Goal: Task Accomplishment & Management: Manage account settings

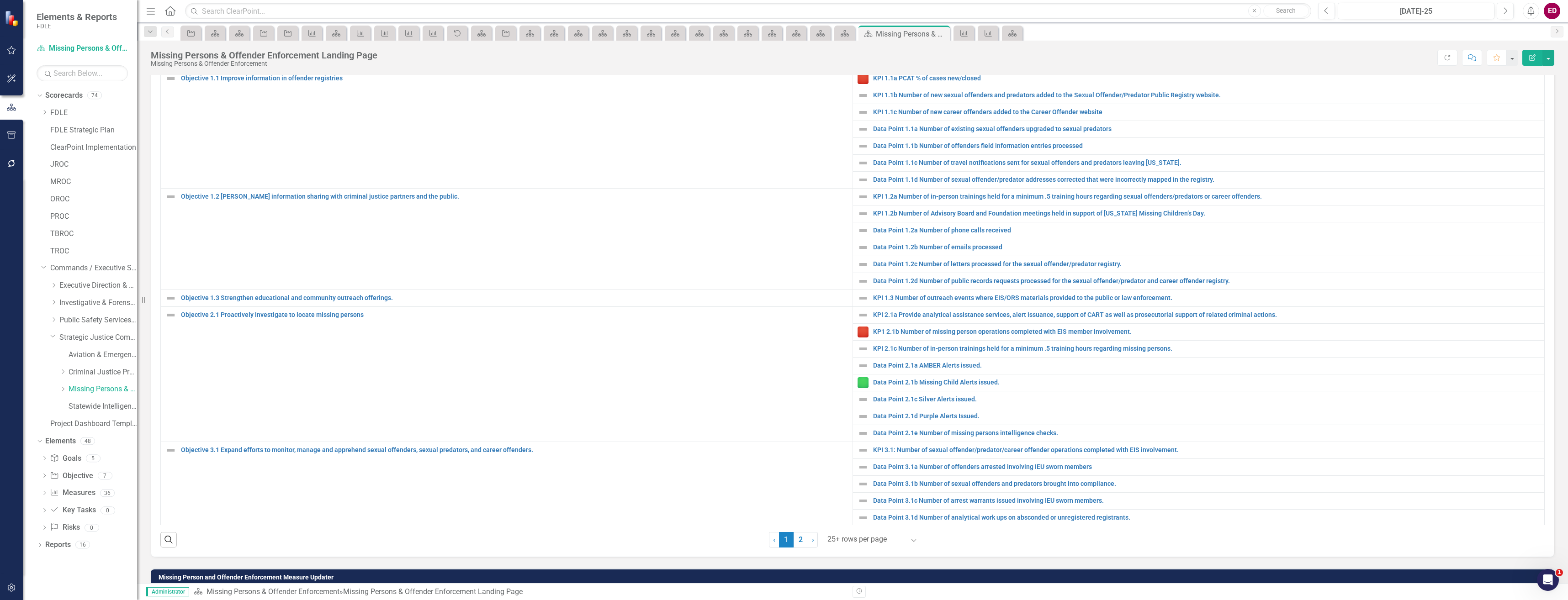
scroll to position [289, 0]
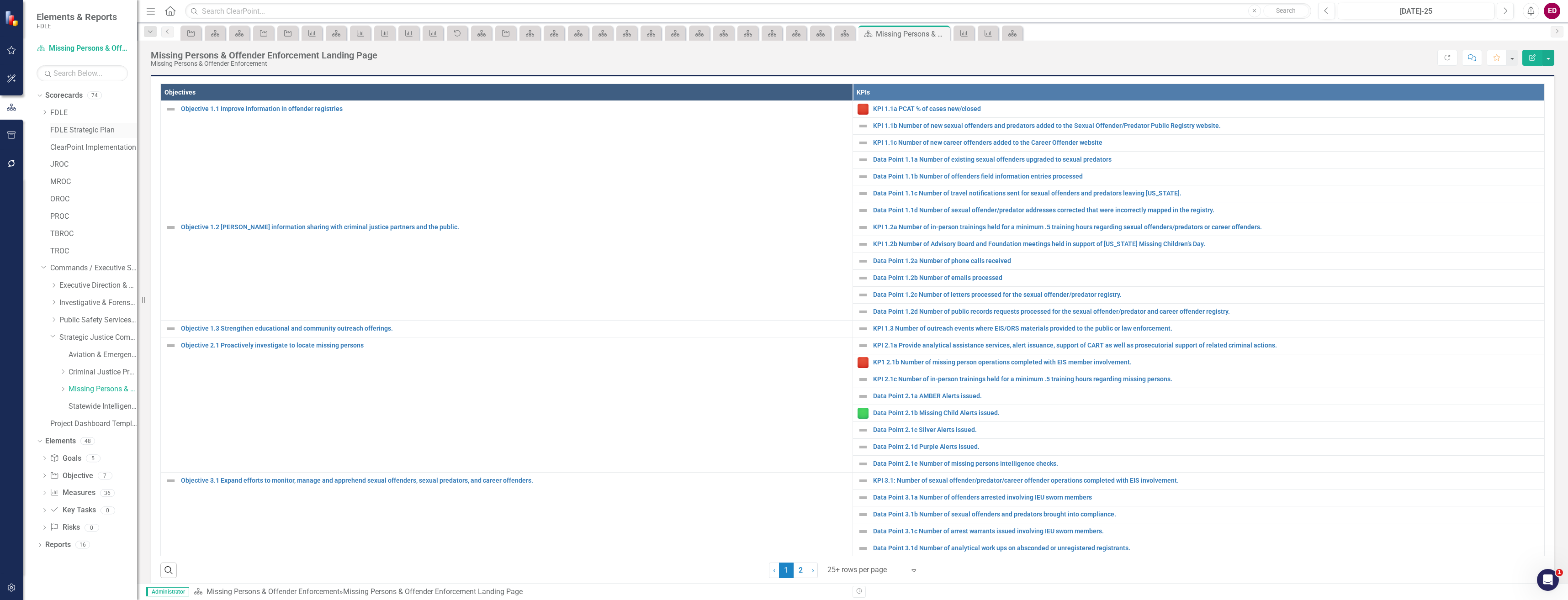
click at [70, 128] on link "FDLE Strategic Plan" at bounding box center [93, 130] width 87 height 11
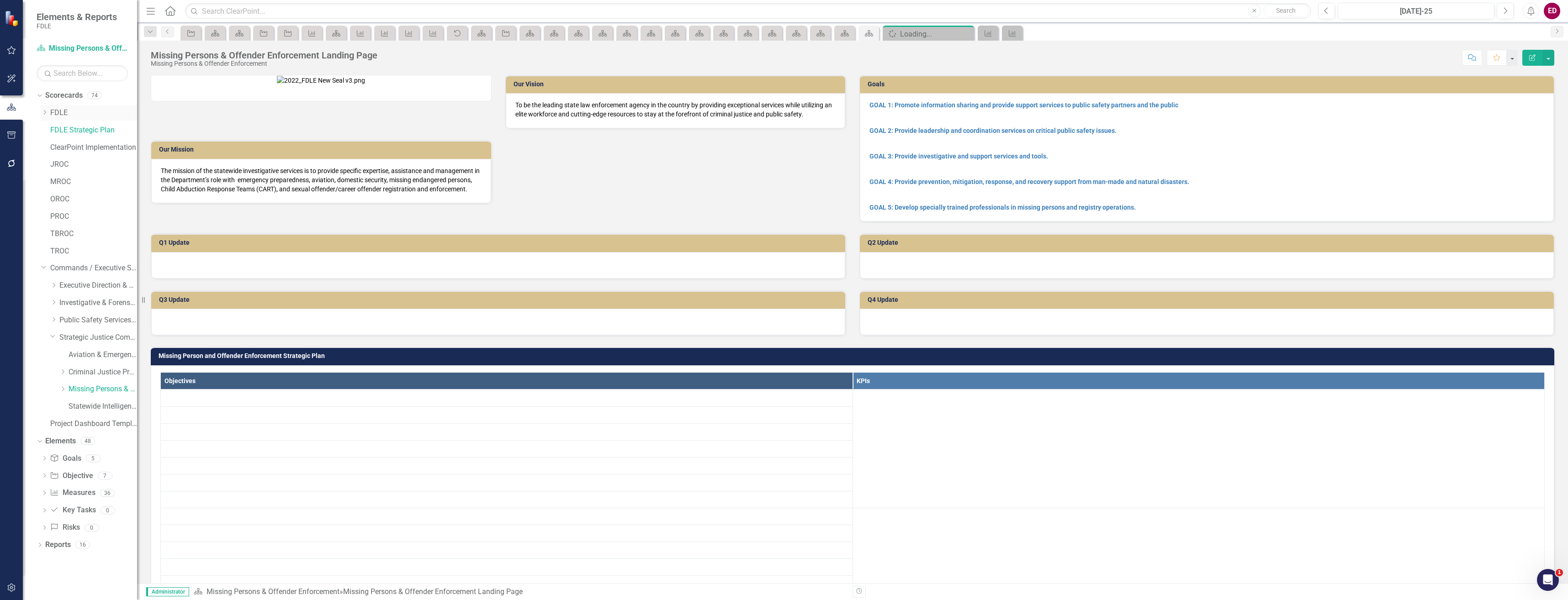
click at [42, 112] on icon "Dropdown" at bounding box center [45, 112] width 7 height 5
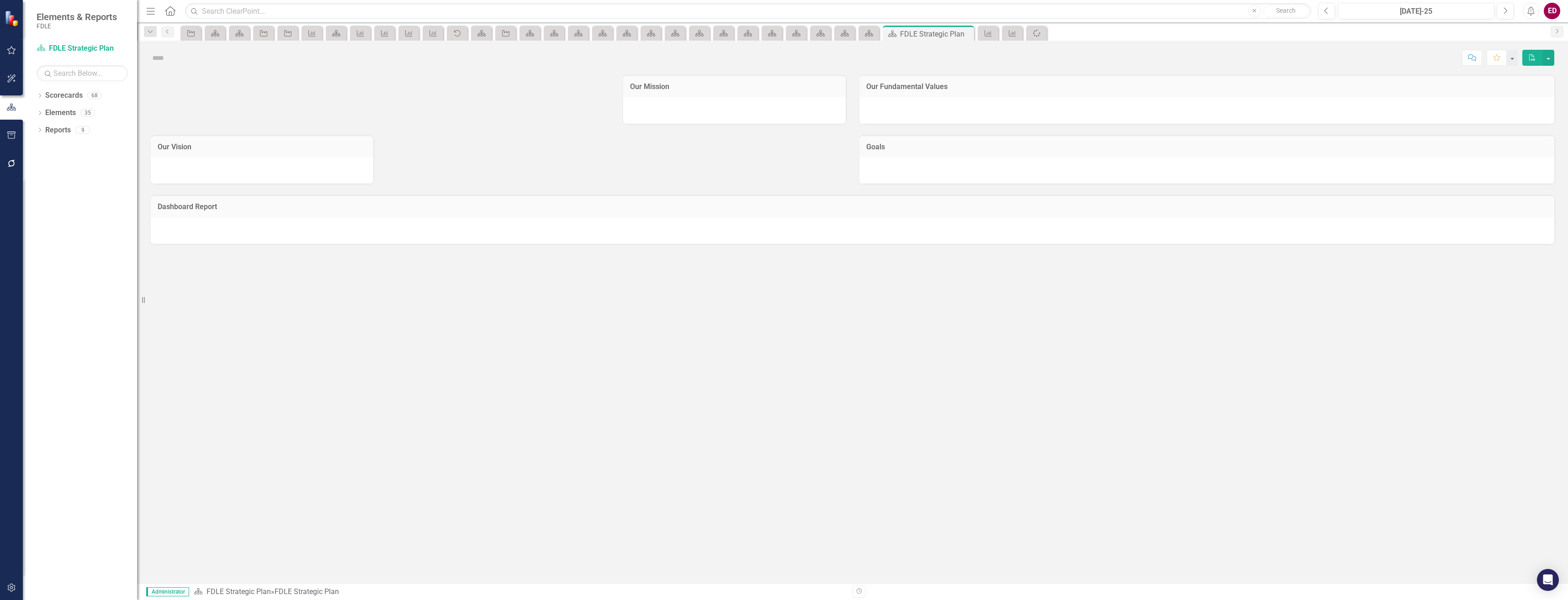
click at [40, 95] on icon "Dropdown" at bounding box center [39, 96] width 6 height 5
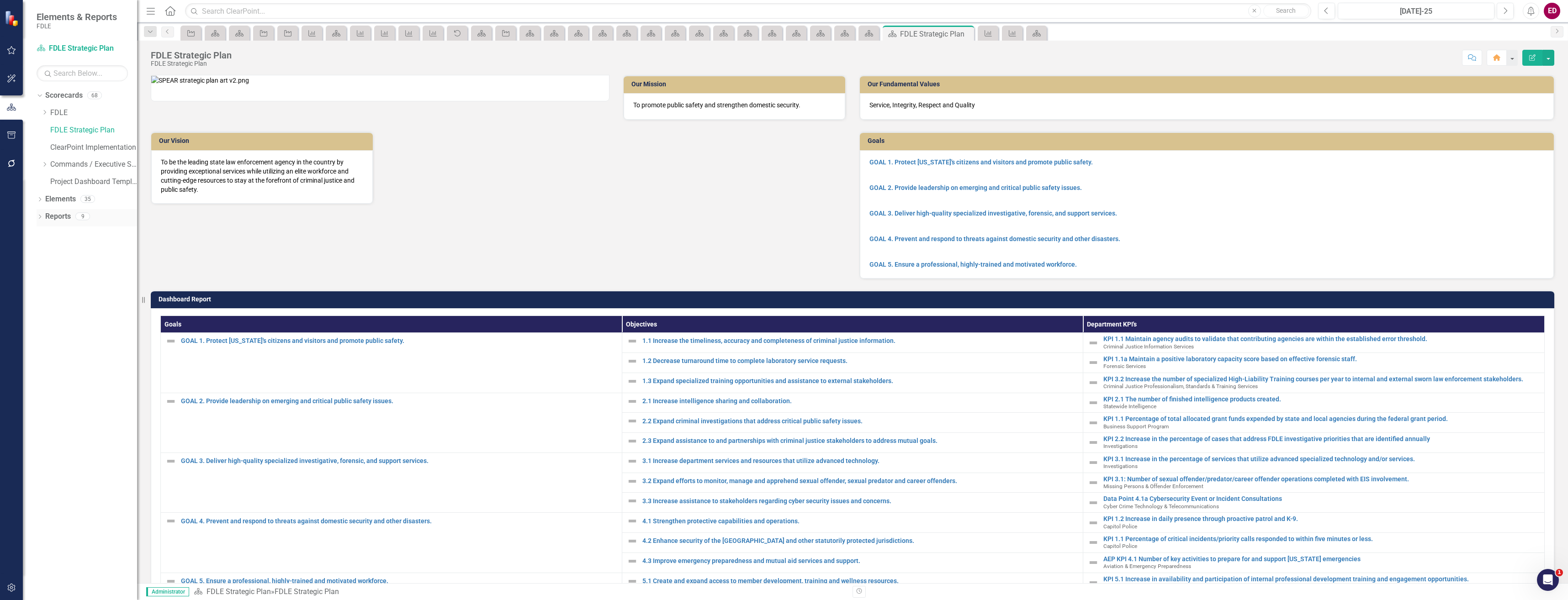
click at [41, 218] on icon "Dropdown" at bounding box center [39, 217] width 6 height 5
click at [81, 259] on link "Strategic Plan Dashboard" at bounding box center [91, 266] width 91 height 15
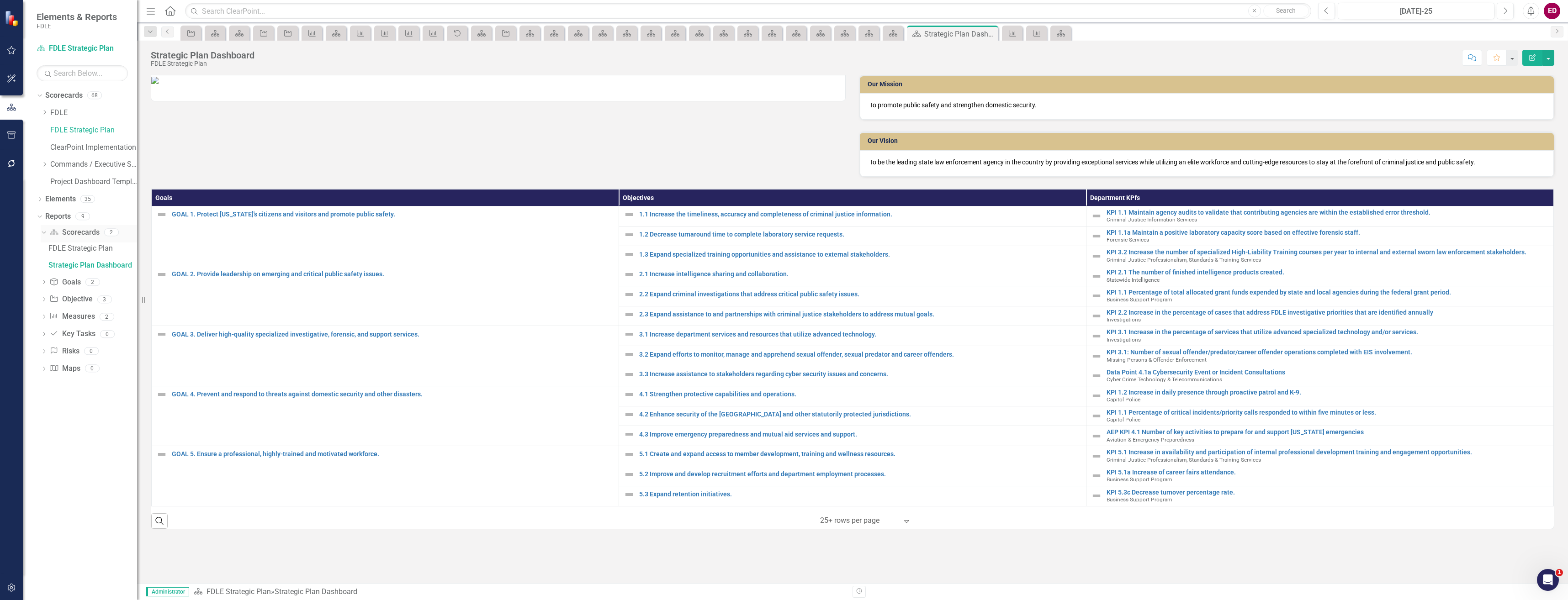
click at [89, 239] on div "Scorecard Scorecards" at bounding box center [74, 232] width 50 height 15
click at [77, 240] on div "Scorecard Scorecards 2" at bounding box center [93, 234] width 88 height 18
click at [81, 236] on link "Scorecard Scorecards" at bounding box center [74, 233] width 50 height 11
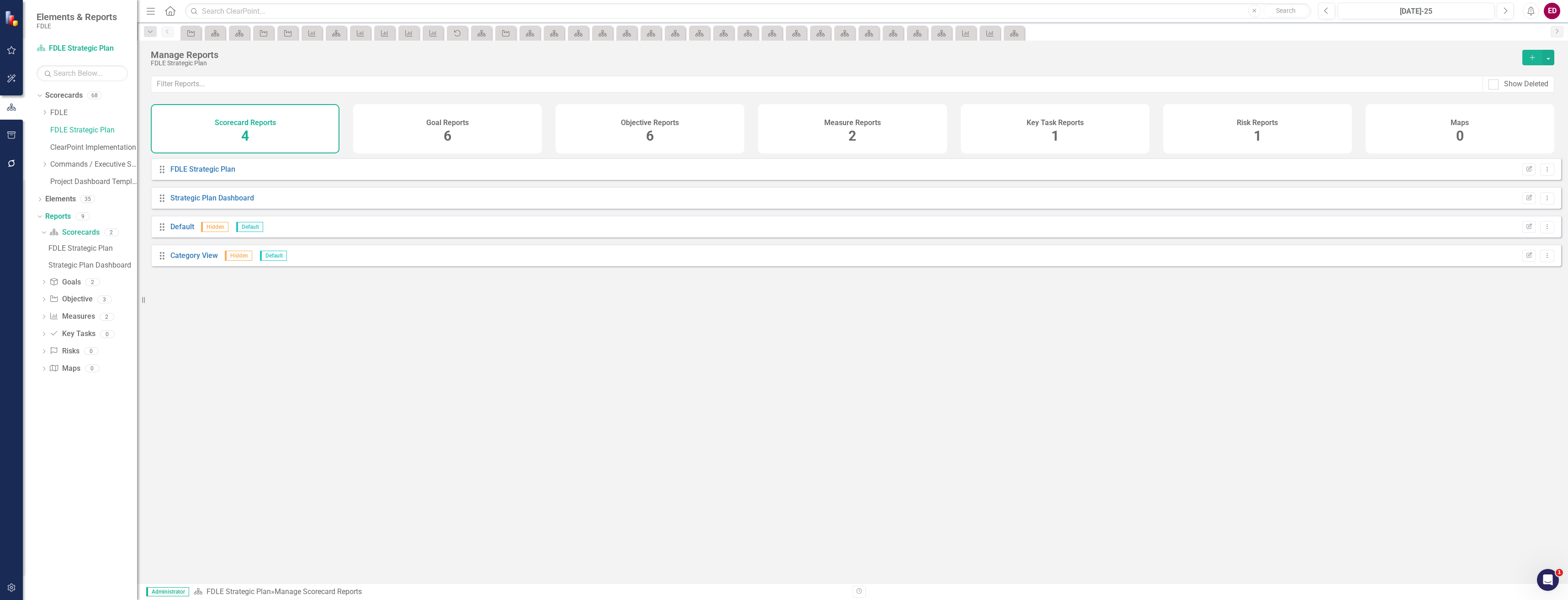
click at [1536, 61] on button "Add" at bounding box center [1533, 57] width 20 height 16
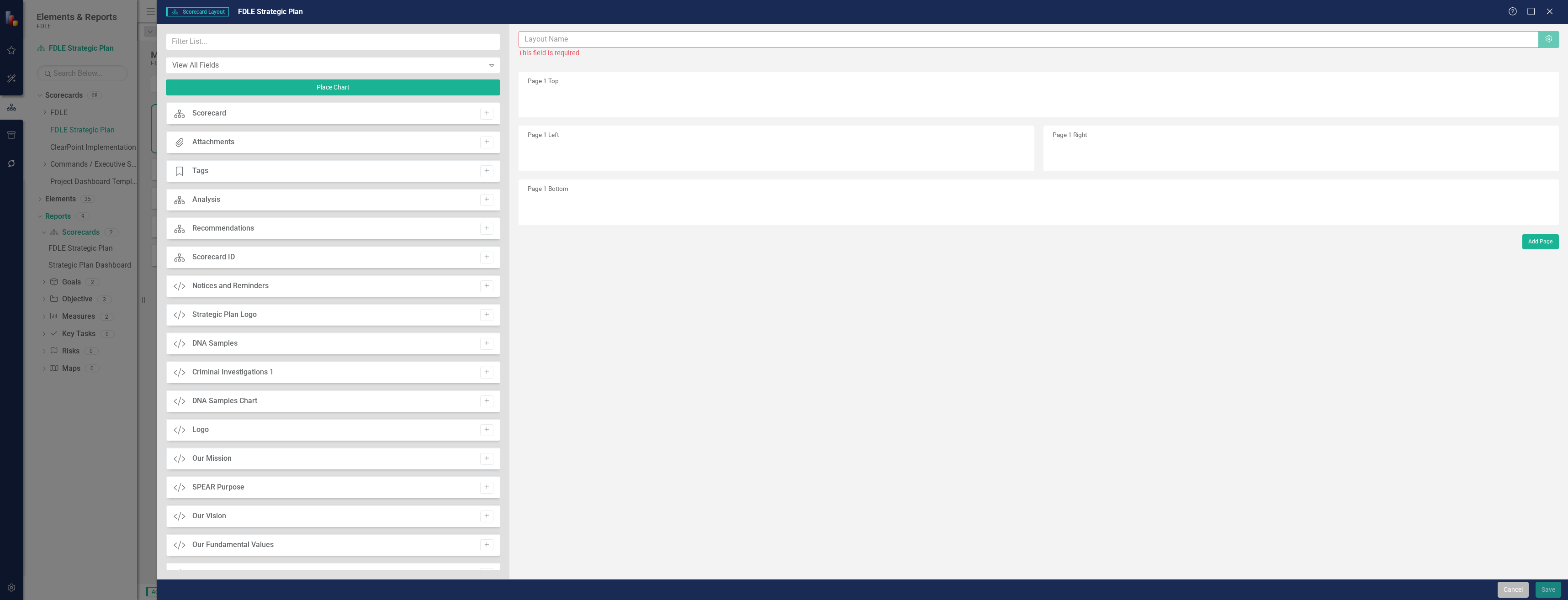
click at [1518, 588] on button "Cancel" at bounding box center [1513, 590] width 31 height 16
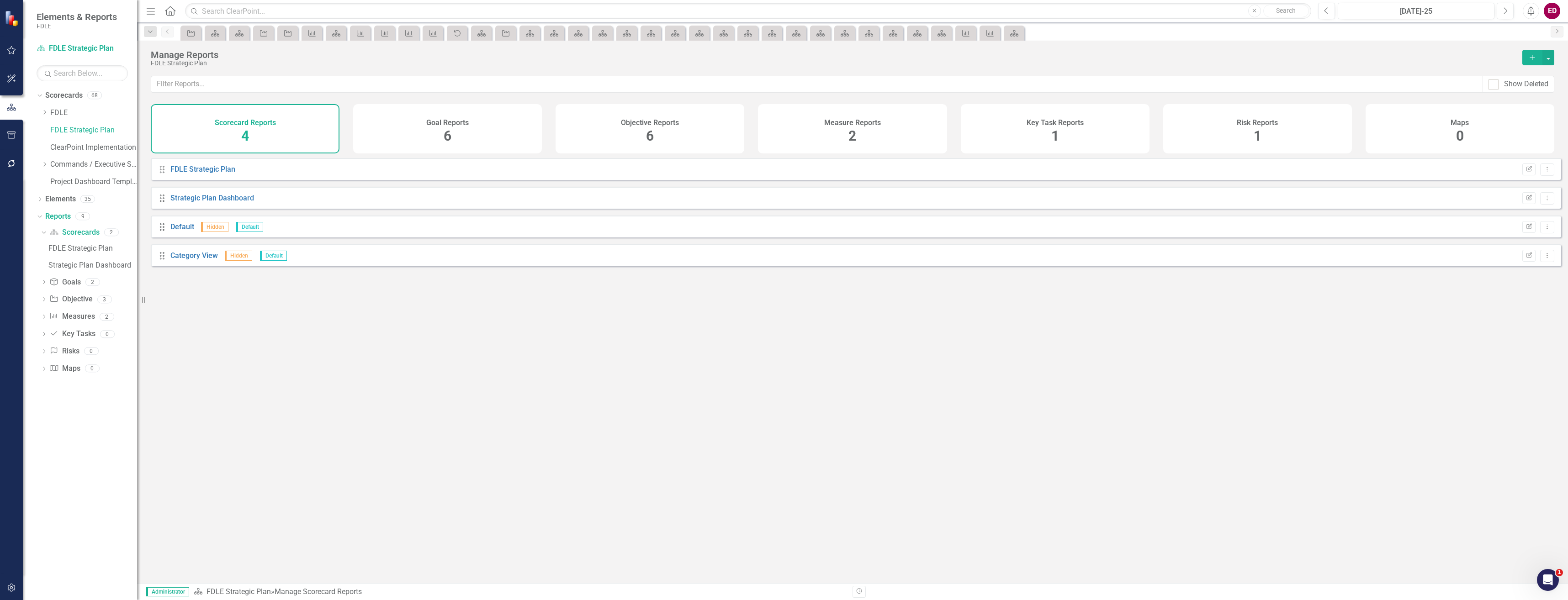
click at [32, 198] on div "Dropdown Scorecards 68 Dropdown FDLE Commissioner's Initiative Team Project Das…" at bounding box center [80, 344] width 114 height 512
click at [36, 199] on div "Dropdown Scorecards 68 Dropdown FDLE Commissioner's Initiative Team Project Das…" at bounding box center [80, 344] width 114 height 512
click at [41, 199] on icon at bounding box center [39, 199] width 2 height 4
click at [49, 237] on div "Dropdown Objective Objective 15" at bounding box center [89, 235] width 96 height 18
click at [43, 233] on icon "Dropdown" at bounding box center [44, 234] width 6 height 5
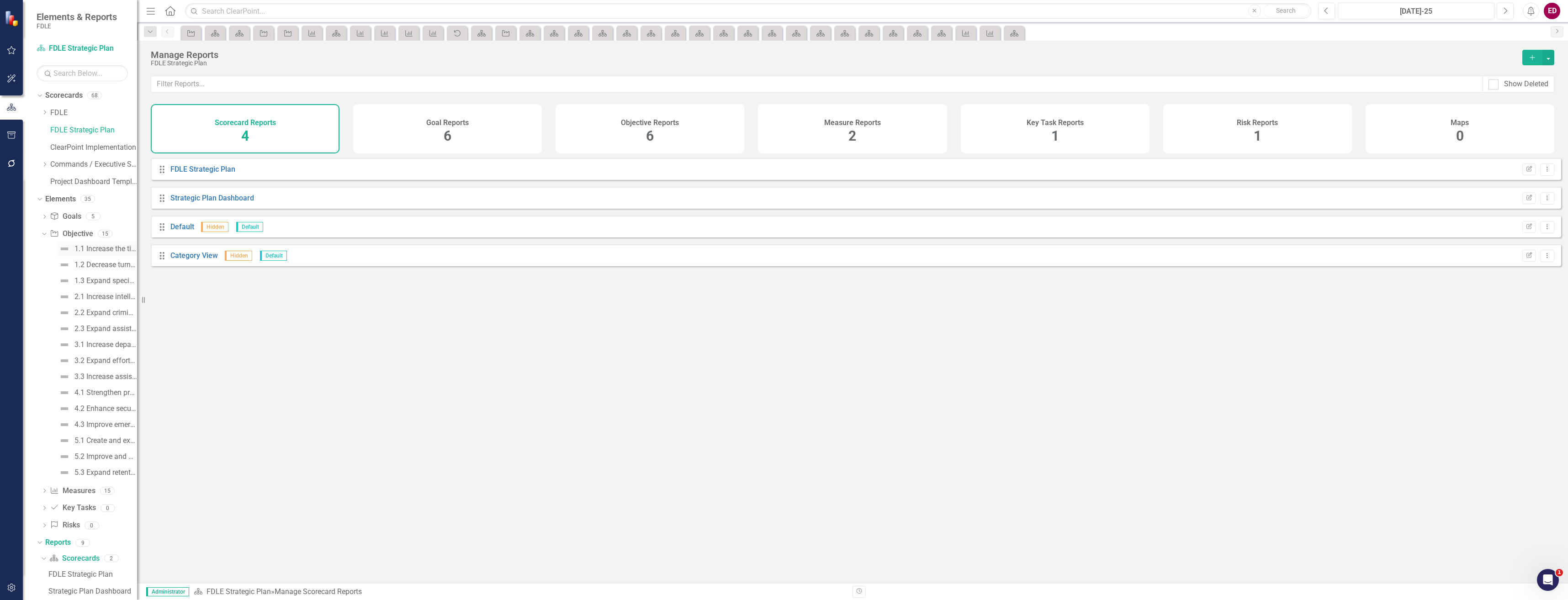
click at [82, 255] on link "1.1 Increase the timeliness, accuracy and completeness of criminal justice info…" at bounding box center [97, 249] width 80 height 15
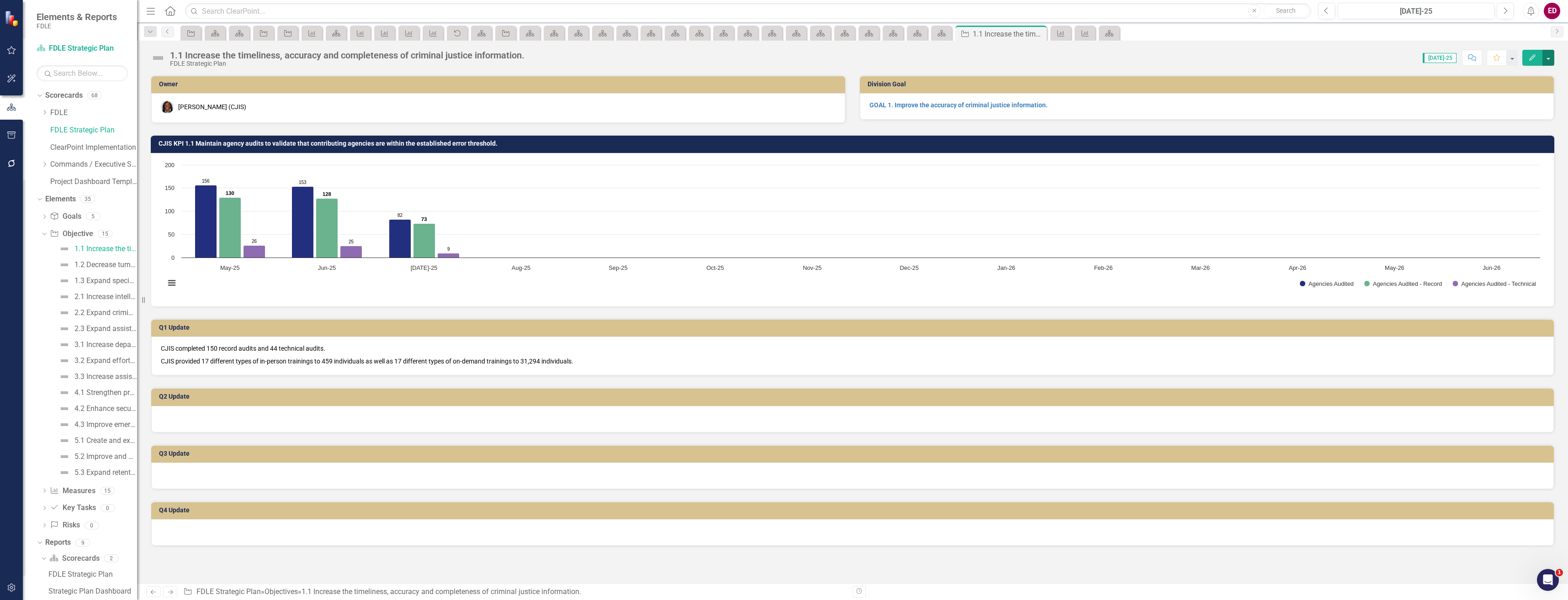
click at [1546, 56] on button "button" at bounding box center [1549, 58] width 12 height 16
click at [1499, 88] on link "Edit Report Edit Layout" at bounding box center [1498, 91] width 111 height 17
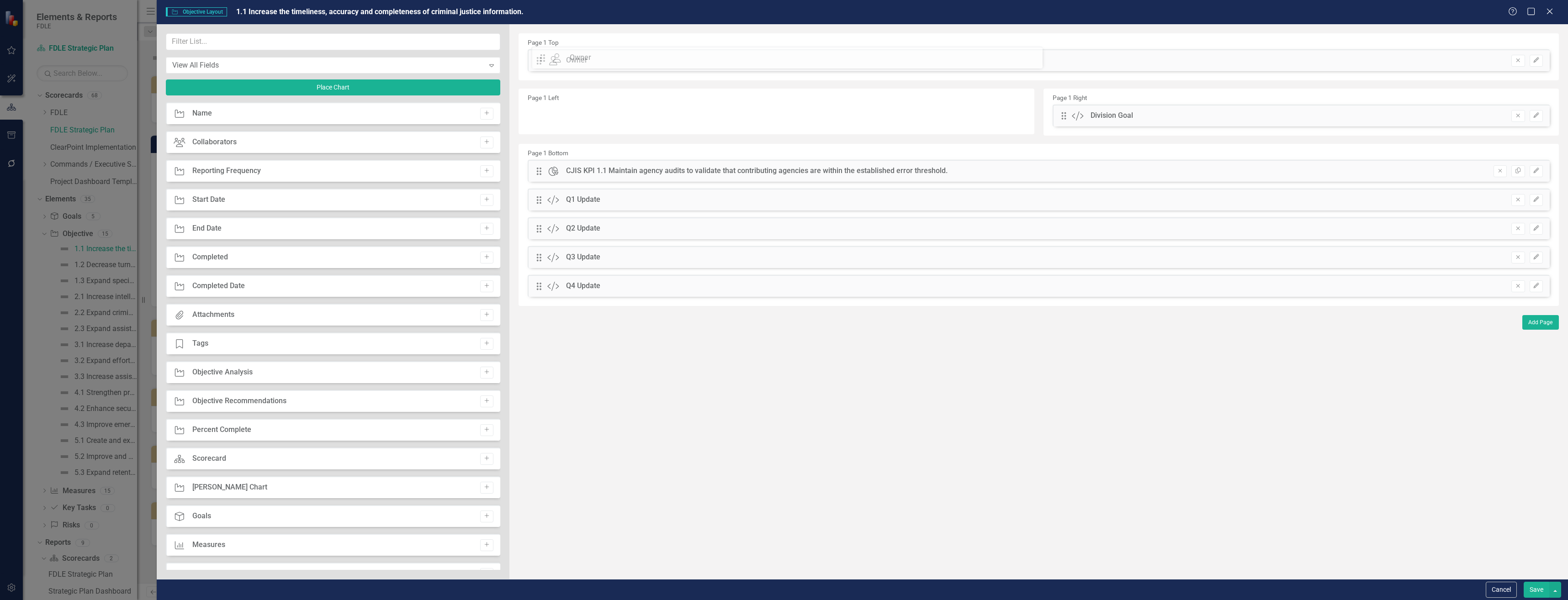
drag, startPoint x: 540, startPoint y: 102, endPoint x: 546, endPoint y: 59, distance: 43.4
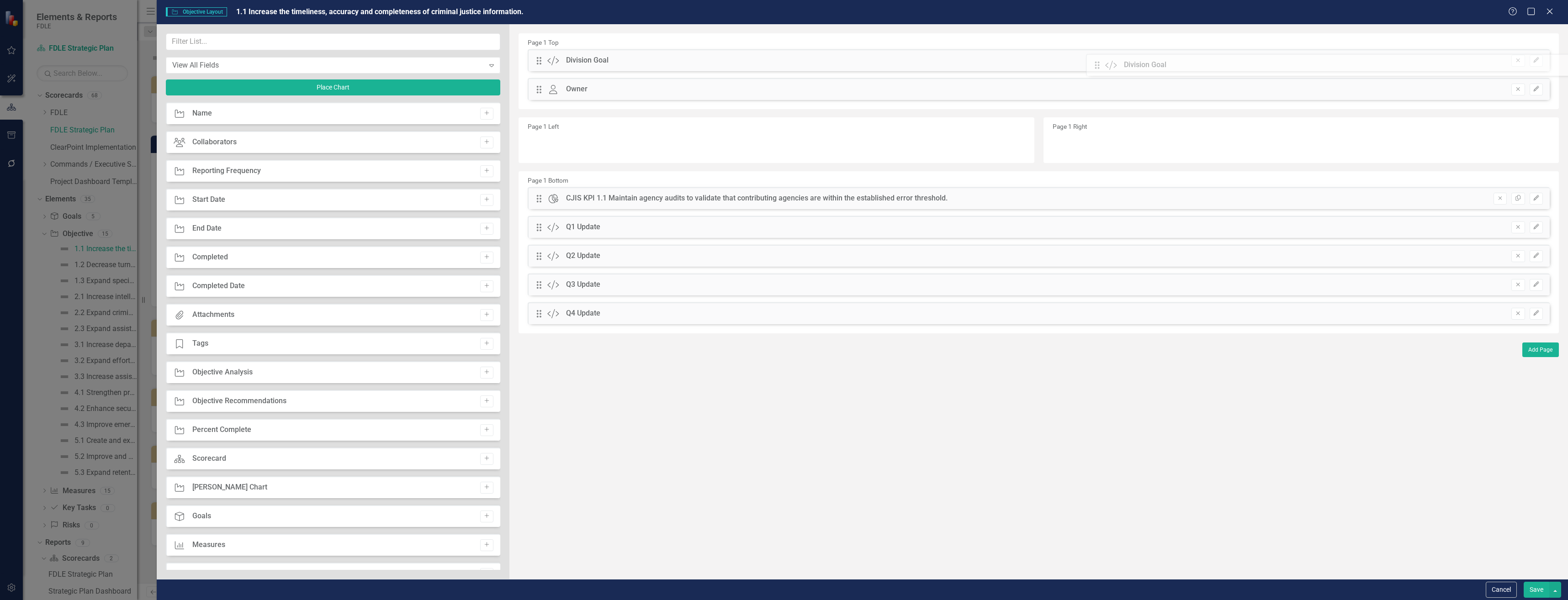
drag, startPoint x: 1060, startPoint y: 112, endPoint x: 1100, endPoint y: 61, distance: 64.8
click at [1538, 88] on icon "Edit" at bounding box center [1536, 89] width 7 height 5
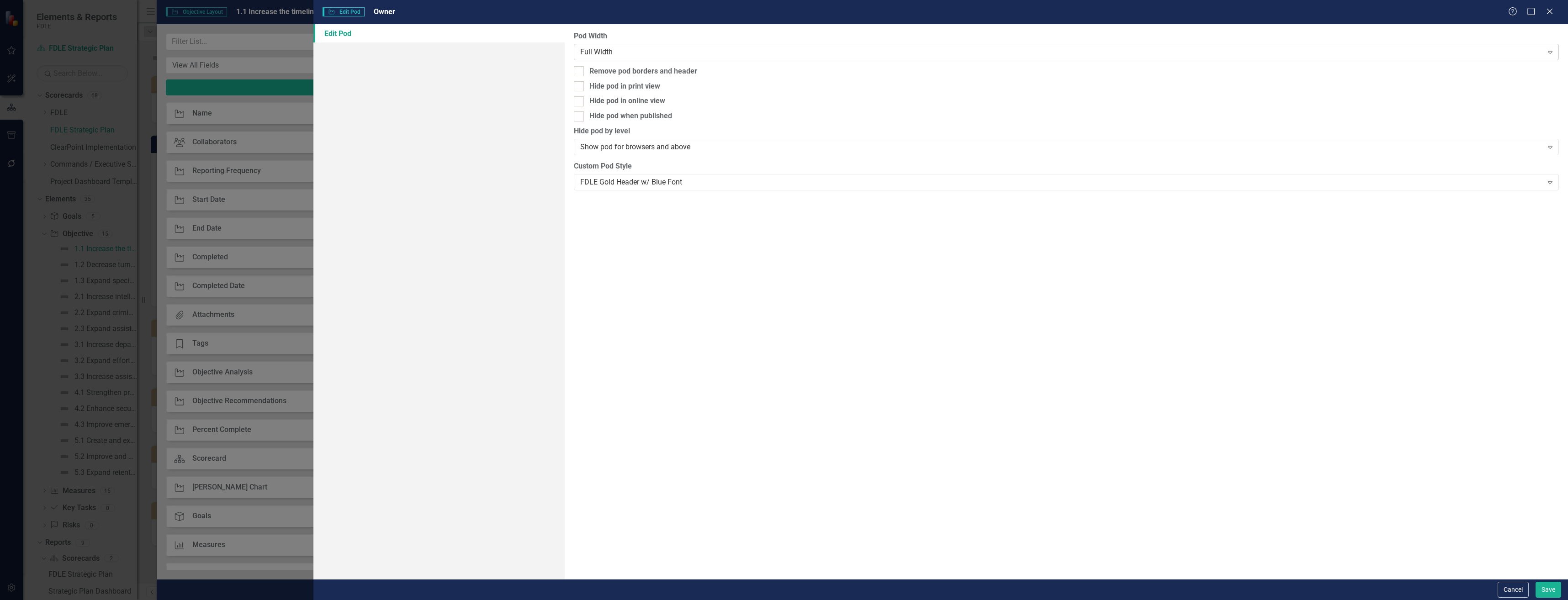
click at [706, 51] on div "Full Width" at bounding box center [1062, 52] width 963 height 11
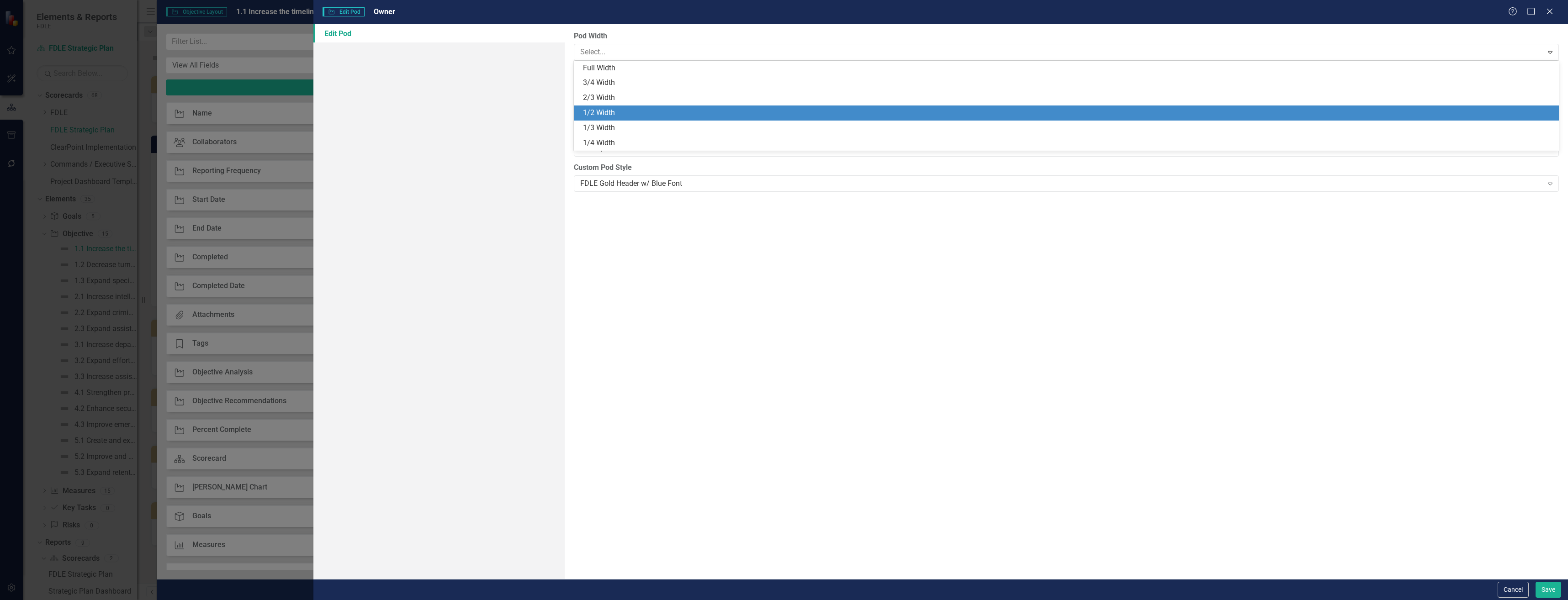
click at [691, 111] on div "1/2 Width" at bounding box center [1068, 113] width 970 height 11
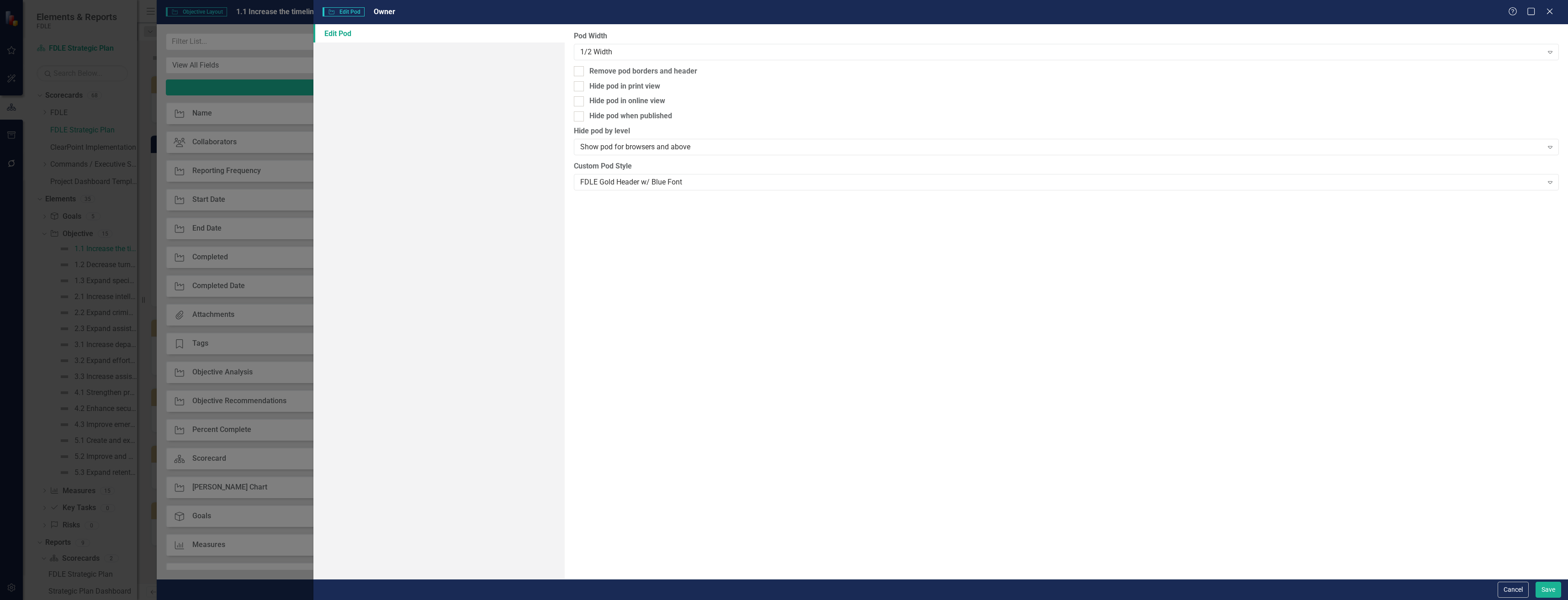
click at [1565, 594] on div "Cancel Save" at bounding box center [941, 589] width 1255 height 21
click at [1555, 588] on button "Save" at bounding box center [1548, 590] width 26 height 16
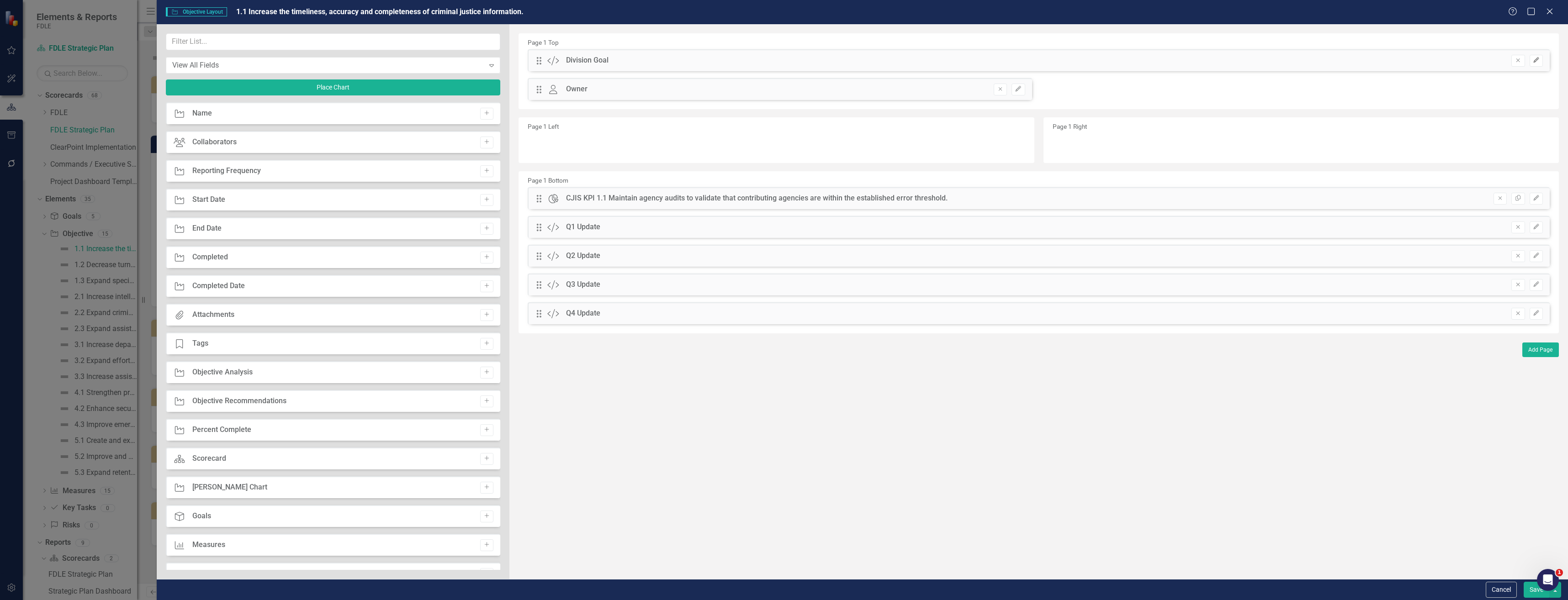
click at [1537, 59] on icon "button" at bounding box center [1536, 60] width 5 height 5
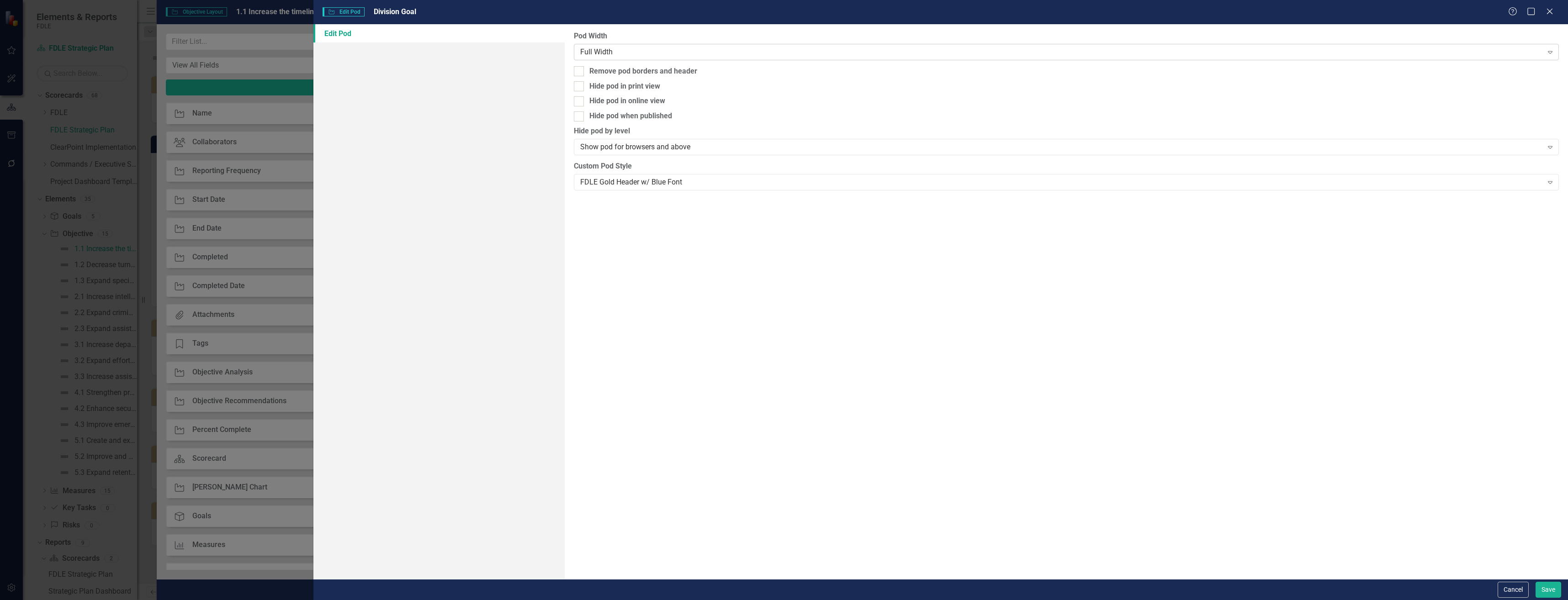
click at [714, 54] on div "Full Width" at bounding box center [1062, 52] width 963 height 11
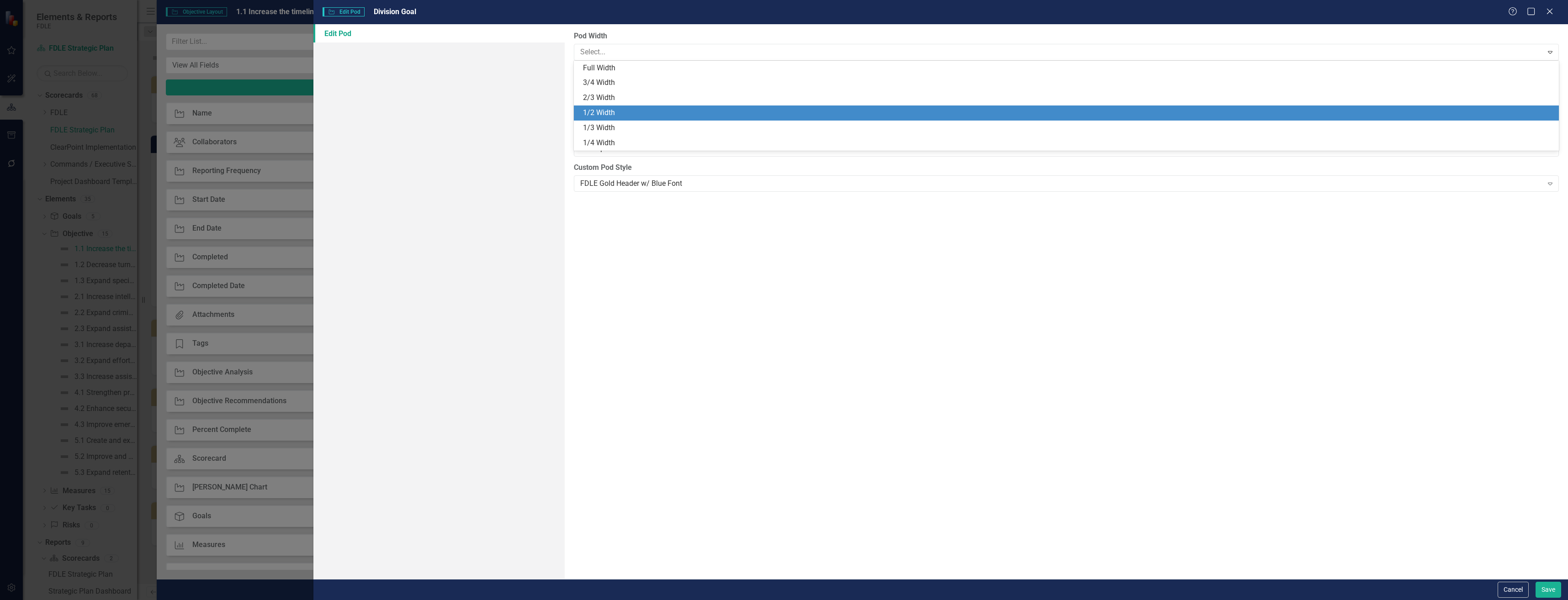
click at [706, 107] on div "1/2 Width" at bounding box center [1066, 113] width 985 height 15
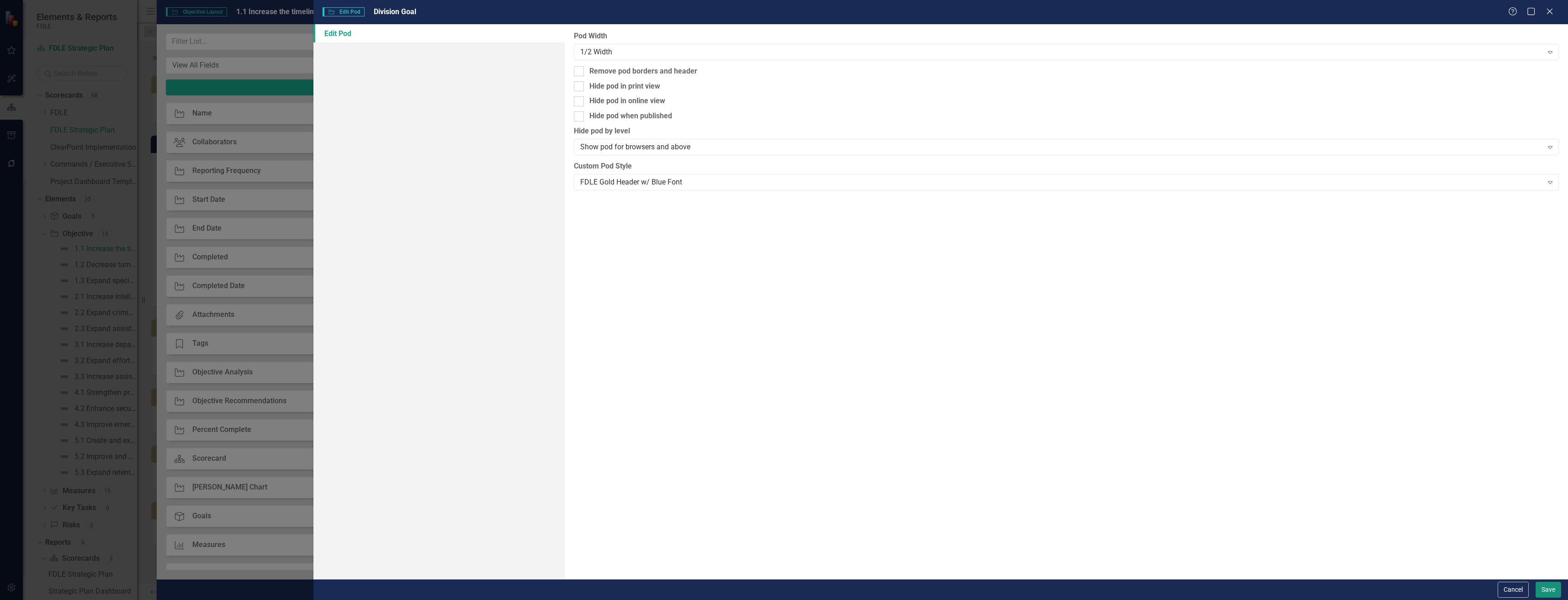
click at [1554, 587] on button "Save" at bounding box center [1548, 590] width 26 height 16
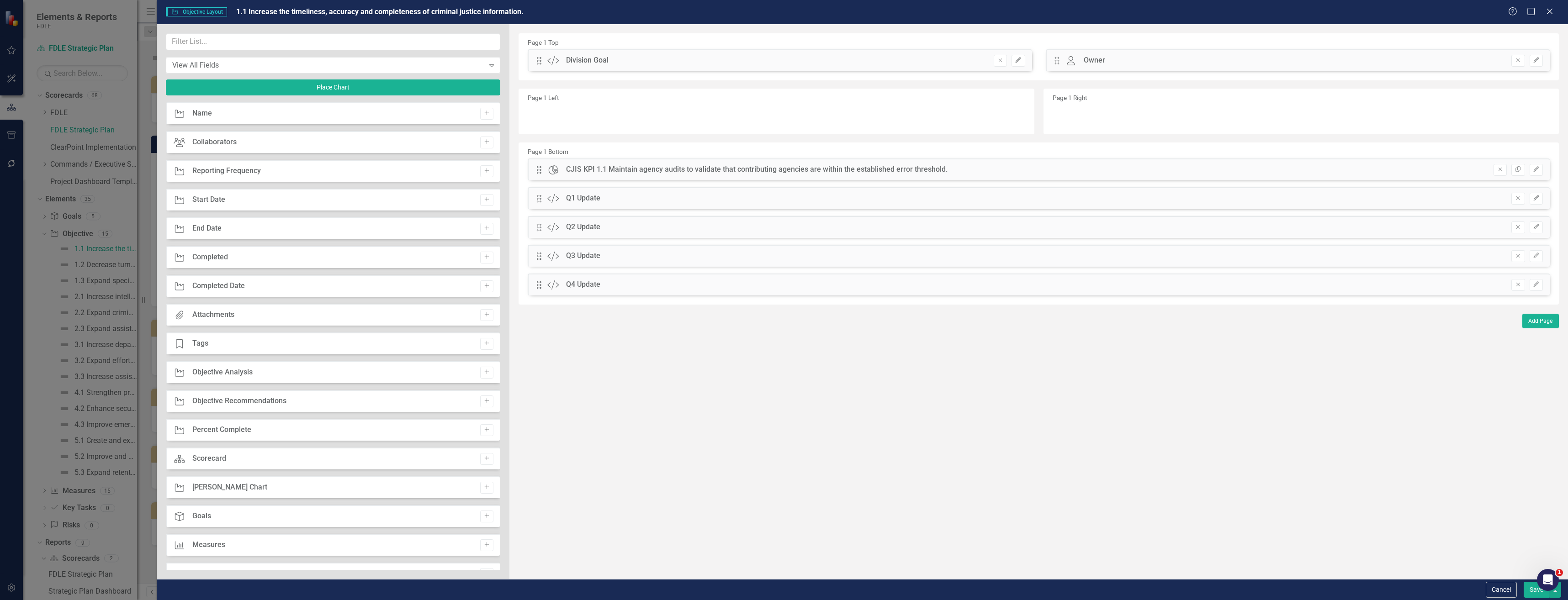
click at [534, 195] on div "Drag Custom Q1 Update Remove Edit" at bounding box center [1039, 198] width 1022 height 22
drag, startPoint x: 539, startPoint y: 195, endPoint x: 561, endPoint y: 165, distance: 37.2
drag, startPoint x: 536, startPoint y: 168, endPoint x: 534, endPoint y: 206, distance: 38.1
click at [1513, 588] on button "Cancel" at bounding box center [1502, 590] width 31 height 16
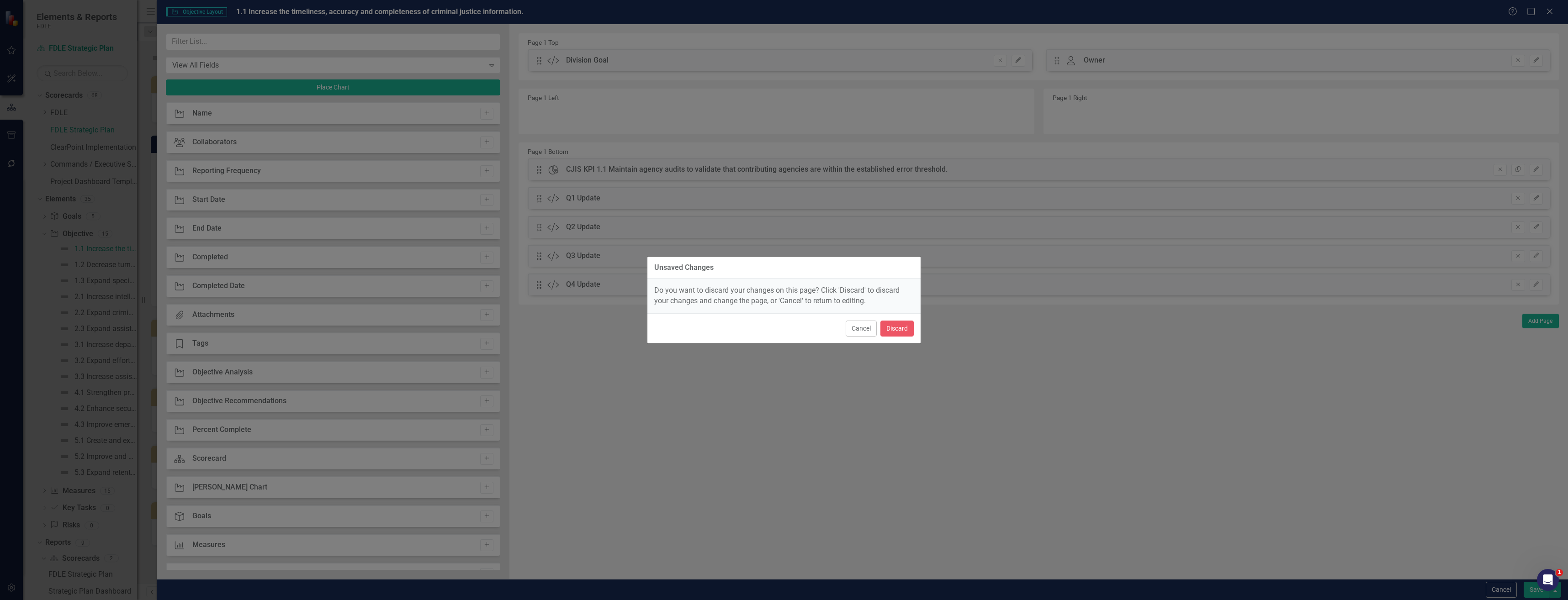
click at [903, 315] on div "Cancel Discard" at bounding box center [784, 328] width 273 height 30
click at [904, 324] on button "Discard" at bounding box center [897, 328] width 33 height 16
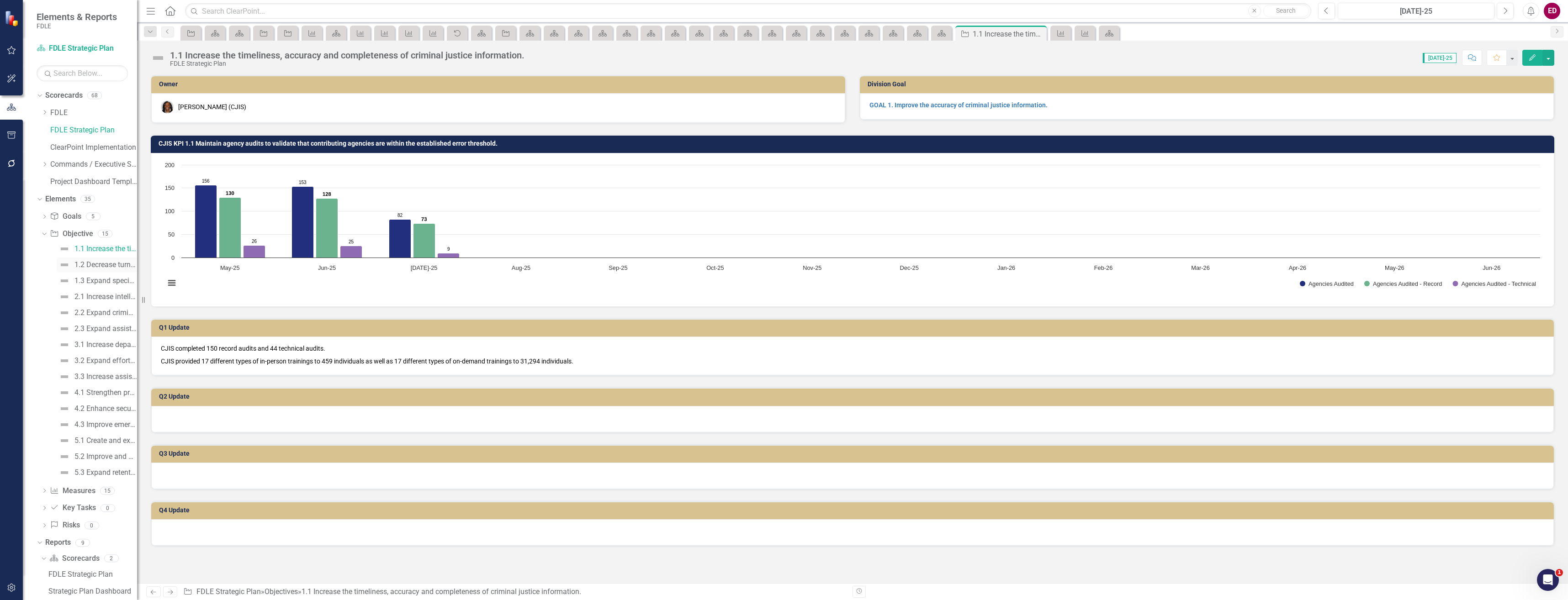
click at [111, 267] on div "1.2 Decrease turnaround time to complete laboratory service requests." at bounding box center [105, 265] width 63 height 8
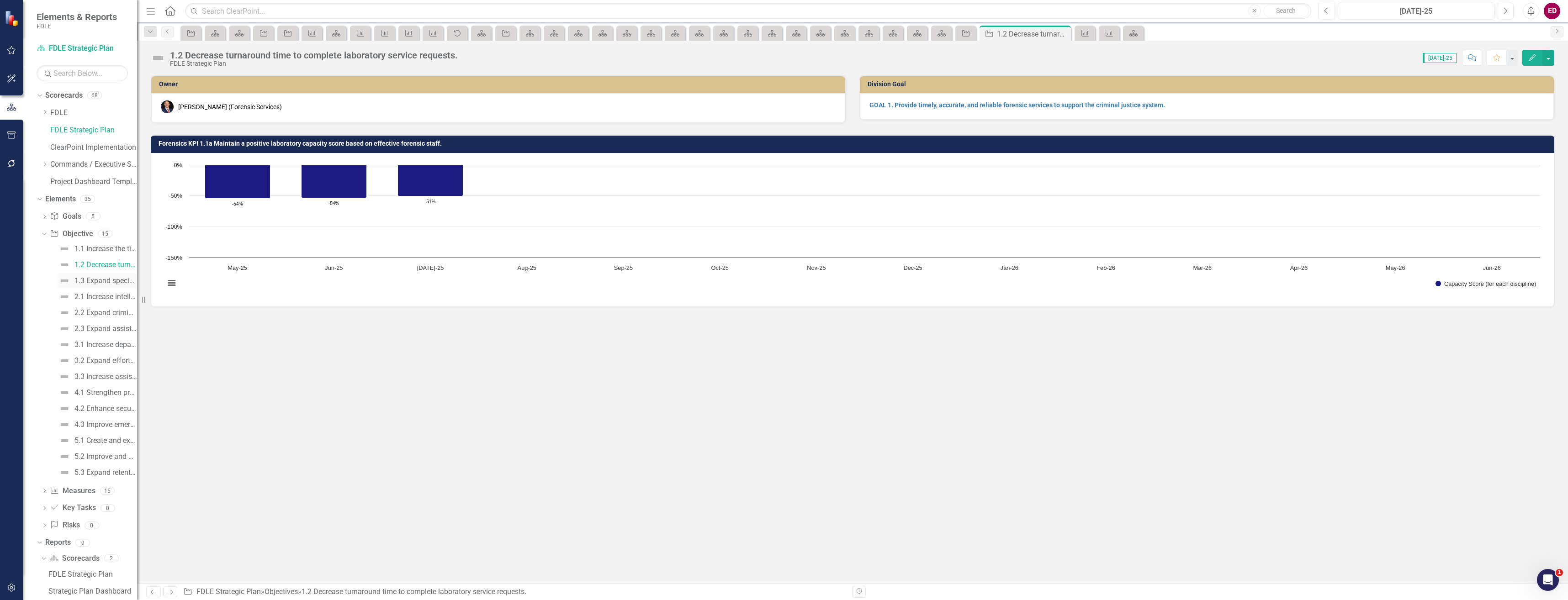
click at [112, 283] on div "1.3 Expand specialized training opportunities and assistance to external stakeh…" at bounding box center [105, 281] width 63 height 8
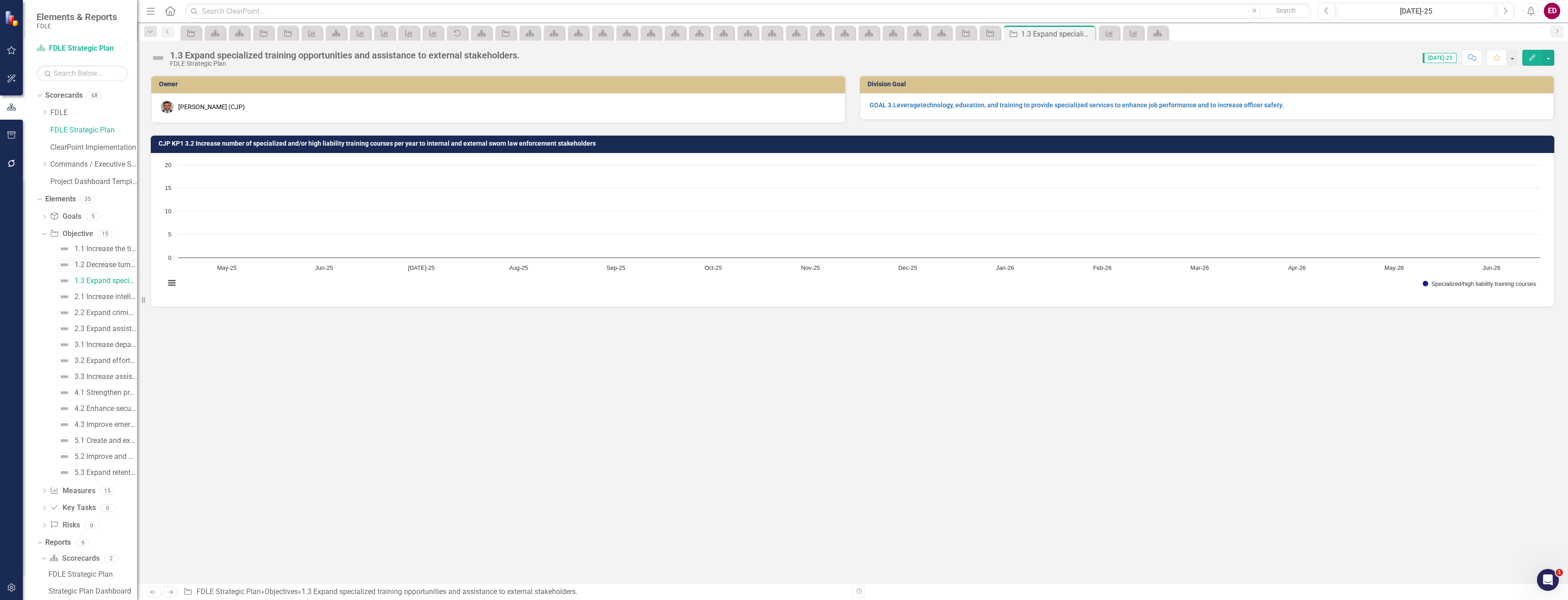
click at [78, 267] on div "1.2 Decrease turnaround time to complete laboratory service requests." at bounding box center [105, 265] width 63 height 8
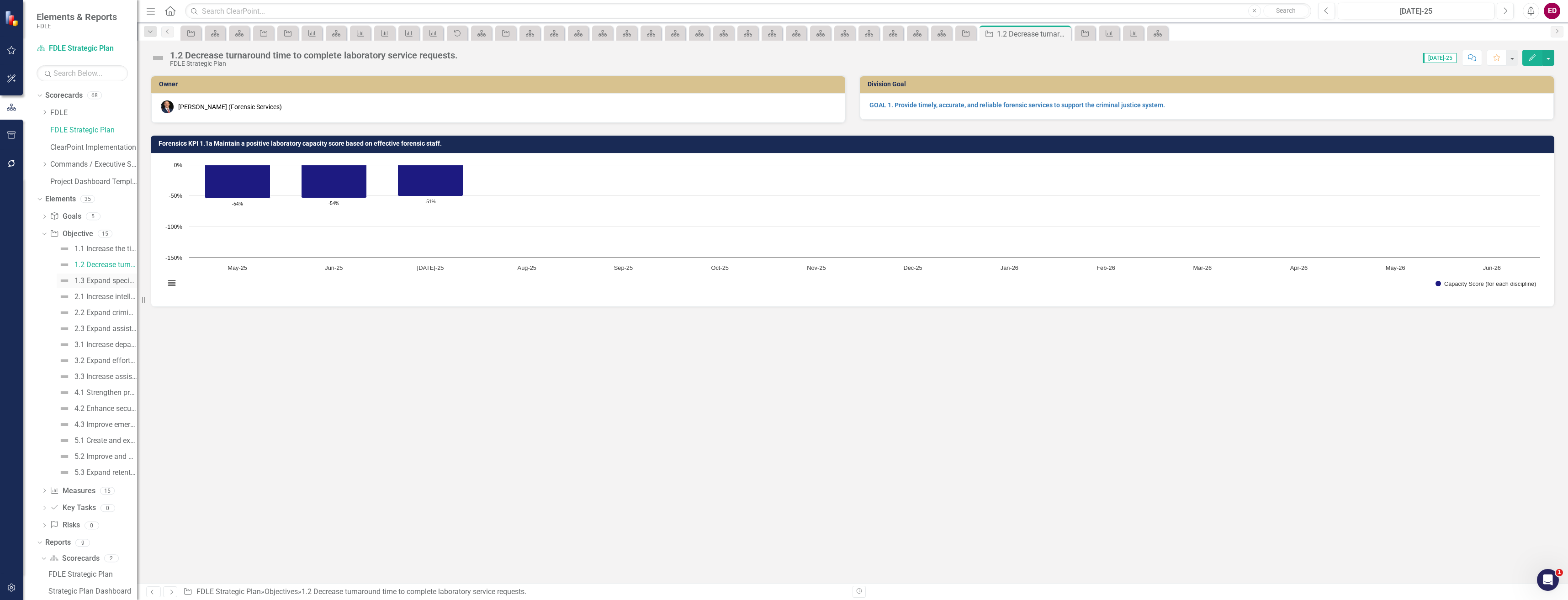
click at [94, 278] on div "1.3 Expand specialized training opportunities and assistance to external stakeh…" at bounding box center [105, 281] width 63 height 8
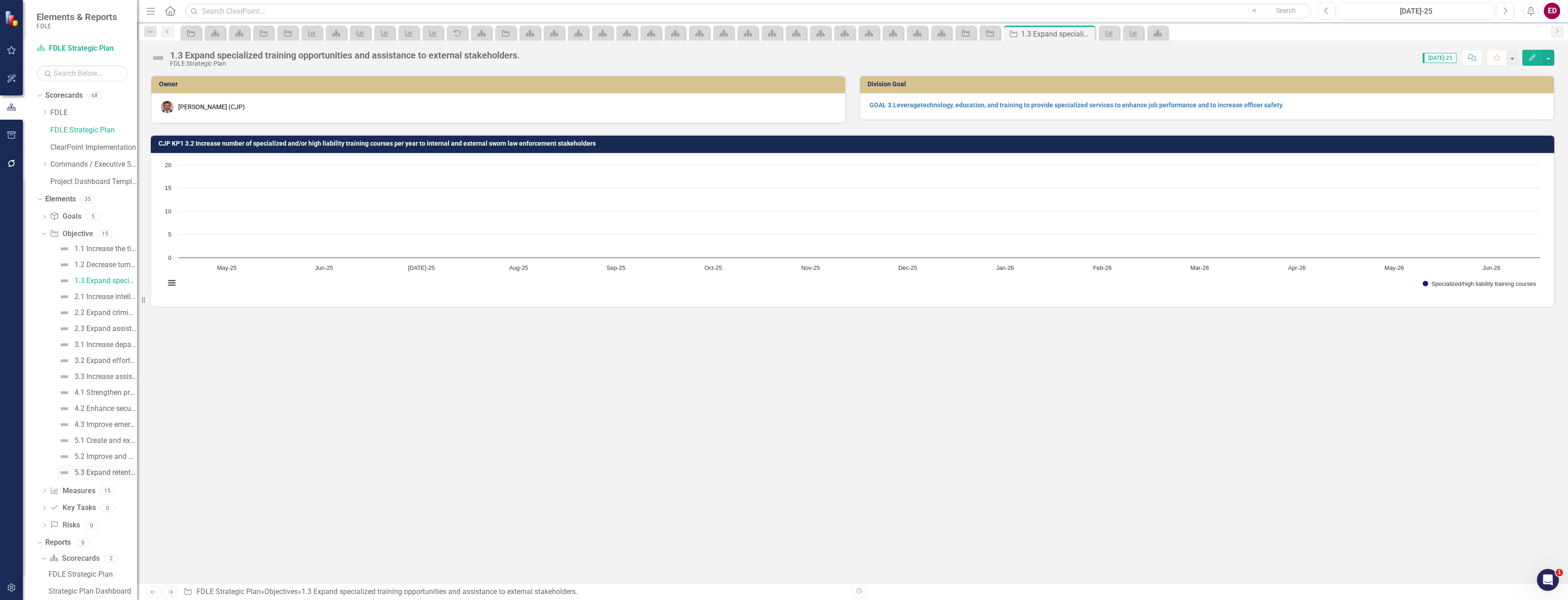
click at [117, 472] on div "5.3 Expand retention initiatives." at bounding box center [105, 472] width 63 height 8
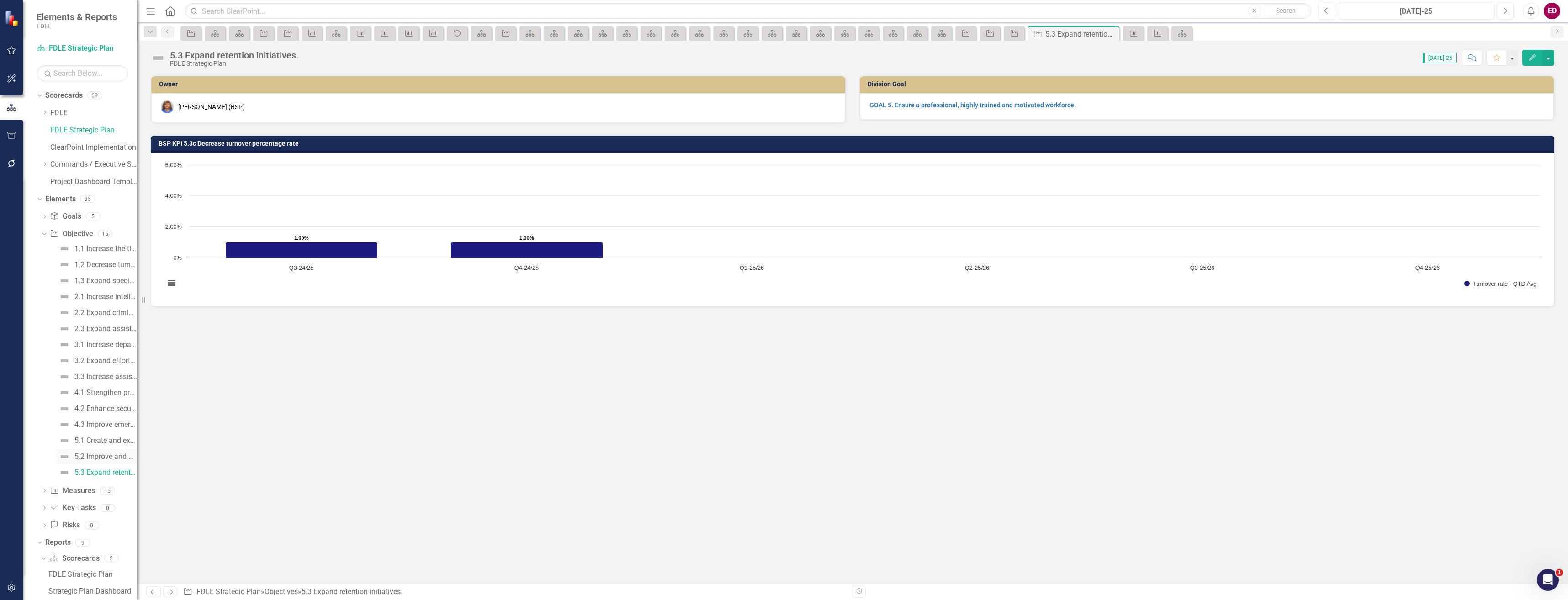
click at [115, 461] on link "5.2 Improve and develop recruitment efforts and department employment processes." at bounding box center [97, 457] width 80 height 15
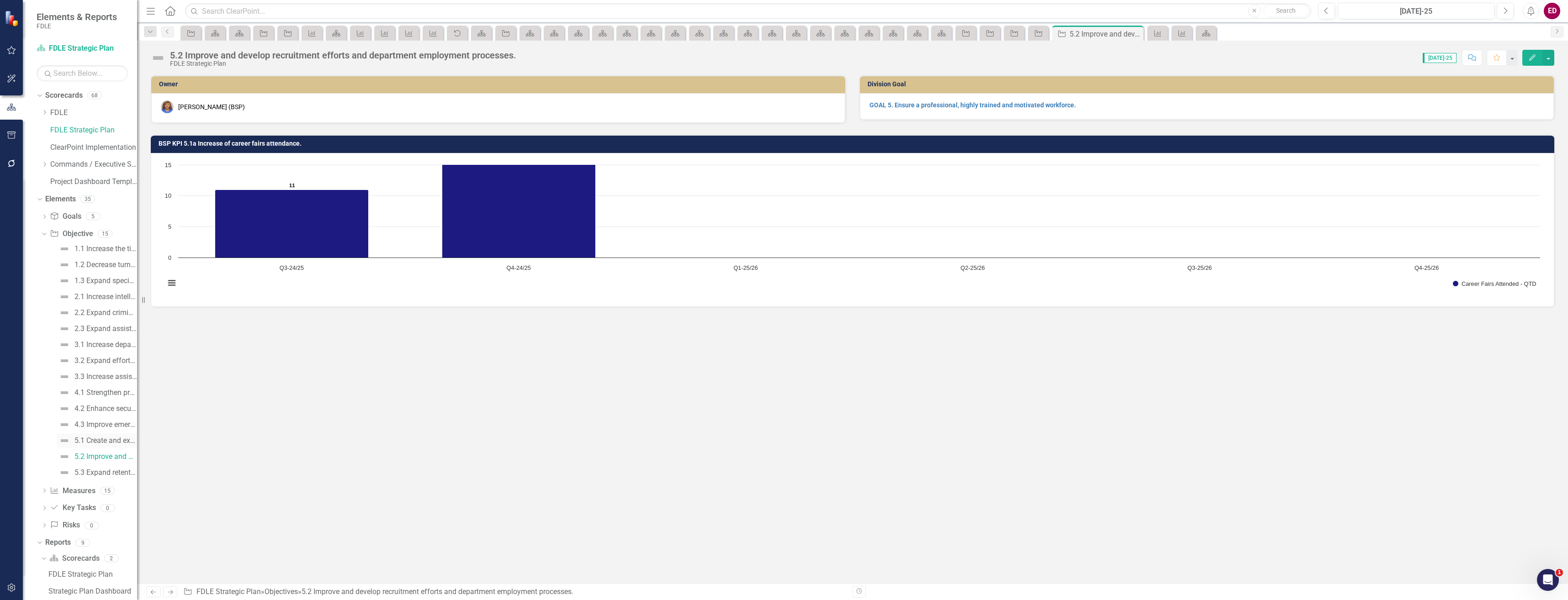
click at [121, 437] on div "5.1 Create and expand access to member development, training and wellness resou…" at bounding box center [105, 441] width 63 height 8
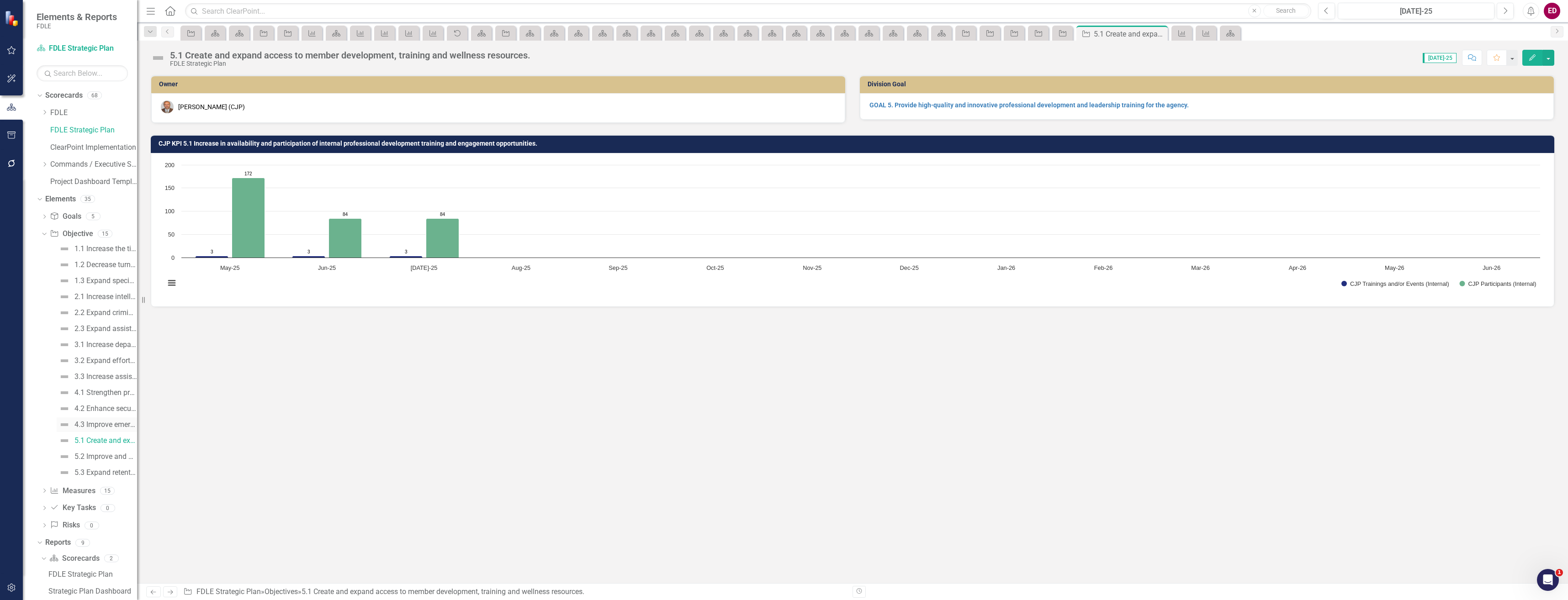
click at [121, 422] on div "4.3 Improve emergency preparedness and mutual aid services and support." at bounding box center [105, 424] width 63 height 8
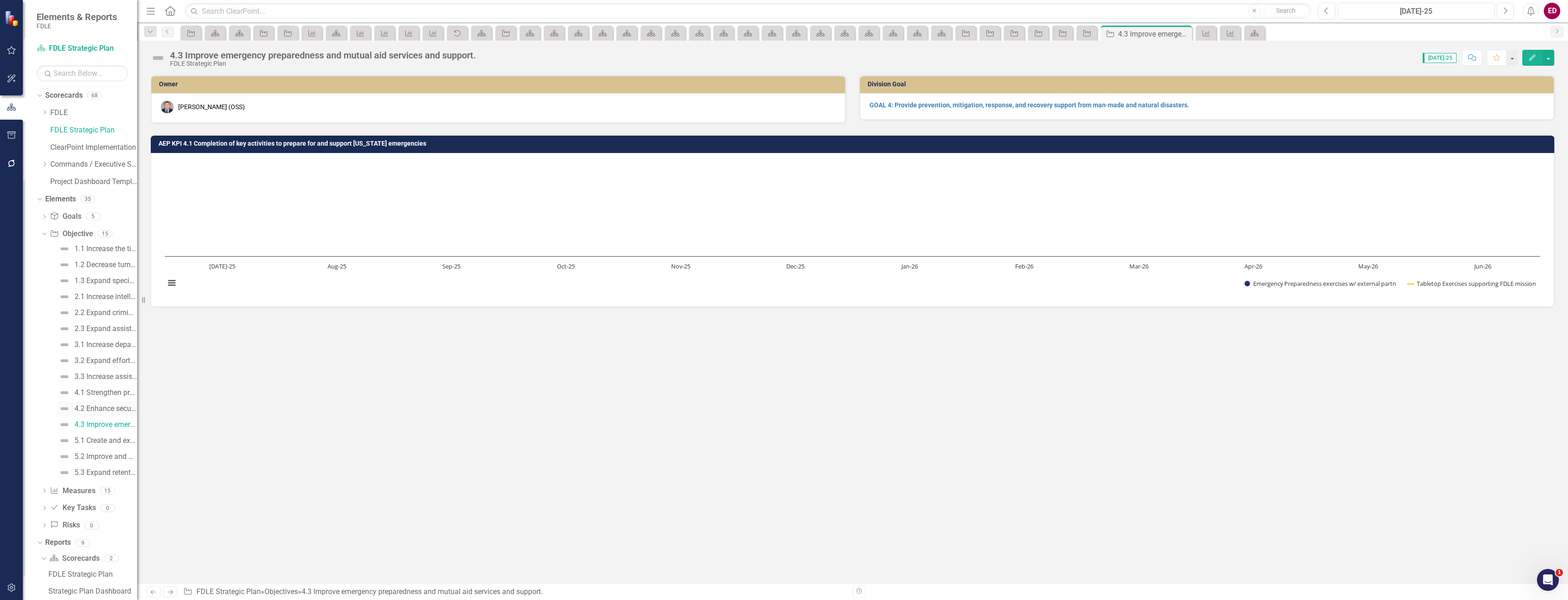
click at [123, 403] on link "4.2 Enhance security of the Capitol Complex and other statutorily protected jur…" at bounding box center [97, 409] width 80 height 15
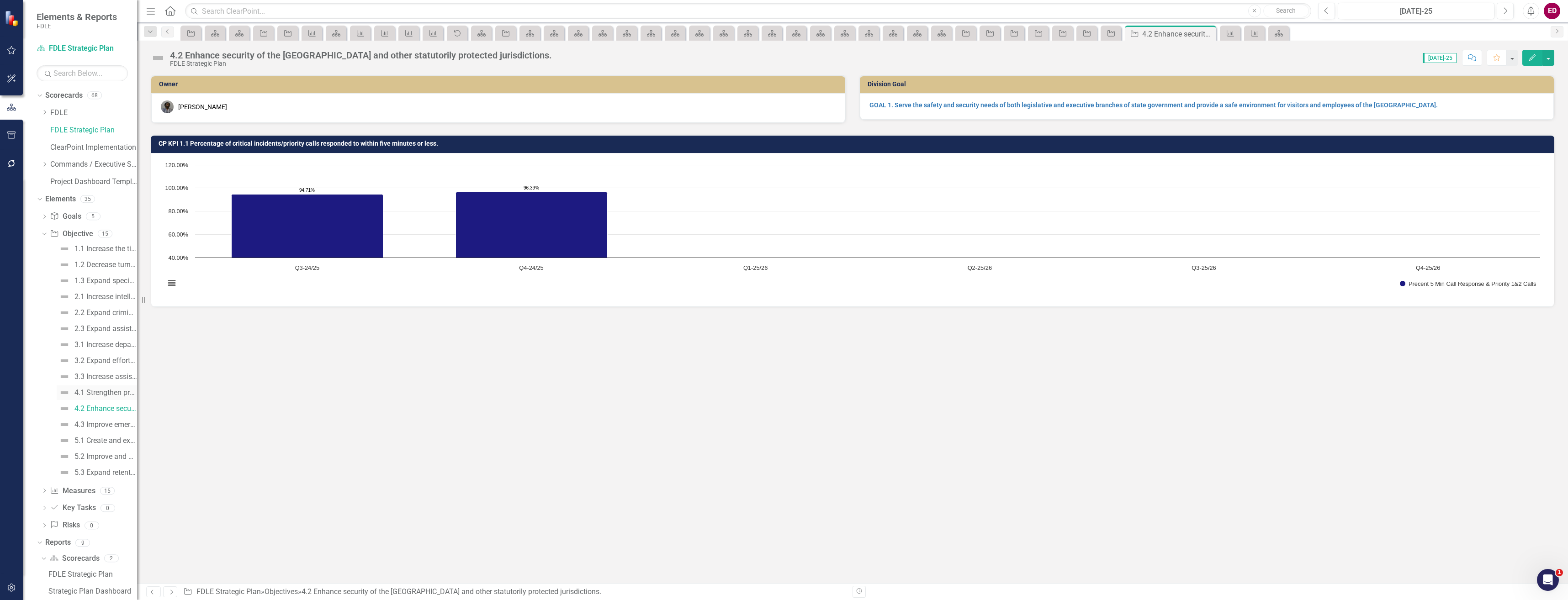
click at [126, 392] on div "4.1 Strengthen protective capabilities and operations." at bounding box center [105, 393] width 63 height 8
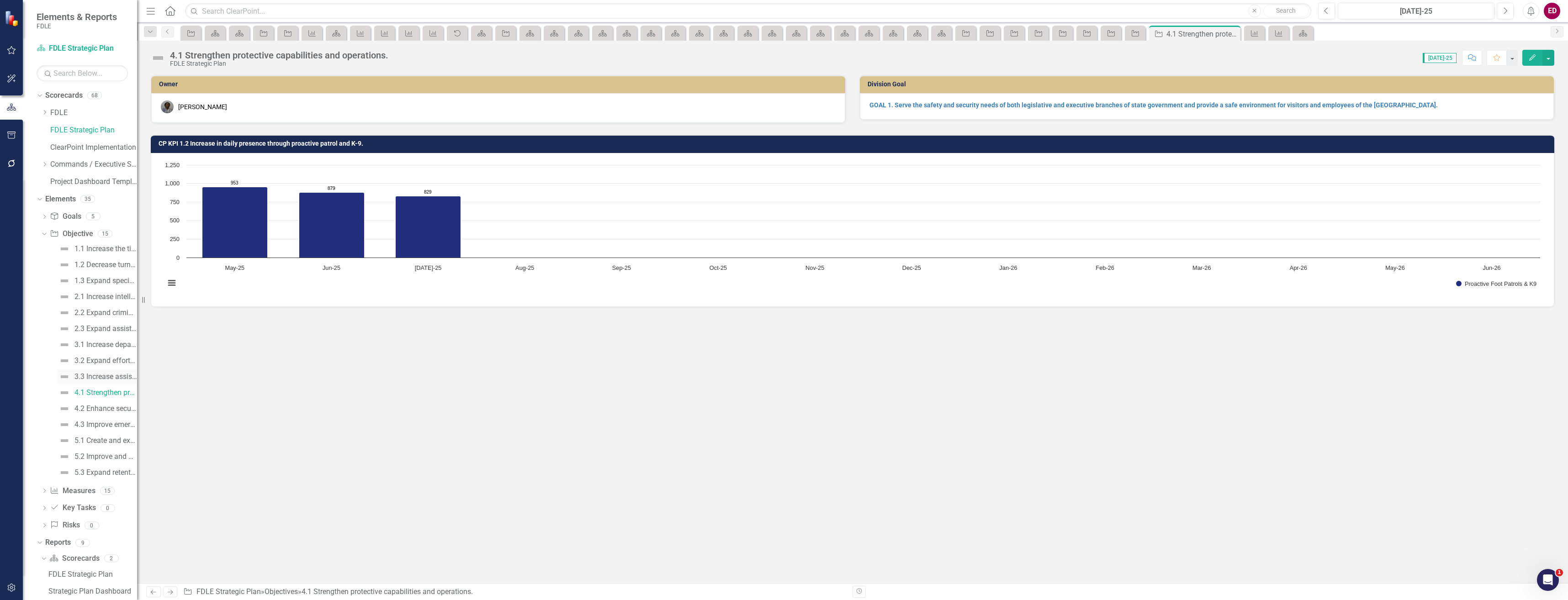
click at [103, 379] on div "3.3 Increase assistance to stakeholders regarding cyber security issues and con…" at bounding box center [105, 376] width 63 height 8
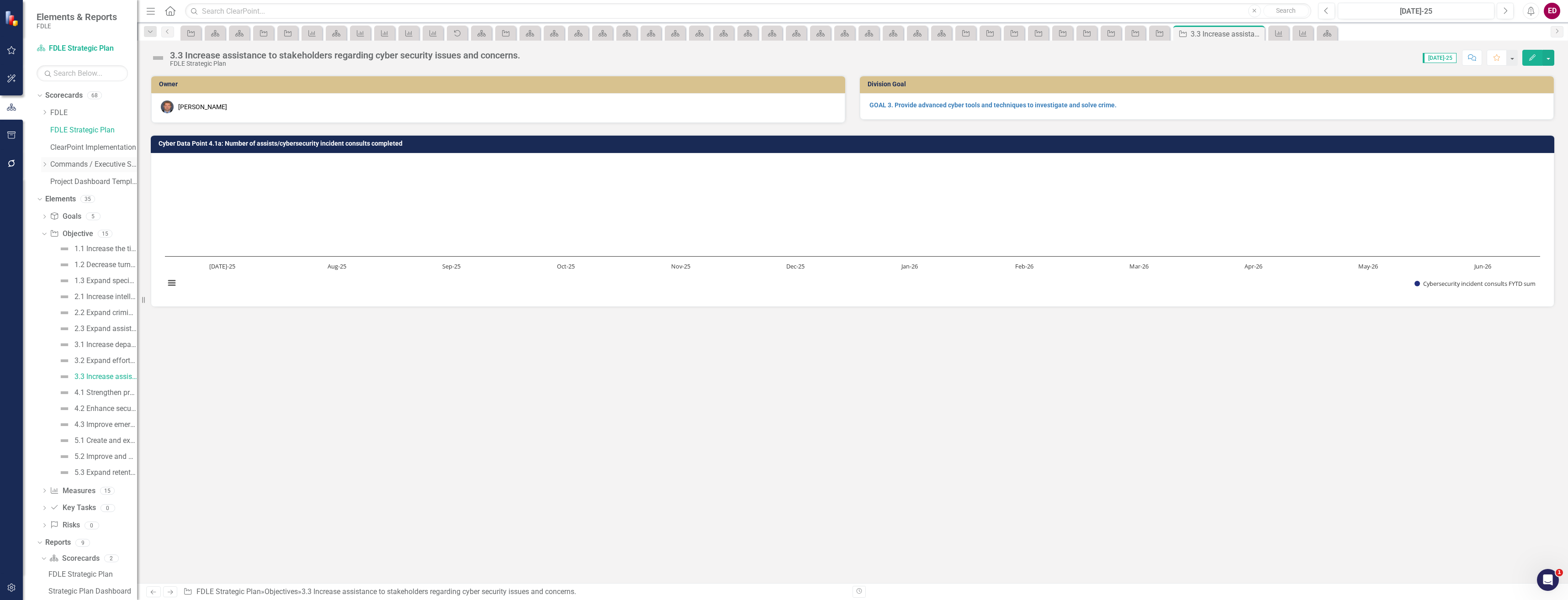
click at [47, 164] on icon "Dropdown" at bounding box center [45, 164] width 7 height 5
click at [55, 218] on icon "Dropdown" at bounding box center [53, 216] width 7 height 5
click at [52, 301] on icon "Dropdown" at bounding box center [53, 302] width 7 height 5
click at [99, 316] on link "Aviation & Emergency Preparedness" at bounding box center [102, 320] width 68 height 11
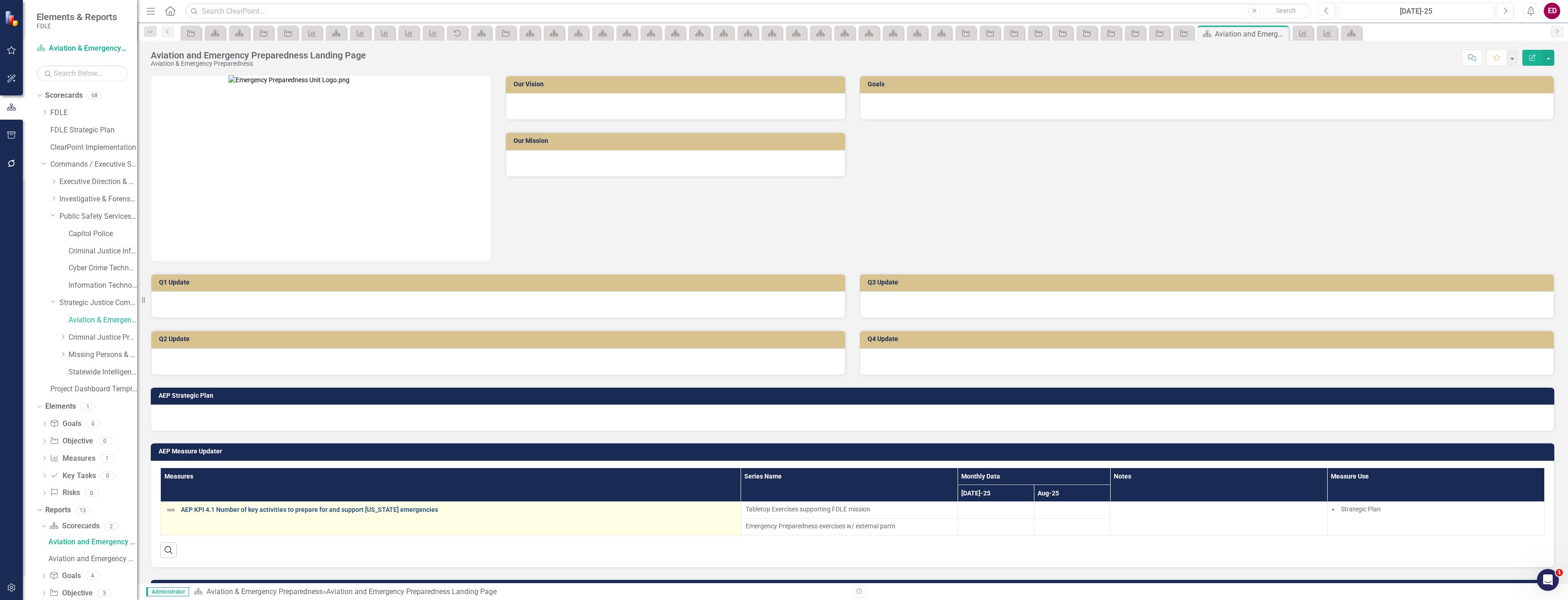
click at [338, 506] on link "AEP KPI 4.1 Number of key activities to prepare for and support Florida emergen…" at bounding box center [458, 509] width 555 height 7
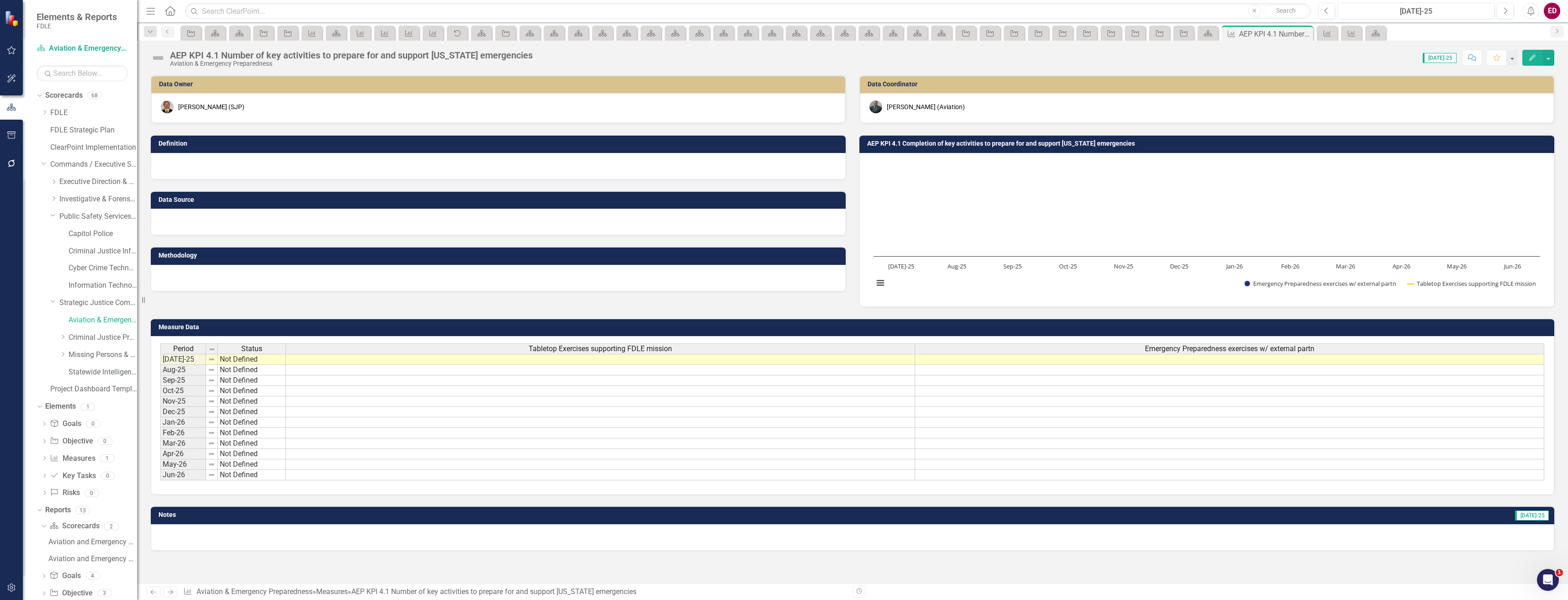
click at [505, 370] on td at bounding box center [600, 370] width 629 height 11
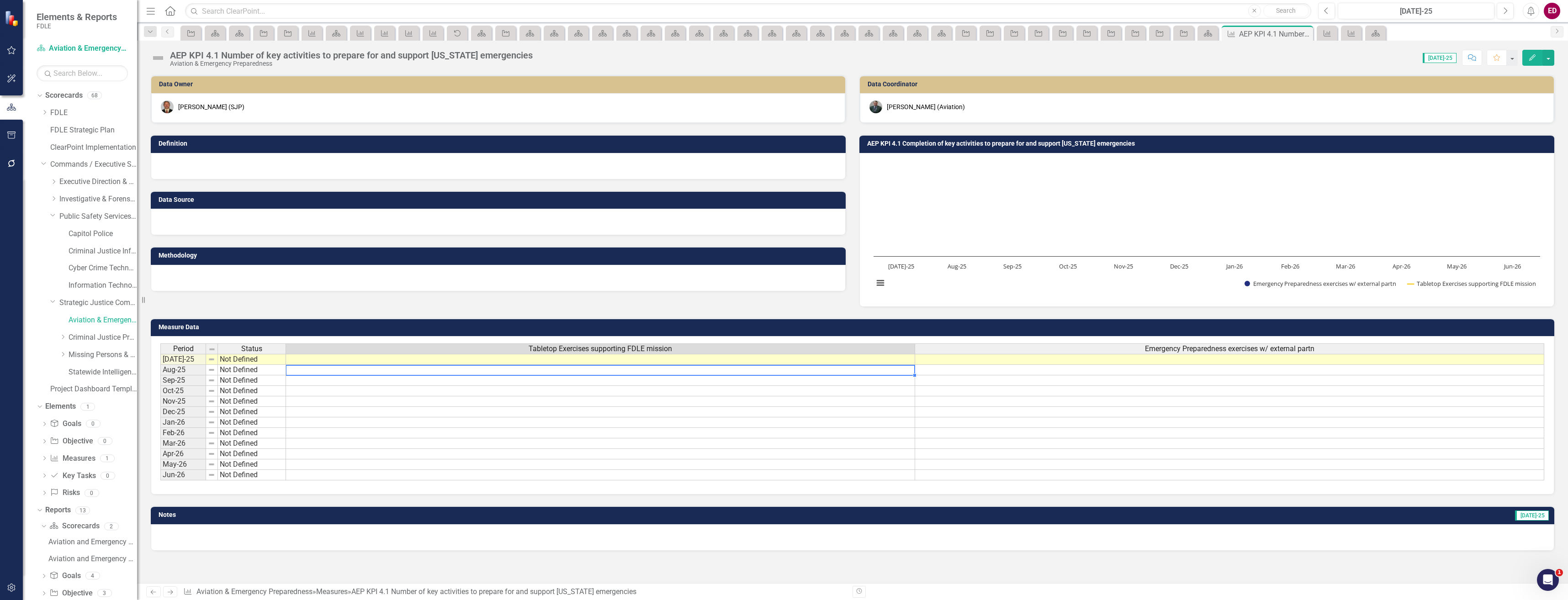
click at [533, 361] on td at bounding box center [600, 359] width 629 height 11
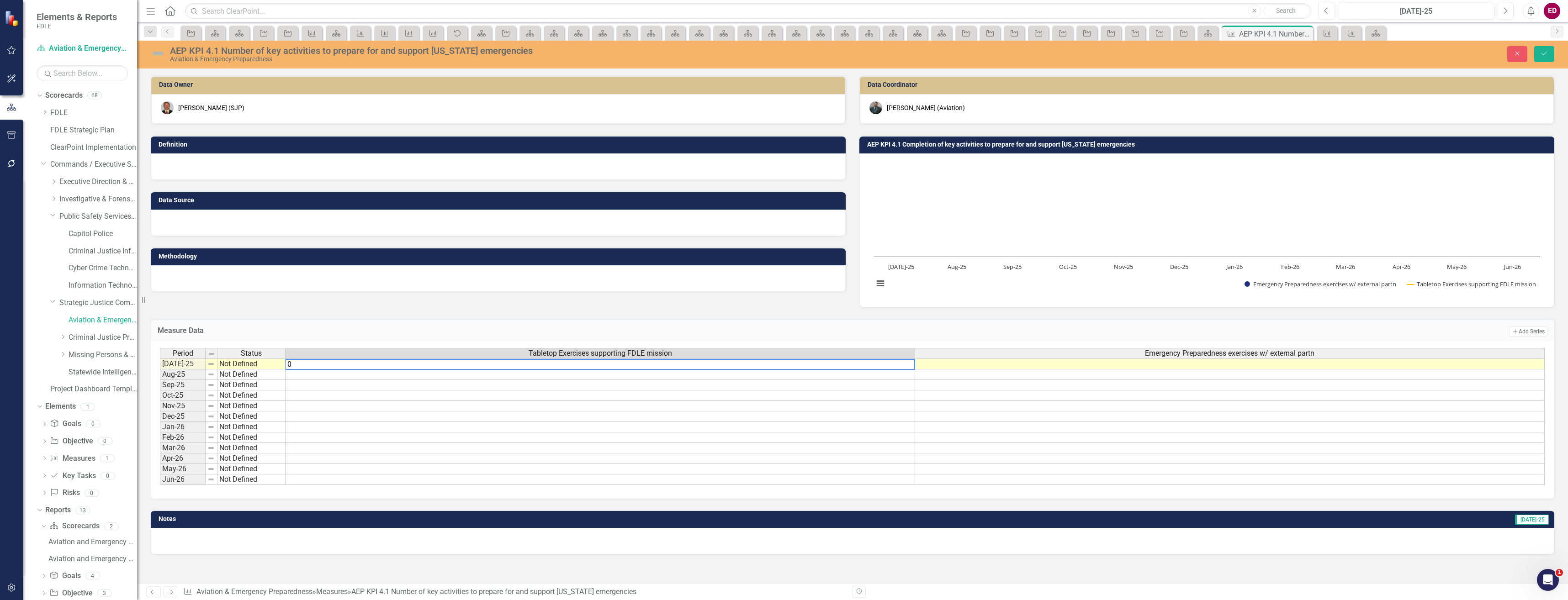
type textarea "0"
click at [1138, 361] on td at bounding box center [1230, 364] width 629 height 11
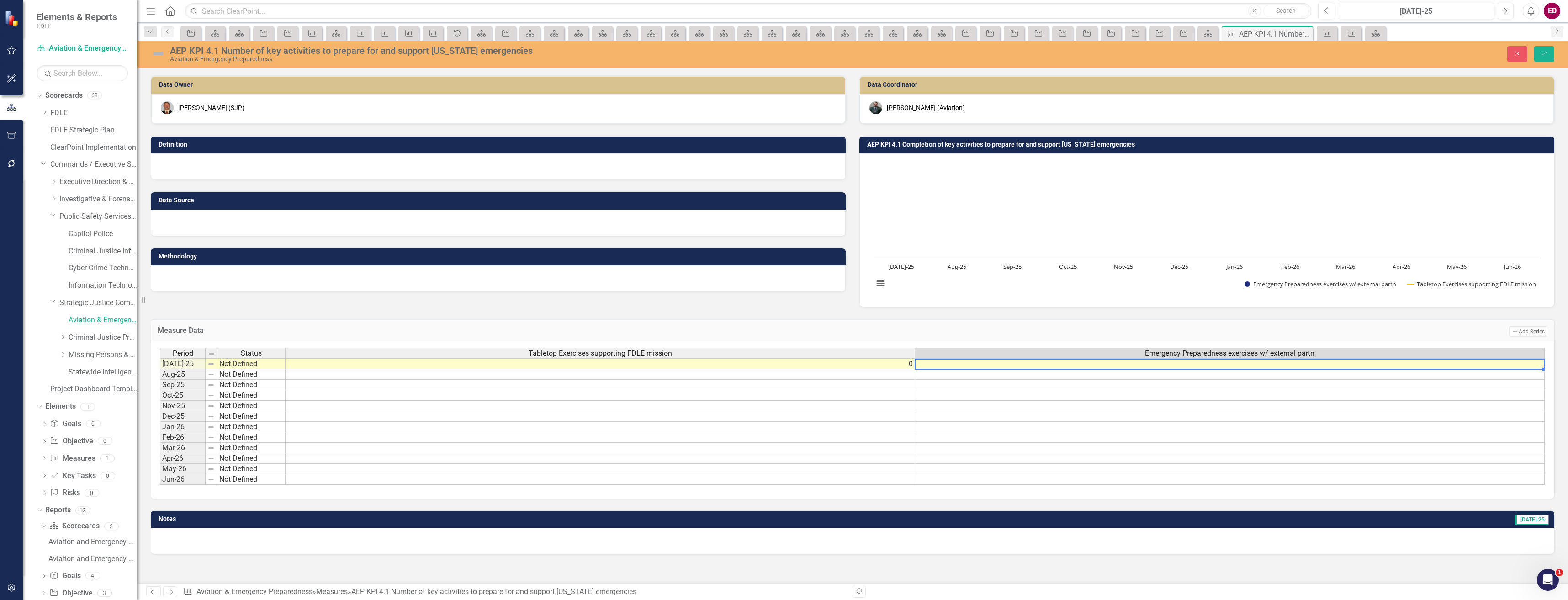
click at [1138, 361] on td at bounding box center [1230, 364] width 629 height 11
type textarea "0"
click at [1547, 49] on button "Save" at bounding box center [1544, 54] width 20 height 16
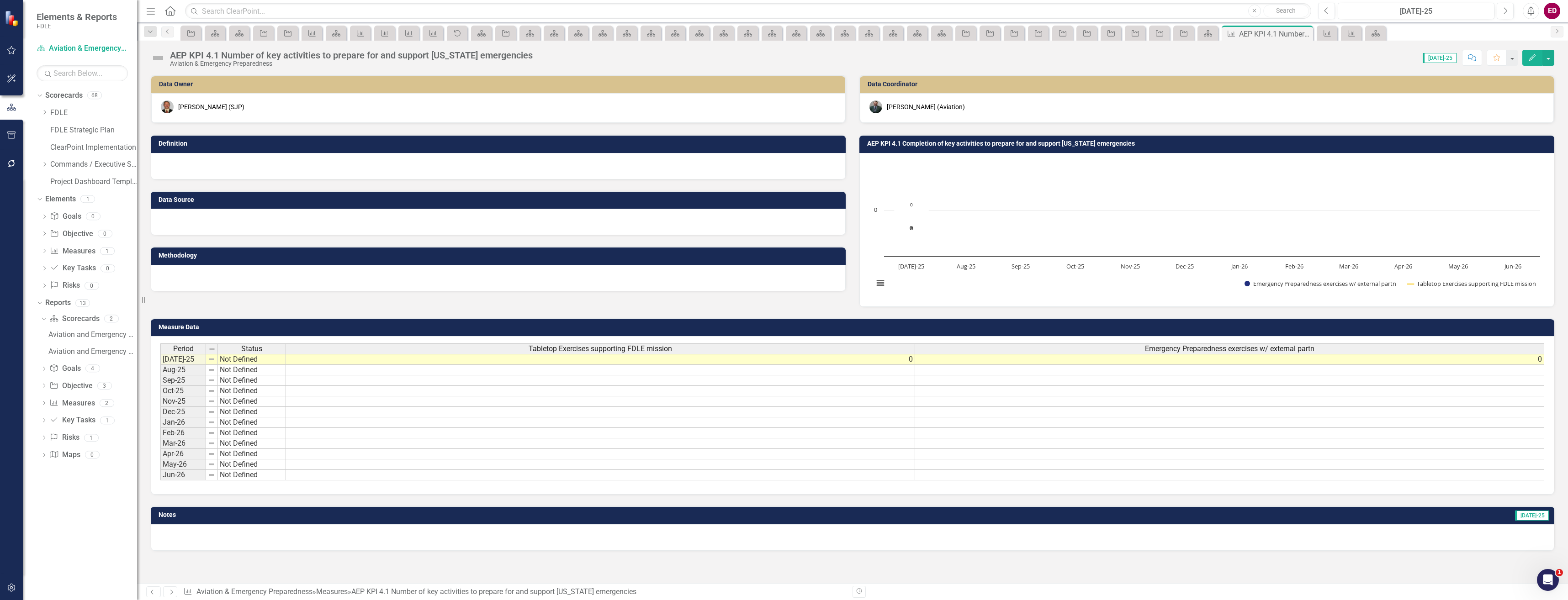
click at [928, 273] on rect "Interactive chart" at bounding box center [1207, 228] width 676 height 137
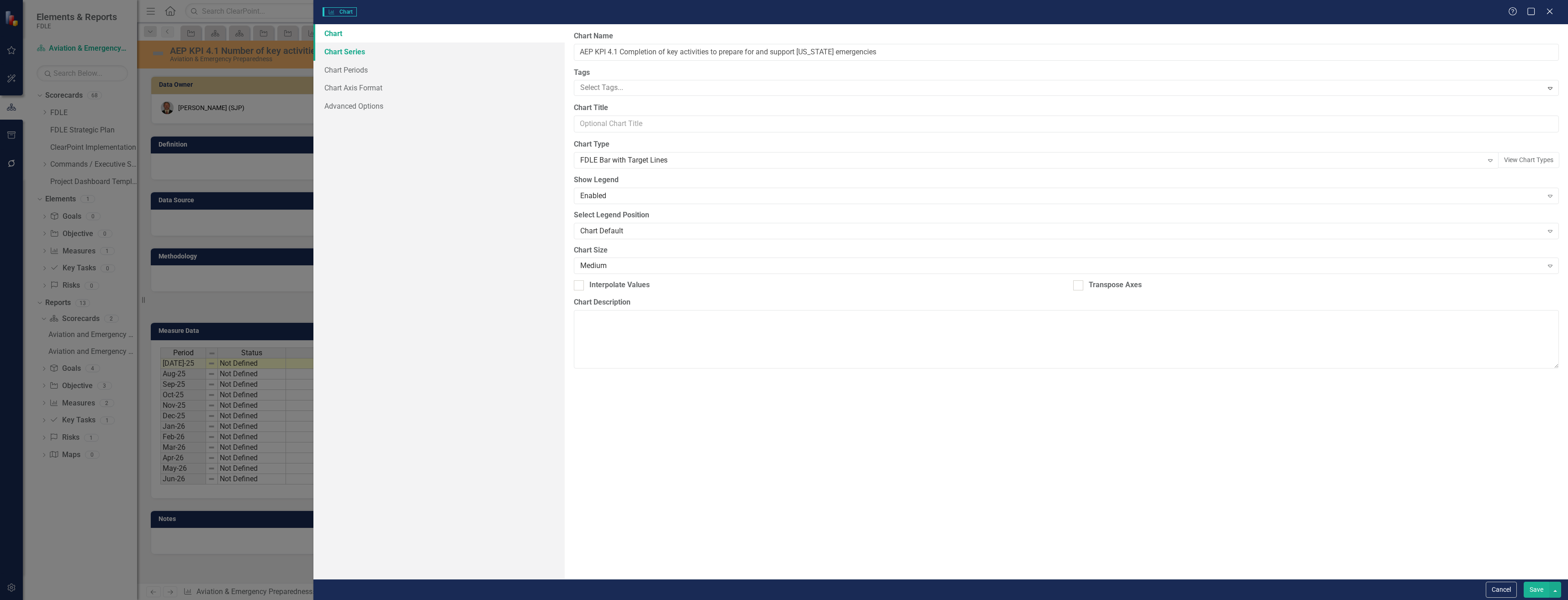
click at [404, 57] on link "Chart Series" at bounding box center [439, 51] width 251 height 18
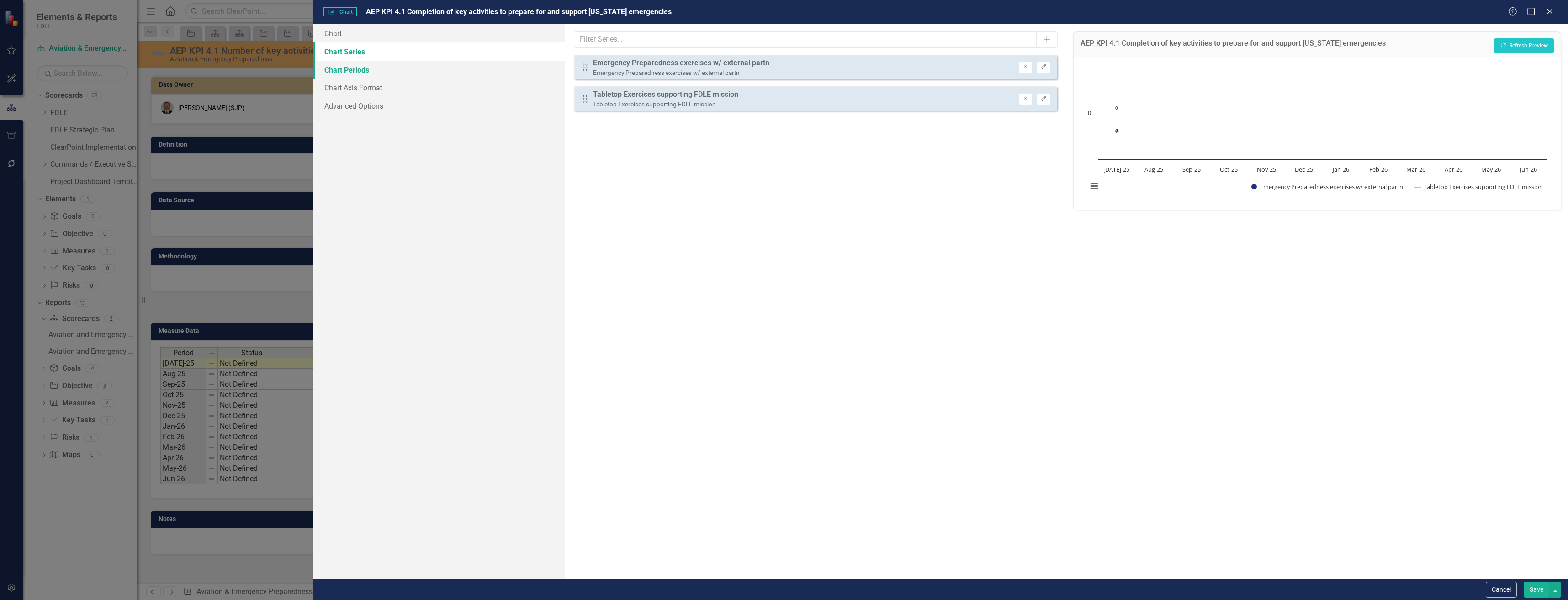
click at [431, 72] on link "Chart Periods" at bounding box center [439, 70] width 251 height 18
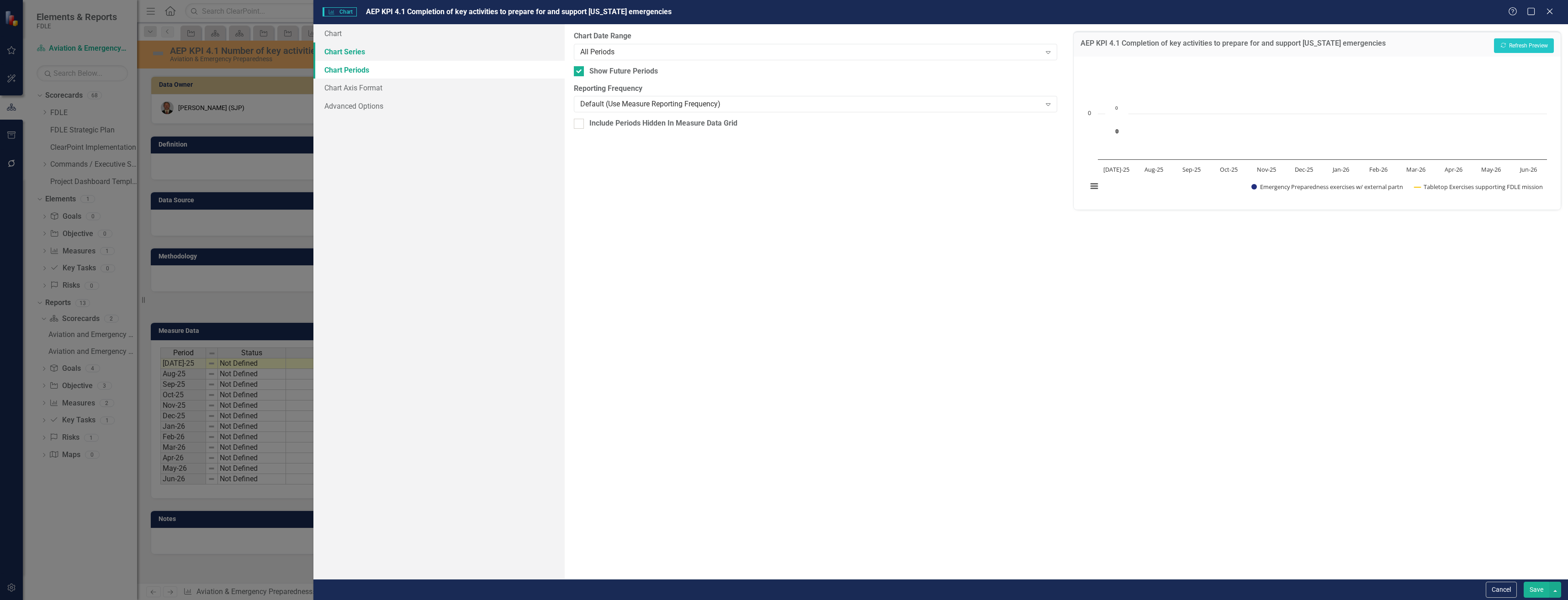
click at [440, 50] on link "Chart Series" at bounding box center [439, 51] width 251 height 18
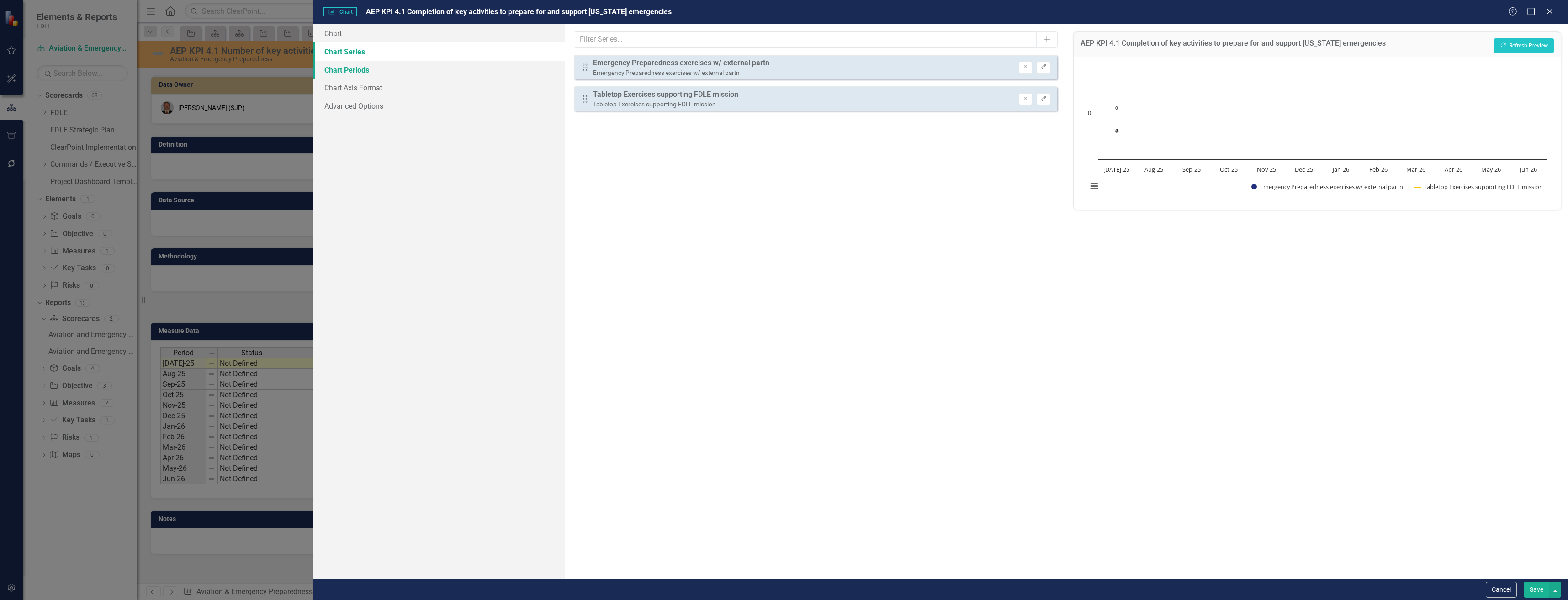
click at [465, 68] on link "Chart Periods" at bounding box center [439, 70] width 251 height 18
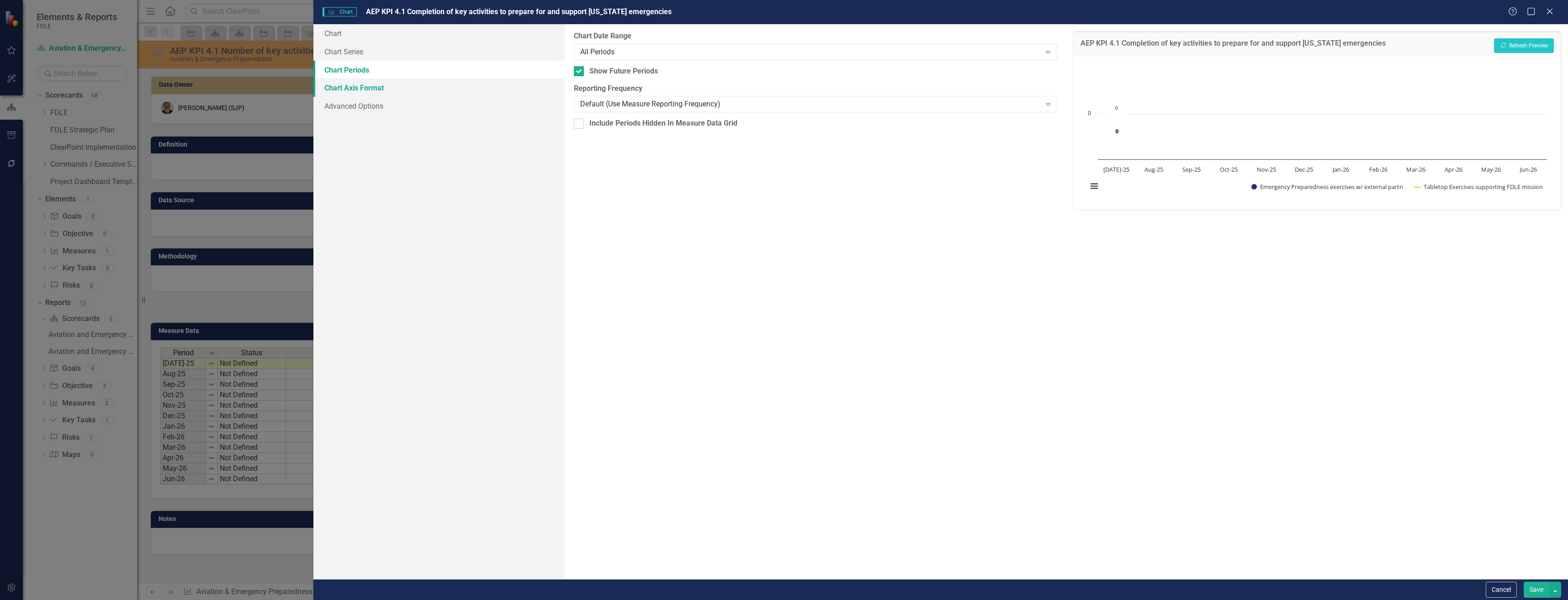
click at [481, 83] on link "Chart Axis Format" at bounding box center [439, 87] width 251 height 18
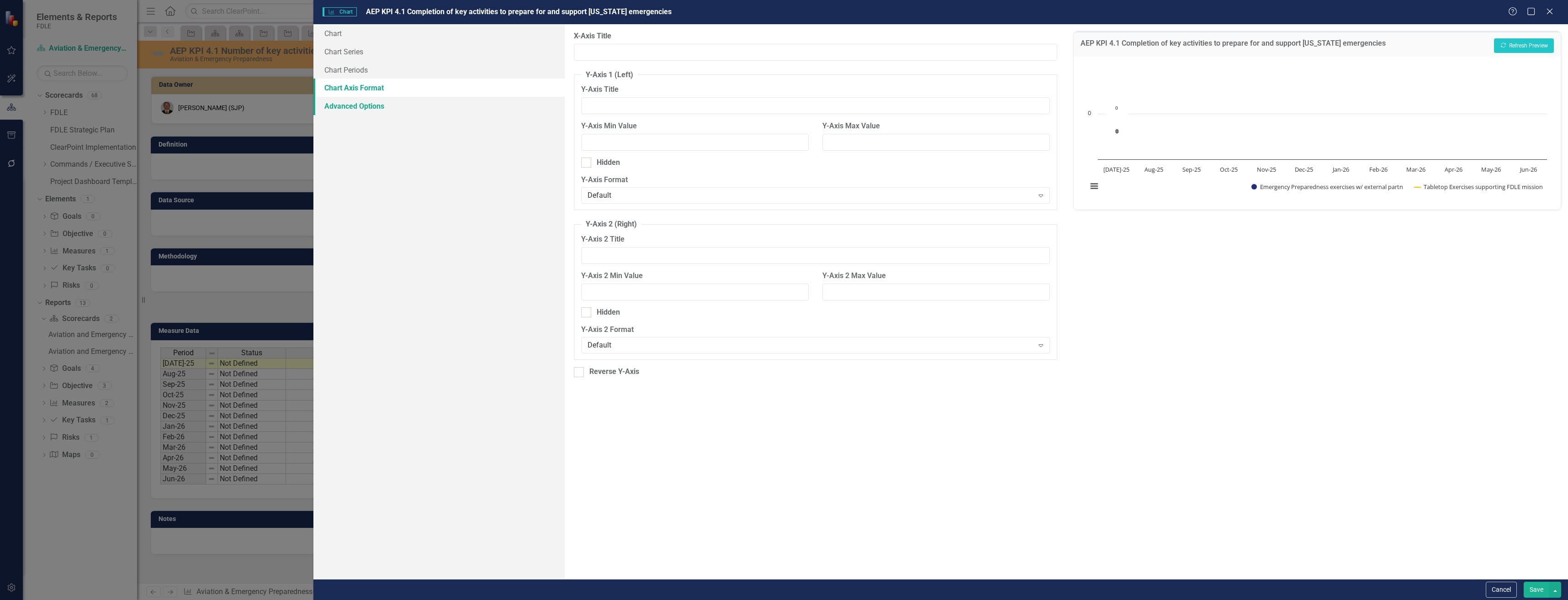
click at [490, 99] on link "Advanced Options" at bounding box center [439, 105] width 251 height 18
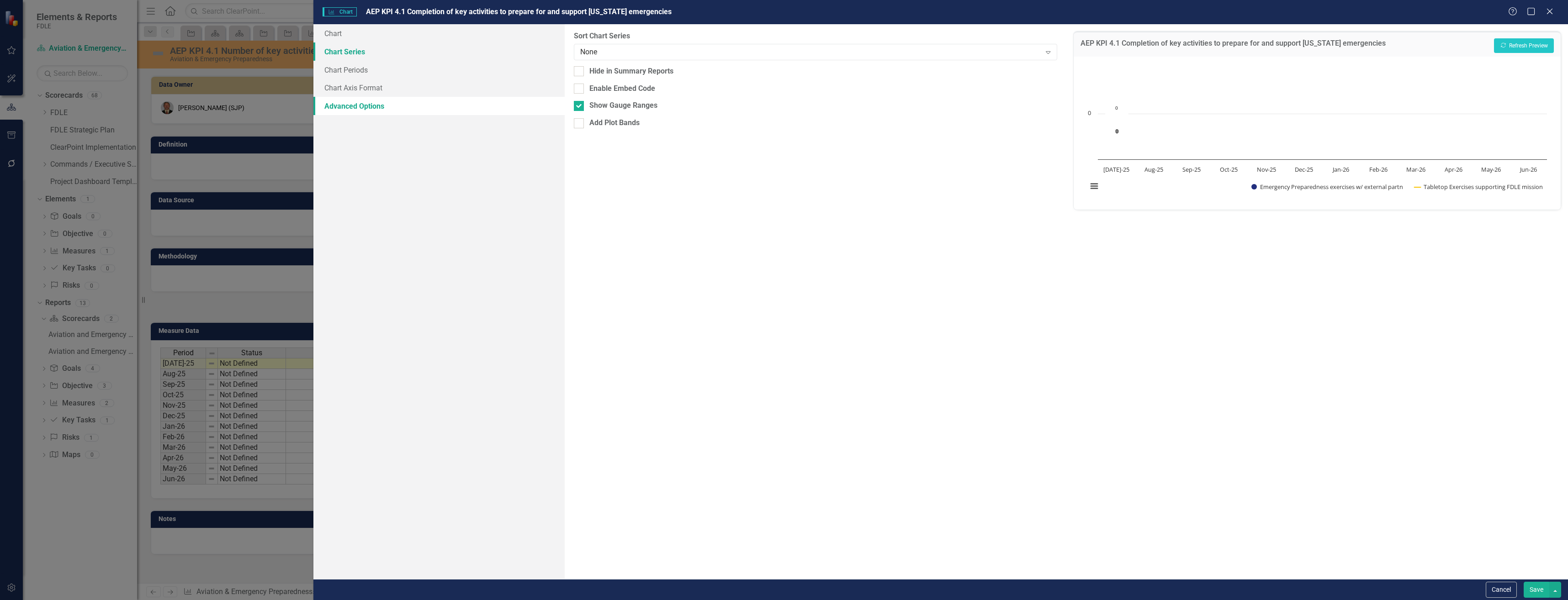
click at [494, 43] on link "Chart Series" at bounding box center [439, 51] width 251 height 18
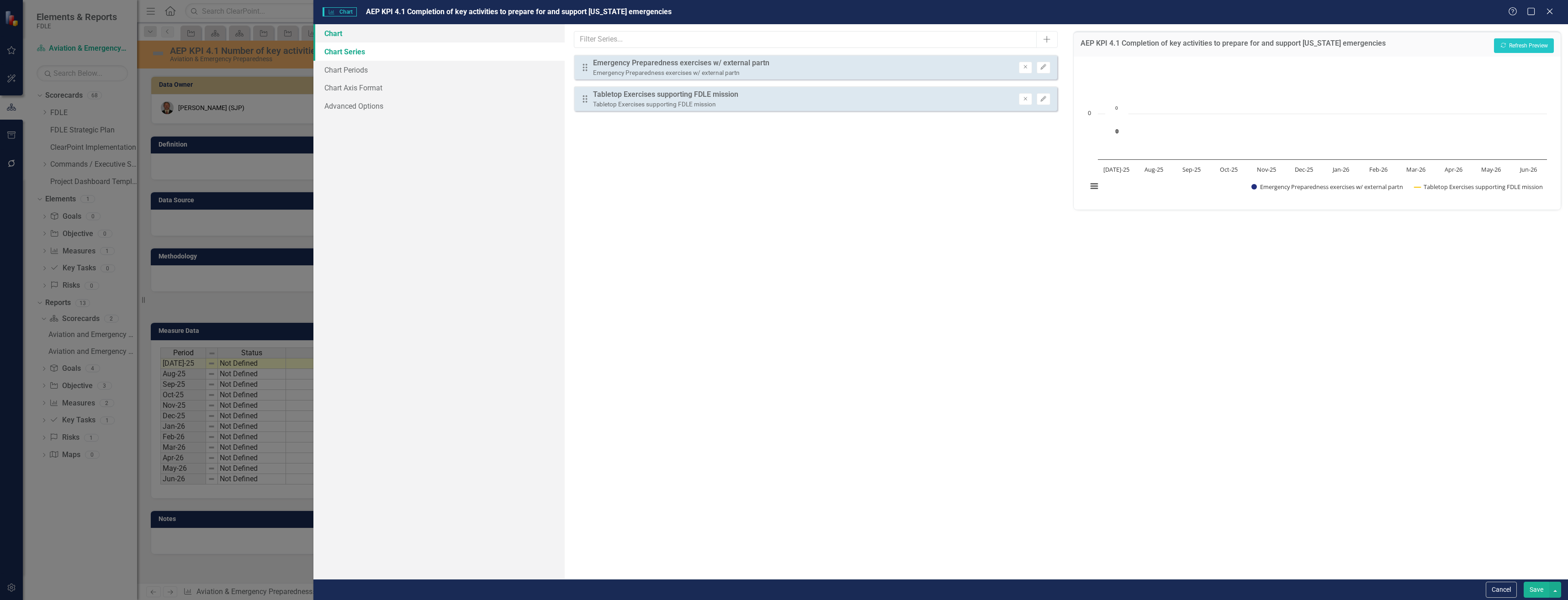
click at [496, 30] on link "Chart" at bounding box center [439, 33] width 251 height 18
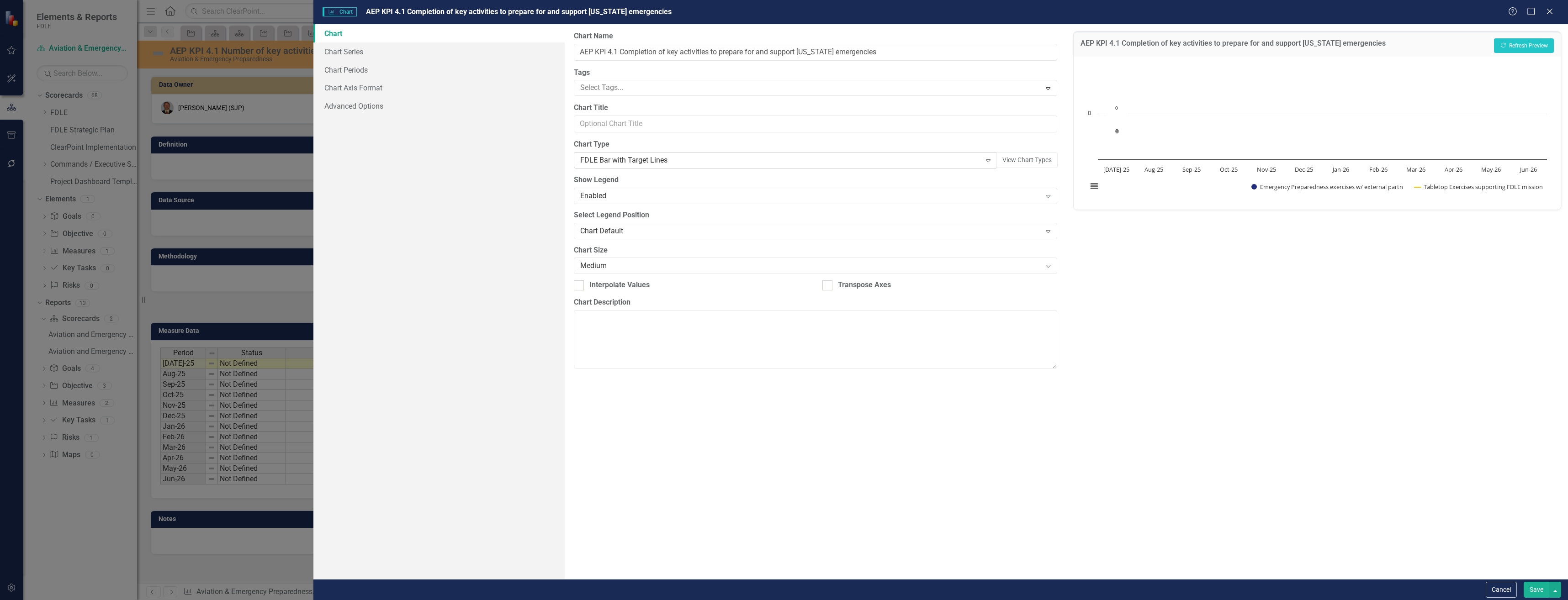
click at [636, 155] on div "FDLE Bar with Target Lines" at bounding box center [780, 161] width 401 height 11
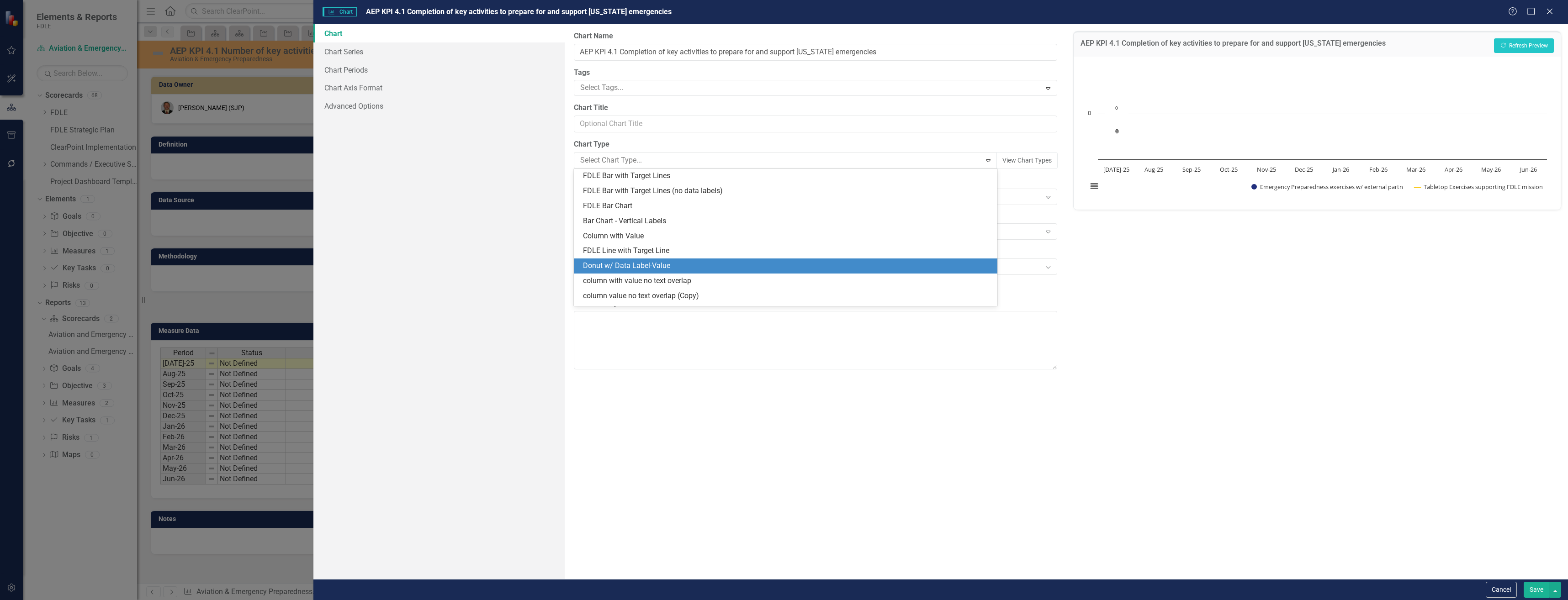
scroll to position [883, 0]
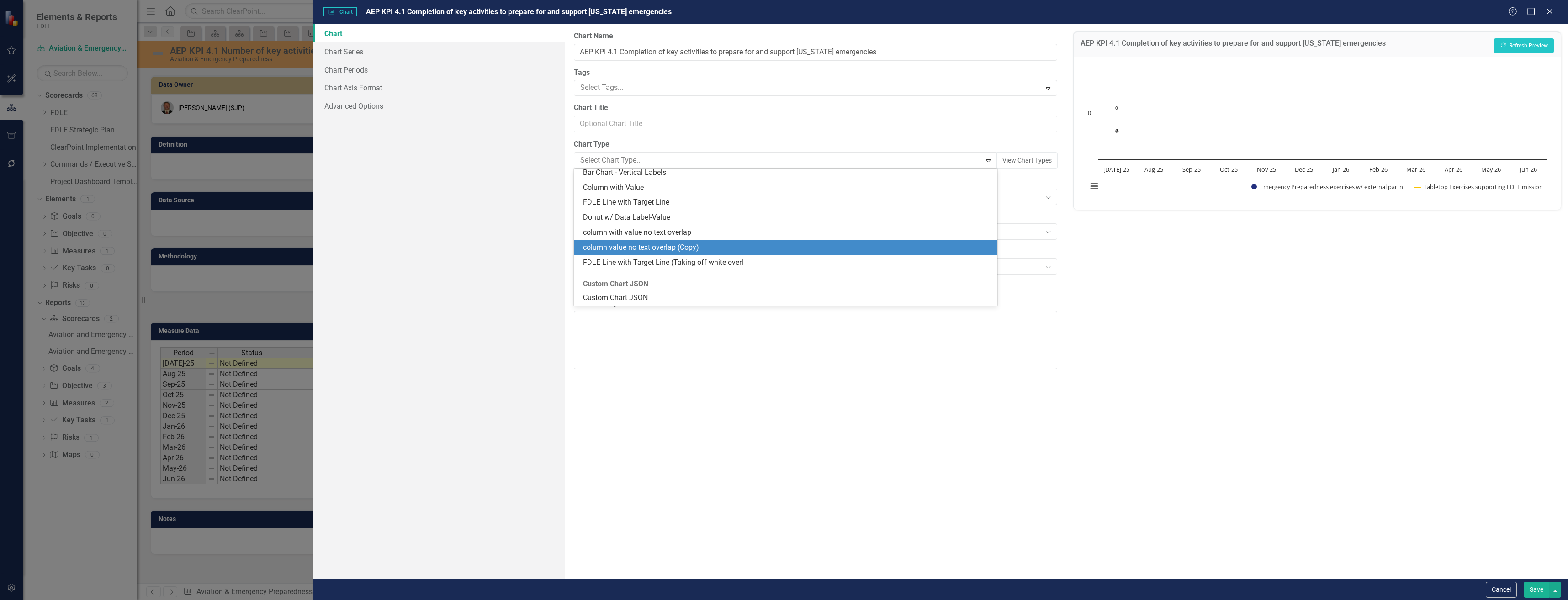
drag, startPoint x: 719, startPoint y: 243, endPoint x: 712, endPoint y: 242, distance: 7.1
click at [713, 243] on div "column value no text overlap (Copy)" at bounding box center [787, 248] width 409 height 11
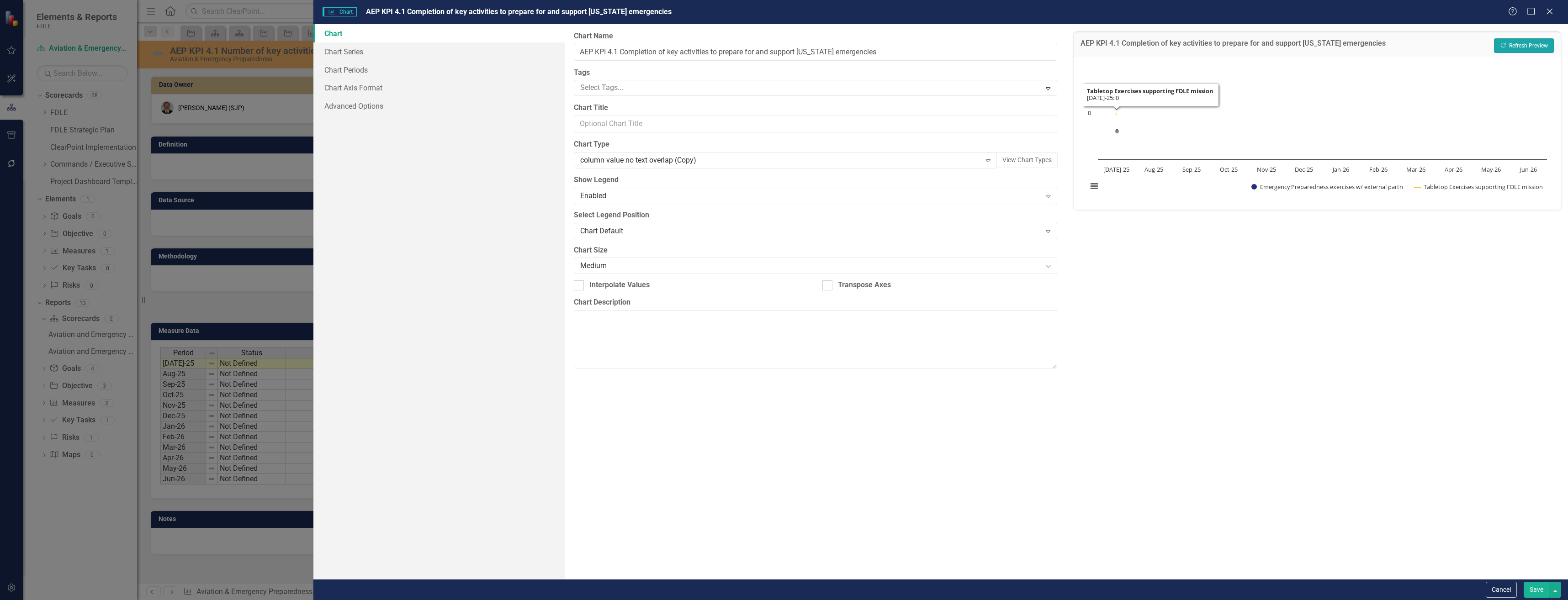
click at [1515, 50] on button "Recalculate Refresh Preview" at bounding box center [1524, 46] width 60 height 15
click at [1538, 589] on button "Save" at bounding box center [1537, 590] width 26 height 16
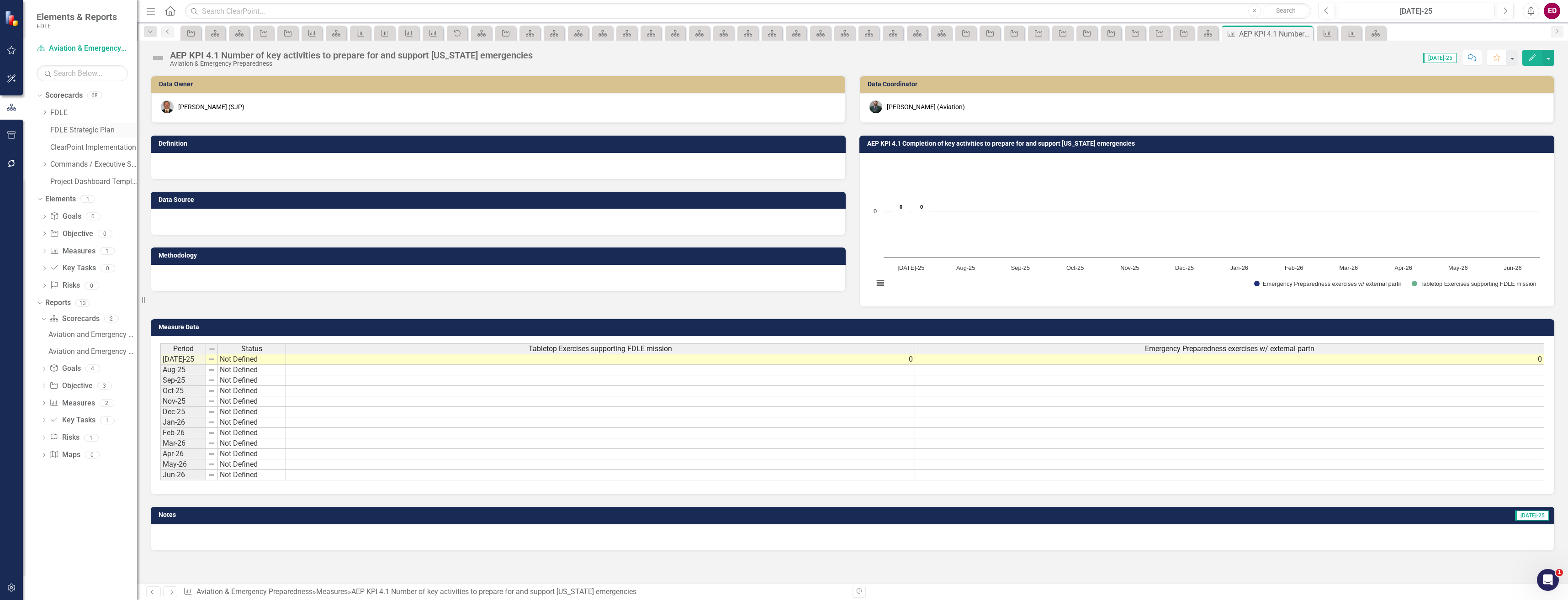
click at [54, 132] on link "FDLE Strategic Plan" at bounding box center [93, 130] width 87 height 11
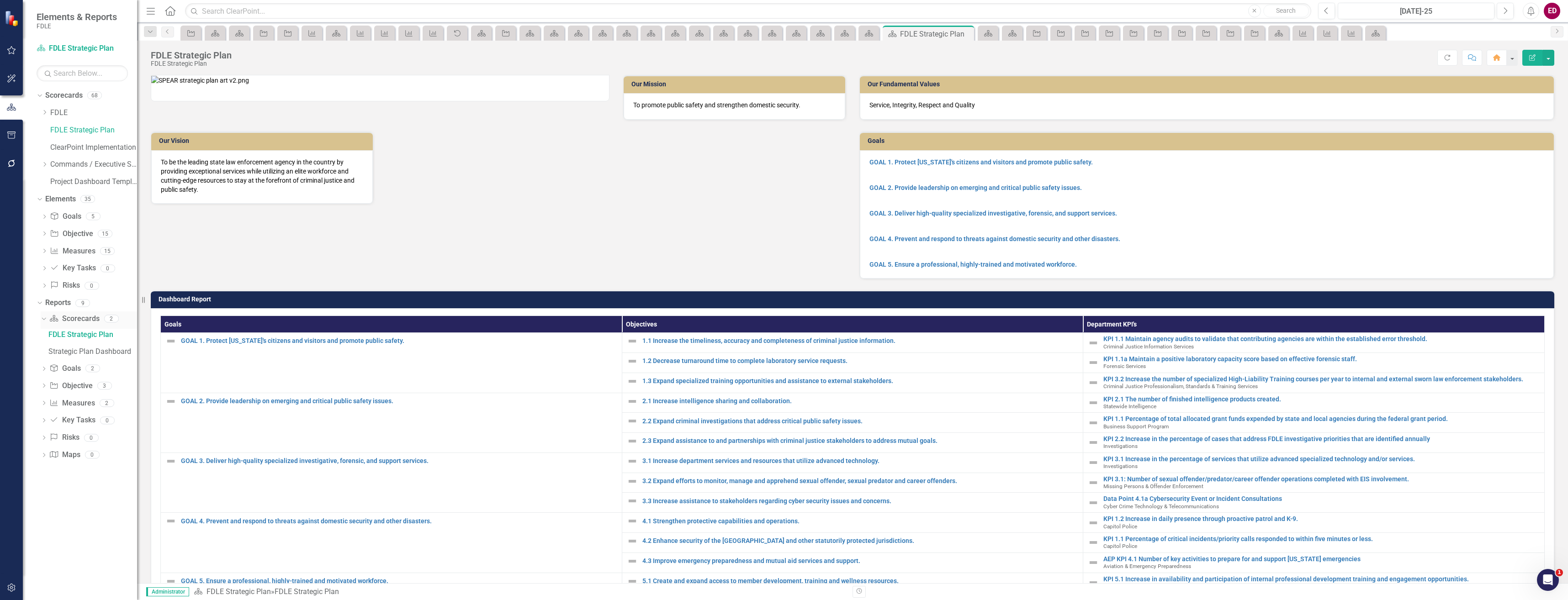
click at [80, 318] on link "Scorecard Scorecards" at bounding box center [74, 319] width 50 height 11
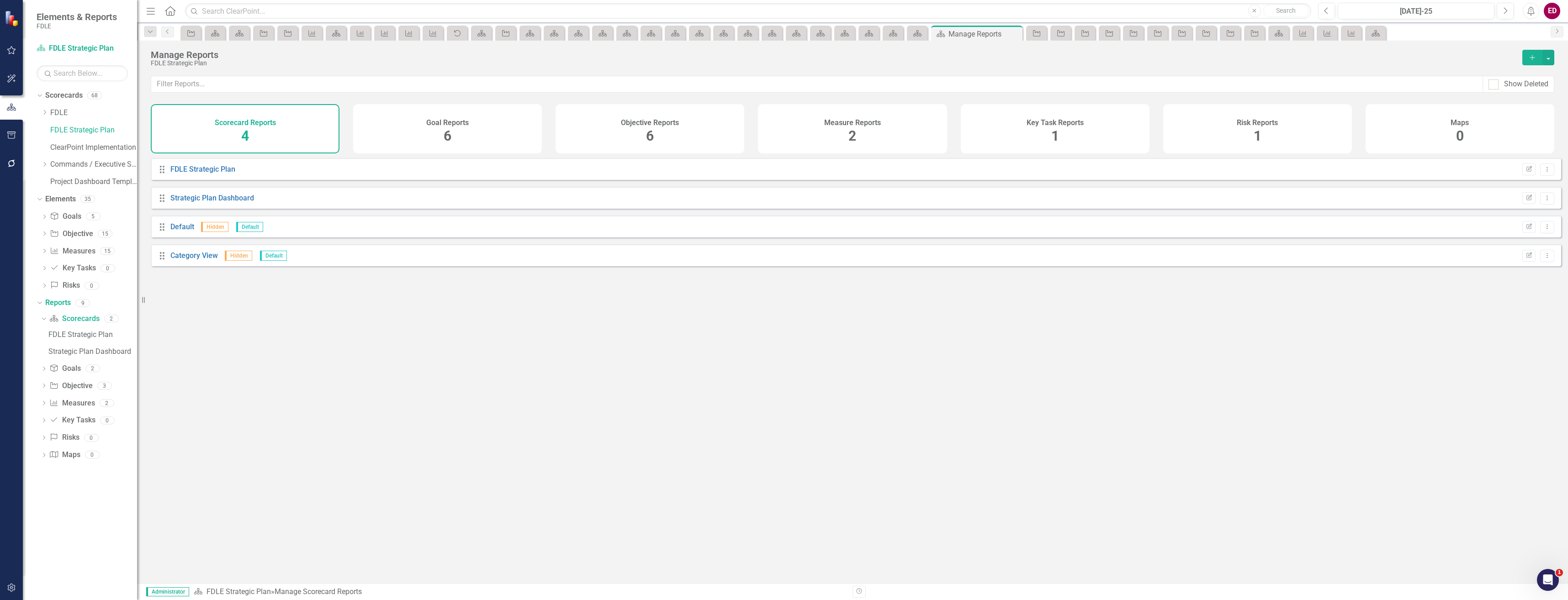
click at [1530, 60] on icon "Add" at bounding box center [1533, 57] width 8 height 6
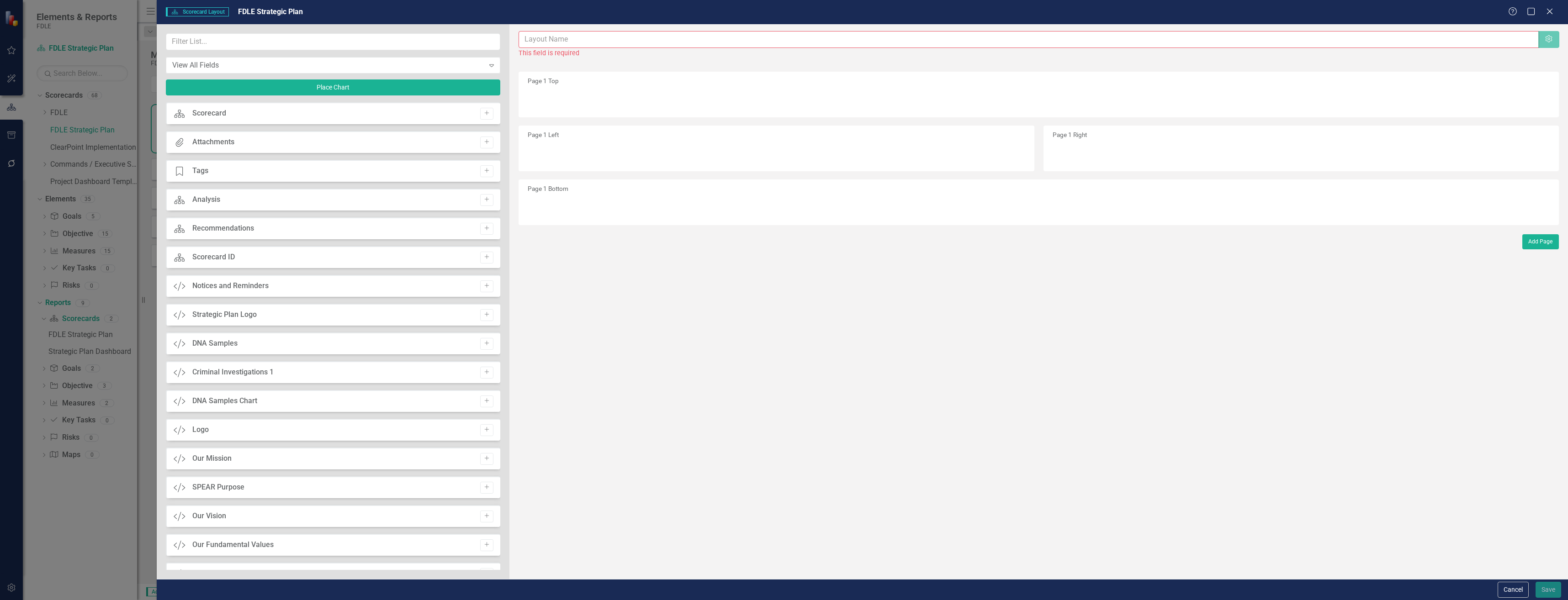
click at [674, 29] on div "The fields (or pods) that are available for you to include on the detail page a…" at bounding box center [1039, 301] width 1059 height 555
click at [690, 37] on input "text" at bounding box center [1029, 39] width 1020 height 17
click at [625, 32] on input "text" at bounding box center [1029, 39] width 1020 height 17
paste input "Florida Department Of Law Enforcement Strategic Plan"
type input "Florida Department Of Law Enforcement Strategic Plan"
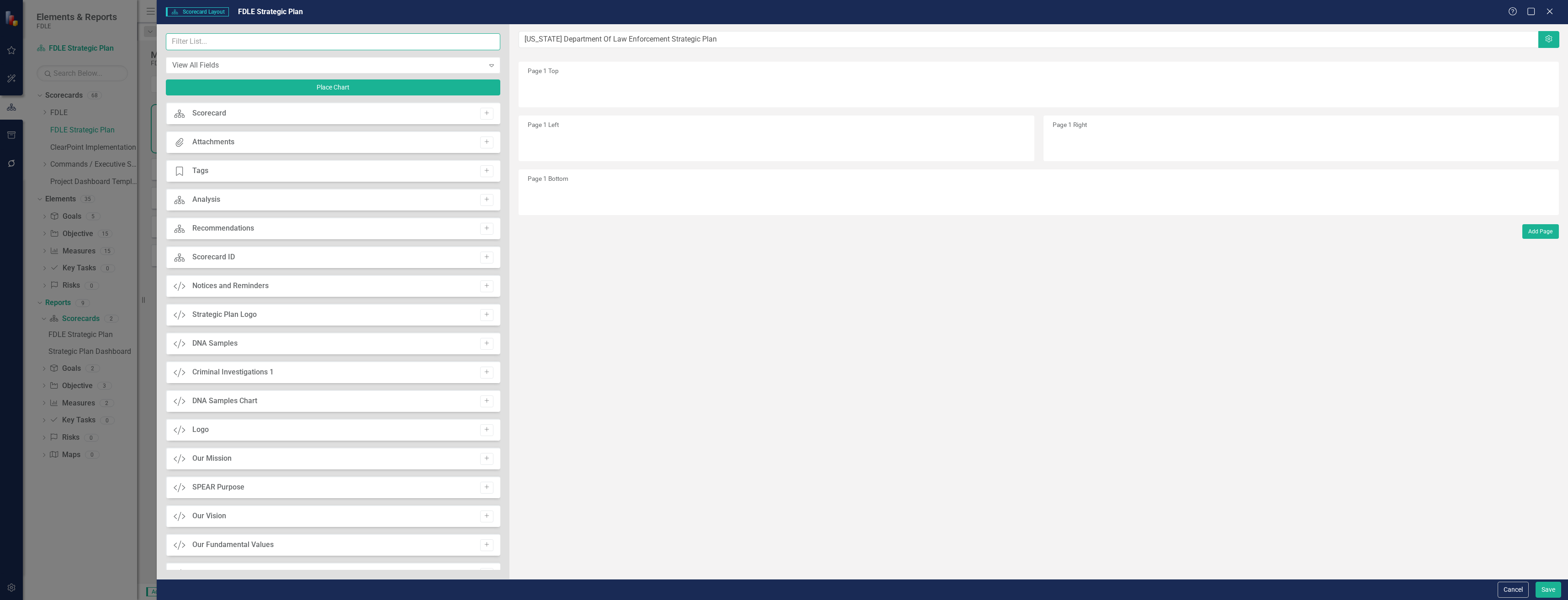
click at [281, 45] on input "text" at bounding box center [333, 41] width 335 height 17
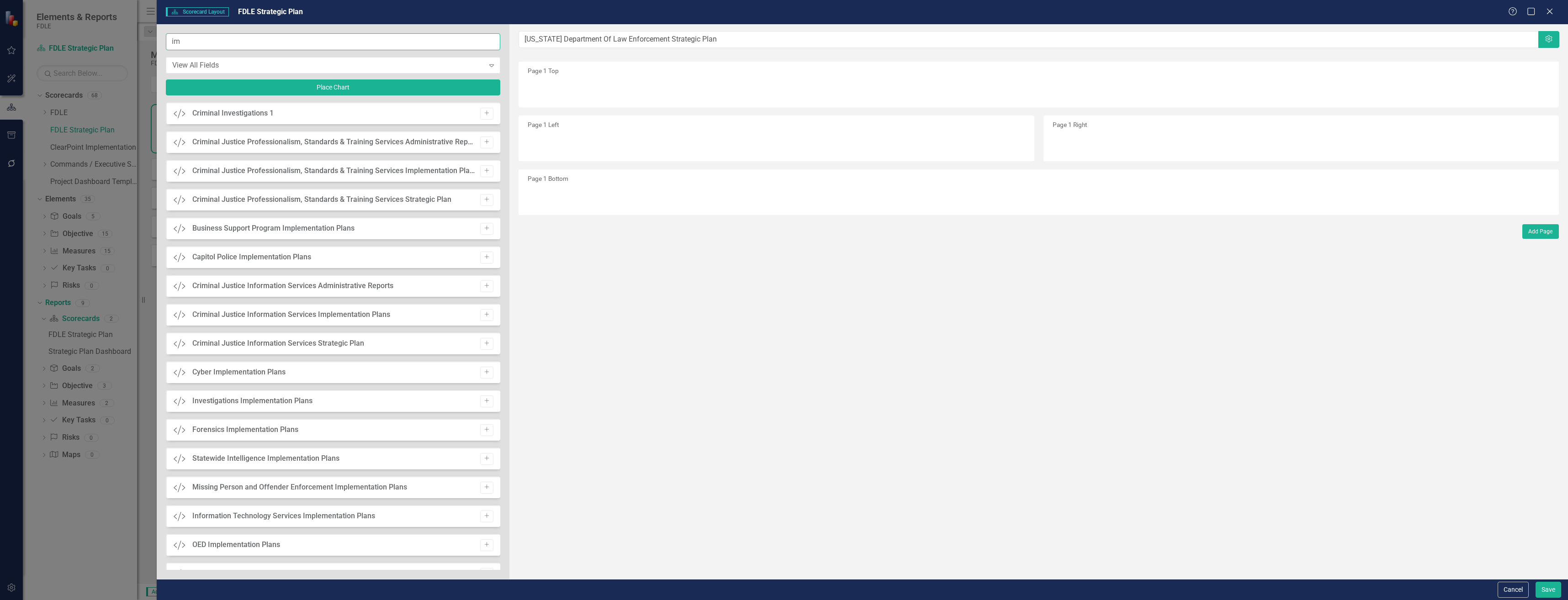
type input "i"
click at [1271, 282] on div "The fields (or pods) that are available for you to include on the detail page a…" at bounding box center [1039, 301] width 1059 height 555
click at [335, 47] on input "im" at bounding box center [333, 41] width 335 height 17
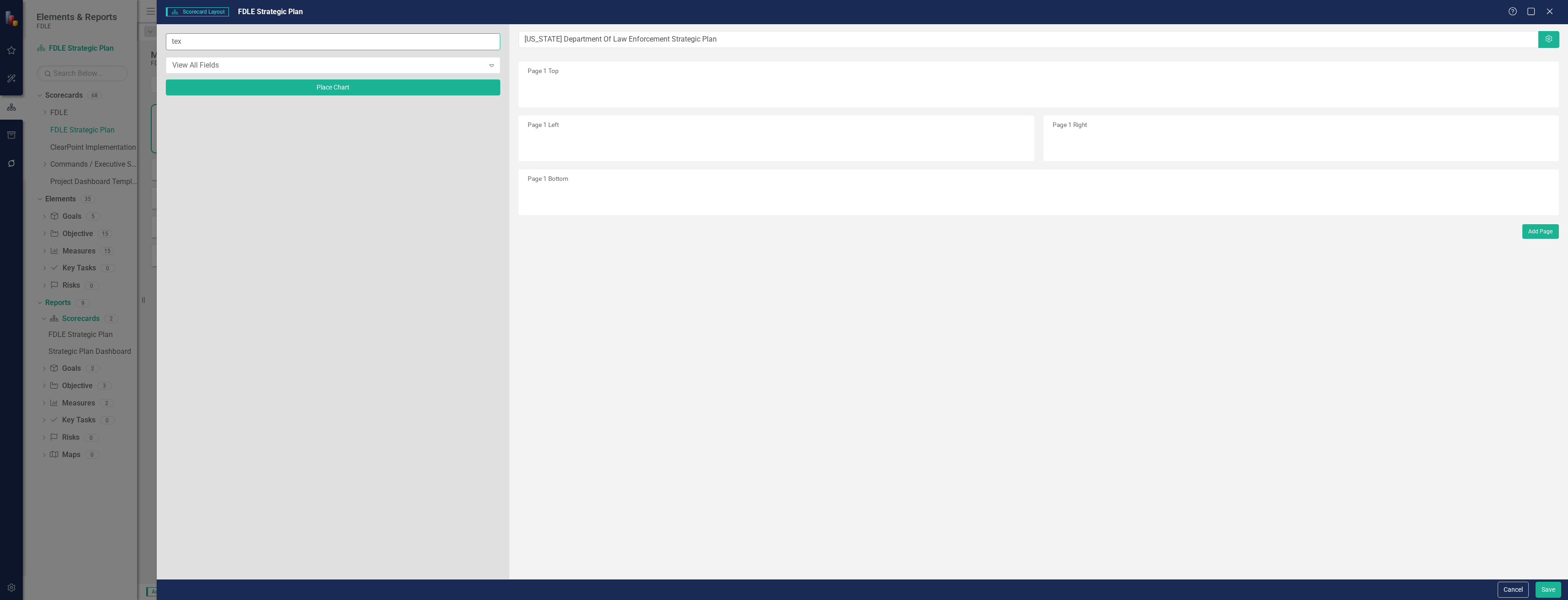
click at [219, 45] on input "tex" at bounding box center [333, 41] width 335 height 17
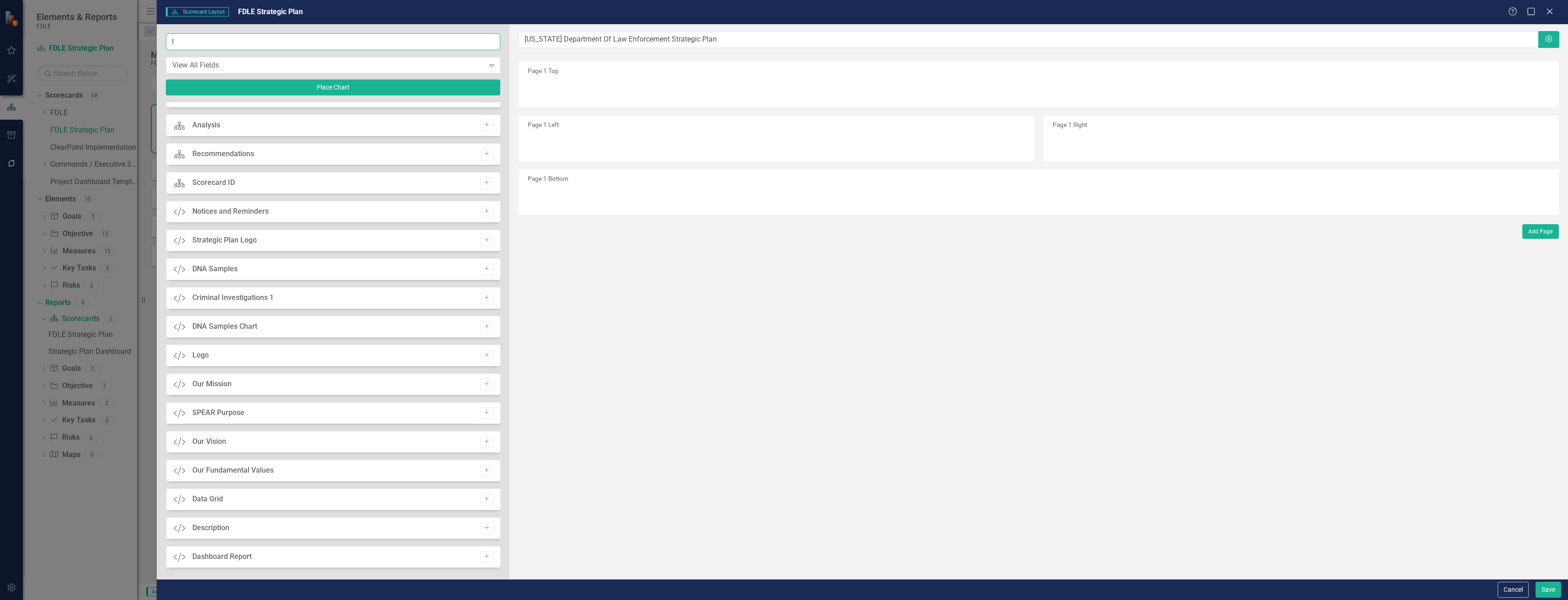
scroll to position [137, 0]
type input "t"
click at [493, 271] on div "Custom Logo Add" at bounding box center [333, 264] width 335 height 22
click at [486, 268] on button "Add" at bounding box center [487, 265] width 14 height 12
click at [1544, 590] on button "Save" at bounding box center [1548, 590] width 26 height 16
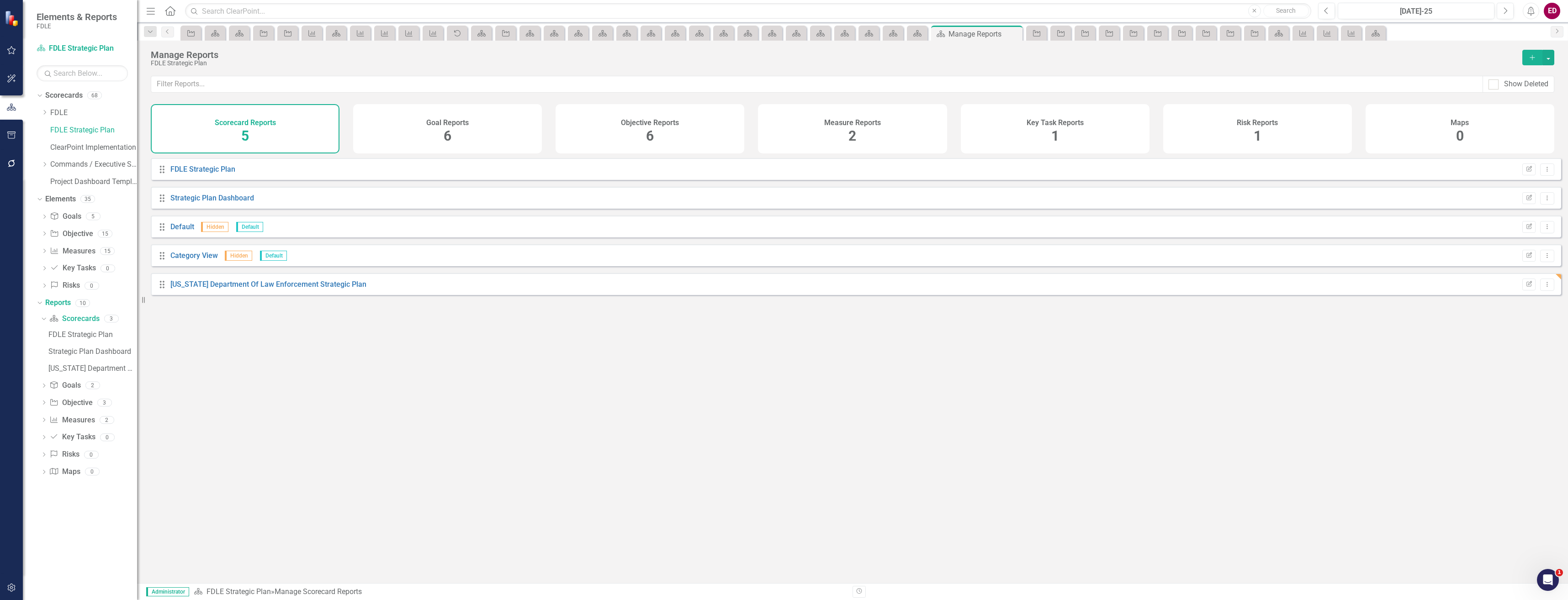
click at [212, 171] on div "FDLE Strategic Plan" at bounding box center [203, 170] width 65 height 11
click at [216, 174] on link "FDLE Strategic Plan" at bounding box center [203, 169] width 65 height 9
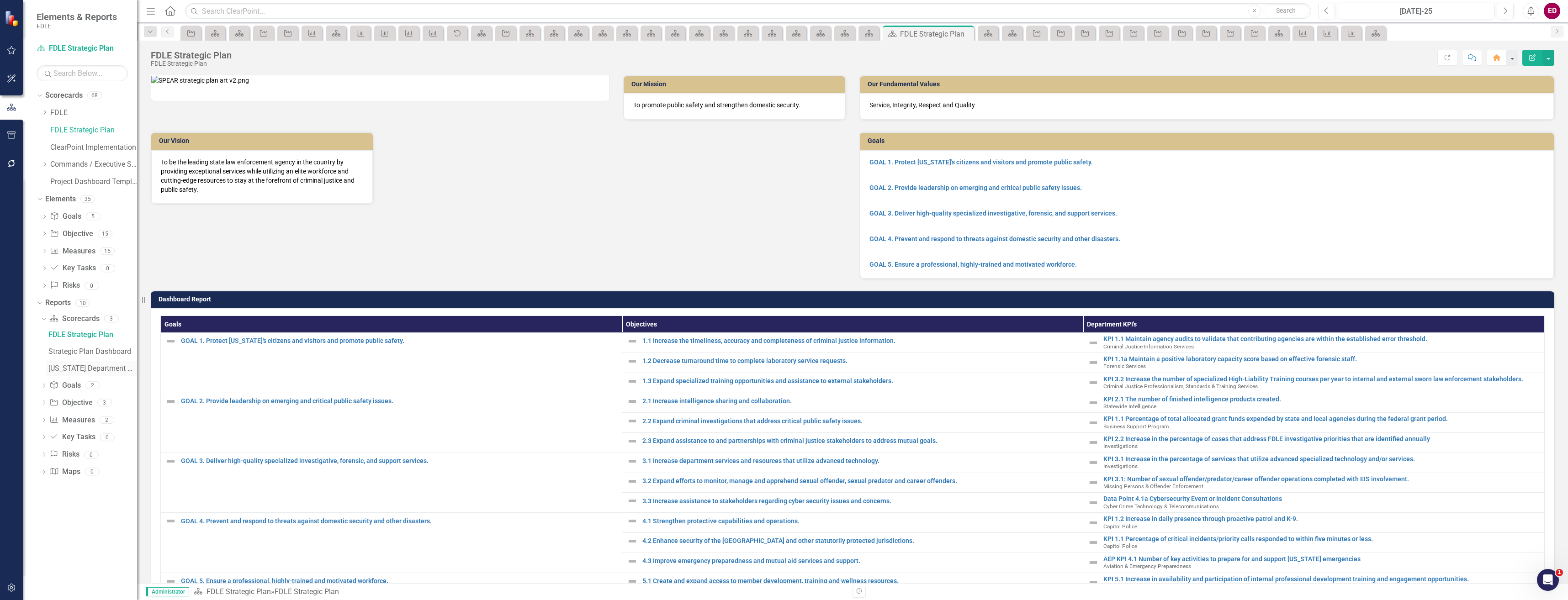
click at [102, 367] on div "Florida Department Of Law Enforcement Strategic Plan" at bounding box center [93, 368] width 89 height 8
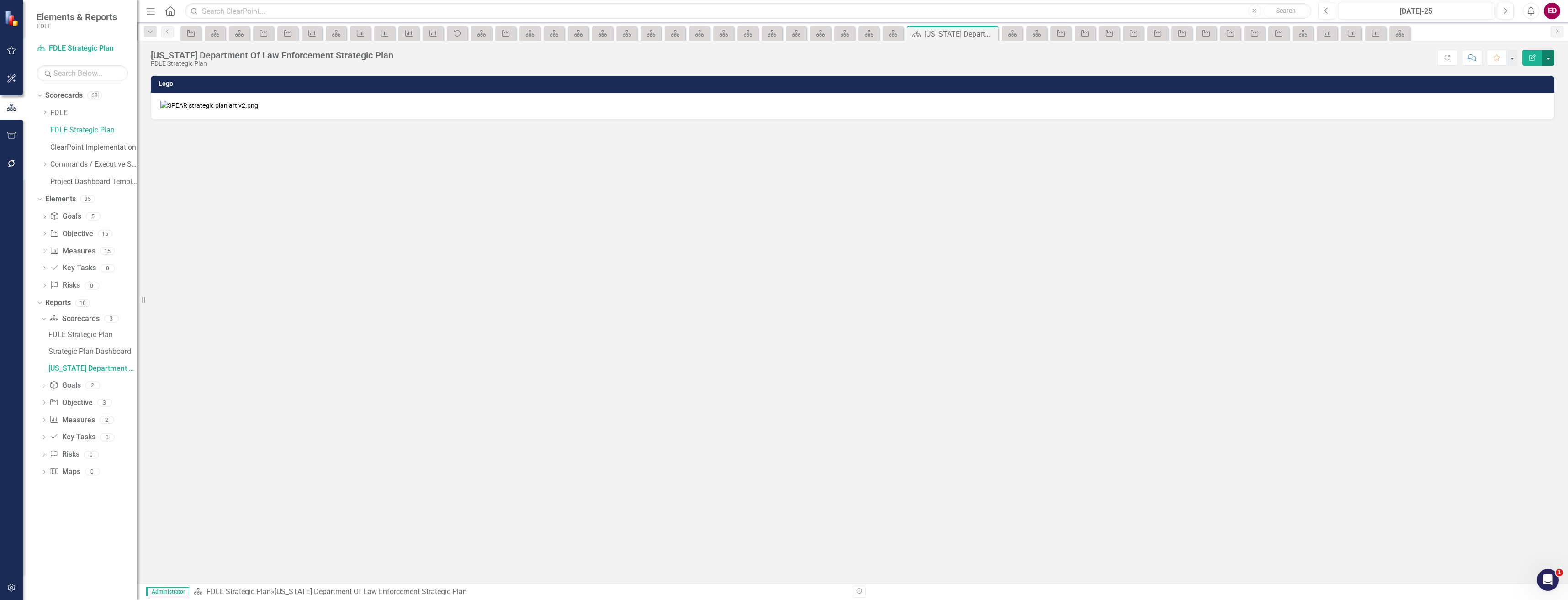
click at [1552, 56] on button "button" at bounding box center [1549, 58] width 12 height 16
click at [1537, 86] on link "Edit Report Edit Layout" at bounding box center [1517, 91] width 74 height 17
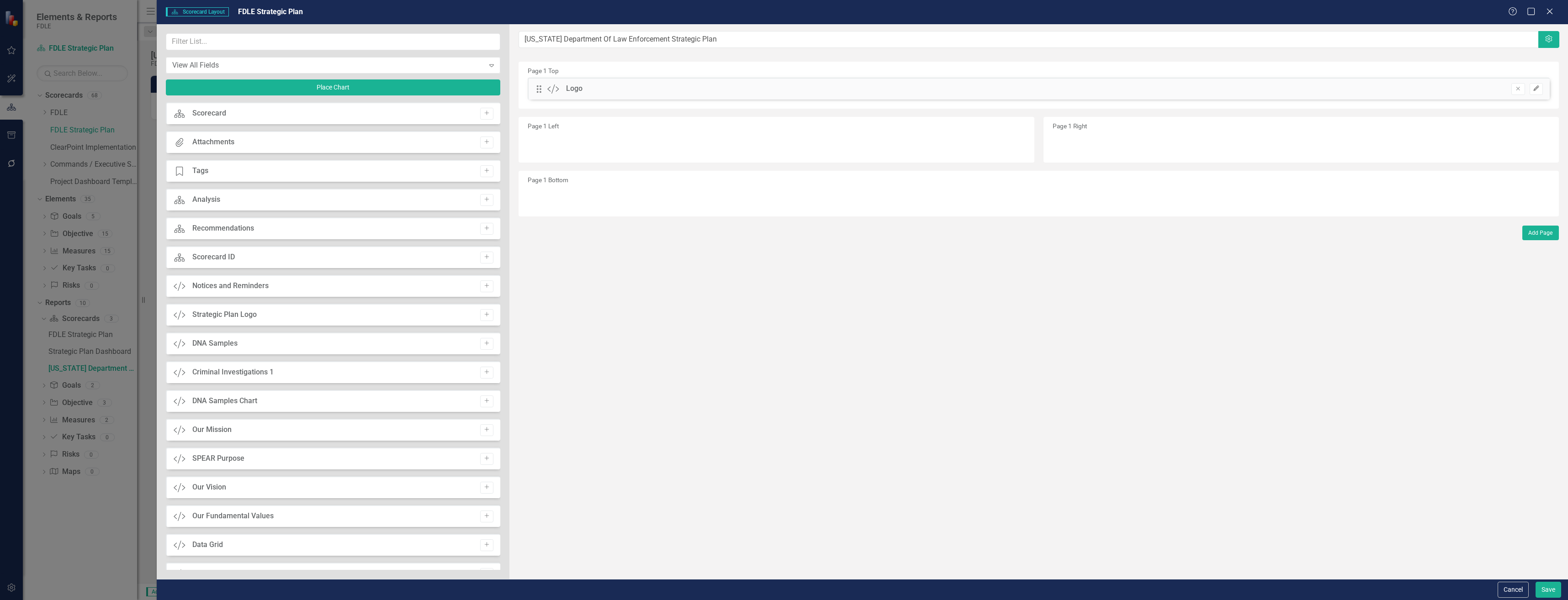
click at [1531, 87] on button "Edit" at bounding box center [1537, 89] width 14 height 12
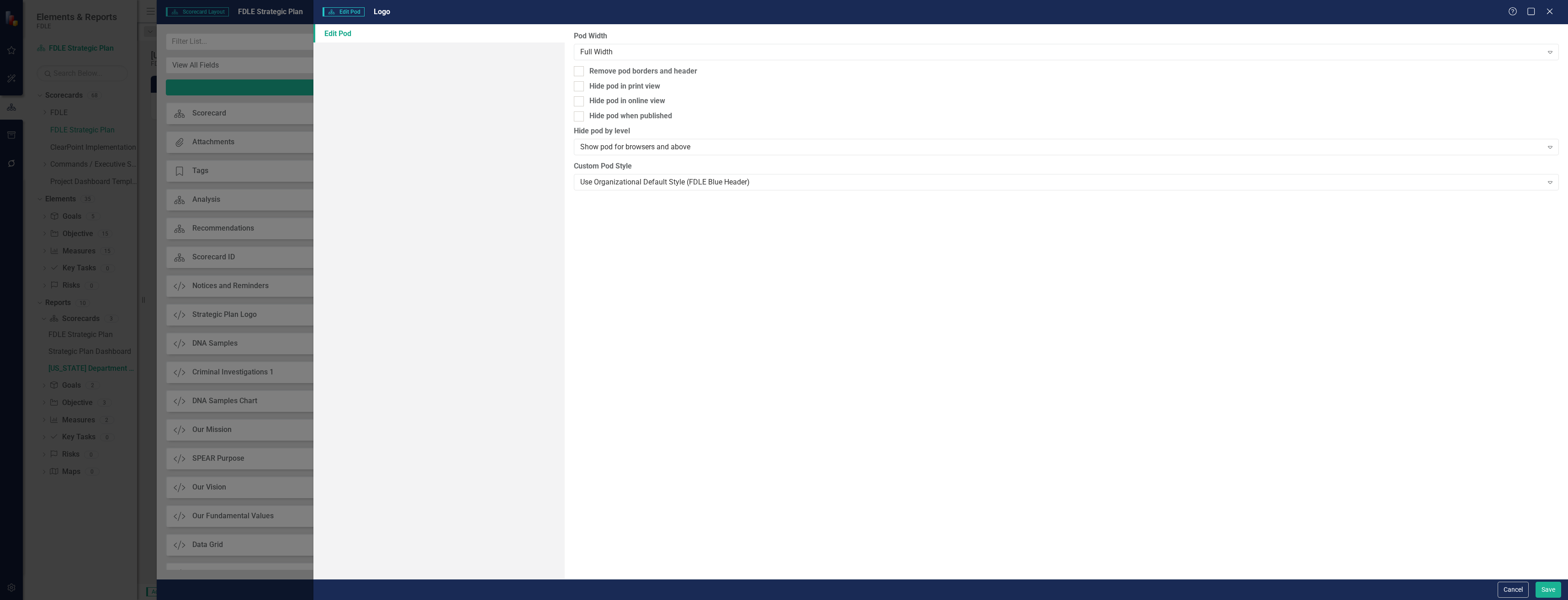
click at [666, 64] on div "Pod Width Full Width Expand Remove pod borders and header Hide pod in print vie…" at bounding box center [1066, 301] width 1003 height 555
click at [671, 71] on div "Remove pod borders and header" at bounding box center [643, 72] width 108 height 11
click at [580, 71] on input "Remove pod borders and header" at bounding box center [577, 69] width 6 height 6
checkbox input "true"
click at [1554, 586] on button "Save" at bounding box center [1548, 590] width 26 height 16
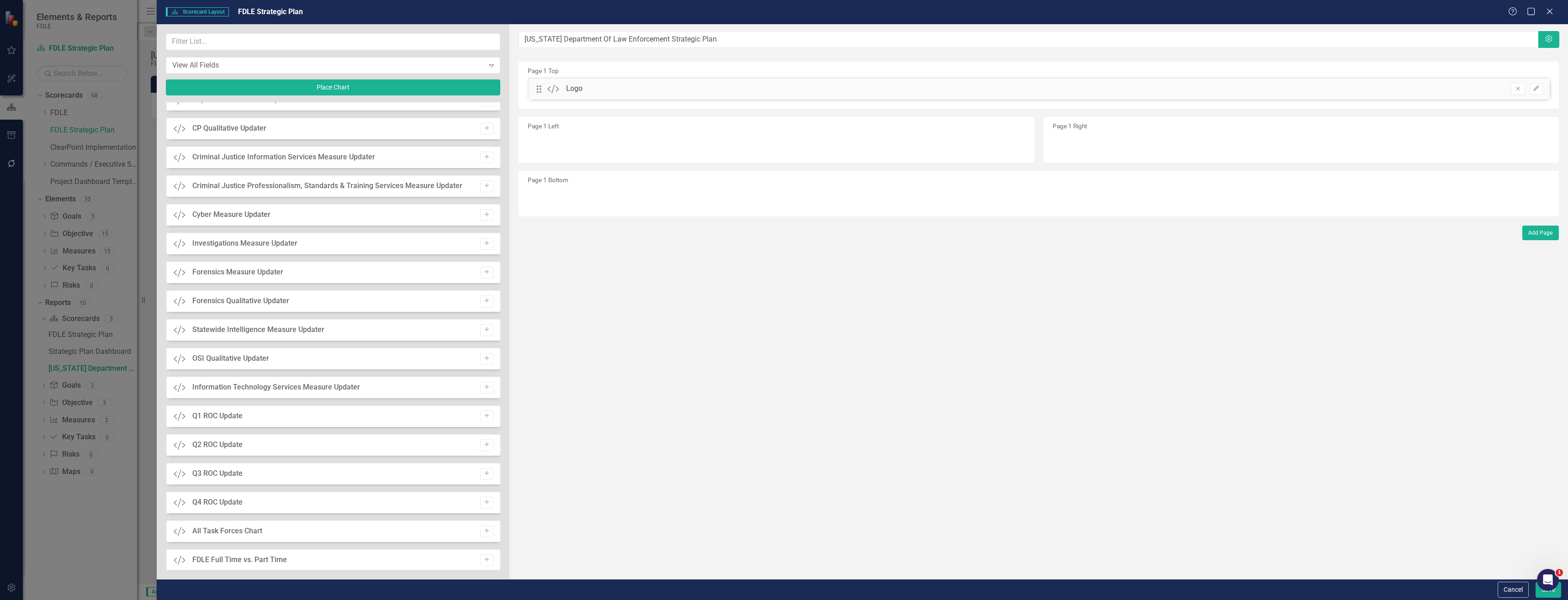
scroll to position [3014, 0]
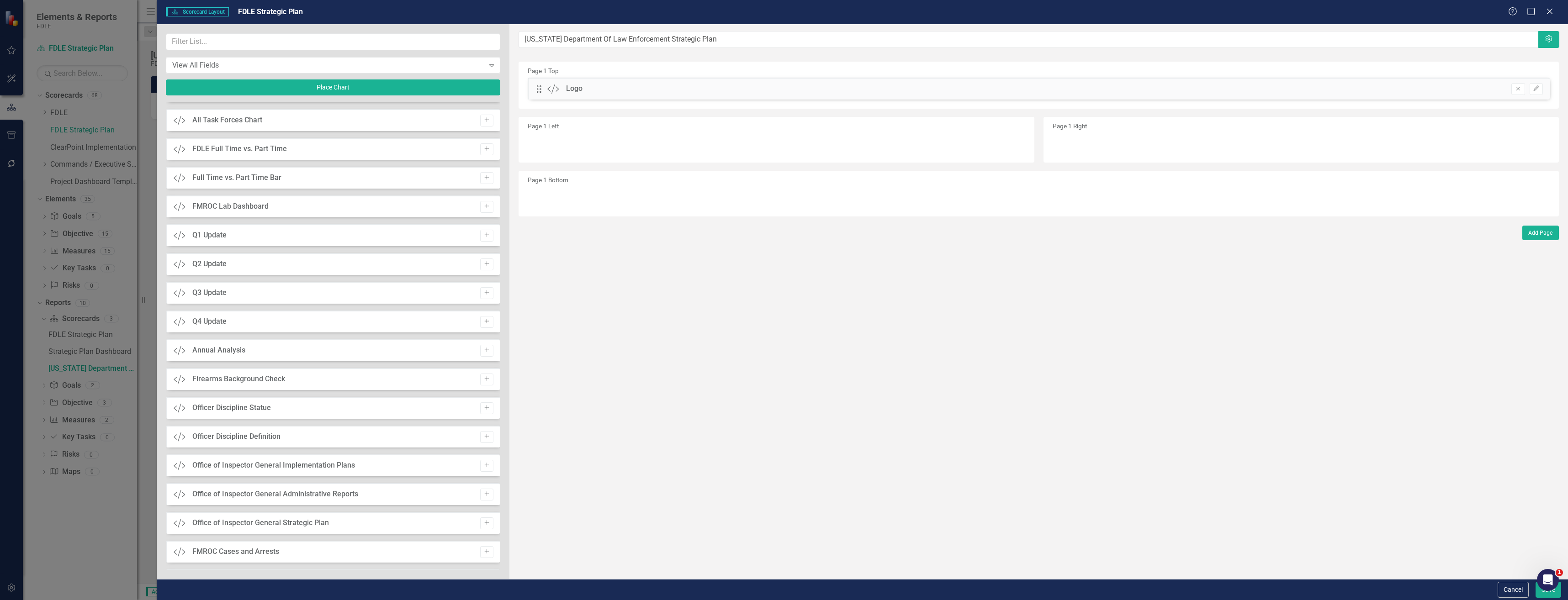
click at [483, 321] on icon "Add" at bounding box center [487, 322] width 7 height 5
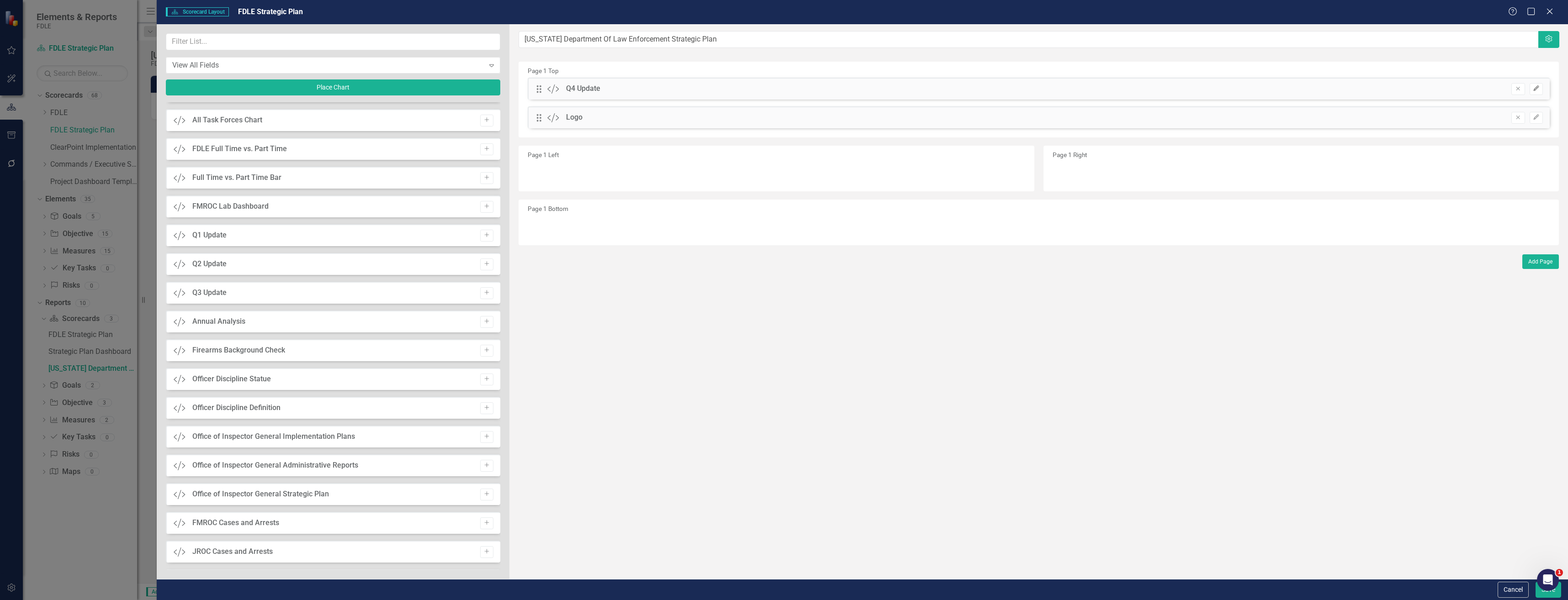
click at [1534, 93] on button "Edit" at bounding box center [1537, 89] width 14 height 12
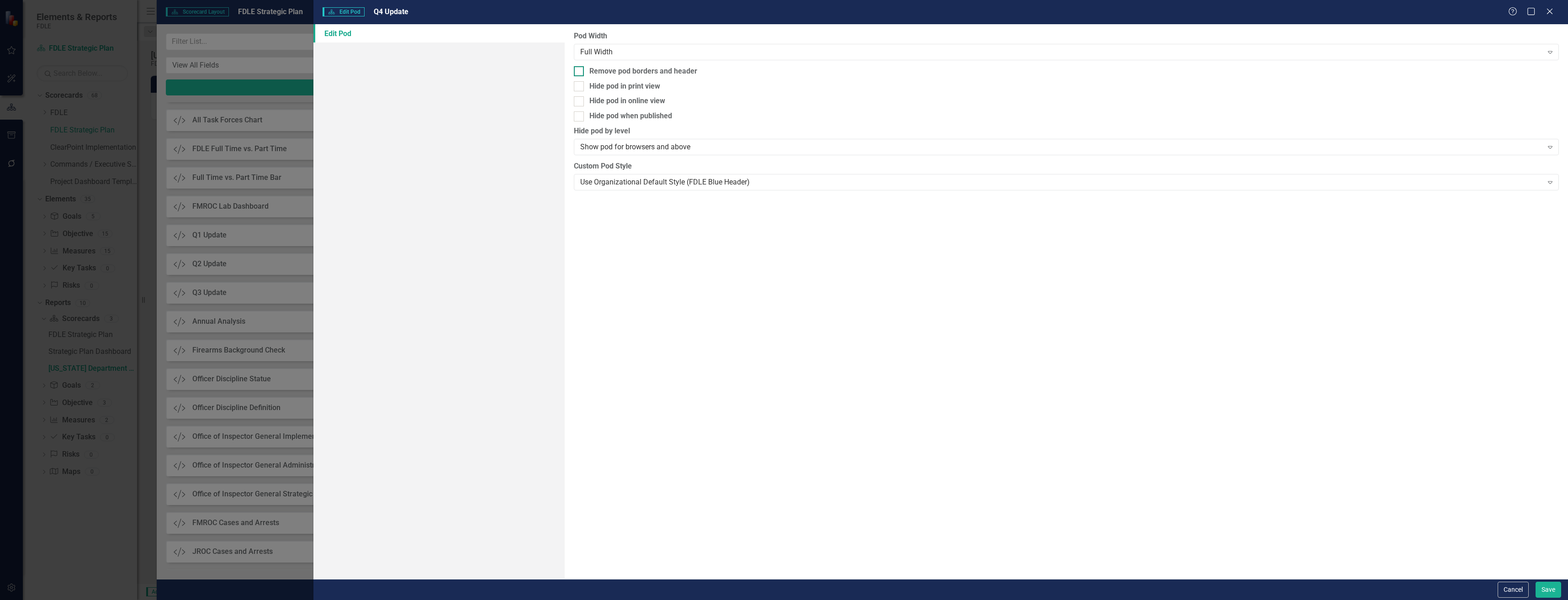
click at [627, 71] on div "Remove pod borders and header" at bounding box center [643, 72] width 108 height 11
click at [580, 71] on input "Remove pod borders and header" at bounding box center [577, 69] width 6 height 6
checkbox input "true"
click at [1556, 591] on button "Save" at bounding box center [1548, 590] width 26 height 16
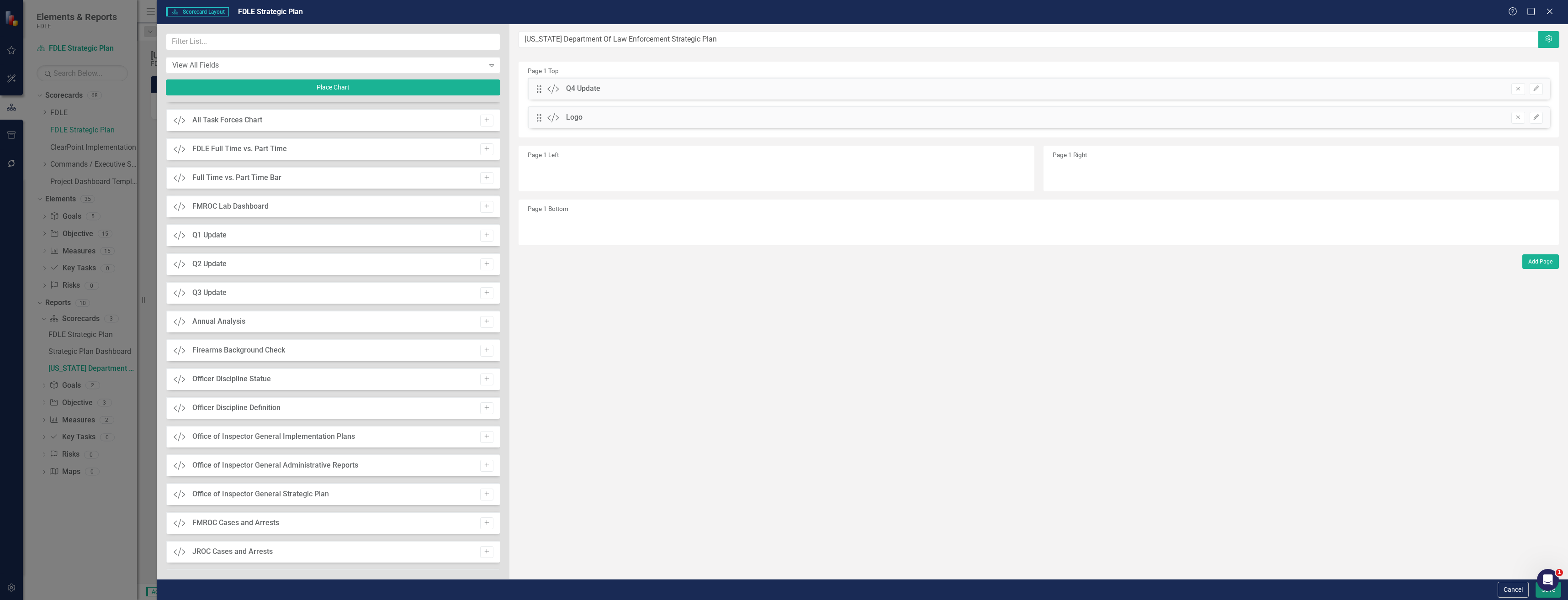
click at [1544, 591] on button "Save" at bounding box center [1548, 590] width 26 height 16
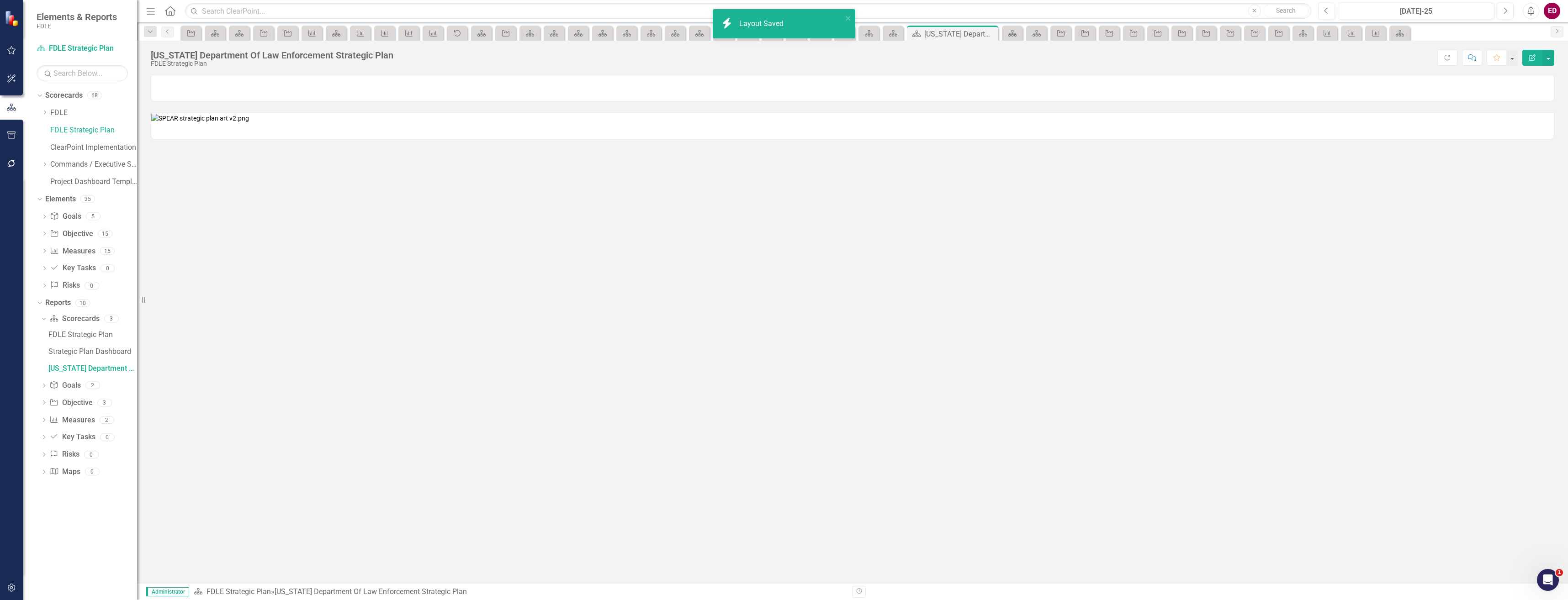
click at [751, 97] on div at bounding box center [853, 88] width 1404 height 26
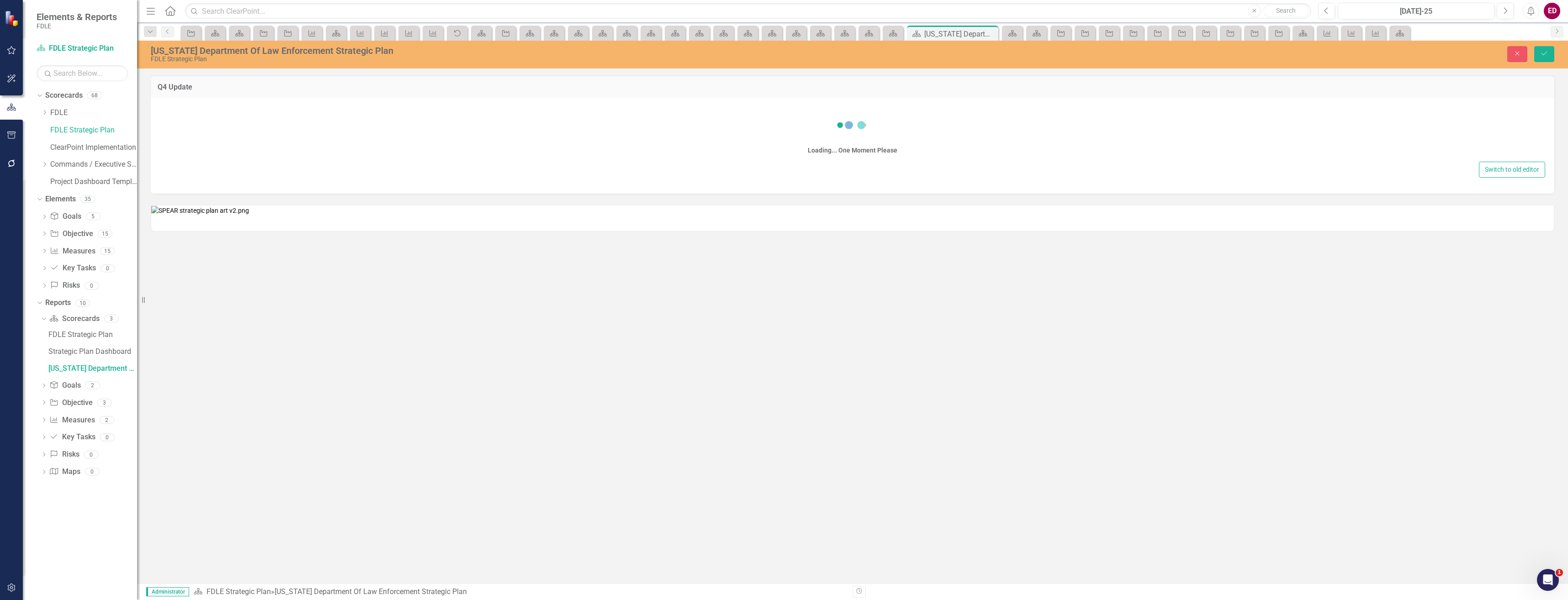
click at [765, 161] on div "Loading... One Moment Please Switch to old editor" at bounding box center [853, 146] width 1404 height 96
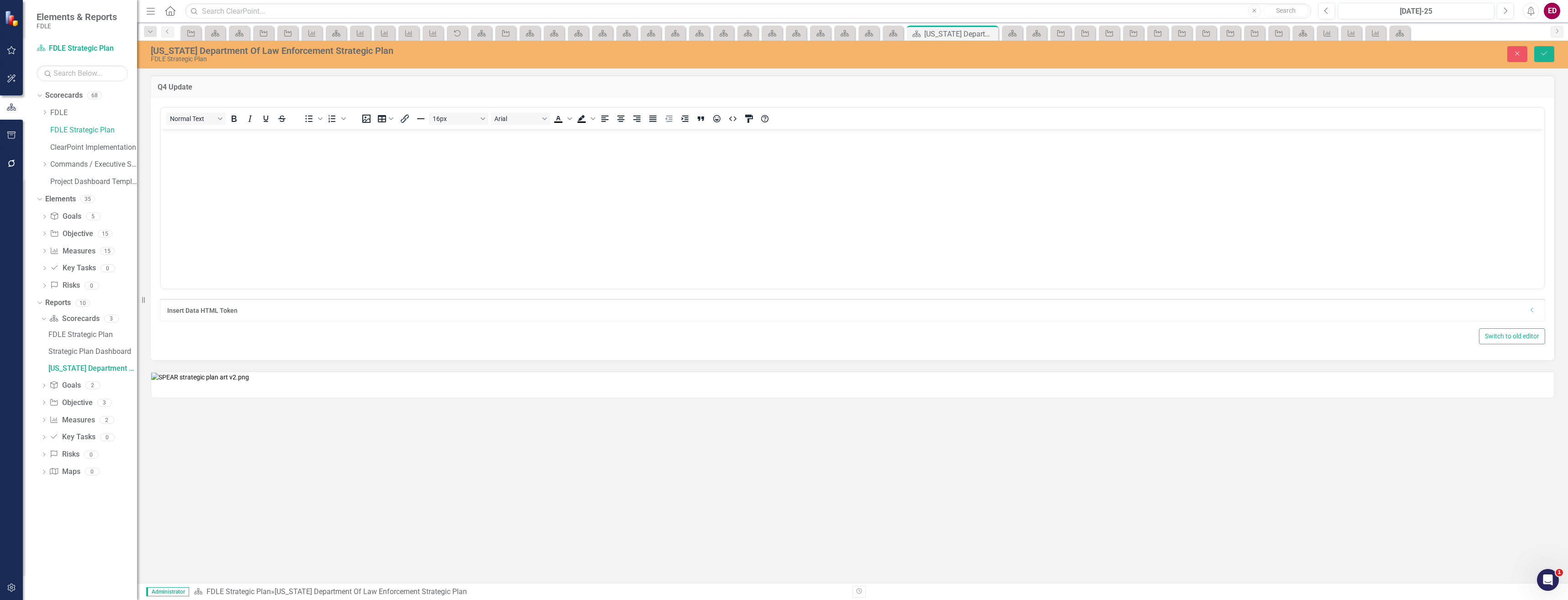
scroll to position [0, 0]
click at [1543, 56] on icon "Save" at bounding box center [1544, 53] width 8 height 6
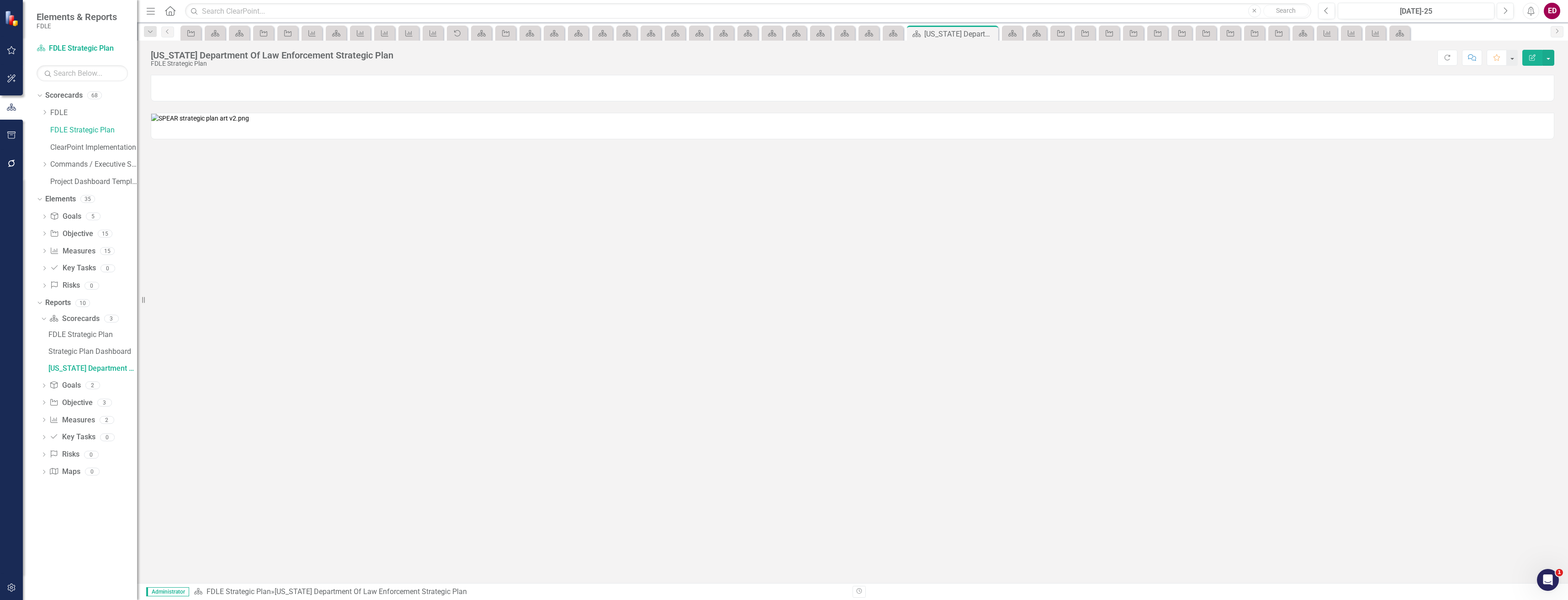
click at [348, 98] on div at bounding box center [853, 88] width 1404 height 26
click at [249, 123] on img at bounding box center [200, 118] width 98 height 9
click at [463, 95] on div at bounding box center [853, 88] width 1404 height 26
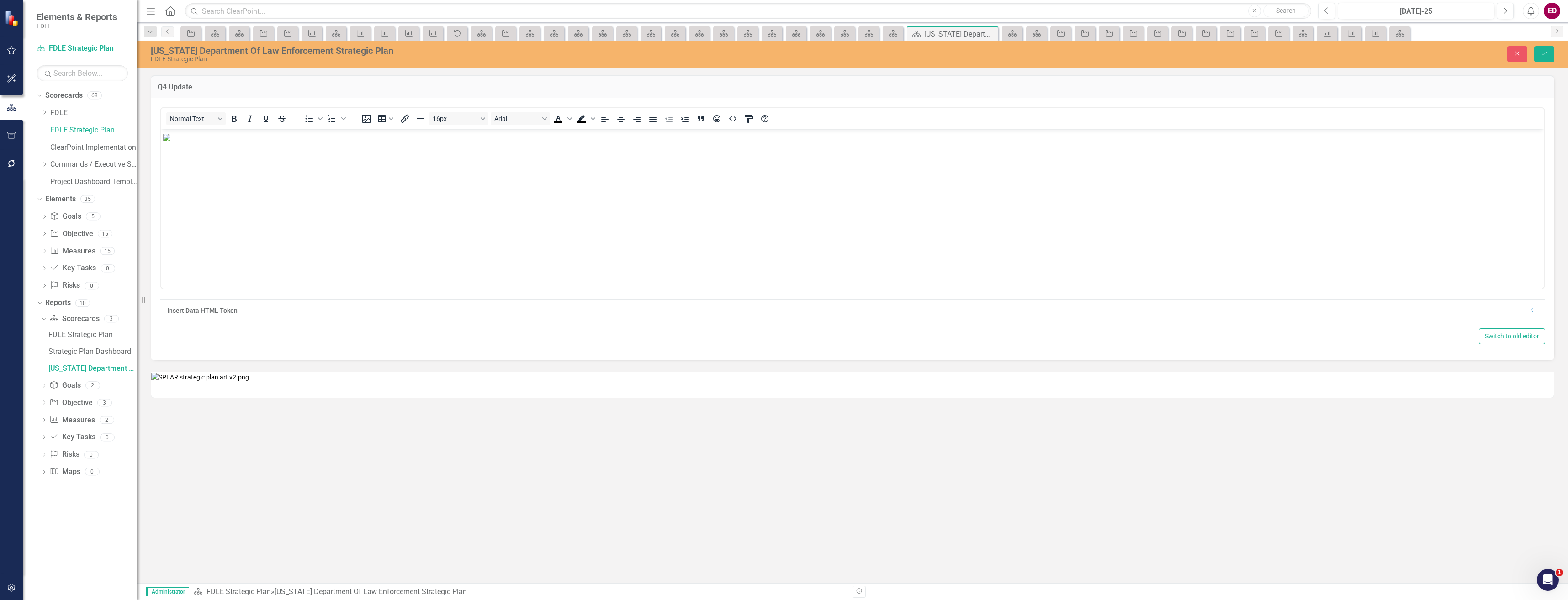
click at [453, 161] on body "Rich Text Area. Press ALT-0 for help." at bounding box center [853, 197] width 1383 height 137
paste body "Rich Text Area. Press ALT-0 for help."
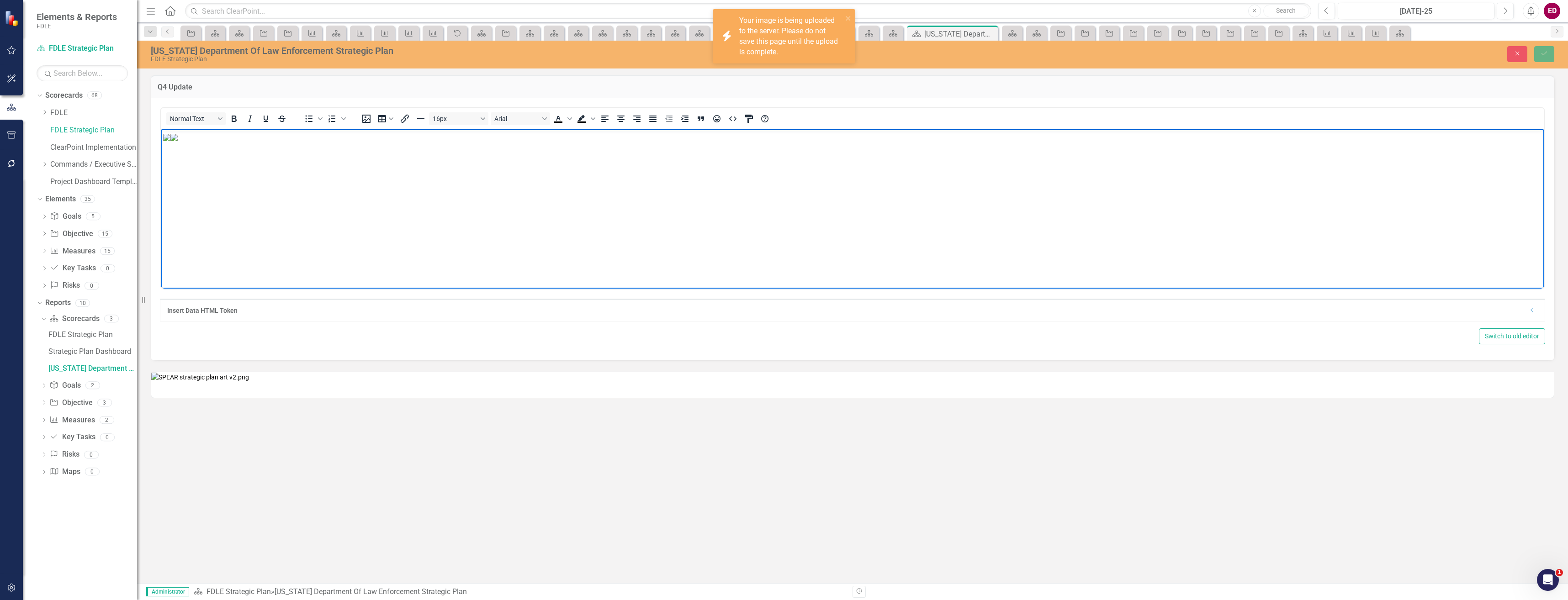
click at [178, 141] on img "Rich Text Area. Press ALT-0 for help." at bounding box center [174, 136] width 7 height 7
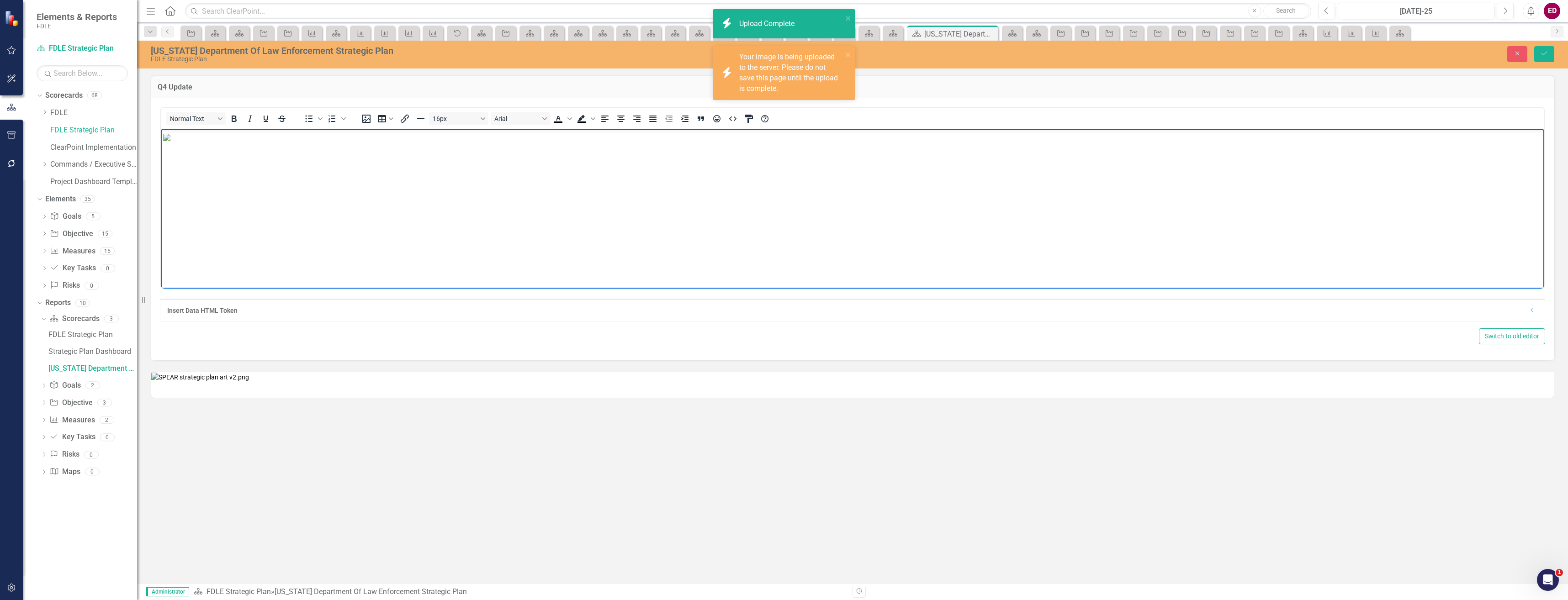
click at [170, 141] on img "Rich Text Area. Press ALT-0 for help." at bounding box center [166, 136] width 7 height 7
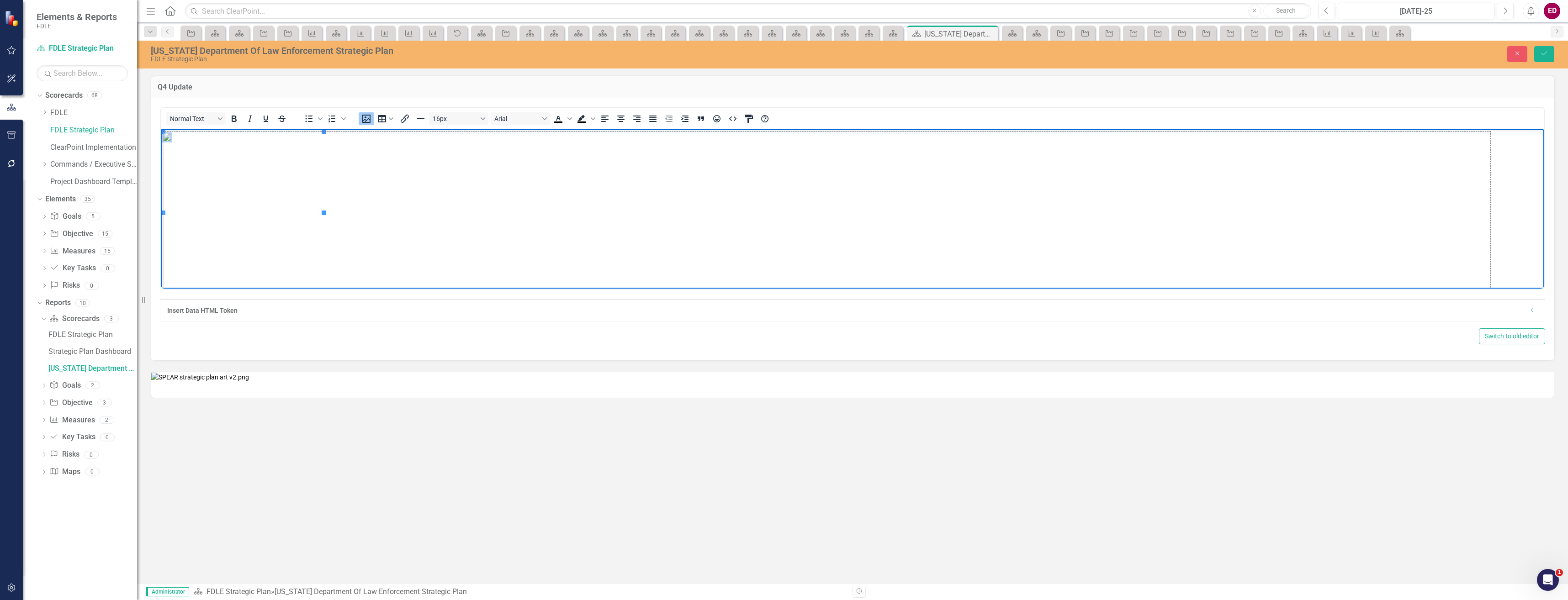
drag, startPoint x: 325, startPoint y: 214, endPoint x: 1638, endPoint y: 619, distance: 1374.0
drag, startPoint x: 325, startPoint y: 211, endPoint x: 376, endPoint y: 255, distance: 67.4
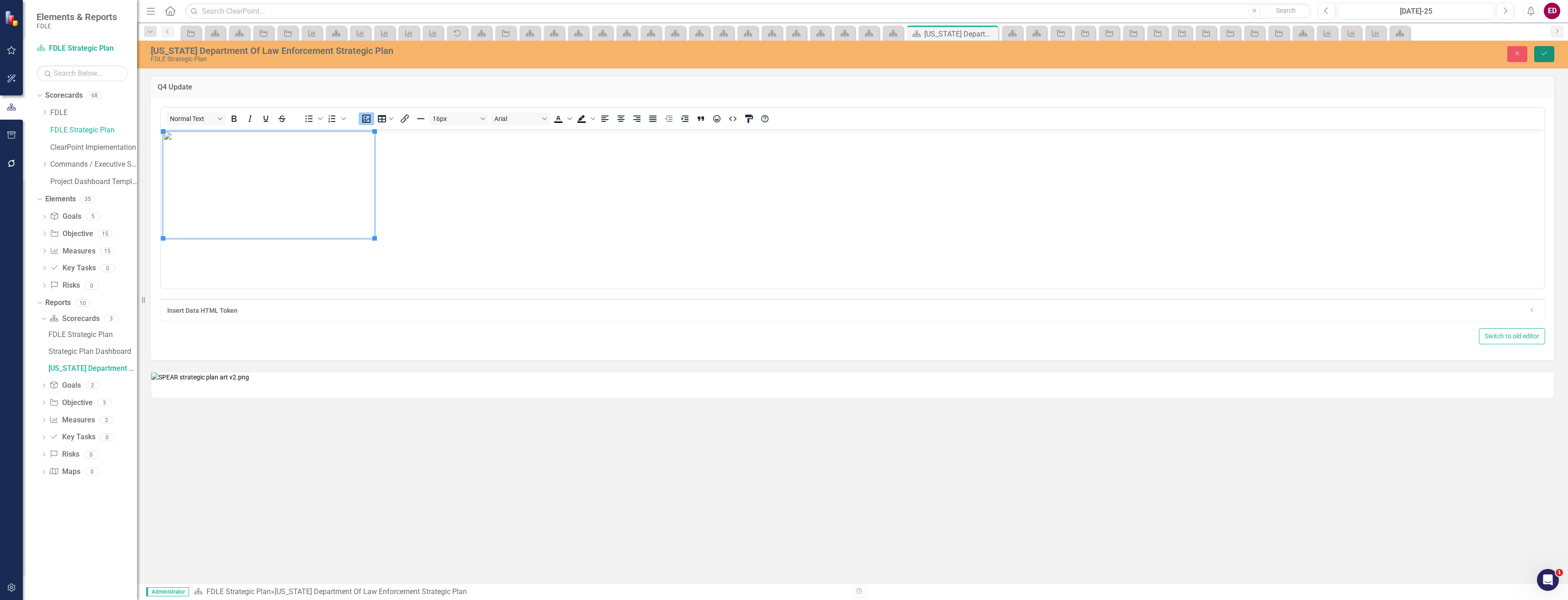
click at [1537, 52] on button "Save" at bounding box center [1544, 54] width 20 height 16
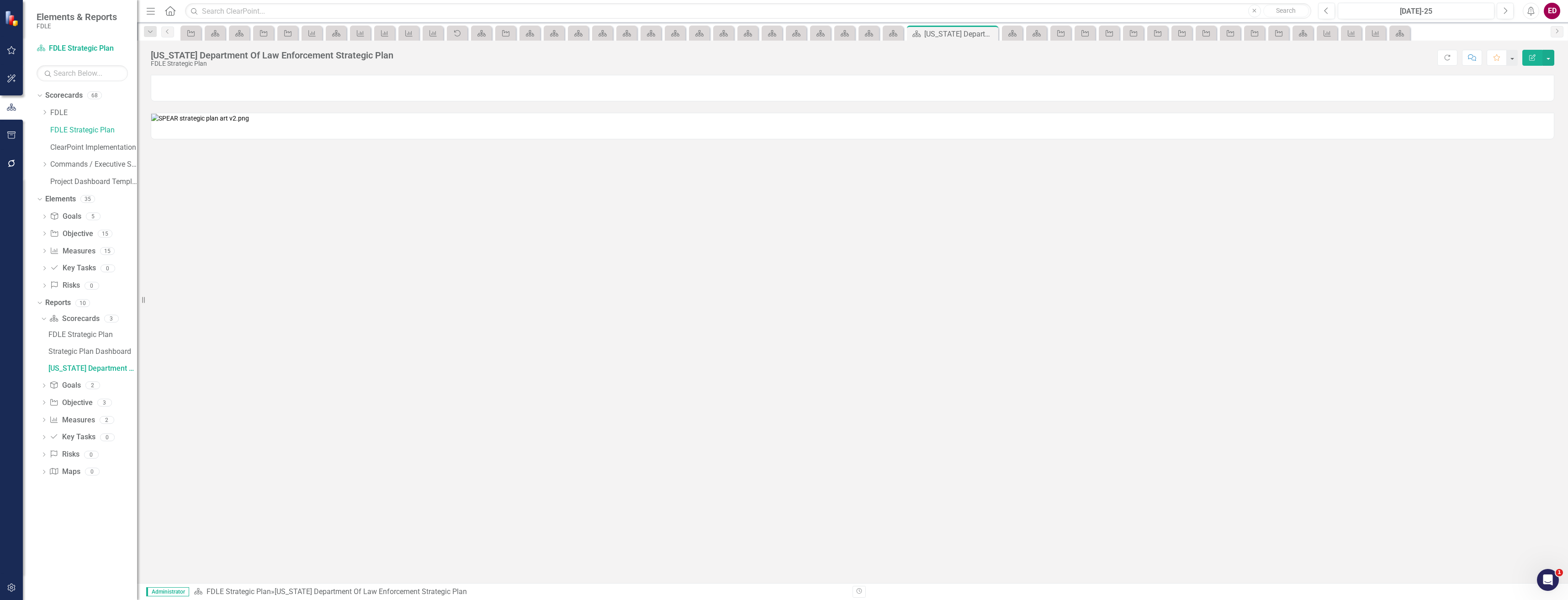
click at [1531, 54] on icon "Edit Report" at bounding box center [1533, 57] width 8 height 6
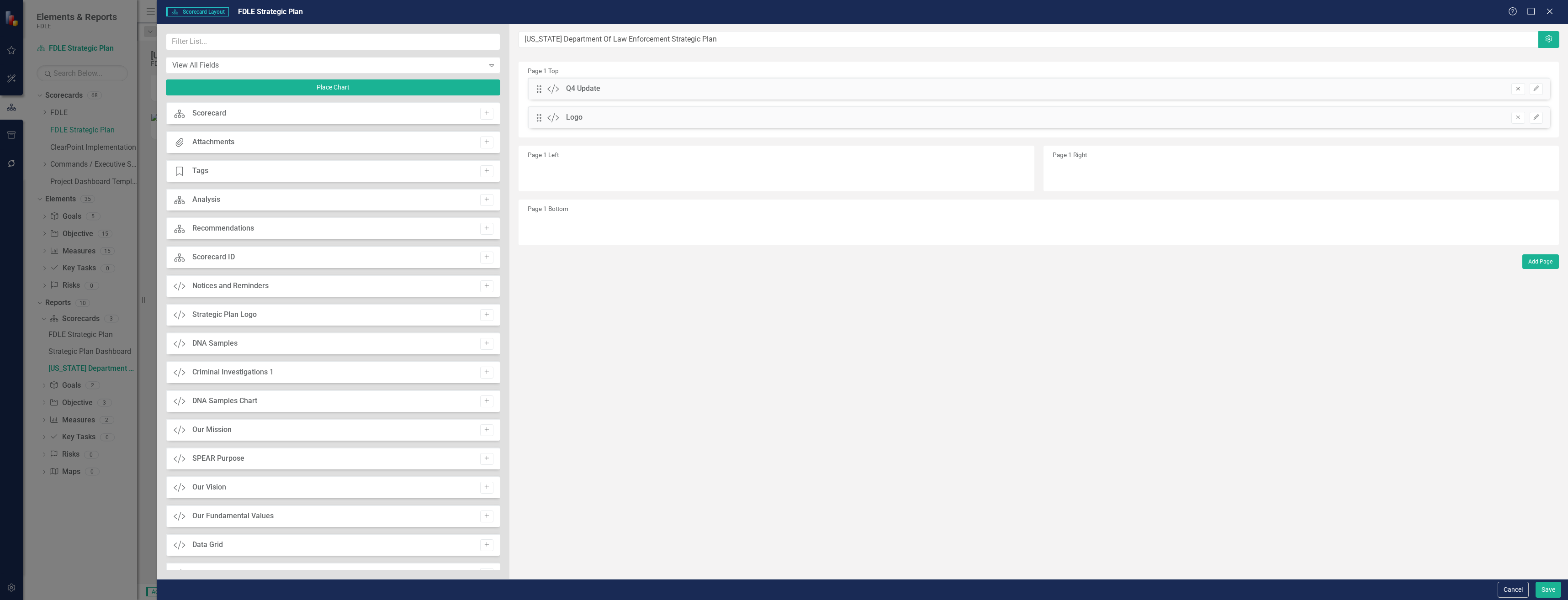
click at [1515, 91] on icon "Remove" at bounding box center [1518, 89] width 7 height 5
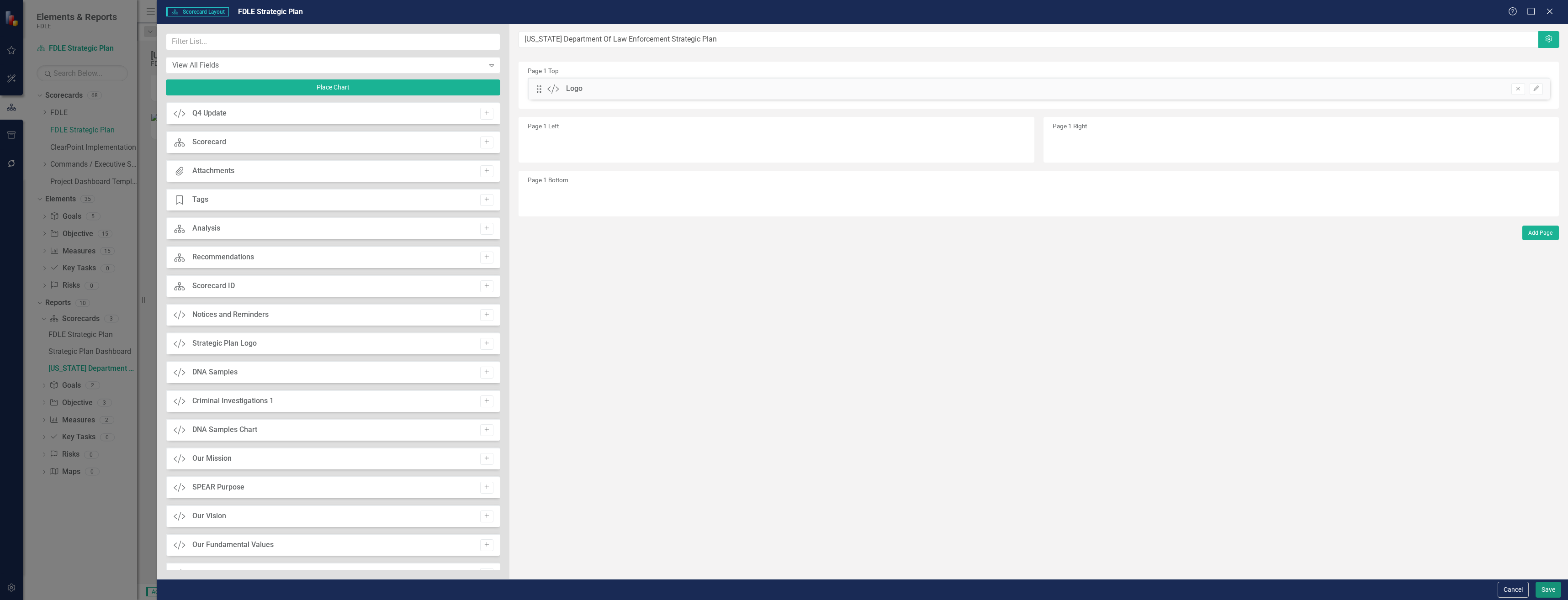
click at [1554, 591] on button "Save" at bounding box center [1548, 590] width 26 height 16
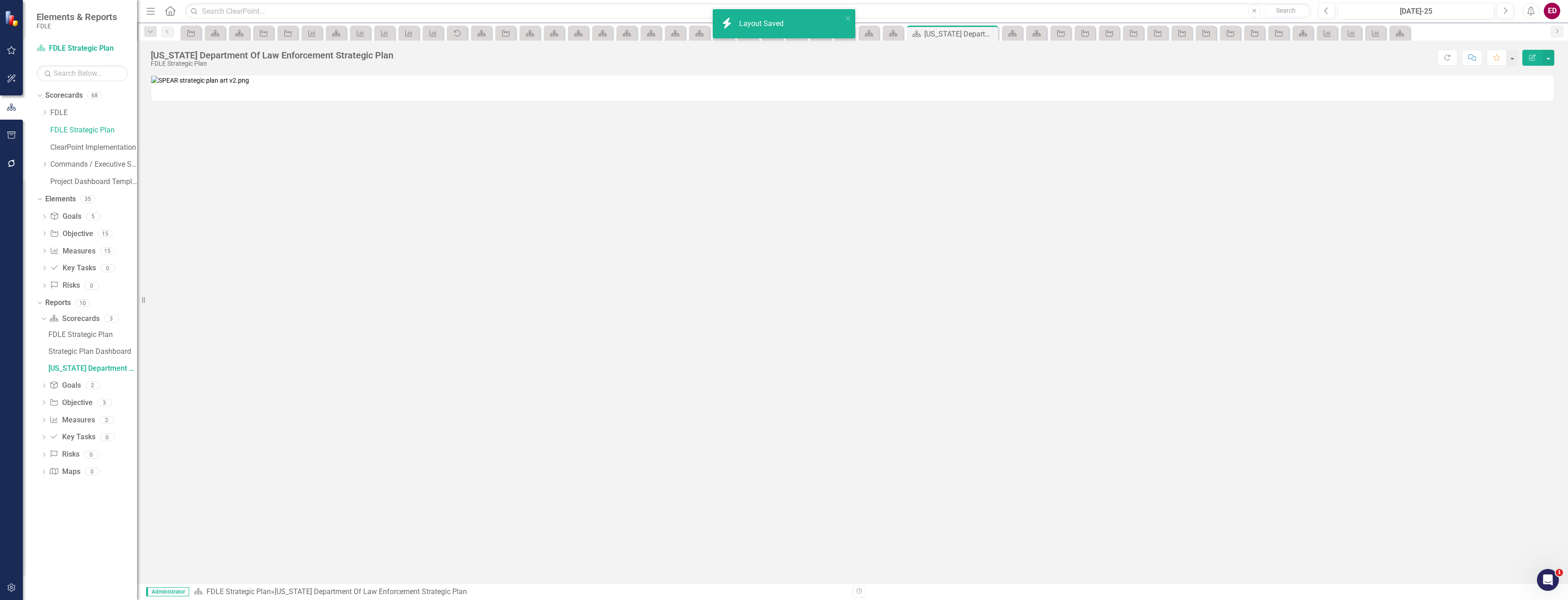
click at [336, 61] on div "FDLE Strategic Plan" at bounding box center [272, 64] width 243 height 7
click at [16, 140] on button "button" at bounding box center [11, 136] width 20 height 19
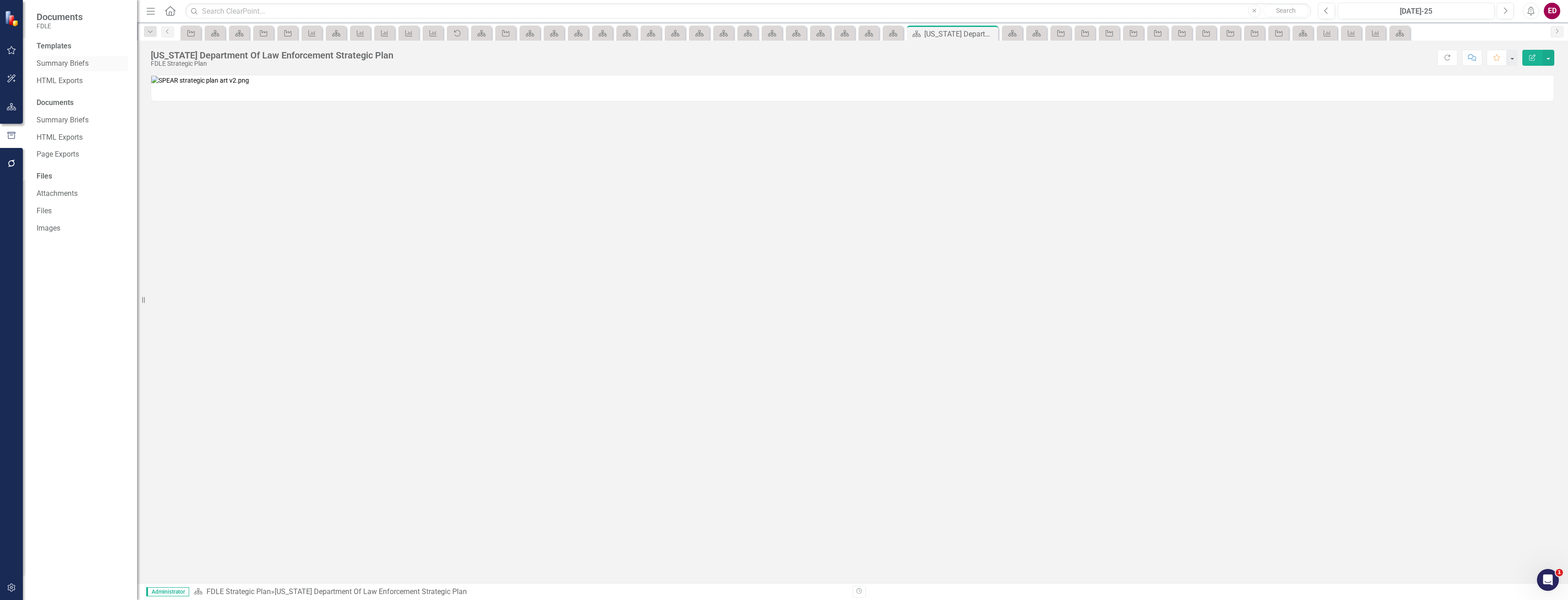
click at [96, 60] on link "Summary Briefs" at bounding box center [82, 64] width 91 height 11
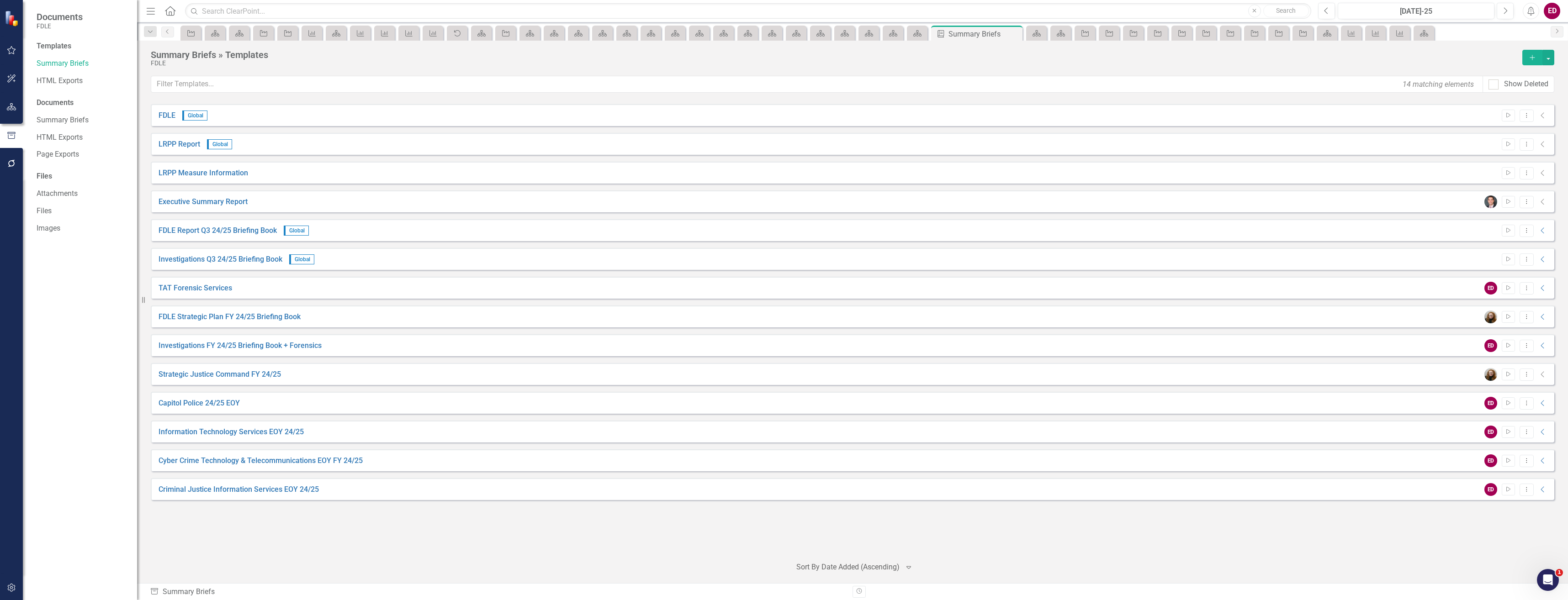
click at [1534, 55] on icon "Add" at bounding box center [1533, 57] width 8 height 6
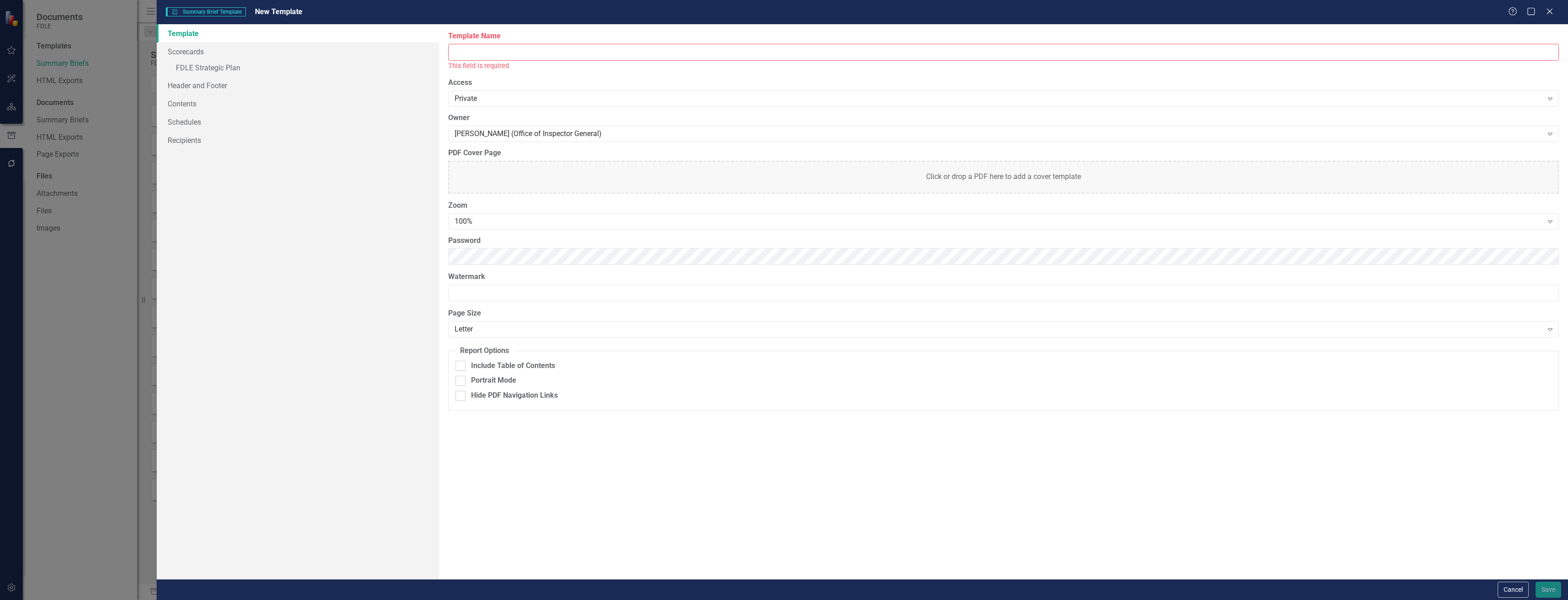
click at [540, 57] on input "Template Name" at bounding box center [1003, 52] width 1111 height 17
type input "Landing Page"
click at [262, 70] on link "» FDLE Strategic Plan" at bounding box center [298, 69] width 283 height 16
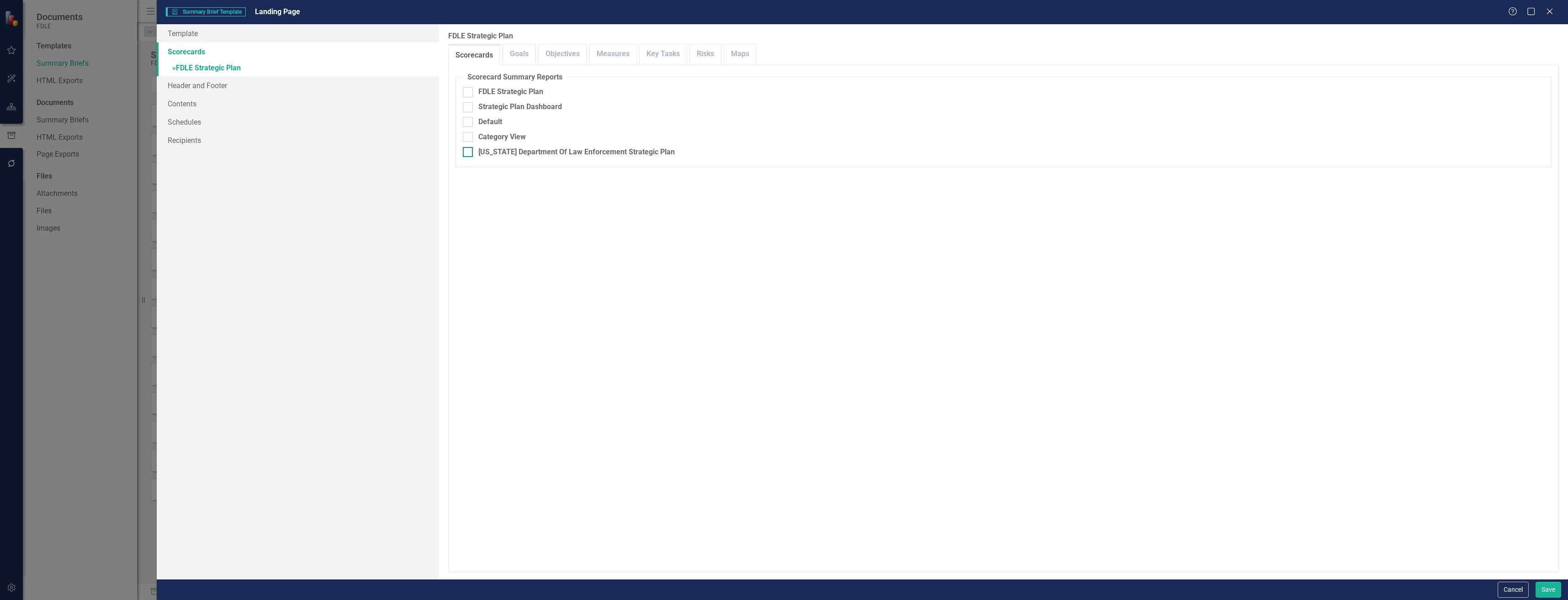
click at [580, 148] on div "[US_STATE] Department Of Law Enforcement Strategic Plan" at bounding box center [577, 153] width 197 height 11
click at [469, 148] on input "[US_STATE] Department Of Law Enforcement Strategic Plan" at bounding box center [466, 150] width 6 height 6
checkbox input "true"
click at [532, 194] on div "Print Title Default Page" at bounding box center [517, 196] width 76 height 11
click at [469, 194] on input "Print Title Default Page" at bounding box center [466, 194] width 6 height 6
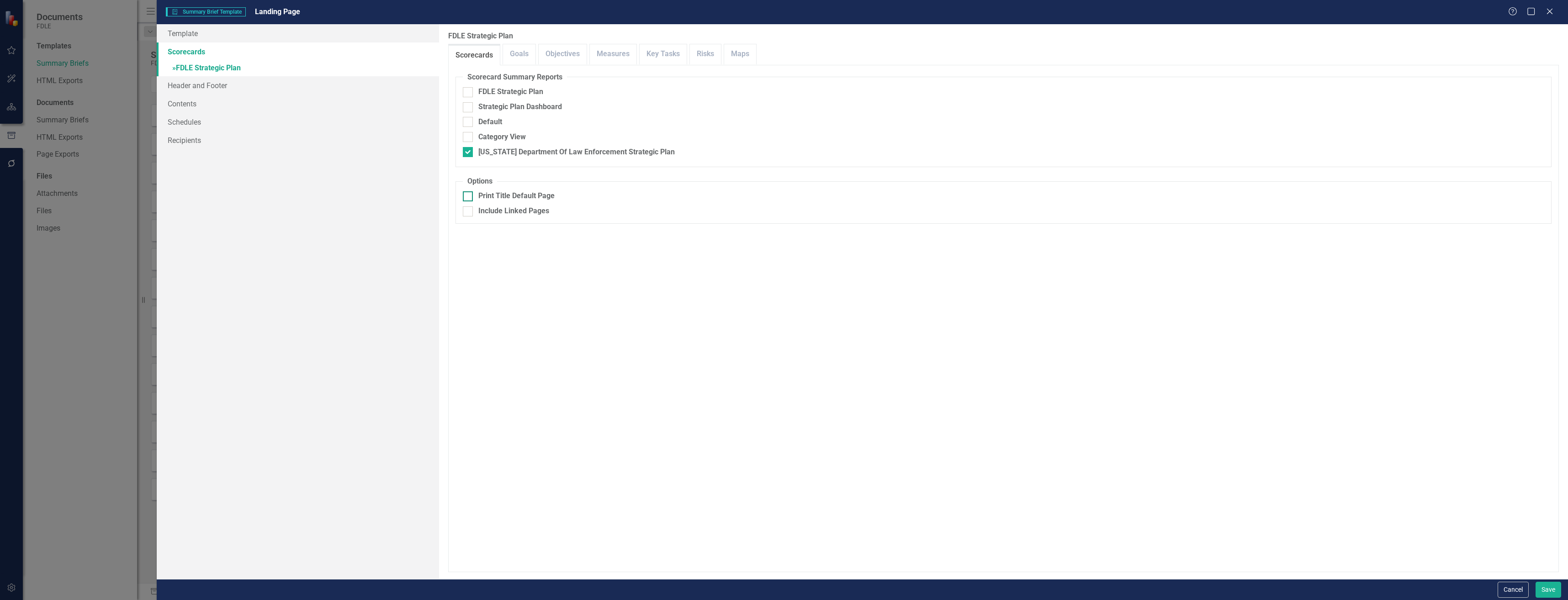
checkbox input "true"
click at [362, 93] on link "Header and Footer" at bounding box center [298, 85] width 283 height 18
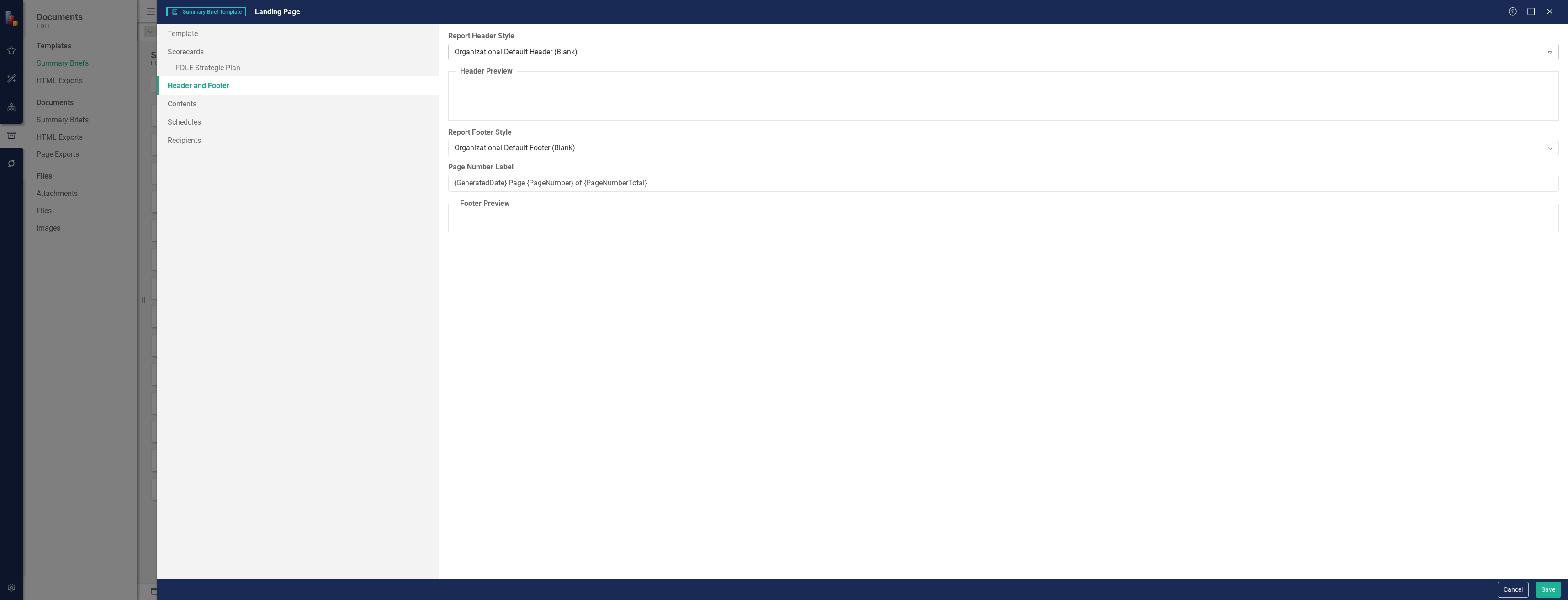
click at [561, 59] on div "Organizational Default Header (Blank) Expand" at bounding box center [1003, 52] width 1111 height 16
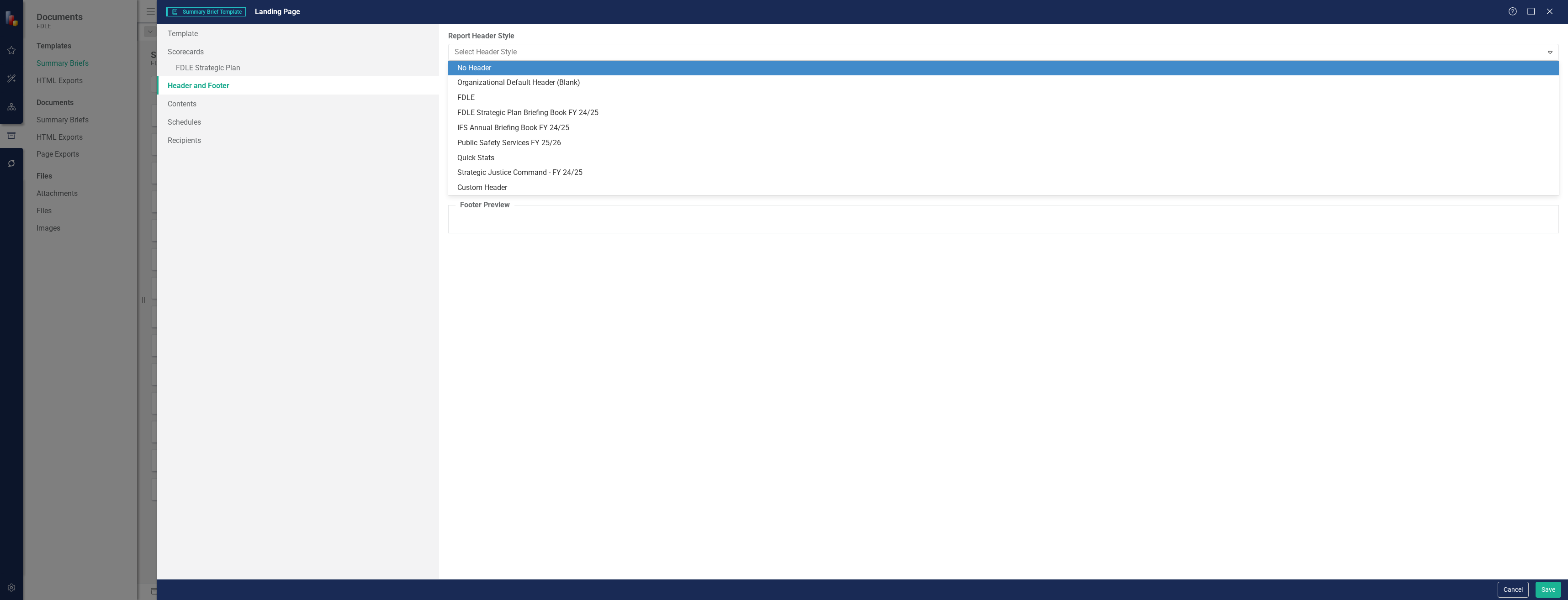
click at [554, 68] on div "No Header" at bounding box center [1005, 68] width 1096 height 11
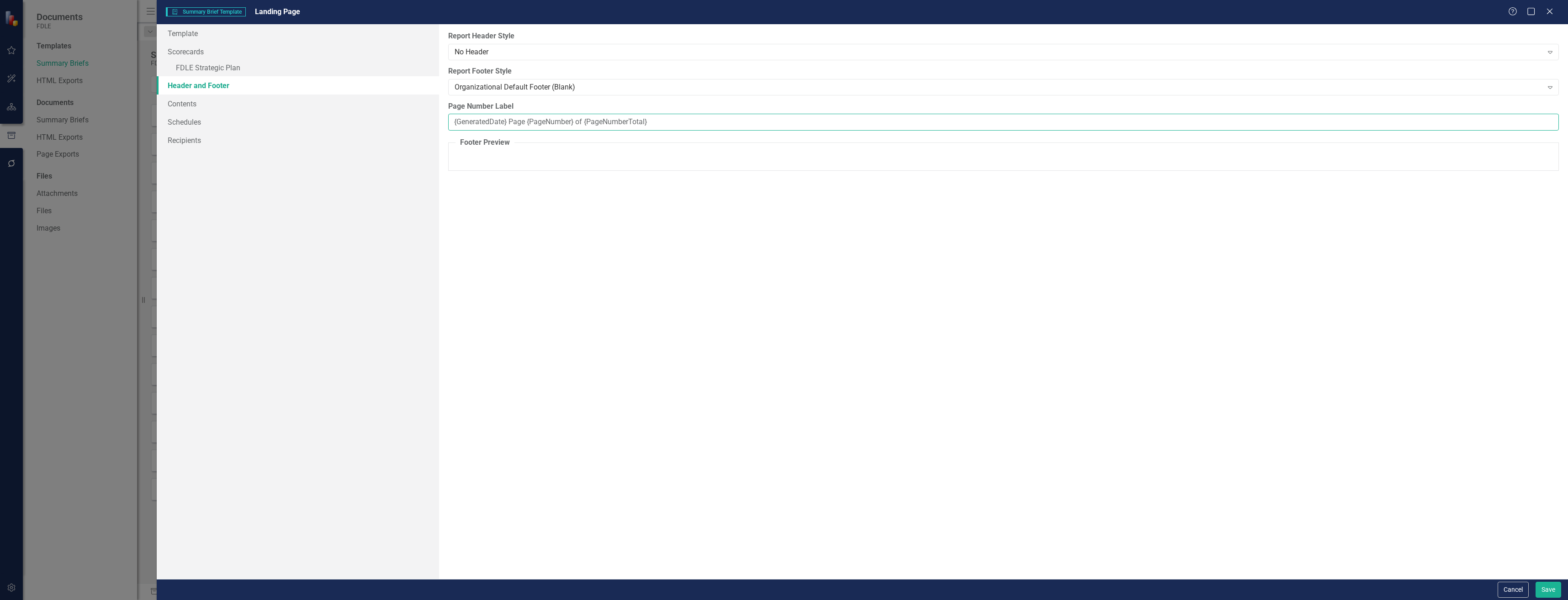
click at [542, 118] on input "{GeneratedDate} Page {PageNumber} of {PageNumberTotal}" at bounding box center [1003, 122] width 1111 height 17
click at [546, 86] on div "Organizational Default Footer (Blank)" at bounding box center [999, 87] width 1089 height 11
click at [543, 88] on div "Organizational Default Footer (Blank)" at bounding box center [999, 87] width 1089 height 11
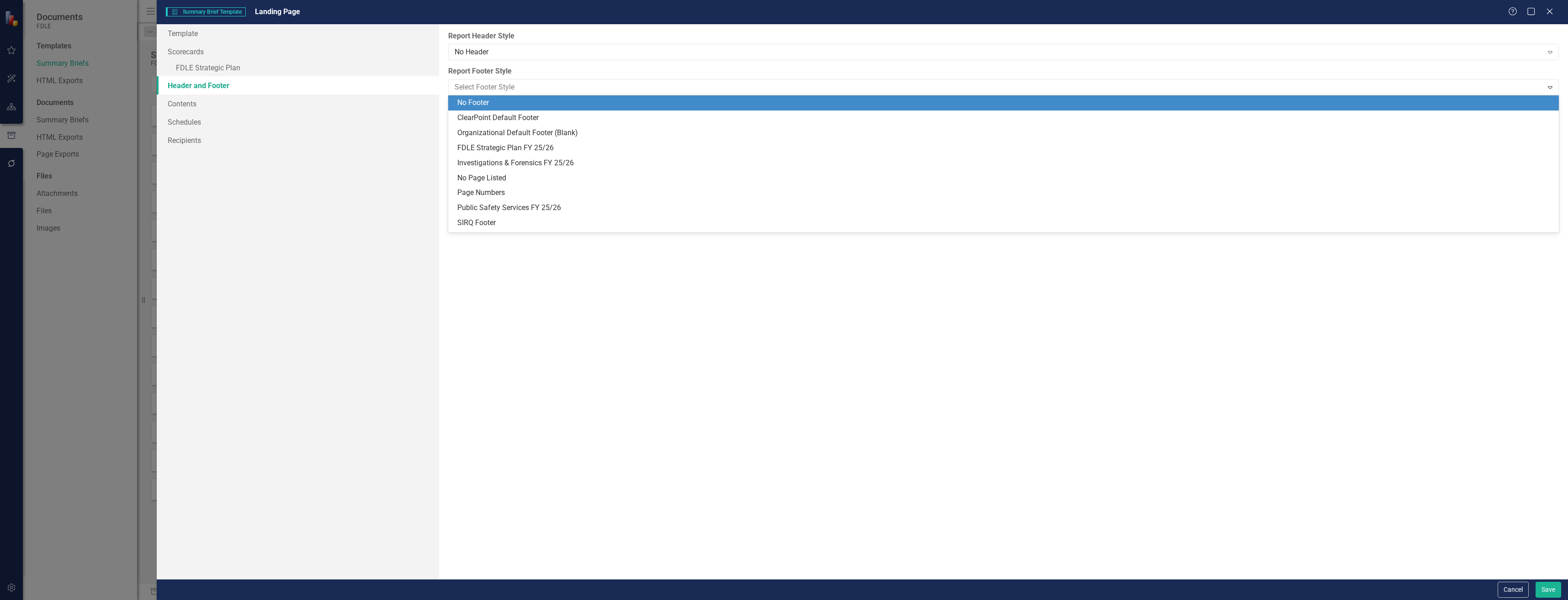
click at [534, 109] on div "No Footer" at bounding box center [1003, 103] width 1111 height 15
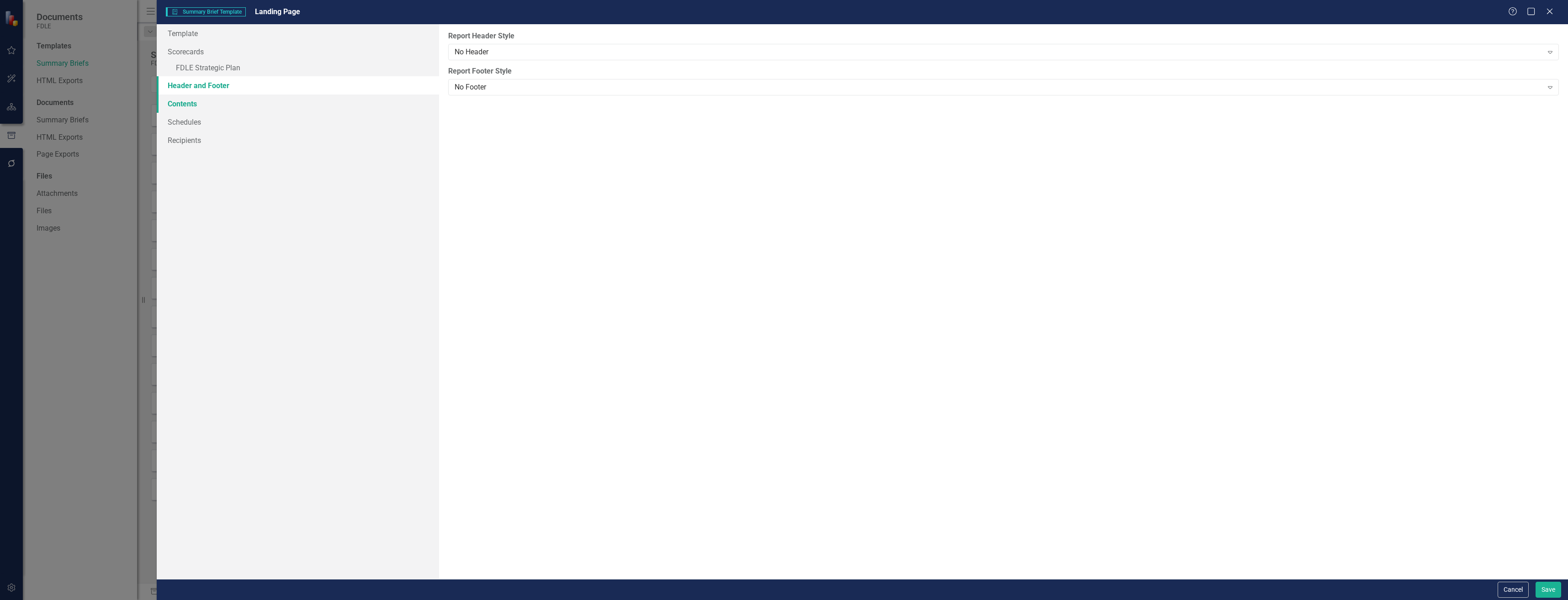
click at [306, 111] on link "Contents" at bounding box center [298, 103] width 283 height 18
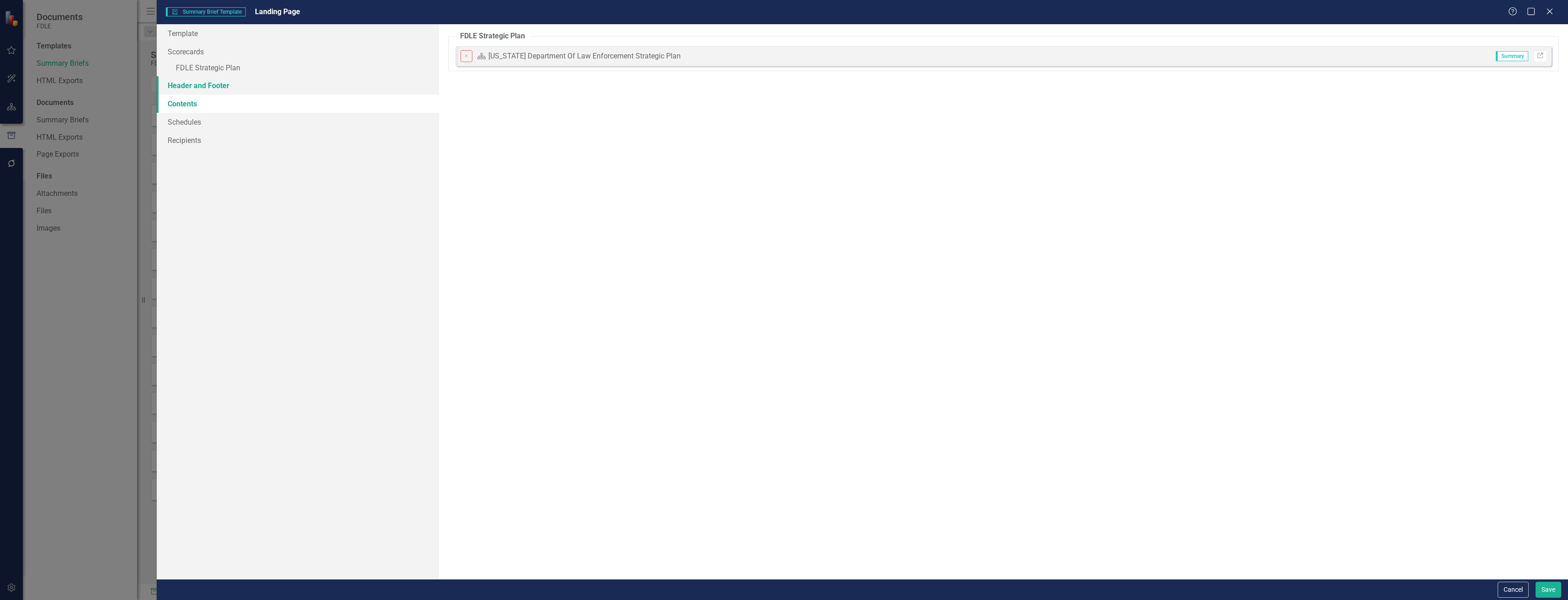
click at [338, 88] on link "Header and Footer" at bounding box center [298, 85] width 283 height 18
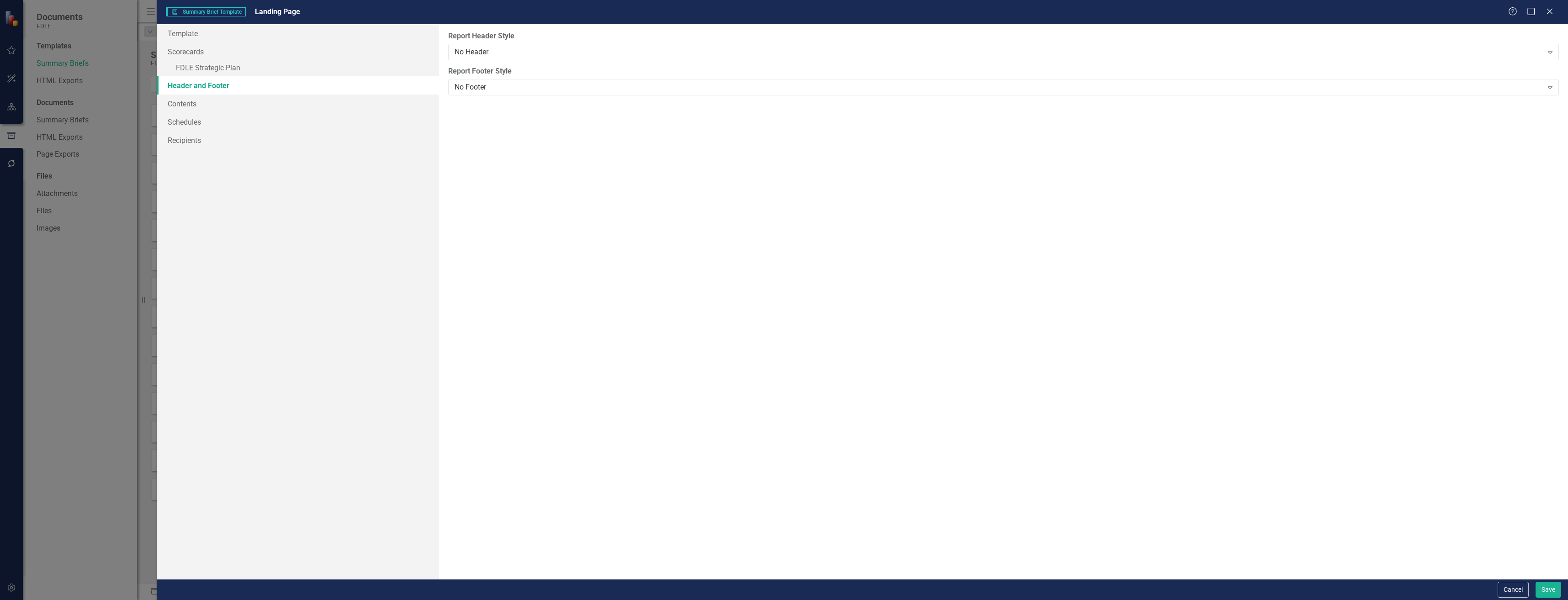
click at [1534, 583] on div "Cancel Save" at bounding box center [1528, 590] width 66 height 16
click at [1562, 593] on div "Cancel Save" at bounding box center [863, 589] width 1412 height 21
click at [1554, 588] on button "Save" at bounding box center [1548, 590] width 26 height 16
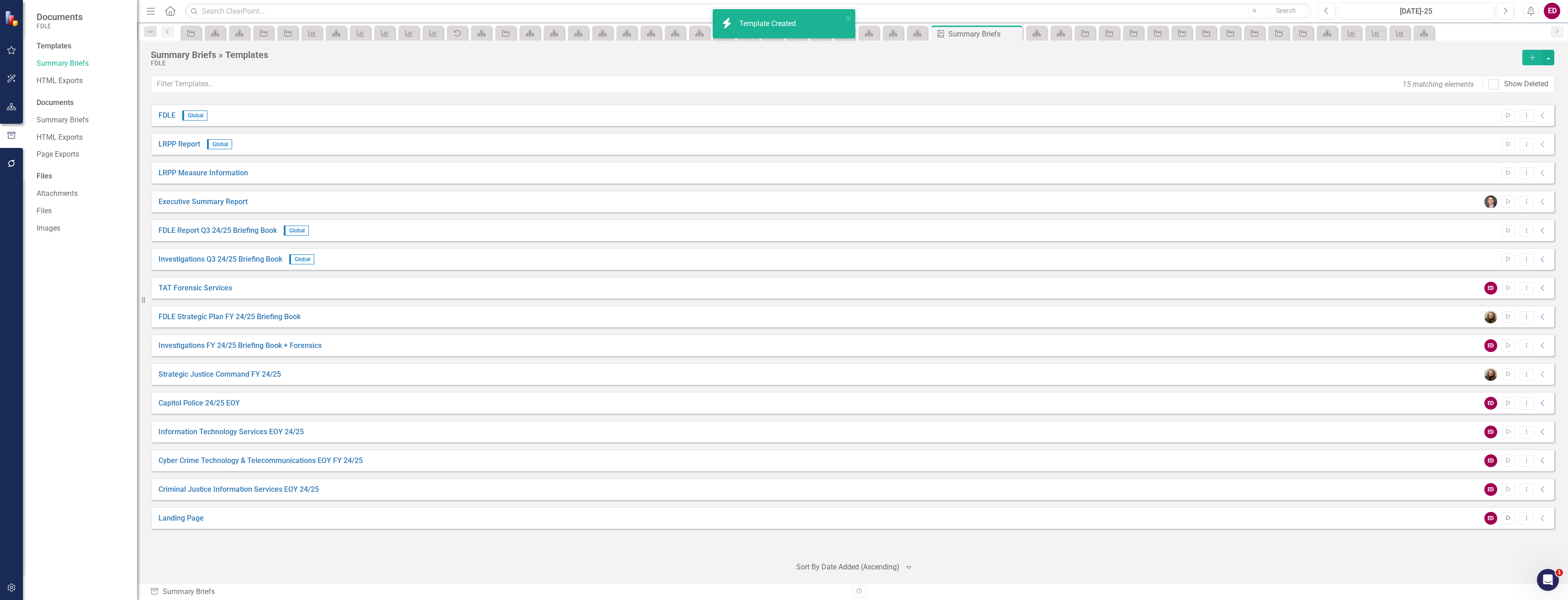
click at [1506, 518] on icon "button" at bounding box center [1508, 518] width 4 height 5
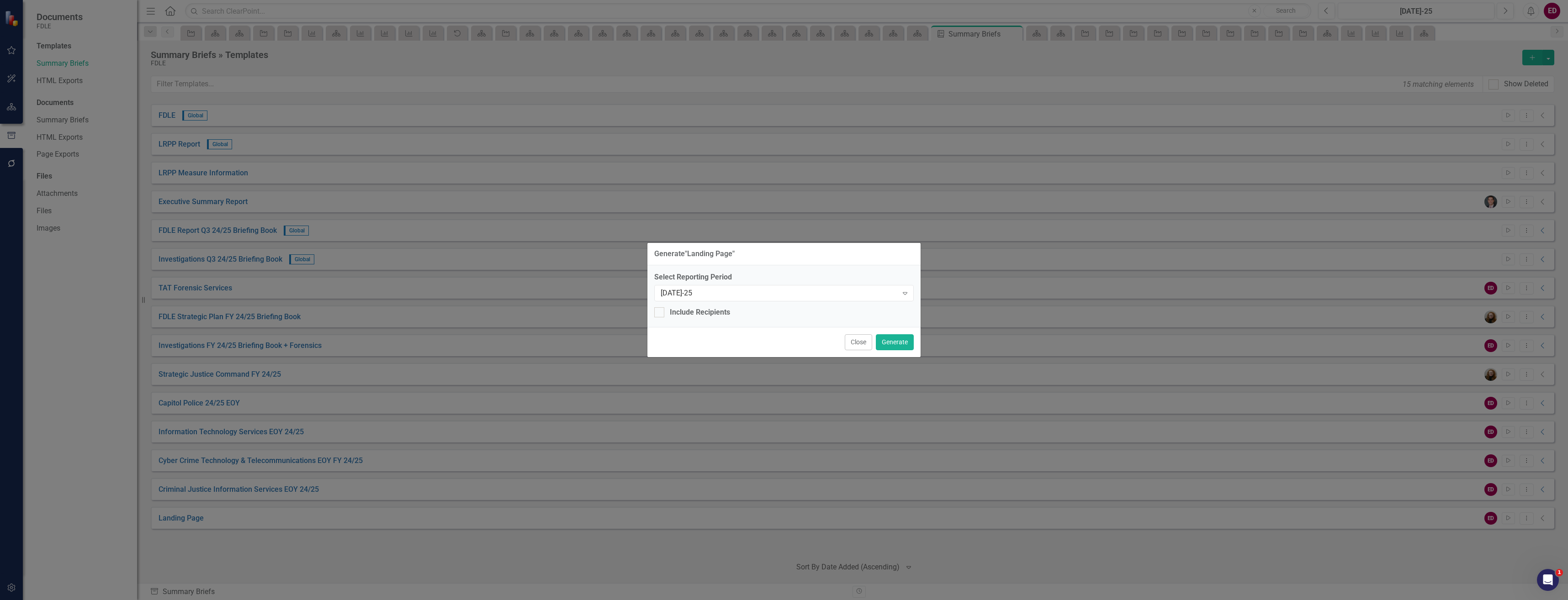
click at [909, 333] on div "Close Generate" at bounding box center [784, 342] width 273 height 30
click at [910, 348] on button "Generate" at bounding box center [895, 343] width 38 height 16
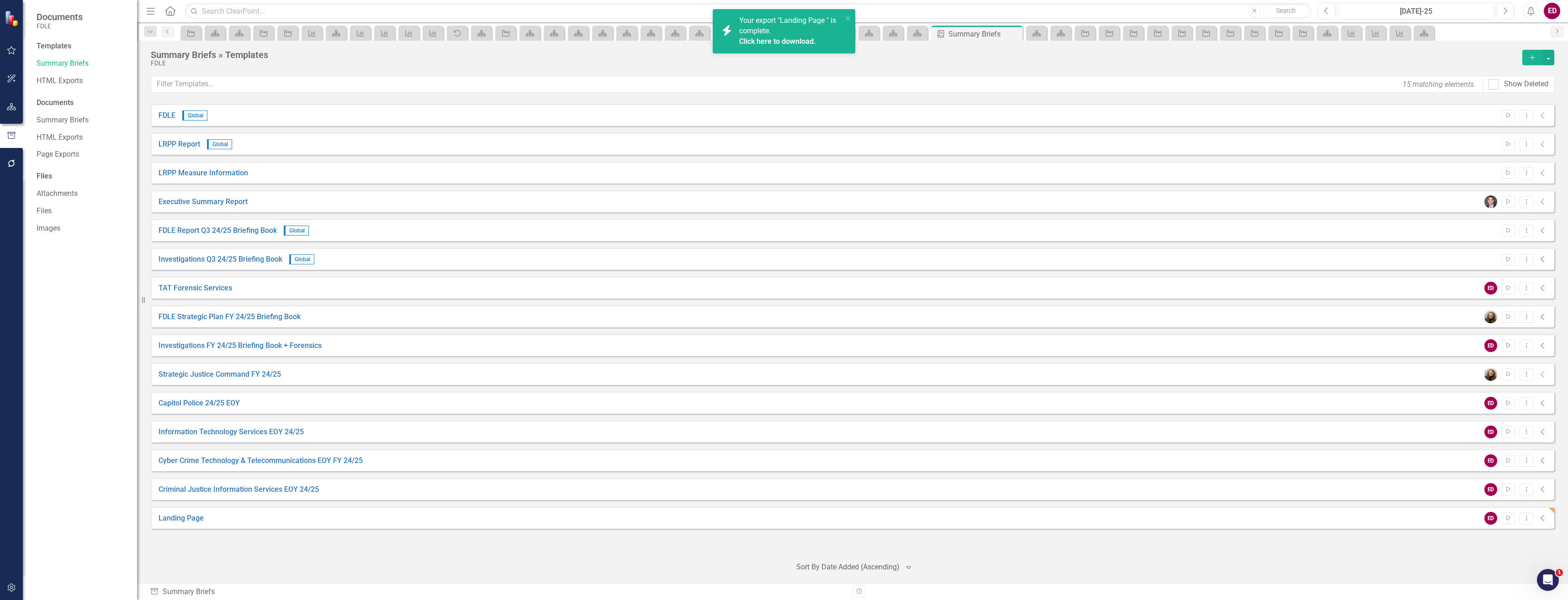
click at [773, 46] on div "Click here to download." at bounding box center [789, 42] width 101 height 11
click at [1537, 515] on div "ED Start Dropdown Menu Collapse" at bounding box center [1514, 518] width 68 height 13
click at [1532, 516] on button "Dropdown Menu" at bounding box center [1527, 518] width 14 height 12
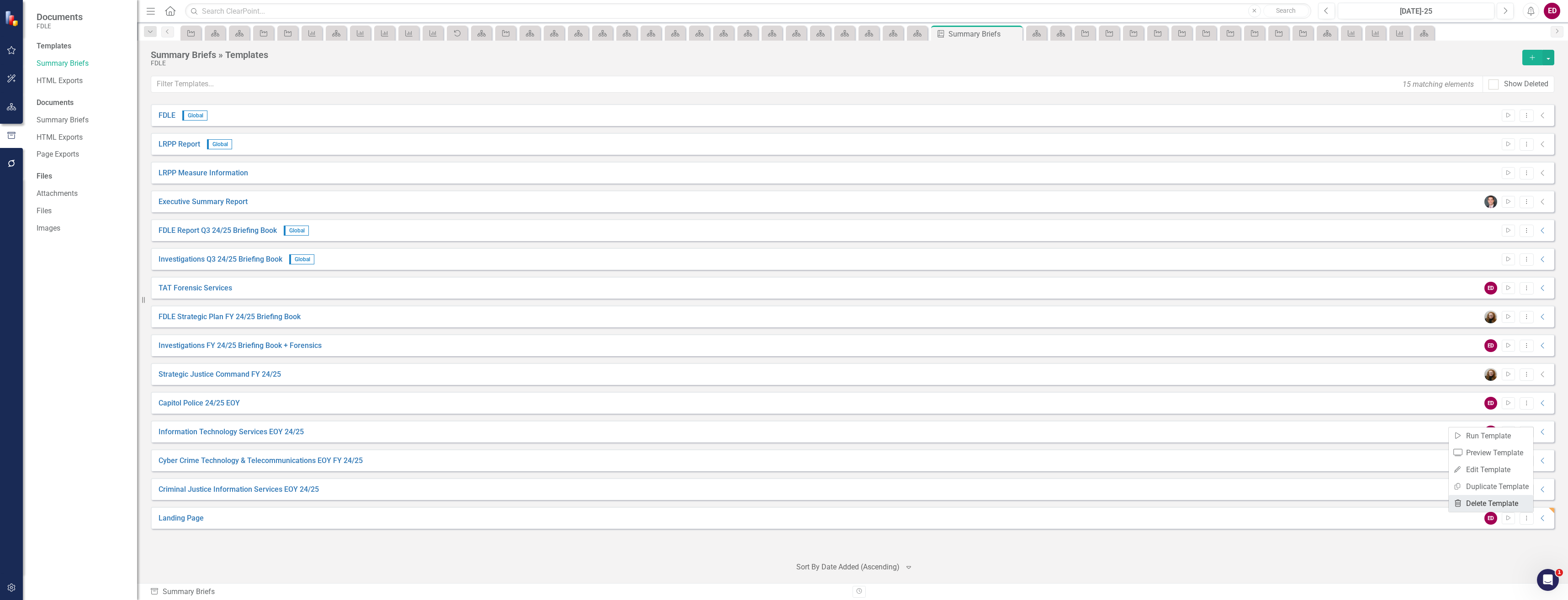
click at [1485, 500] on link "Trash Delete Template" at bounding box center [1491, 503] width 85 height 17
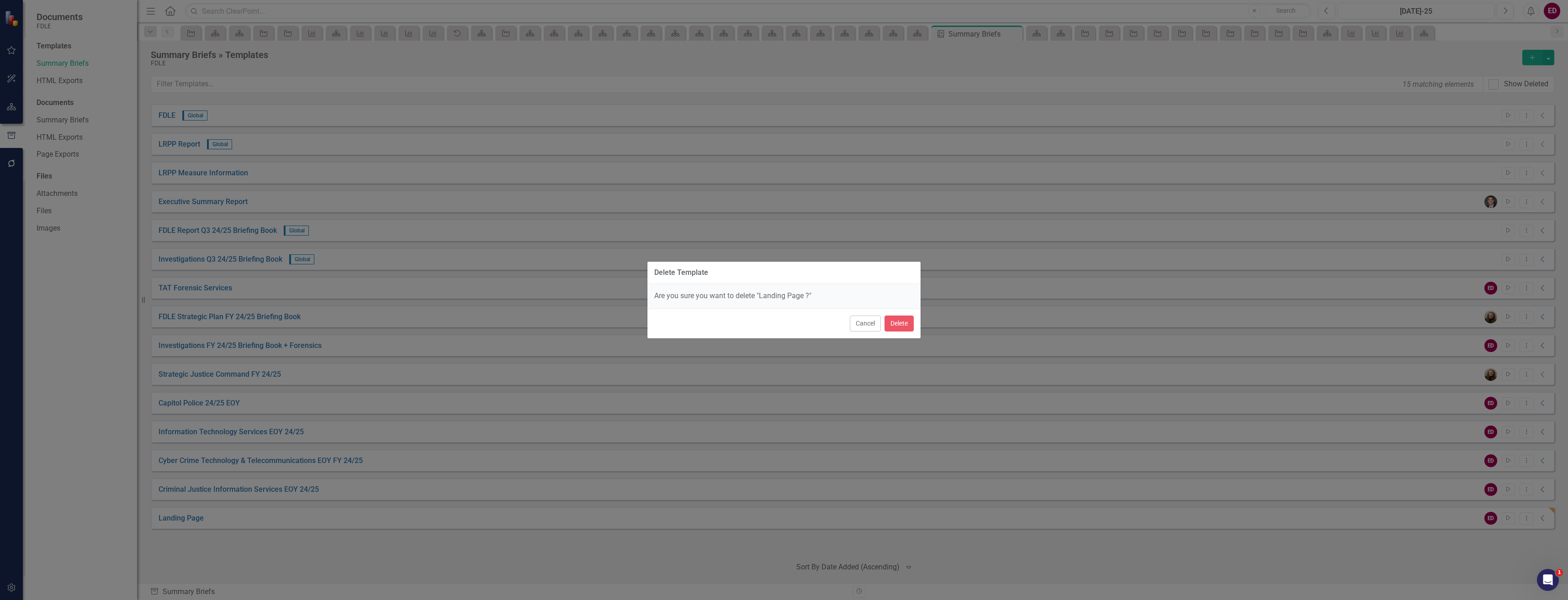
click at [897, 314] on div "Cancel Delete" at bounding box center [784, 323] width 273 height 30
click at [905, 324] on button "Delete" at bounding box center [899, 324] width 29 height 16
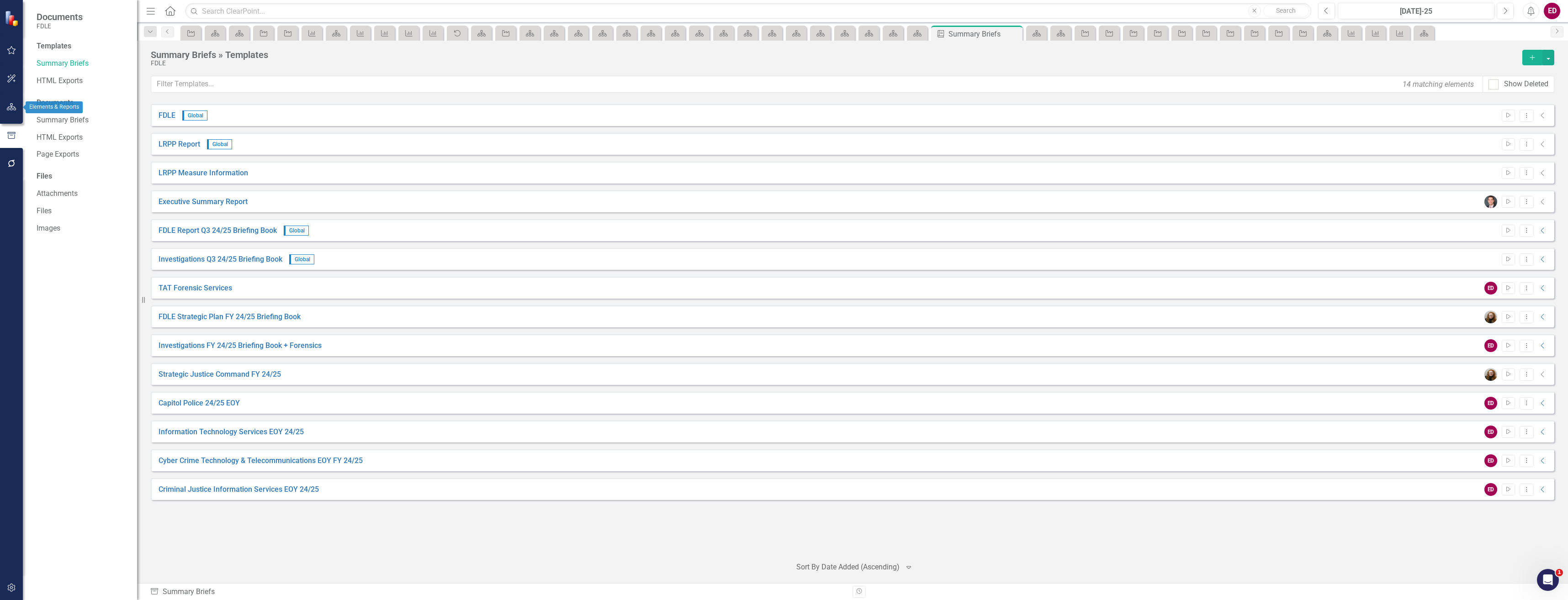
click at [10, 109] on icon "button" at bounding box center [11, 107] width 9 height 7
click at [38, 115] on icon "Dropdown" at bounding box center [39, 114] width 6 height 5
click at [39, 90] on div "Dropdown Scorecards 68" at bounding box center [87, 97] width 101 height 18
click at [41, 98] on icon "Dropdown" at bounding box center [39, 96] width 6 height 5
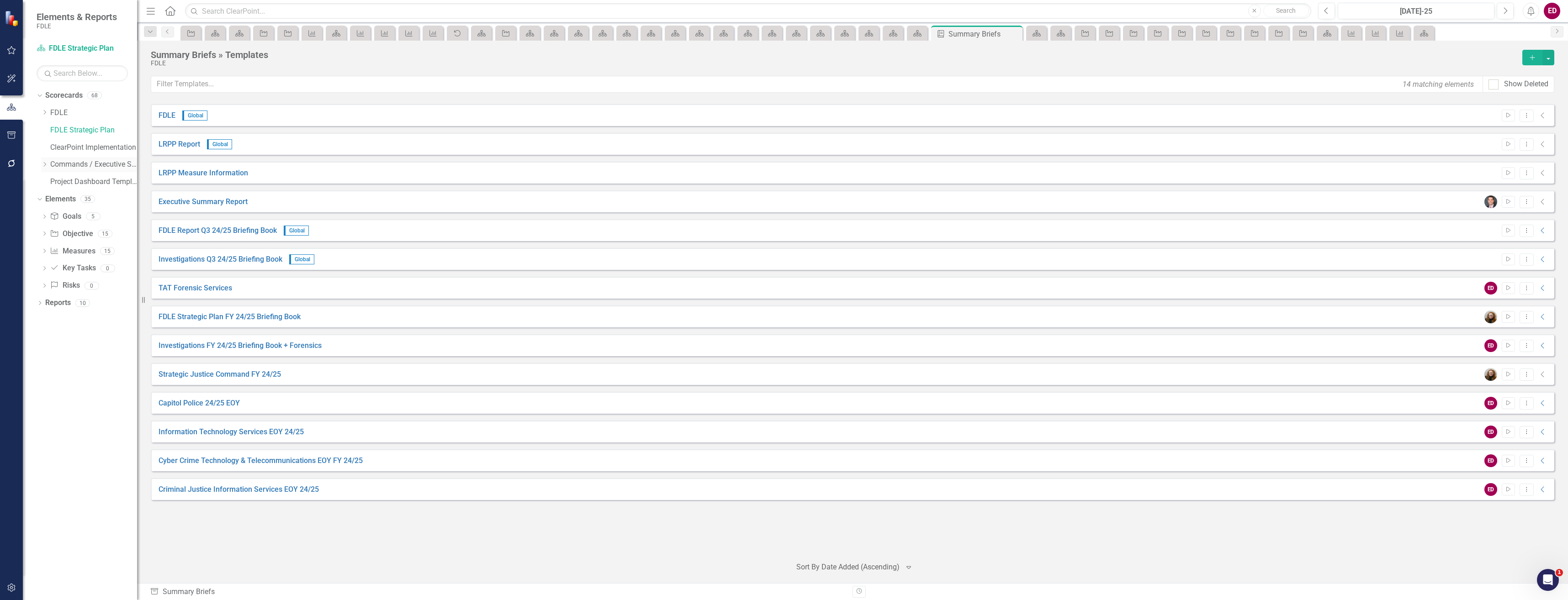
click at [43, 160] on div "Dropdown Commands / Executive Support Branch" at bounding box center [89, 164] width 96 height 15
click at [39, 167] on div "Dropdown Scorecards 68 Dropdown FDLE Commissioner's Initiative Team Project Das…" at bounding box center [87, 139] width 101 height 103
click at [44, 161] on icon "Dropdown" at bounding box center [45, 164] width 7 height 5
click at [57, 198] on div "Dropdown" at bounding box center [55, 199] width 9 height 7
click at [62, 215] on icon "Dropdown" at bounding box center [63, 216] width 7 height 5
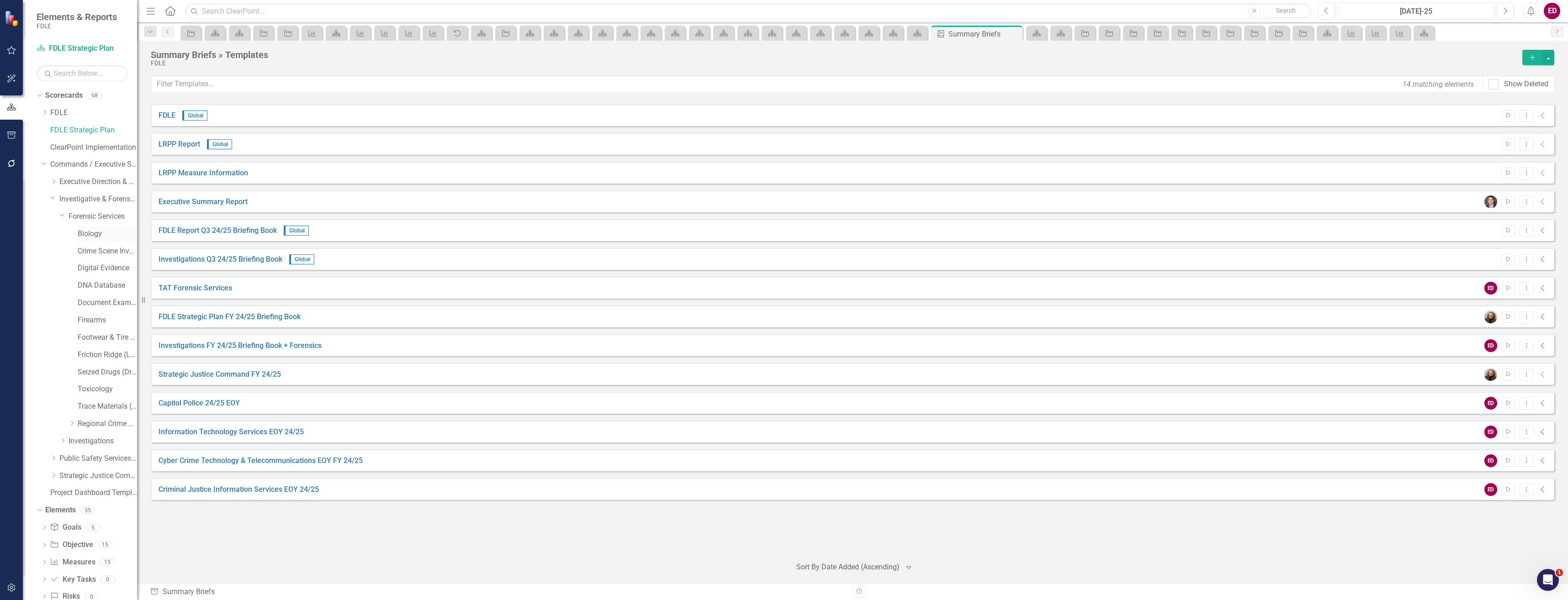
click at [112, 229] on link "Biology" at bounding box center [108, 234] width 60 height 11
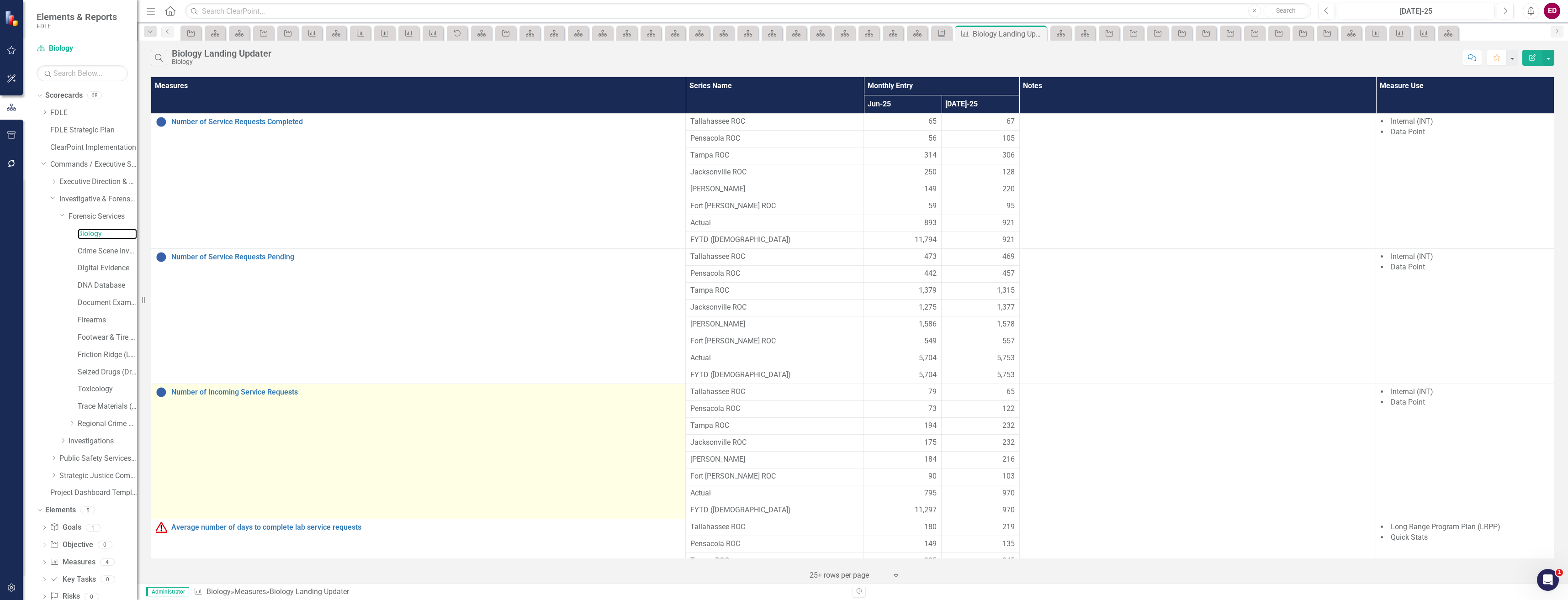
scroll to position [79, 0]
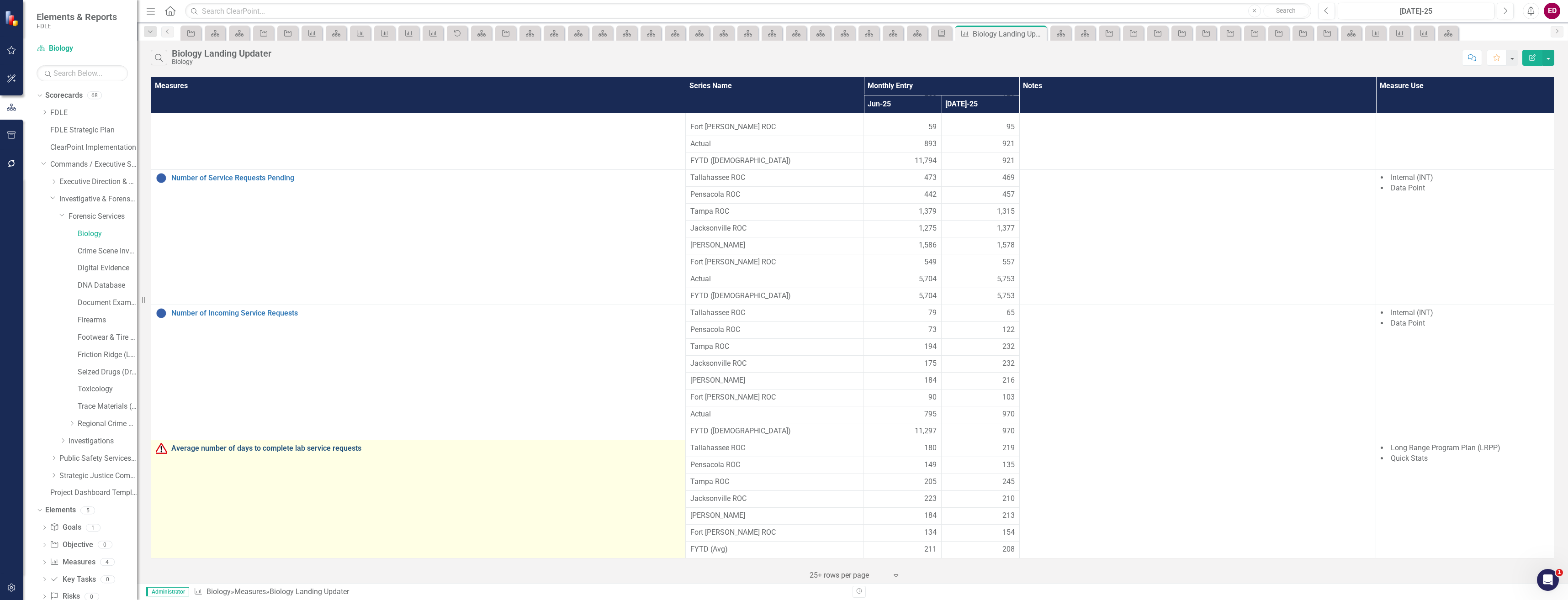
click at [332, 449] on link "Average number of days to complete lab service requests" at bounding box center [426, 449] width 510 height 8
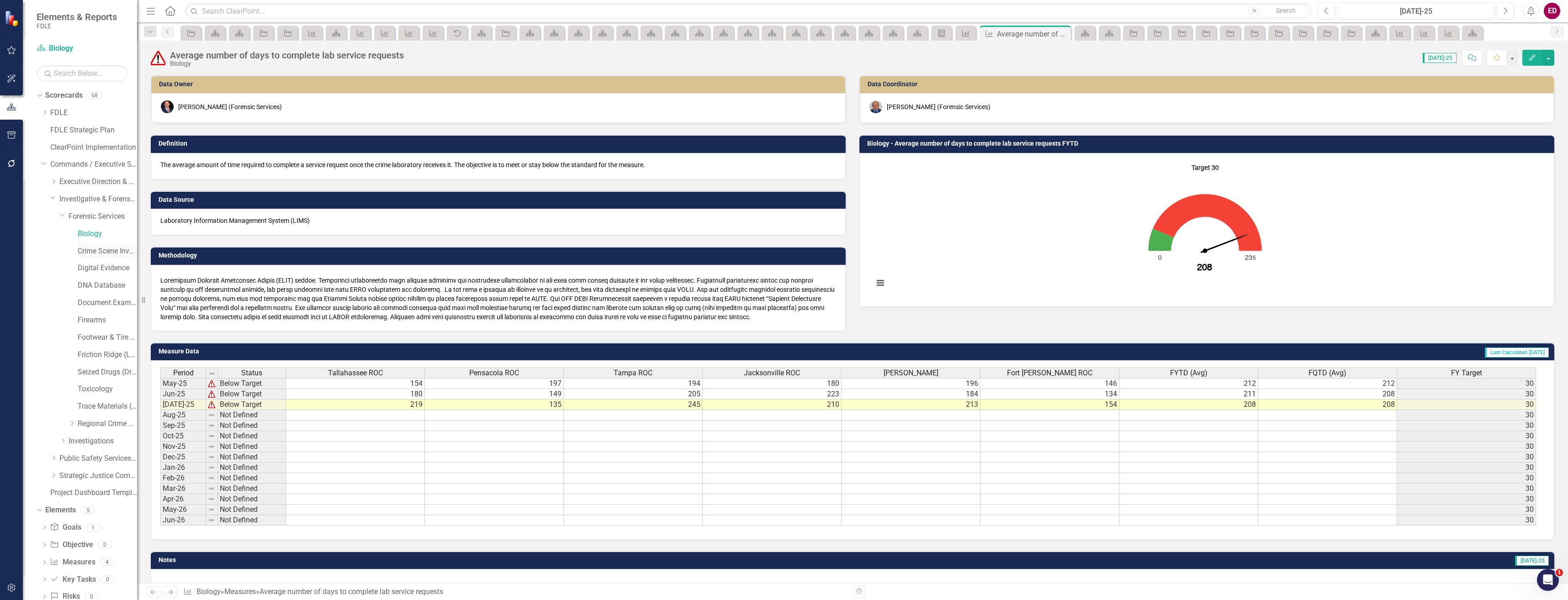
click at [95, 258] on div "Crime Scene Investigation" at bounding box center [108, 251] width 60 height 15
click at [101, 250] on link "Crime Scene Investigation" at bounding box center [108, 251] width 60 height 11
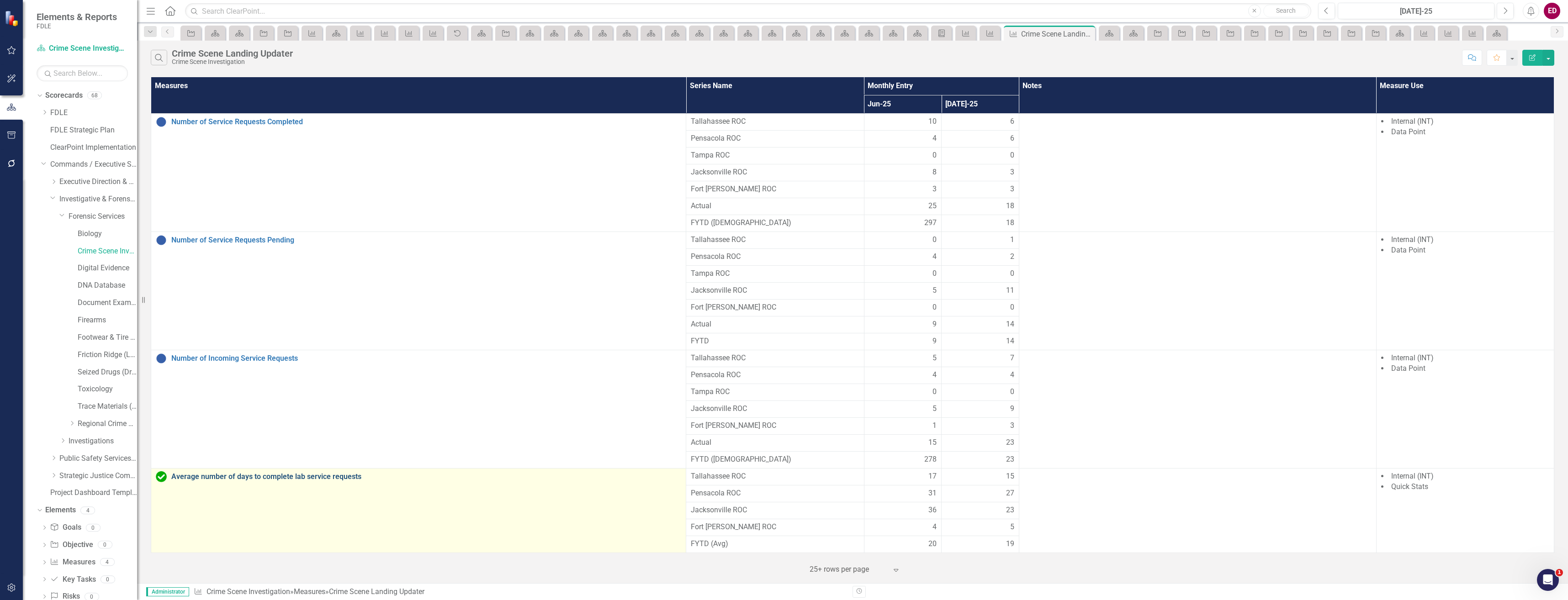
click at [257, 474] on link "Average number of days to complete lab service requests" at bounding box center [426, 476] width 510 height 8
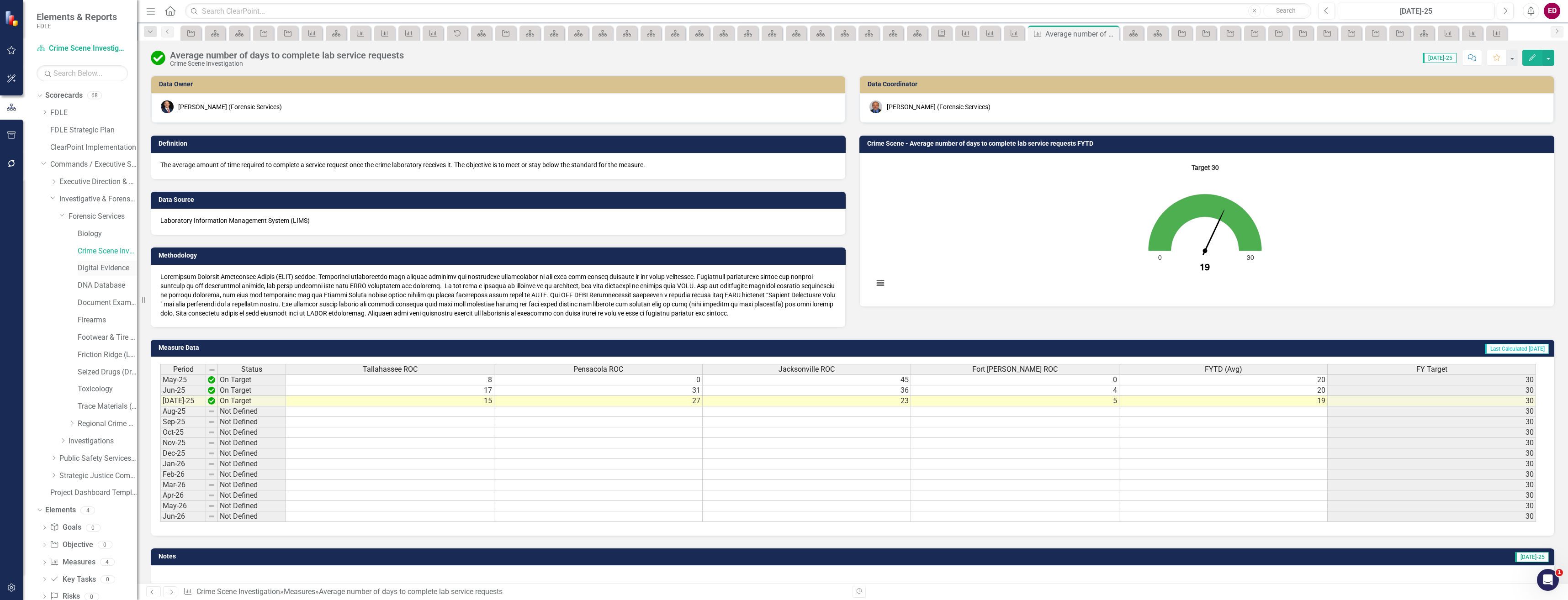
drag, startPoint x: 84, startPoint y: 276, endPoint x: 91, endPoint y: 270, distance: 9.2
click at [84, 276] on div "Digital Evidence" at bounding box center [93, 270] width 87 height 18
click at [91, 270] on link "Digital Evidence" at bounding box center [108, 268] width 60 height 11
click at [91, 270] on link "Digital Evidence" at bounding box center [108, 268] width 60 height 11
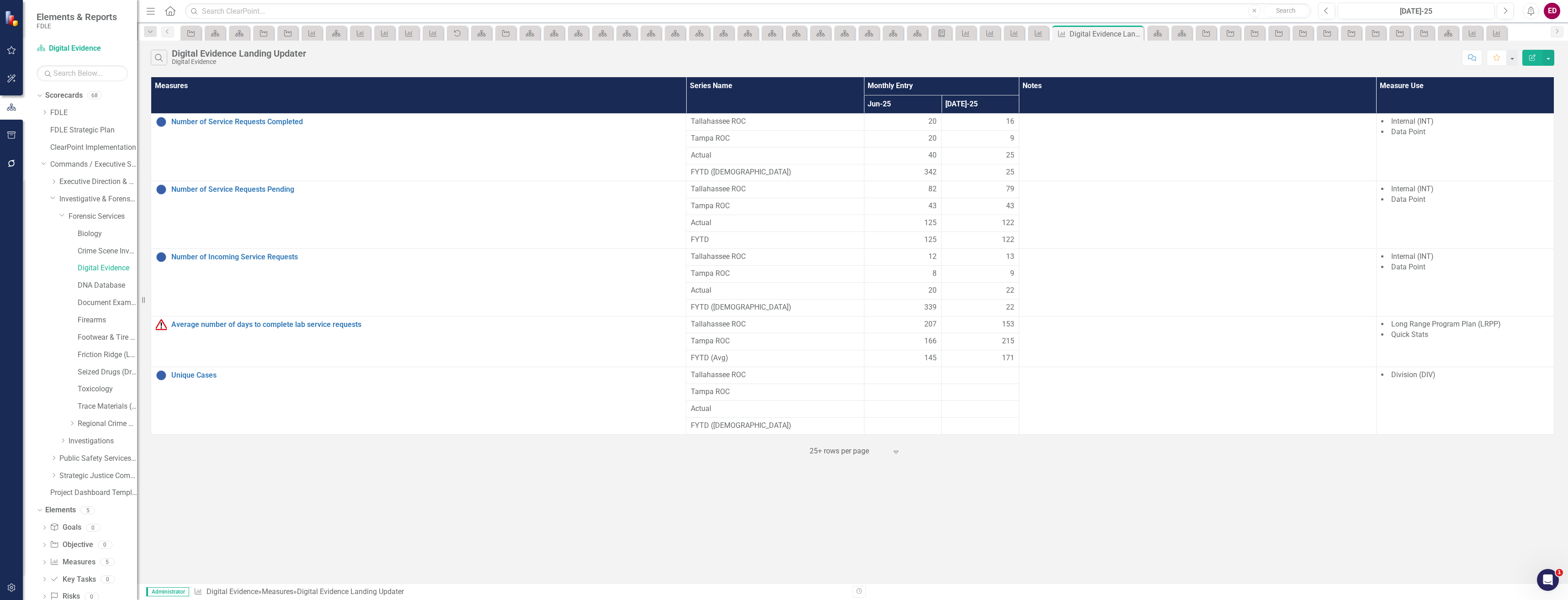
click at [6, 586] on button "button" at bounding box center [11, 588] width 20 height 19
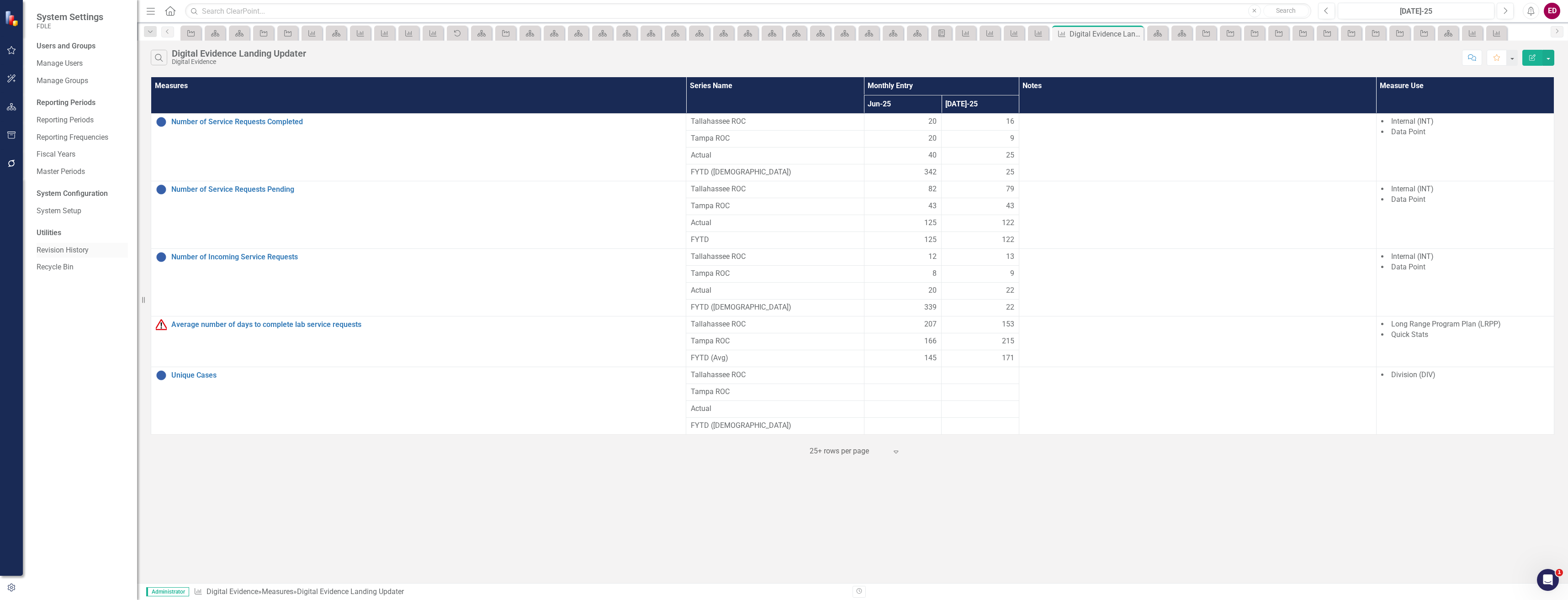
click at [82, 257] on div "Revision History" at bounding box center [82, 251] width 91 height 15
click at [80, 257] on div "Revision History" at bounding box center [82, 251] width 91 height 15
click at [80, 251] on link "Revision History" at bounding box center [82, 251] width 91 height 11
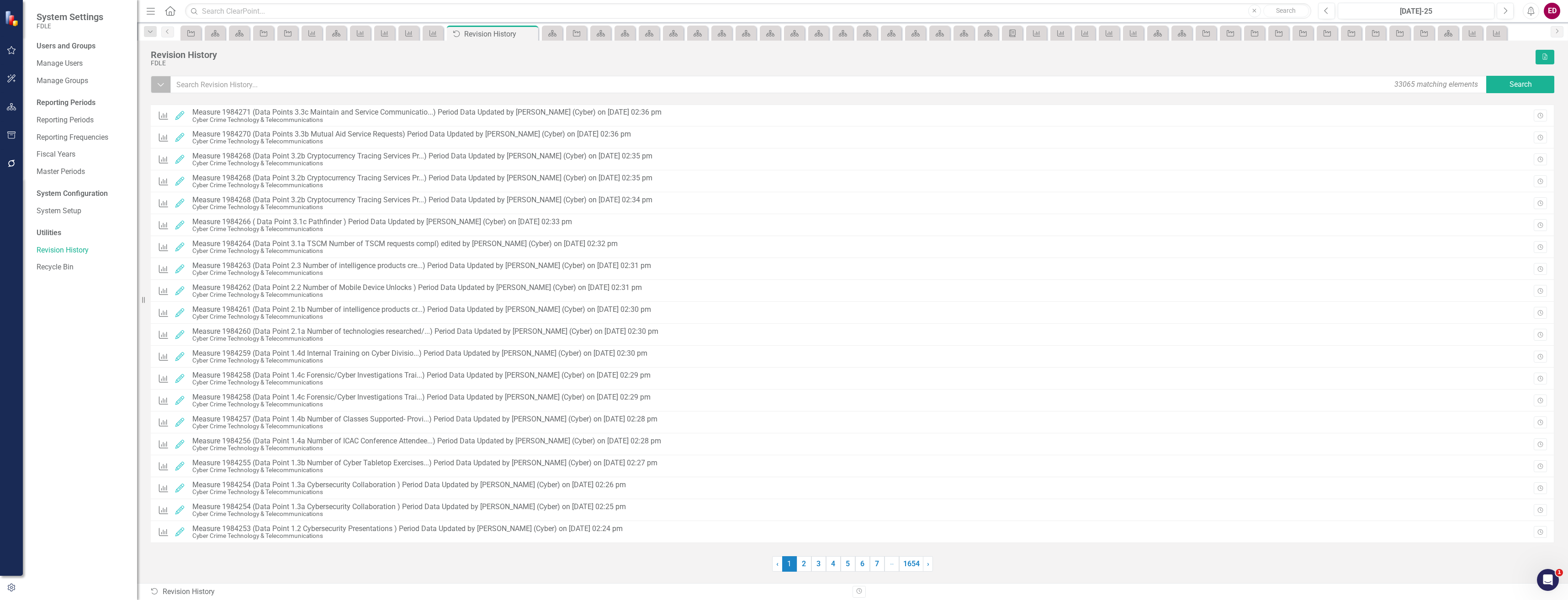
click at [168, 81] on button "Dropdown" at bounding box center [161, 84] width 20 height 18
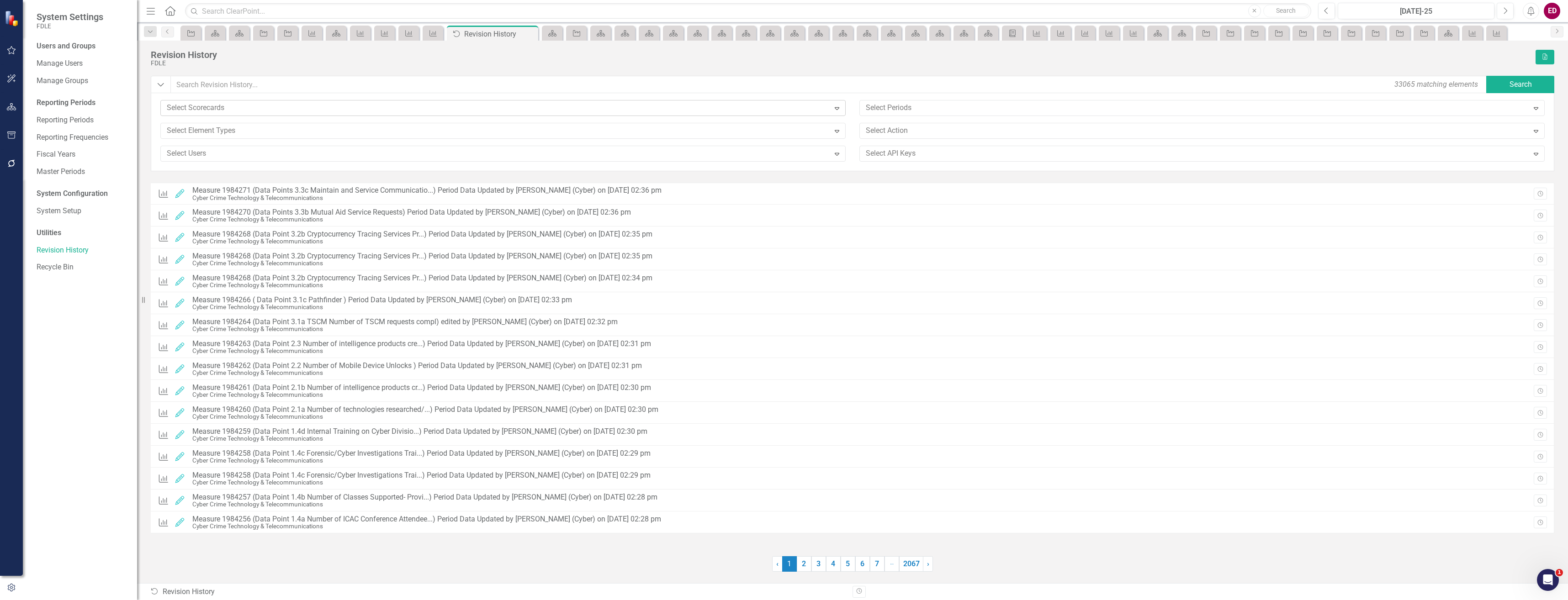
click at [262, 111] on div at bounding box center [496, 108] width 667 height 12
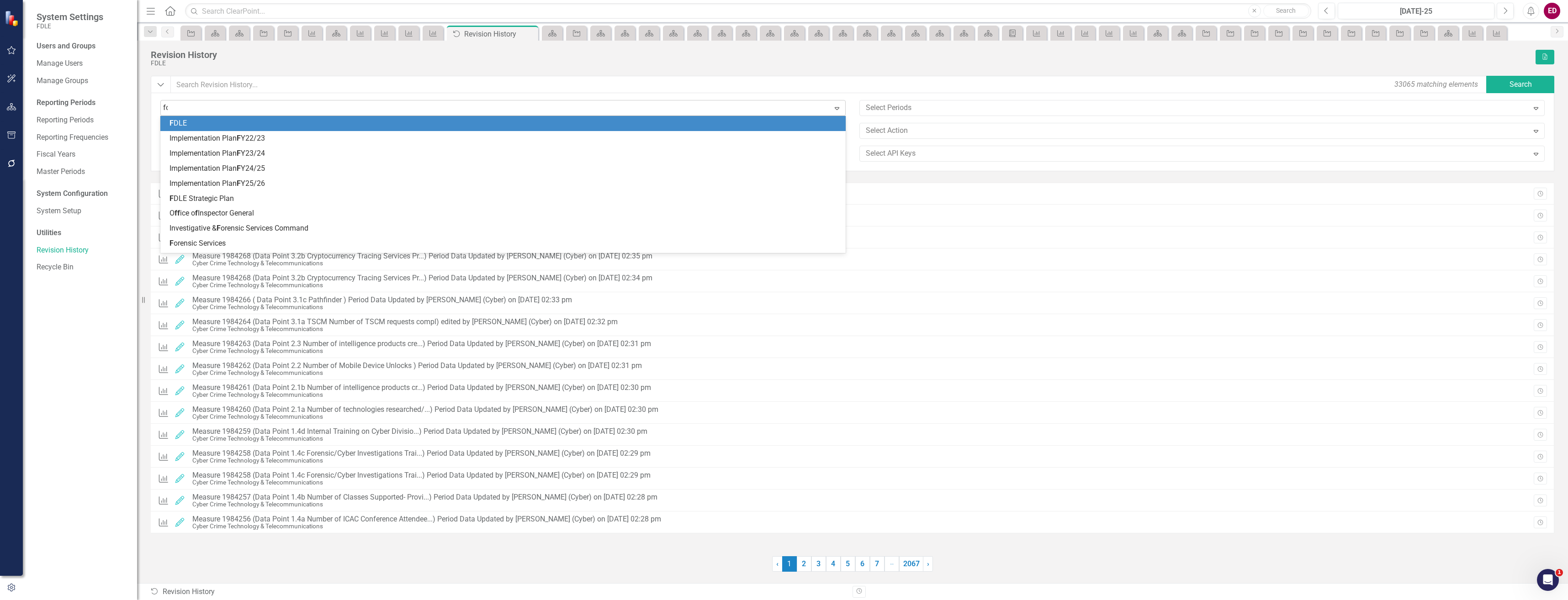
type input "for"
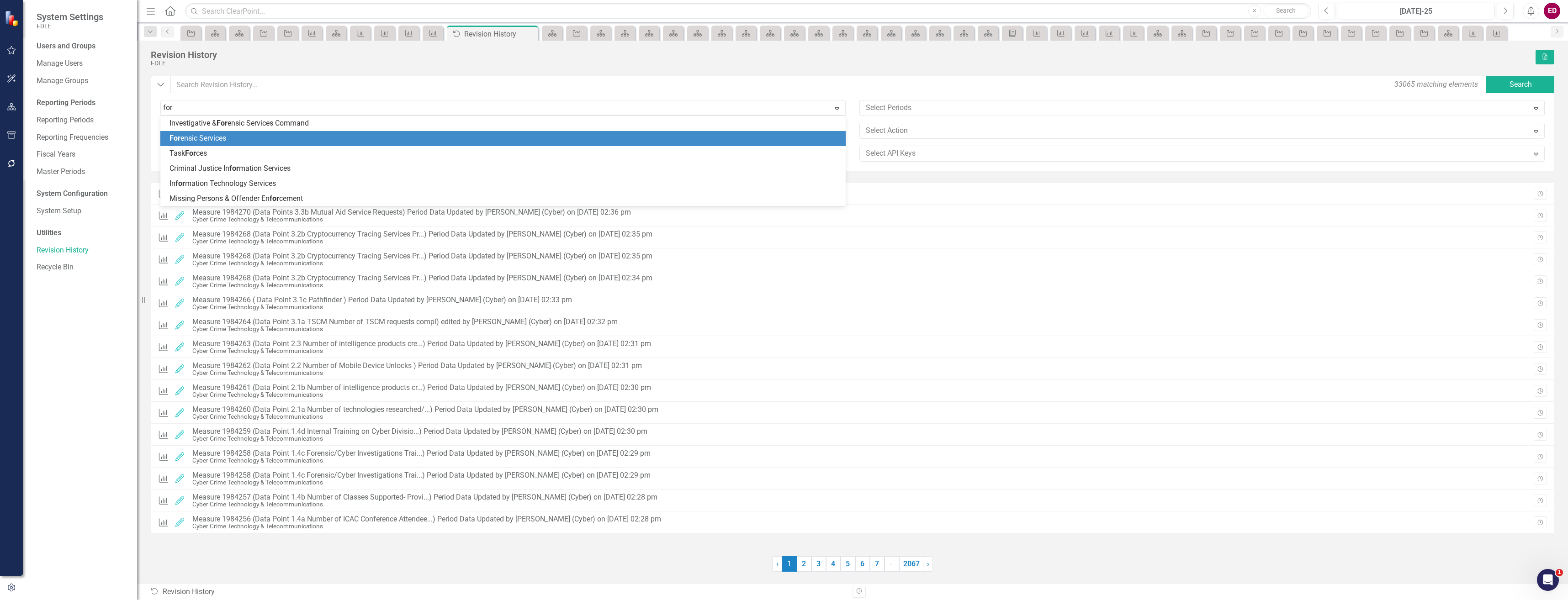
click at [258, 140] on div "For ensic Services" at bounding box center [505, 139] width 671 height 11
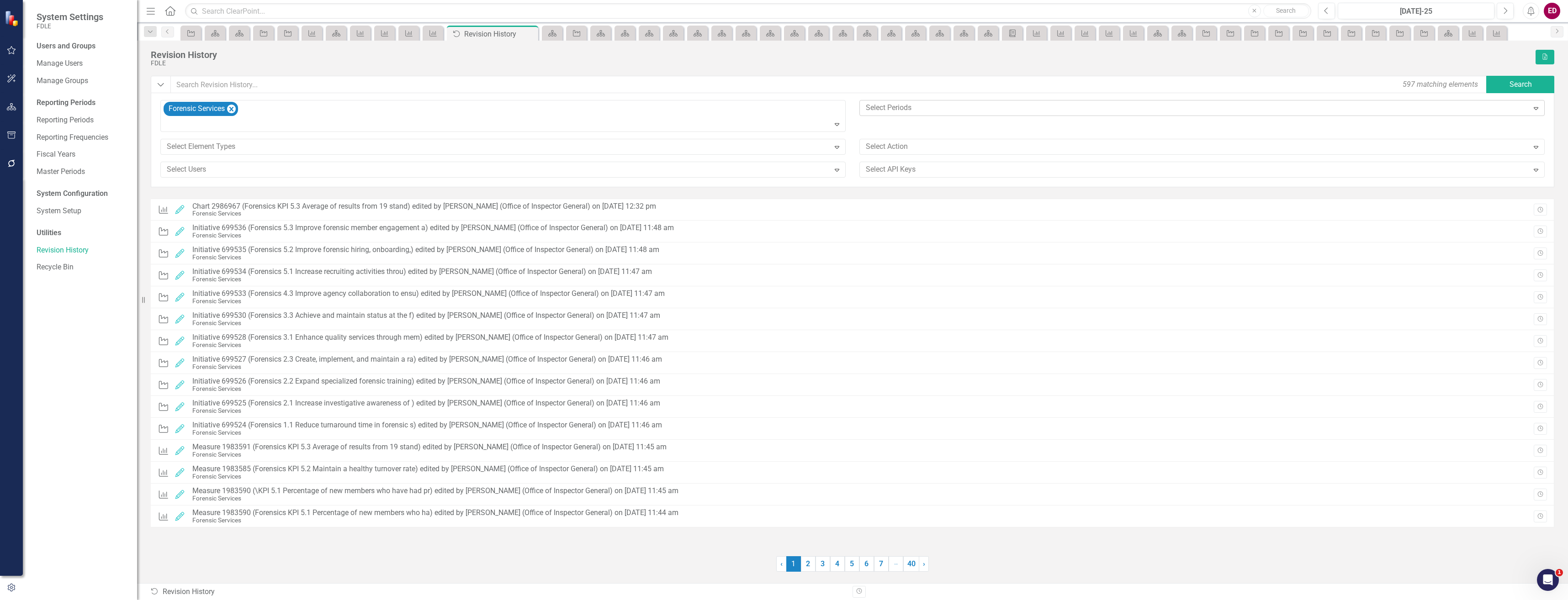
click at [1058, 105] on div at bounding box center [1195, 108] width 667 height 12
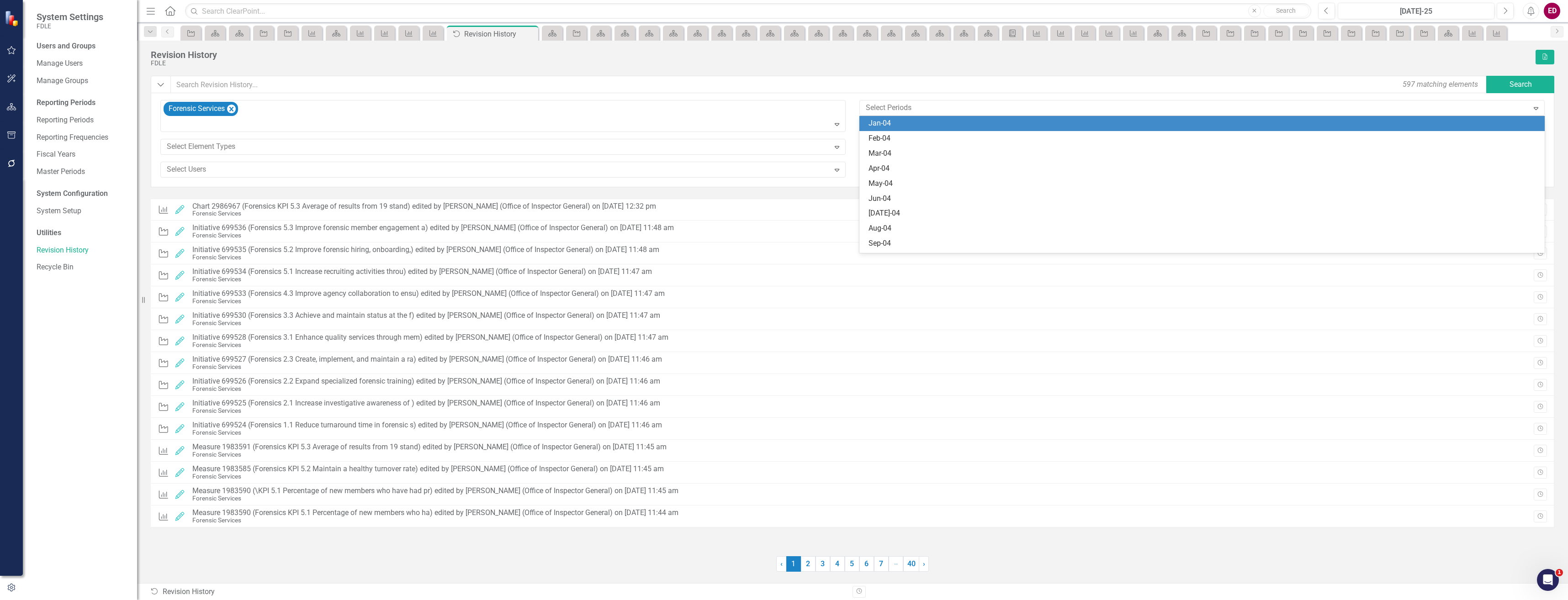
click at [524, 134] on div "Forensic Services Expand" at bounding box center [503, 119] width 699 height 39
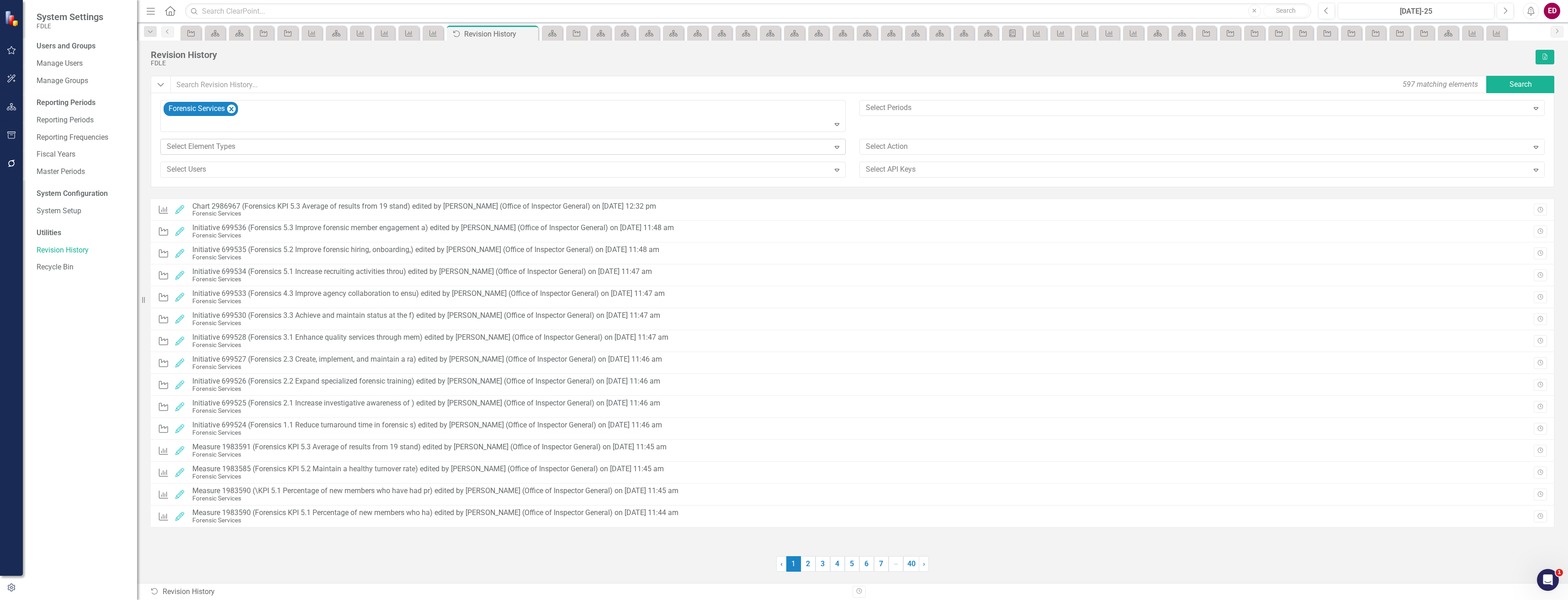
click at [518, 154] on div "Select Element Types Expand" at bounding box center [503, 147] width 686 height 16
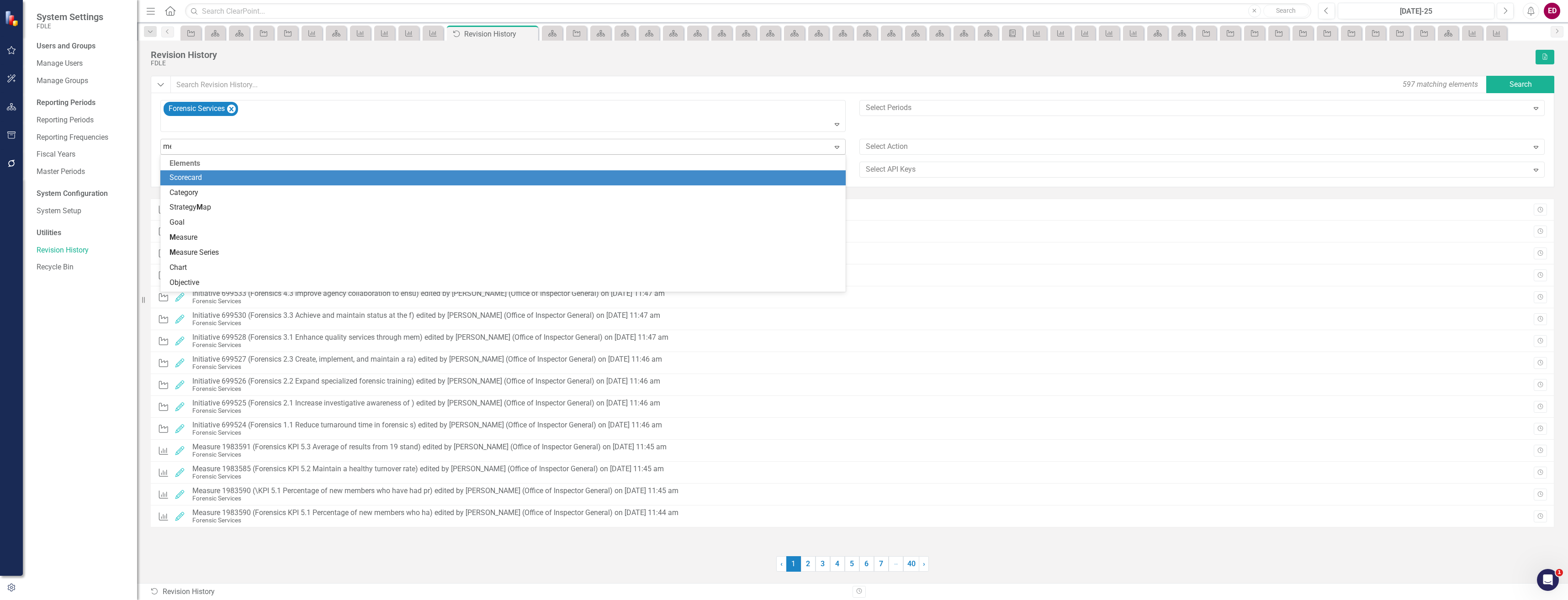
type input "mea"
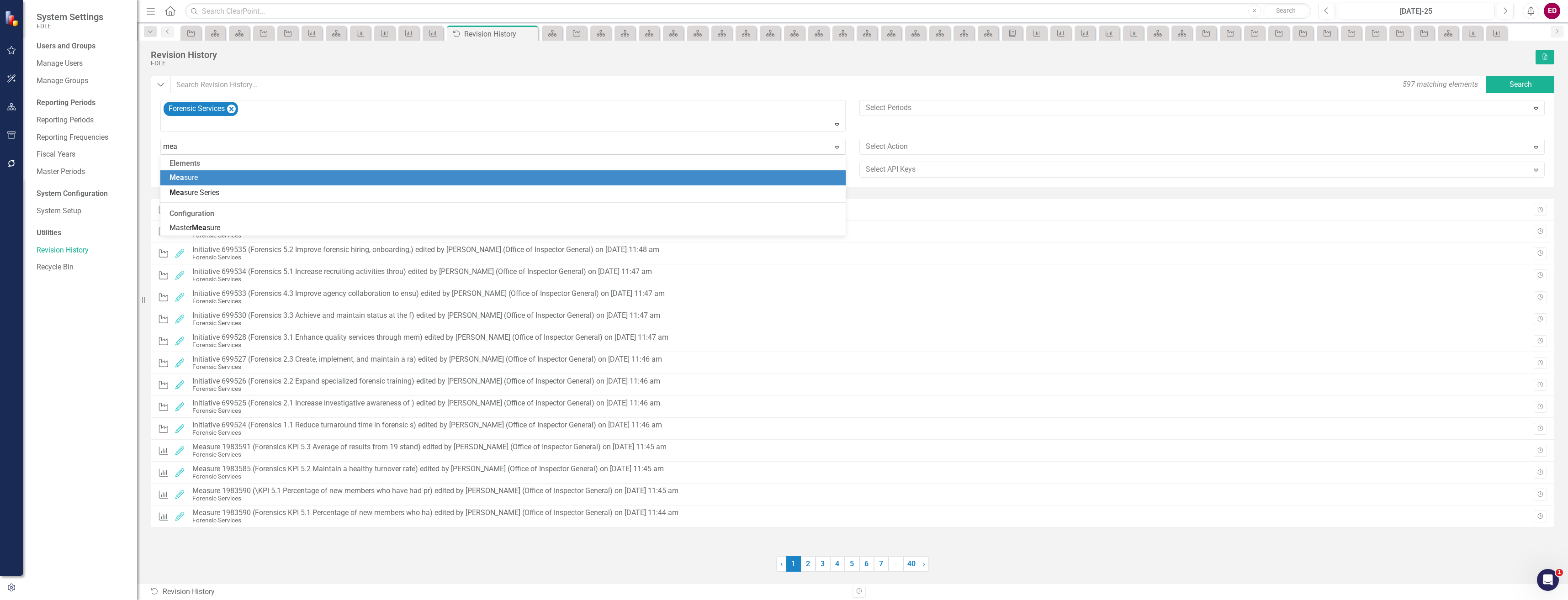
click at [296, 176] on div "Mea sure" at bounding box center [505, 178] width 671 height 11
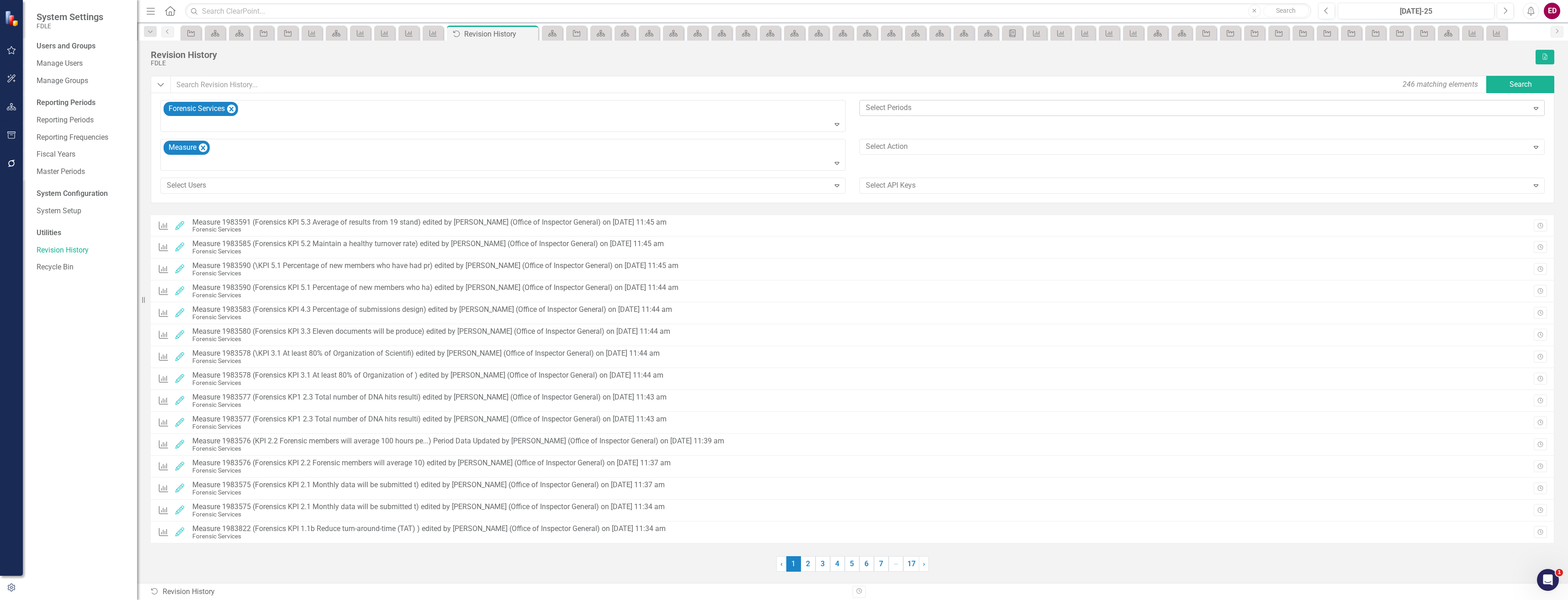
click at [982, 116] on div "Select Periods Expand" at bounding box center [1202, 108] width 686 height 16
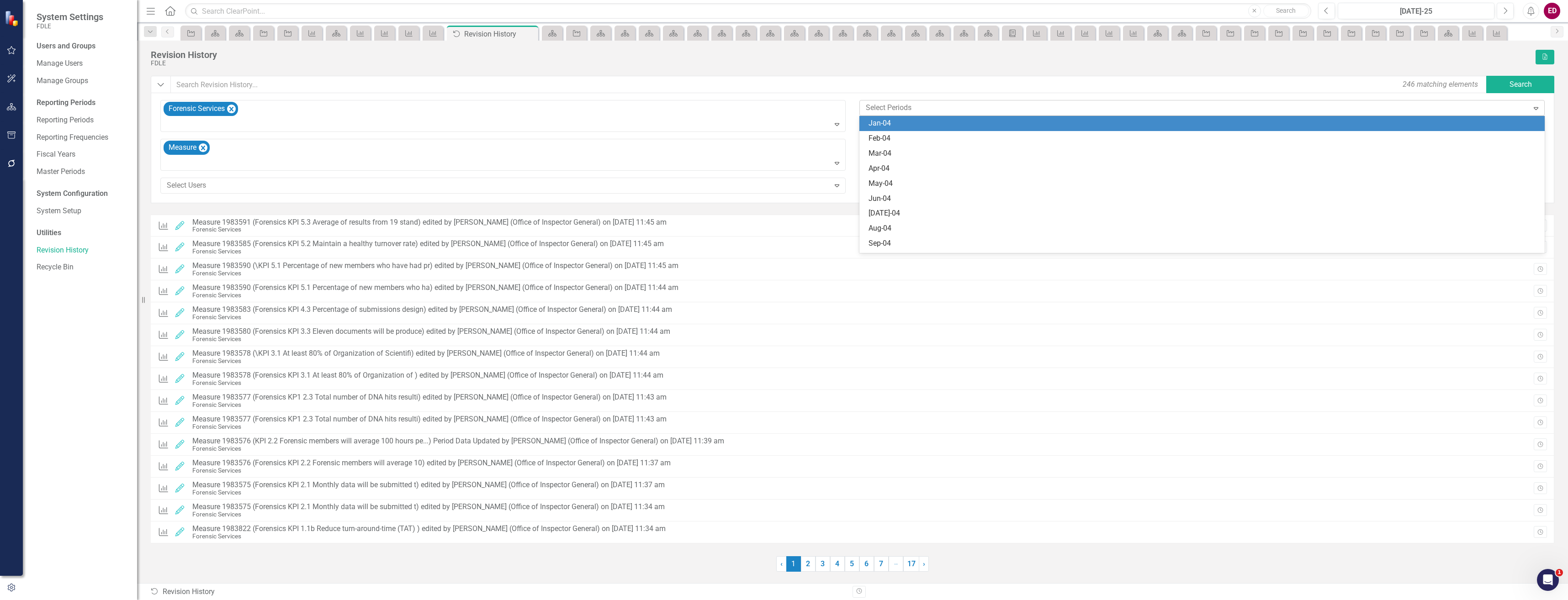
click at [982, 112] on div at bounding box center [1195, 108] width 667 height 12
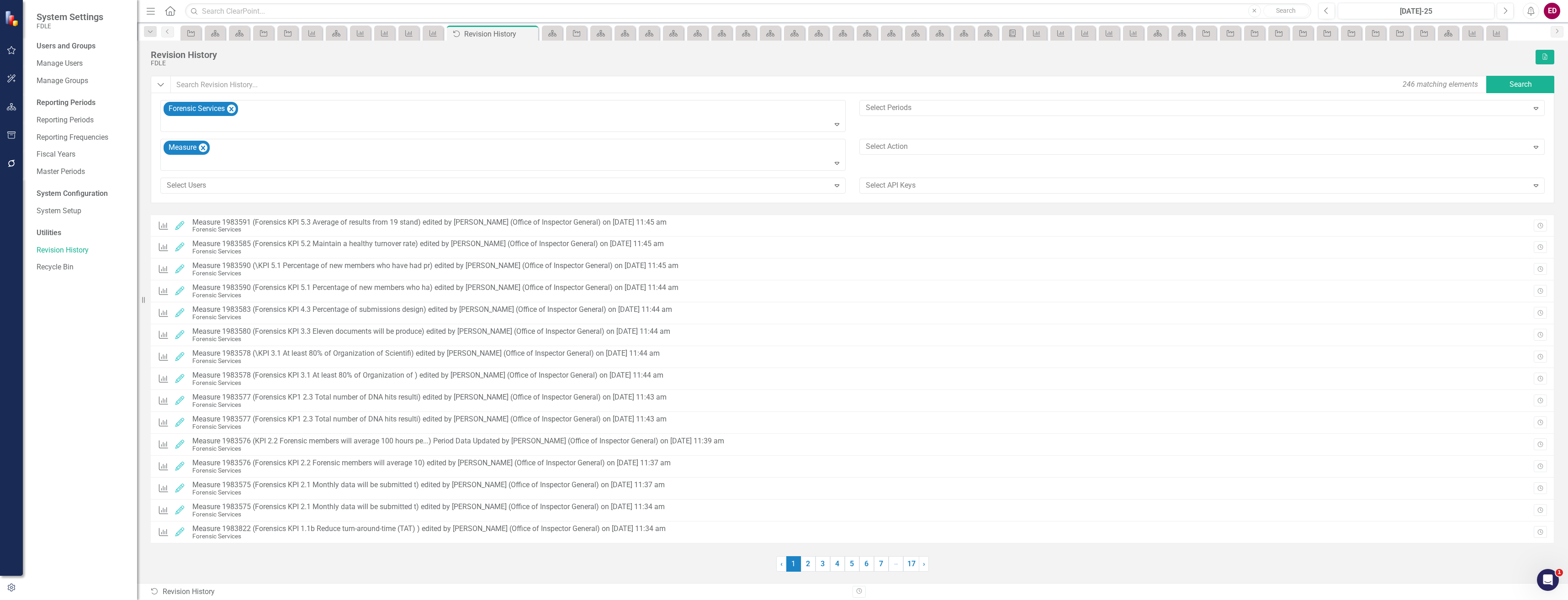
click at [963, 133] on div "Forensic Services Expand Select Periods Expand Measure Expand Select Action Exp…" at bounding box center [853, 150] width 1398 height 100
click at [962, 137] on div "Forensic Services Expand Select Periods Expand Measure Expand Select Action Exp…" at bounding box center [853, 150] width 1398 height 100
click at [970, 155] on div "System Settings FDLE Users and Groups Manage Users Manage Groups Reporting Peri…" at bounding box center [784, 300] width 1568 height 600
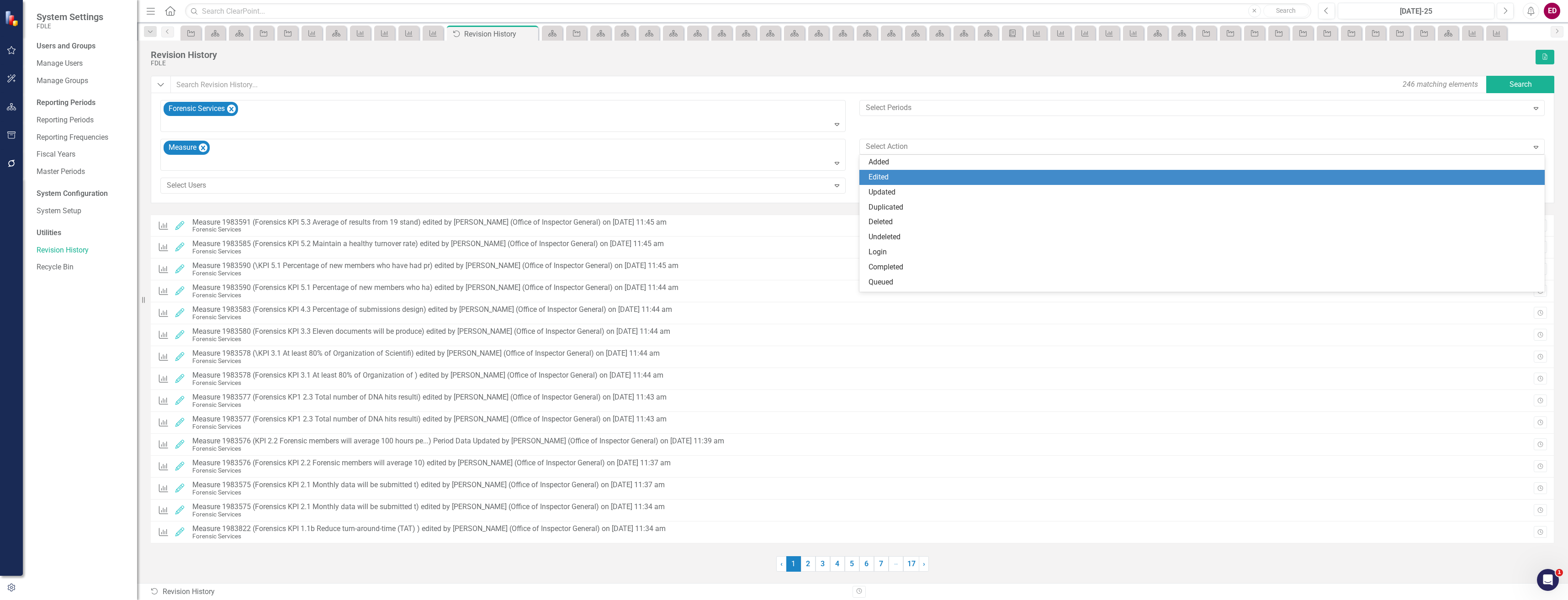
click at [966, 174] on div "Edited" at bounding box center [1204, 178] width 671 height 11
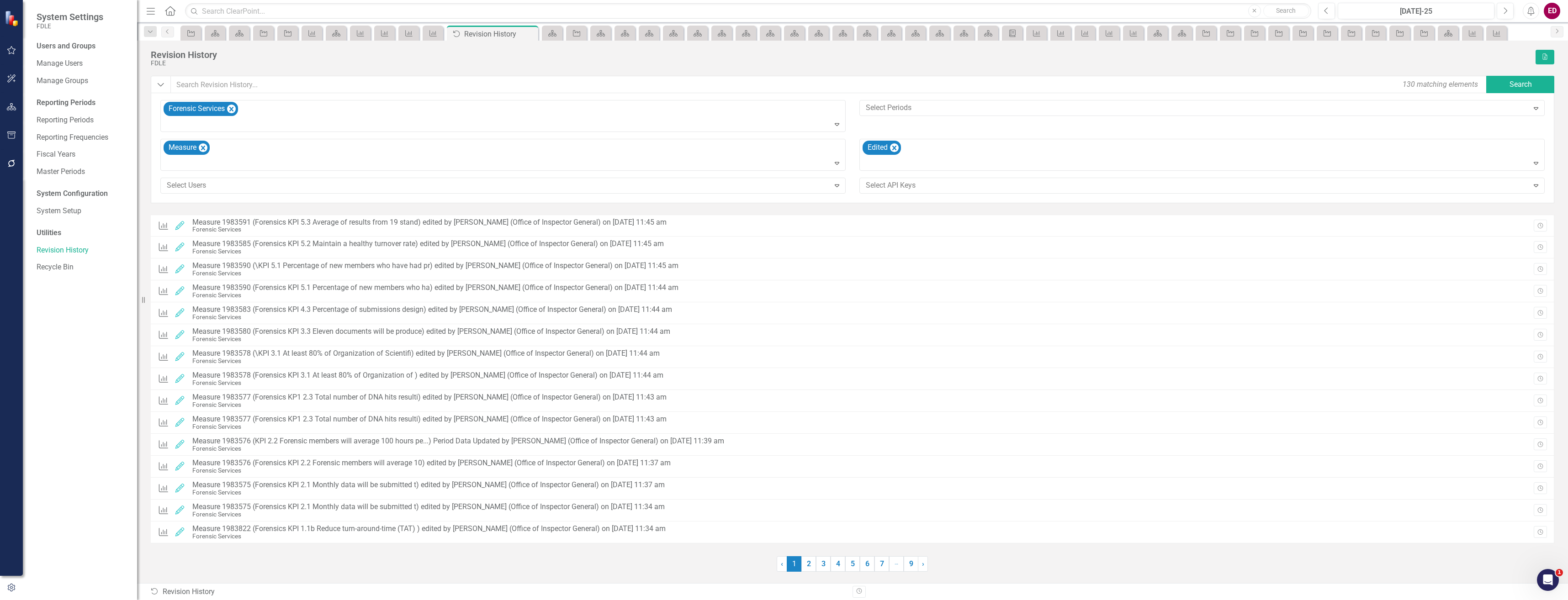
click at [674, 197] on div "Select Users Expand" at bounding box center [503, 189] width 699 height 23
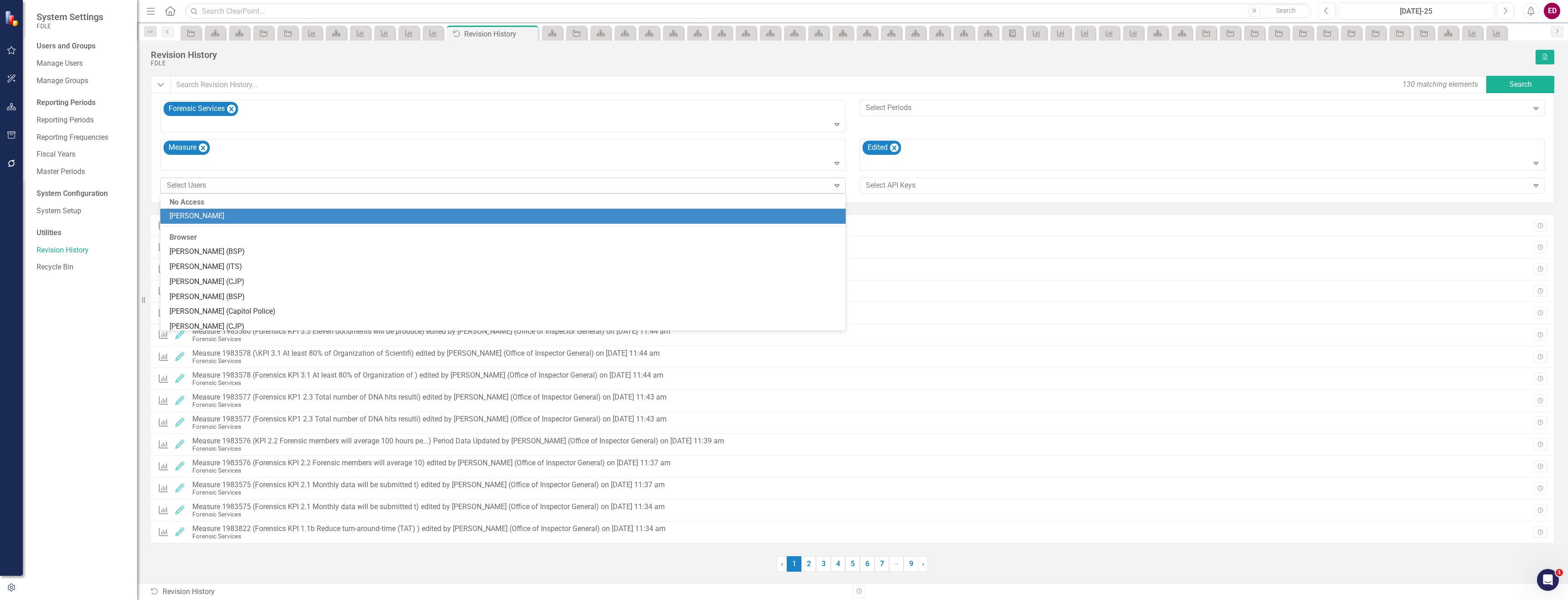
click at [680, 193] on div "Select Users" at bounding box center [496, 185] width 667 height 14
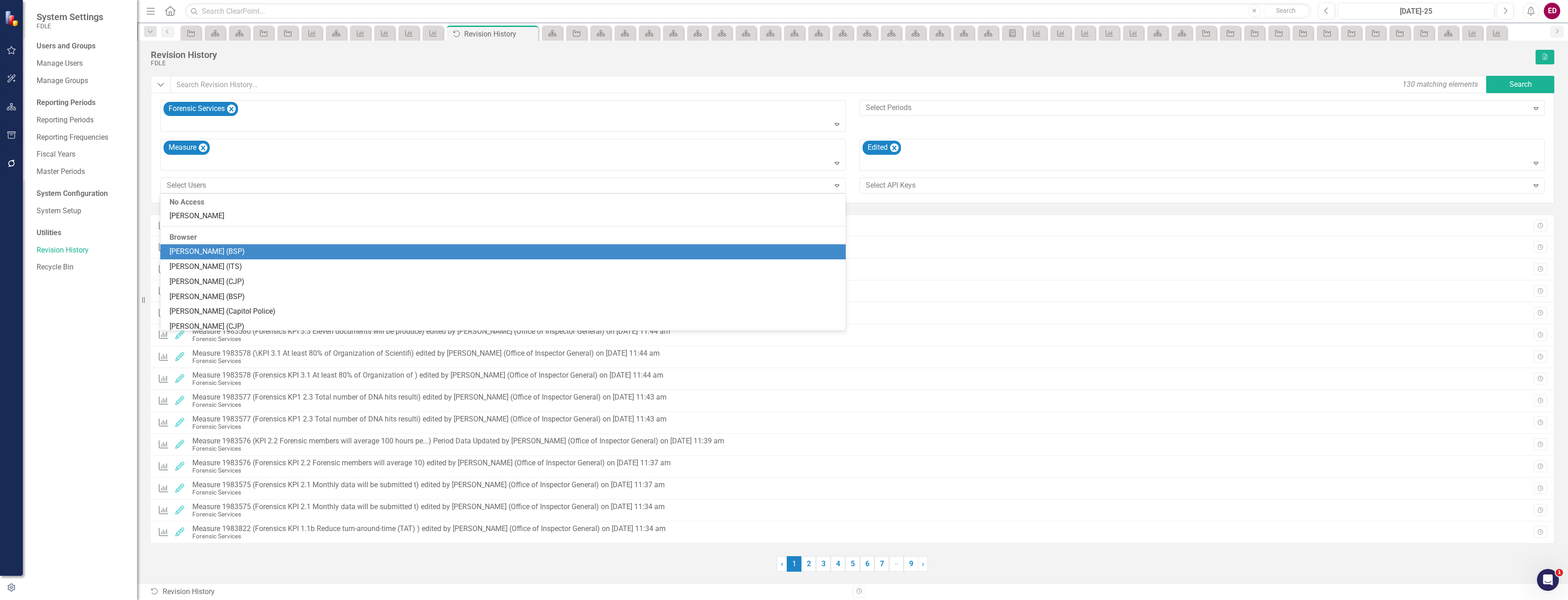
click at [454, 580] on div "Revision History FDLE Excel Dropdown 130 matching elements Search Forensic Serv…" at bounding box center [853, 311] width 1431 height 543
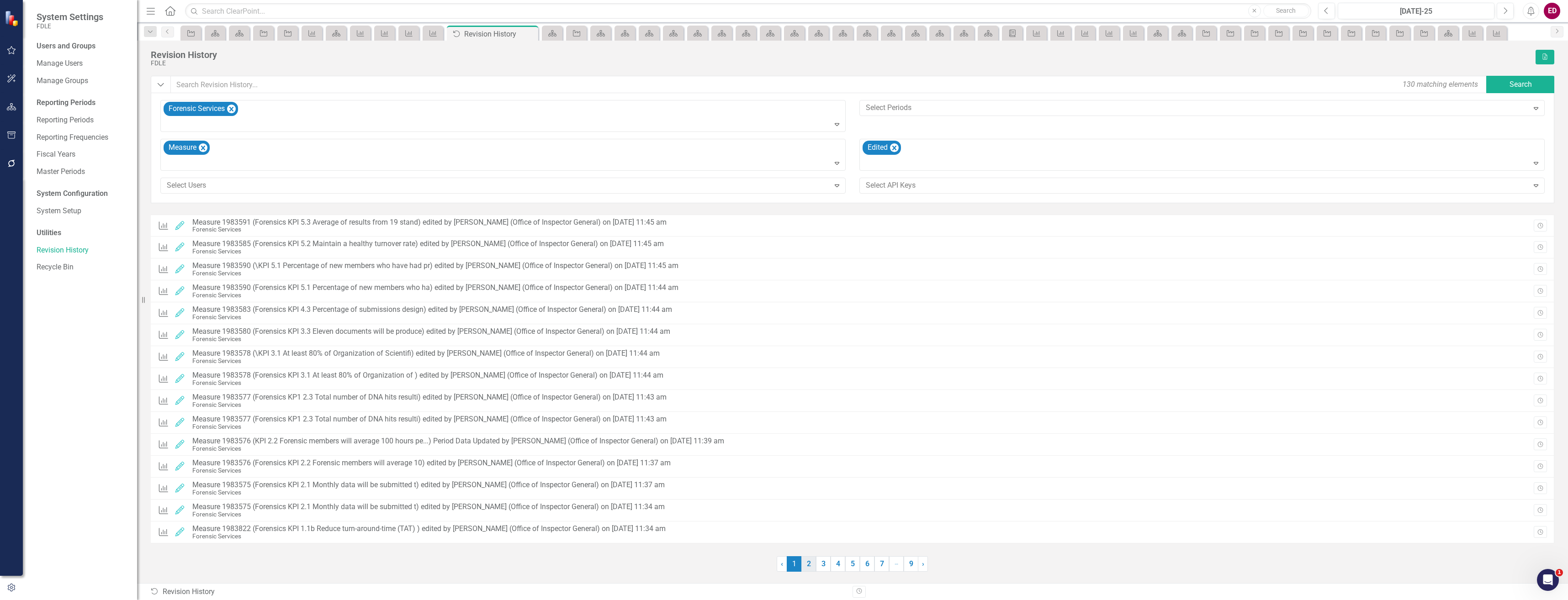
click at [813, 568] on link "2" at bounding box center [809, 564] width 15 height 16
click at [822, 556] on link "3" at bounding box center [824, 564] width 15 height 16
click at [836, 564] on link "4" at bounding box center [838, 564] width 15 height 16
click at [847, 566] on link "5" at bounding box center [853, 564] width 15 height 16
click at [869, 566] on link "6" at bounding box center [868, 564] width 15 height 16
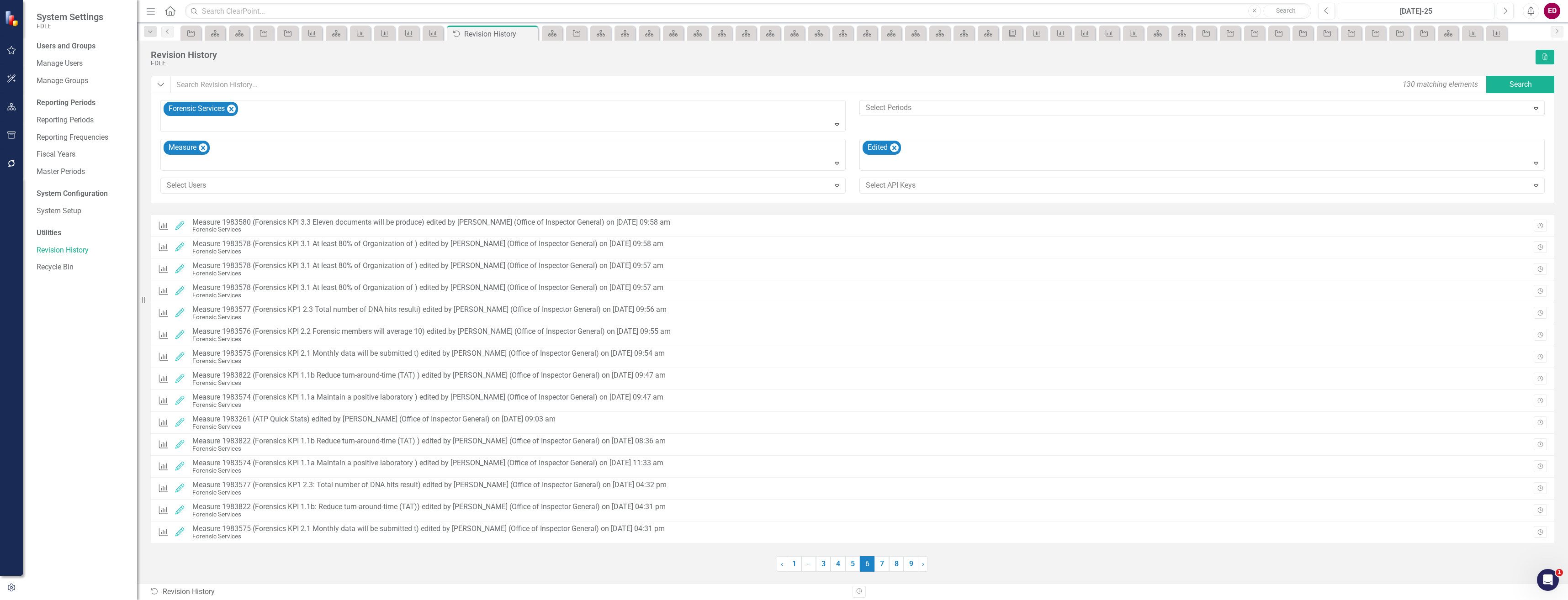
click at [872, 561] on span "6 (current)" at bounding box center [868, 564] width 15 height 16
click at [879, 561] on link "7" at bounding box center [882, 564] width 15 height 16
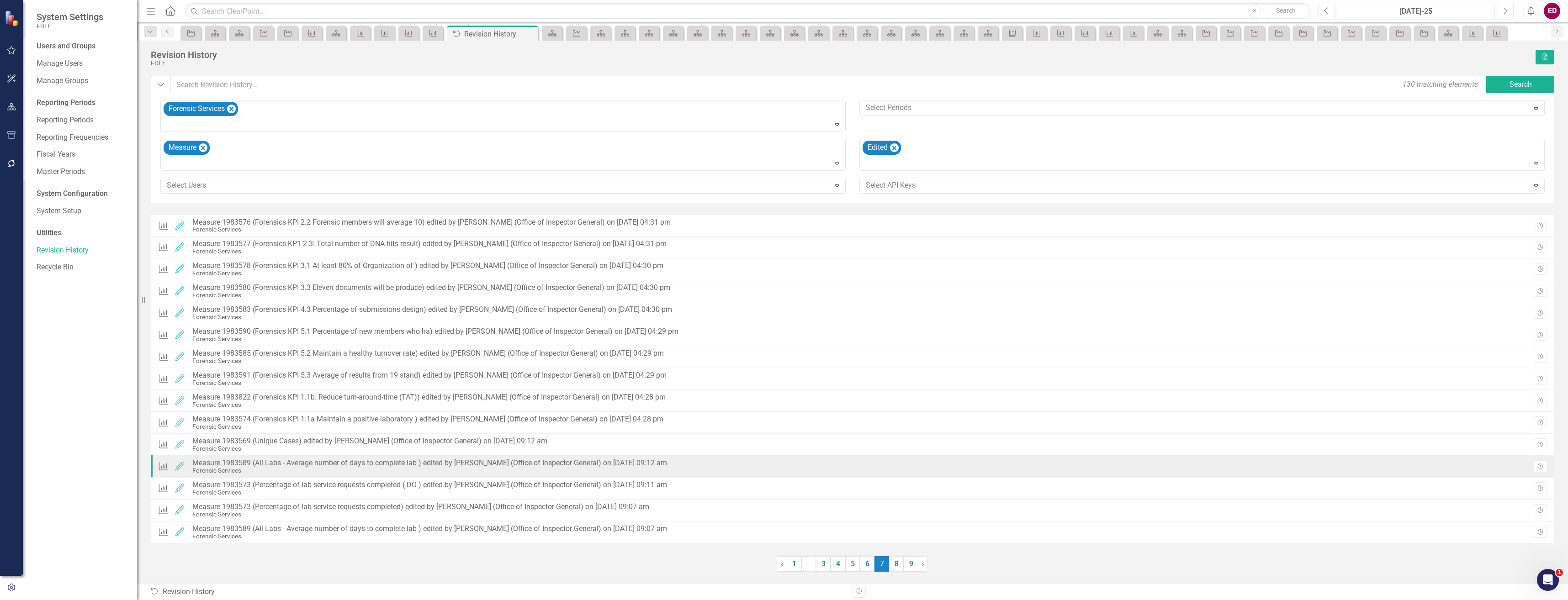
click at [439, 474] on div "Measure Edited Measure 1983589 (All Labs - Average number of days to complete l…" at bounding box center [414, 466] width 514 height 20
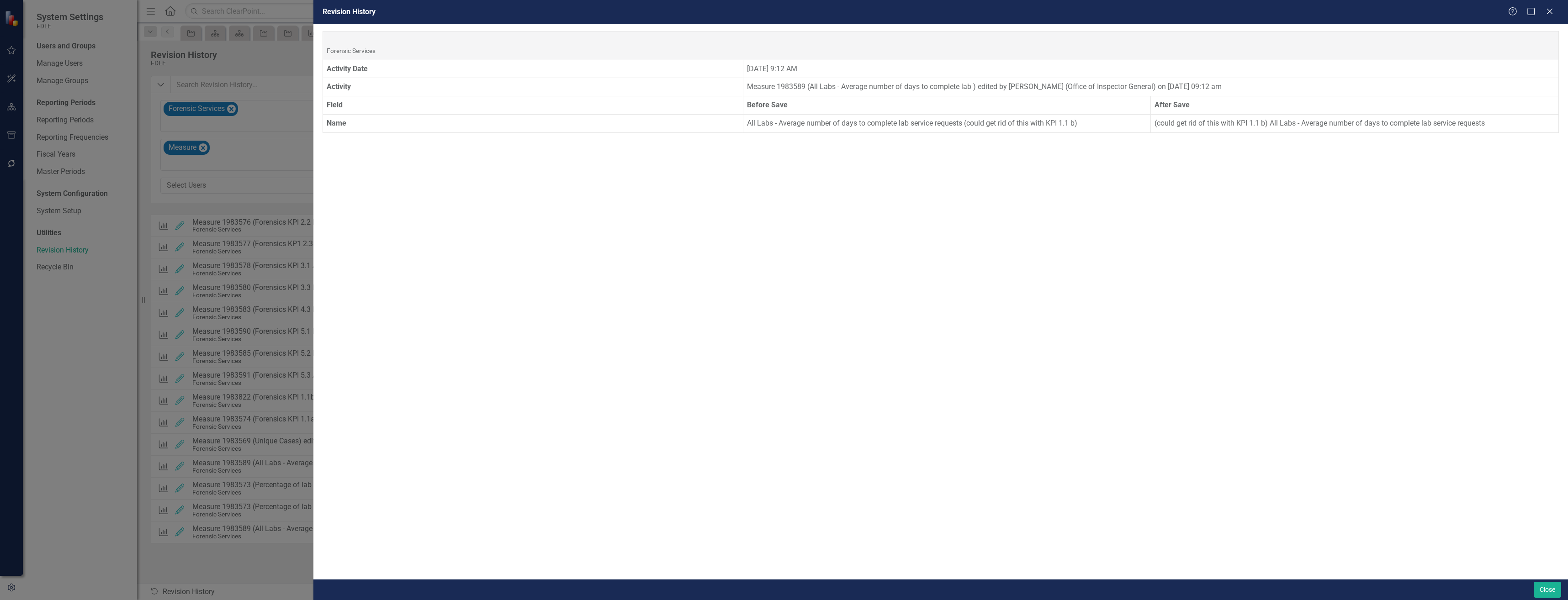
click at [1542, 581] on div "Close" at bounding box center [941, 589] width 1255 height 21
click at [1547, 593] on button "Close" at bounding box center [1548, 590] width 28 height 16
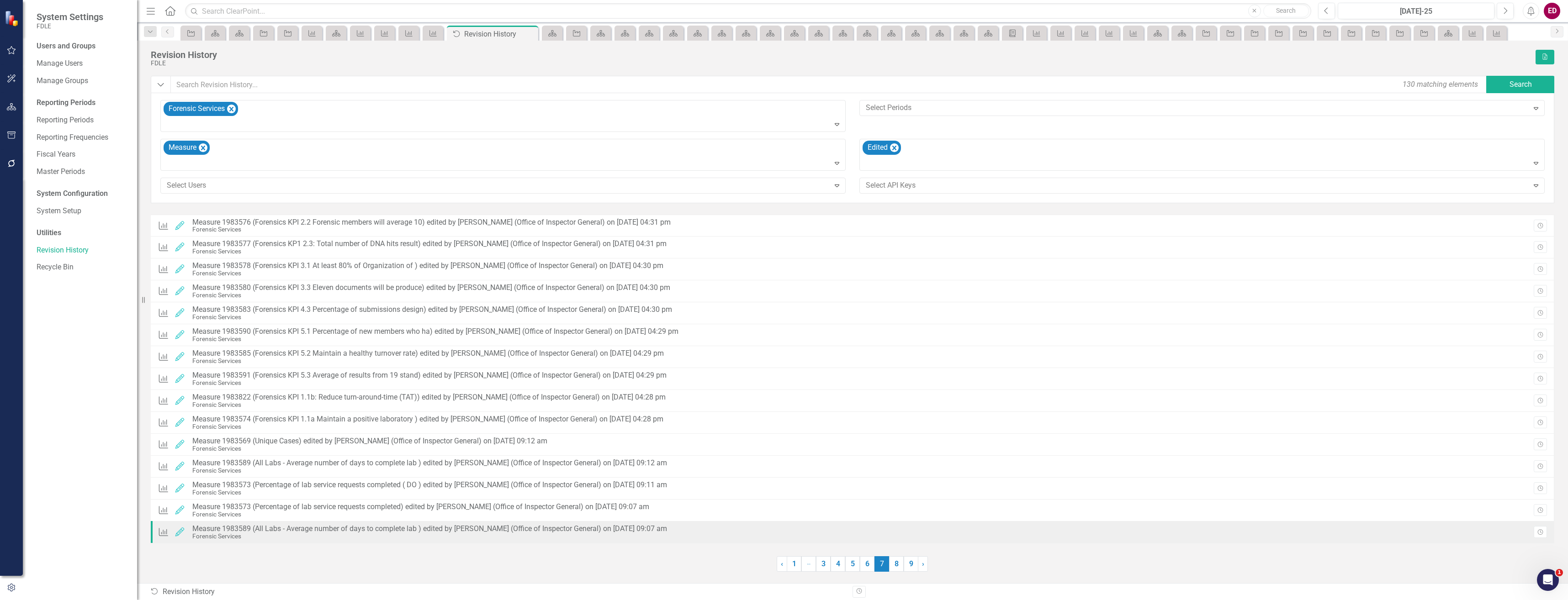
click at [375, 527] on div "Measure 1983589 (All Labs - Average number of days to complete lab ) edited by …" at bounding box center [430, 529] width 475 height 8
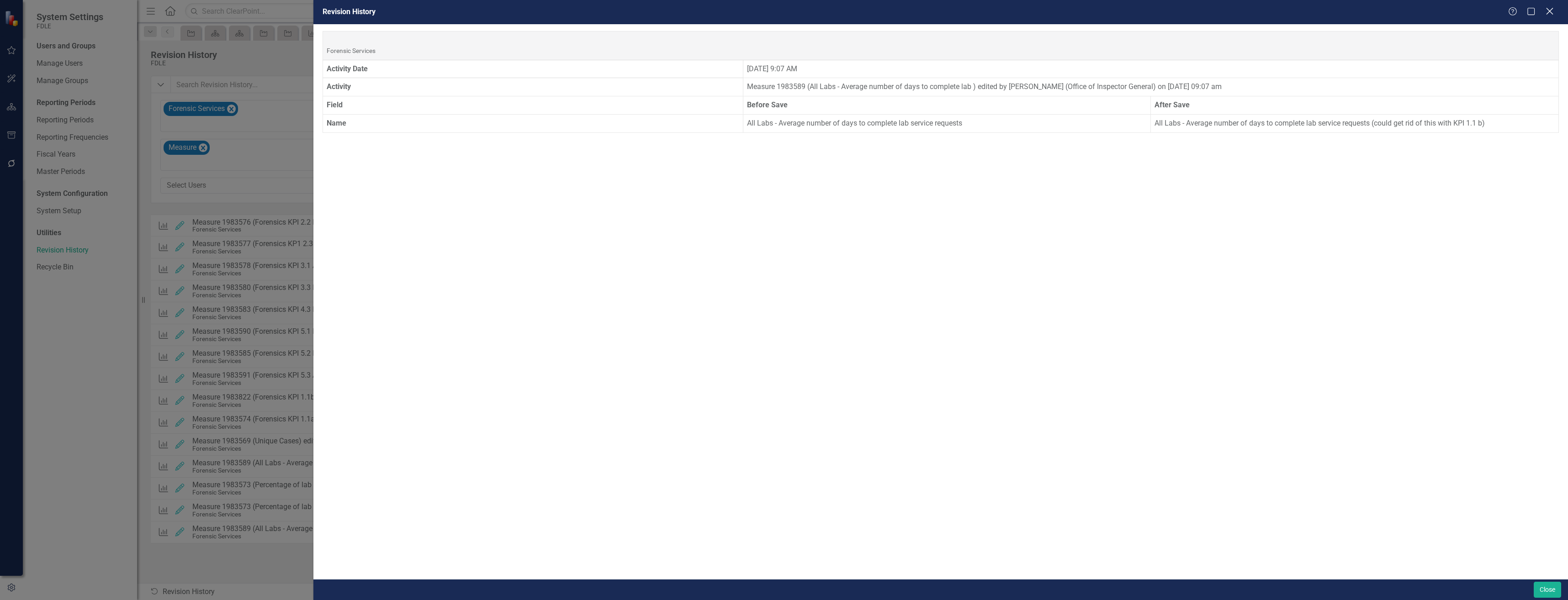
click at [1547, 9] on icon "Close" at bounding box center [1550, 11] width 11 height 9
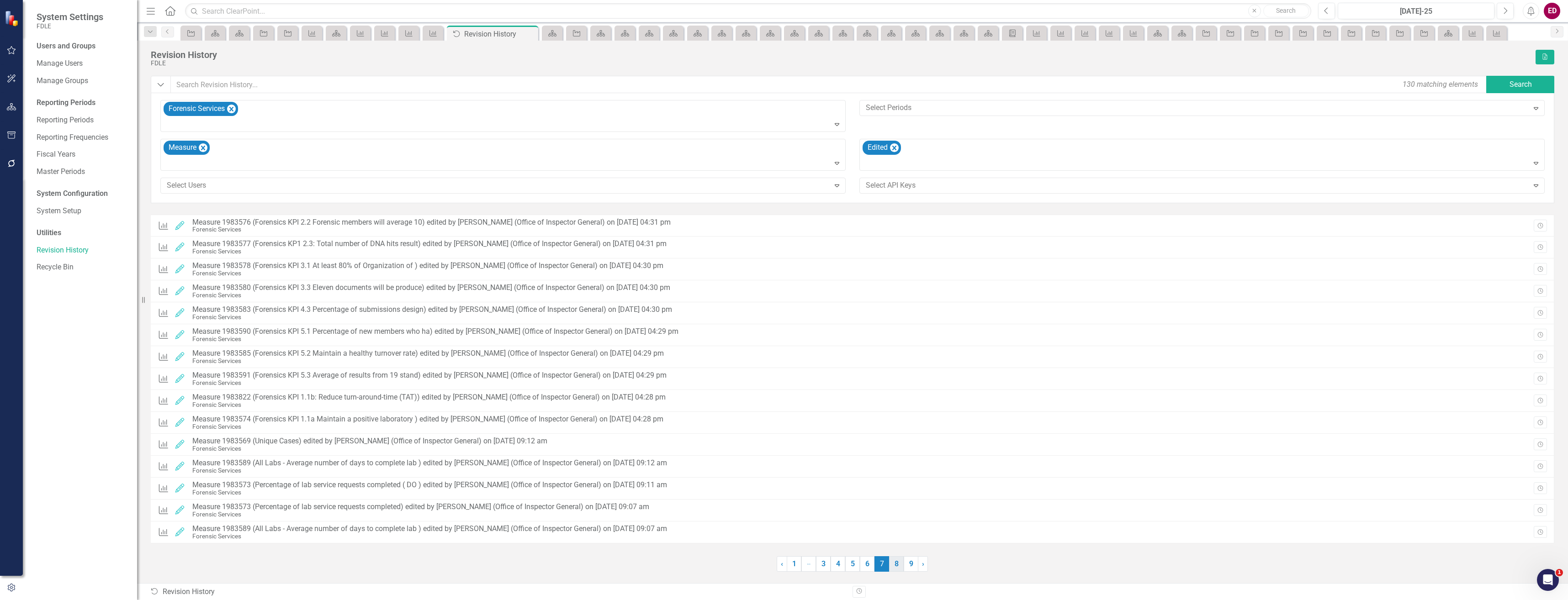
click at [903, 566] on link "8" at bounding box center [897, 564] width 15 height 16
click at [915, 566] on link "9" at bounding box center [911, 564] width 15 height 16
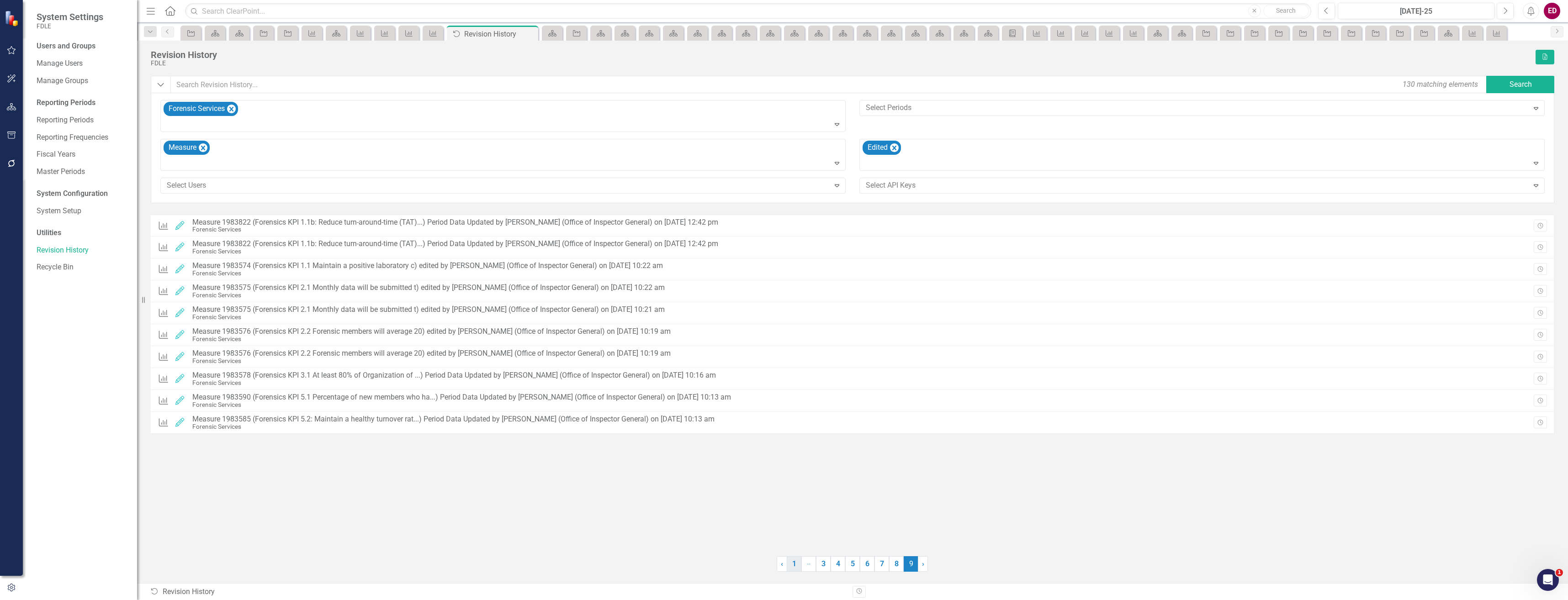
click at [790, 560] on link "1" at bounding box center [794, 564] width 15 height 16
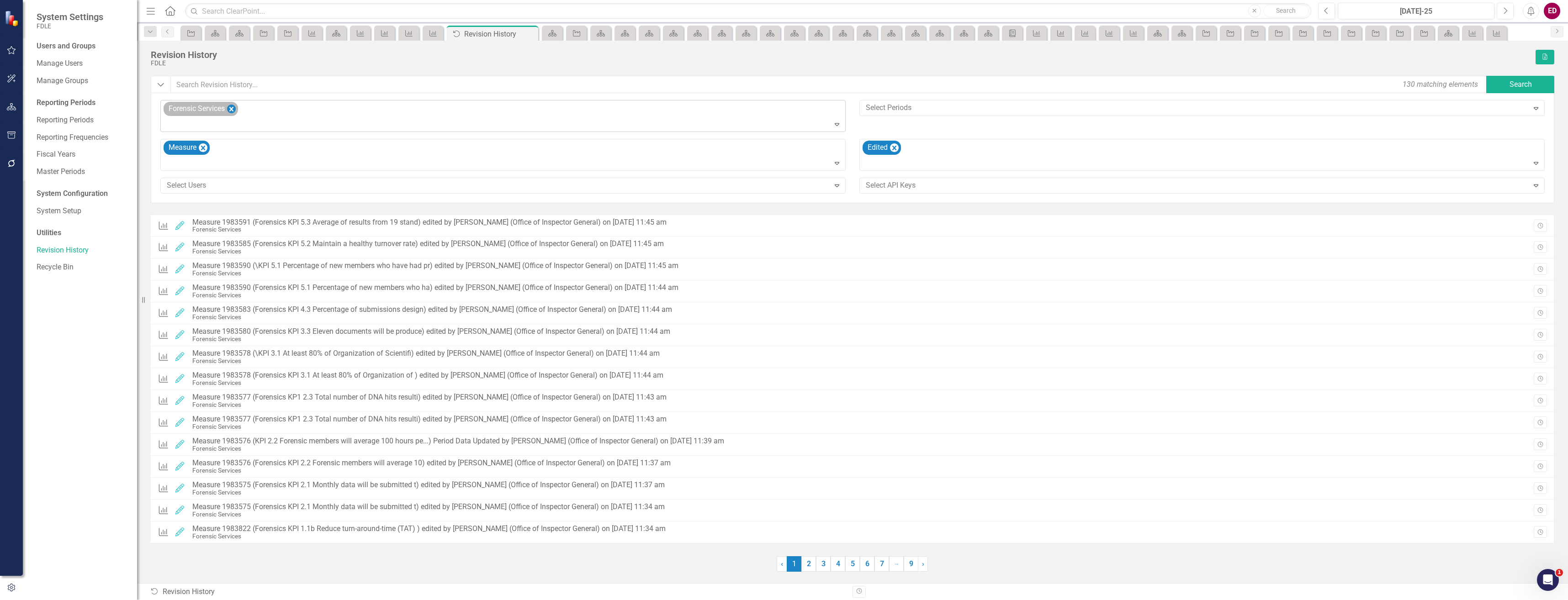
click at [231, 109] on icon "Remove Forensic Services" at bounding box center [231, 109] width 9 height 11
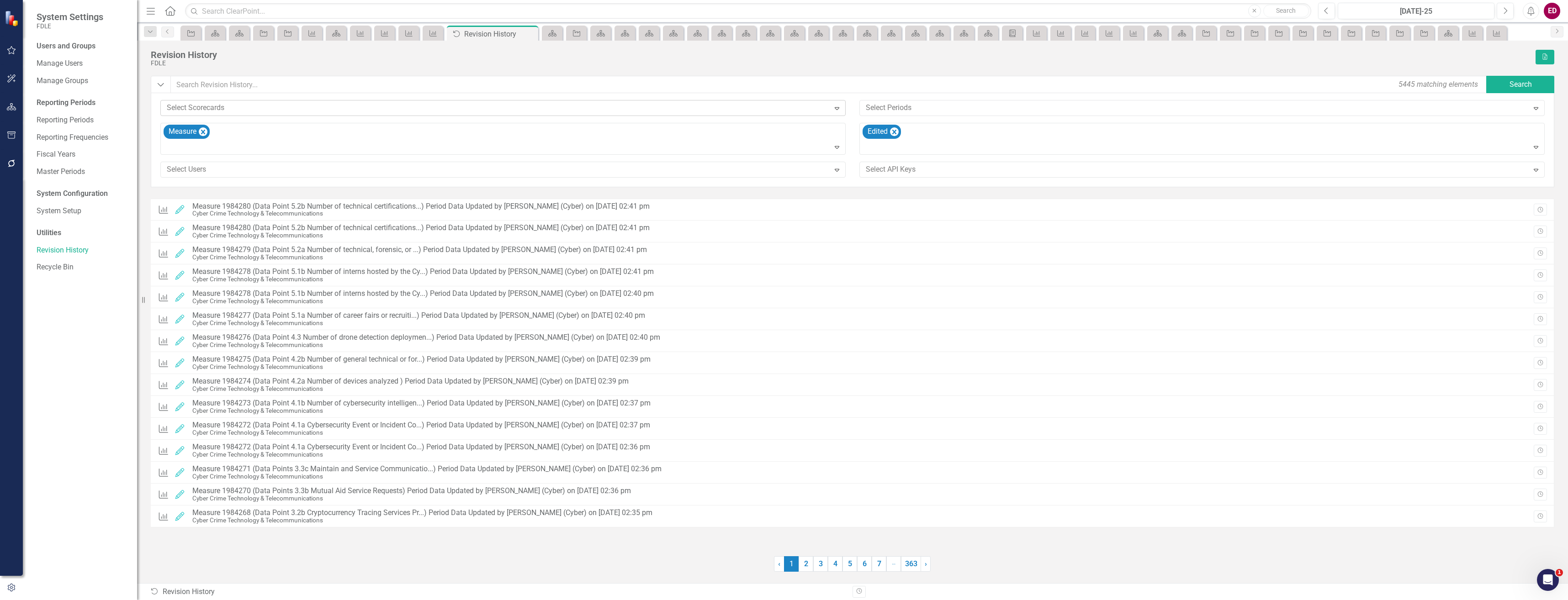
click at [231, 109] on div at bounding box center [496, 108] width 667 height 12
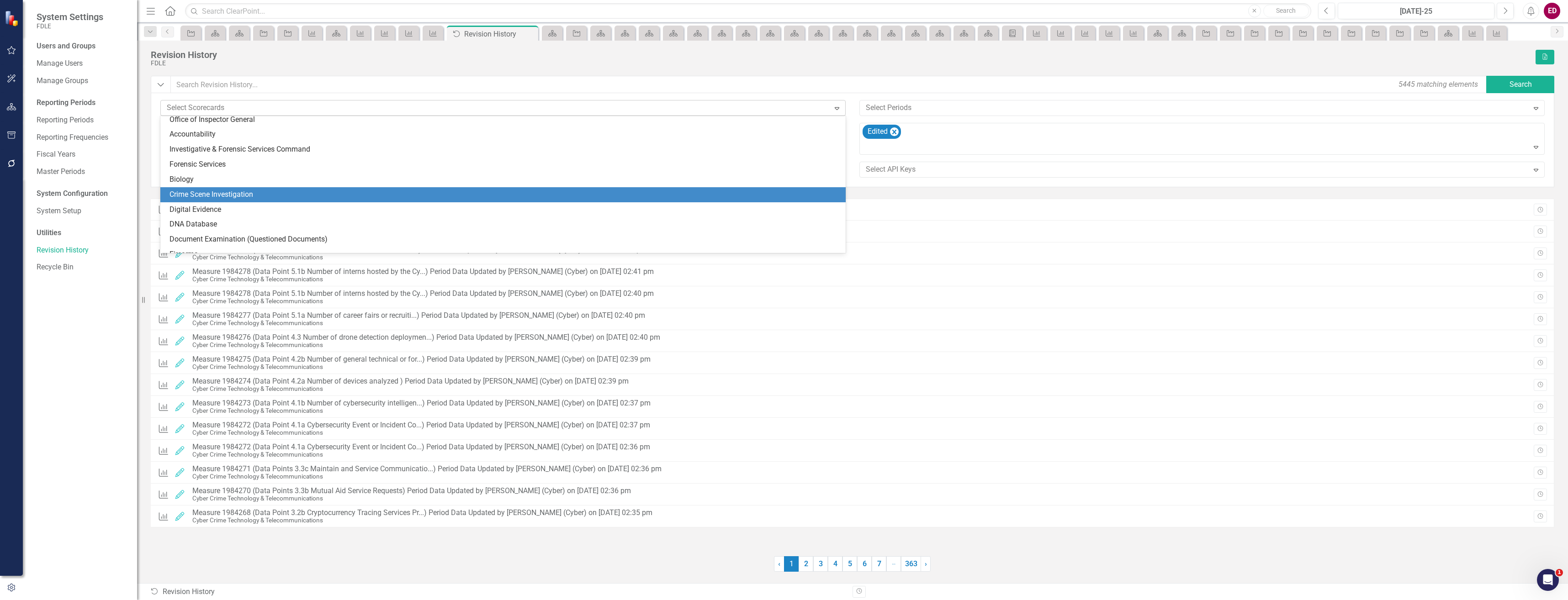
scroll to position [366, 0]
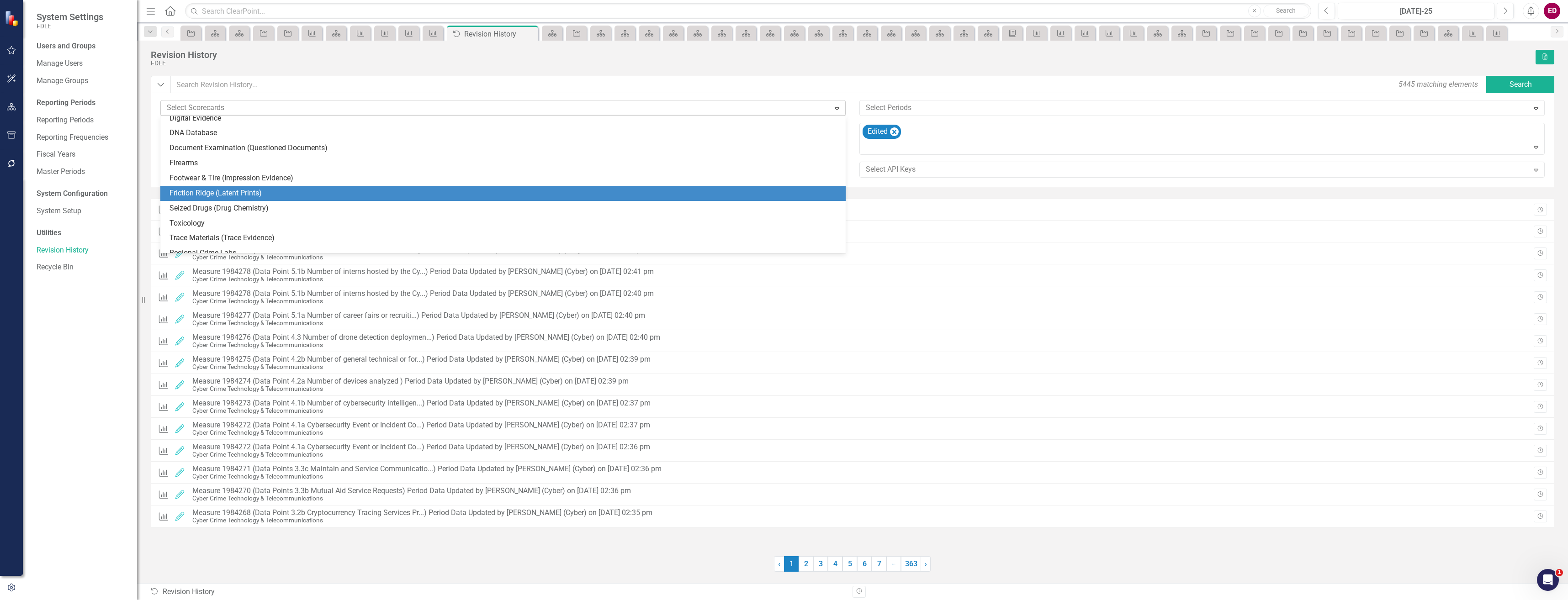
click at [254, 193] on div "Friction Ridge (Latent Prints)" at bounding box center [505, 193] width 671 height 11
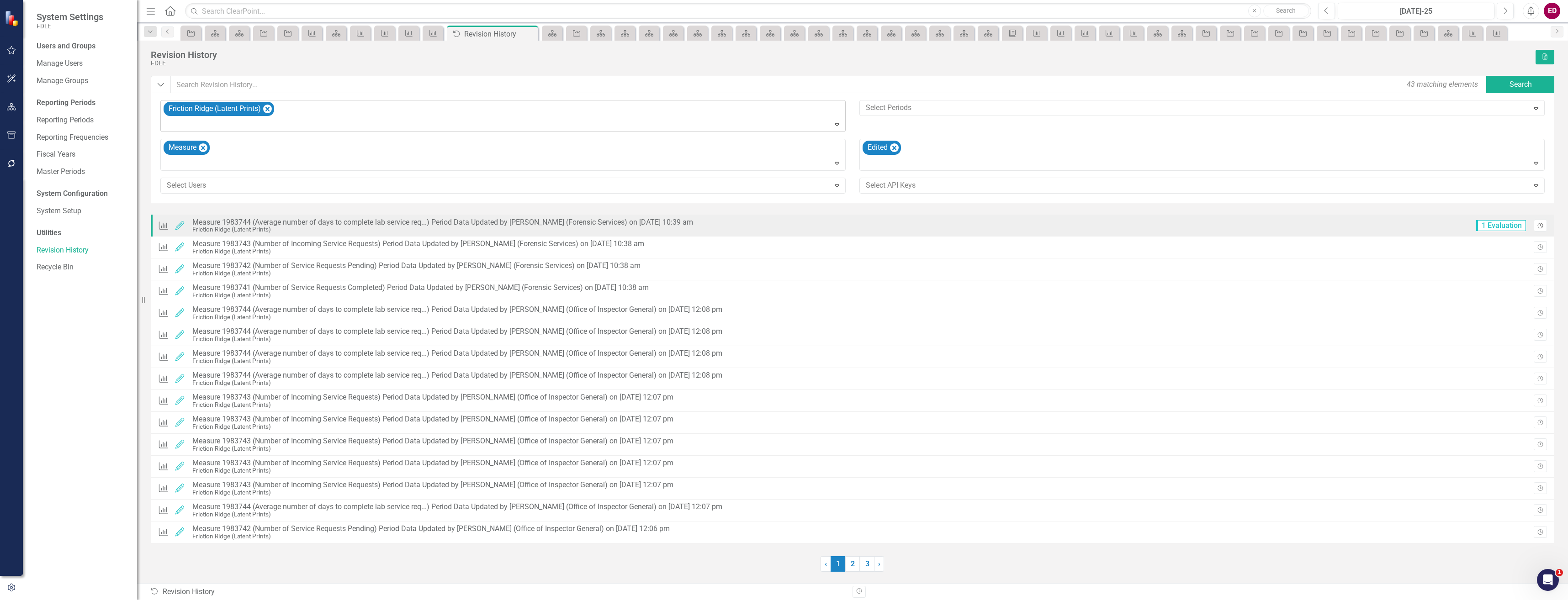
click at [1536, 224] on button "Revision History" at bounding box center [1541, 226] width 14 height 12
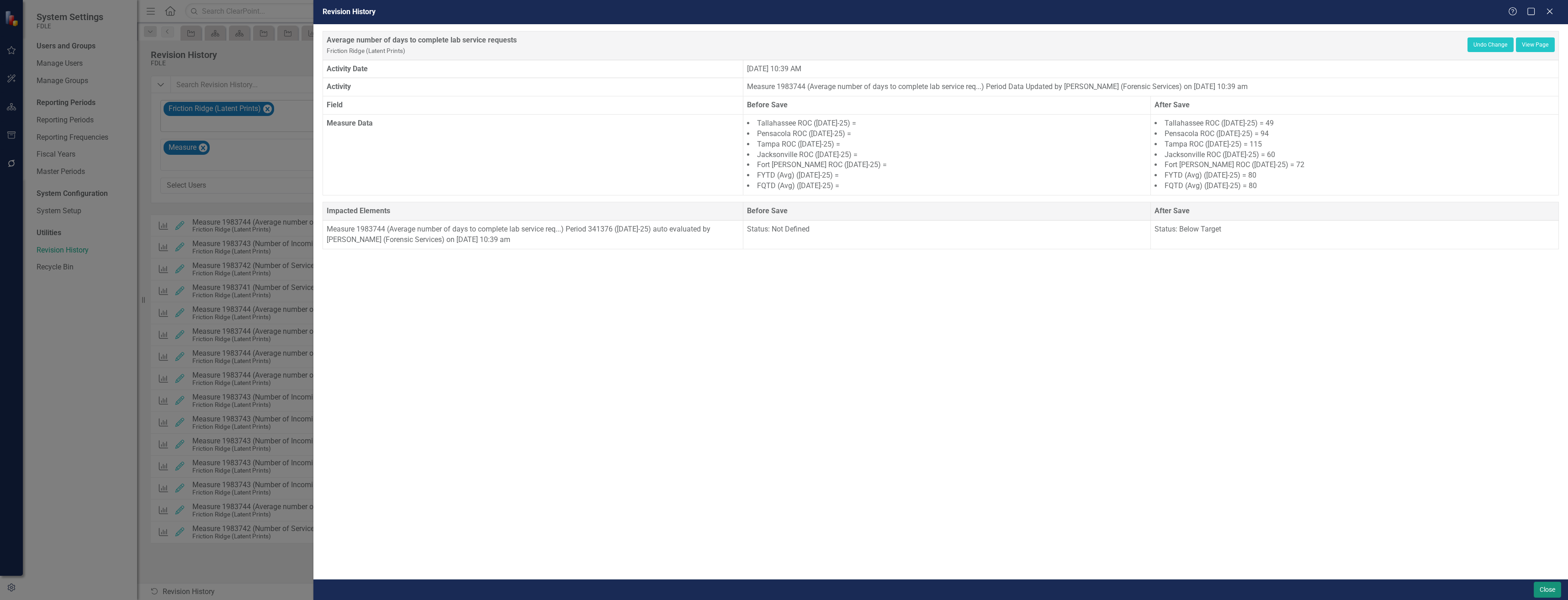
click at [1547, 591] on button "Close" at bounding box center [1548, 590] width 28 height 16
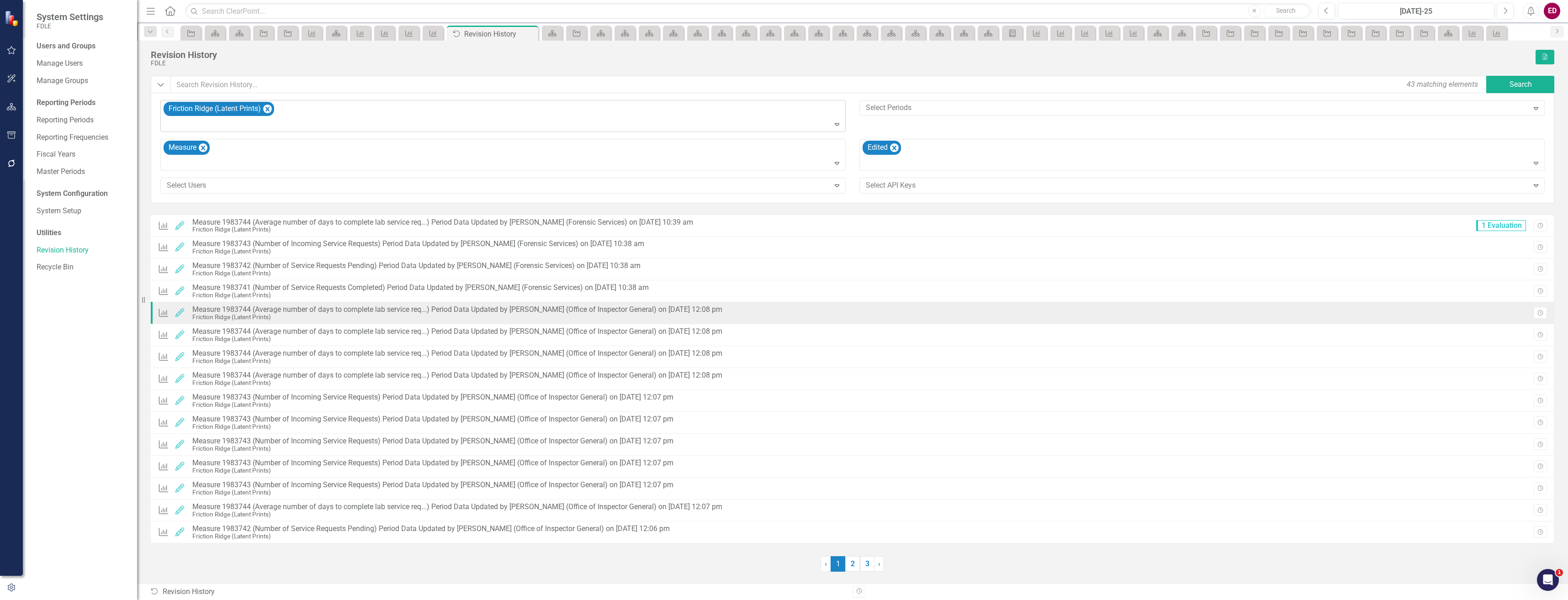
click at [1539, 305] on div "Measure Edited Measure 1983744 (Average number of days to complete lab service …" at bounding box center [853, 313] width 1404 height 22
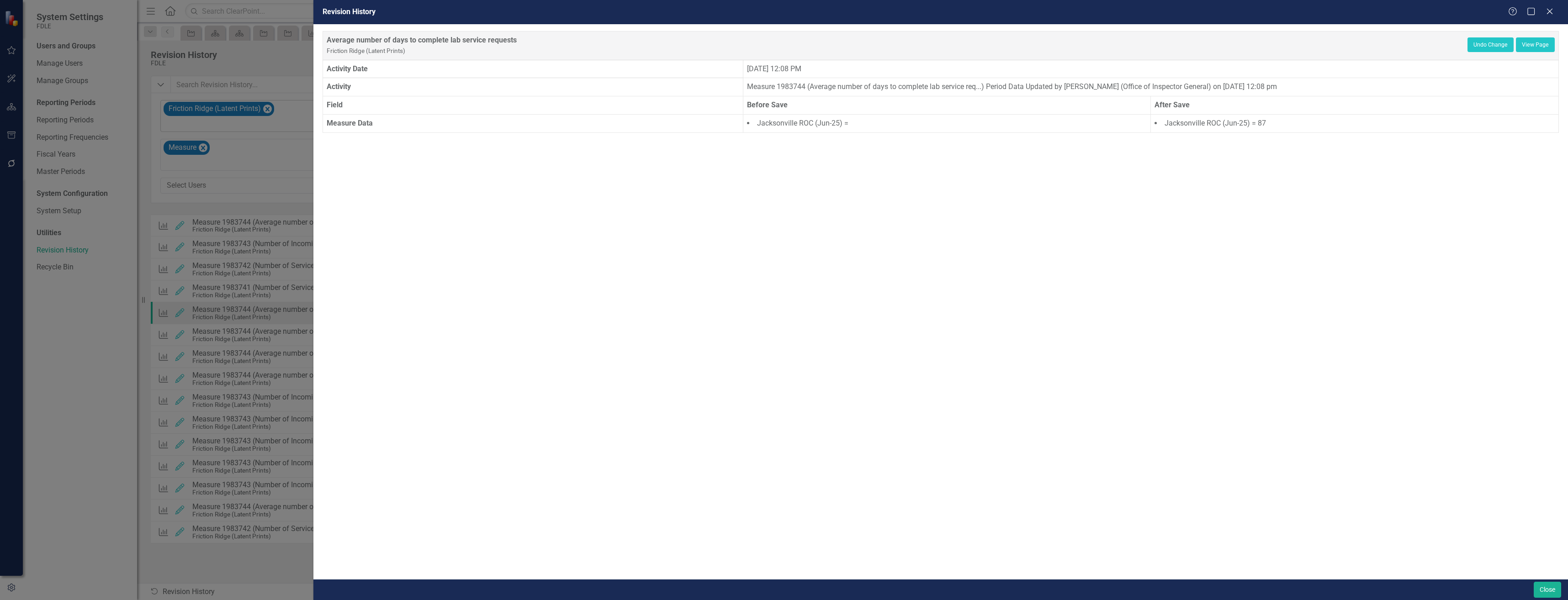
click at [1542, 314] on div "Revision History Help Maximize Close Average number of days to complete lab ser…" at bounding box center [784, 300] width 1568 height 600
click at [1550, 9] on icon "Close" at bounding box center [1550, 11] width 9 height 7
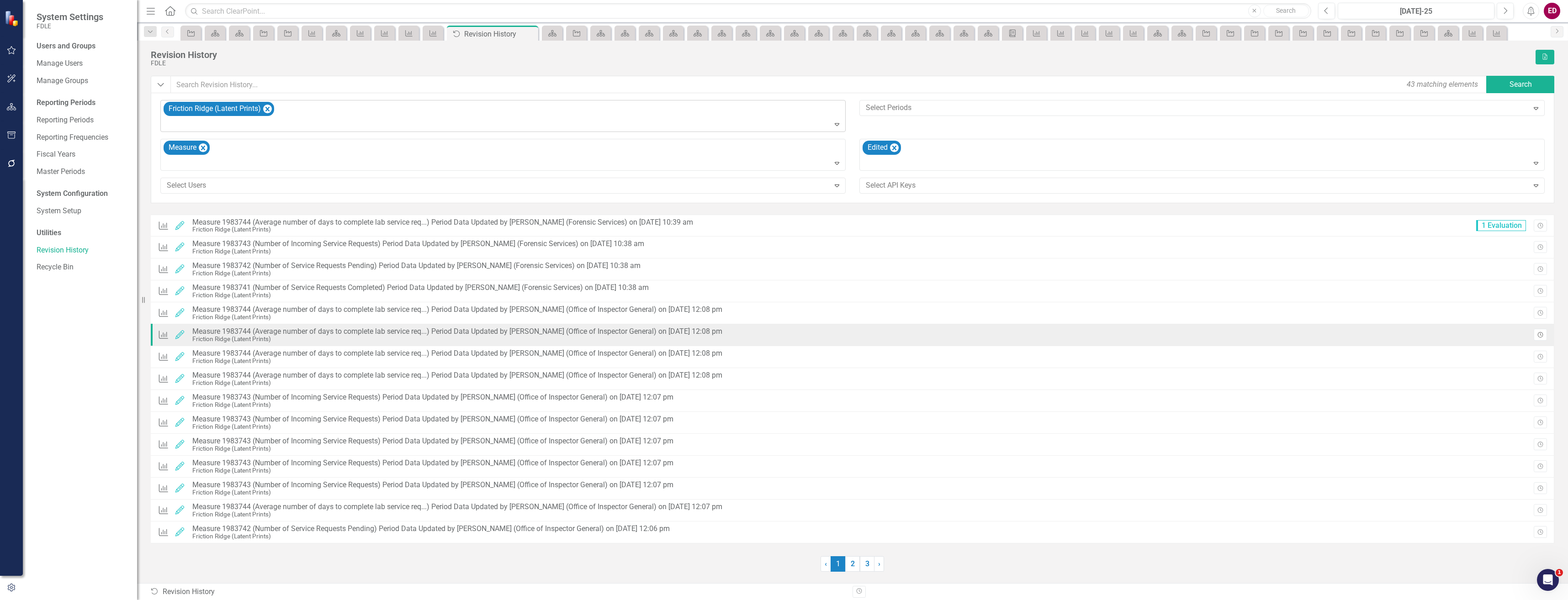
click at [1544, 336] on button "Revision History" at bounding box center [1541, 335] width 14 height 12
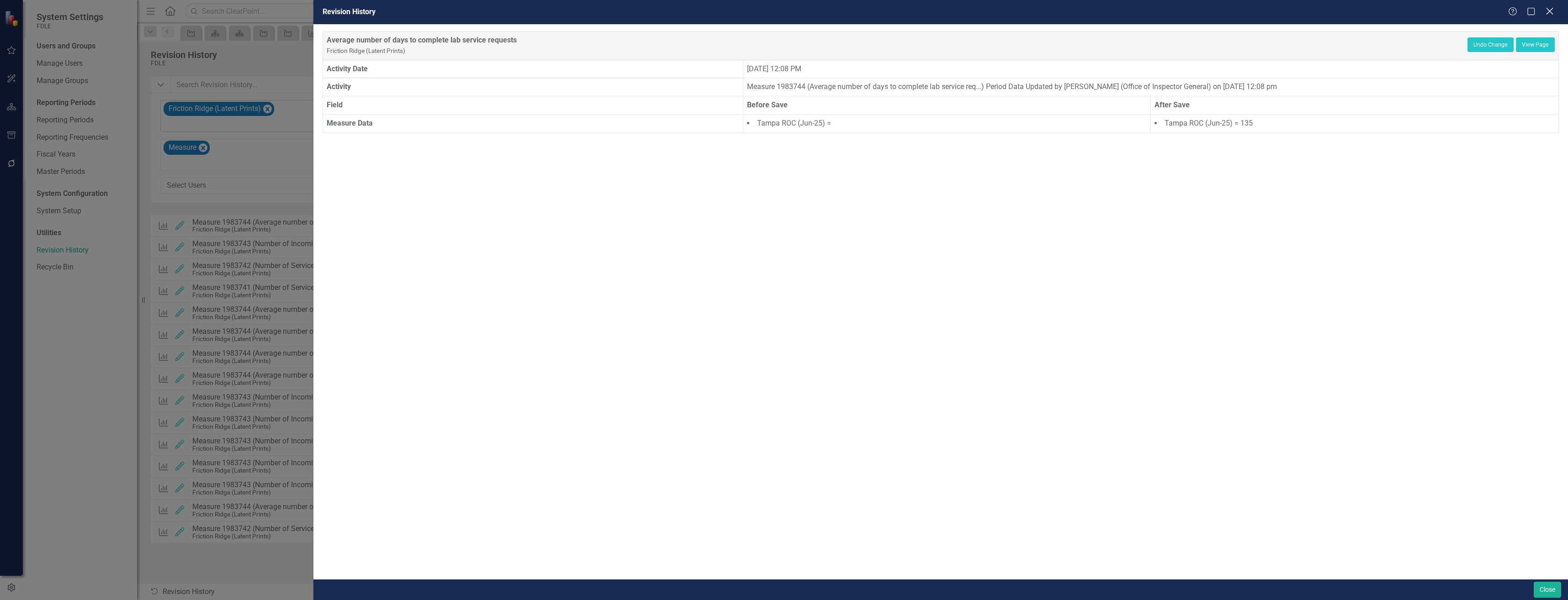
click at [1548, 15] on icon "Close" at bounding box center [1550, 11] width 11 height 9
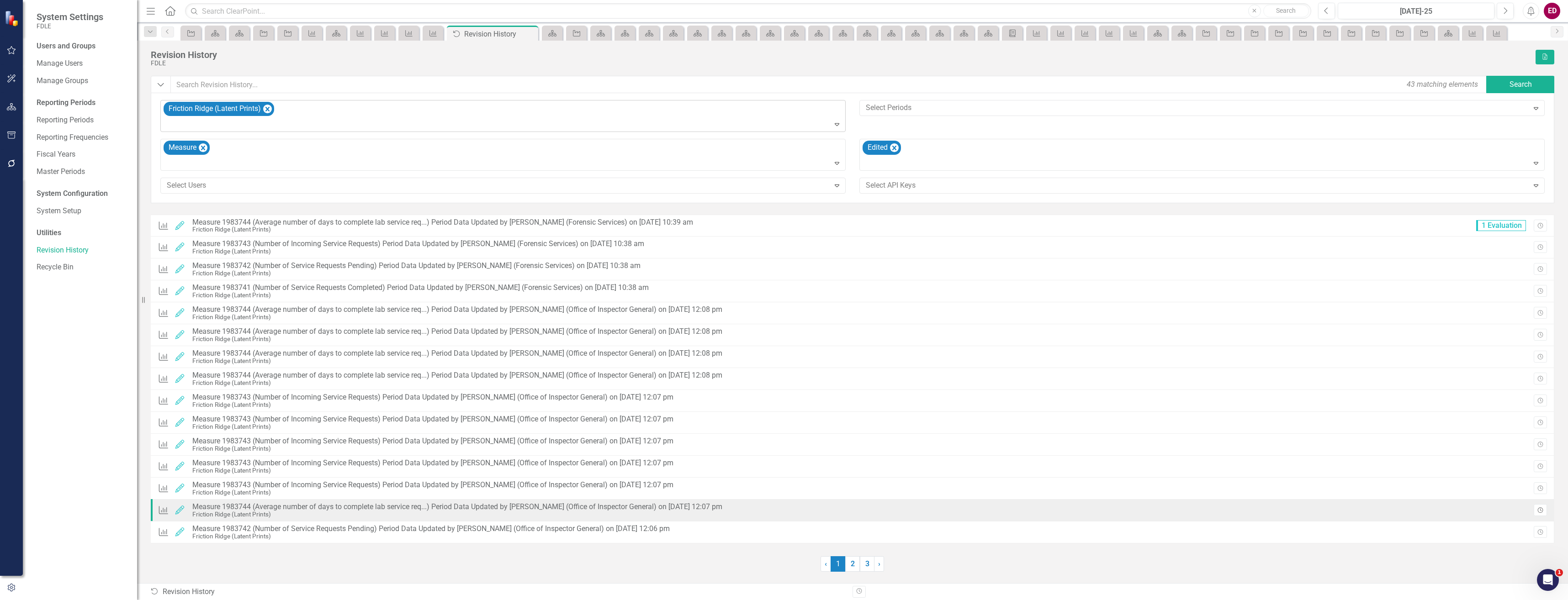
click at [1536, 507] on button "Revision History" at bounding box center [1541, 510] width 14 height 12
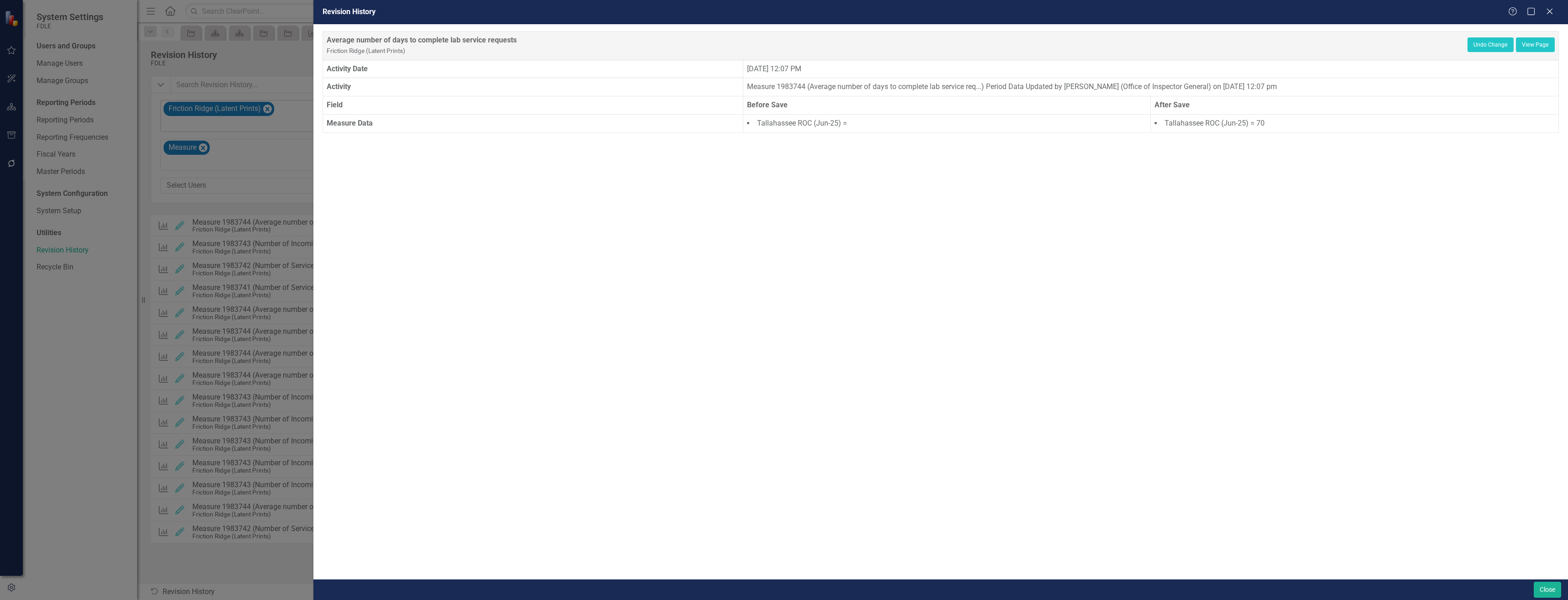
click at [1551, 14] on icon "Close" at bounding box center [1550, 11] width 9 height 7
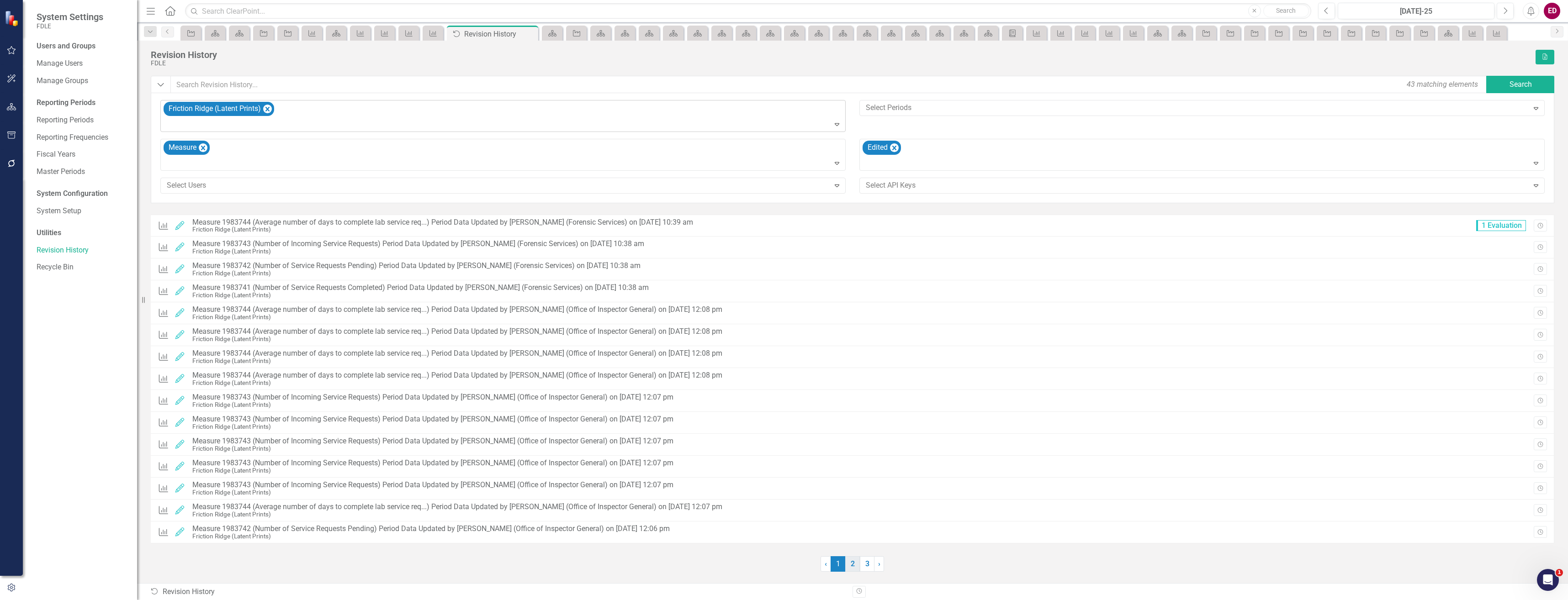
click at [854, 564] on link "2" at bounding box center [853, 564] width 15 height 16
click at [836, 566] on link "1" at bounding box center [838, 564] width 15 height 16
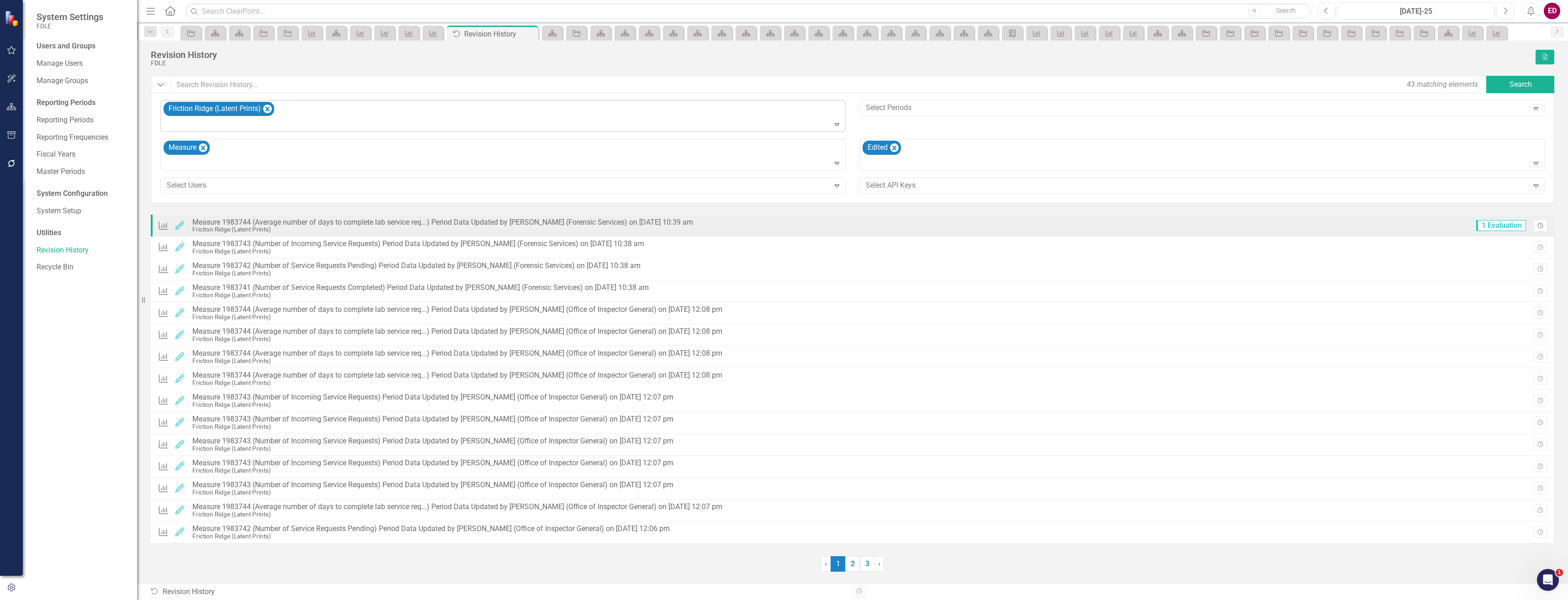
click at [1540, 220] on button "Revision History" at bounding box center [1541, 226] width 14 height 12
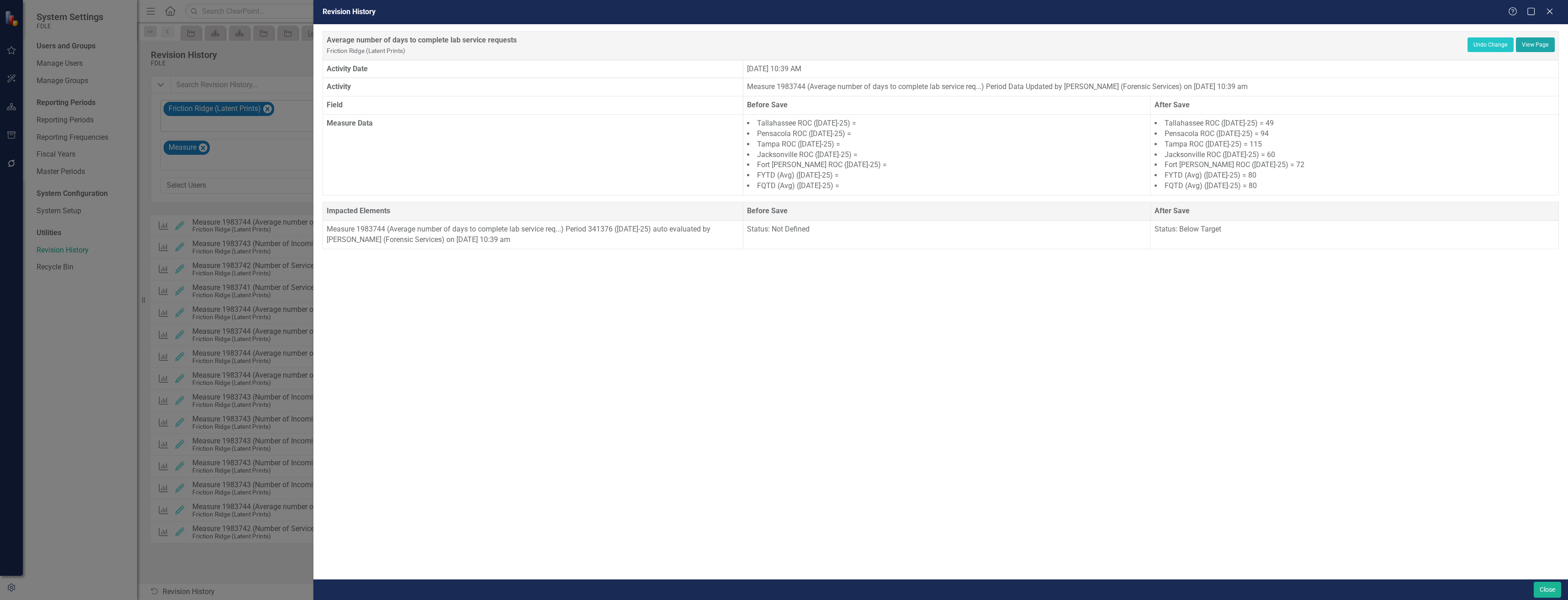
click at [1542, 45] on link "View Page" at bounding box center [1535, 45] width 39 height 15
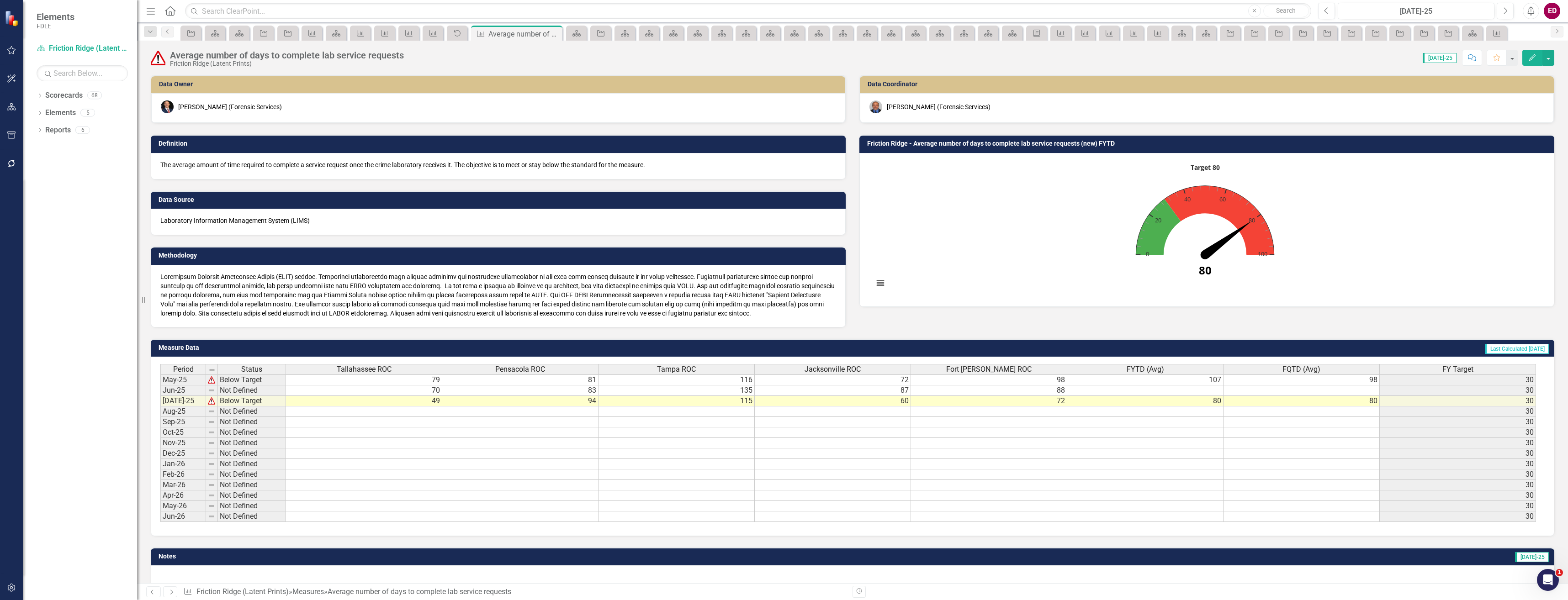
click at [1243, 161] on rect "Interactive chart" at bounding box center [1205, 228] width 672 height 137
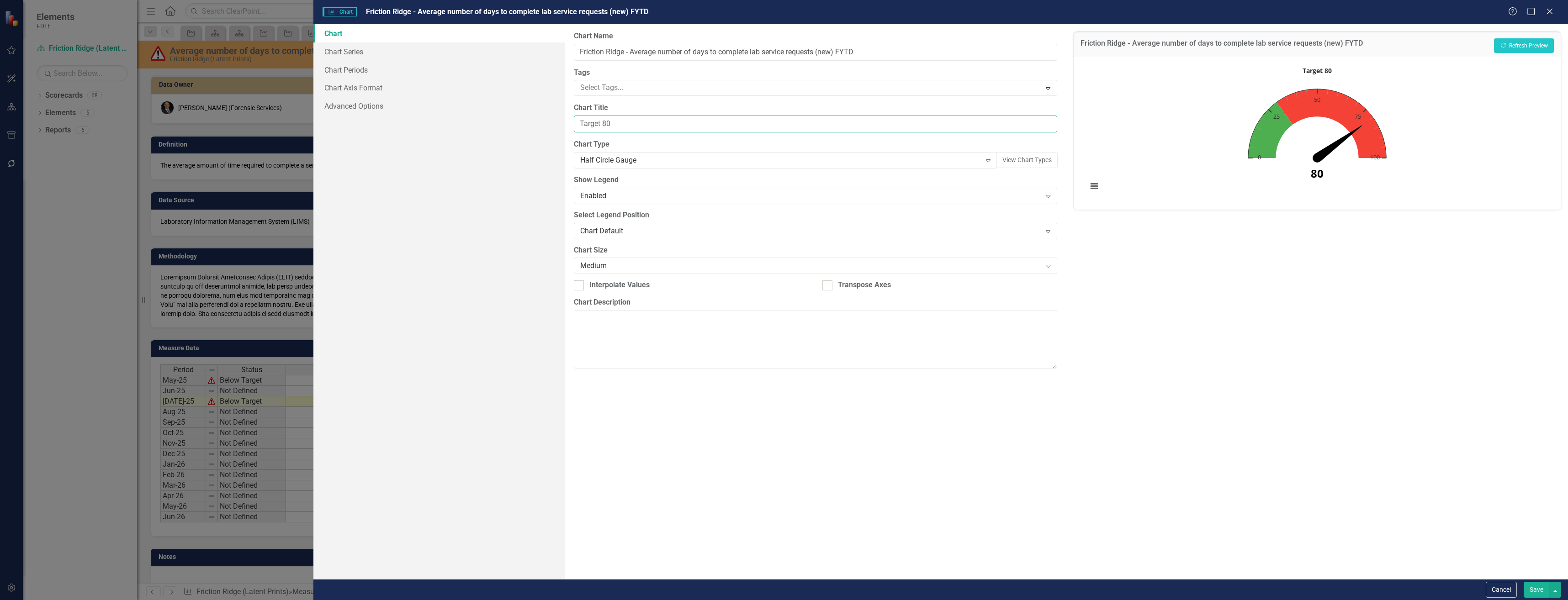
click at [639, 126] on input "Target 80" at bounding box center [815, 124] width 483 height 17
click at [611, 124] on input "Target 80" at bounding box center [815, 124] width 483 height 17
type input "Target 30"
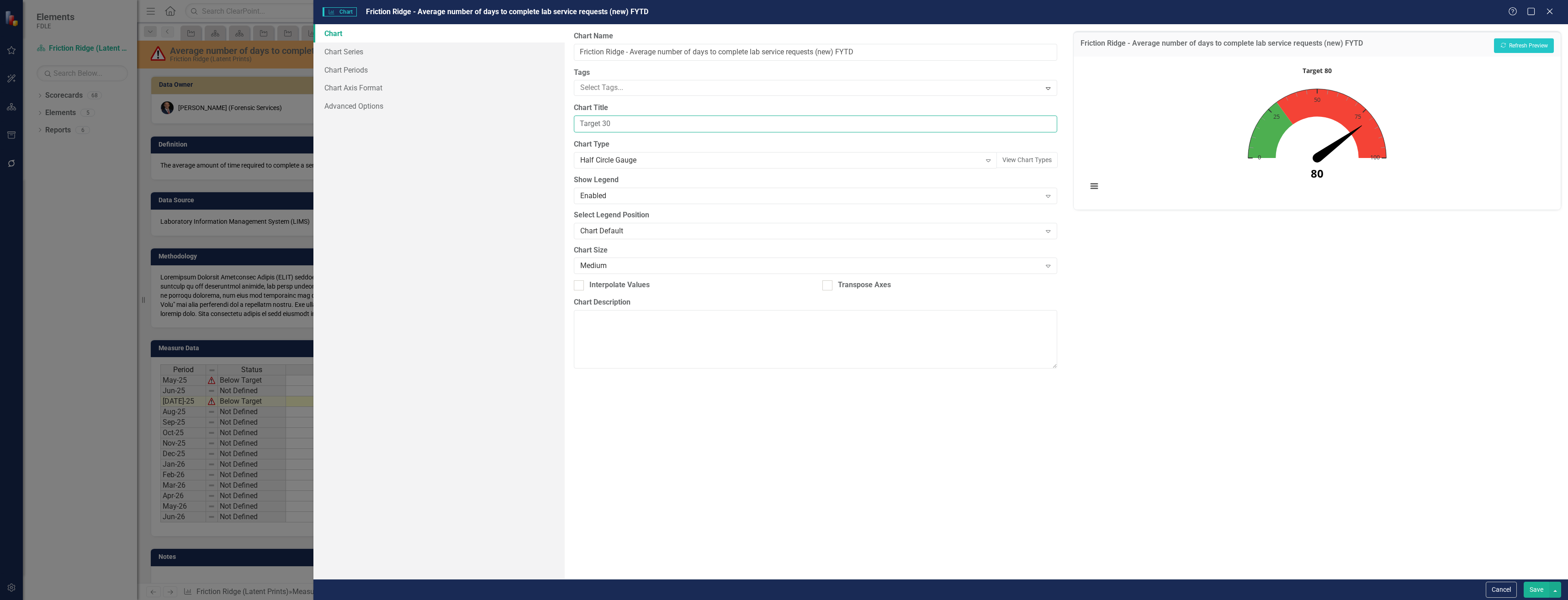
click at [1088, 180] on button "View chart menu, Target 80" at bounding box center [1094, 186] width 13 height 13
click at [1533, 42] on button "Recalculate Refresh Preview" at bounding box center [1524, 46] width 60 height 15
click at [1535, 595] on button "Save" at bounding box center [1537, 590] width 26 height 16
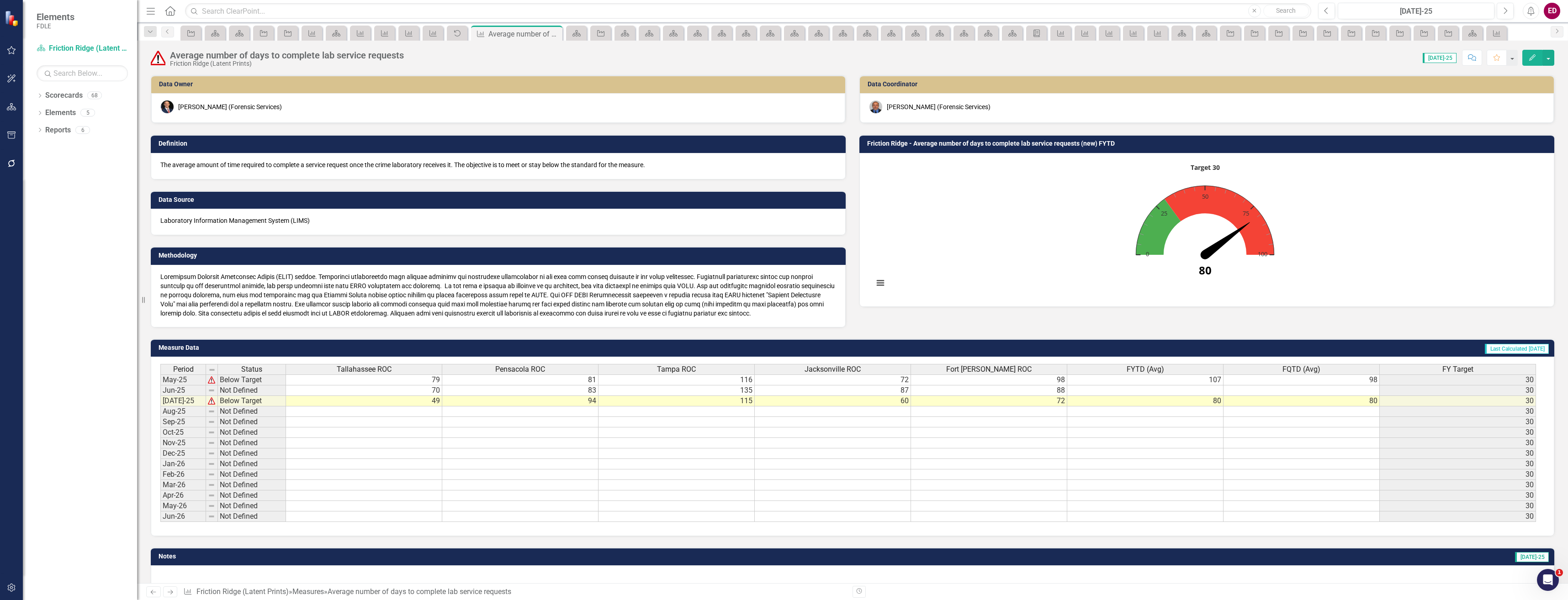
click at [160, 385] on div "Period Status Tallahassee ROC Pensacola ROC Tampa ROC Jacksonville ROC Fort Mye…" at bounding box center [160, 443] width 0 height 158
click at [1204, 386] on td at bounding box center [1145, 391] width 156 height 11
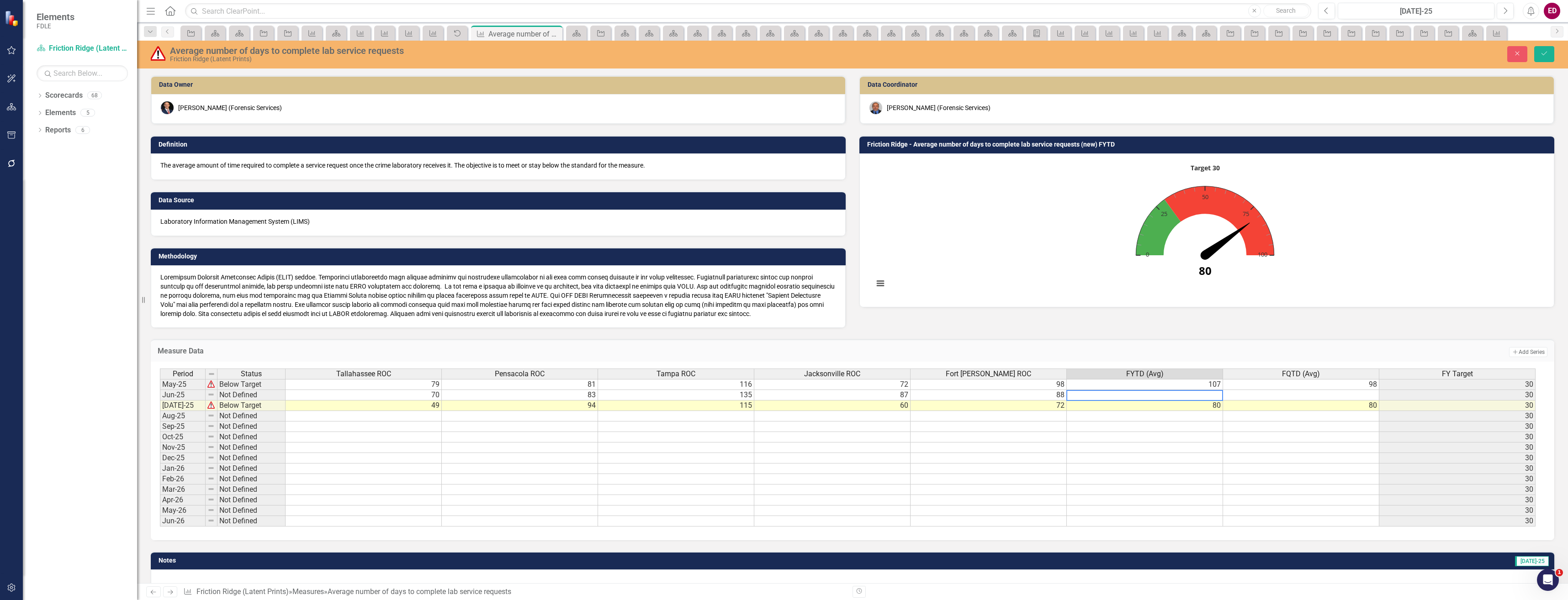
drag, startPoint x: 1291, startPoint y: 303, endPoint x: 1279, endPoint y: 298, distance: 13.0
click at [1291, 303] on div "Target 30 Chart with 1 data point. Friction Ridge - Average number of days to c…" at bounding box center [1207, 230] width 695 height 154
click at [41, 100] on div "Dropdown" at bounding box center [39, 96] width 6 height 7
click at [43, 162] on icon "Dropdown" at bounding box center [45, 164] width 7 height 5
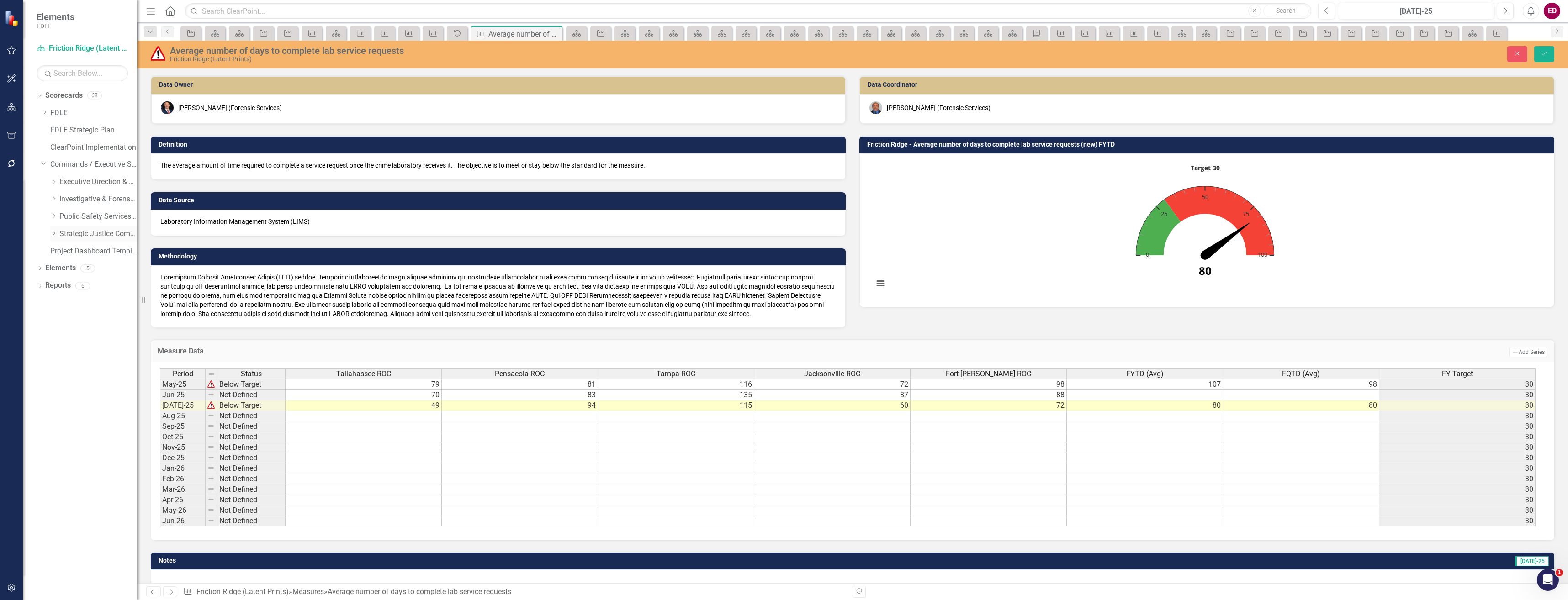
click at [54, 236] on icon "Dropdown" at bounding box center [53, 233] width 7 height 5
click at [97, 281] on link "Missing Persons & Offender Enforcement" at bounding box center [102, 286] width 68 height 11
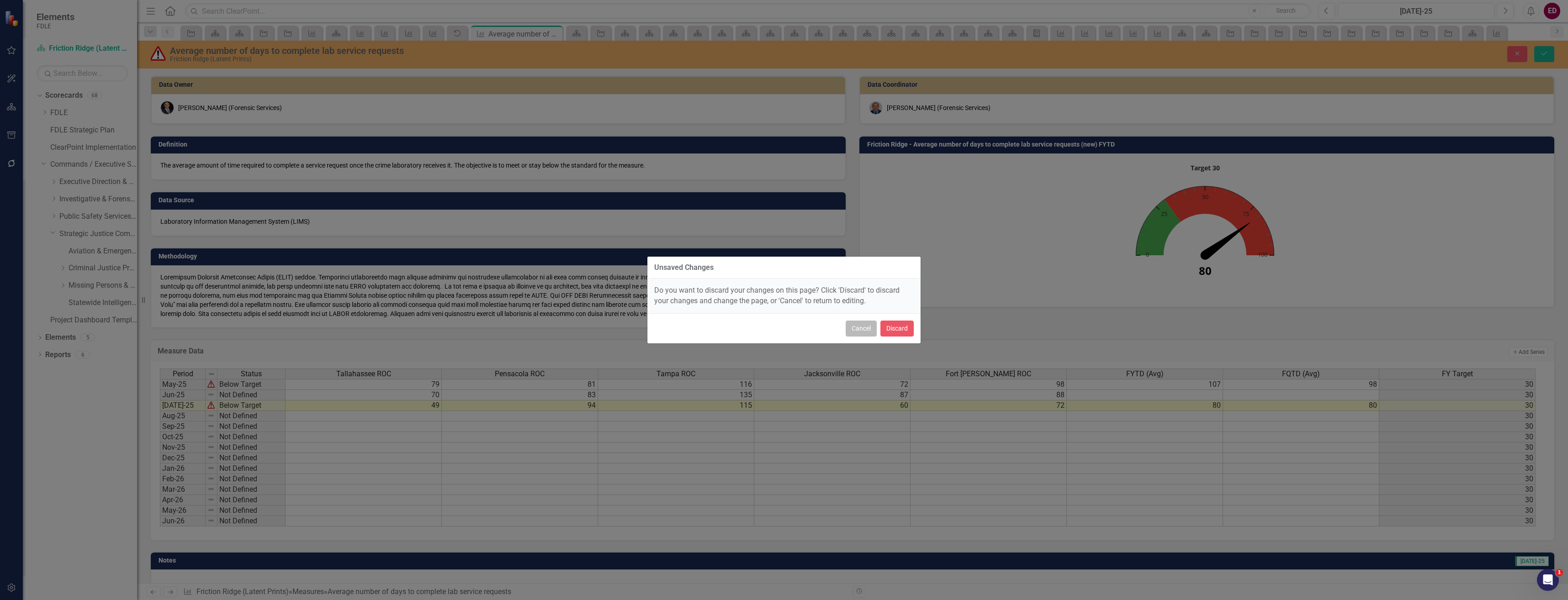
click at [865, 324] on button "Cancel" at bounding box center [861, 328] width 31 height 16
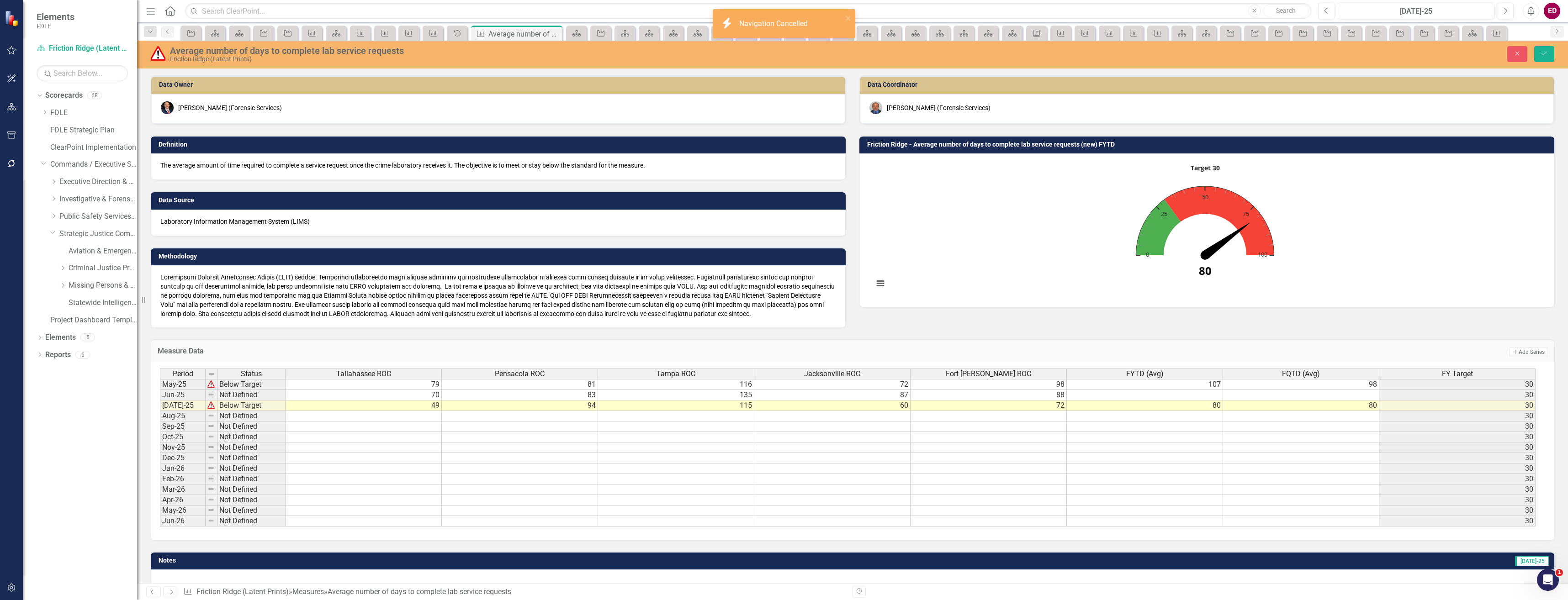
click at [1543, 53] on div "Unsaved Changes Do you want to discard your changes on this page? Click 'Discar…" at bounding box center [784, 300] width 1568 height 600
click at [1546, 57] on button "Save" at bounding box center [1544, 54] width 20 height 16
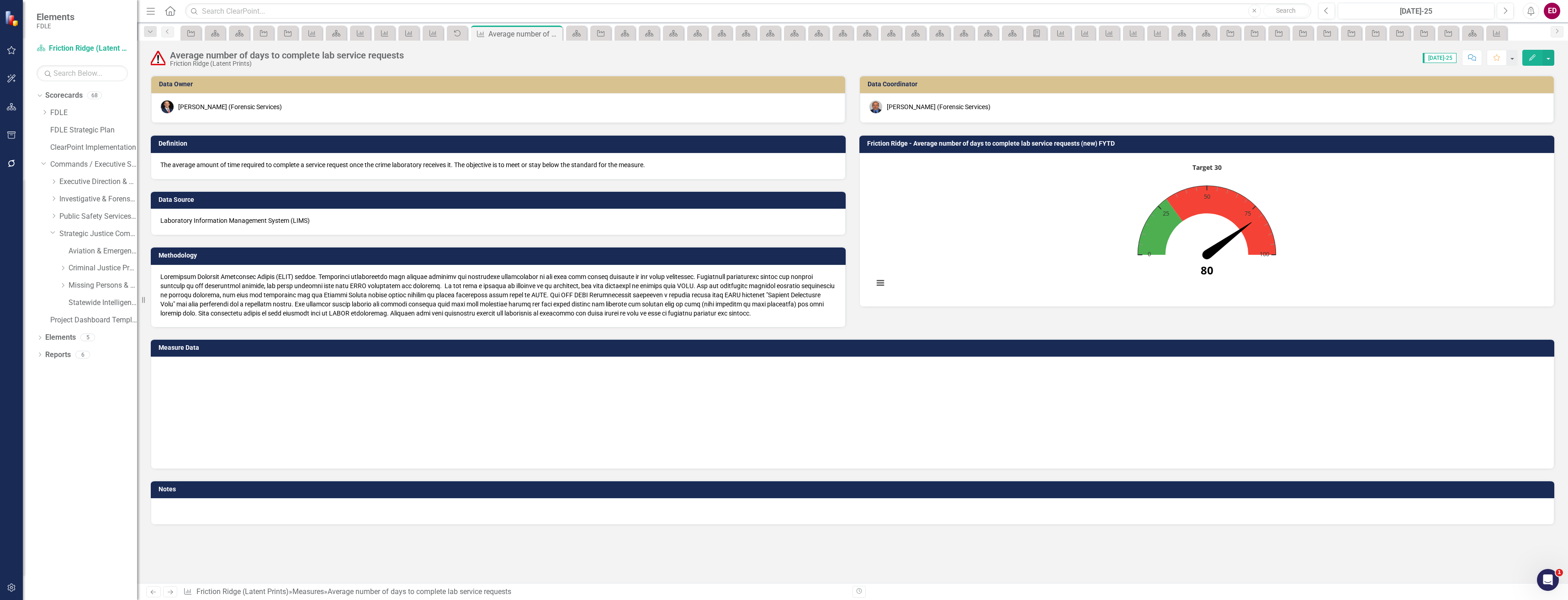
click at [102, 278] on div "Dropdown Criminal Justice Professionalism, Standards & Training Services" at bounding box center [89, 270] width 96 height 18
click at [101, 288] on link "Missing Persons & Offender Enforcement" at bounding box center [102, 286] width 68 height 11
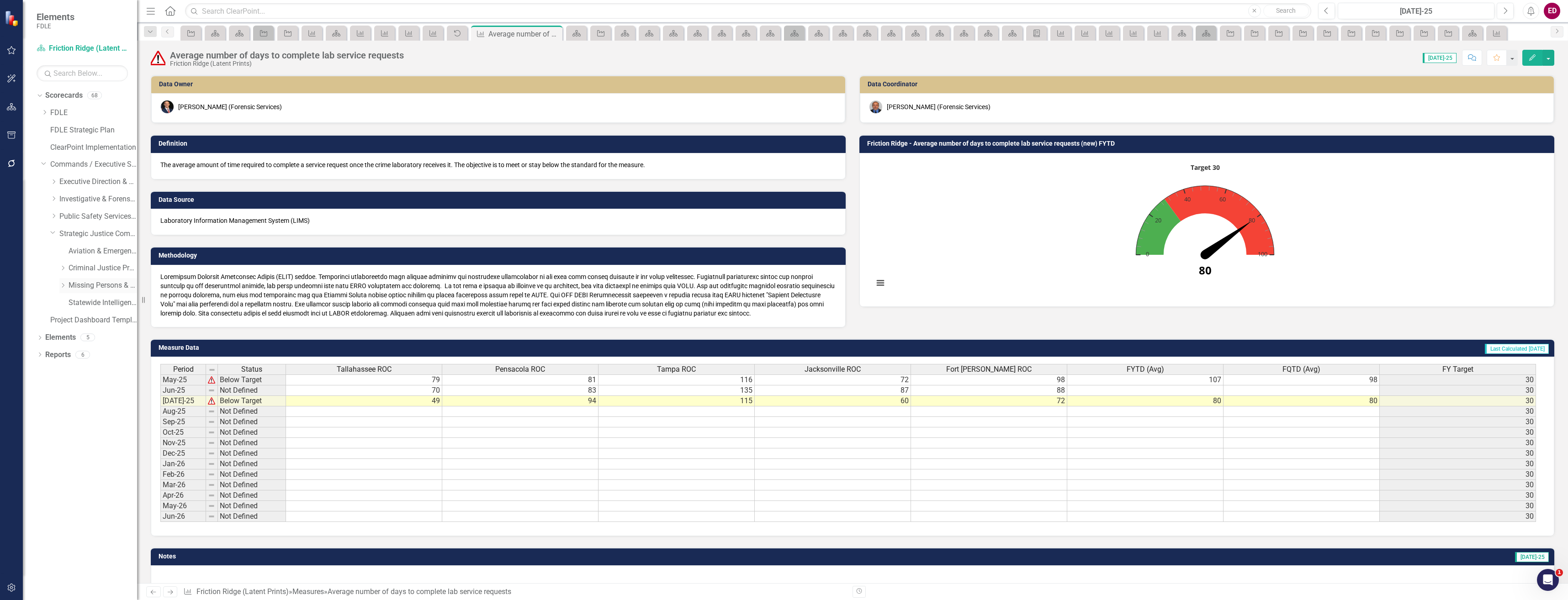
click at [101, 288] on div "Dropdown Scorecards 68 Dropdown FDLE Commissioner's Initiative Team Project Das…" at bounding box center [80, 344] width 114 height 512
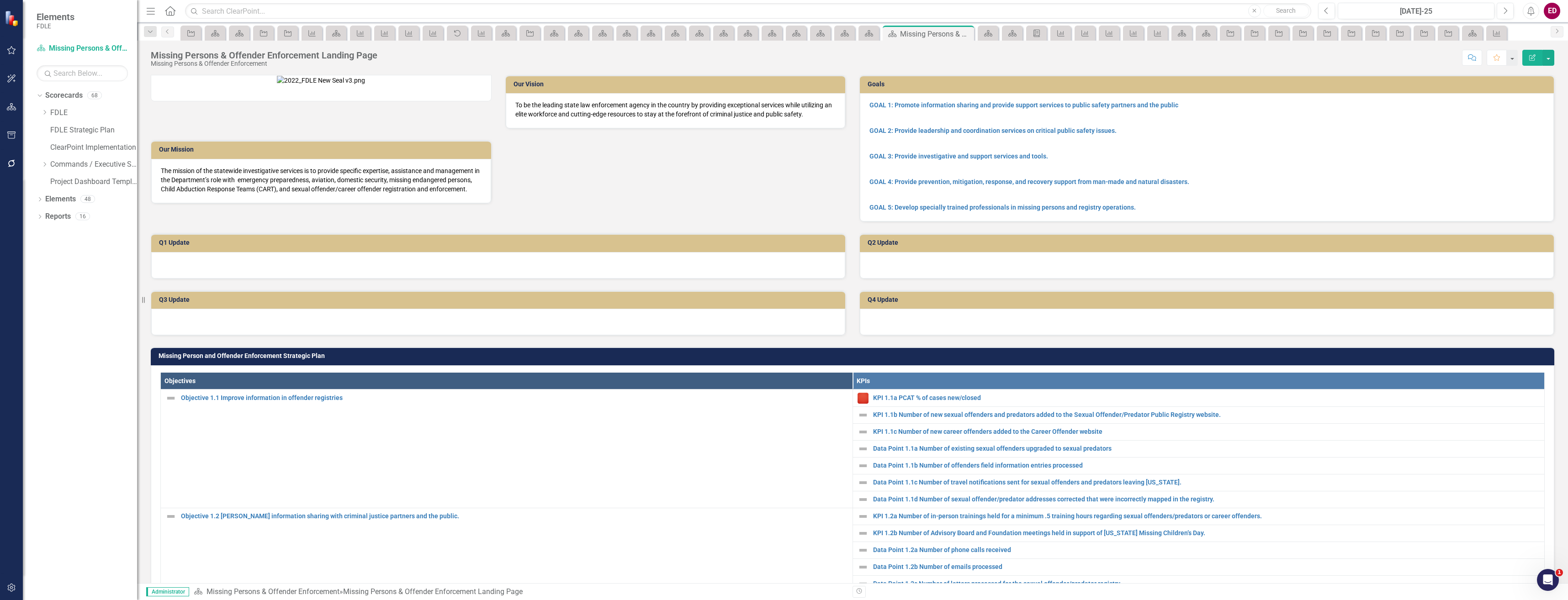
scroll to position [46, 0]
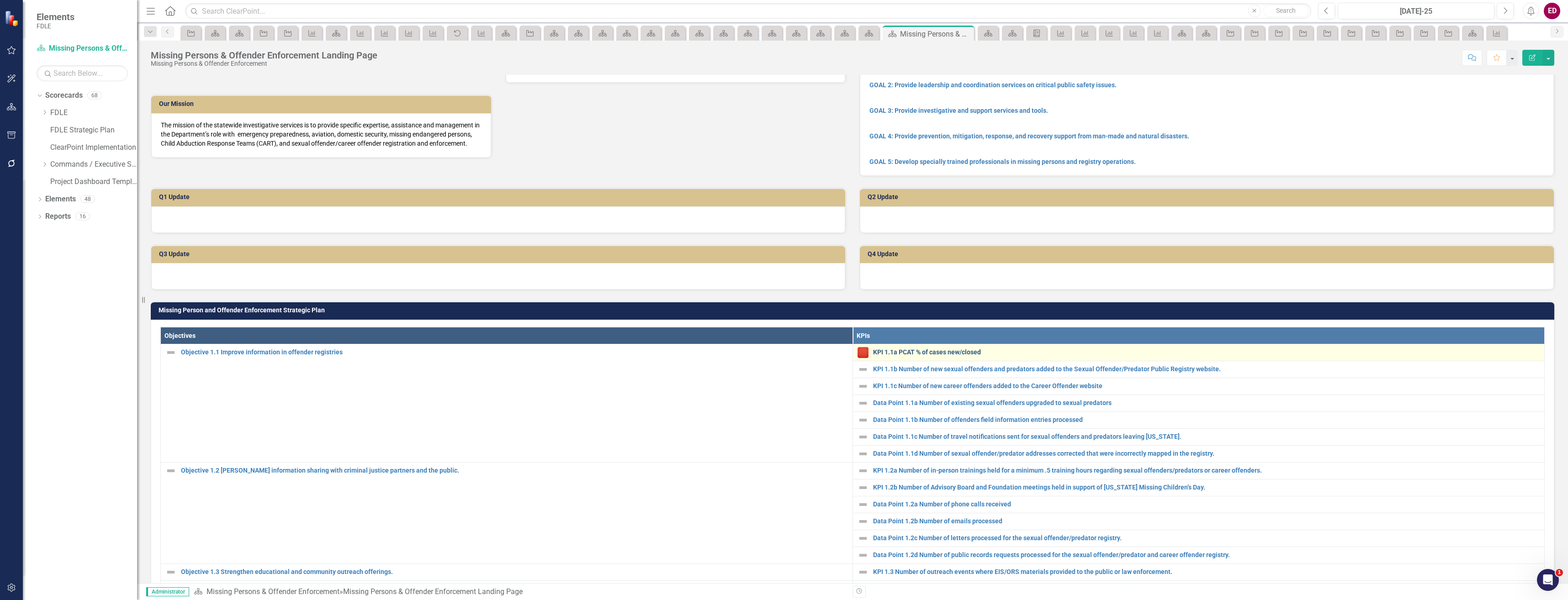
click at [953, 355] on link "KPI 1.1a PCAT % of cases new/closed" at bounding box center [1206, 352] width 667 height 7
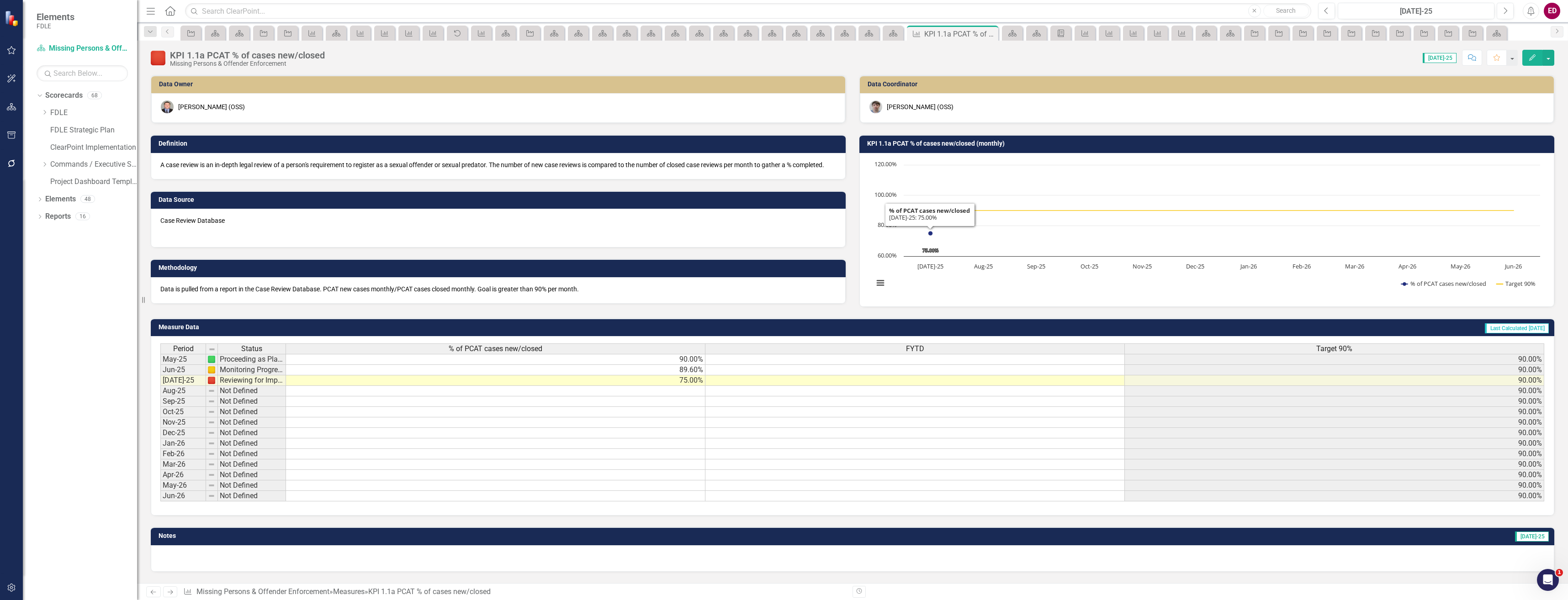
click at [915, 272] on rect "Interactive chart" at bounding box center [1207, 228] width 676 height 137
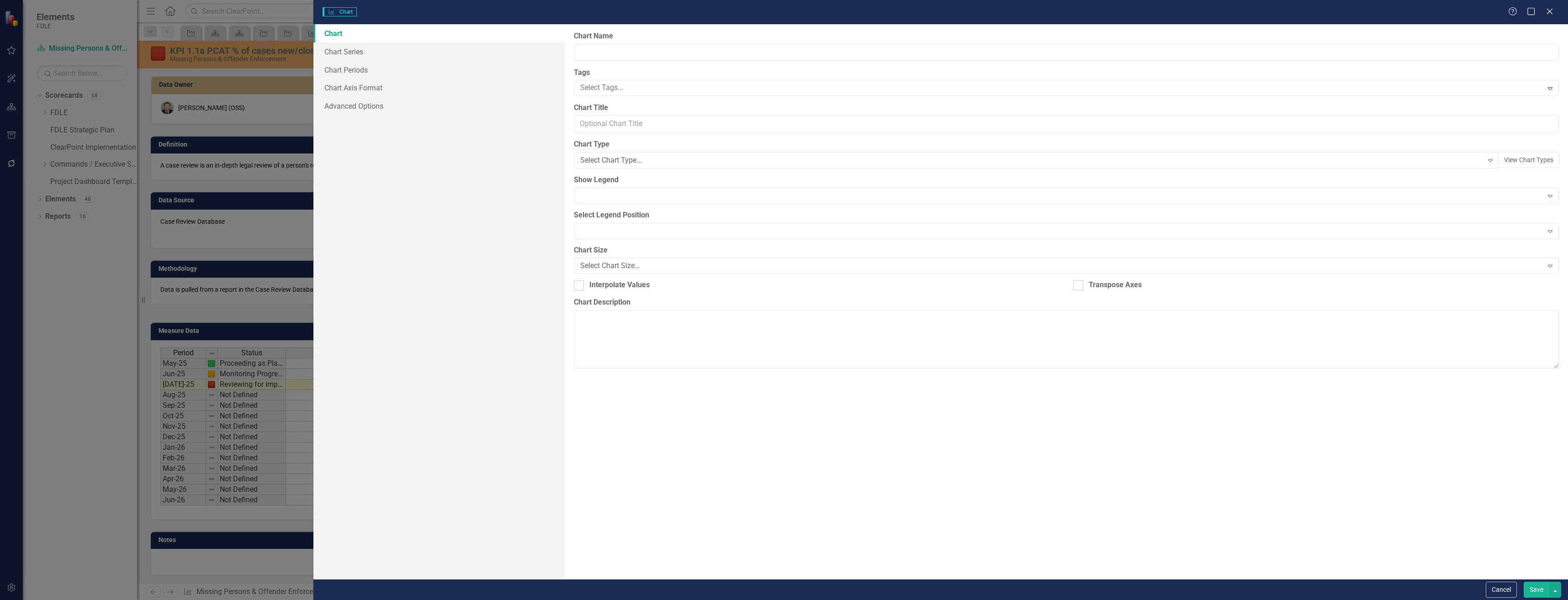
type input "KPI 1.1a PCAT % of cases new/closed (monthly)"
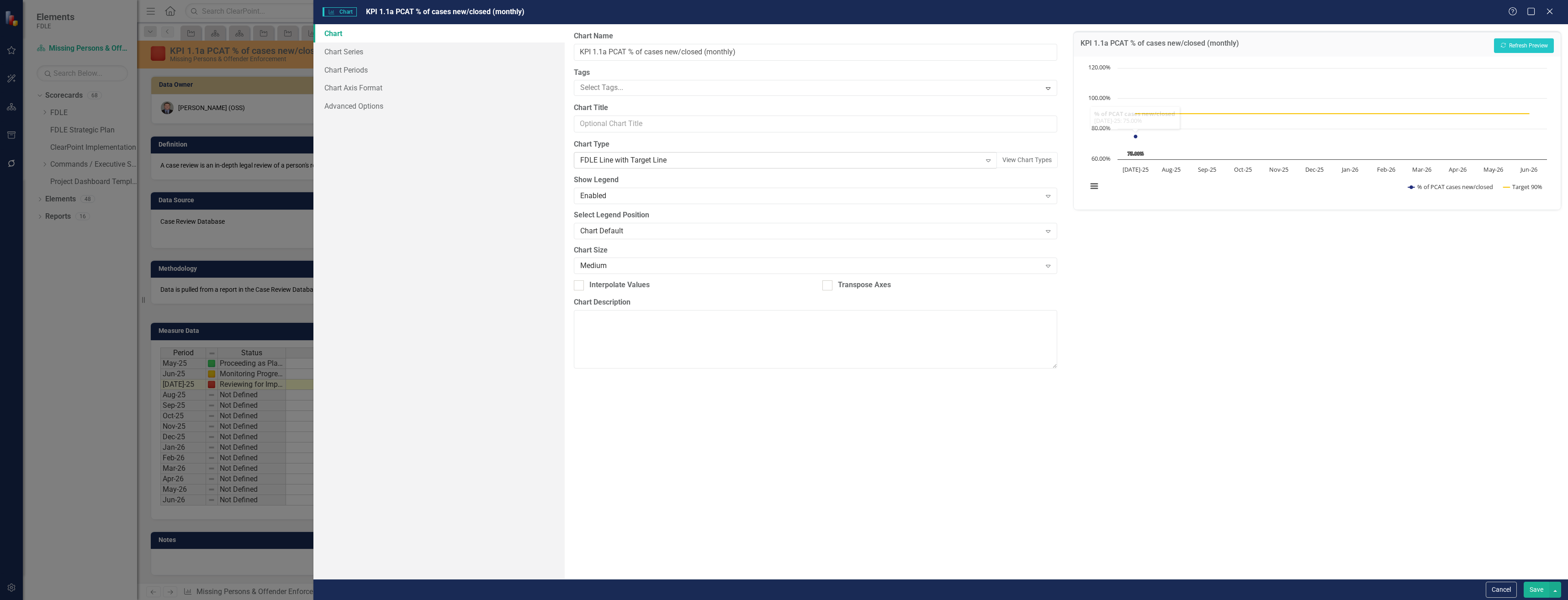
click at [774, 159] on div "FDLE Line with Target Line" at bounding box center [780, 161] width 401 height 11
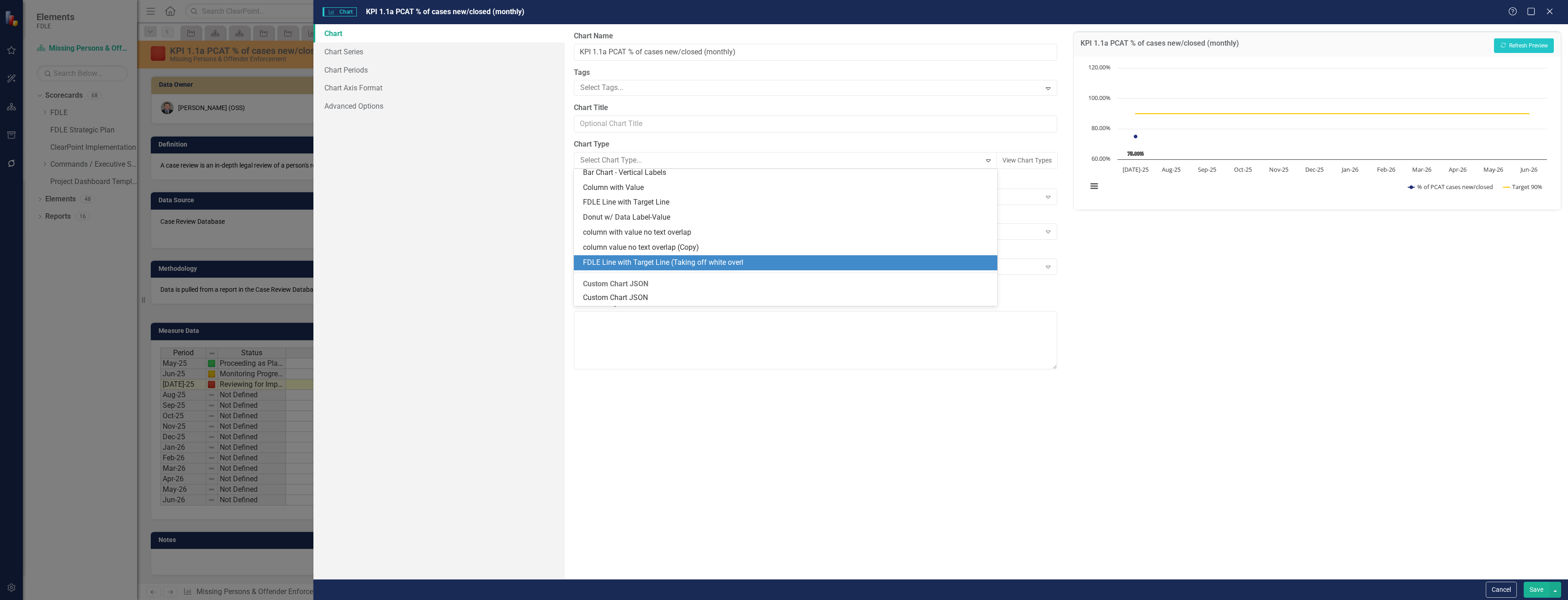
click at [753, 256] on div "FDLE Line with Target Line (Taking off white overl" at bounding box center [786, 263] width 423 height 15
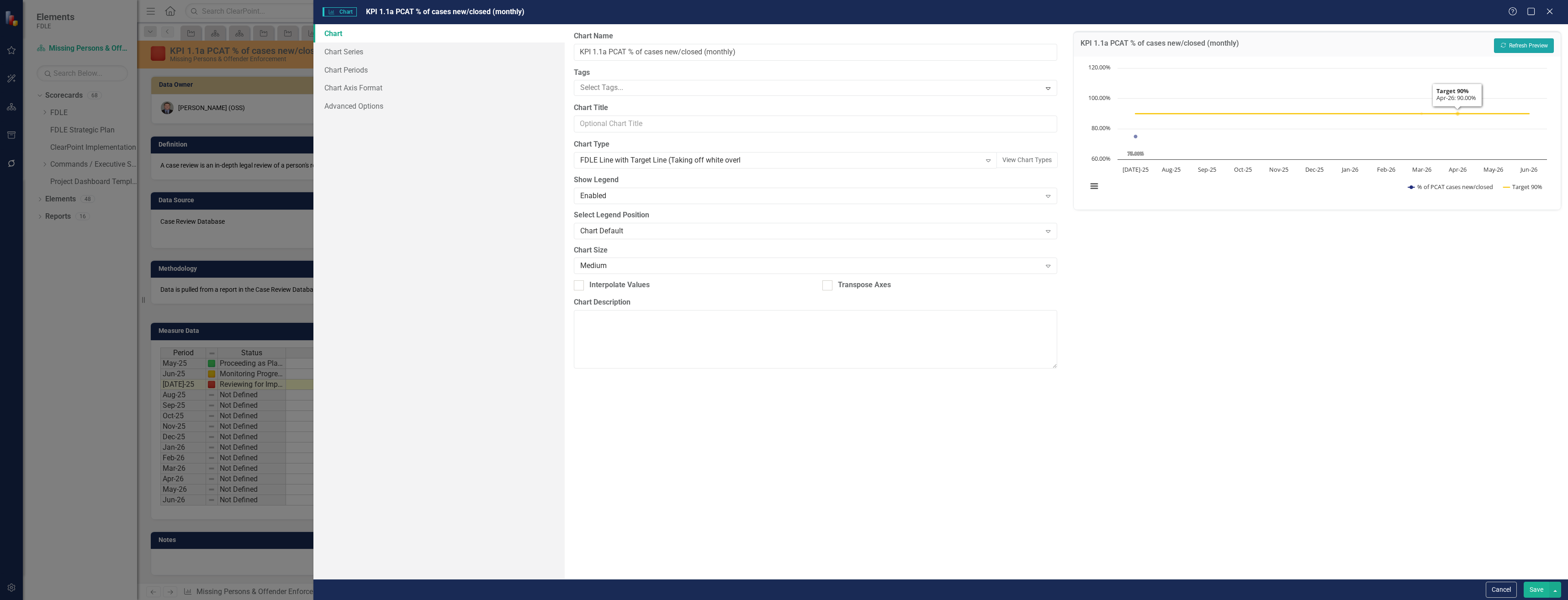
click at [1527, 45] on button "Recalculate Refresh Preview" at bounding box center [1524, 46] width 60 height 15
click at [1544, 591] on button "Save" at bounding box center [1537, 590] width 26 height 16
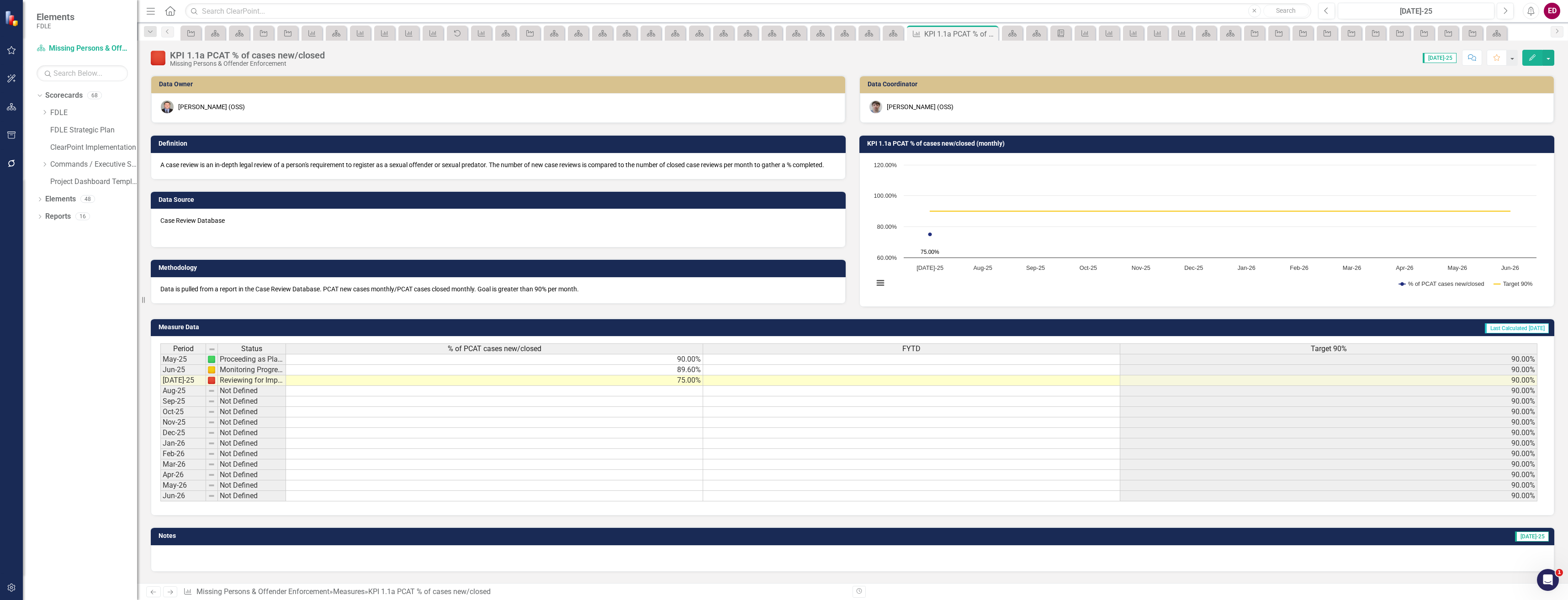
click at [979, 289] on rect "Interactive chart" at bounding box center [1205, 228] width 672 height 137
click at [146, 32] on icon "Dropdown" at bounding box center [150, 32] width 8 height 6
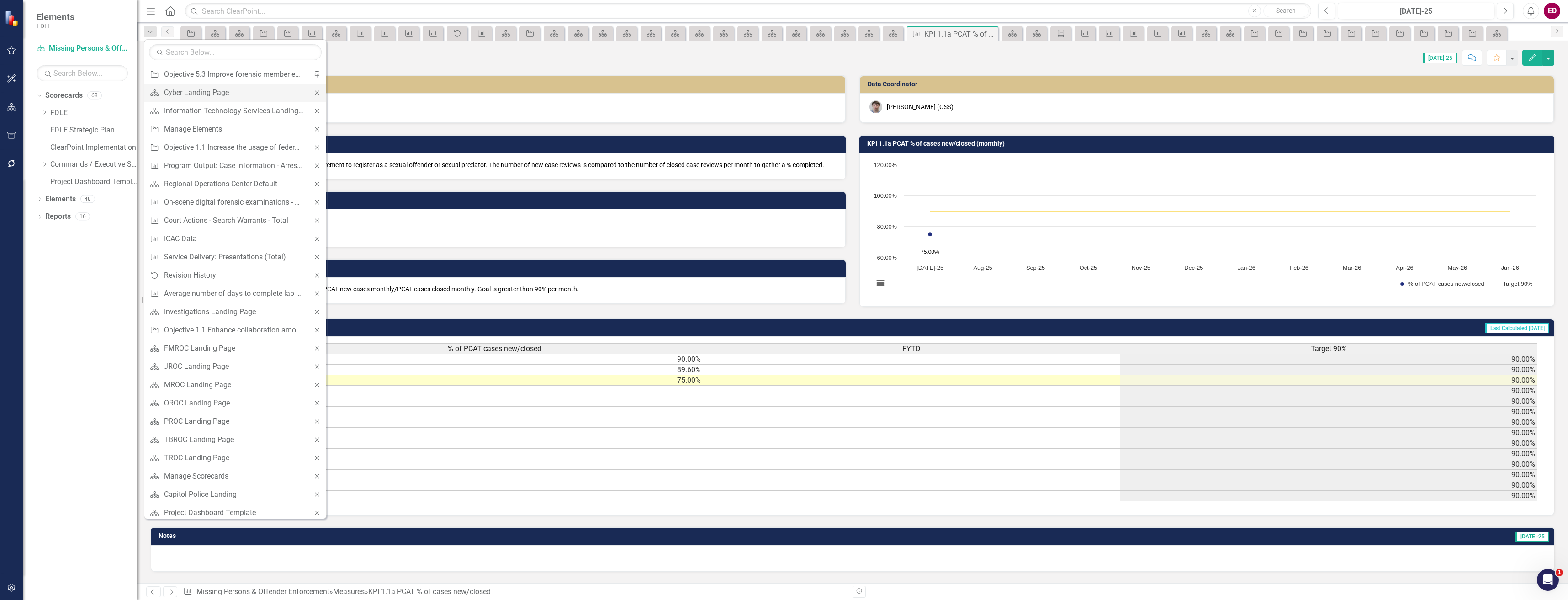
click at [314, 97] on div "Close" at bounding box center [316, 93] width 18 height 18
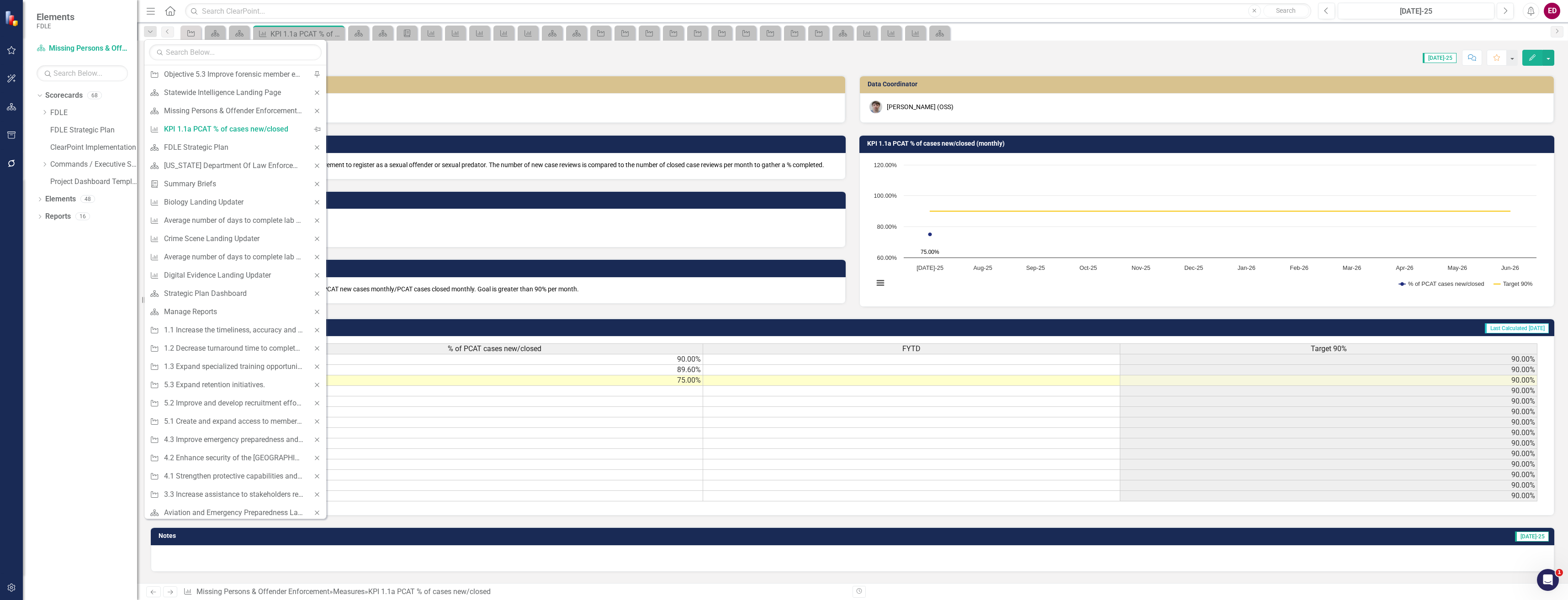
click at [308, 96] on div "Close" at bounding box center [316, 93] width 18 height 18
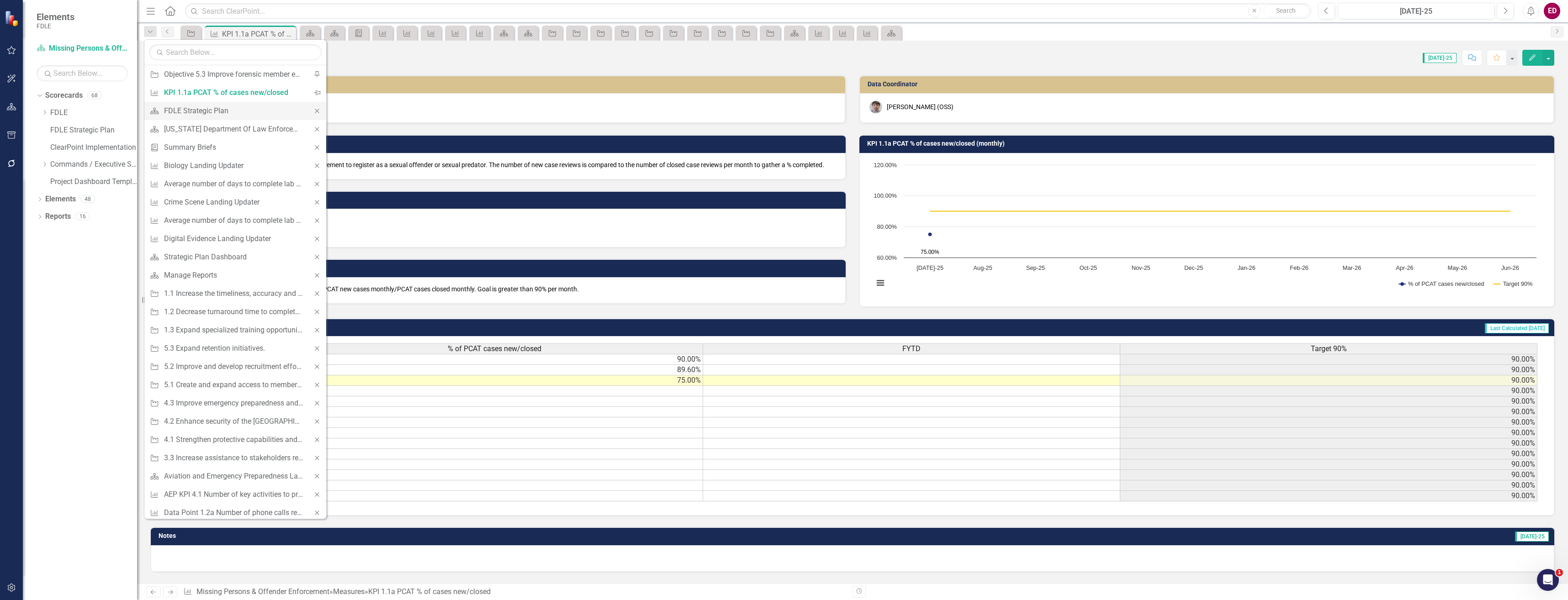
drag, startPoint x: 314, startPoint y: 97, endPoint x: 311, endPoint y: 107, distance: 10.4
click at [313, 107] on icon "Close" at bounding box center [317, 110] width 8 height 6
click at [313, 111] on icon "Close" at bounding box center [317, 110] width 8 height 6
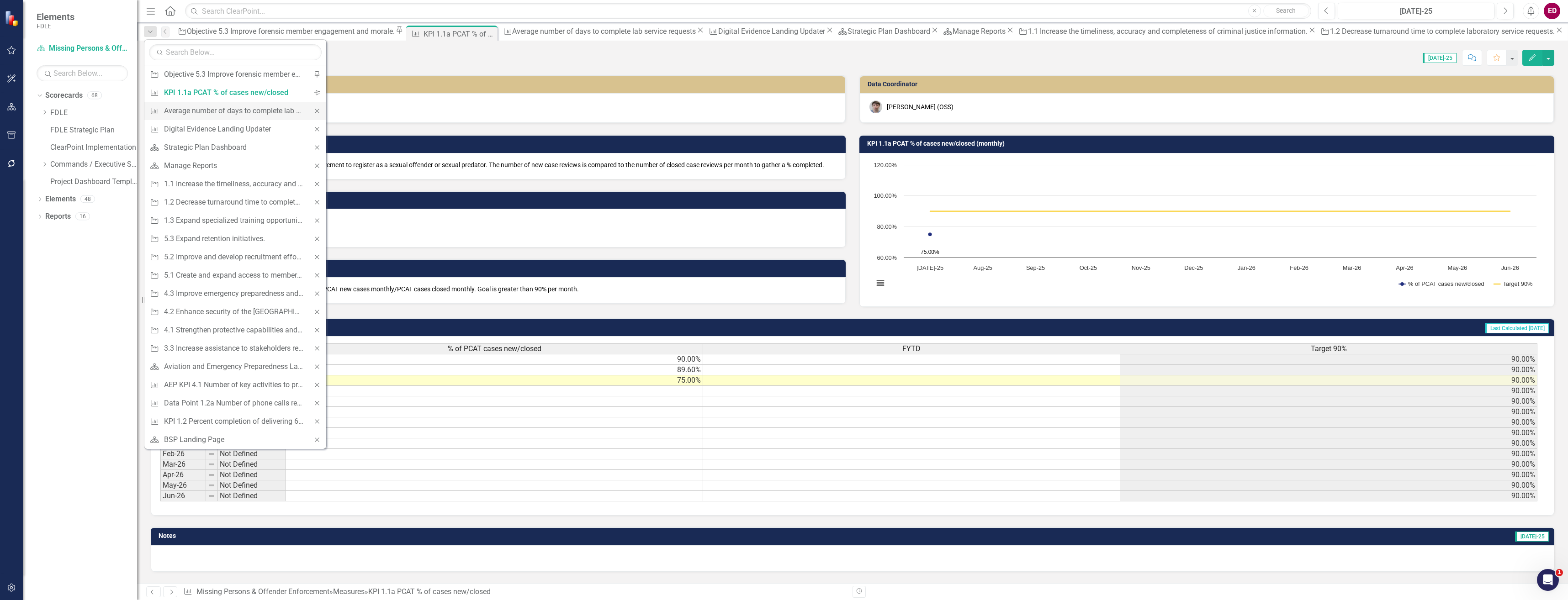
click at [314, 111] on icon "Close" at bounding box center [317, 110] width 8 height 6
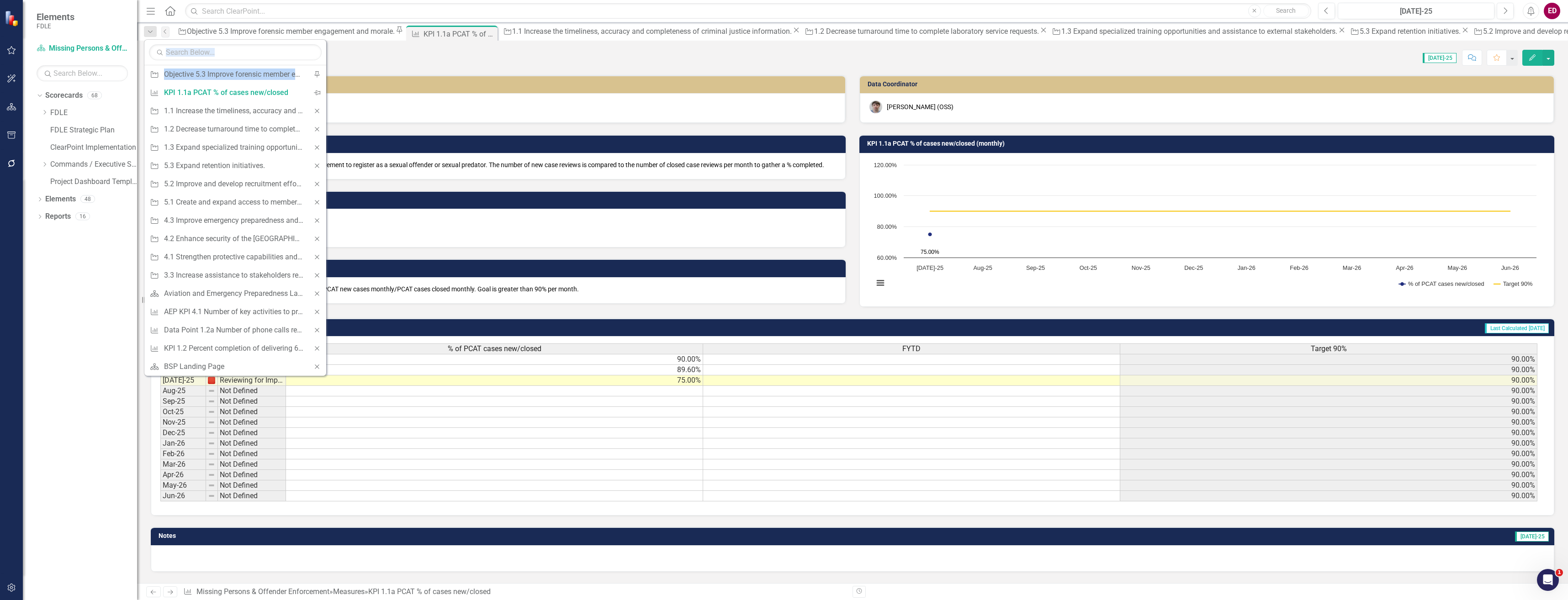
click at [314, 111] on icon "Close" at bounding box center [317, 110] width 8 height 6
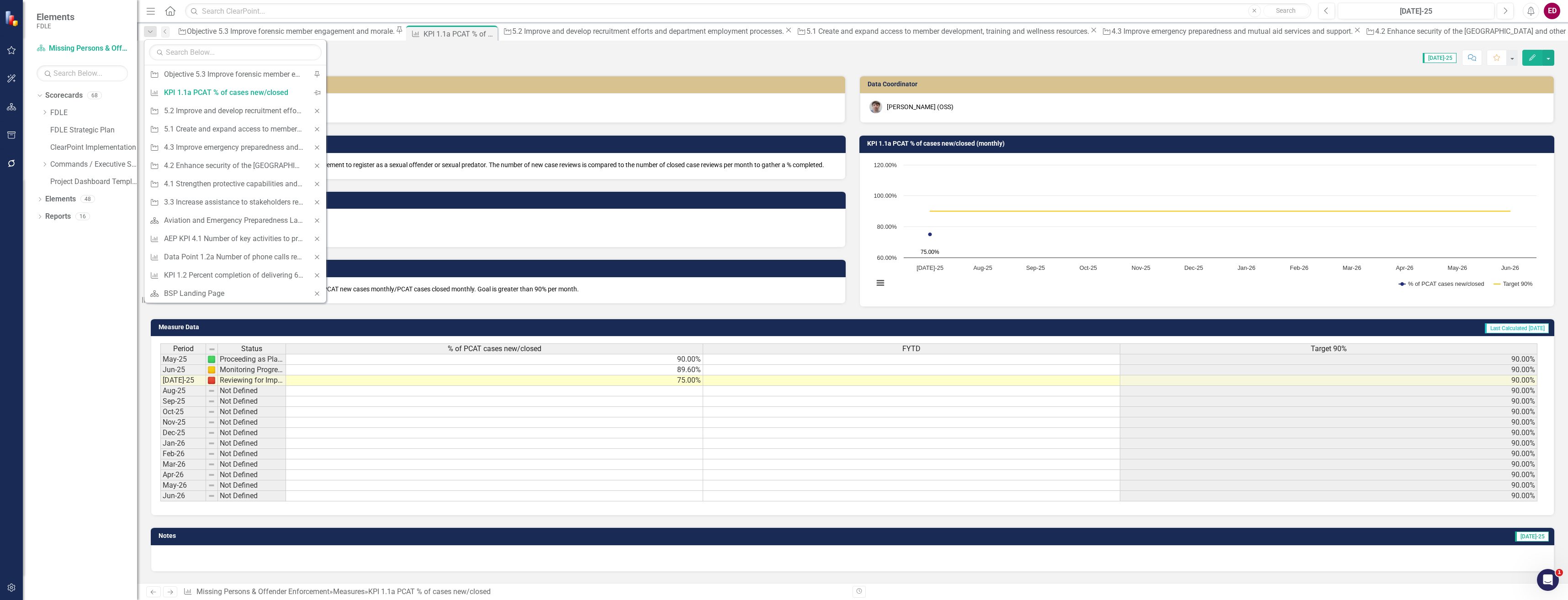
click at [314, 111] on icon "Close" at bounding box center [317, 110] width 8 height 6
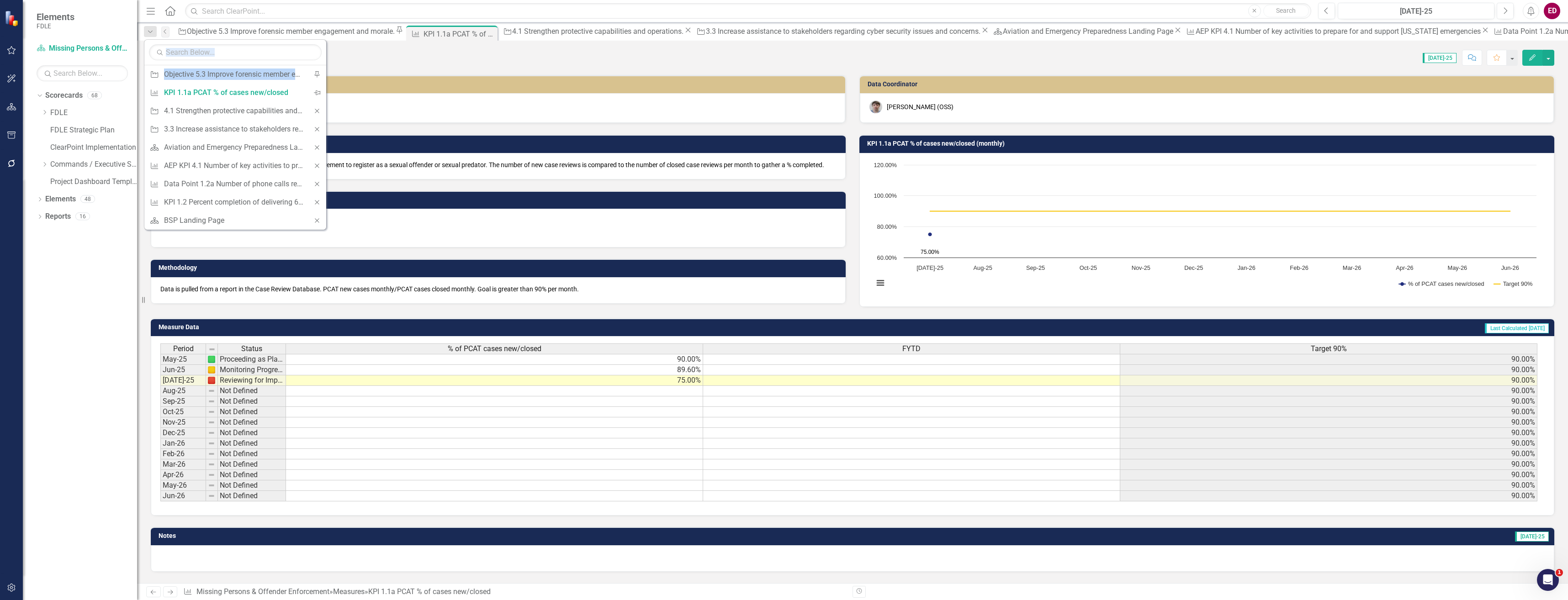
click at [314, 111] on icon "Close" at bounding box center [317, 110] width 8 height 6
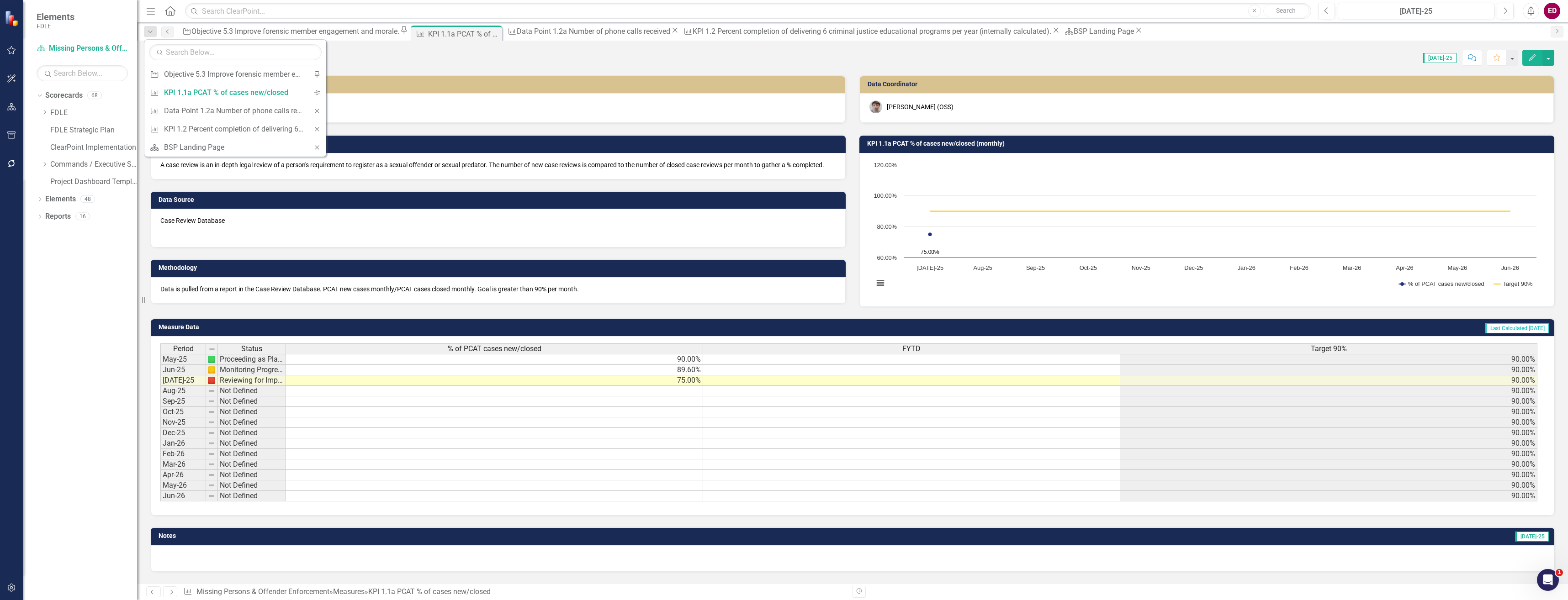
click at [314, 111] on icon "Close" at bounding box center [317, 110] width 8 height 6
click at [325, 95] on div "Pin" at bounding box center [316, 93] width 18 height 18
click at [320, 91] on icon "Pin" at bounding box center [317, 92] width 8 height 6
click at [318, 76] on icon at bounding box center [317, 74] width 5 height 6
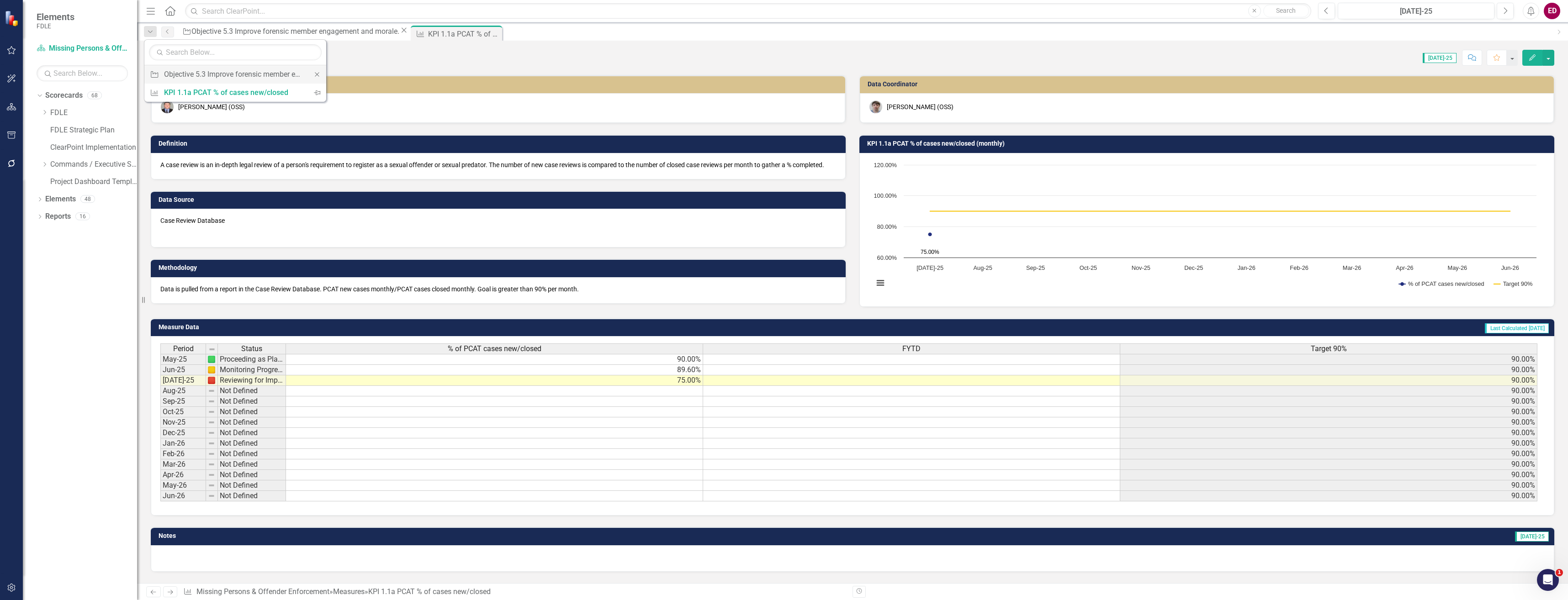
click at [318, 76] on icon at bounding box center [317, 74] width 4 height 4
click at [412, 178] on div "A case review is an in-depth legal review of a person's requirement to register…" at bounding box center [498, 166] width 695 height 26
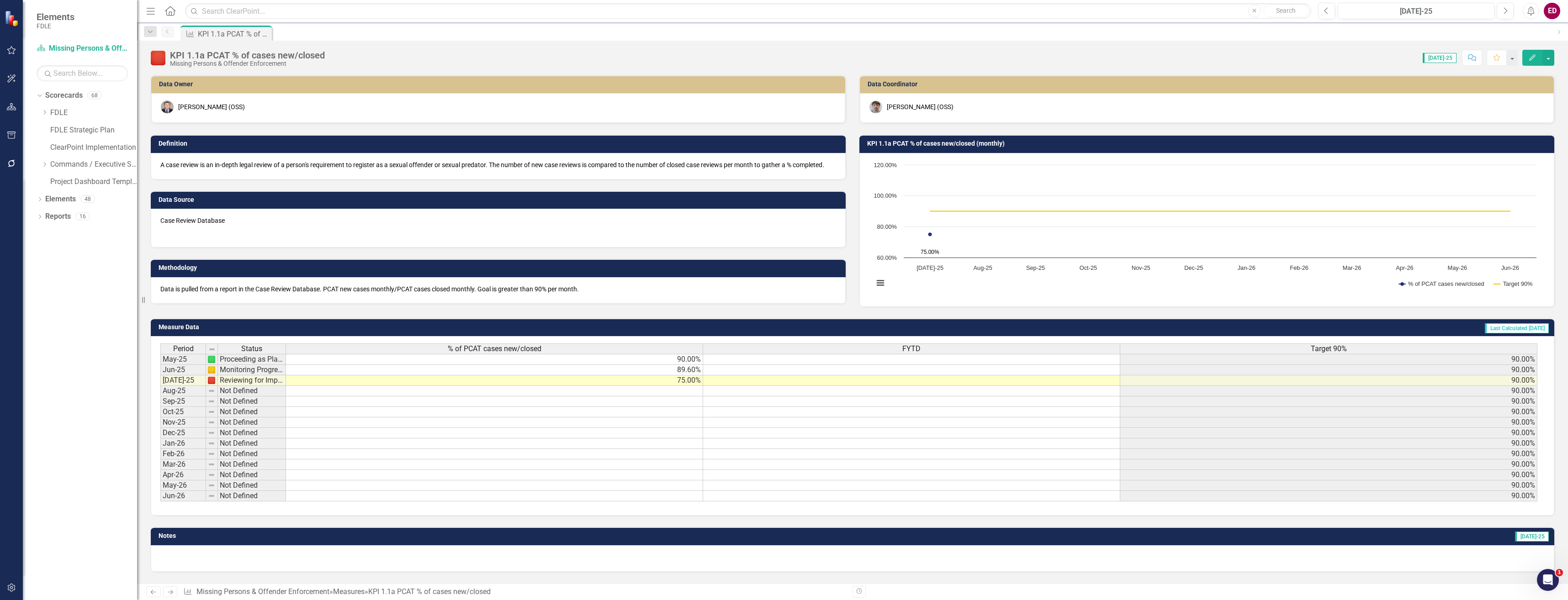
click at [39, 164] on div "Dropdown Scorecards 68 Dropdown FDLE Commissioner's Initiative Team Project Das…" at bounding box center [87, 139] width 101 height 103
click at [45, 166] on icon "Dropdown" at bounding box center [45, 164] width 7 height 5
click at [55, 198] on icon "Dropdown" at bounding box center [53, 199] width 7 height 5
click at [62, 216] on icon "Dropdown" at bounding box center [63, 216] width 7 height 5
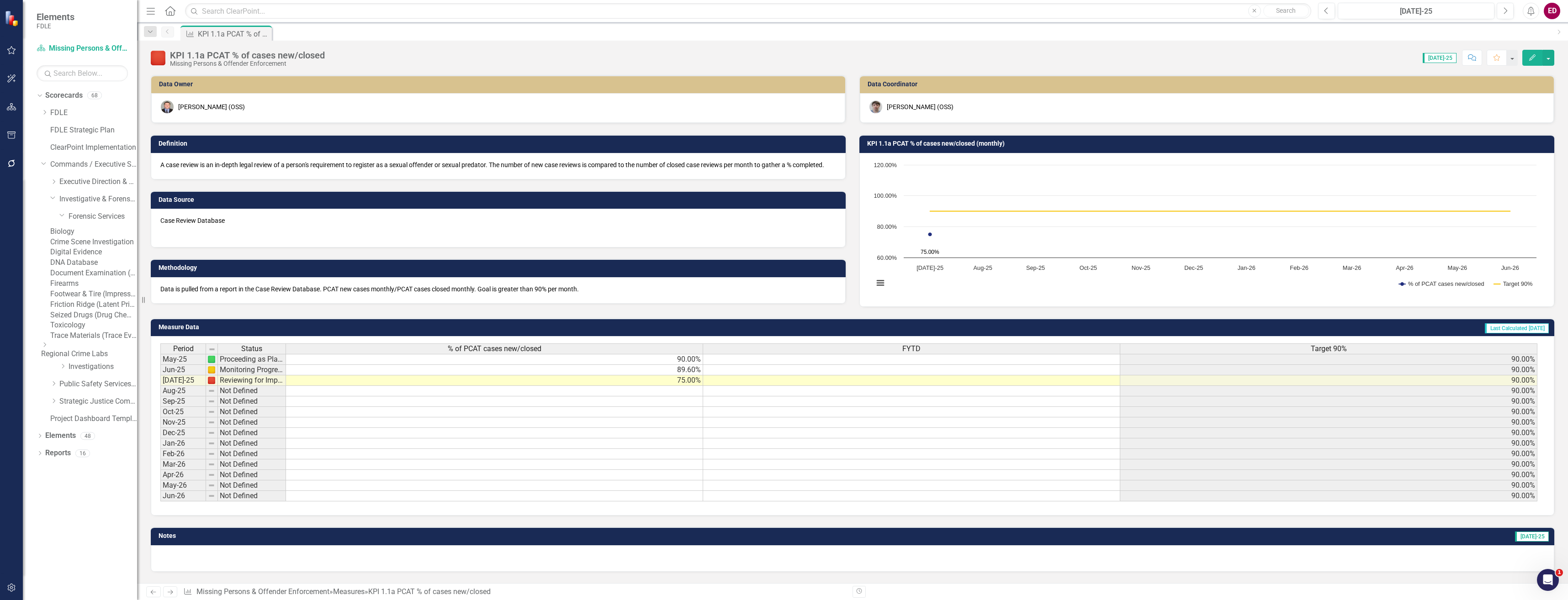
scroll to position [3, 0]
click at [135, 232] on link "Biology" at bounding box center [93, 232] width 87 height 11
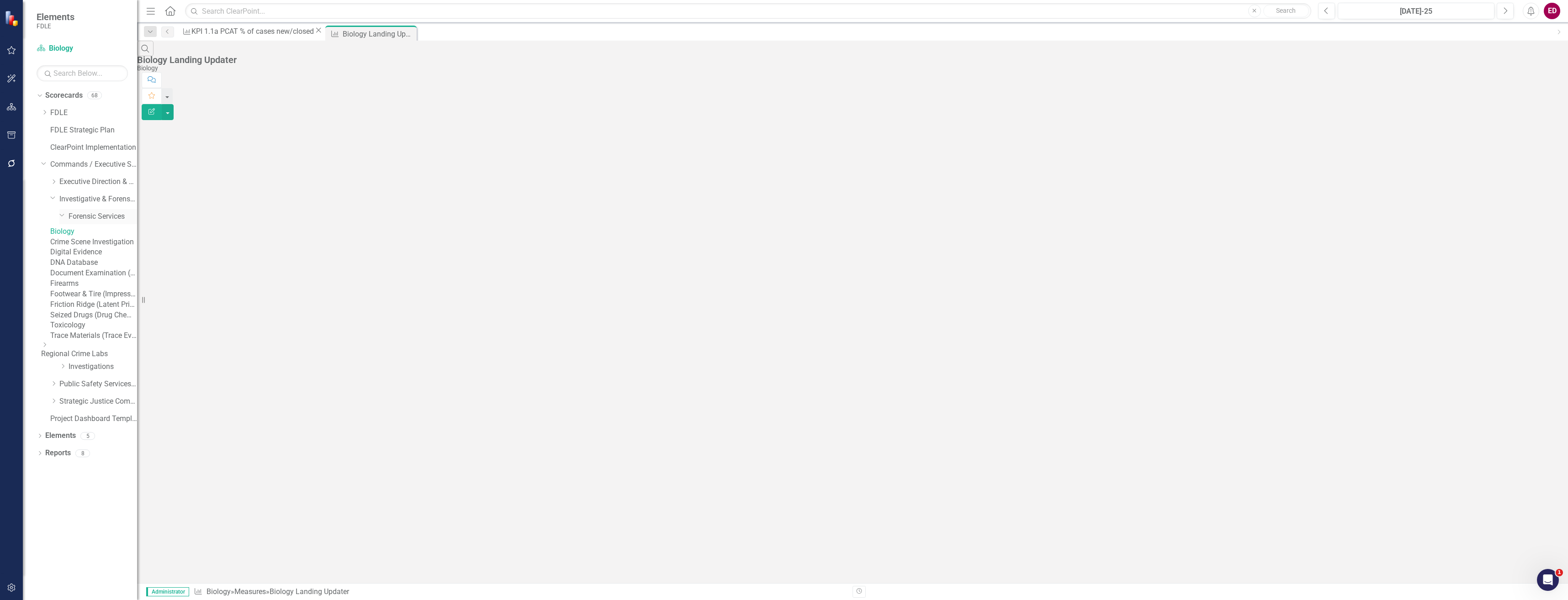
click at [99, 219] on link "Forensic Services" at bounding box center [102, 217] width 68 height 11
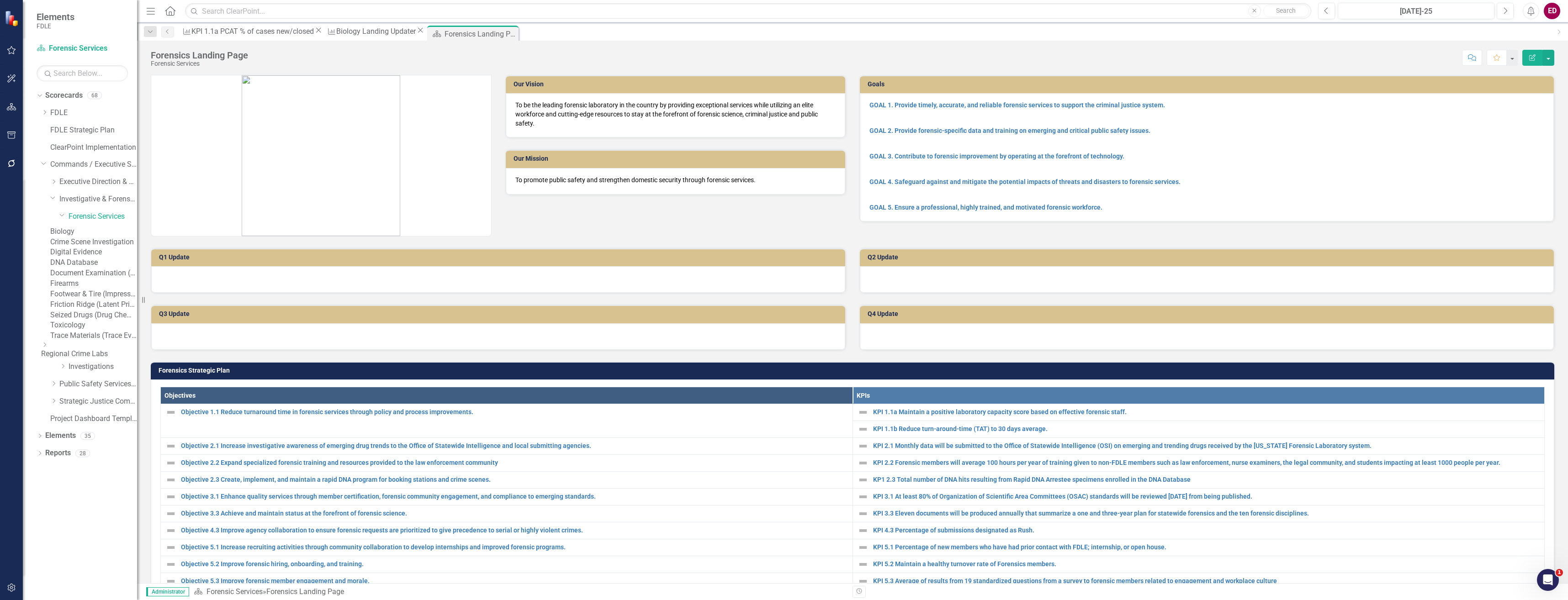
click at [111, 237] on link "Biology" at bounding box center [93, 232] width 87 height 11
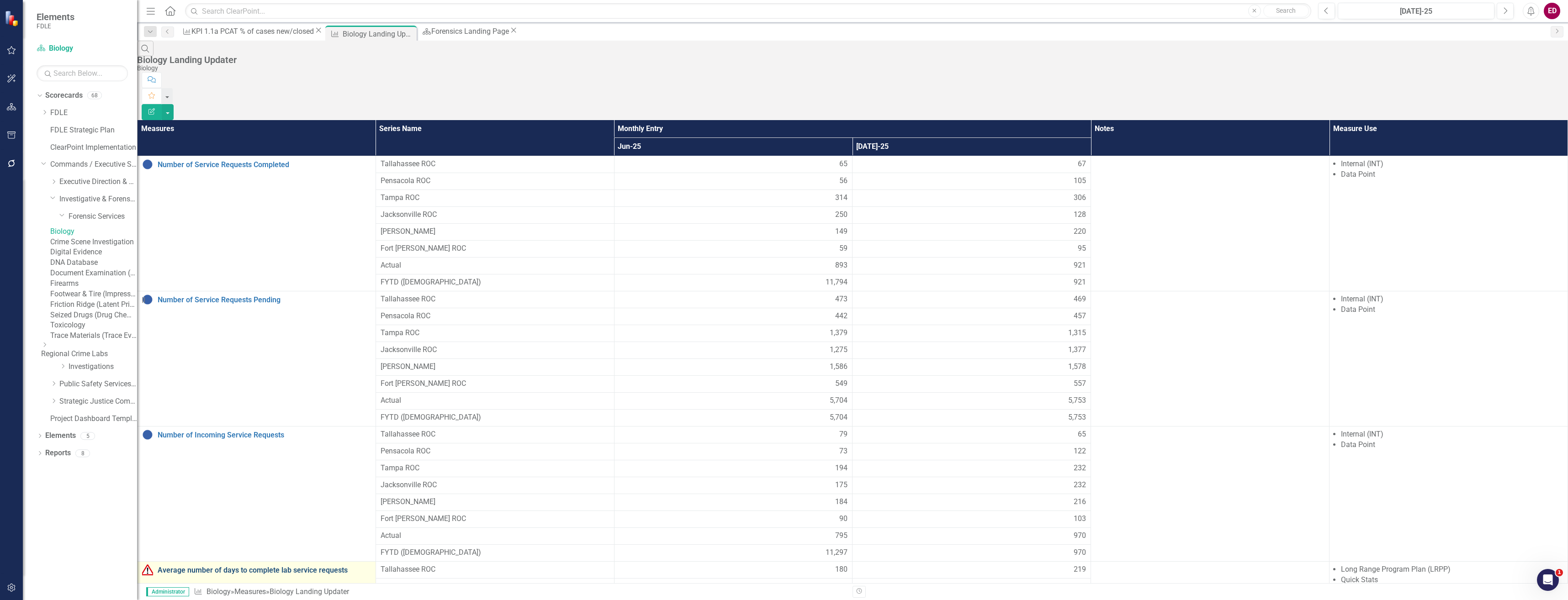
click at [197, 566] on link "Average number of days to complete lab service requests" at bounding box center [264, 570] width 214 height 8
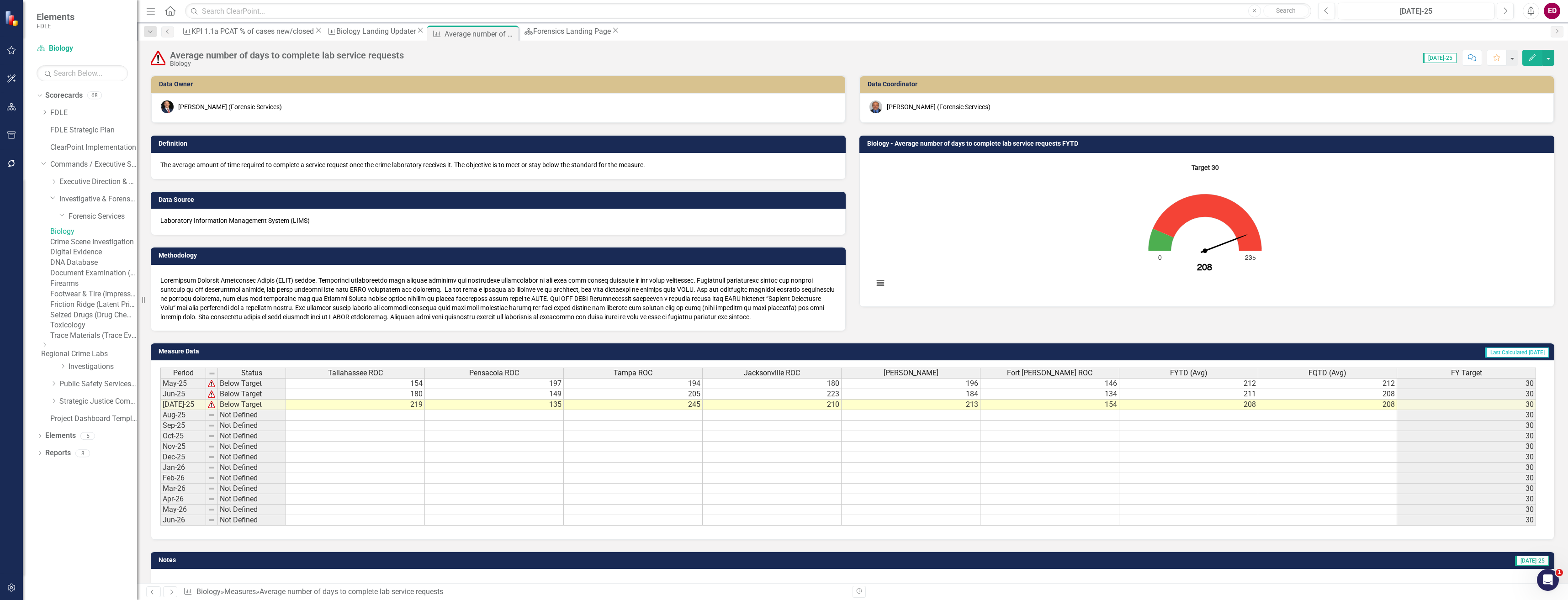
click at [160, 61] on img at bounding box center [158, 58] width 15 height 15
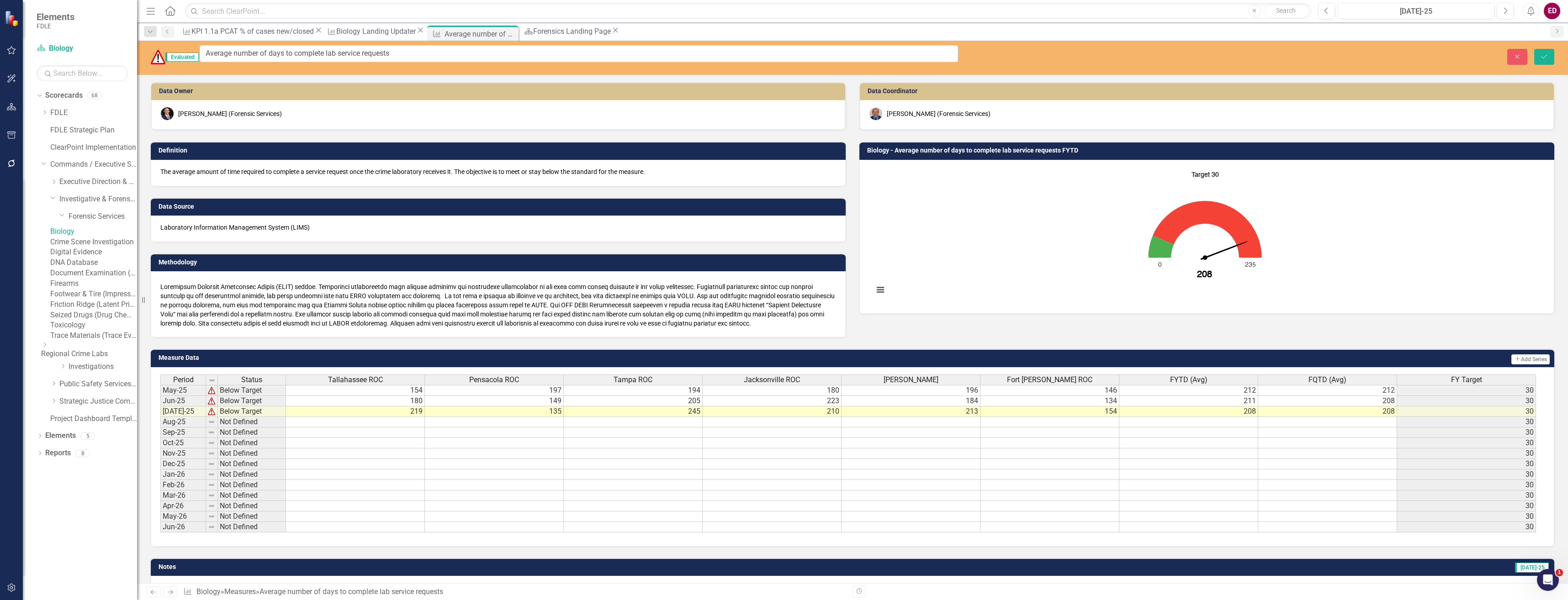
click at [162, 53] on img at bounding box center [158, 57] width 15 height 15
click at [159, 54] on img at bounding box center [158, 57] width 15 height 15
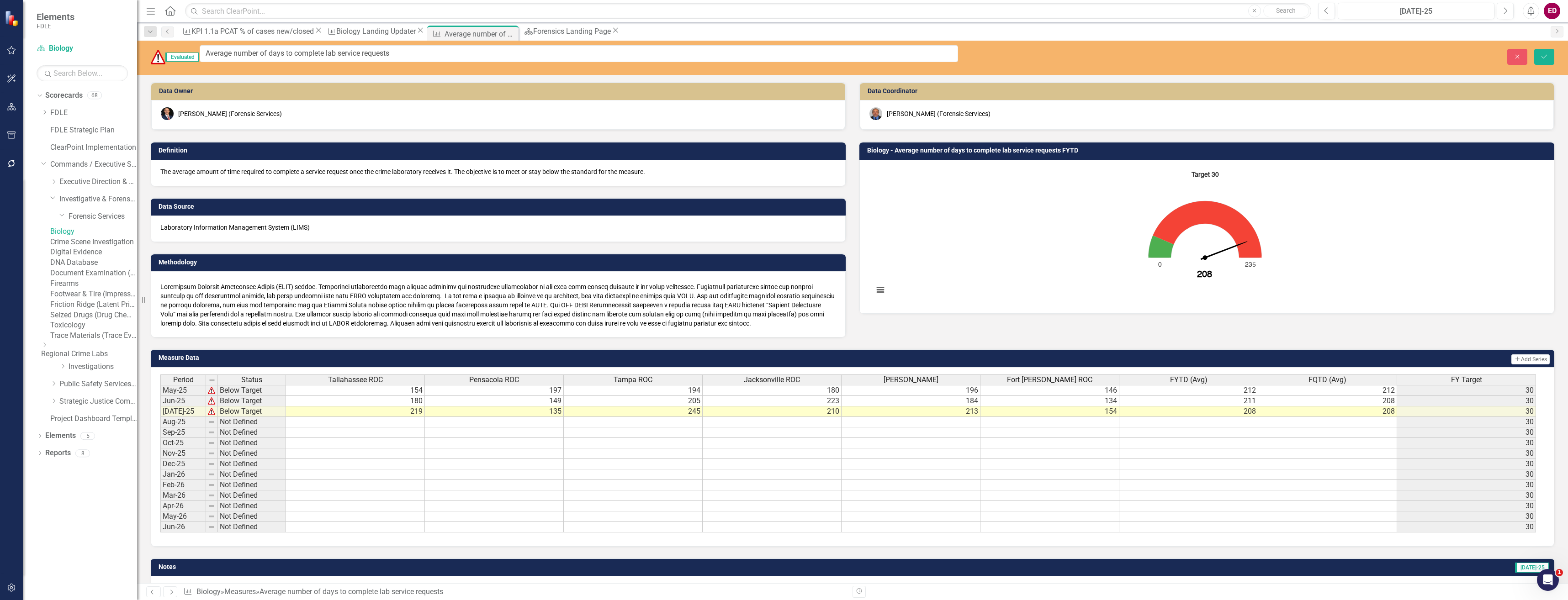
click at [159, 54] on img at bounding box center [158, 57] width 15 height 15
click at [1533, 55] on div "Close Save" at bounding box center [1270, 57] width 583 height 16
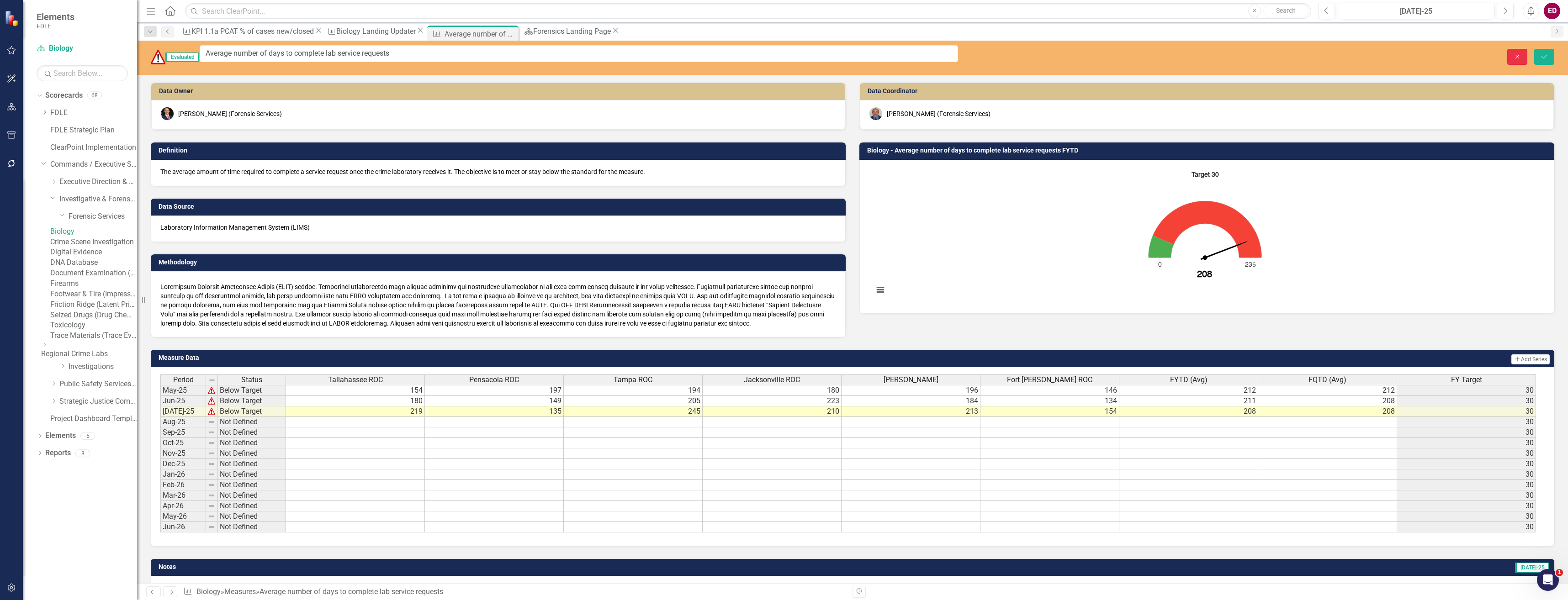
click at [1519, 55] on icon "Close" at bounding box center [1517, 56] width 8 height 6
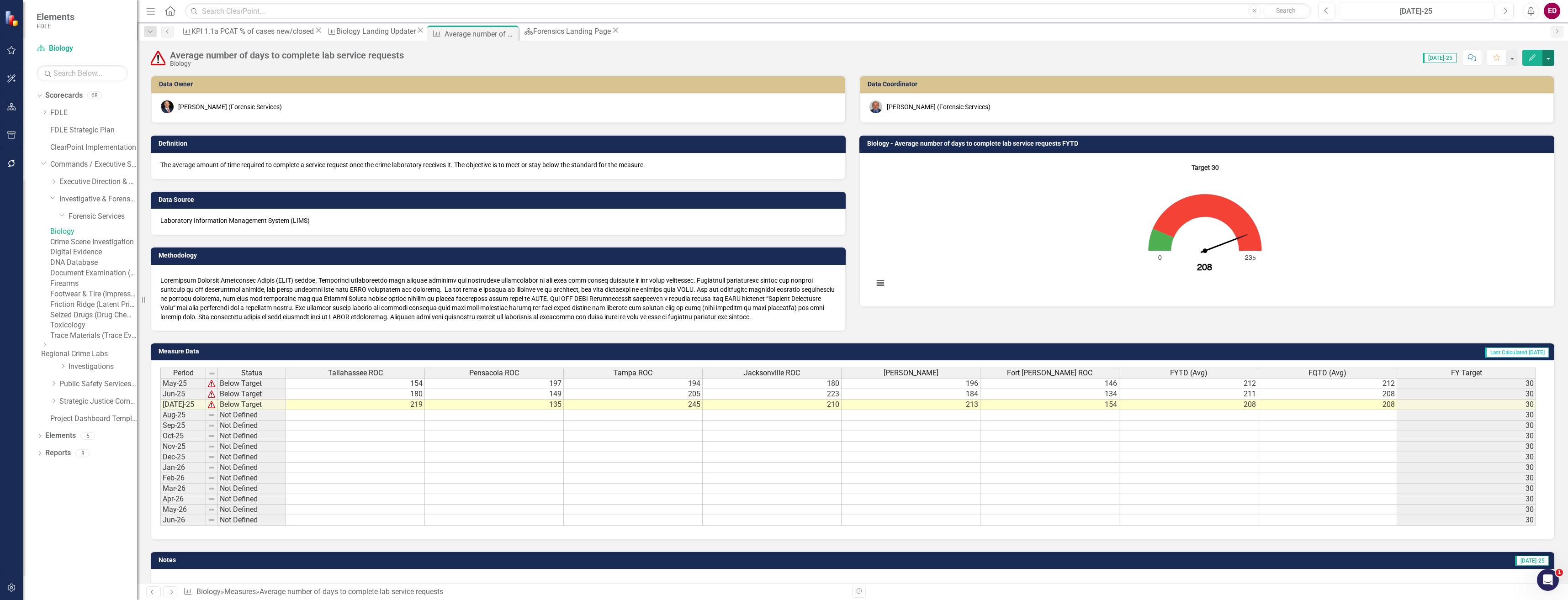
click at [1548, 59] on button "button" at bounding box center [1549, 58] width 12 height 16
click at [1540, 80] on link "Edit Edit Measure" at bounding box center [1510, 74] width 89 height 17
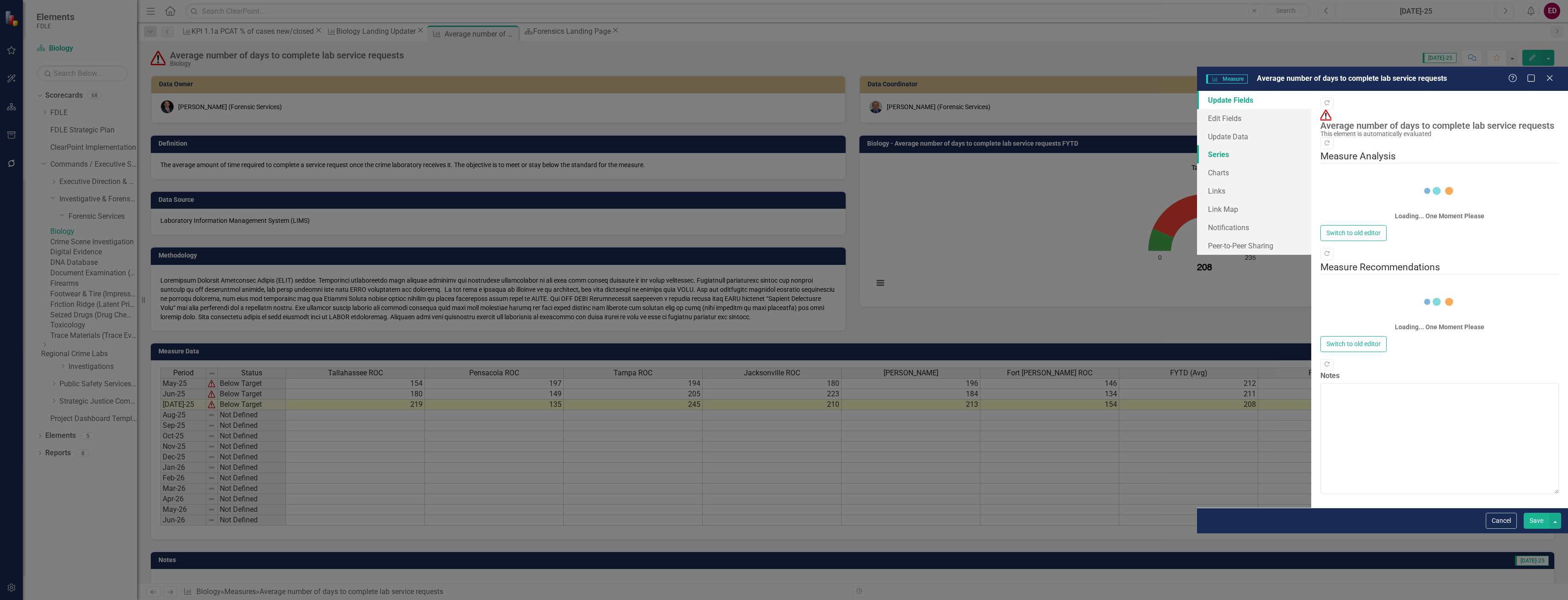
click at [1197, 145] on link "Series" at bounding box center [1254, 154] width 114 height 18
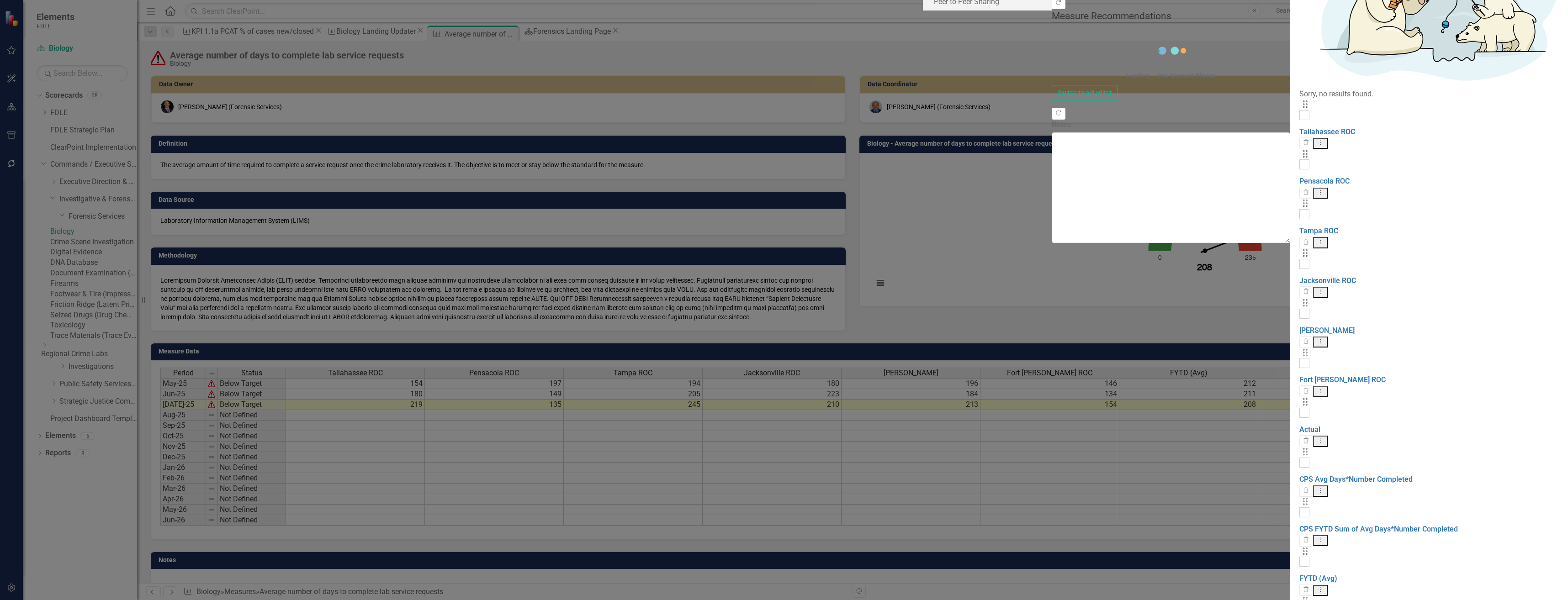
checkbox input "false"
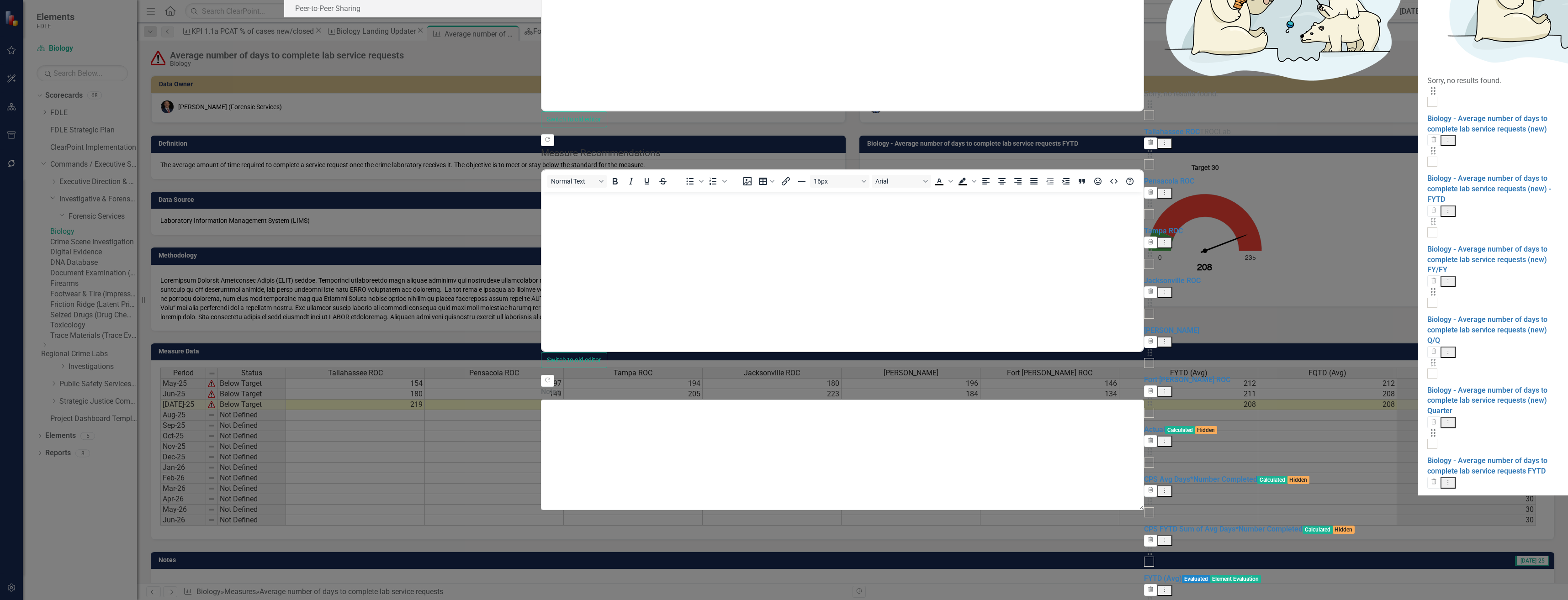
checkbox input "false"
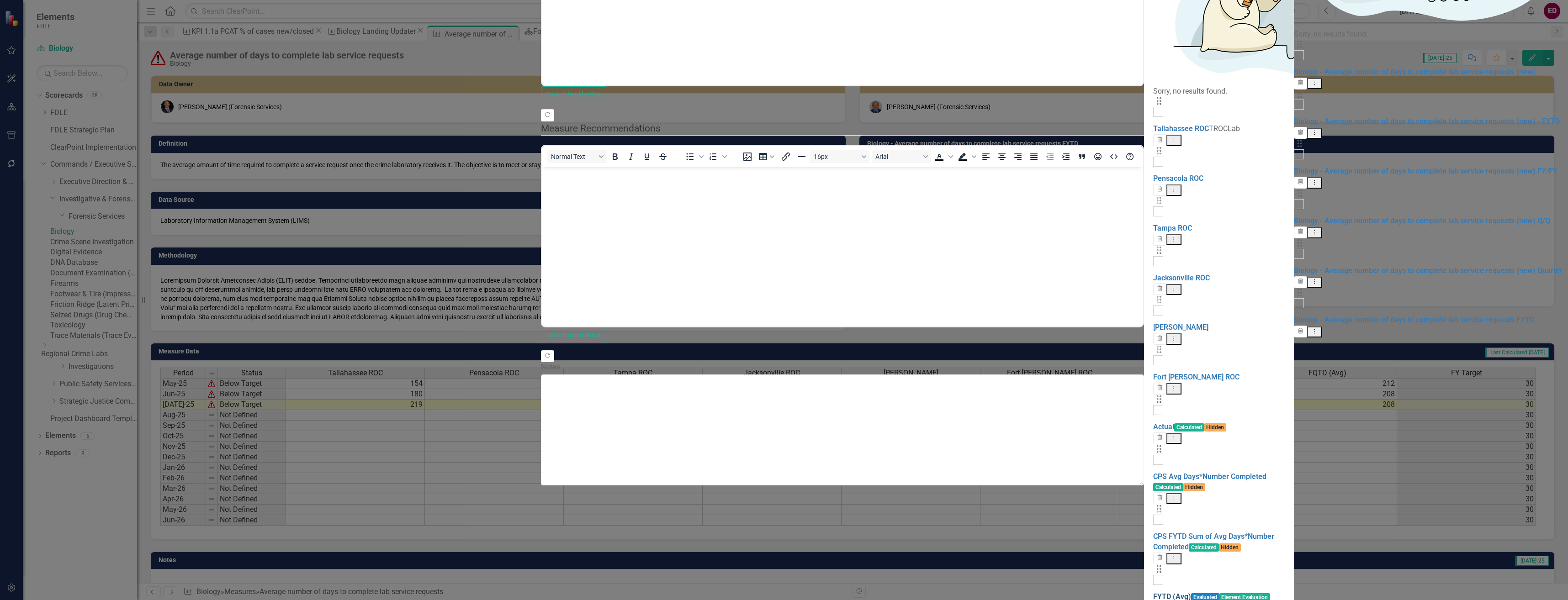
click at [1154, 593] on link "FYTD (Avg)" at bounding box center [1172, 597] width 38 height 9
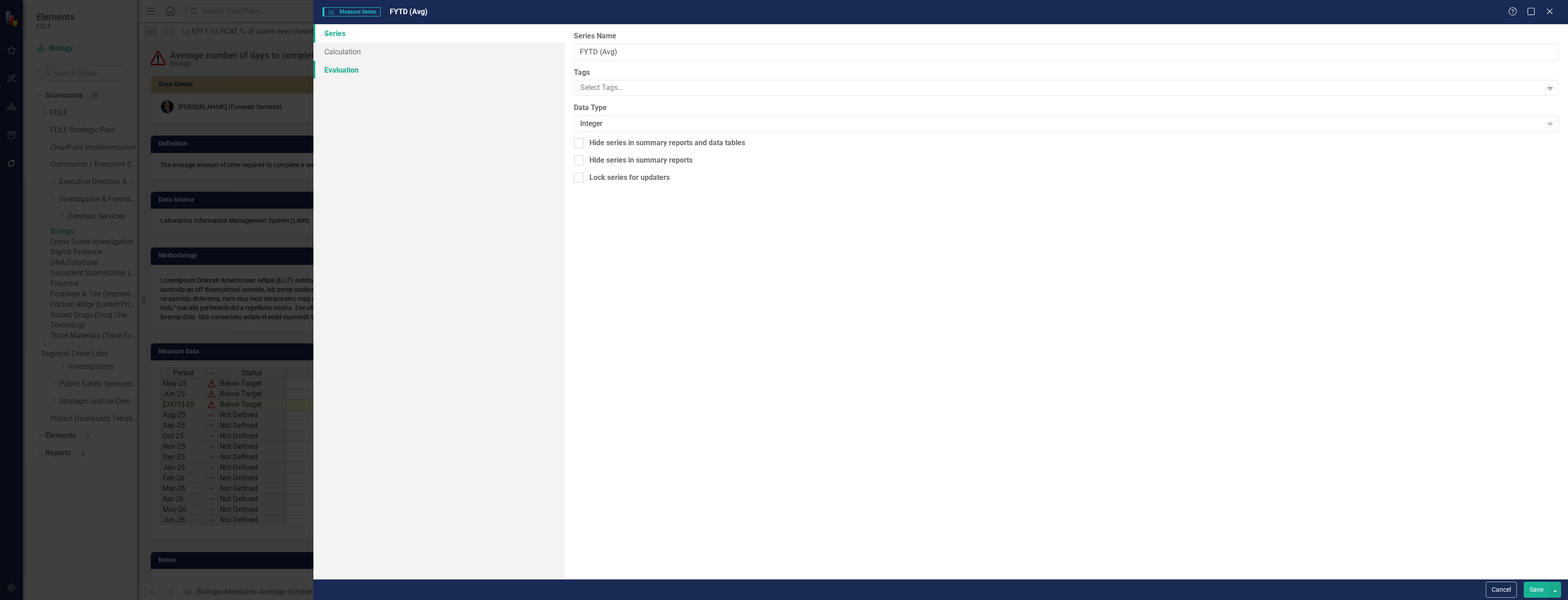
click at [483, 76] on link "Evaluation" at bounding box center [439, 70] width 251 height 18
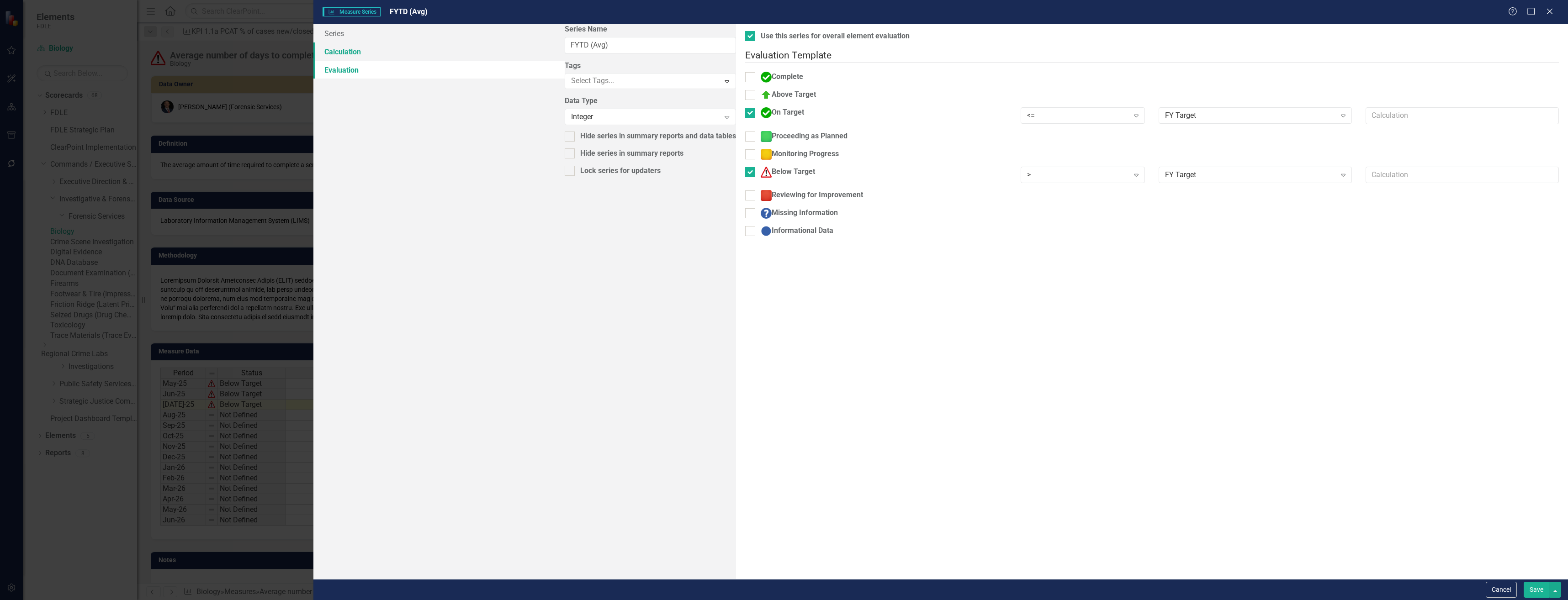
click at [485, 55] on link "Calculation" at bounding box center [439, 51] width 251 height 18
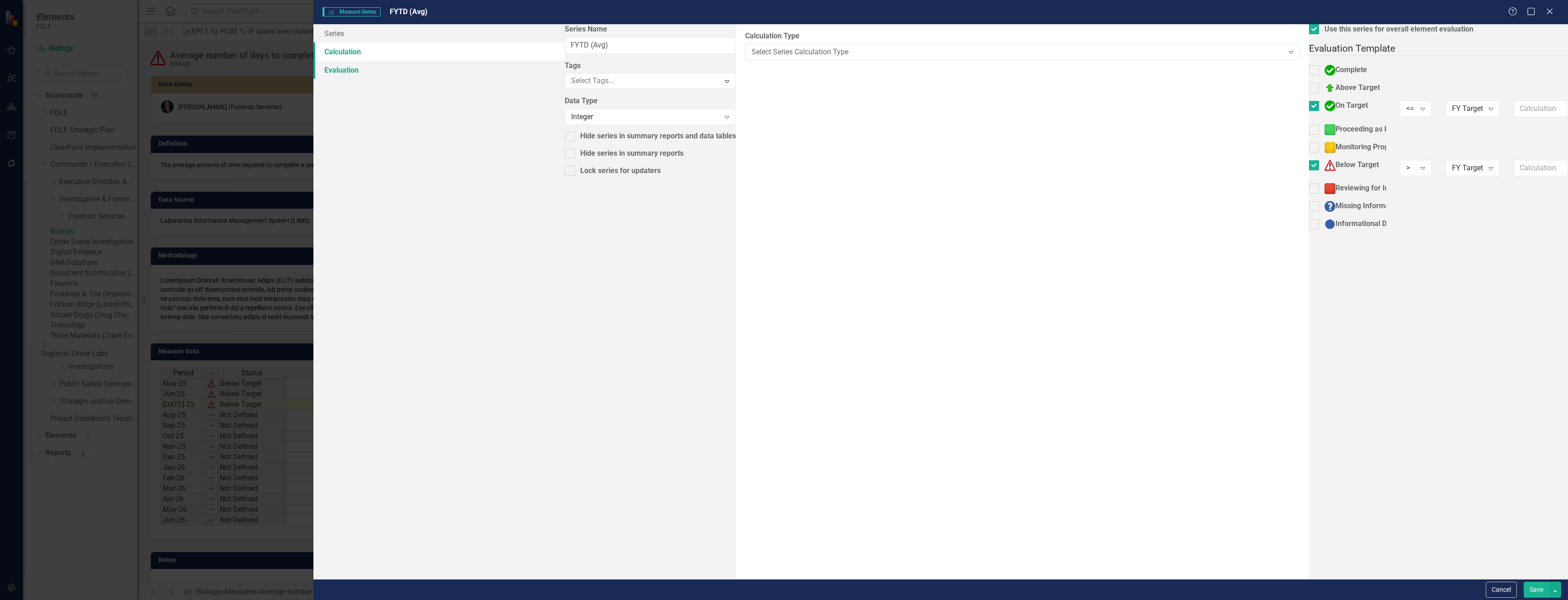
click at [485, 77] on link "Evaluation" at bounding box center [439, 70] width 251 height 18
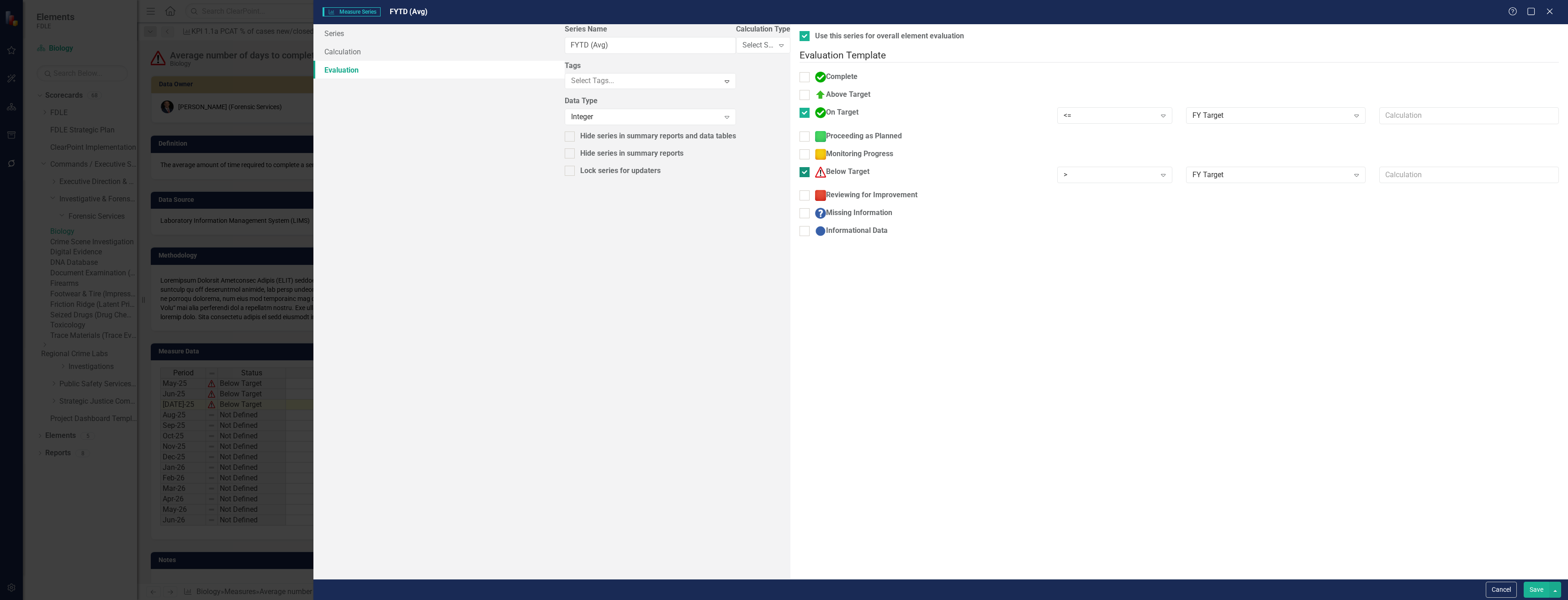
click at [815, 167] on div "Below Target" at bounding box center [842, 172] width 54 height 11
click at [800, 167] on input "Below Target" at bounding box center [803, 170] width 6 height 6
checkbox input "false"
click at [815, 108] on div "On Target" at bounding box center [837, 113] width 43 height 11
click at [800, 108] on input "On Target" at bounding box center [803, 110] width 6 height 6
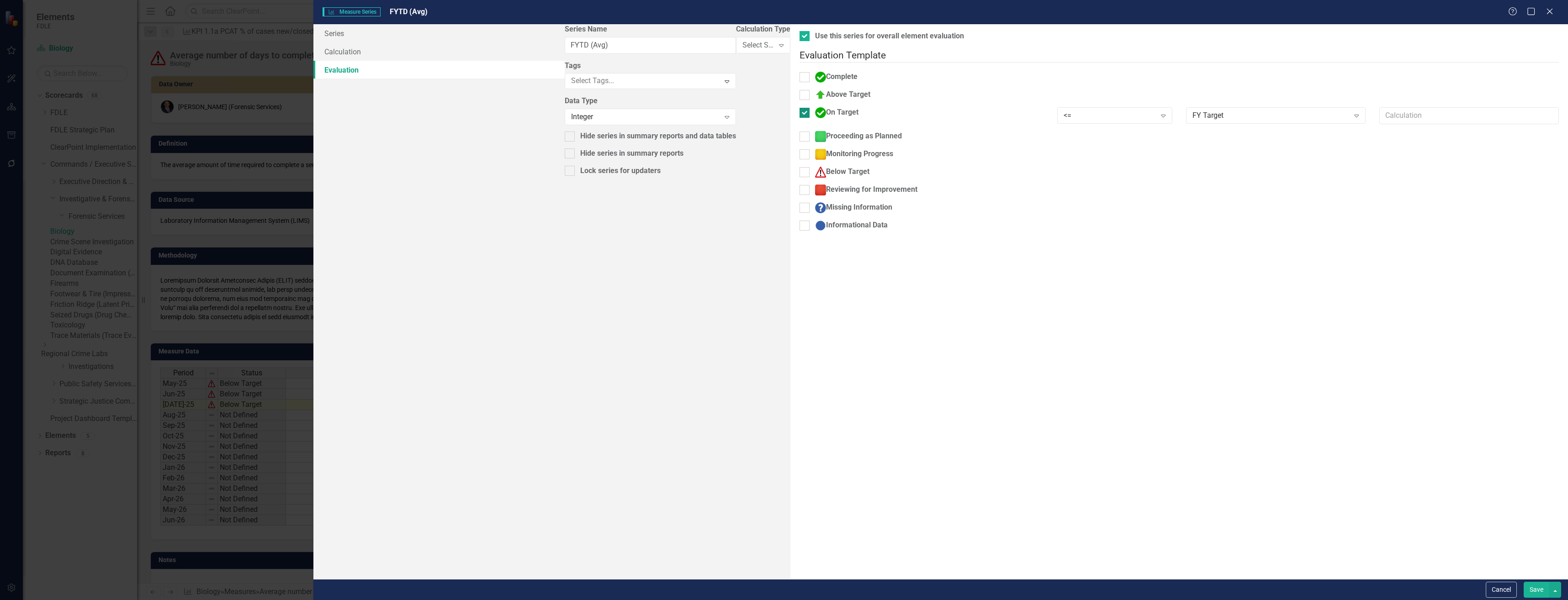
checkbox input "false"
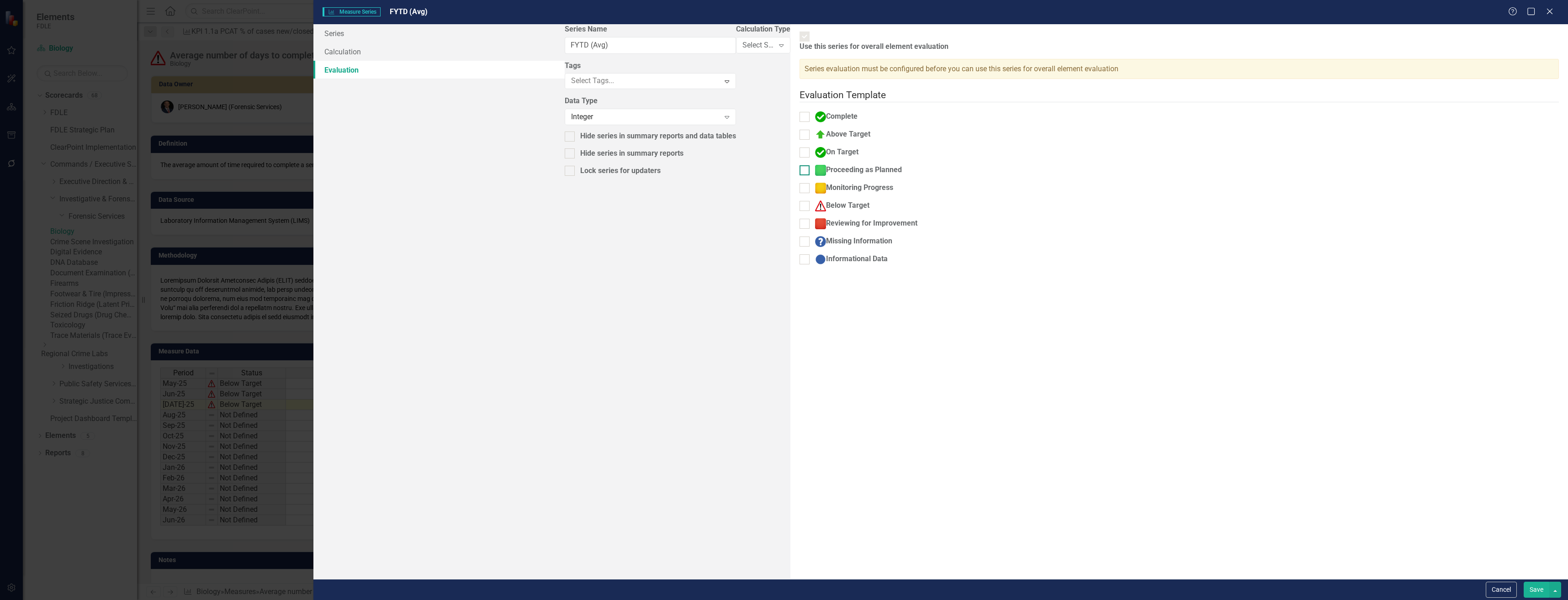
click at [815, 165] on div "Proceeding as Planned" at bounding box center [859, 170] width 87 height 11
click at [800, 166] on input "Proceeding as Planned" at bounding box center [803, 168] width 6 height 6
checkbox input "true"
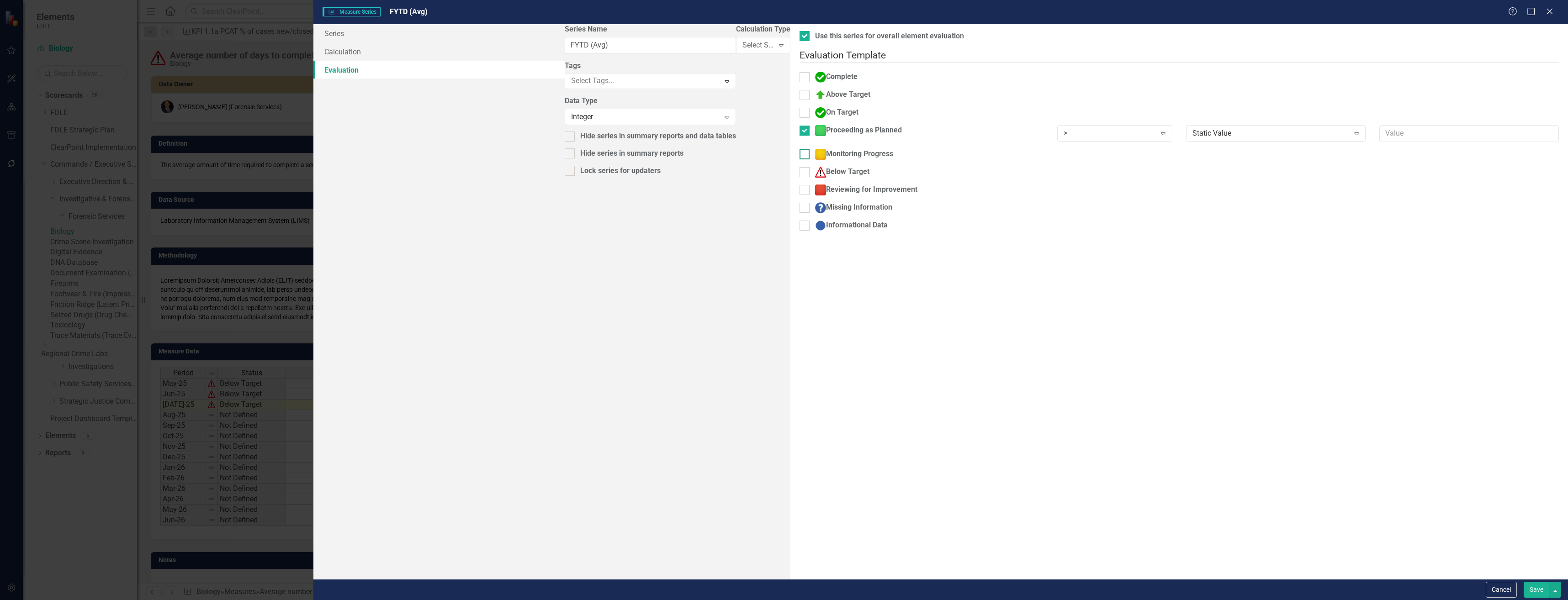
click at [815, 150] on div "Monitoring Progress" at bounding box center [855, 154] width 78 height 11
click at [800, 150] on input "Monitoring Progress" at bounding box center [803, 152] width 6 height 6
checkbox input "true"
click at [1510, 598] on div "Cancel Save" at bounding box center [941, 589] width 1255 height 21
click at [1504, 592] on button "Cancel" at bounding box center [1502, 590] width 31 height 16
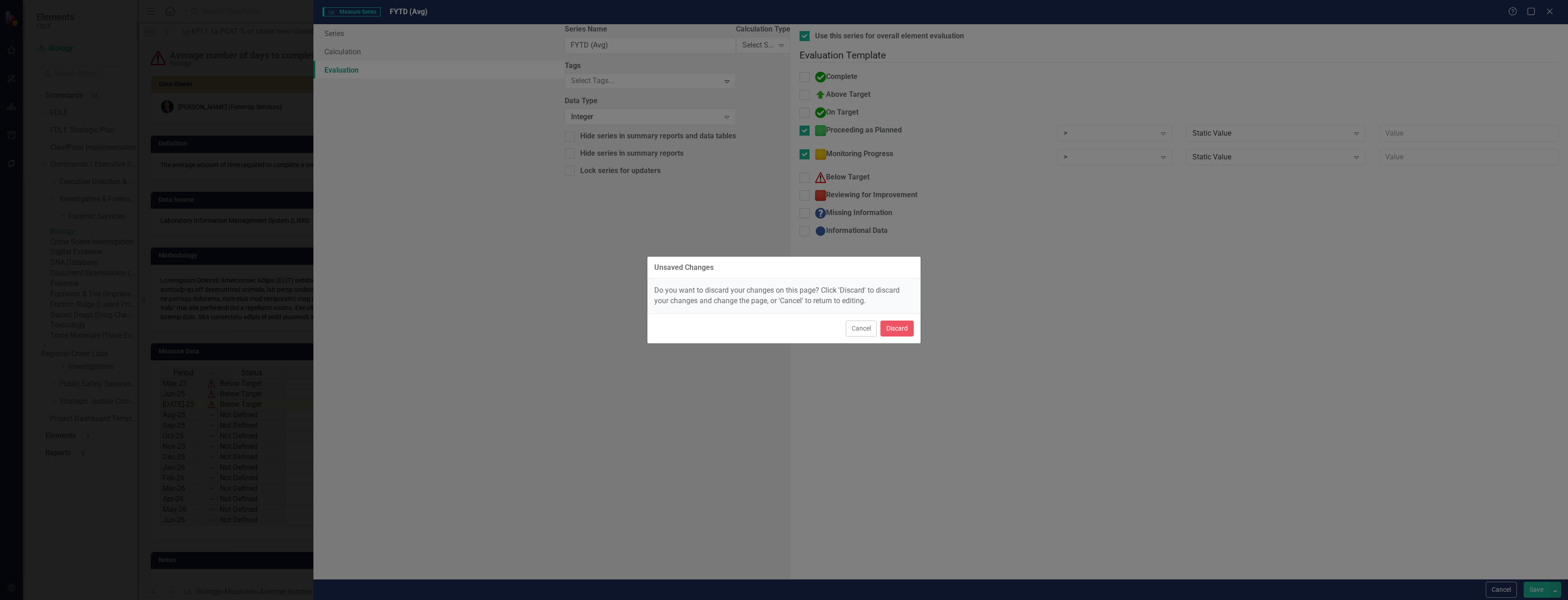
click at [909, 318] on div "Cancel Discard" at bounding box center [784, 328] width 273 height 30
click at [907, 323] on button "Discard" at bounding box center [897, 328] width 33 height 16
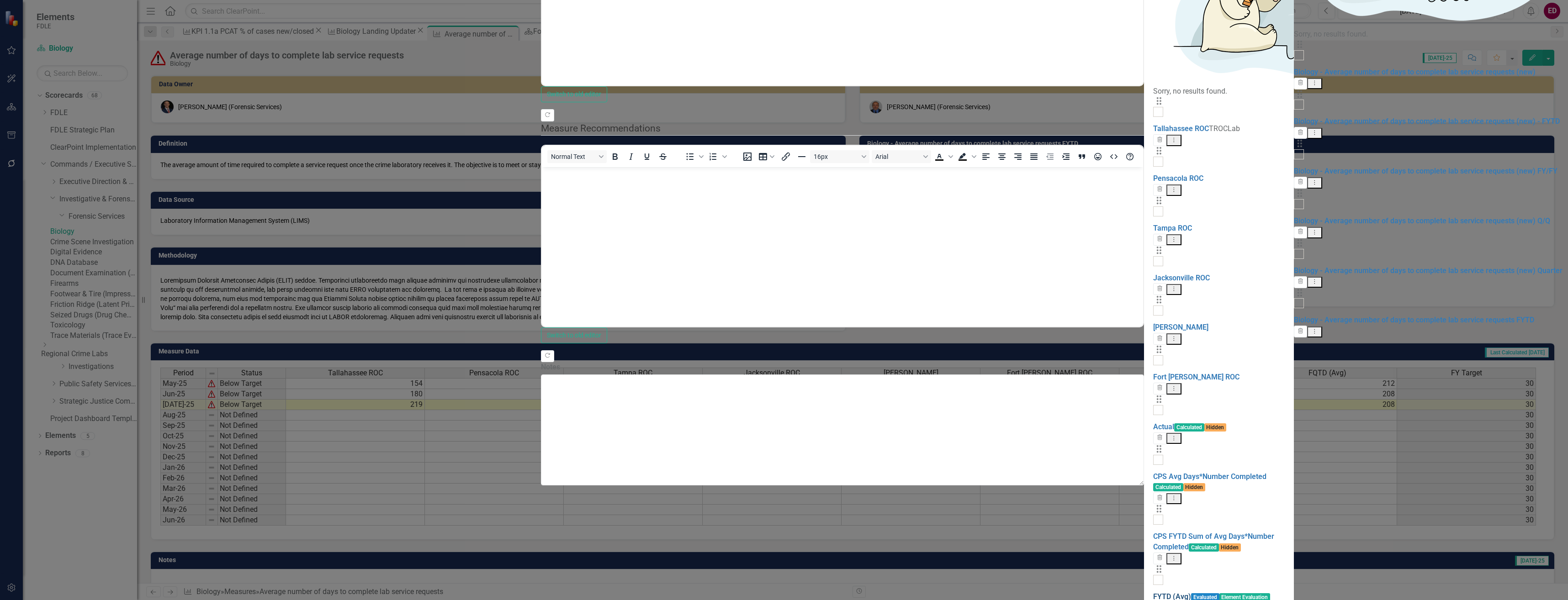
click at [1154, 593] on link "FYTD (Avg)" at bounding box center [1172, 597] width 38 height 9
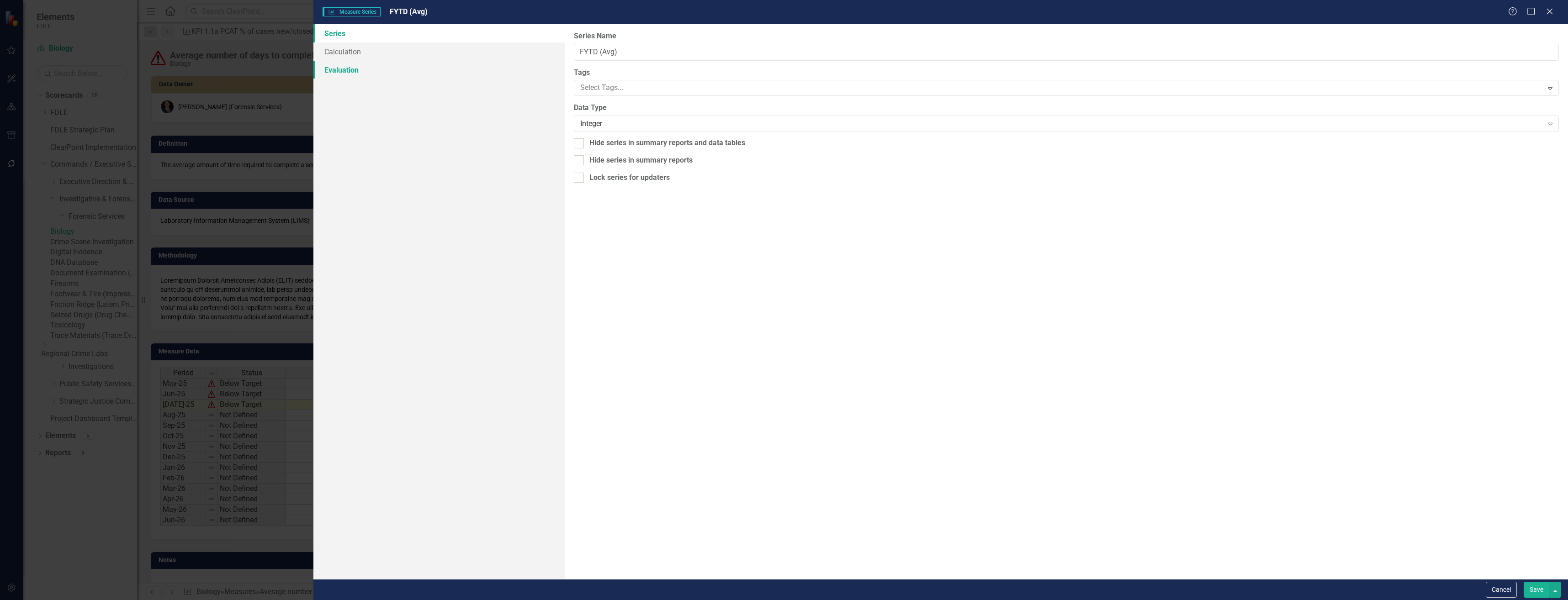
click at [496, 74] on link "Evaluation" at bounding box center [439, 70] width 251 height 18
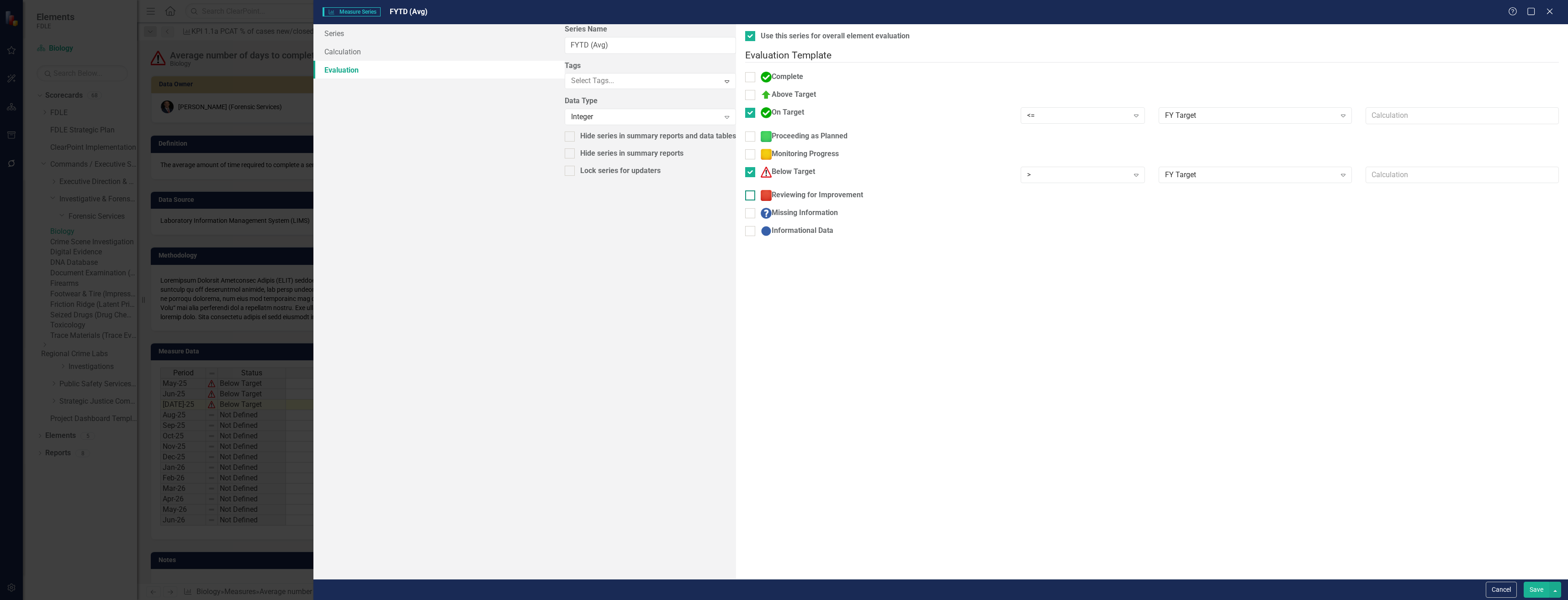
click at [761, 190] on div "Reviewing for Improvement" at bounding box center [811, 195] width 102 height 11
click at [745, 191] on input "Reviewing for Improvement" at bounding box center [748, 193] width 6 height 6
checkbox input "true"
click at [1165, 195] on div "Static Value" at bounding box center [1250, 199] width 170 height 11
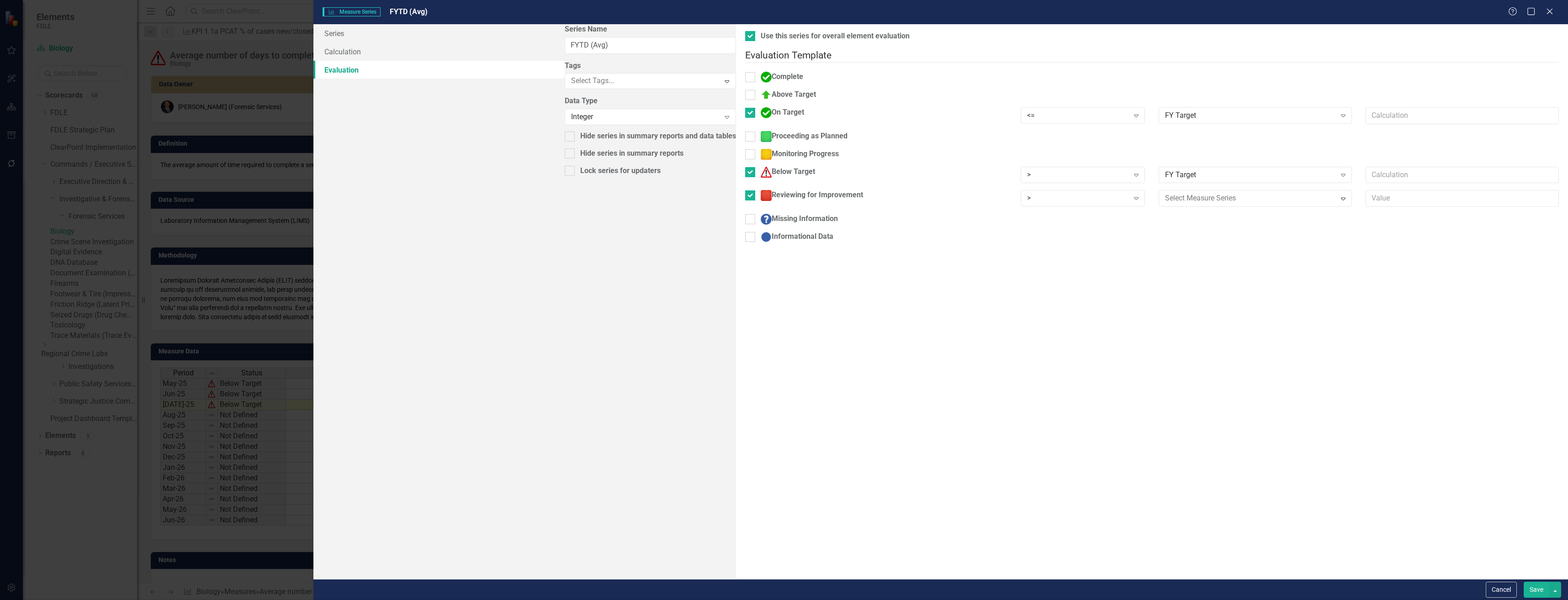
click at [745, 167] on input "Below Target" at bounding box center [748, 170] width 6 height 6
checkbox input "false"
click at [745, 132] on input "Proceeding as Planned" at bounding box center [748, 134] width 6 height 6
checkbox input "true"
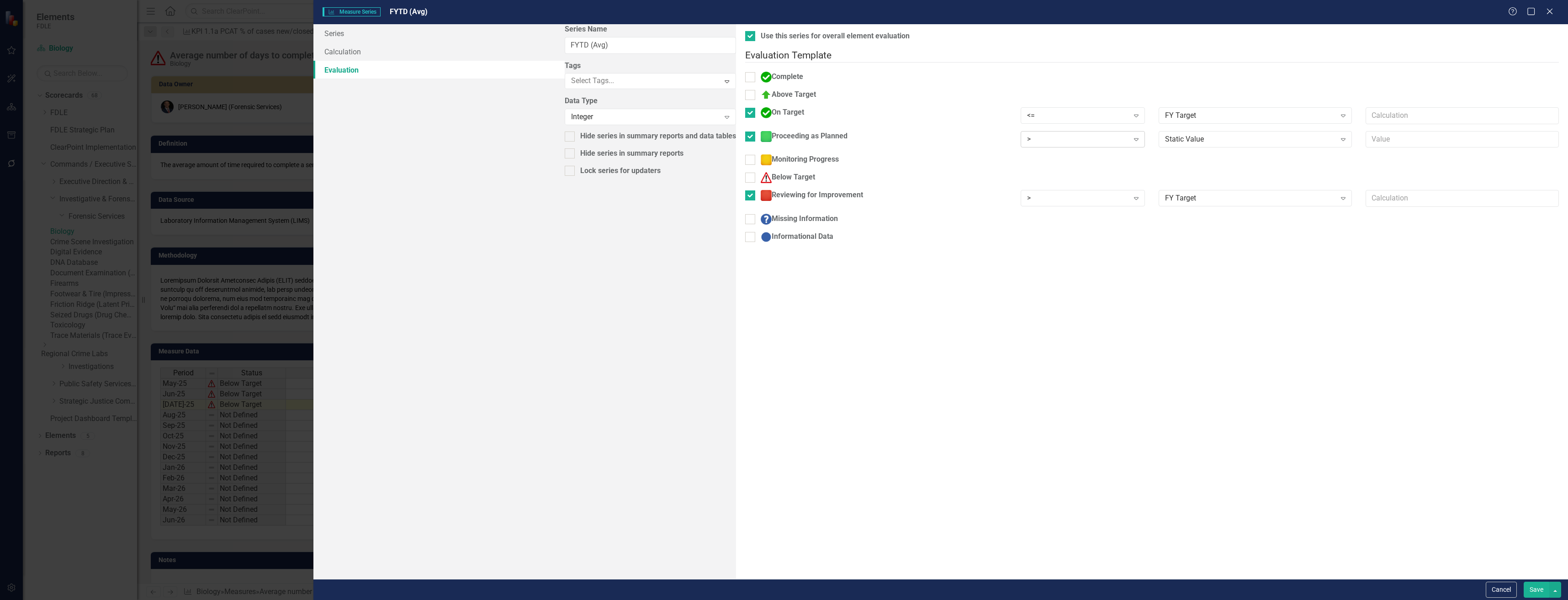
click at [1027, 134] on div ">" at bounding box center [1078, 139] width 101 height 11
click at [1159, 131] on div "Static Value Expand" at bounding box center [1256, 139] width 193 height 16
click at [1366, 131] on input "text" at bounding box center [1463, 139] width 193 height 17
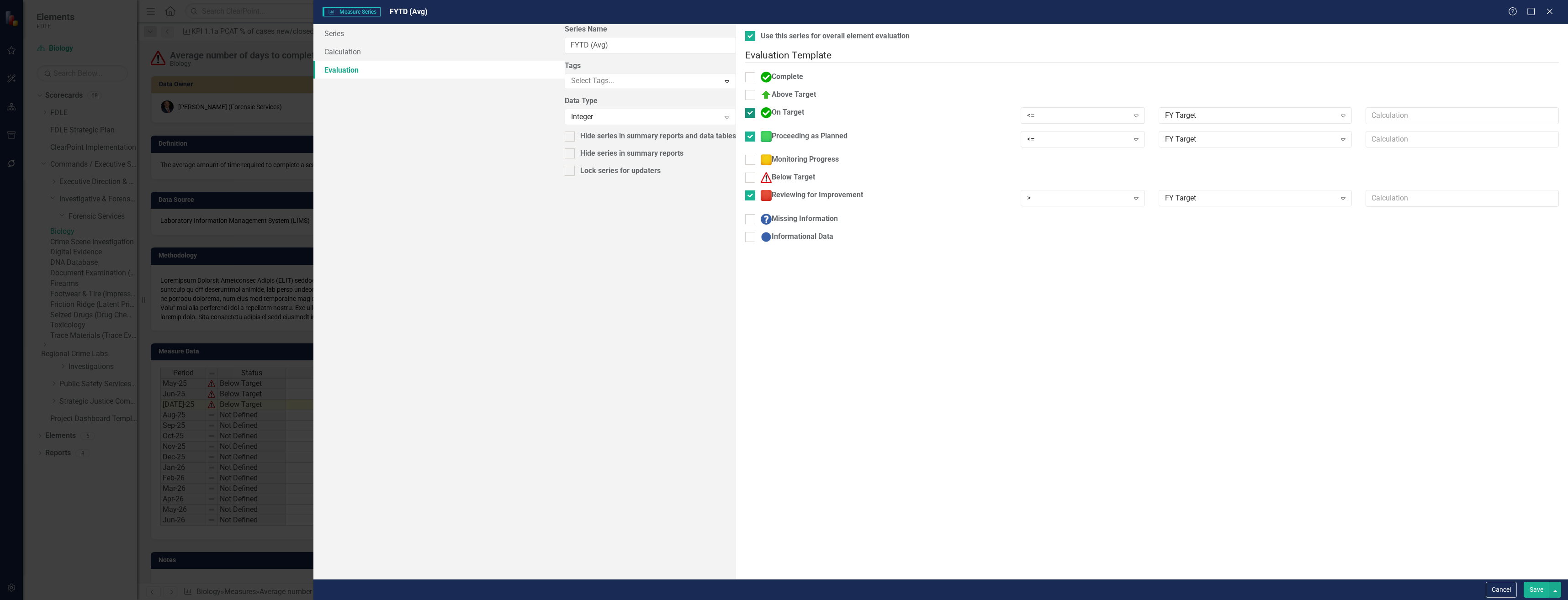
click at [738, 111] on div "On Target" at bounding box center [876, 116] width 276 height 18
click at [745, 107] on input "On Target" at bounding box center [748, 110] width 6 height 6
checkbox input "false"
click at [761, 151] on div "Monitoring Progress" at bounding box center [800, 154] width 78 height 11
click at [745, 151] on input "Monitoring Progress" at bounding box center [748, 152] width 6 height 6
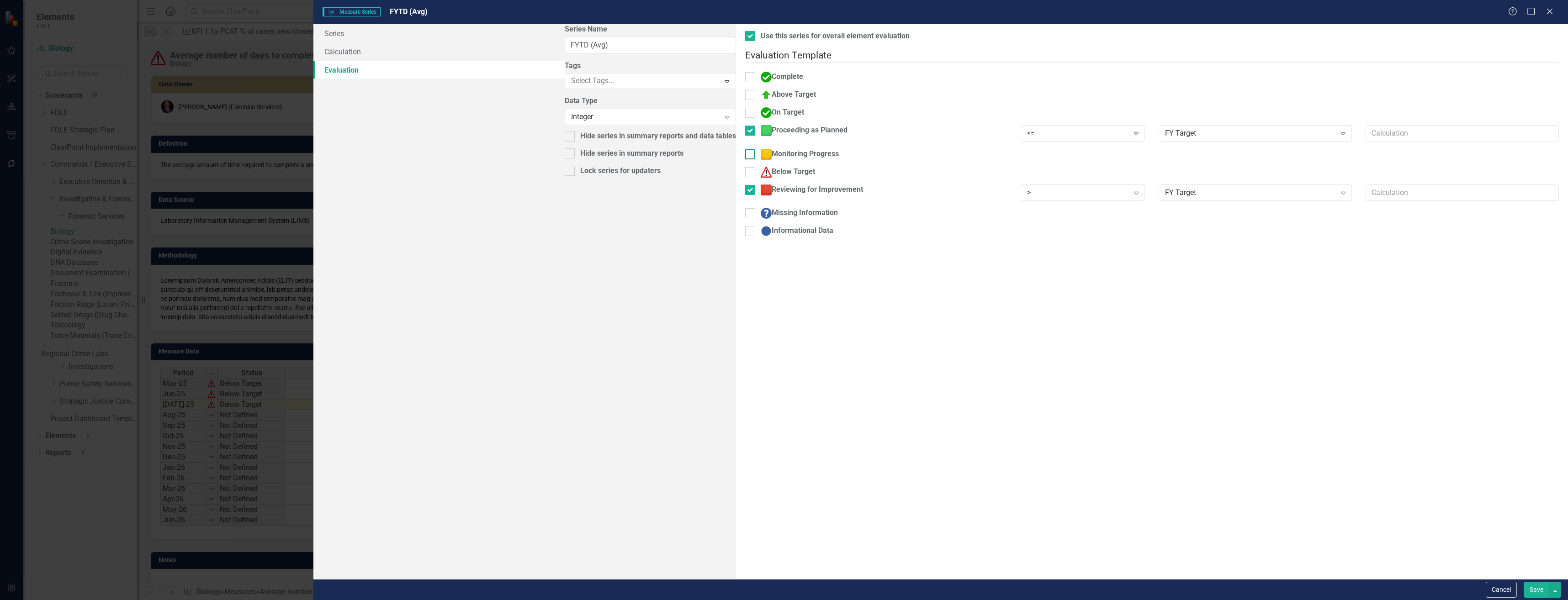
checkbox input "true"
click at [1021, 149] on div "> Expand" at bounding box center [1083, 157] width 124 height 16
click at [1165, 153] on div "Static Value" at bounding box center [1250, 157] width 170 height 11
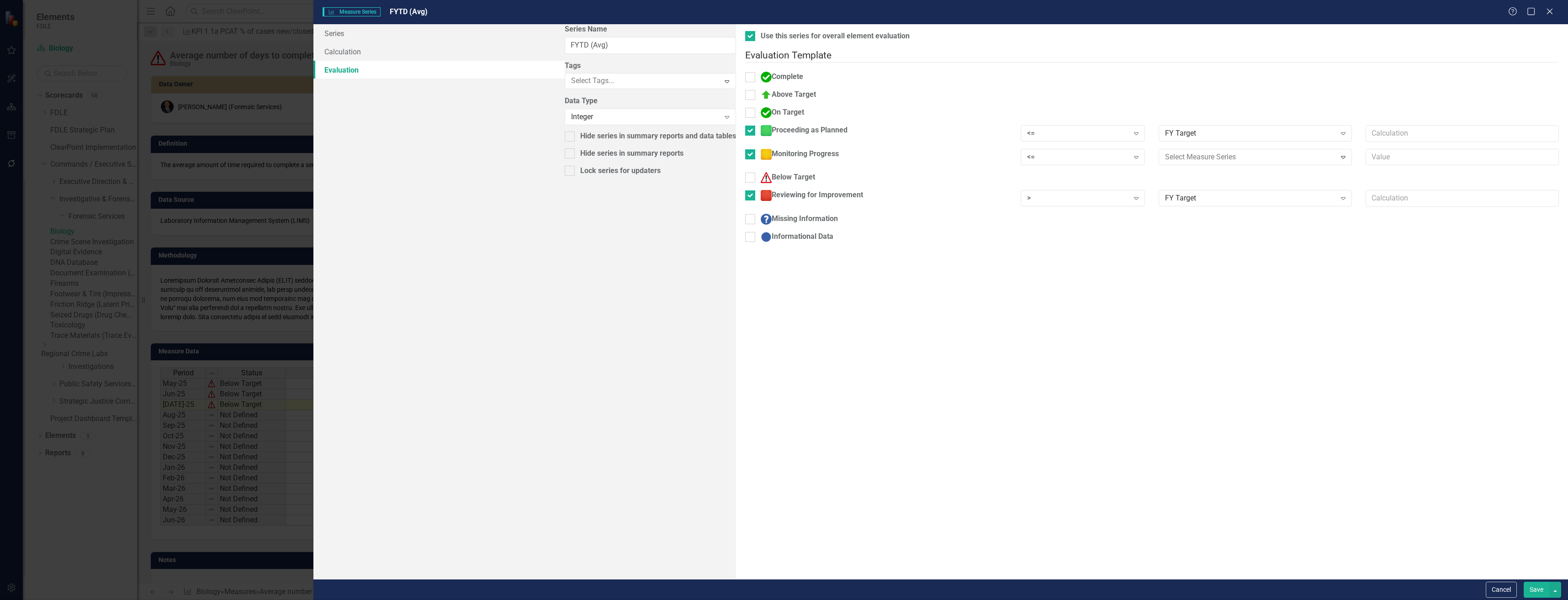
click at [1366, 149] on input "text" at bounding box center [1463, 157] width 193 height 17
type input "*.9"
click at [1538, 587] on button "Save" at bounding box center [1537, 590] width 26 height 16
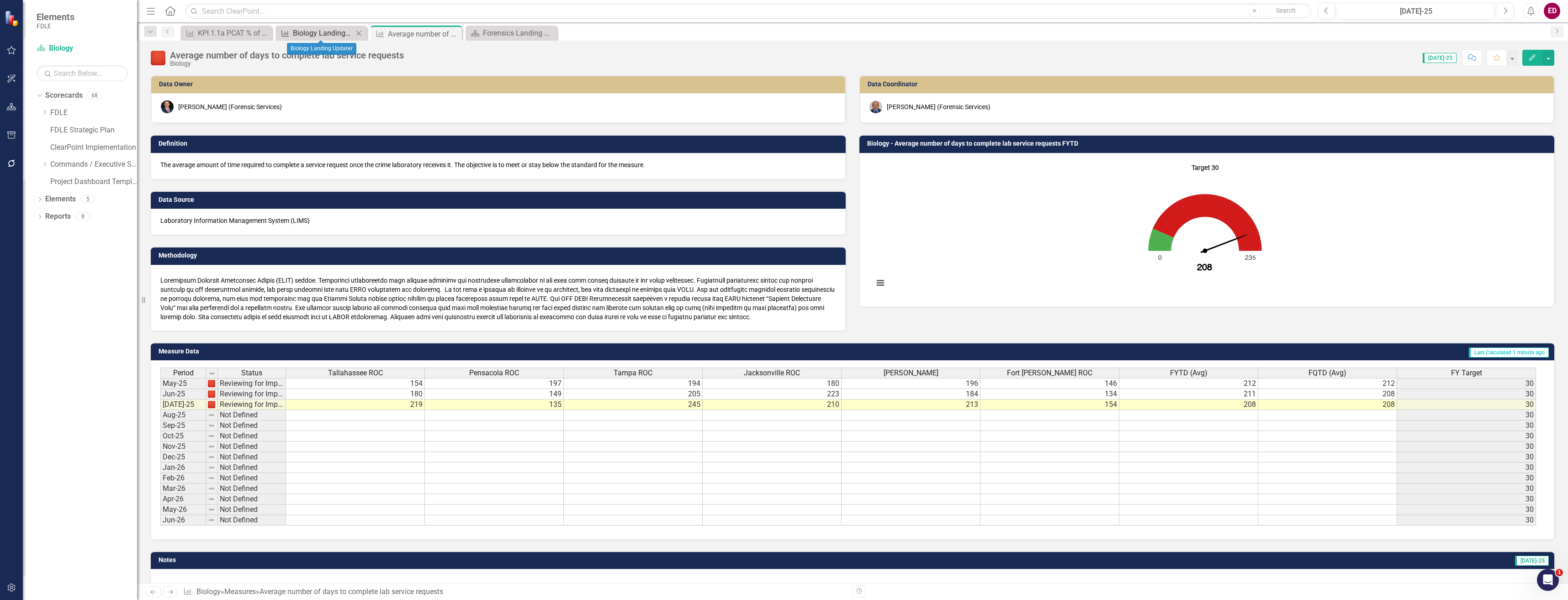
click at [328, 33] on div "Biology Landing Updater" at bounding box center [323, 33] width 60 height 11
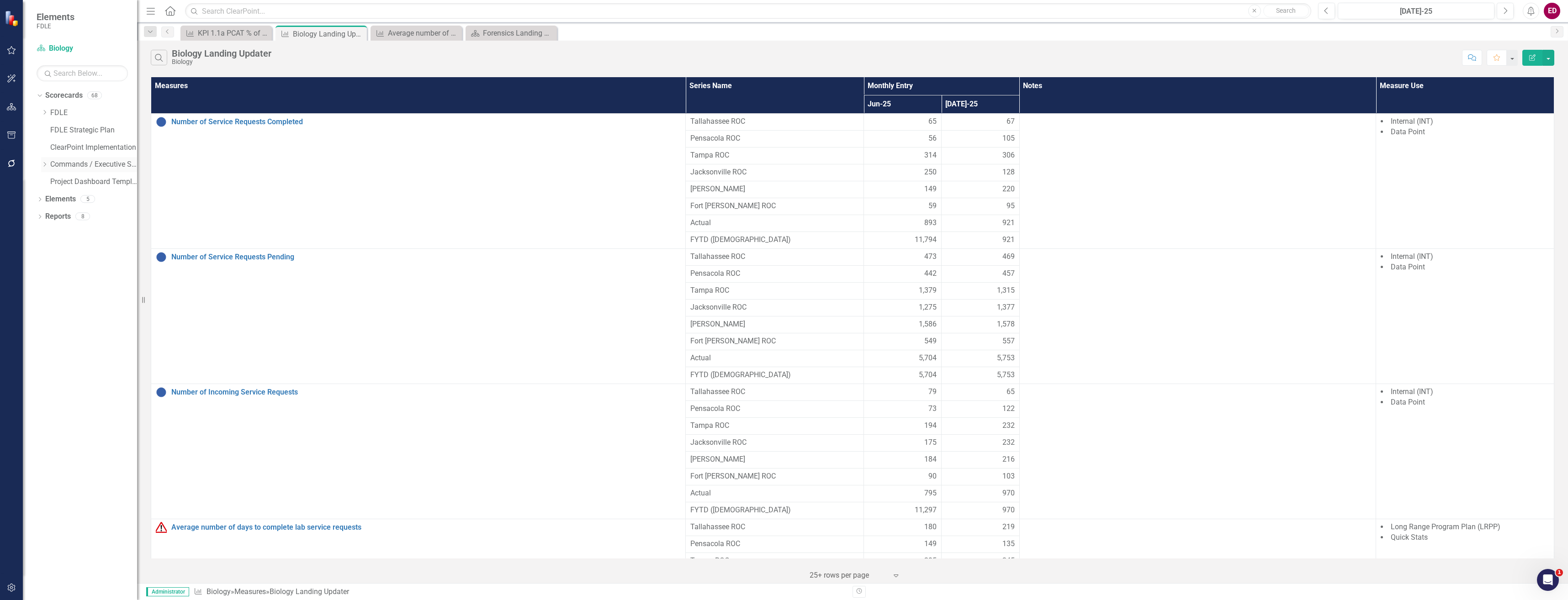
click at [43, 164] on icon "Dropdown" at bounding box center [45, 164] width 7 height 5
click at [53, 200] on icon "Dropdown" at bounding box center [53, 199] width 7 height 5
click at [62, 232] on icon "Dropdown" at bounding box center [63, 233] width 7 height 5
click at [62, 234] on icon "Dropdown" at bounding box center [62, 232] width 5 height 7
click at [63, 211] on div "Dropdown Forensic Services" at bounding box center [98, 217] width 78 height 15
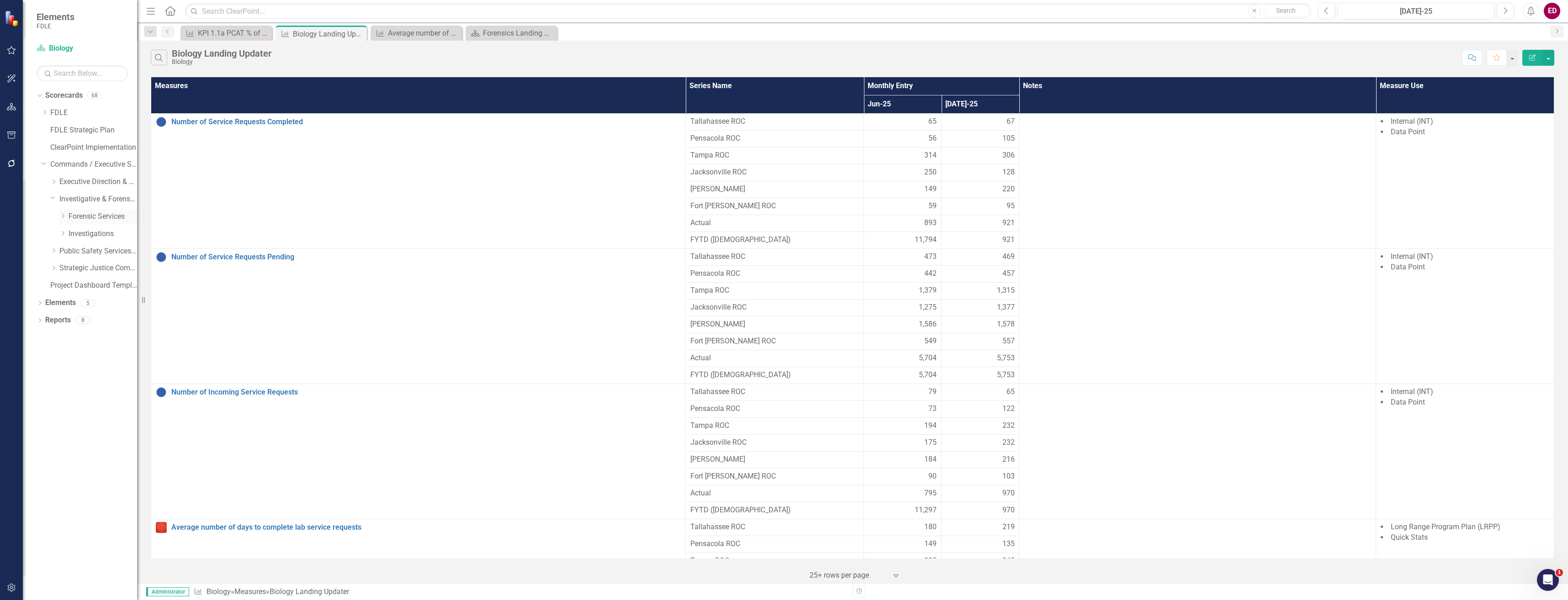
click at [64, 216] on icon "Dropdown" at bounding box center [63, 216] width 7 height 5
click at [91, 250] on link "Crime Scene Investigation" at bounding box center [108, 251] width 60 height 11
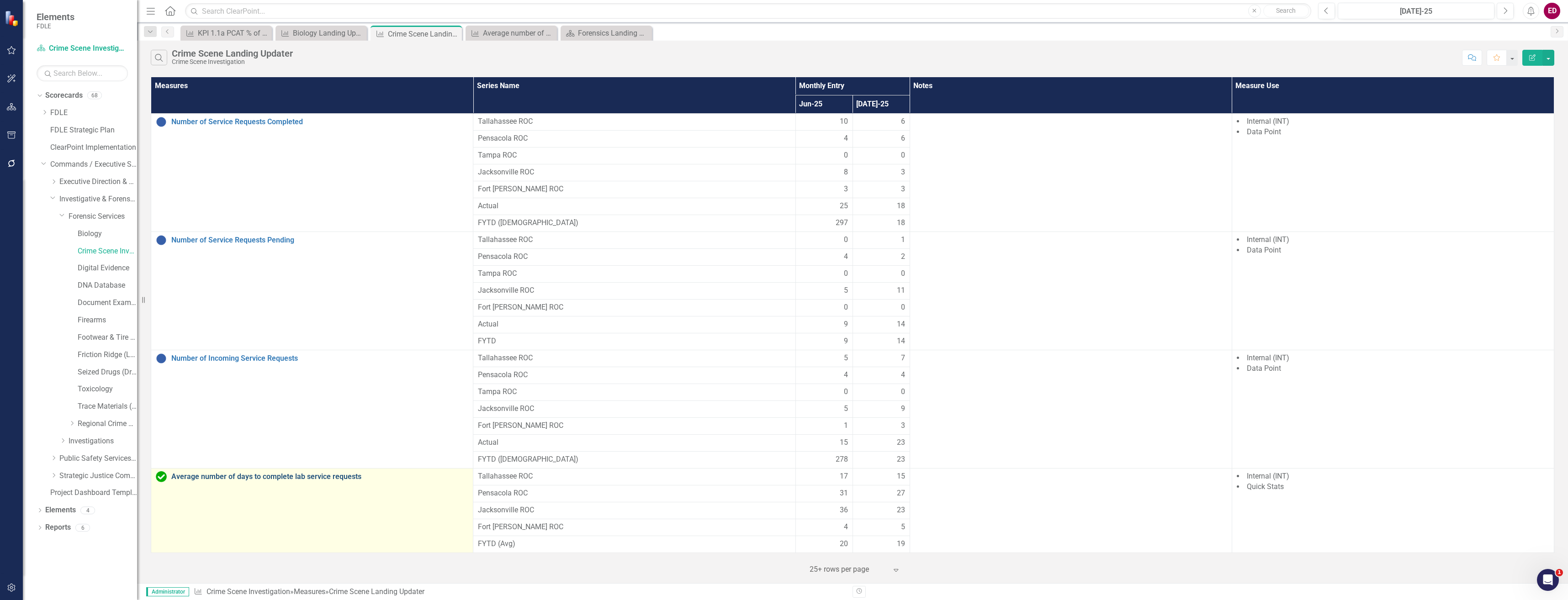
click at [338, 478] on link "Average number of days to complete lab service requests" at bounding box center [319, 476] width 297 height 8
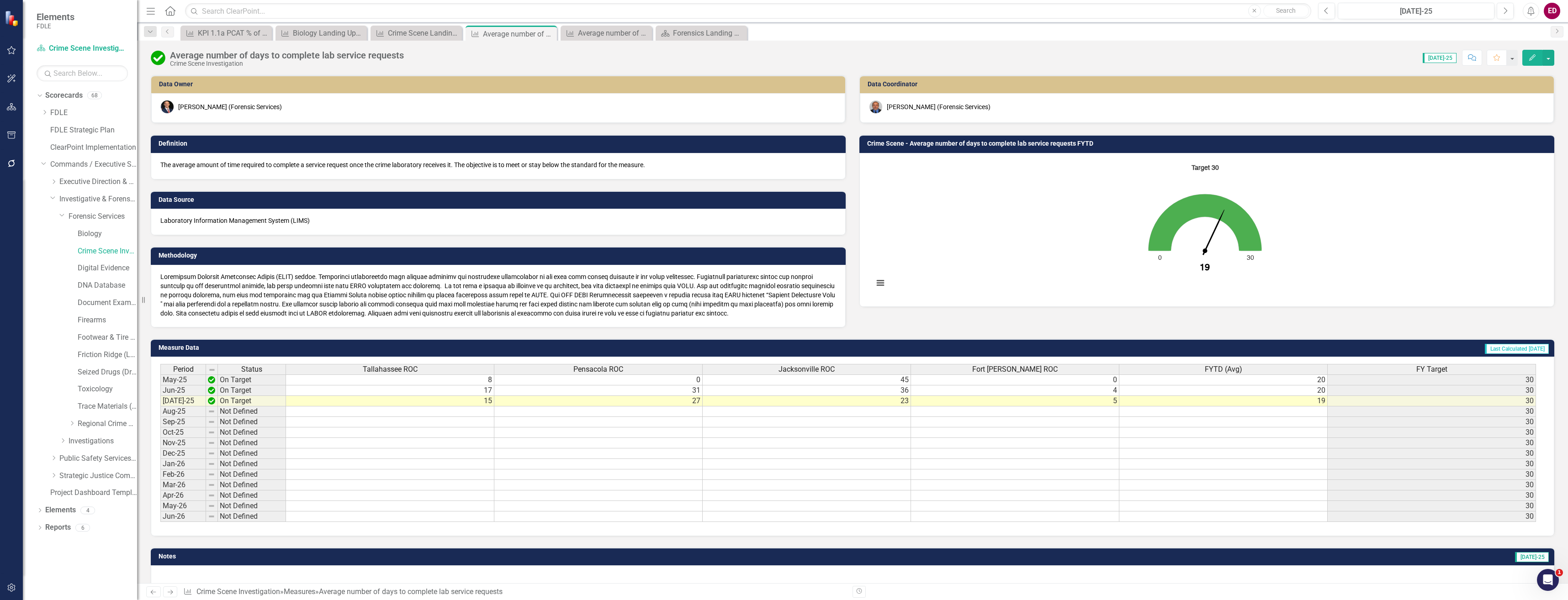
click at [1528, 61] on button "Edit" at bounding box center [1533, 58] width 20 height 16
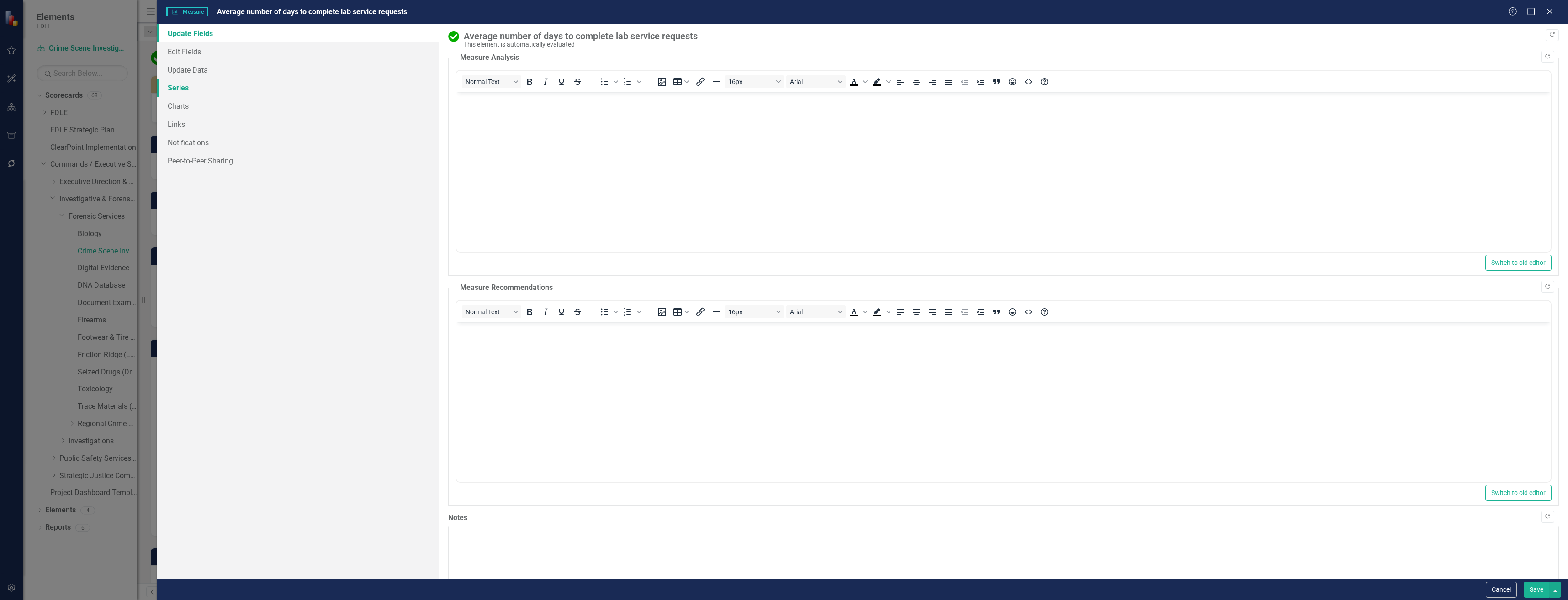
click at [359, 97] on link "Series" at bounding box center [298, 87] width 283 height 18
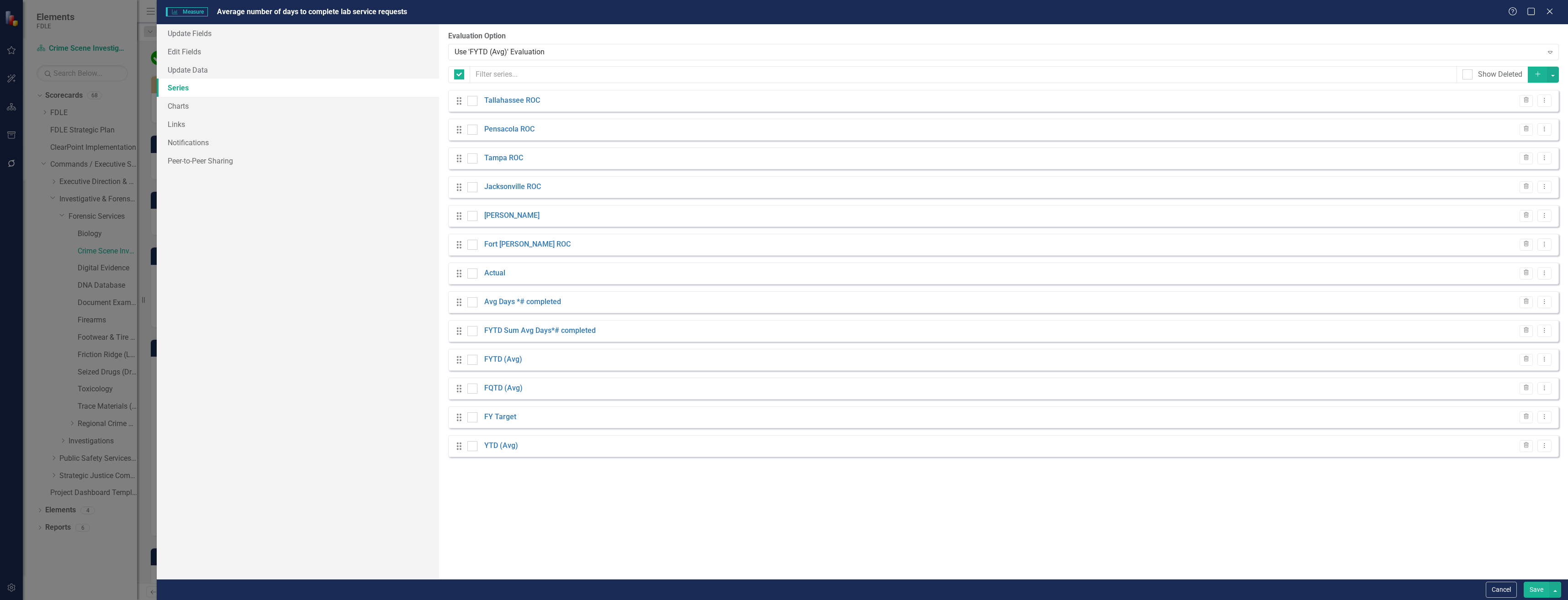
checkbox input "false"
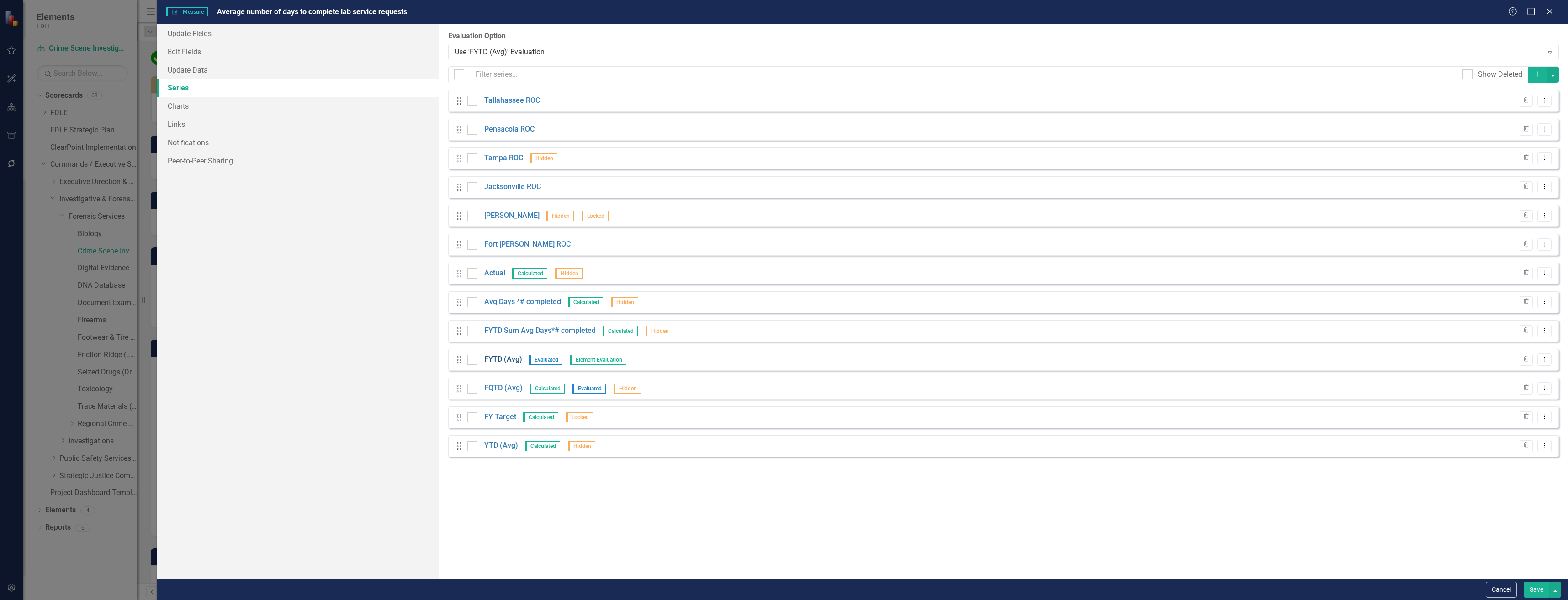
click at [515, 359] on link "FYTD (Avg)" at bounding box center [503, 359] width 38 height 11
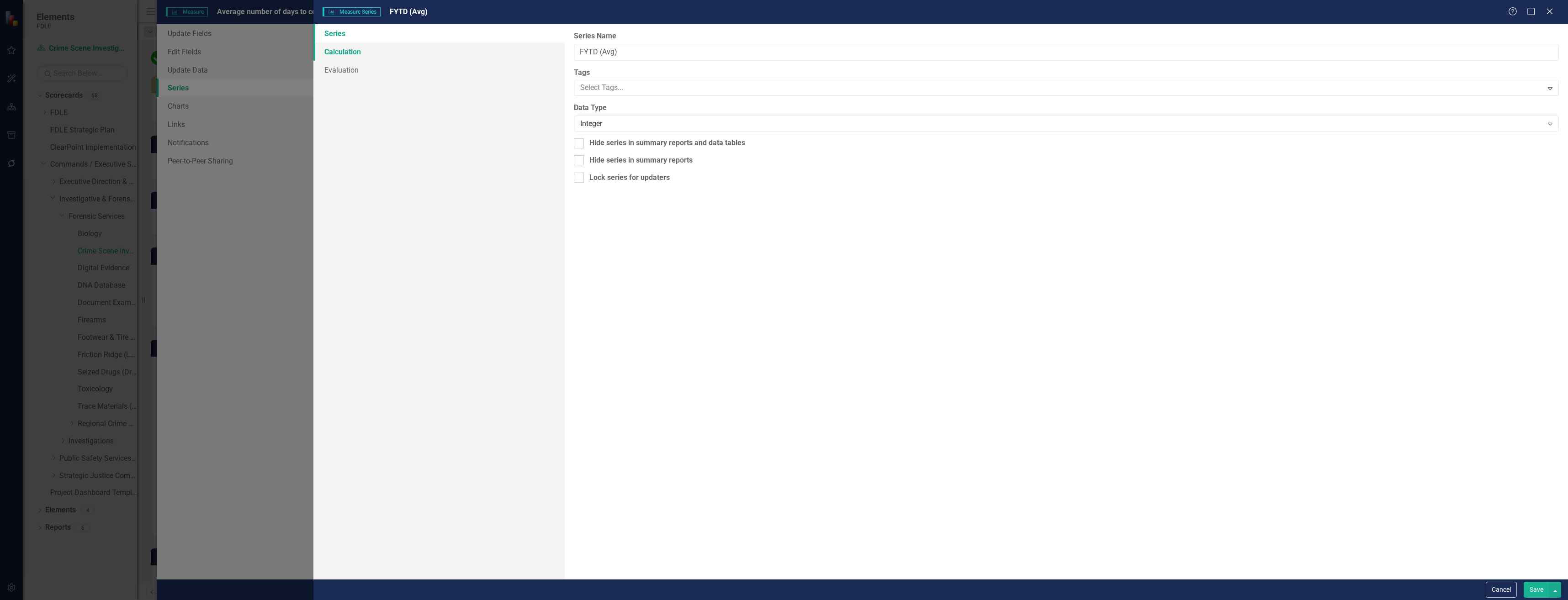
click at [467, 55] on link "Calculation" at bounding box center [439, 51] width 251 height 18
click at [483, 72] on link "Evaluation" at bounding box center [439, 70] width 251 height 18
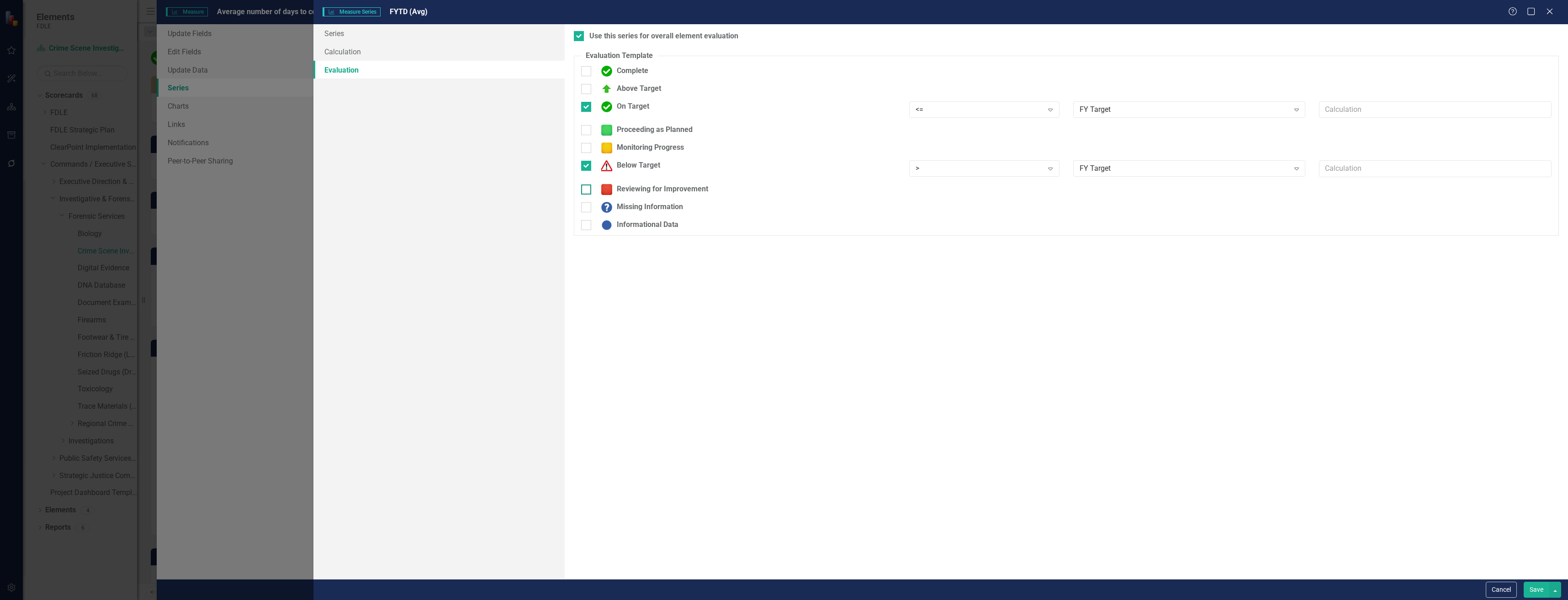
click at [668, 185] on div "Reviewing for Improvement" at bounding box center [652, 189] width 112 height 11
click at [587, 185] on input "Reviewing for Improvement" at bounding box center [584, 187] width 6 height 6
checkbox input "true"
click at [1131, 197] on div "Static Value" at bounding box center [1185, 193] width 210 height 11
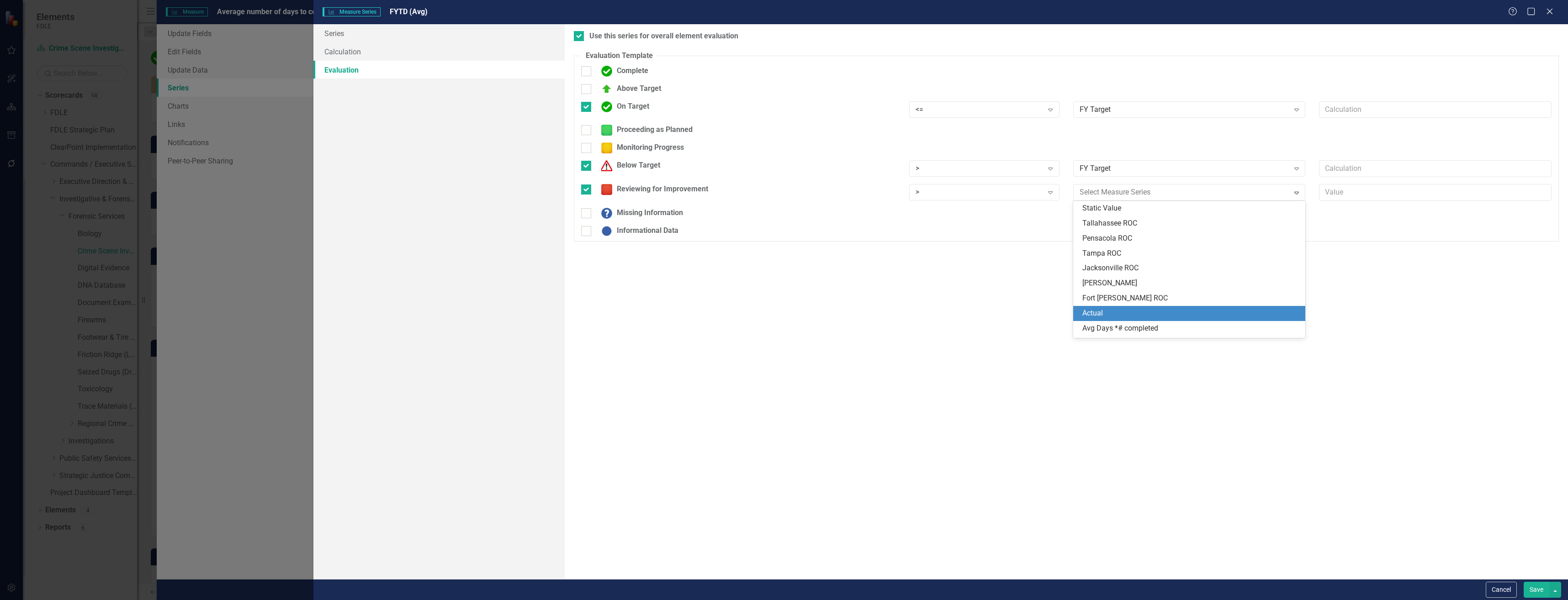
scroll to position [58, 0]
click at [1146, 319] on div "FY Target" at bounding box center [1191, 316] width 218 height 11
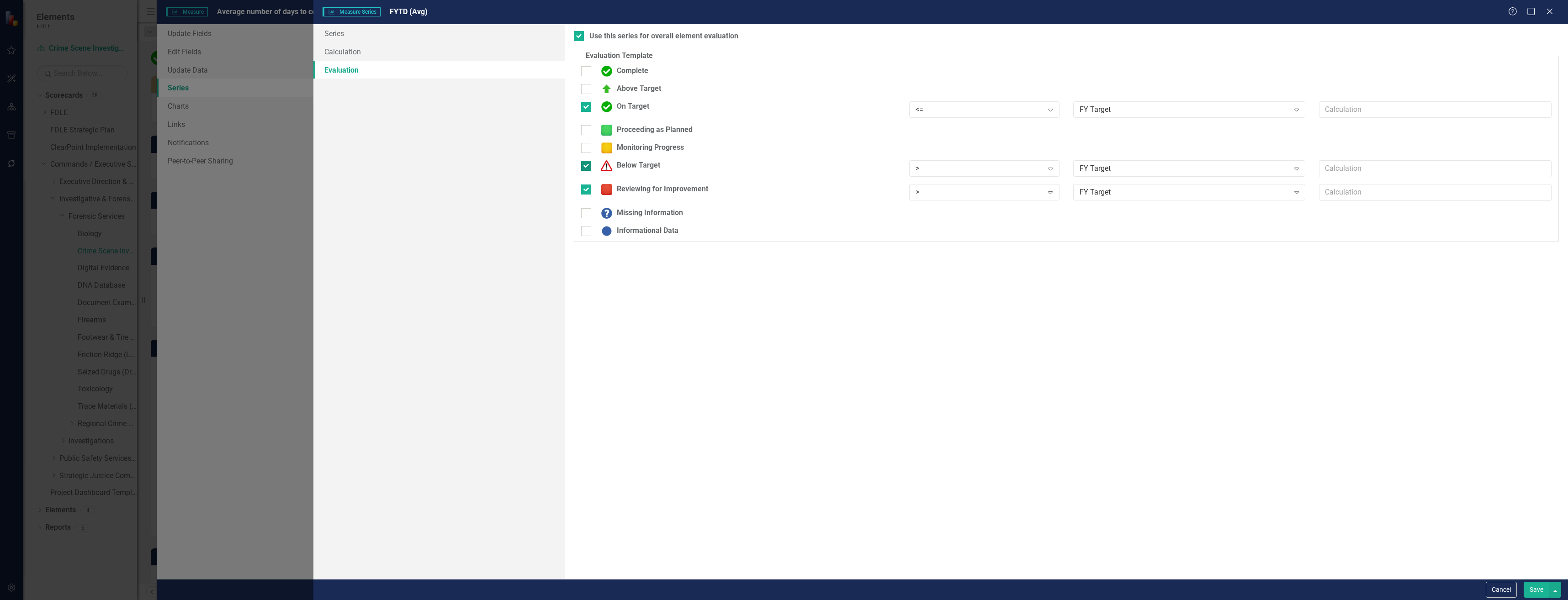
click at [636, 168] on div "Below Target" at bounding box center [629, 166] width 64 height 11
click at [587, 167] on input "Below Target" at bounding box center [584, 164] width 6 height 6
checkbox input "false"
click at [634, 136] on div "Proceeding as Planned" at bounding box center [738, 133] width 328 height 18
click at [635, 132] on div "Proceeding as Planned" at bounding box center [645, 130] width 96 height 11
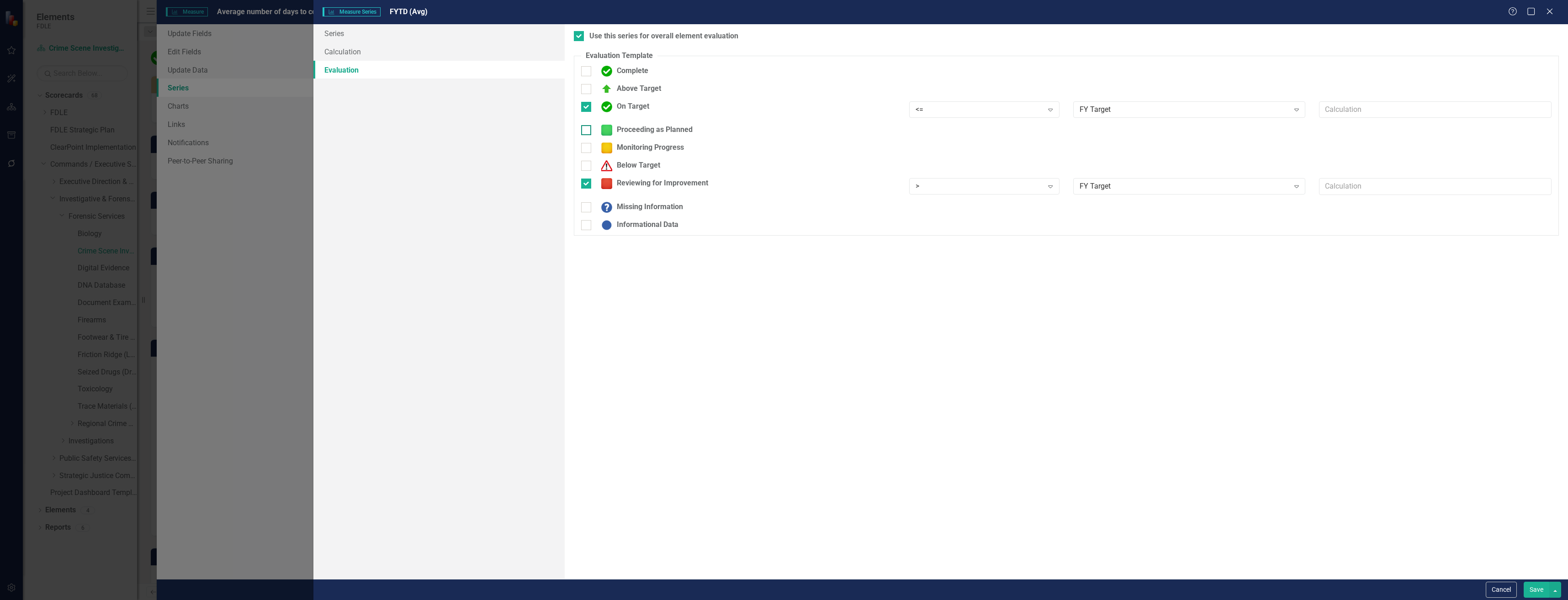
click at [587, 131] on input "Proceeding as Planned" at bounding box center [584, 128] width 6 height 6
checkbox input "true"
click at [955, 144] on div "> Expand" at bounding box center [984, 135] width 164 height 22
click at [950, 130] on div ">" at bounding box center [979, 133] width 128 height 11
click at [959, 199] on div "<=" at bounding box center [986, 195] width 136 height 11
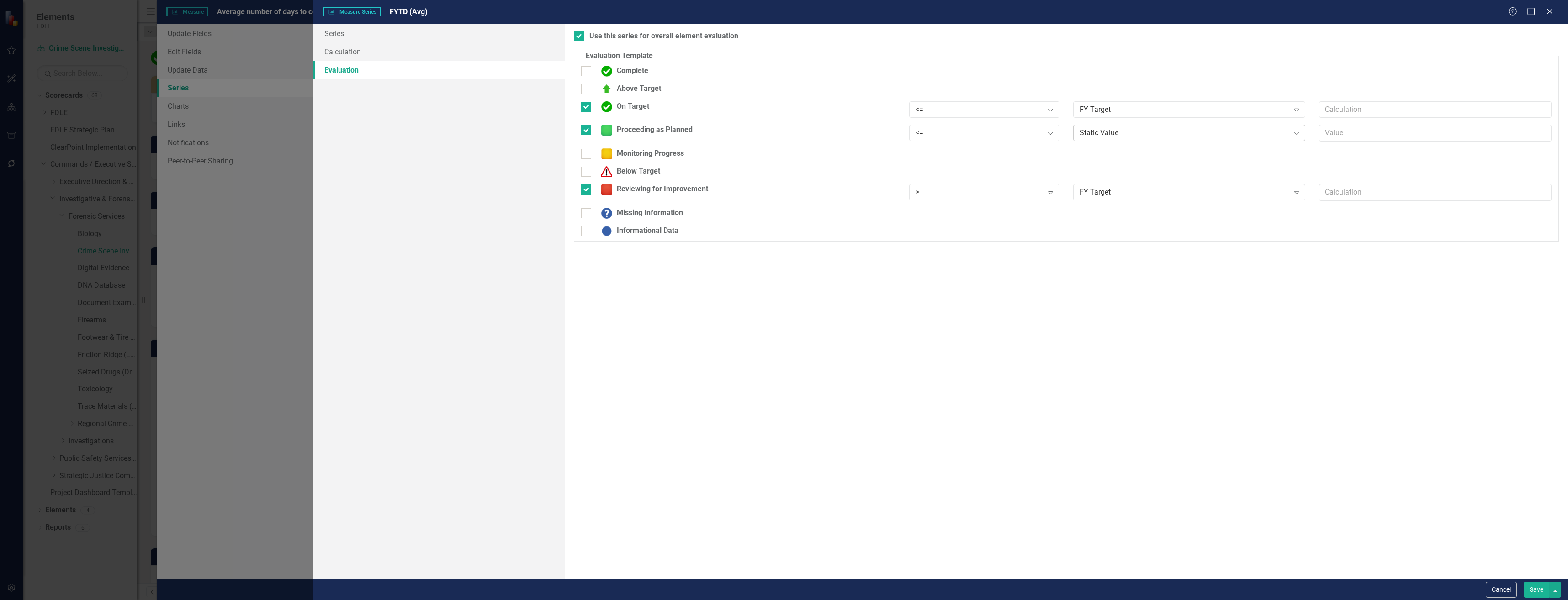
click at [1136, 134] on div "Static Value" at bounding box center [1185, 133] width 210 height 11
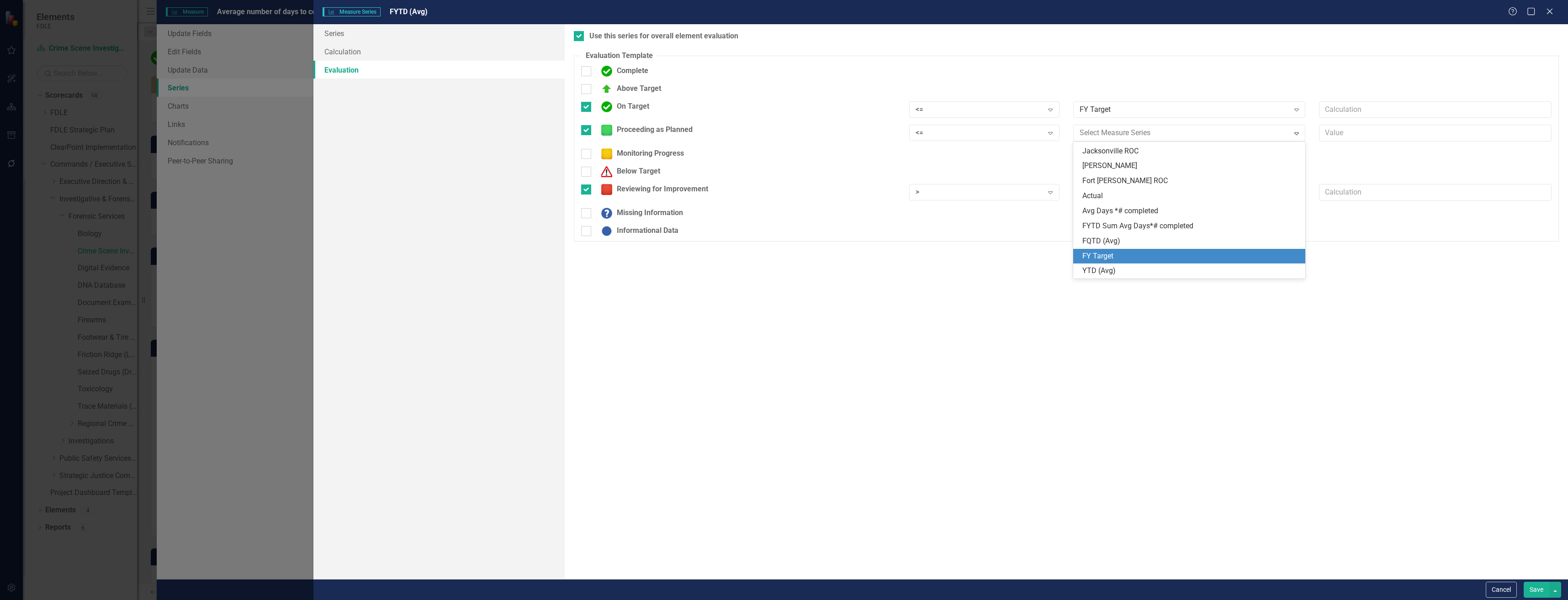
click at [1164, 251] on div "FY Target" at bounding box center [1191, 257] width 218 height 11
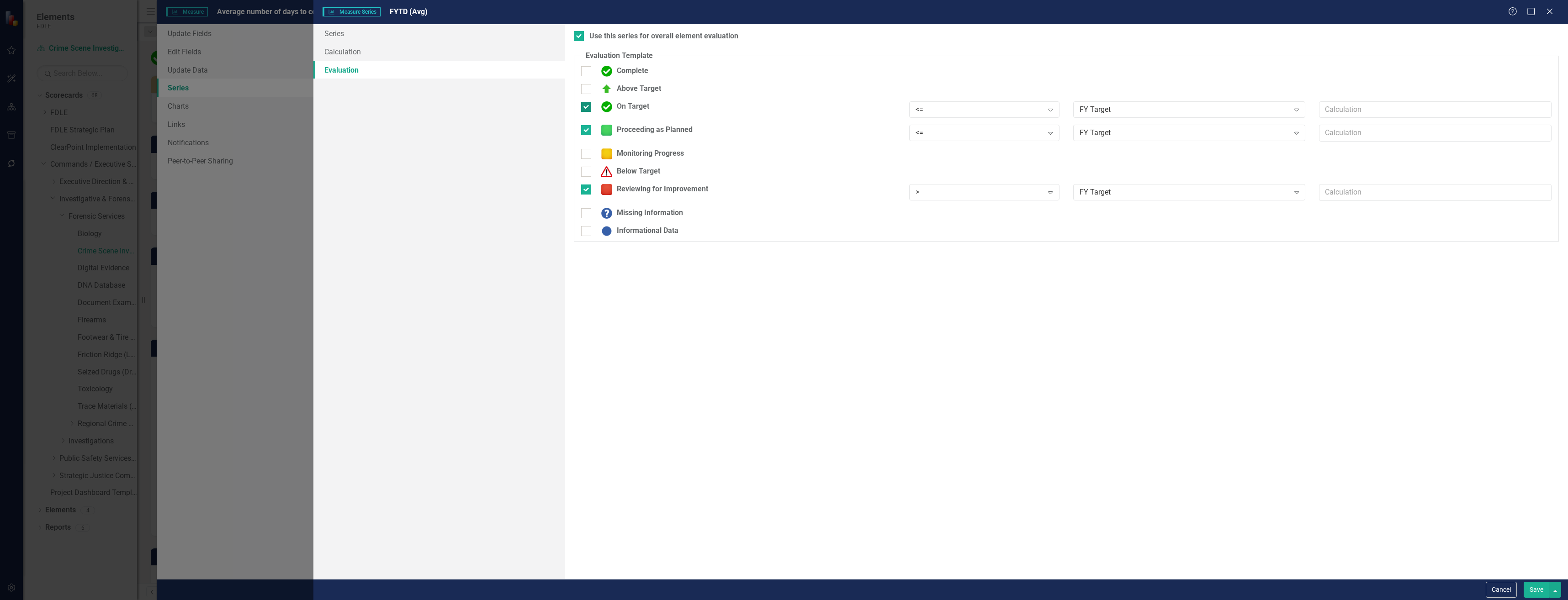
click at [636, 105] on div "On Target" at bounding box center [623, 107] width 53 height 11
click at [587, 105] on input "On Target" at bounding box center [584, 105] width 6 height 6
checkbox input "false"
click at [1536, 594] on button "Save" at bounding box center [1537, 590] width 26 height 16
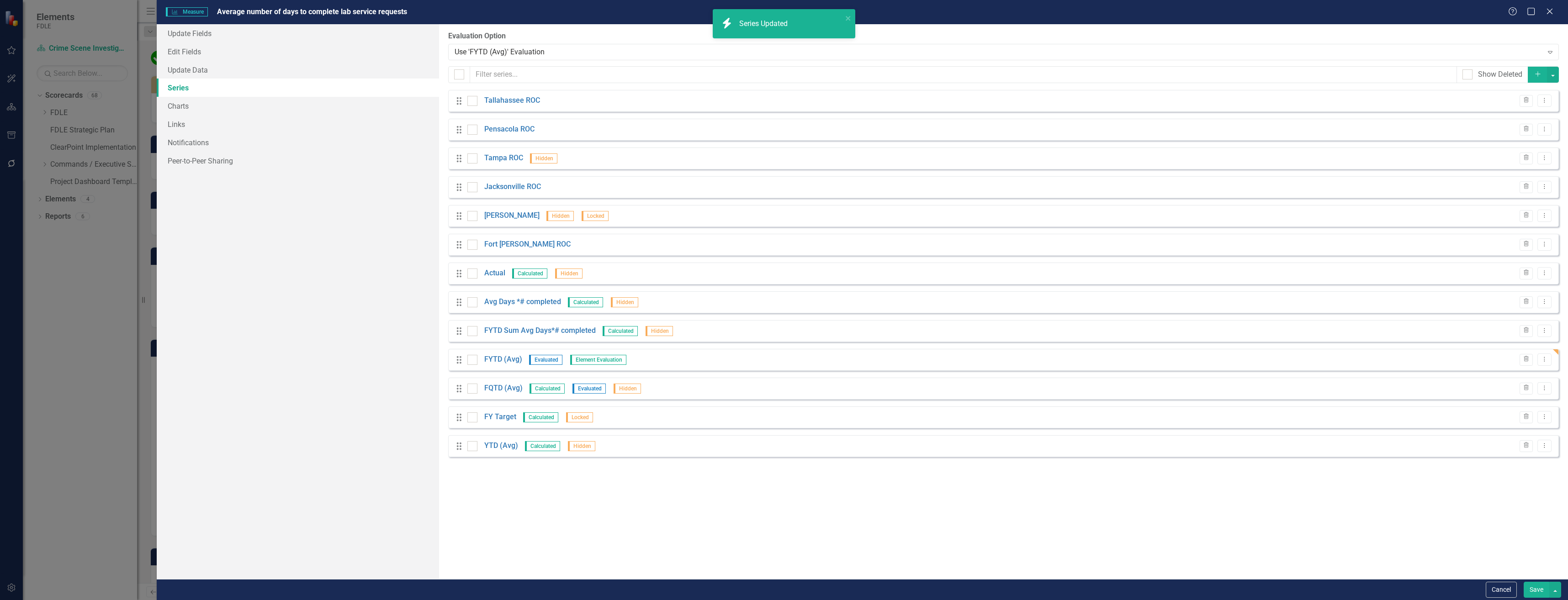
click at [1538, 582] on button "Save" at bounding box center [1537, 590] width 26 height 16
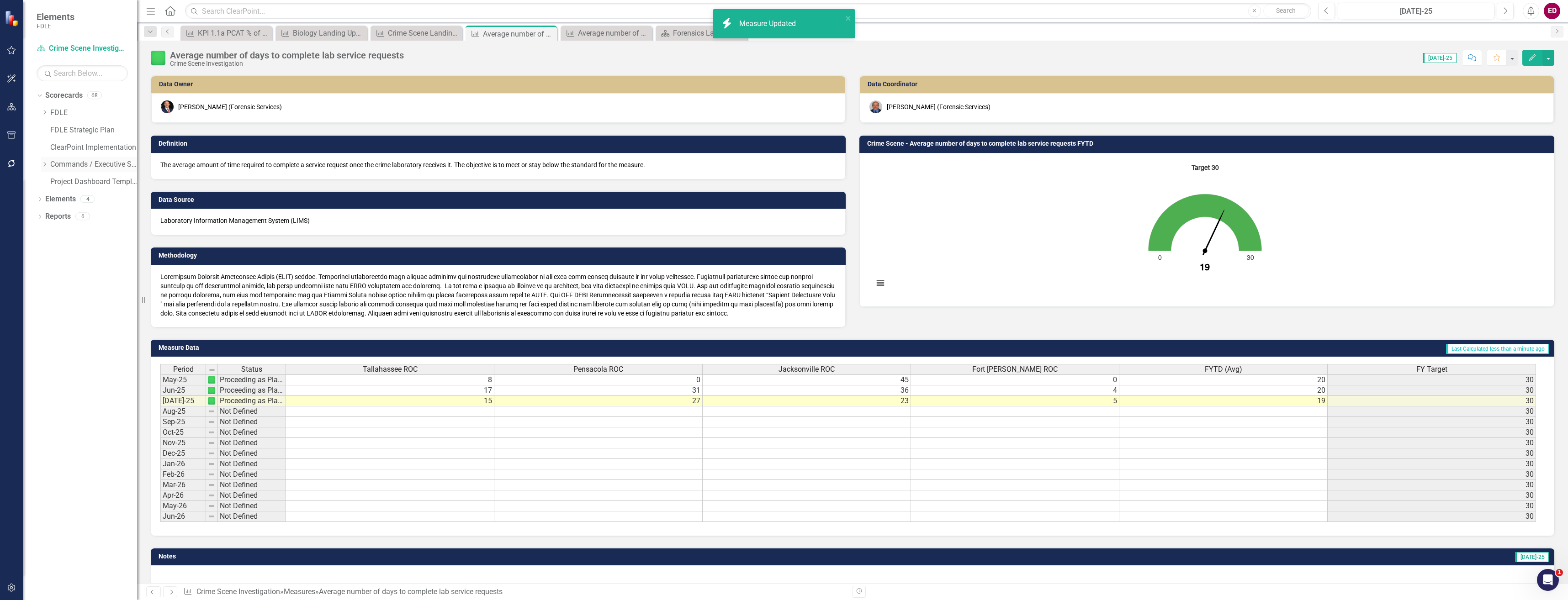
click at [49, 167] on div "Dropdown" at bounding box center [46, 164] width 9 height 7
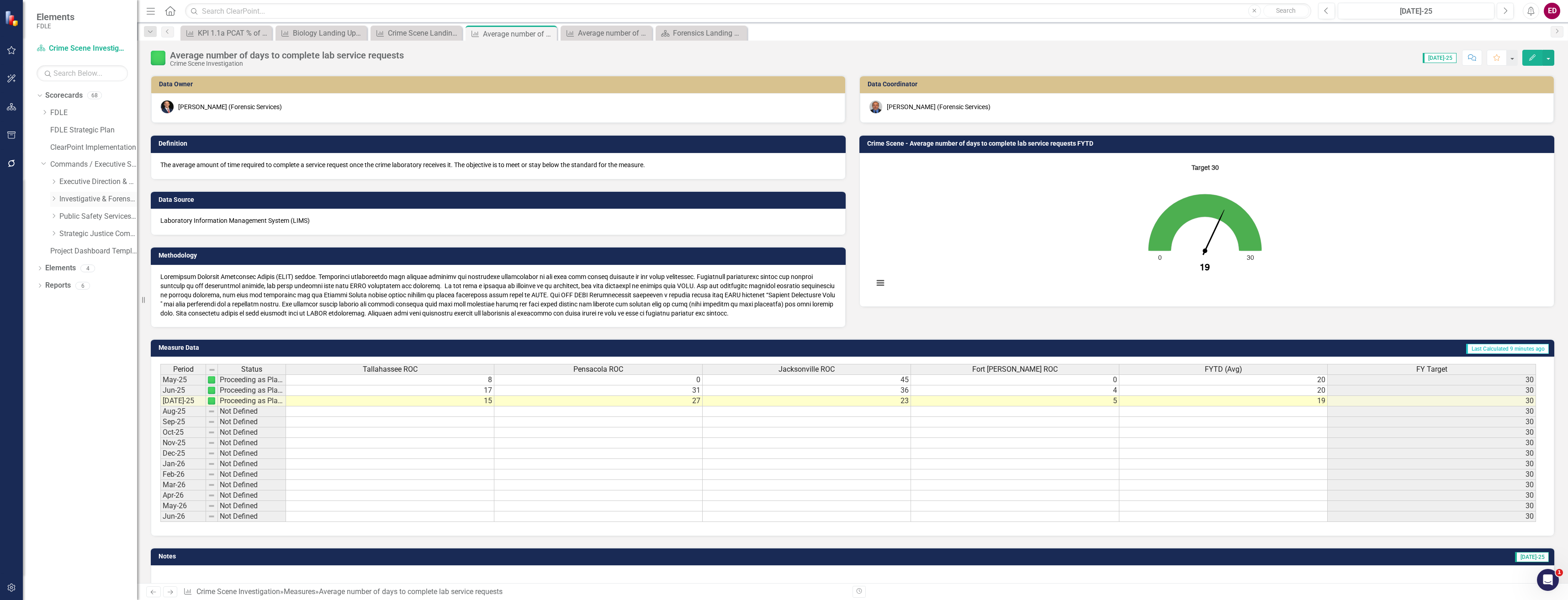
click at [53, 200] on icon "Dropdown" at bounding box center [53, 199] width 7 height 5
click at [61, 215] on icon "Dropdown" at bounding box center [63, 216] width 7 height 5
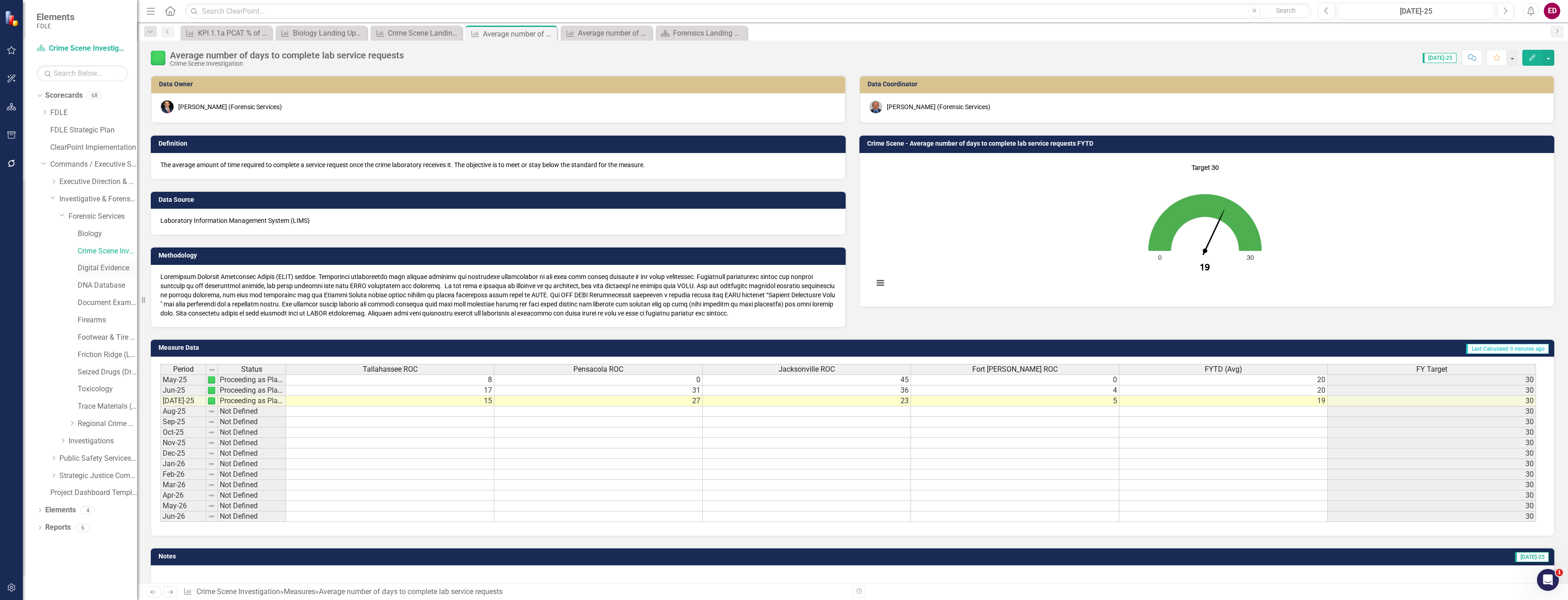
click at [116, 269] on link "Digital Evidence" at bounding box center [108, 268] width 60 height 11
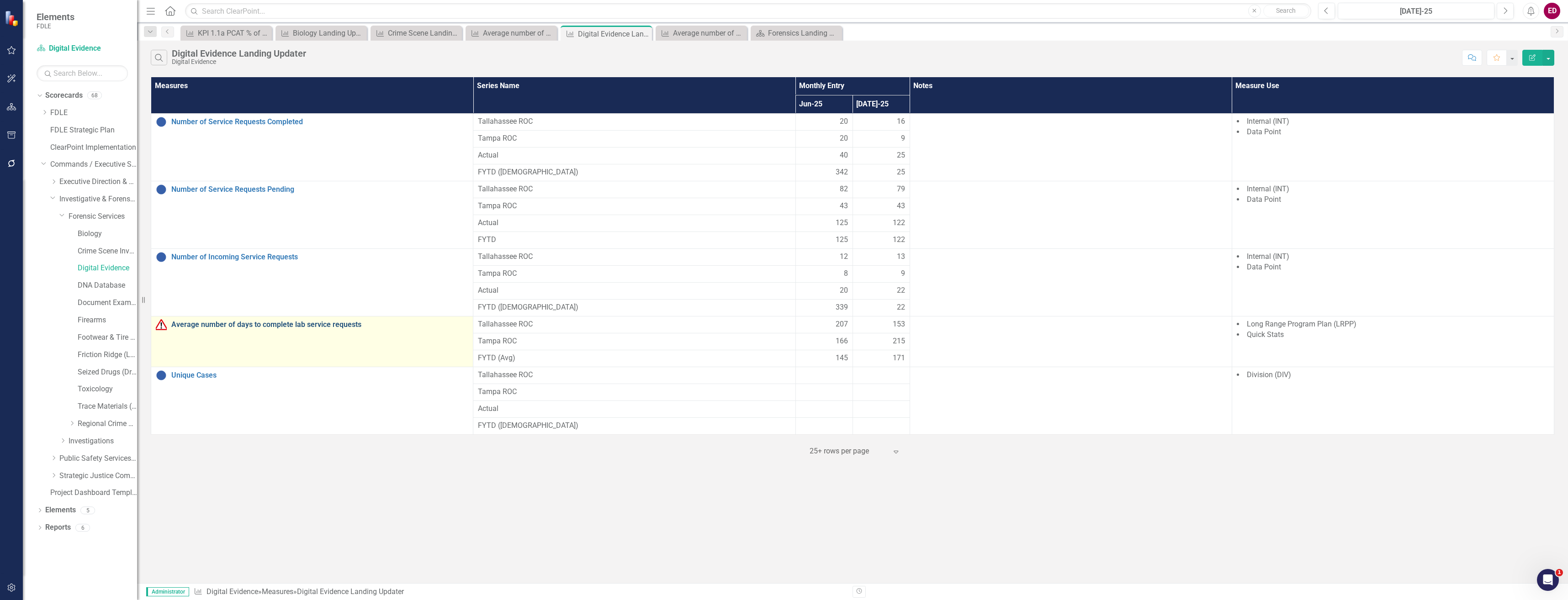
click at [224, 323] on link "Average number of days to complete lab service requests" at bounding box center [319, 324] width 297 height 8
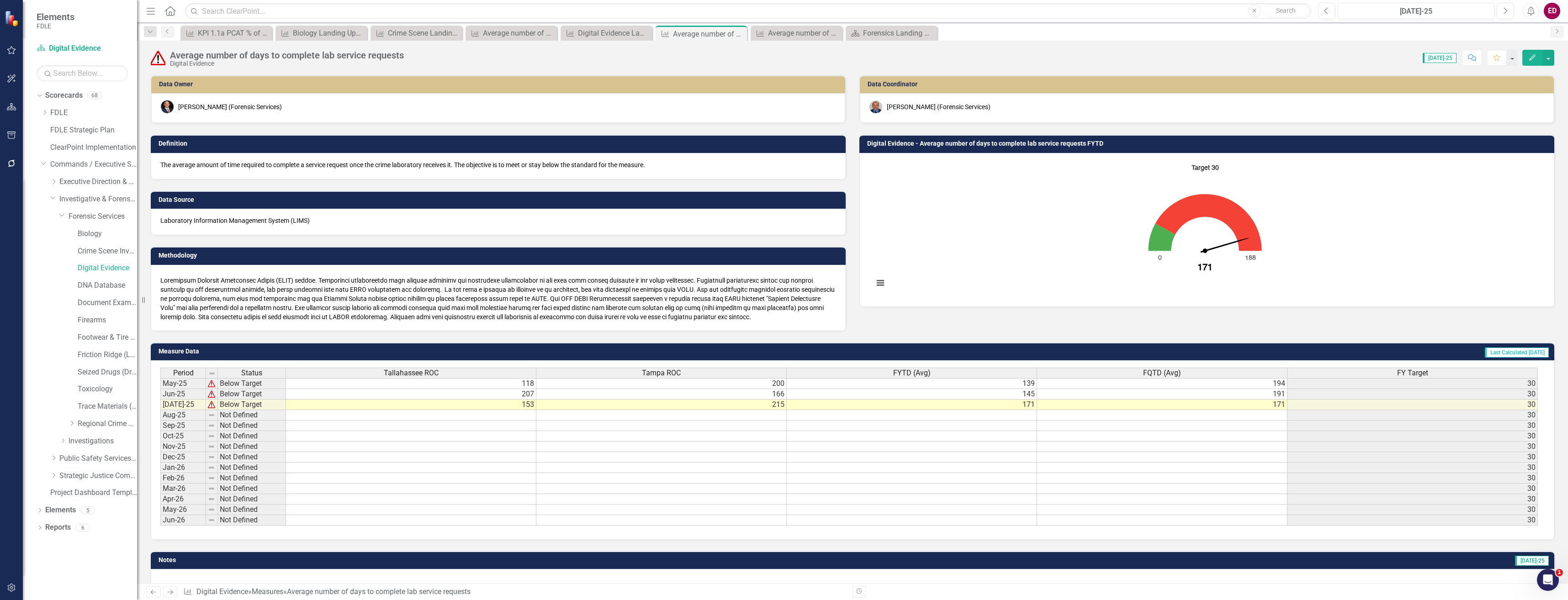
click at [1112, 215] on rect "Interactive chart" at bounding box center [1205, 228] width 672 height 137
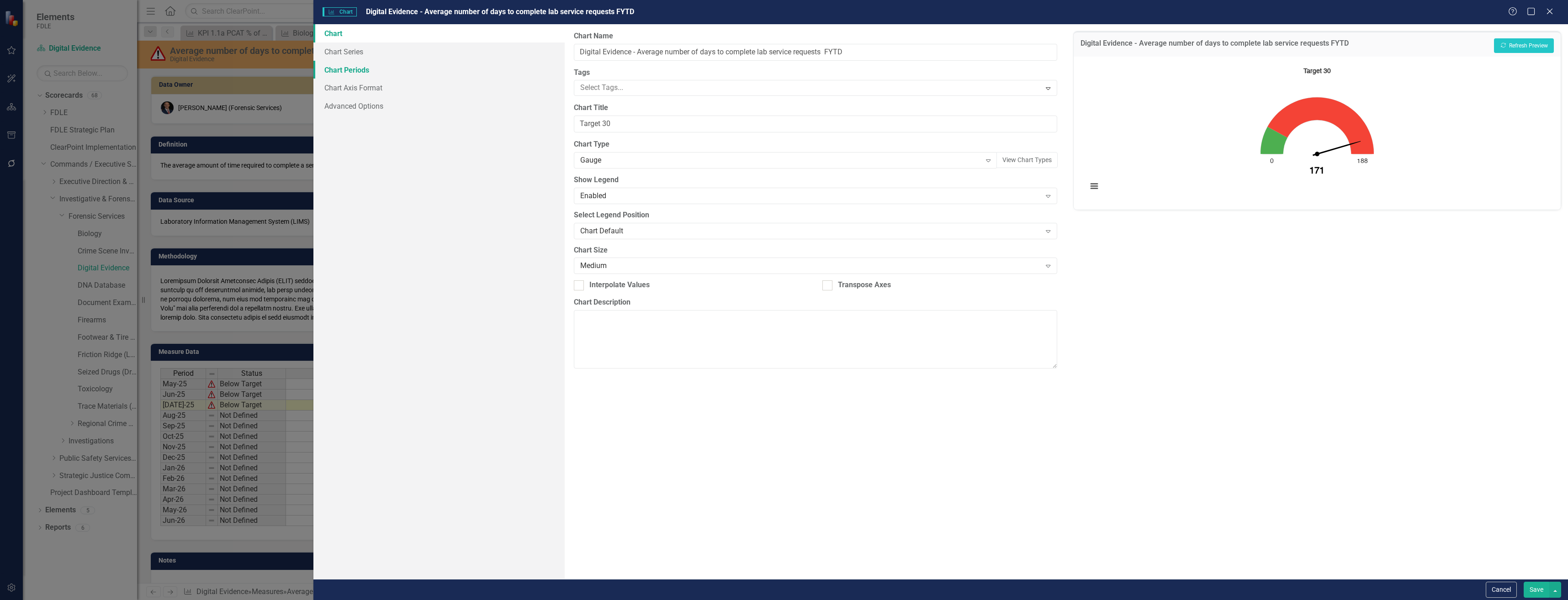
click at [366, 63] on link "Chart Periods" at bounding box center [439, 70] width 251 height 18
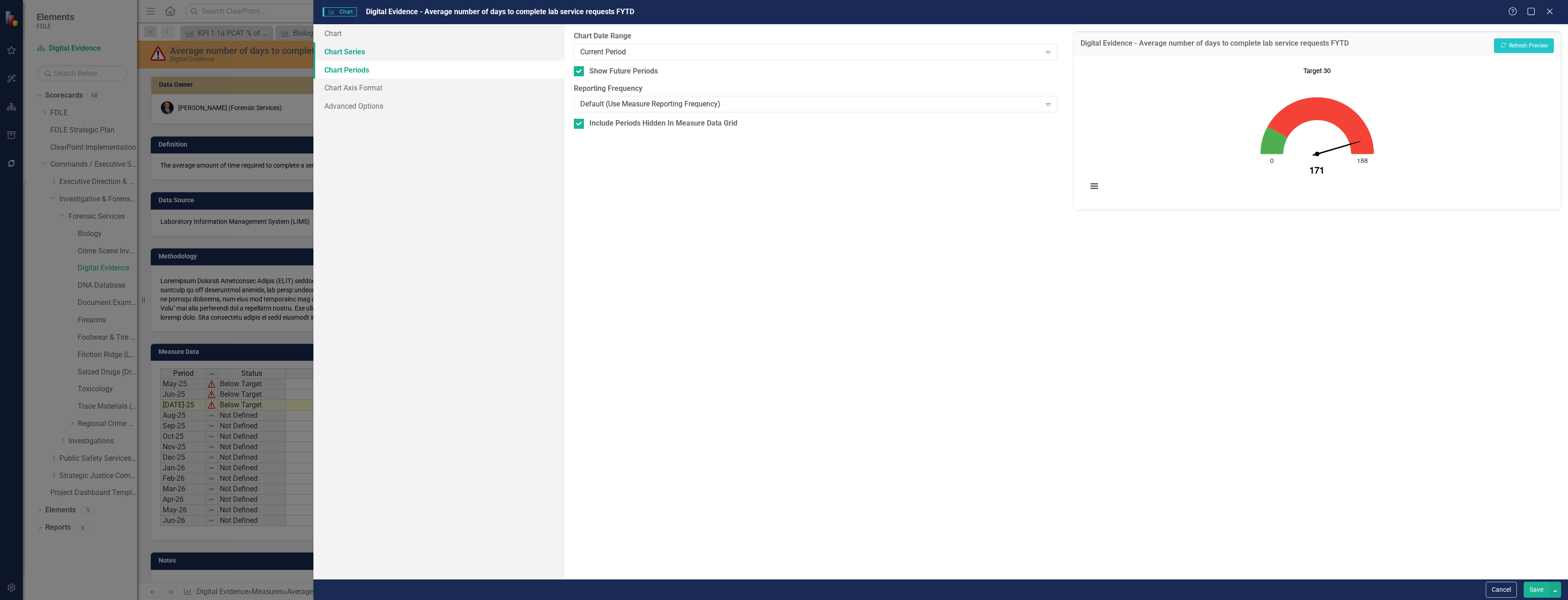
click at [366, 53] on link "Chart Series" at bounding box center [439, 51] width 251 height 18
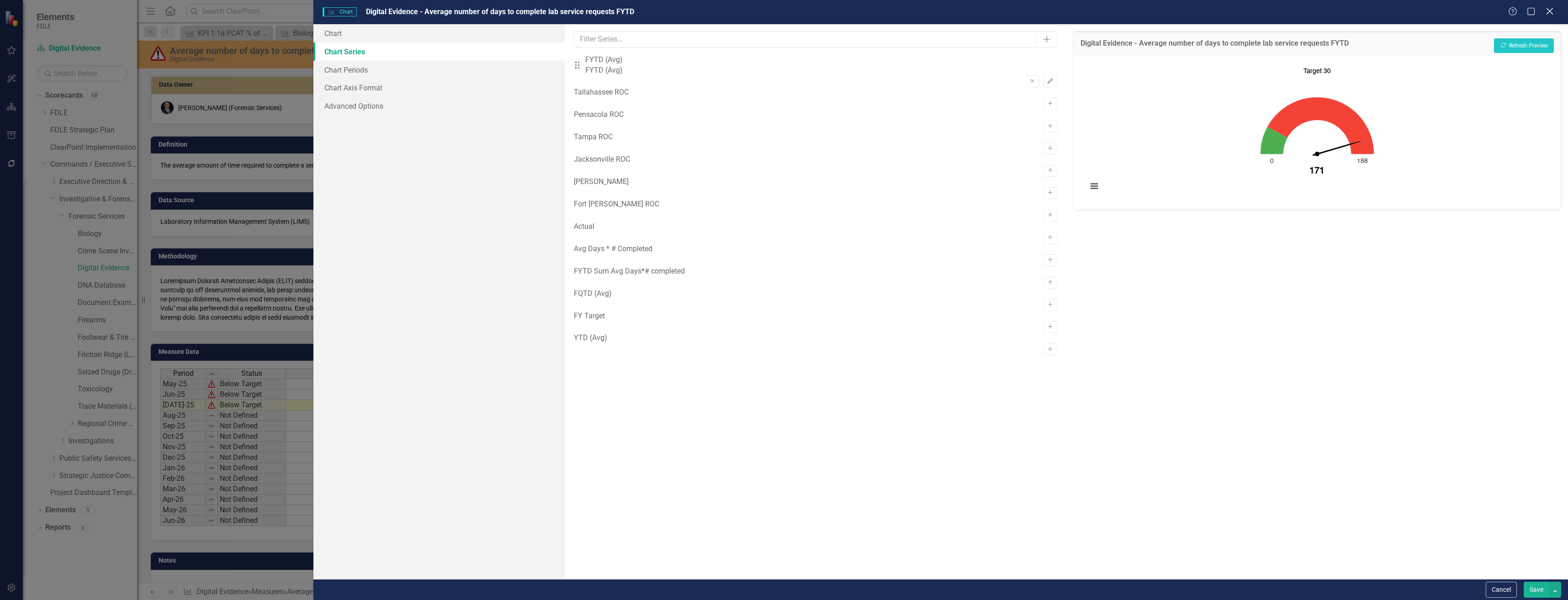
click at [1547, 11] on icon "Close" at bounding box center [1550, 11] width 11 height 9
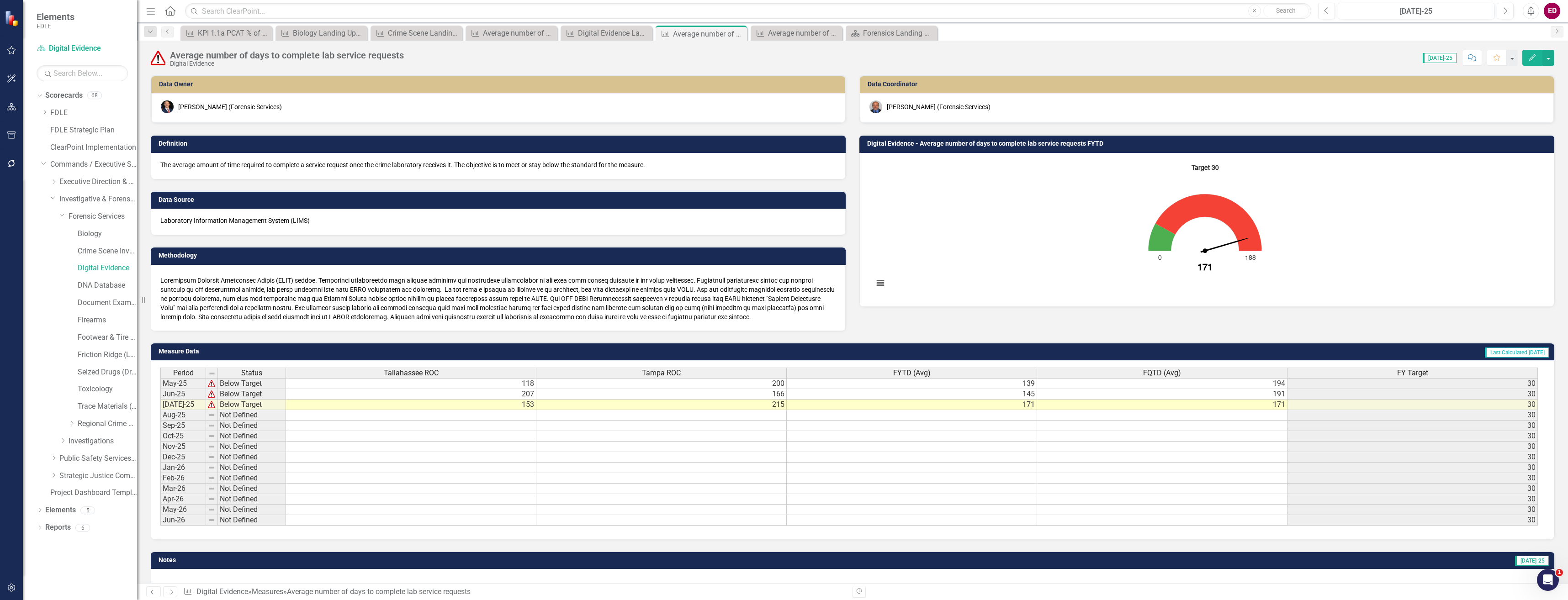
click at [1533, 59] on icon "button" at bounding box center [1532, 57] width 6 height 6
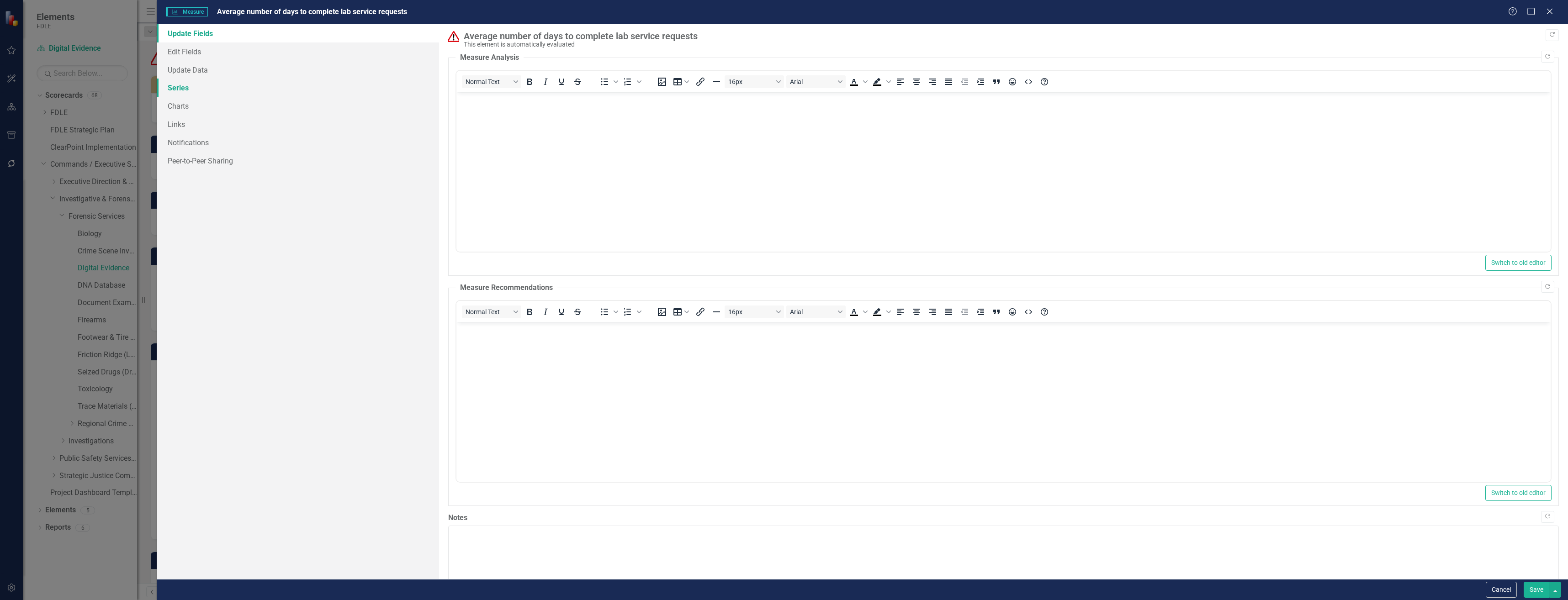
click at [346, 80] on link "Series" at bounding box center [298, 87] width 283 height 18
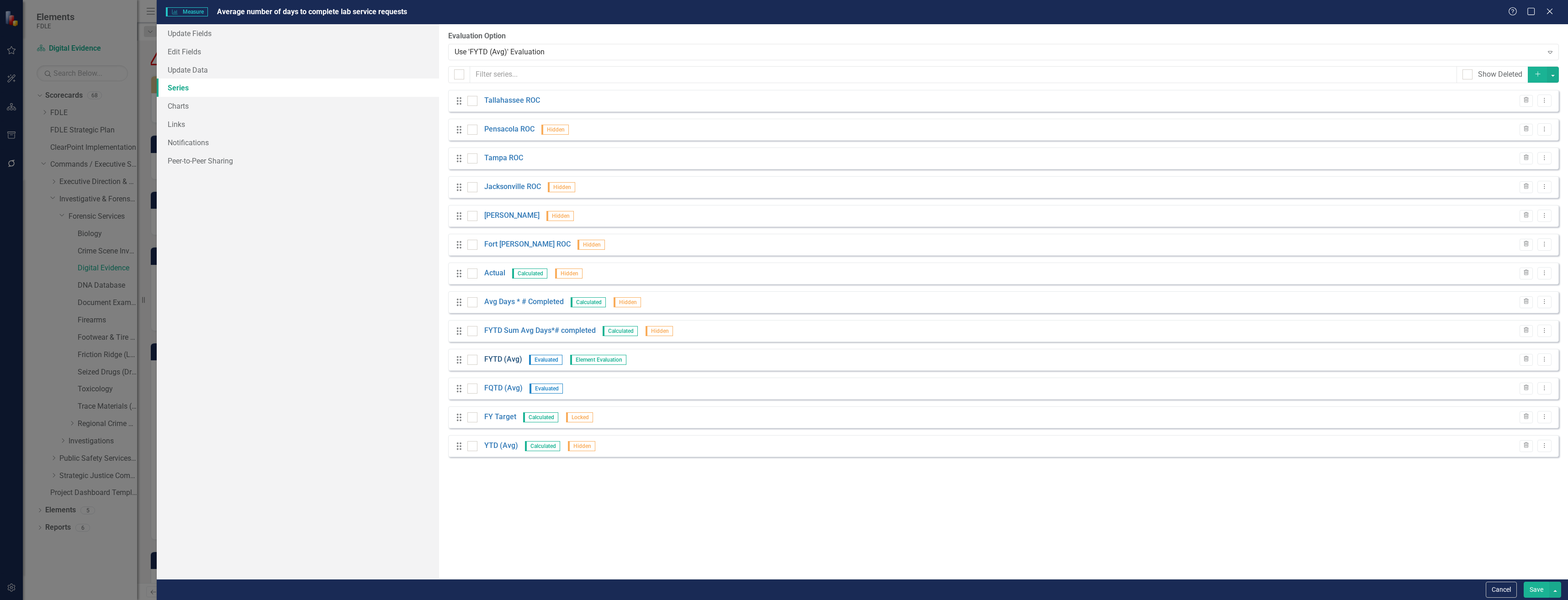
click at [510, 359] on link "FYTD (Avg)" at bounding box center [503, 359] width 38 height 11
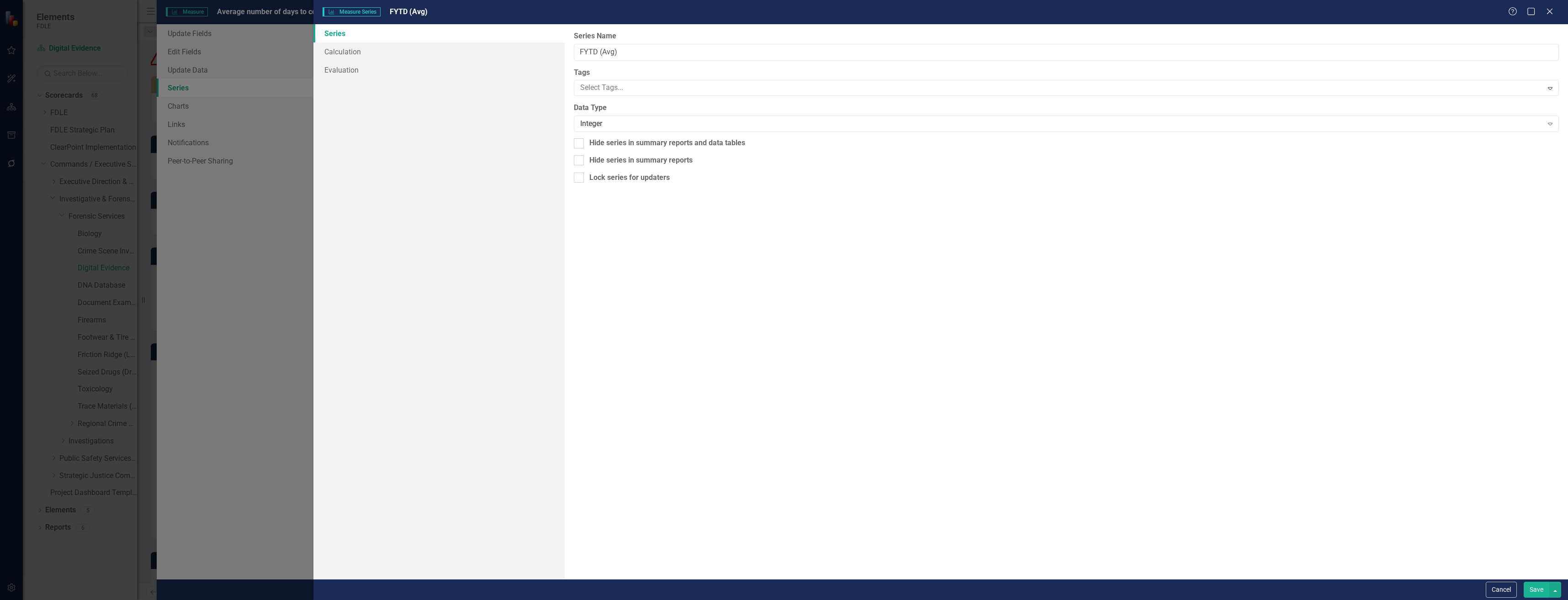
click at [1531, 587] on button "Save" at bounding box center [1537, 590] width 26 height 16
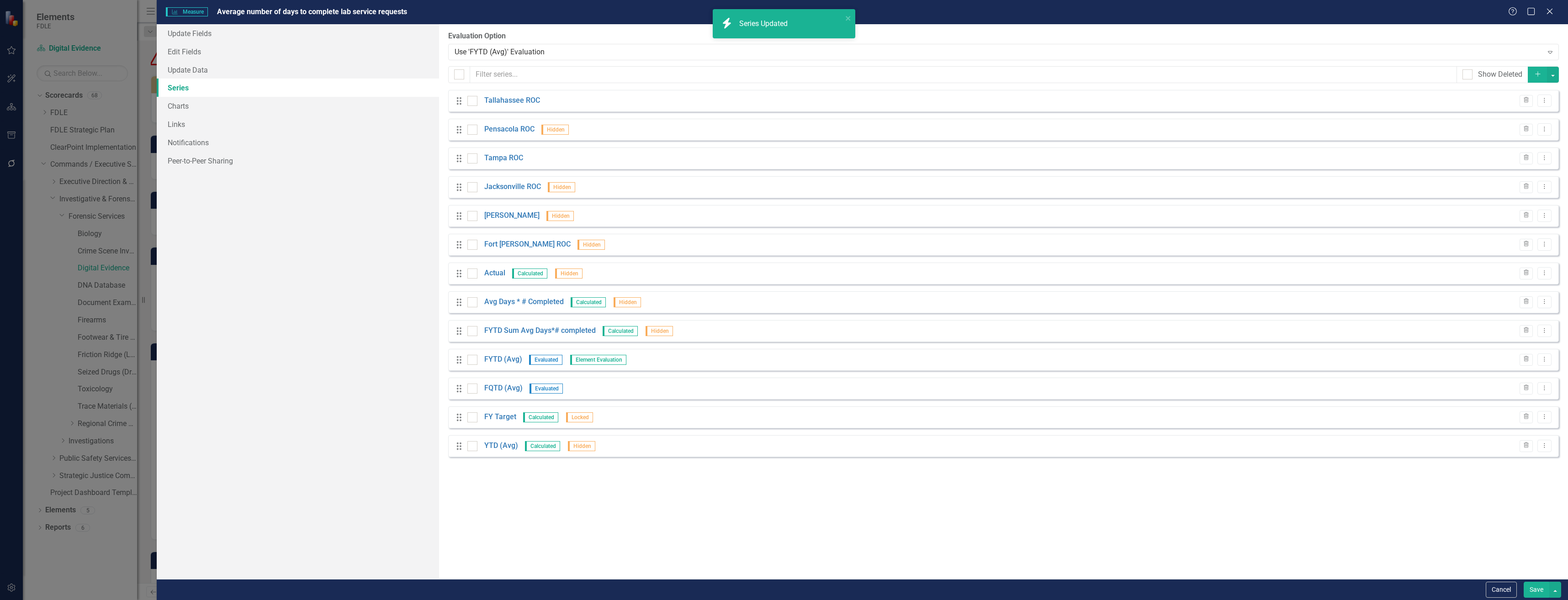
click at [1531, 587] on button "Save" at bounding box center [1537, 590] width 26 height 16
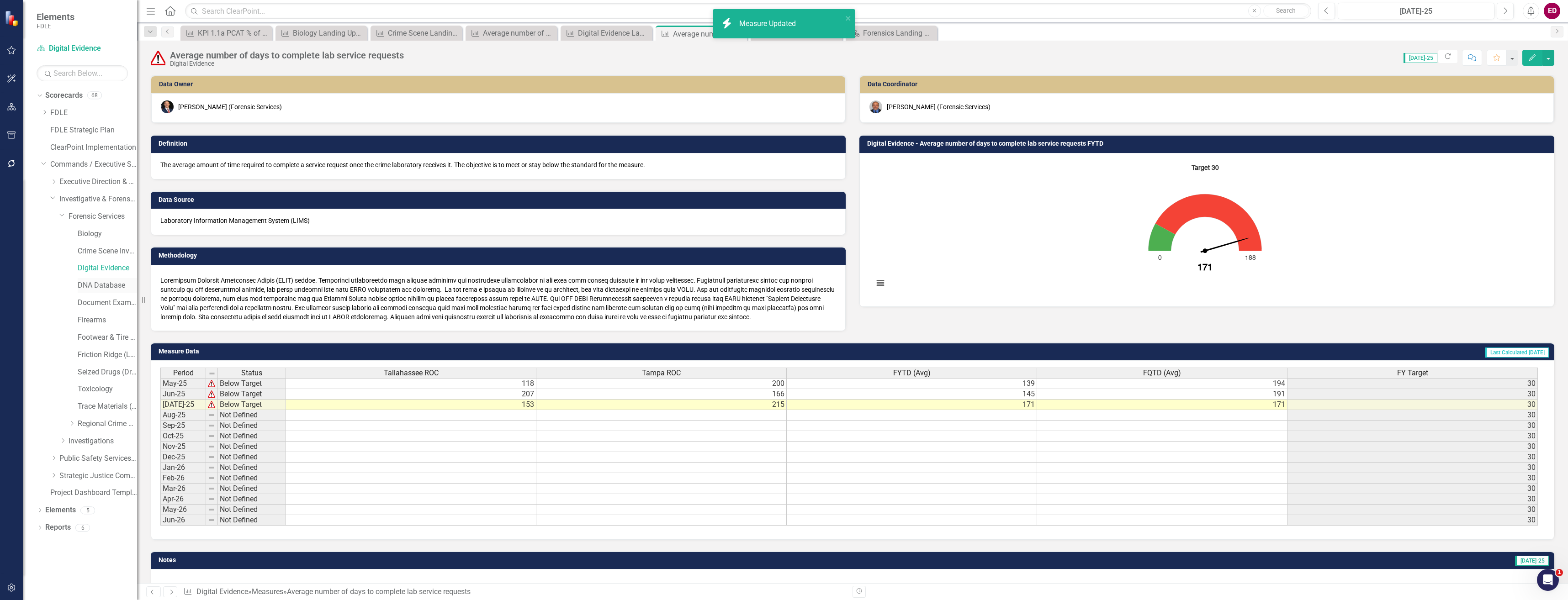
click at [101, 281] on link "DNA Database" at bounding box center [108, 286] width 60 height 11
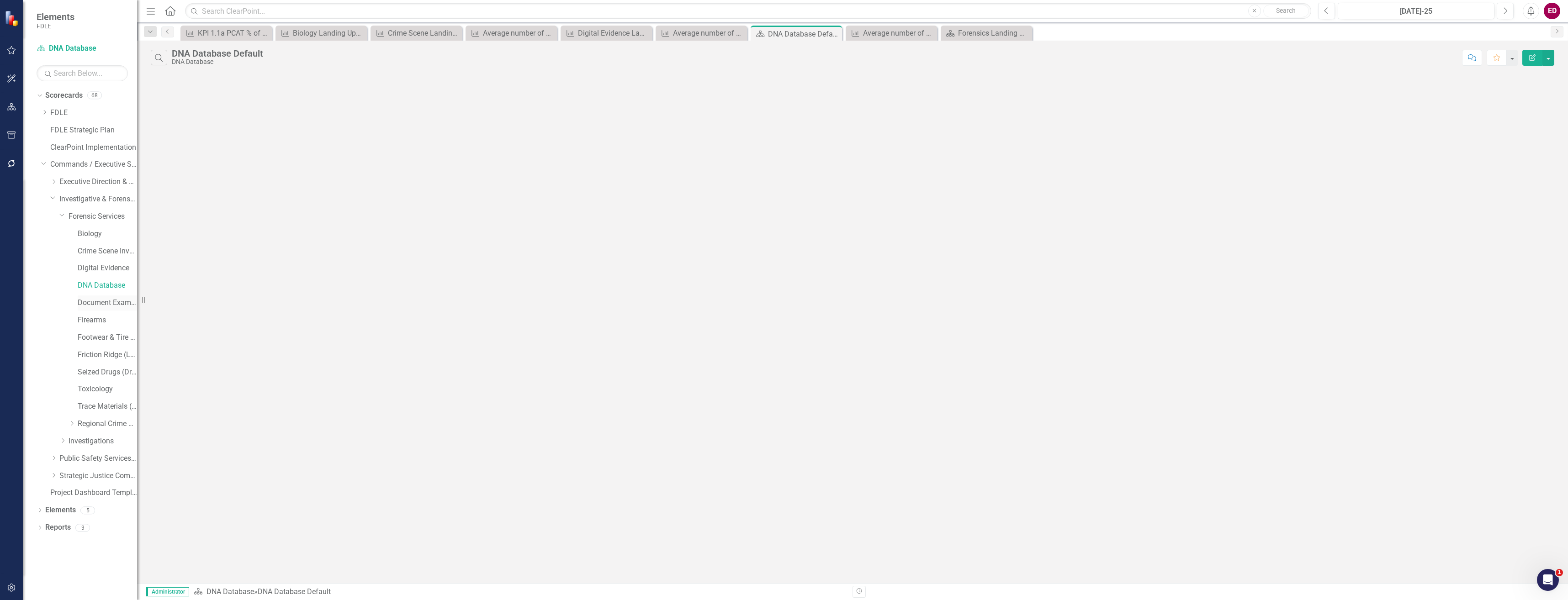
click at [101, 307] on link "Document Examination (Questioned Documents)" at bounding box center [108, 303] width 60 height 11
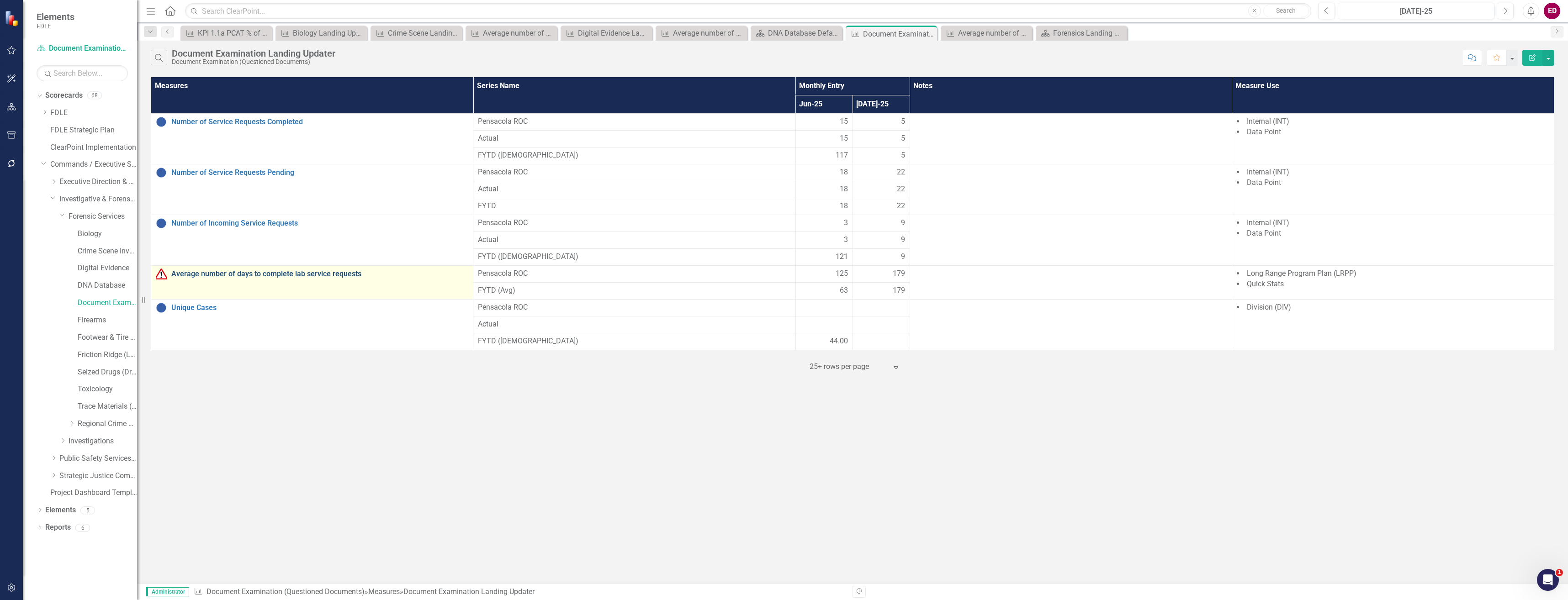
click at [331, 274] on link "Average number of days to complete lab service requests" at bounding box center [319, 274] width 297 height 8
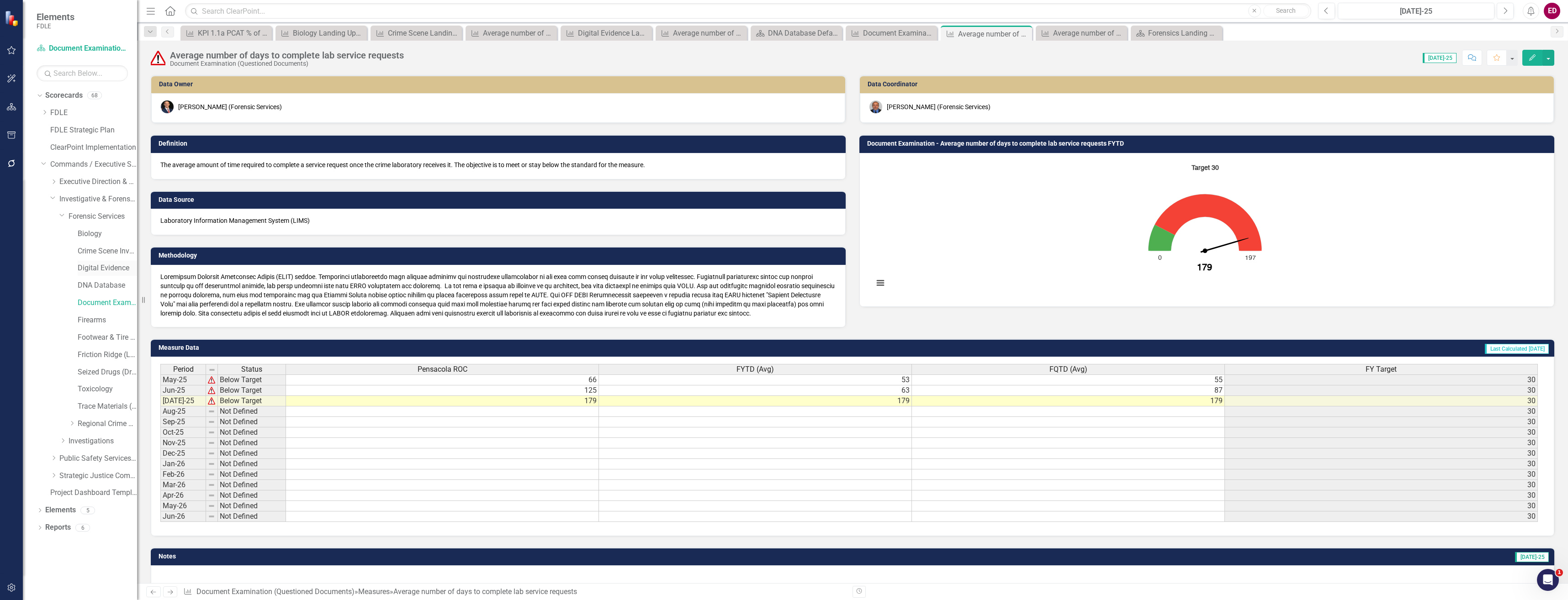
click at [102, 267] on link "Digital Evidence" at bounding box center [108, 268] width 60 height 11
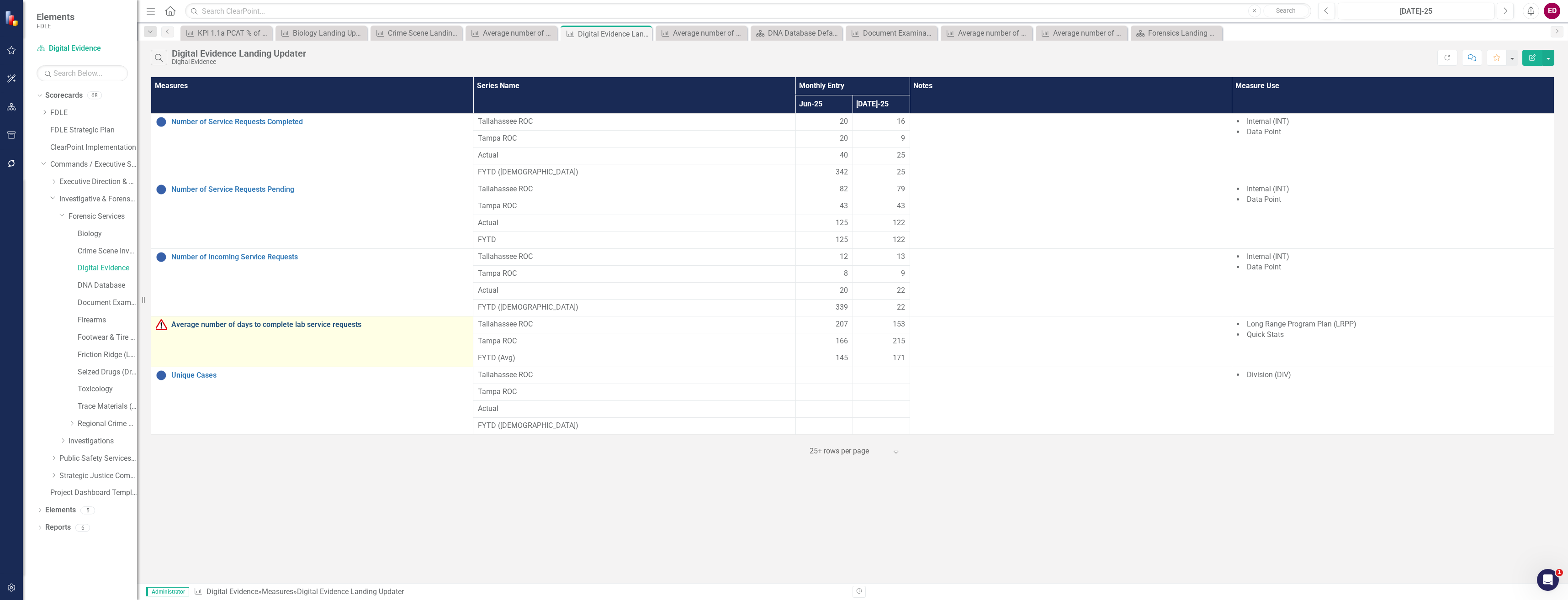
click at [287, 325] on link "Average number of days to complete lab service requests" at bounding box center [319, 324] width 297 height 8
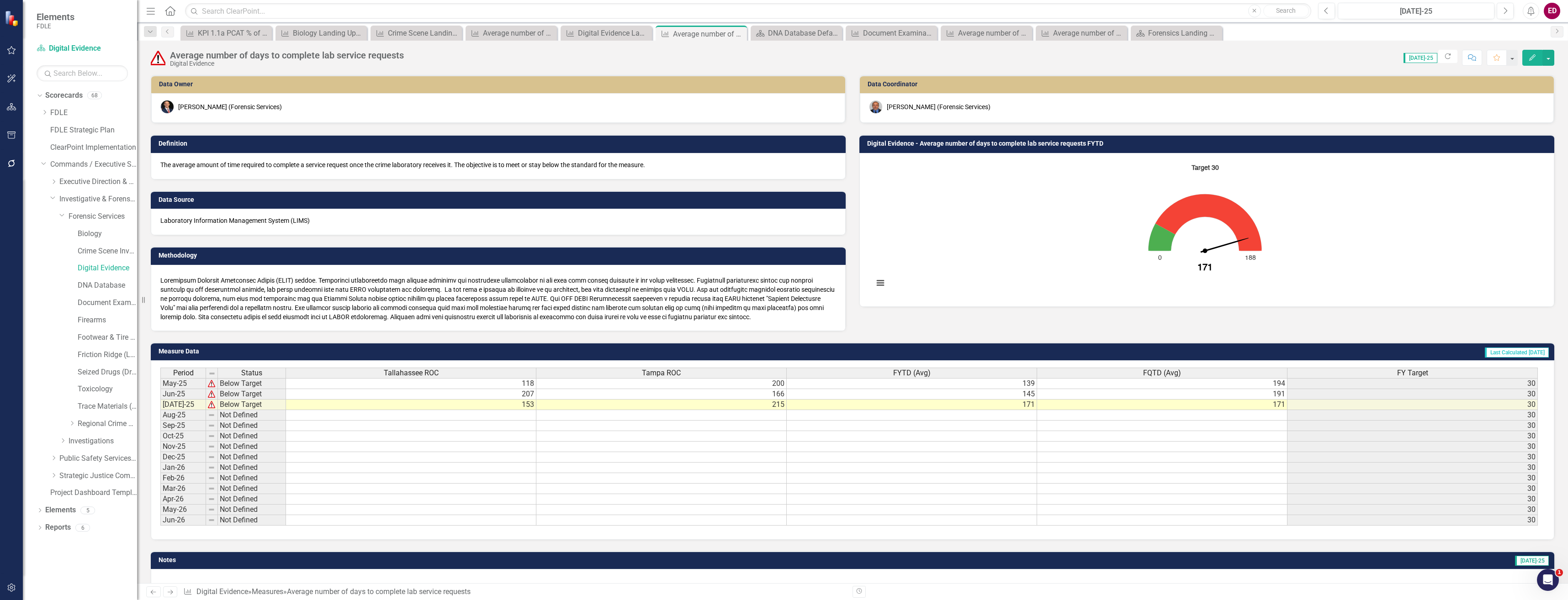
click at [1158, 215] on icon "Interactive chart" at bounding box center [1208, 222] width 106 height 57
click at [1534, 58] on icon "Edit" at bounding box center [1533, 57] width 8 height 6
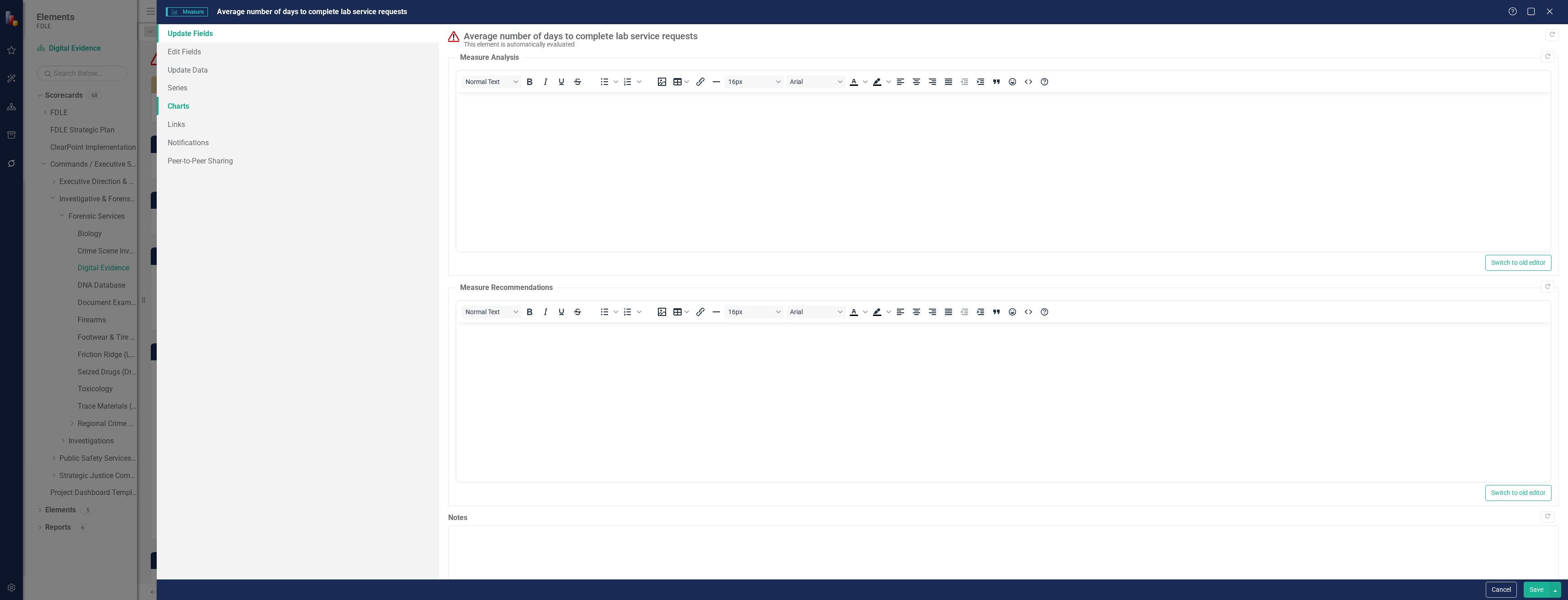
click at [256, 98] on link "Charts" at bounding box center [298, 105] width 283 height 18
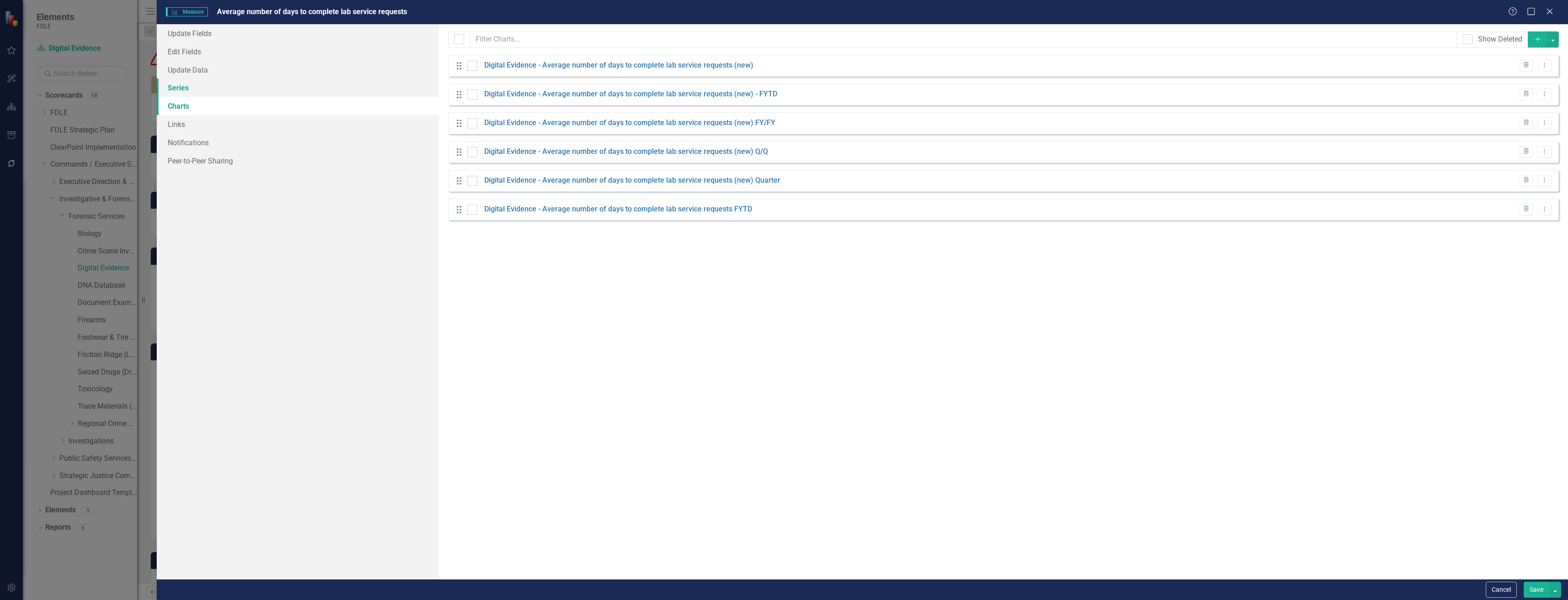
click at [257, 86] on link "Series" at bounding box center [298, 87] width 283 height 18
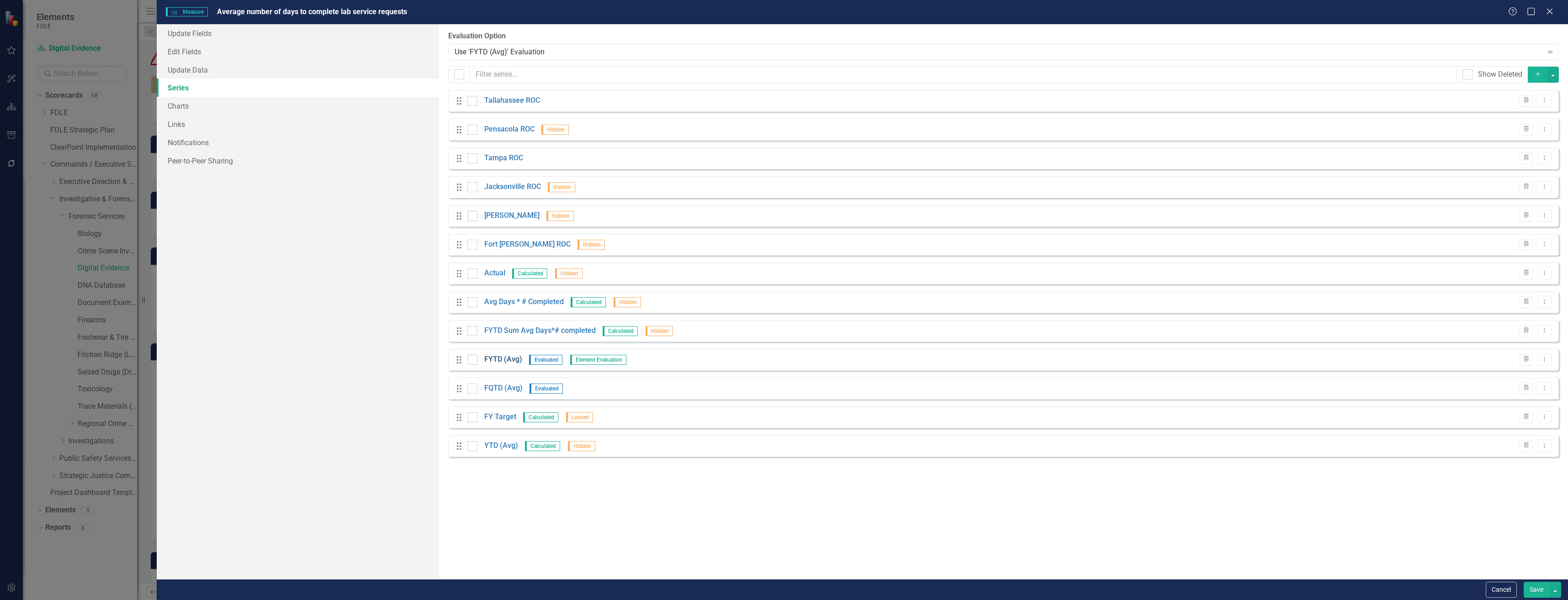
click at [505, 360] on link "FYTD (Avg)" at bounding box center [503, 359] width 38 height 11
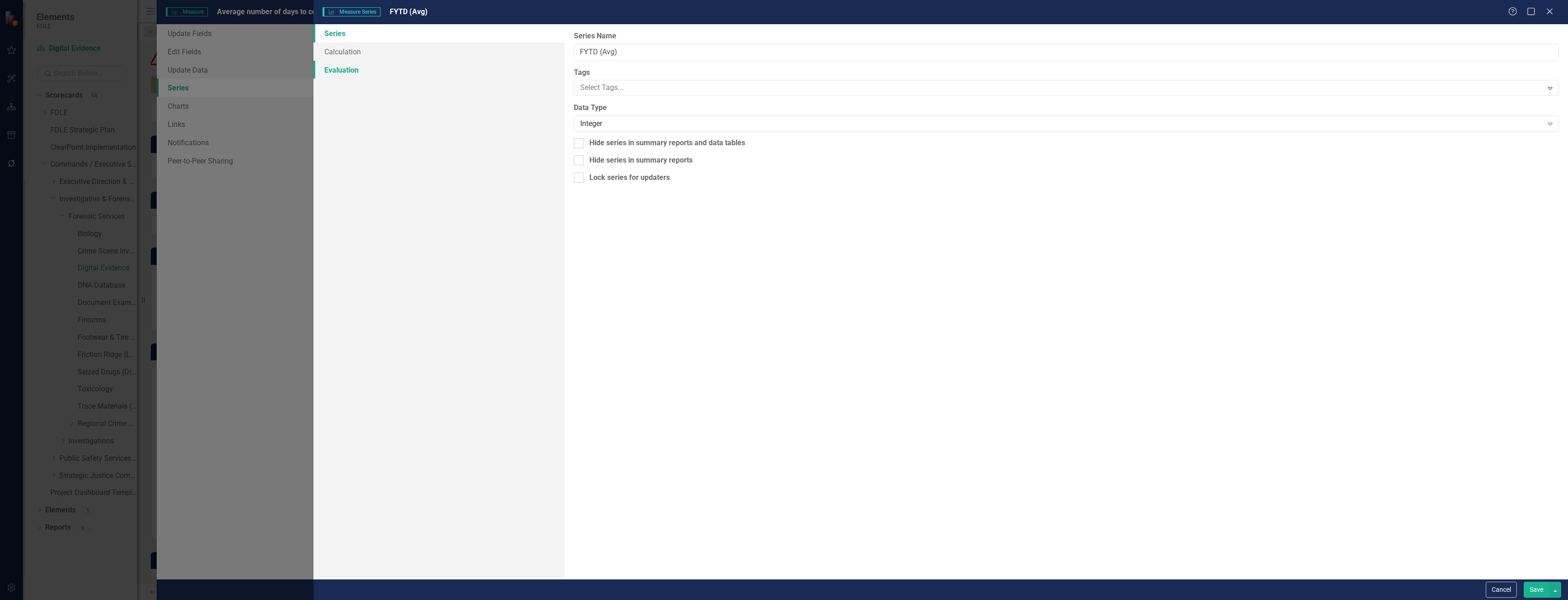
click at [487, 71] on link "Evaluation" at bounding box center [439, 70] width 251 height 18
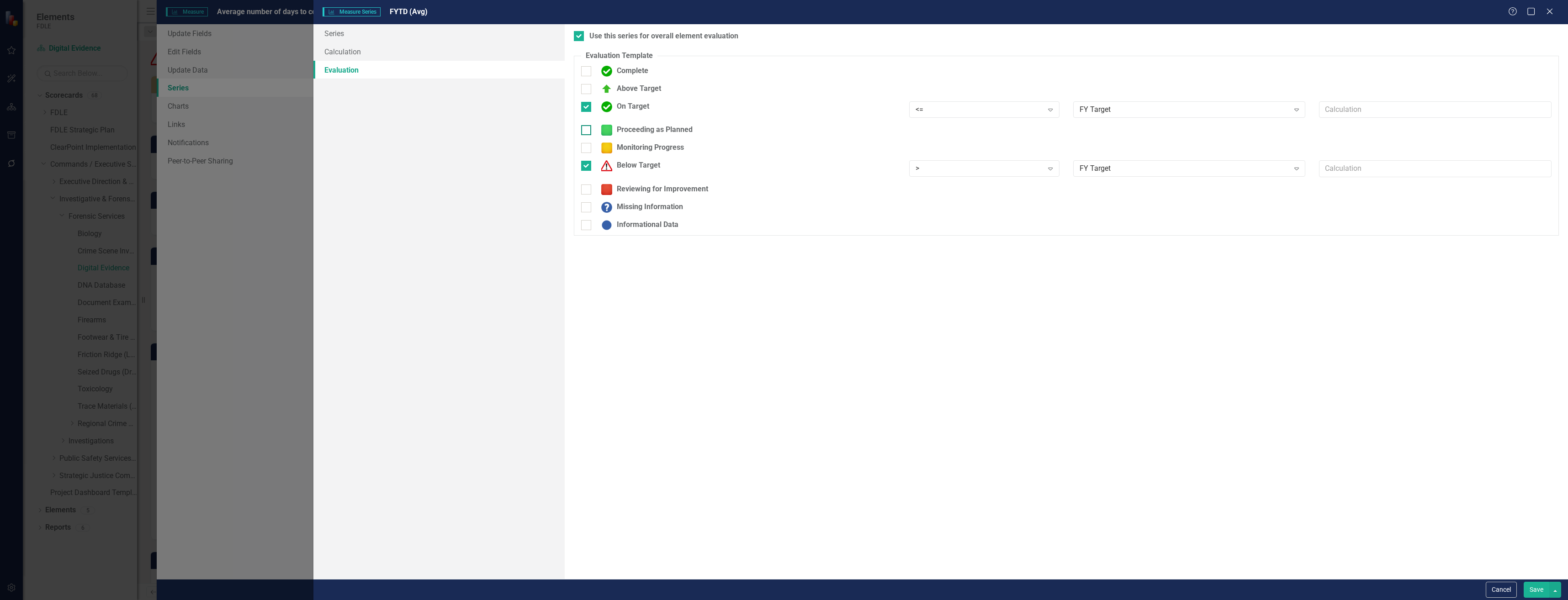
click at [671, 133] on div "Proceeding as Planned" at bounding box center [645, 130] width 96 height 11
click at [587, 131] on input "Proceeding as Planned" at bounding box center [584, 128] width 6 height 6
checkbox input "true"
click at [932, 132] on div ">" at bounding box center [979, 133] width 128 height 11
click at [982, 190] on div "<=" at bounding box center [986, 195] width 136 height 11
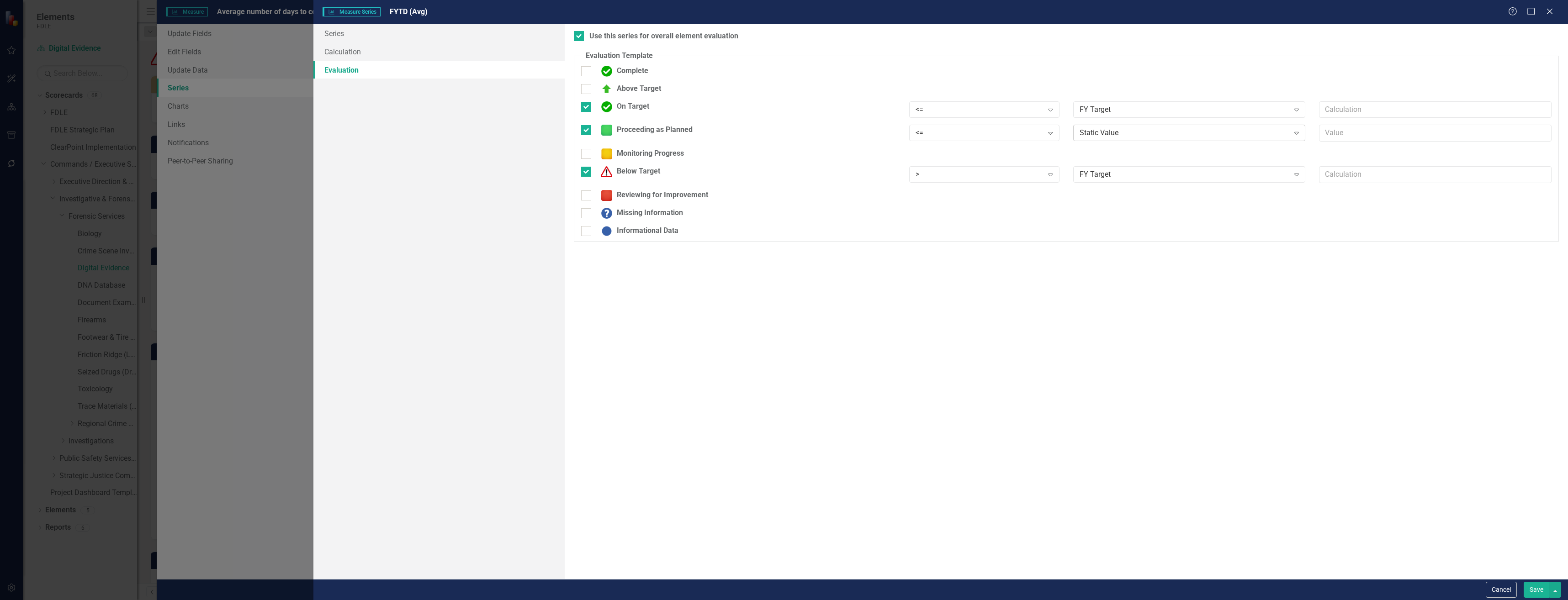
click at [1095, 136] on div "Static Value" at bounding box center [1185, 133] width 210 height 11
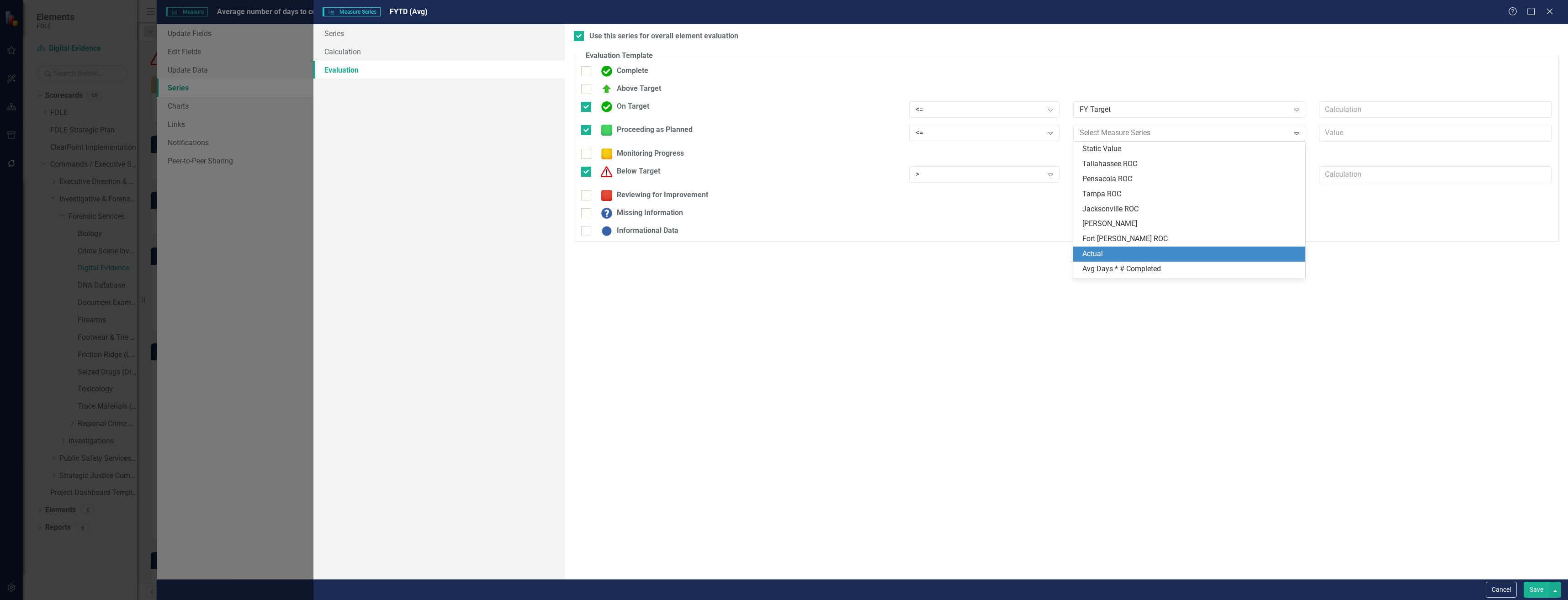
scroll to position [58, 0]
click at [1138, 255] on div "FY Target" at bounding box center [1191, 257] width 218 height 11
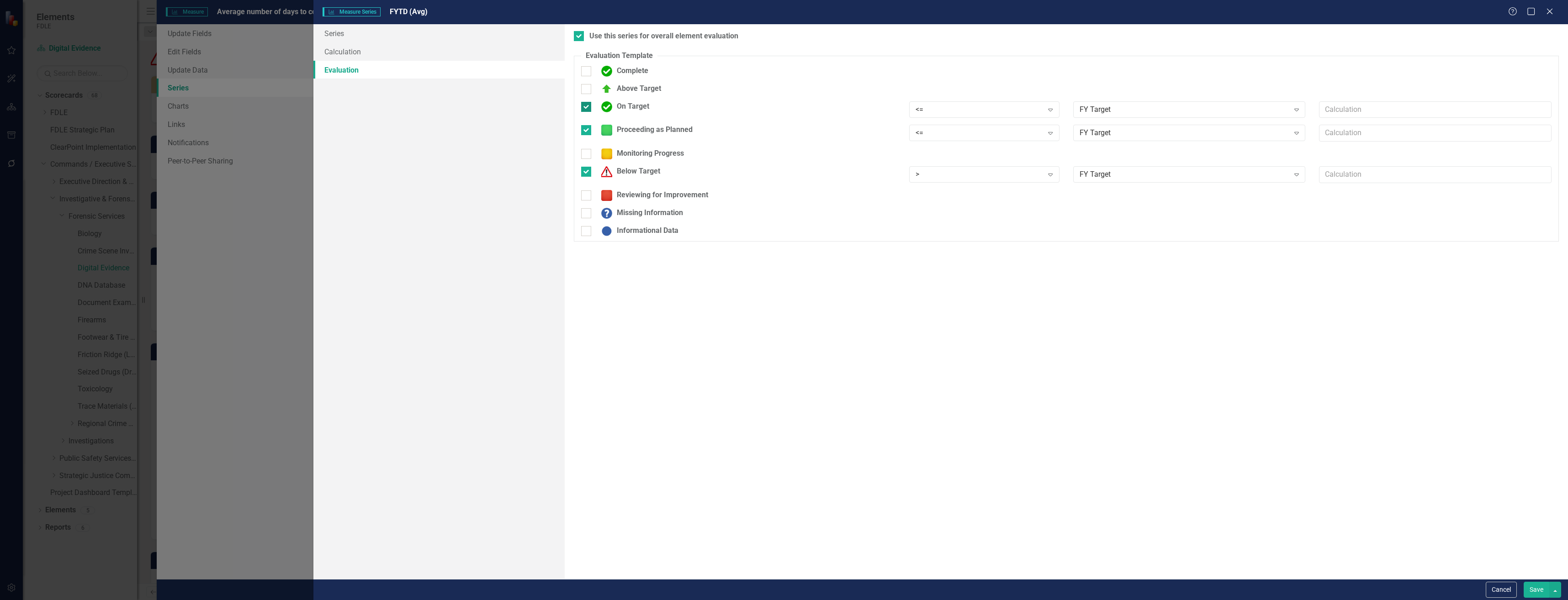
click at [627, 109] on div "On Target" at bounding box center [623, 107] width 53 height 11
click at [587, 107] on input "On Target" at bounding box center [584, 105] width 6 height 6
checkbox input "false"
click at [666, 184] on div "Reviewing for Improvement" at bounding box center [652, 189] width 112 height 11
click at [587, 184] on input "Reviewing for Improvement" at bounding box center [584, 187] width 6 height 6
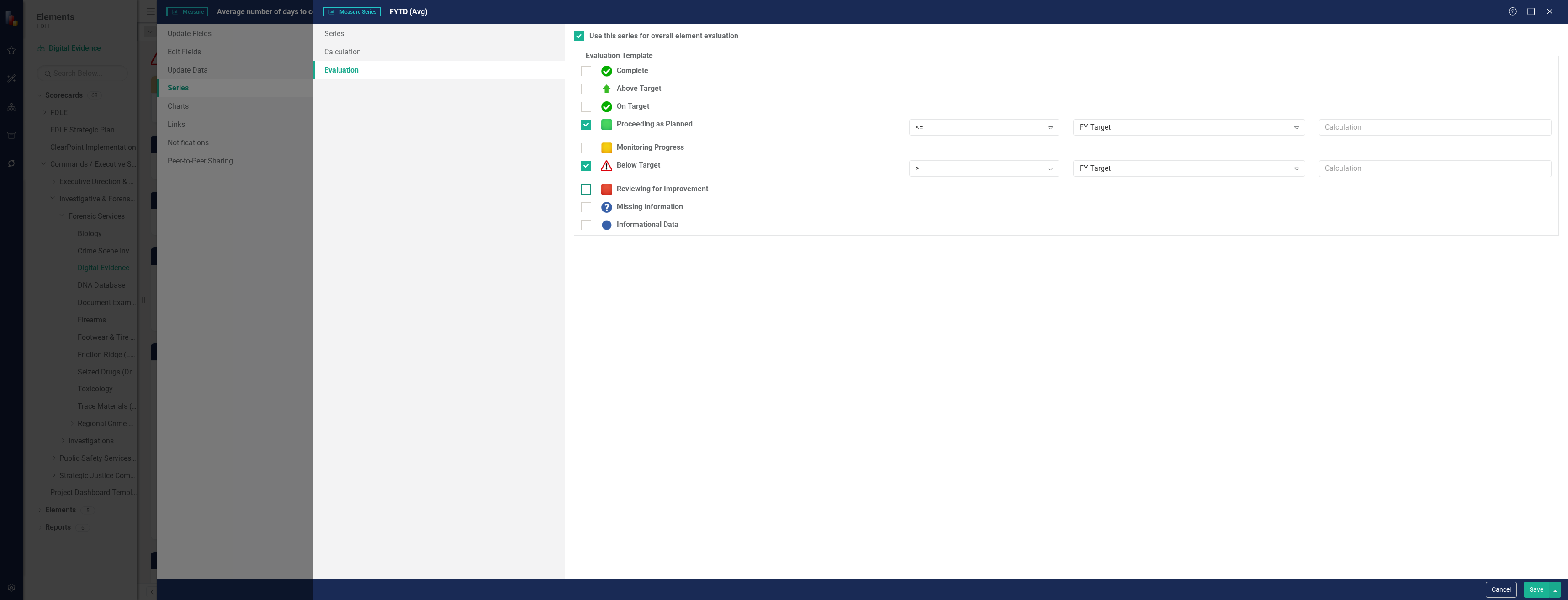
checkbox input "true"
click at [1106, 189] on div "Static Value" at bounding box center [1185, 193] width 210 height 11
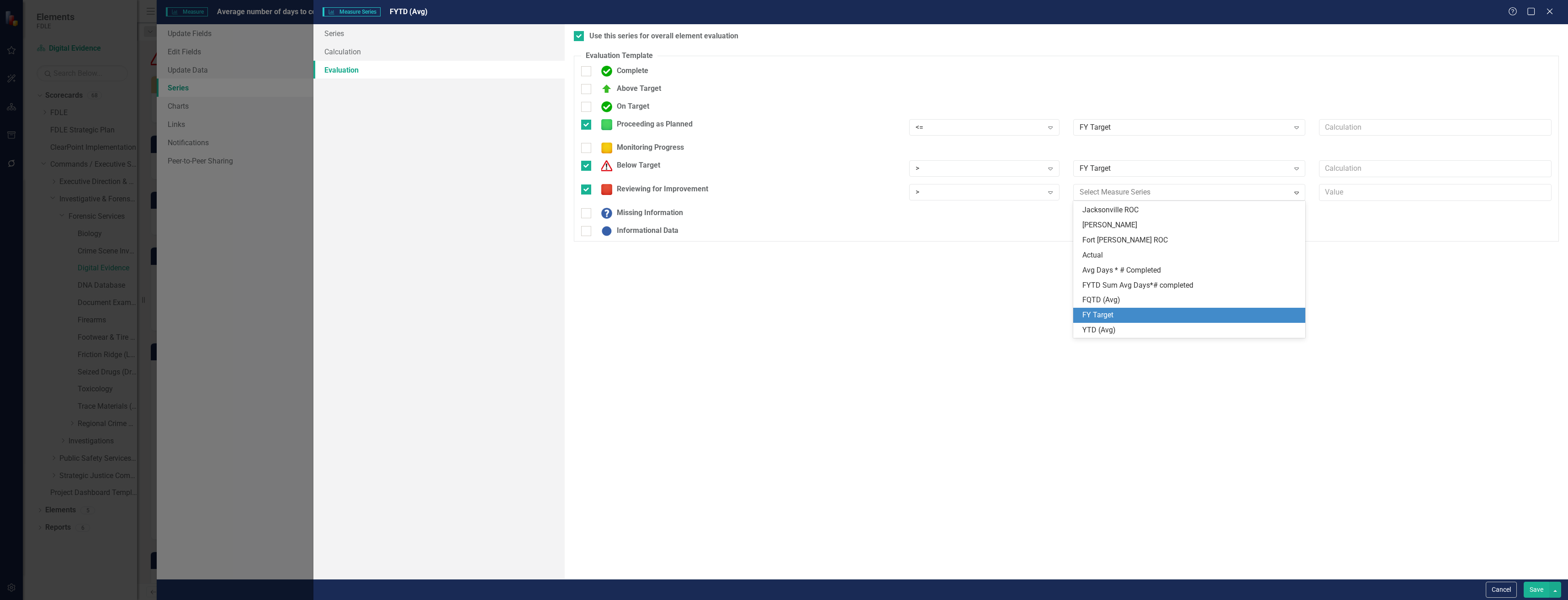
click at [1154, 322] on div "FY Target" at bounding box center [1189, 315] width 233 height 15
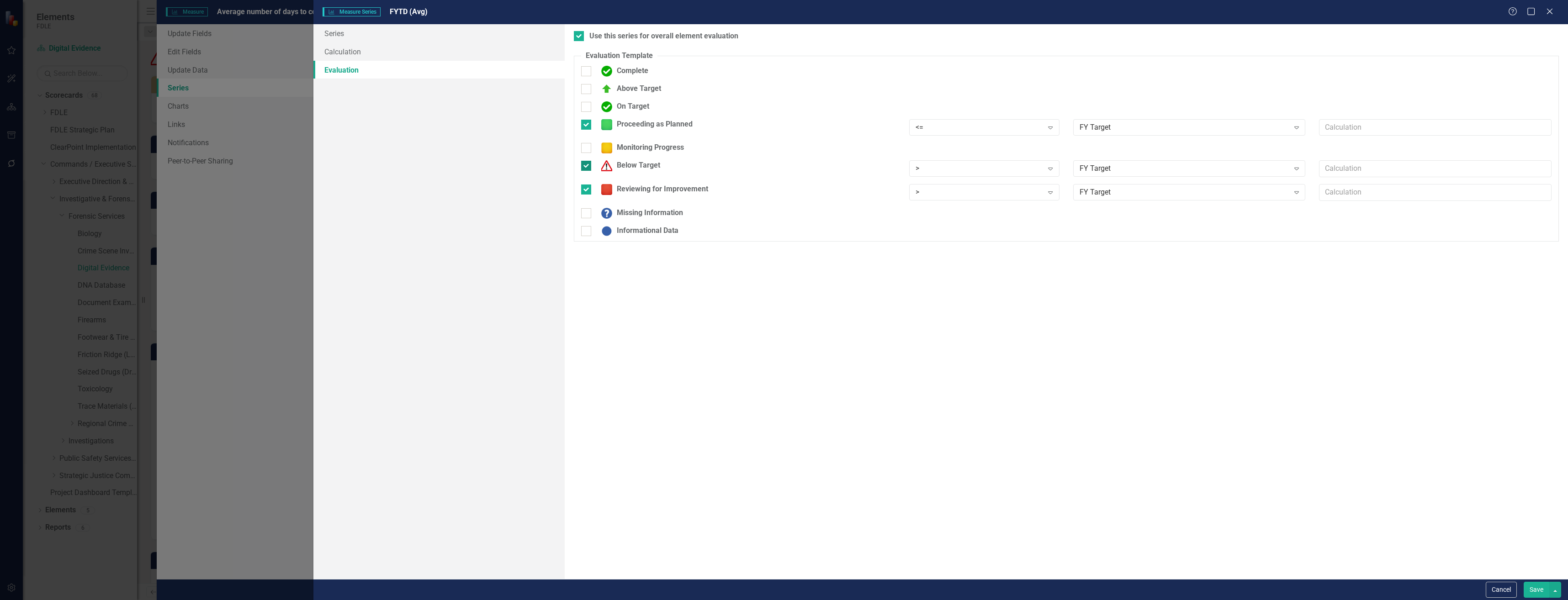
click at [648, 162] on div "Below Target" at bounding box center [629, 166] width 64 height 11
click at [587, 162] on input "Below Target" at bounding box center [584, 164] width 6 height 6
checkbox input "false"
click at [1538, 595] on button "Save" at bounding box center [1537, 590] width 26 height 16
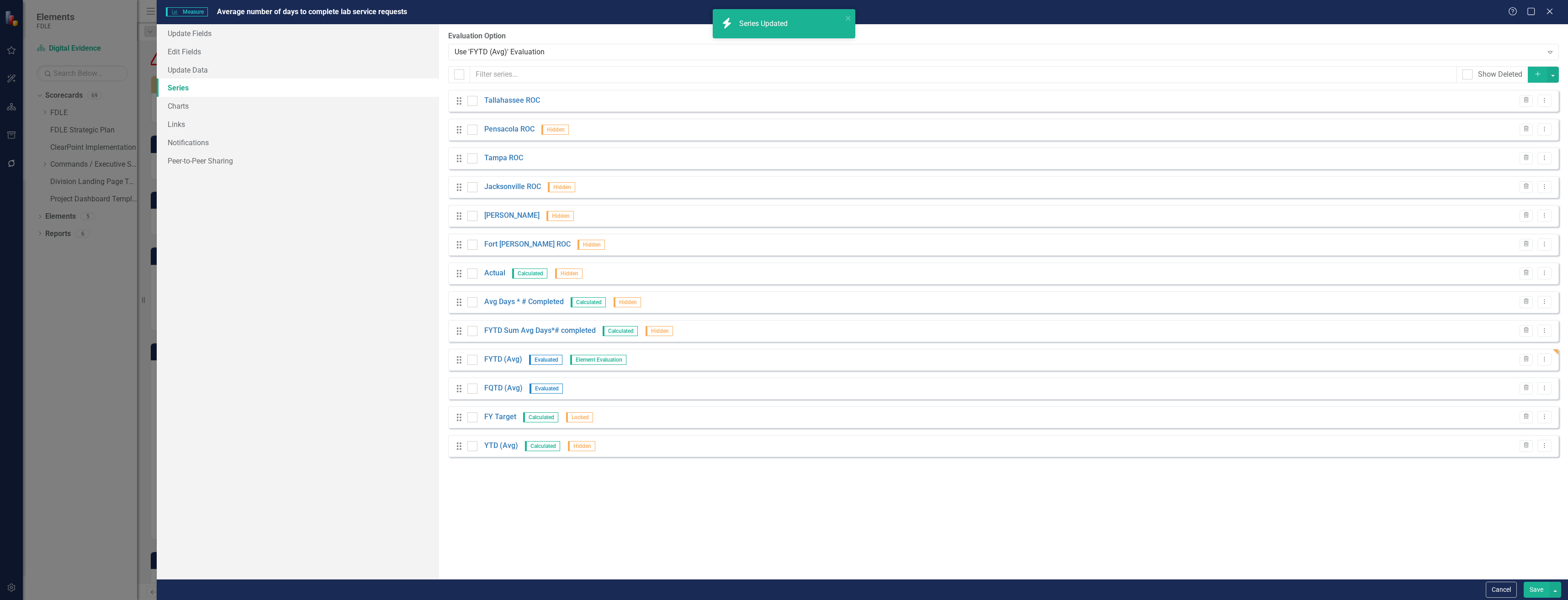
click at [1533, 595] on button "Save" at bounding box center [1537, 590] width 26 height 16
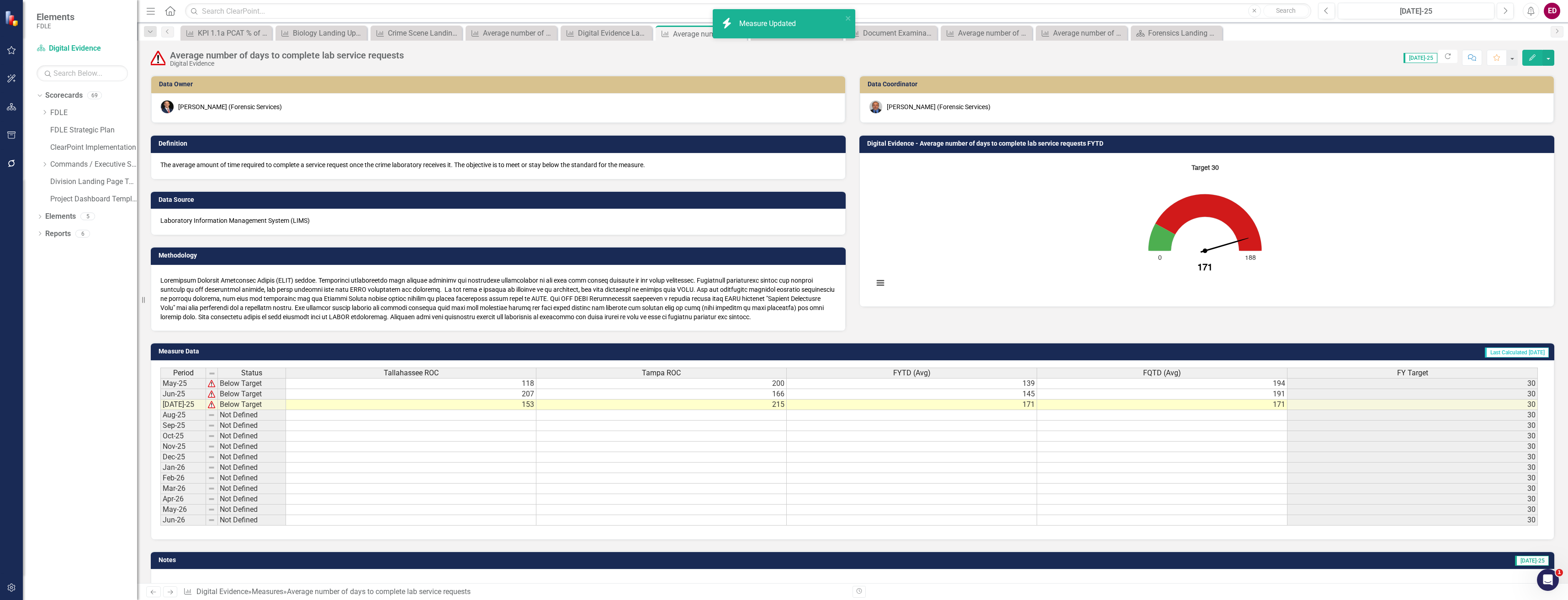
click at [41, 166] on div "Dropdown Scorecards 69 Dropdown FDLE Commissioner's Initiative Team Project Das…" at bounding box center [87, 148] width 101 height 121
click at [45, 162] on icon "Dropdown" at bounding box center [45, 164] width 7 height 5
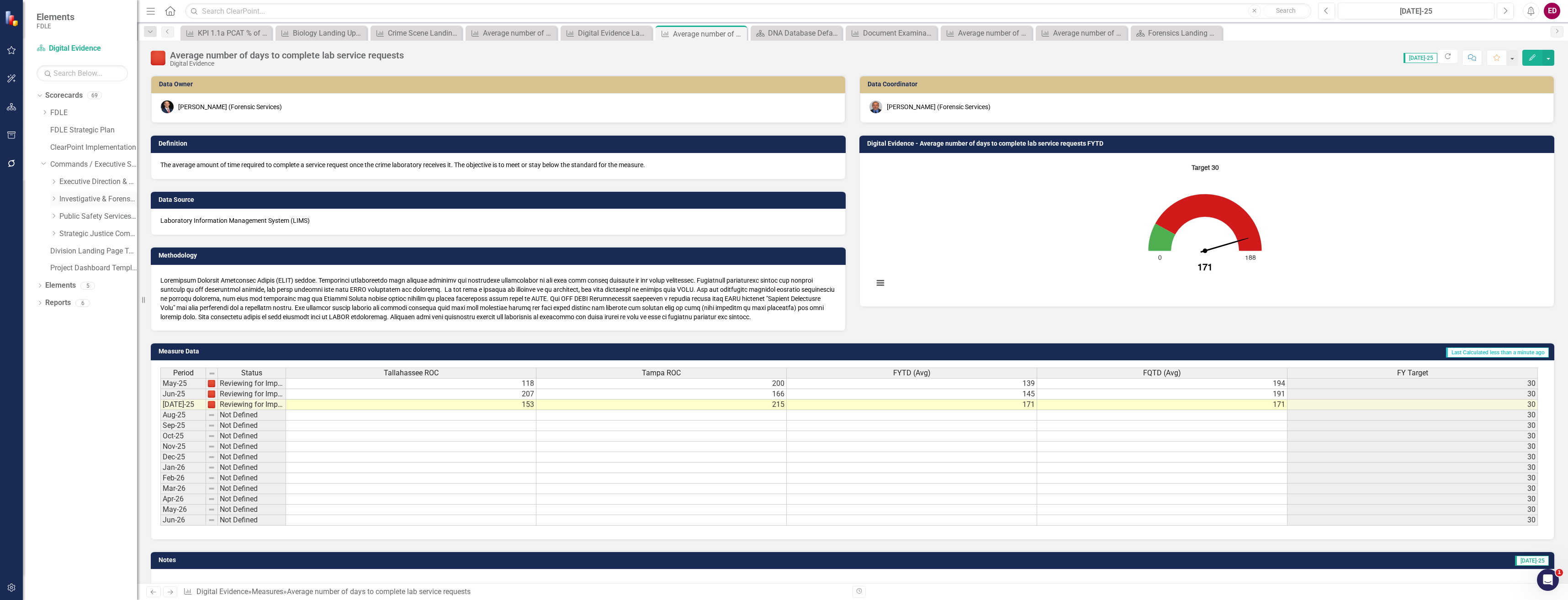
click at [54, 199] on icon "Dropdown" at bounding box center [53, 199] width 7 height 5
click at [62, 216] on icon "Dropdown" at bounding box center [63, 216] width 7 height 5
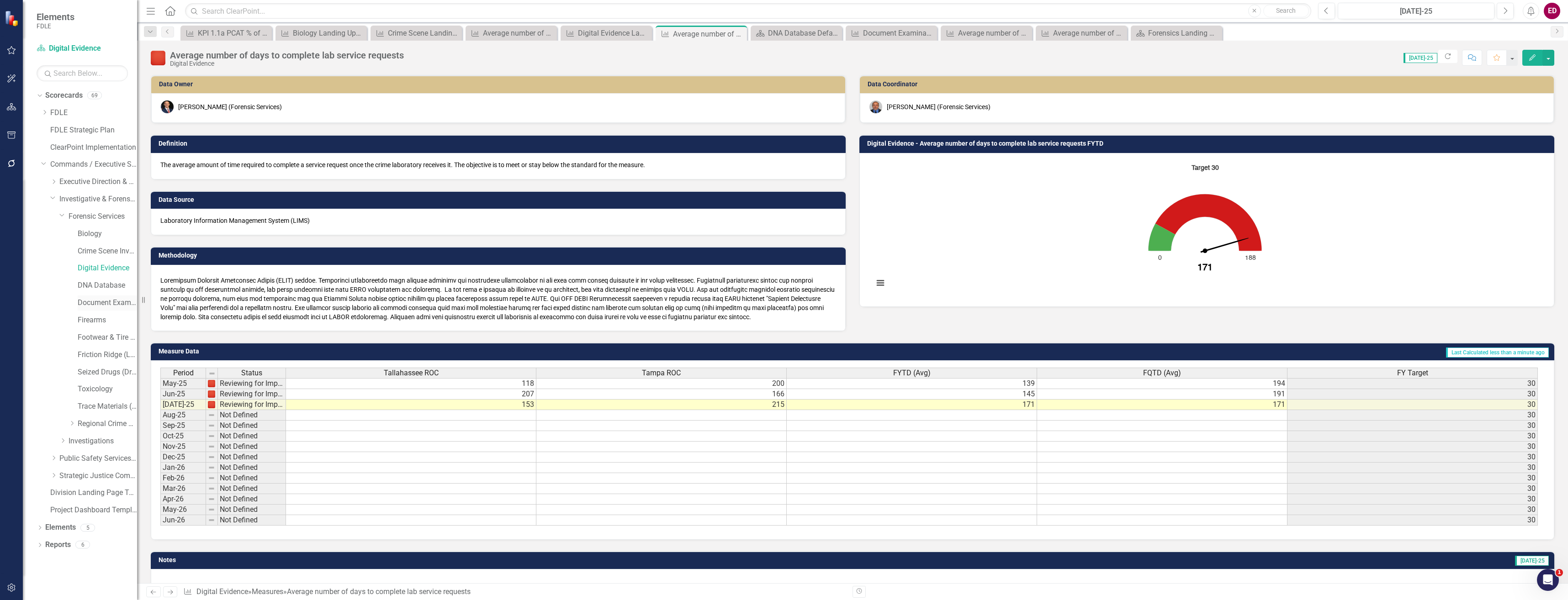
click at [114, 297] on div "Document Examination (Questioned Documents)" at bounding box center [108, 303] width 60 height 15
click at [124, 305] on link "Document Examination (Questioned Documents)" at bounding box center [108, 303] width 60 height 11
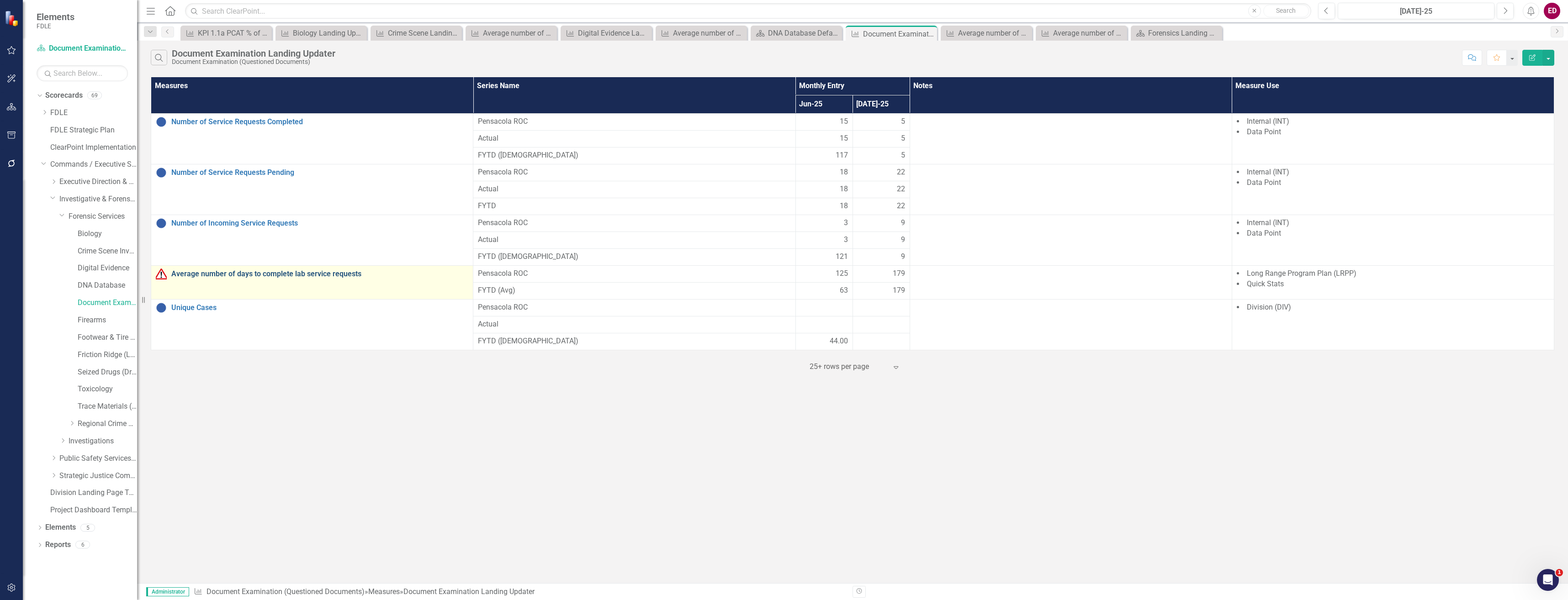
click at [322, 274] on link "Average number of days to complete lab service requests" at bounding box center [319, 274] width 297 height 8
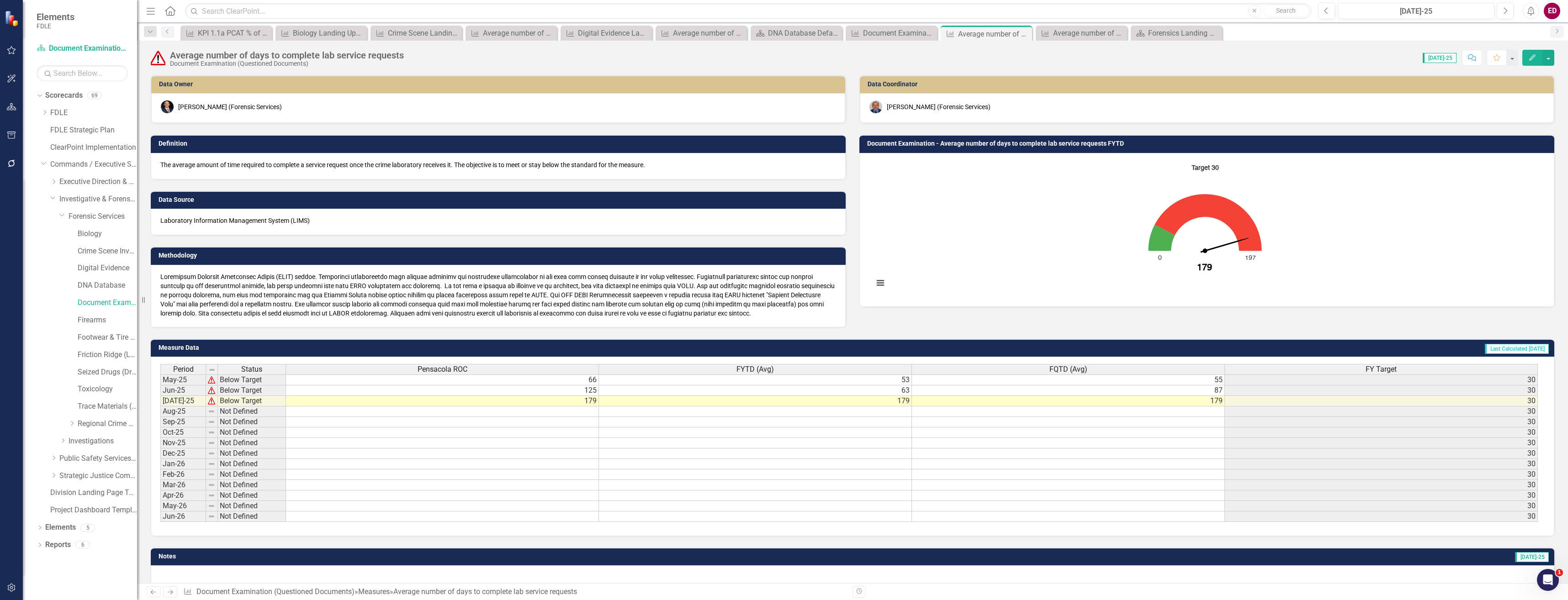
click at [1541, 53] on button "Edit" at bounding box center [1533, 58] width 20 height 16
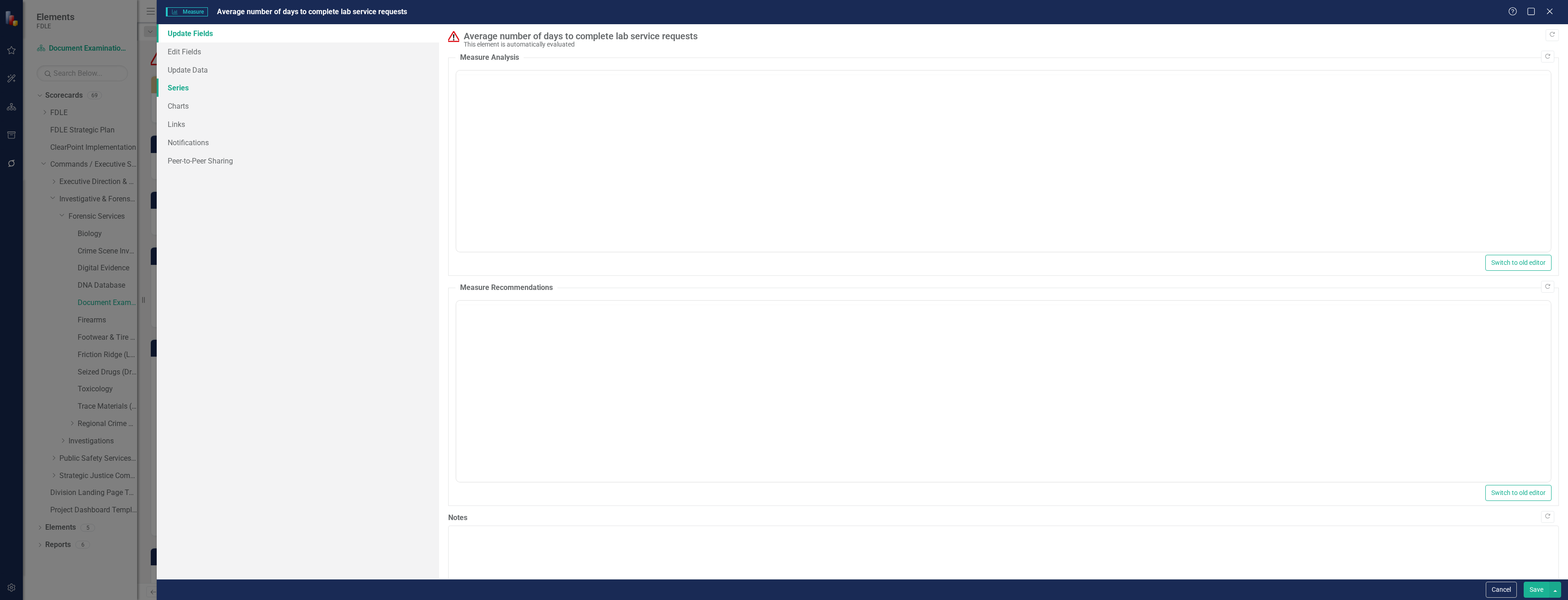
click at [331, 89] on link "Series" at bounding box center [298, 87] width 283 height 18
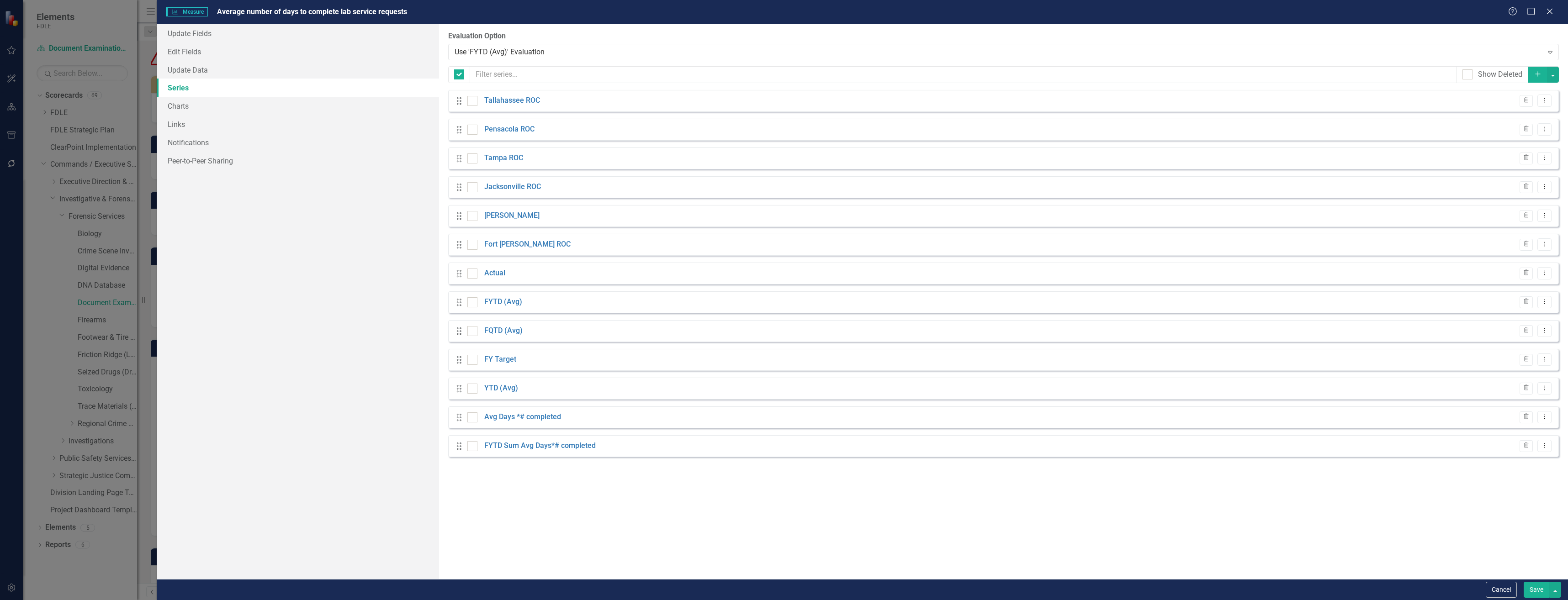
checkbox input "false"
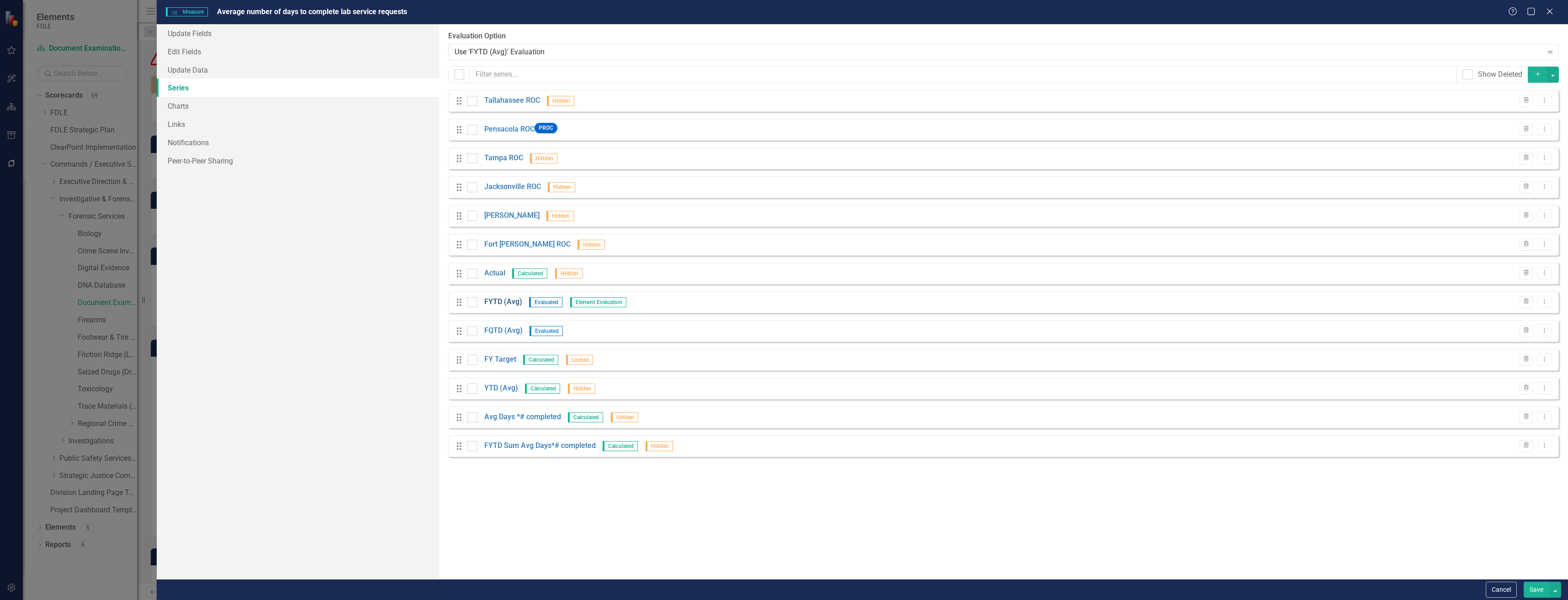
click at [506, 303] on link "FYTD (Avg)" at bounding box center [503, 302] width 38 height 11
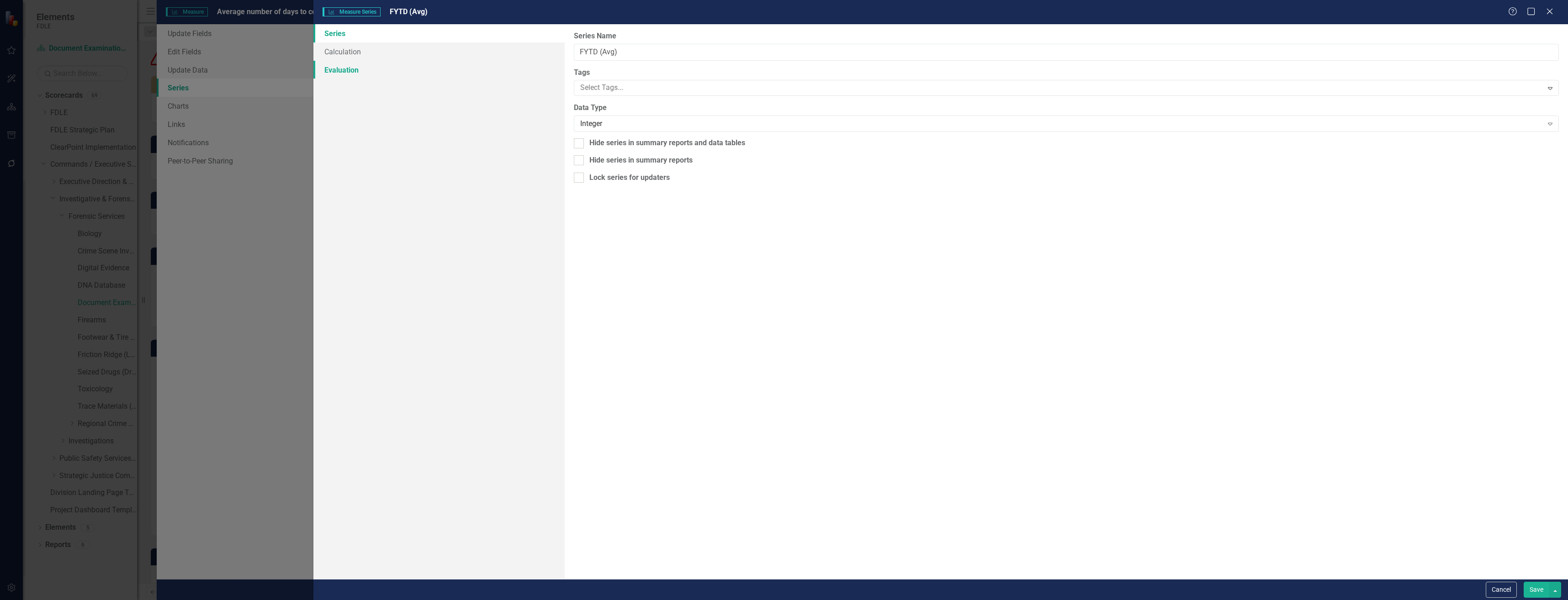
click at [415, 68] on link "Evaluation" at bounding box center [439, 70] width 251 height 18
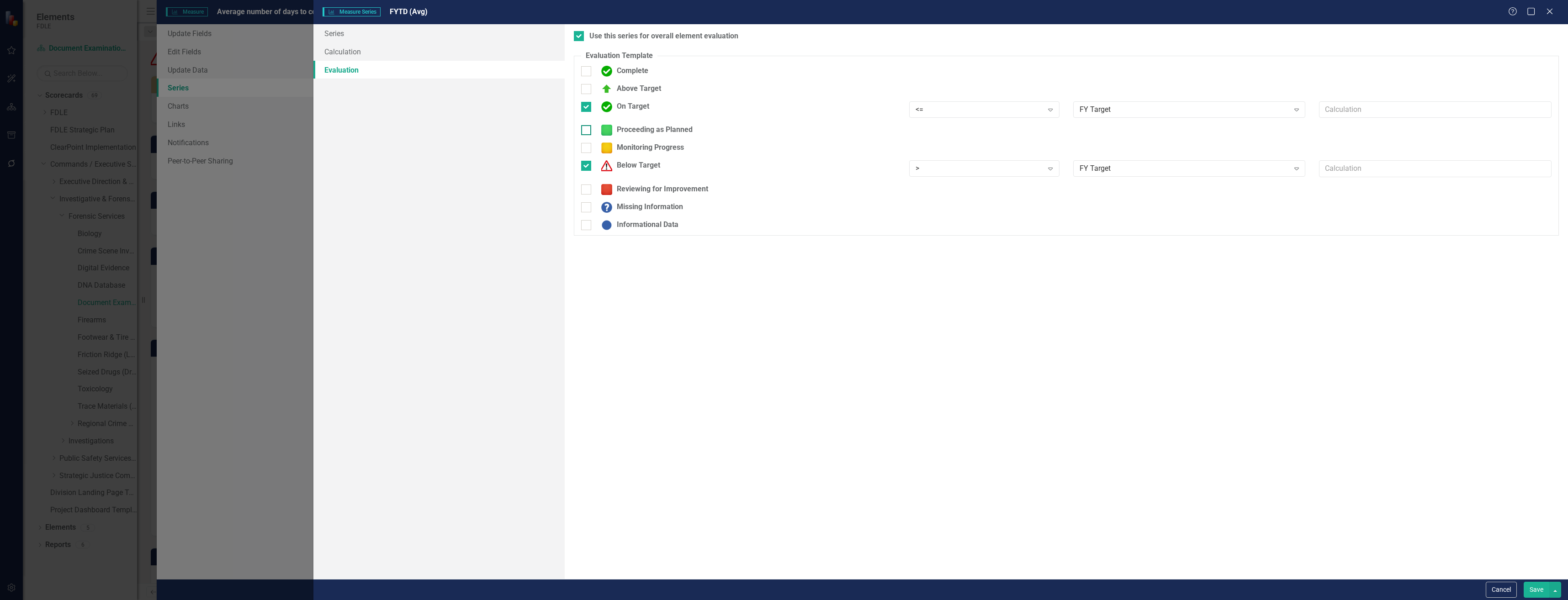
click at [674, 133] on div "Proceeding as Planned" at bounding box center [645, 130] width 96 height 11
click at [587, 131] on input "Proceeding as Planned" at bounding box center [584, 128] width 6 height 6
checkbox input "true"
click at [985, 123] on div "<= Expand" at bounding box center [984, 112] width 164 height 22
click at [984, 130] on div ">" at bounding box center [979, 133] width 128 height 11
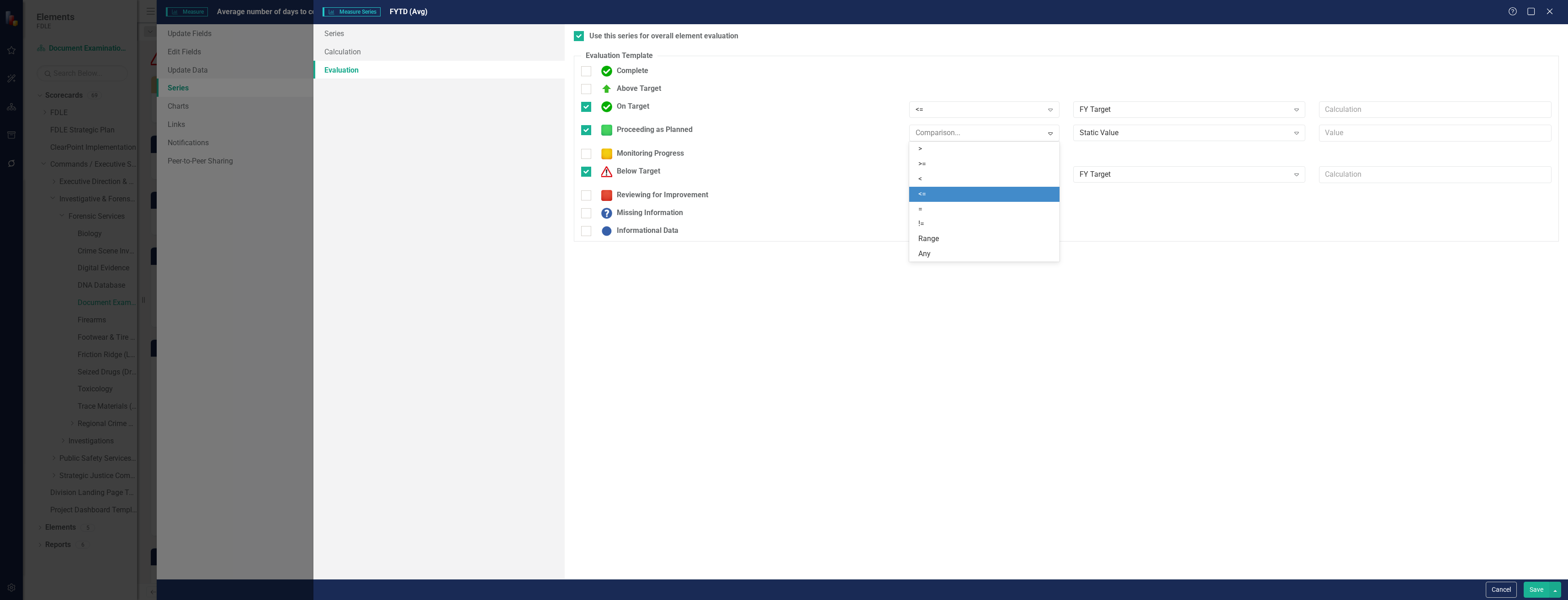
click at [987, 189] on div "<=" at bounding box center [986, 195] width 136 height 11
click at [661, 105] on div "On Target" at bounding box center [738, 107] width 314 height 11
click at [587, 105] on input "On Target" at bounding box center [584, 105] width 6 height 6
checkbox input "false"
click at [661, 194] on div "Reviewing for Improvement" at bounding box center [652, 189] width 112 height 11
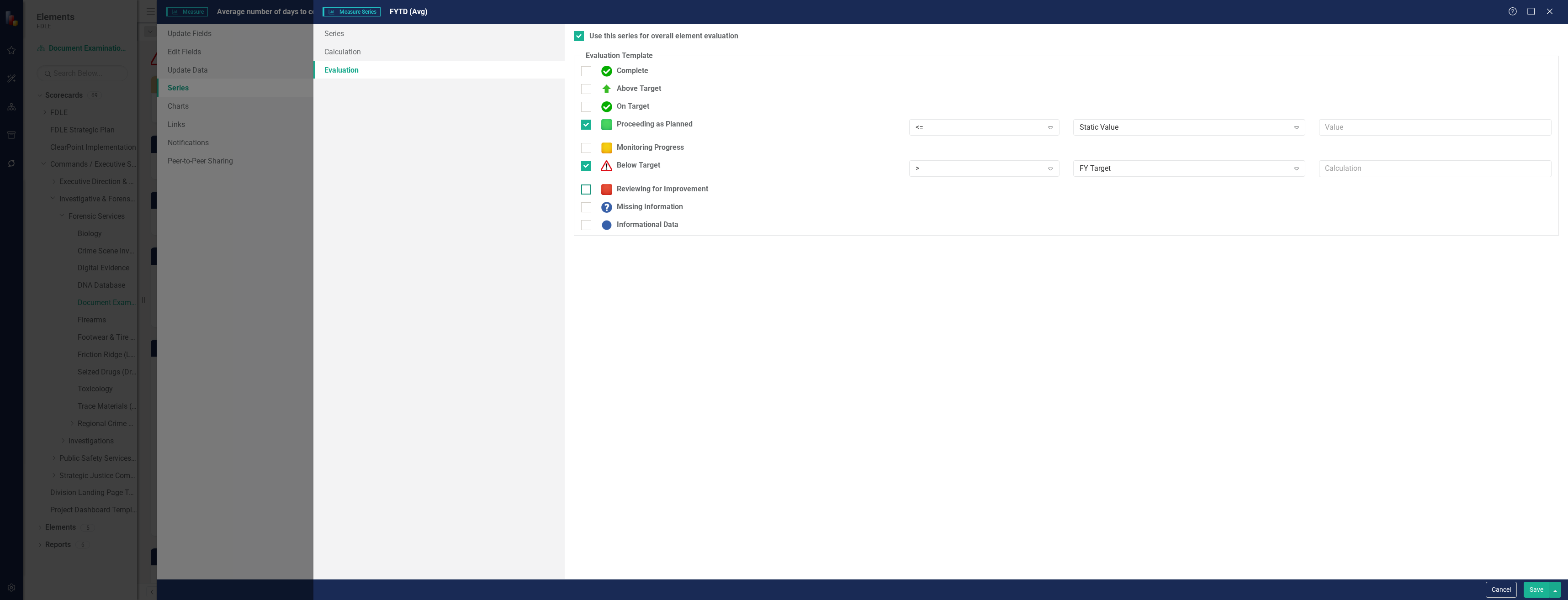
click at [587, 191] on input "Reviewing for Improvement" at bounding box center [584, 187] width 6 height 6
checkbox input "true"
click at [1099, 199] on div "Static Value Expand" at bounding box center [1189, 192] width 233 height 16
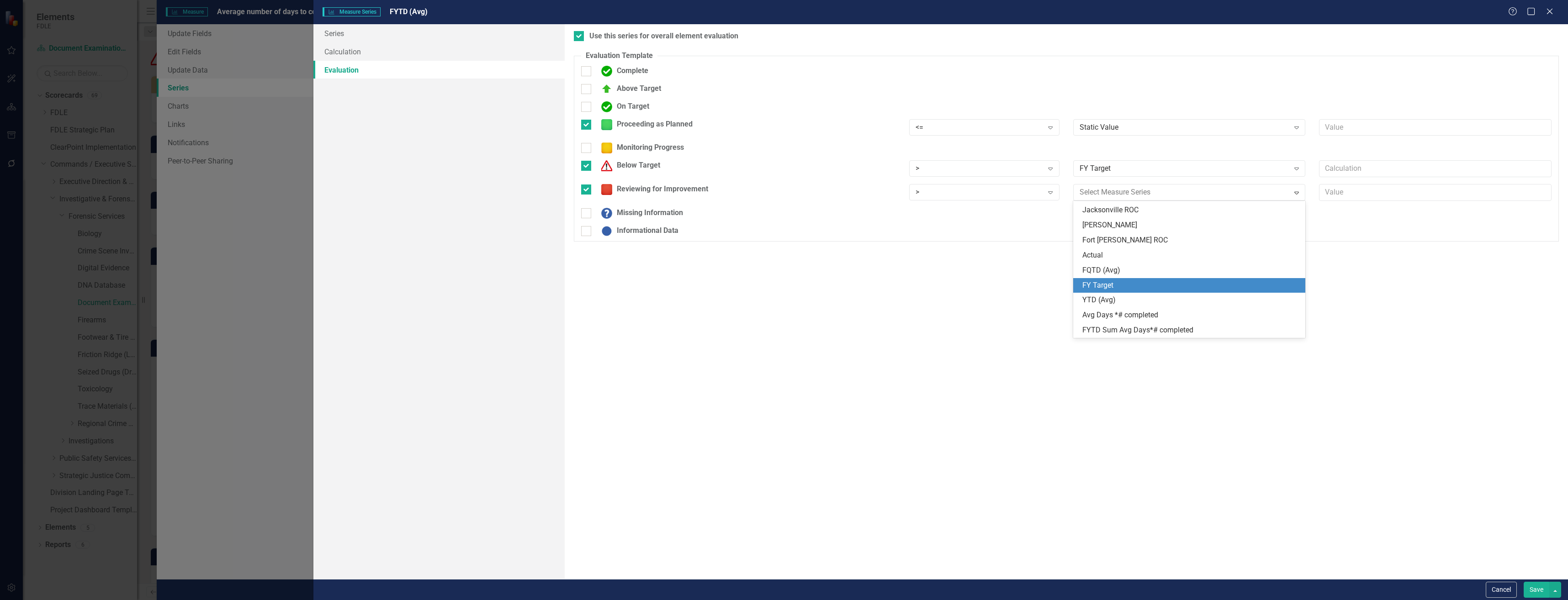
click at [1145, 278] on div "FY Target" at bounding box center [1189, 286] width 233 height 15
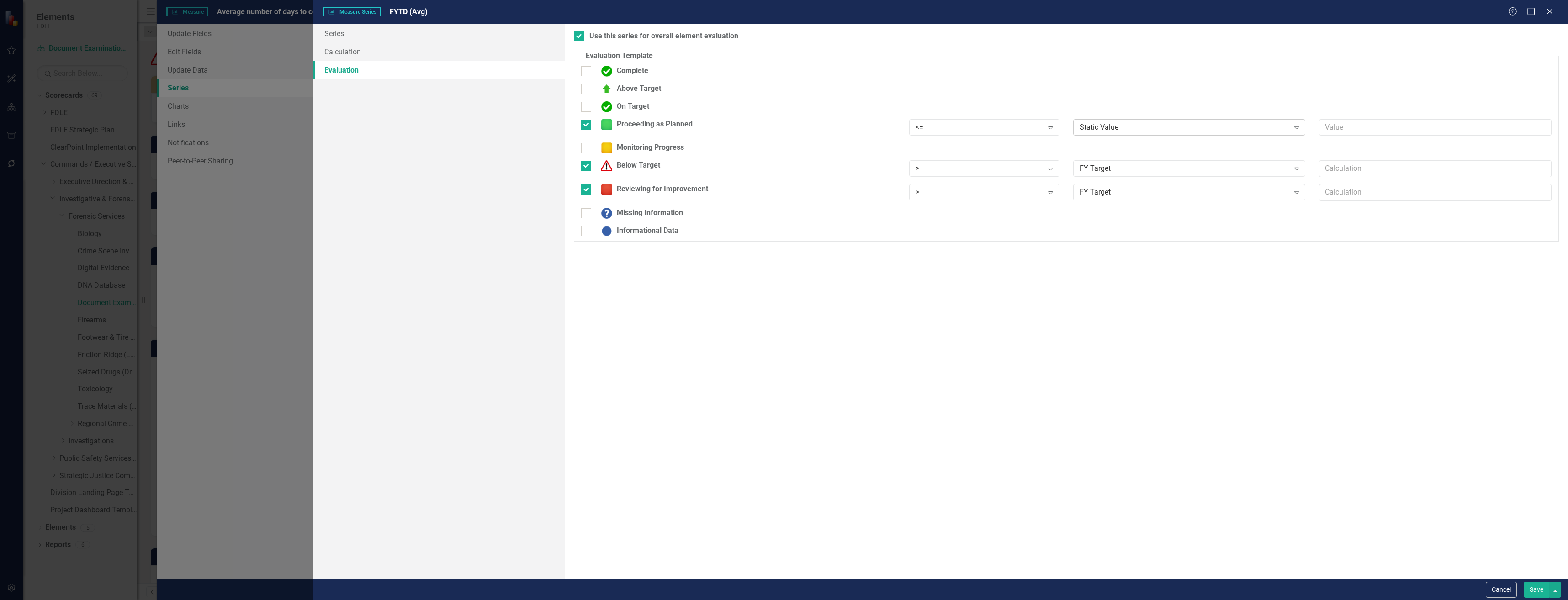
click at [1133, 132] on div "Static Value" at bounding box center [1185, 127] width 210 height 11
click at [648, 168] on div "Below Target" at bounding box center [629, 166] width 64 height 11
click at [587, 167] on input "Below Target" at bounding box center [584, 164] width 6 height 6
checkbox input "false"
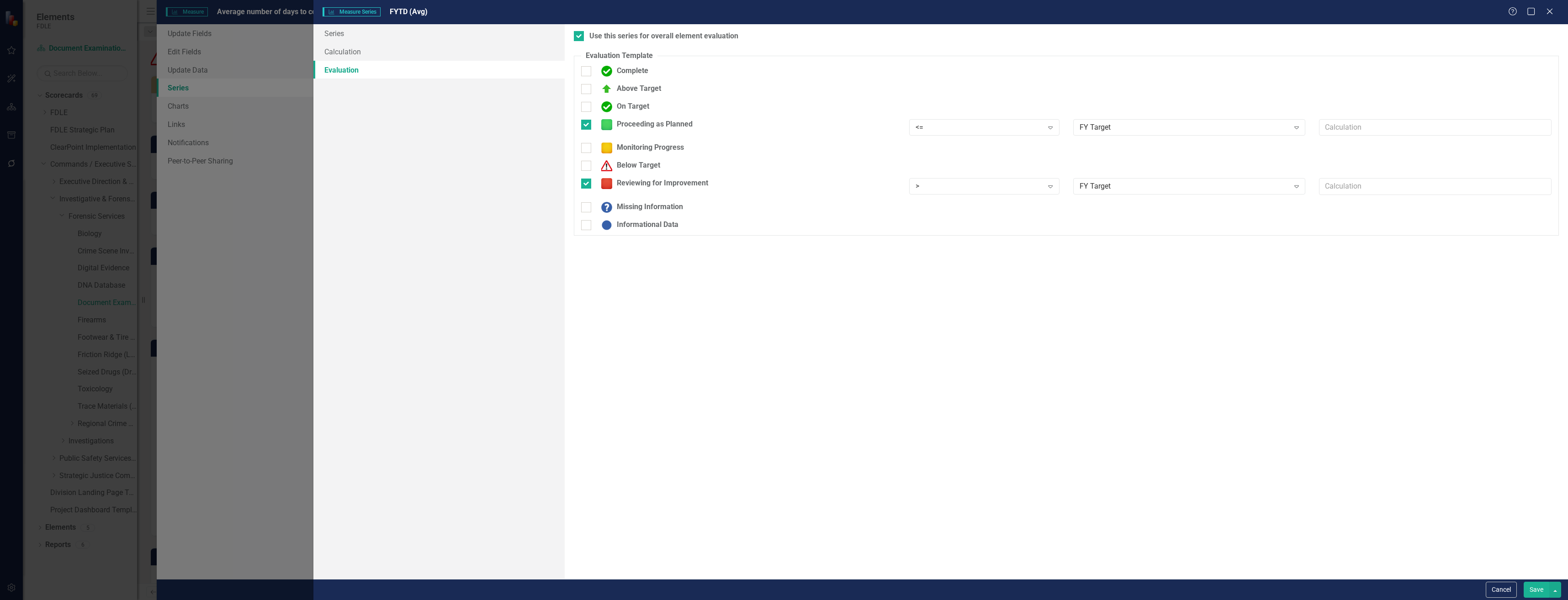
click at [1544, 591] on button "Save" at bounding box center [1537, 590] width 26 height 16
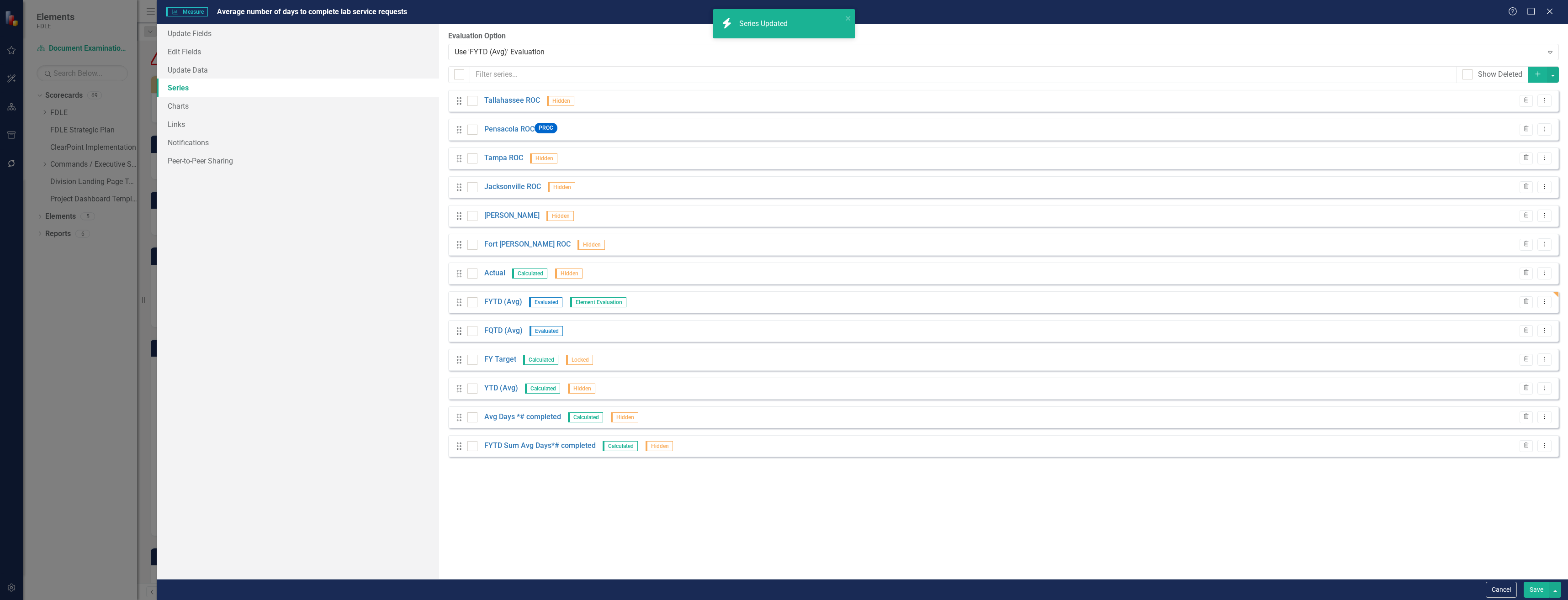
click at [1542, 591] on button "Save" at bounding box center [1537, 590] width 26 height 16
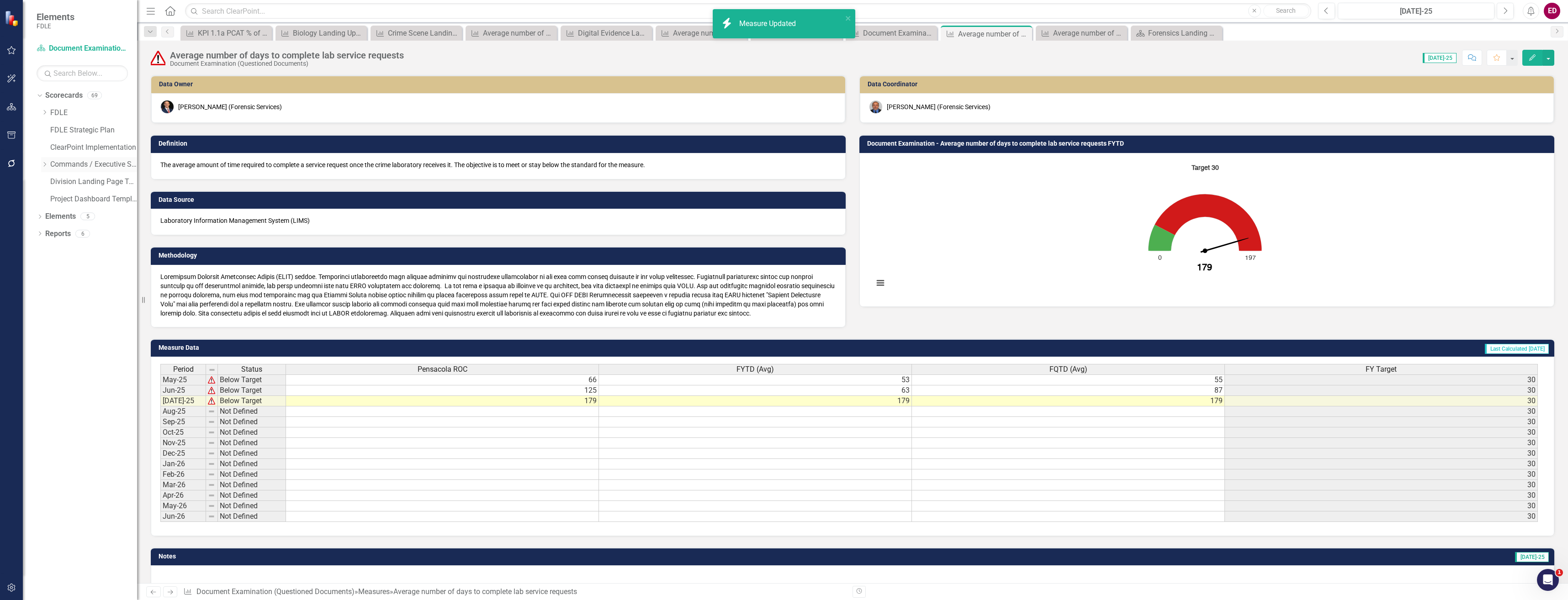
click at [47, 164] on icon "Dropdown" at bounding box center [45, 164] width 7 height 5
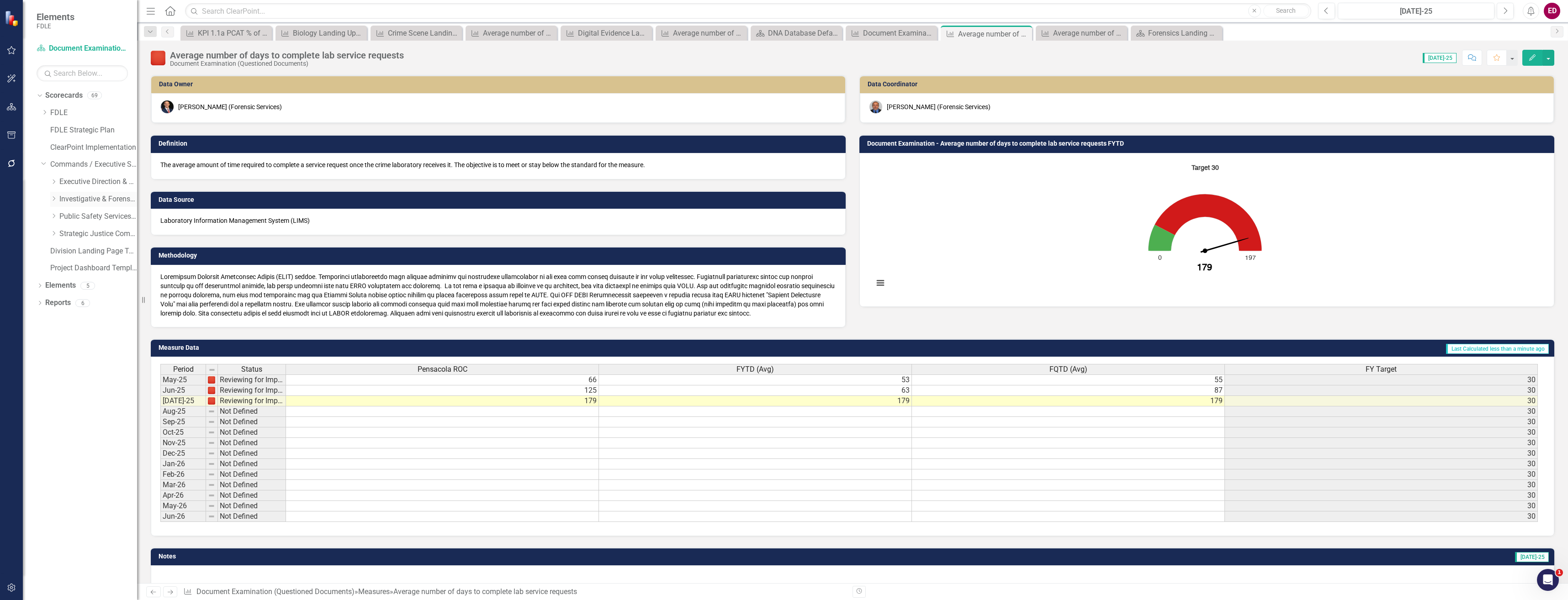
click at [53, 195] on div "Dropdown" at bounding box center [53, 199] width 7 height 7
click at [65, 230] on div "Dropdown" at bounding box center [63, 234] width 7 height 7
click at [65, 230] on div "Dropdown" at bounding box center [61, 232] width 7 height 7
click at [62, 216] on icon "Dropdown" at bounding box center [63, 216] width 7 height 5
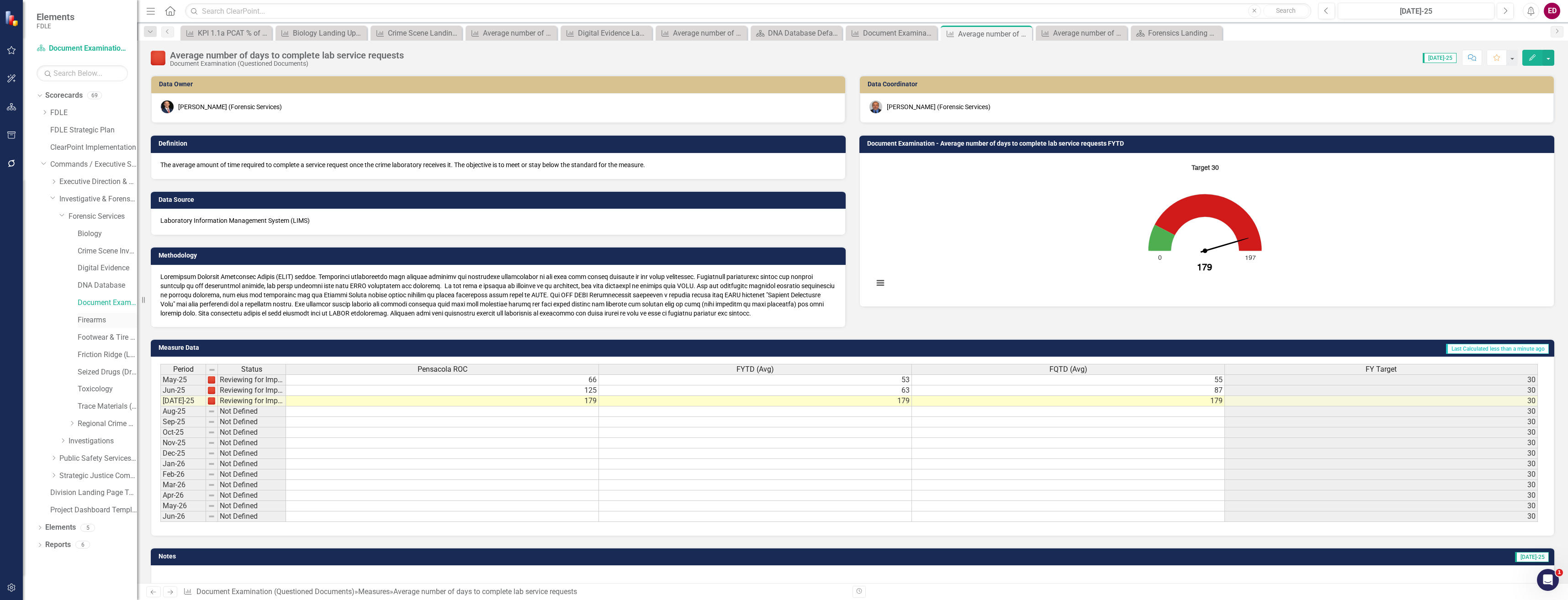
click at [84, 316] on link "Firearms" at bounding box center [108, 320] width 60 height 11
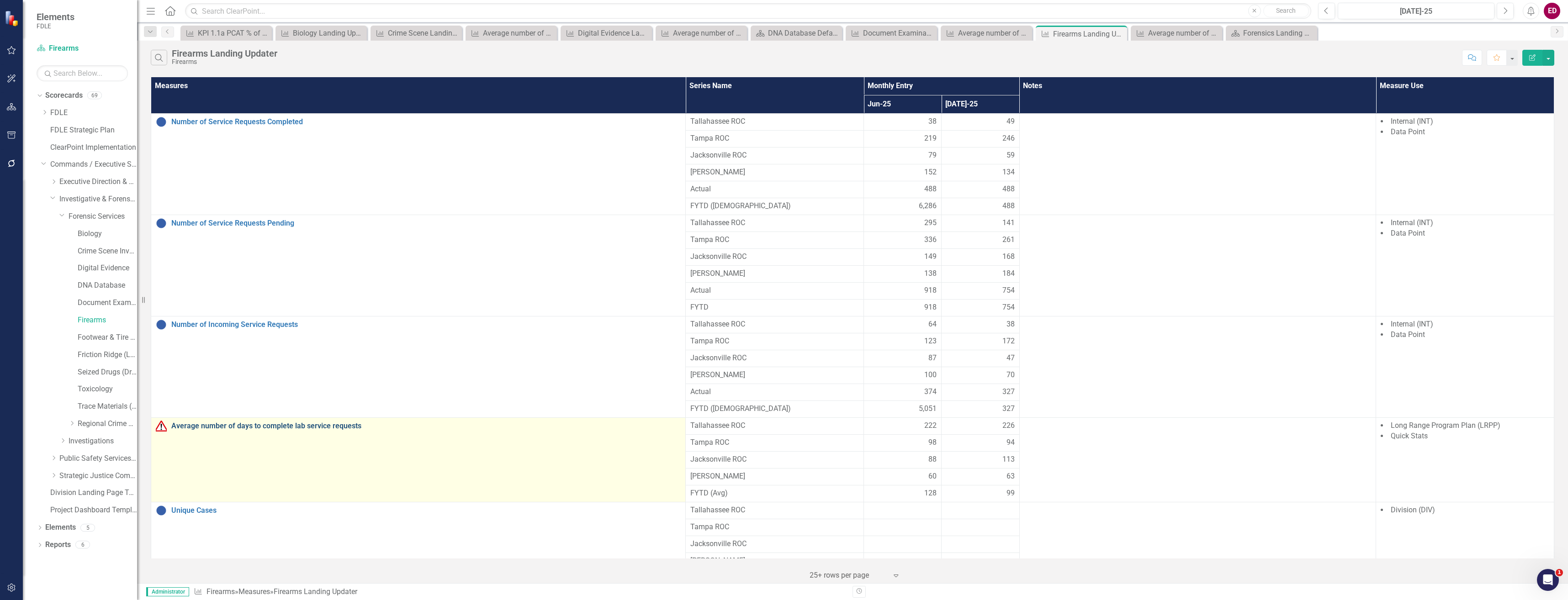
click at [291, 424] on link "Average number of days to complete lab service requests" at bounding box center [426, 426] width 510 height 8
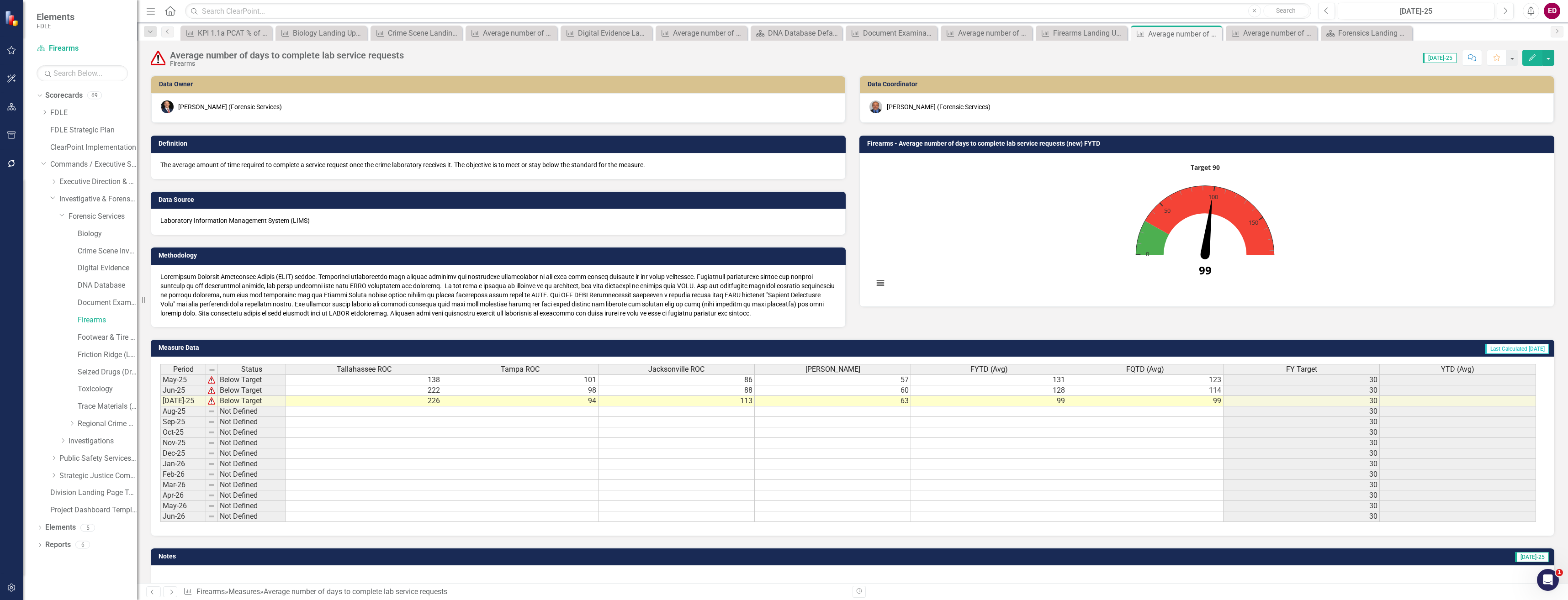
click at [1524, 61] on button "Edit" at bounding box center [1533, 58] width 20 height 16
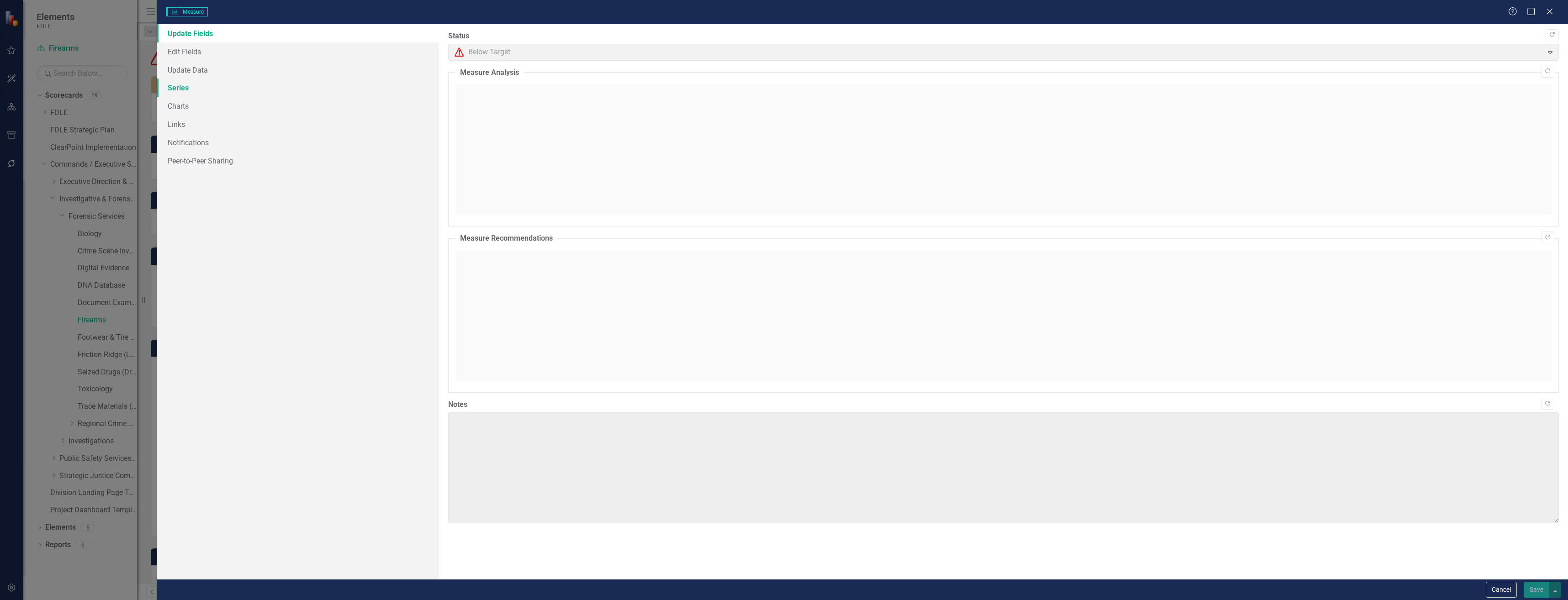
click at [273, 91] on link "Series" at bounding box center [298, 87] width 283 height 18
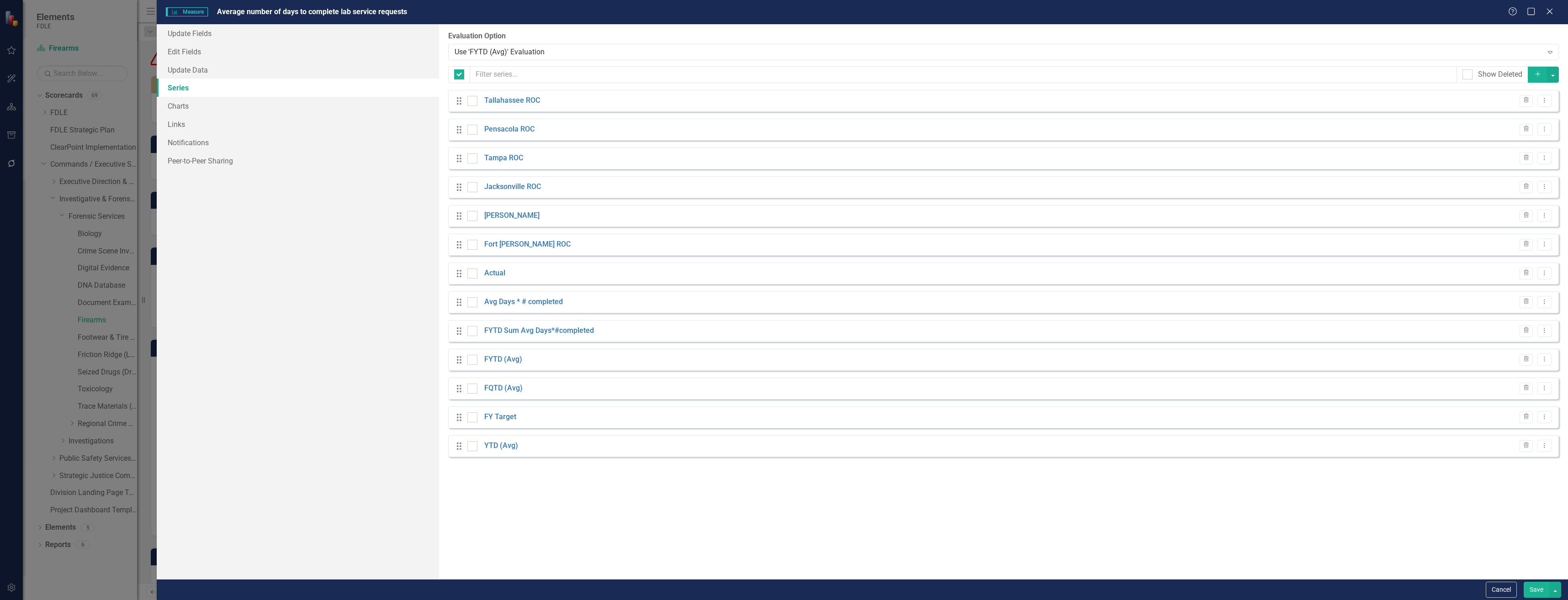
checkbox input "false"
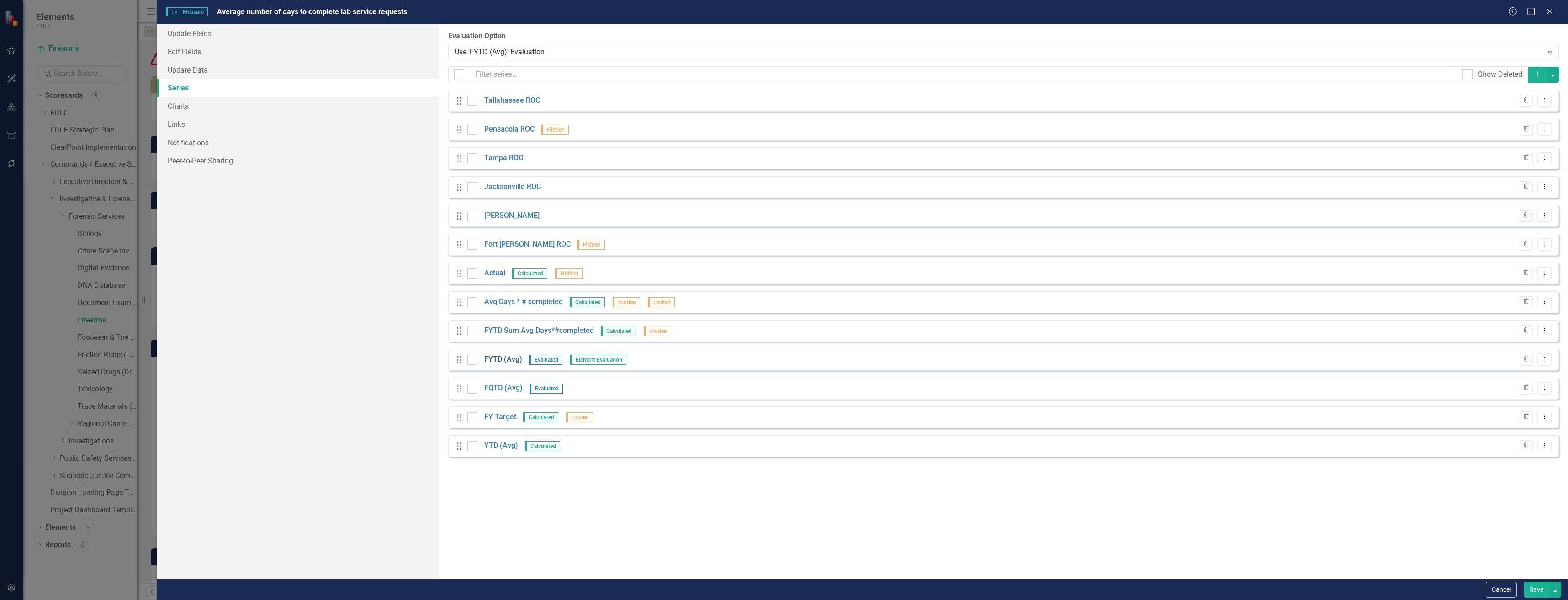
click at [513, 362] on link "FYTD (Avg)" at bounding box center [503, 359] width 38 height 11
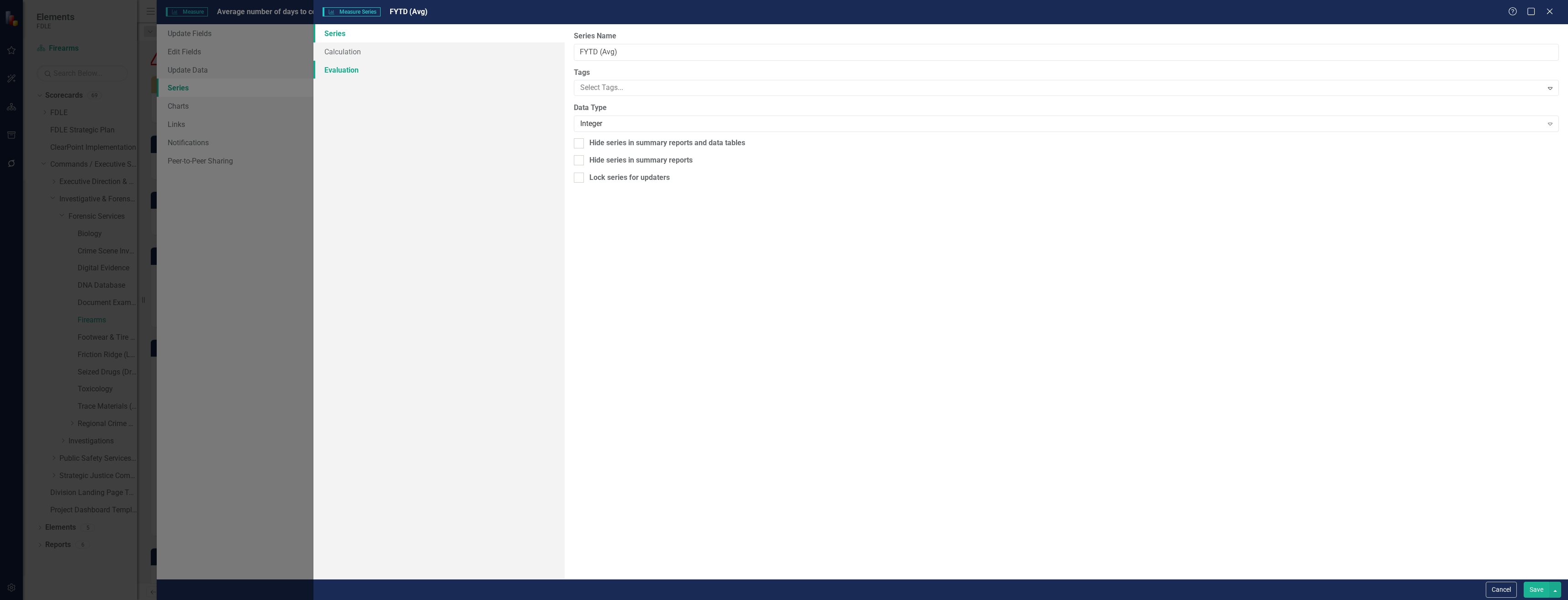
click at [369, 68] on link "Evaluation" at bounding box center [439, 70] width 251 height 18
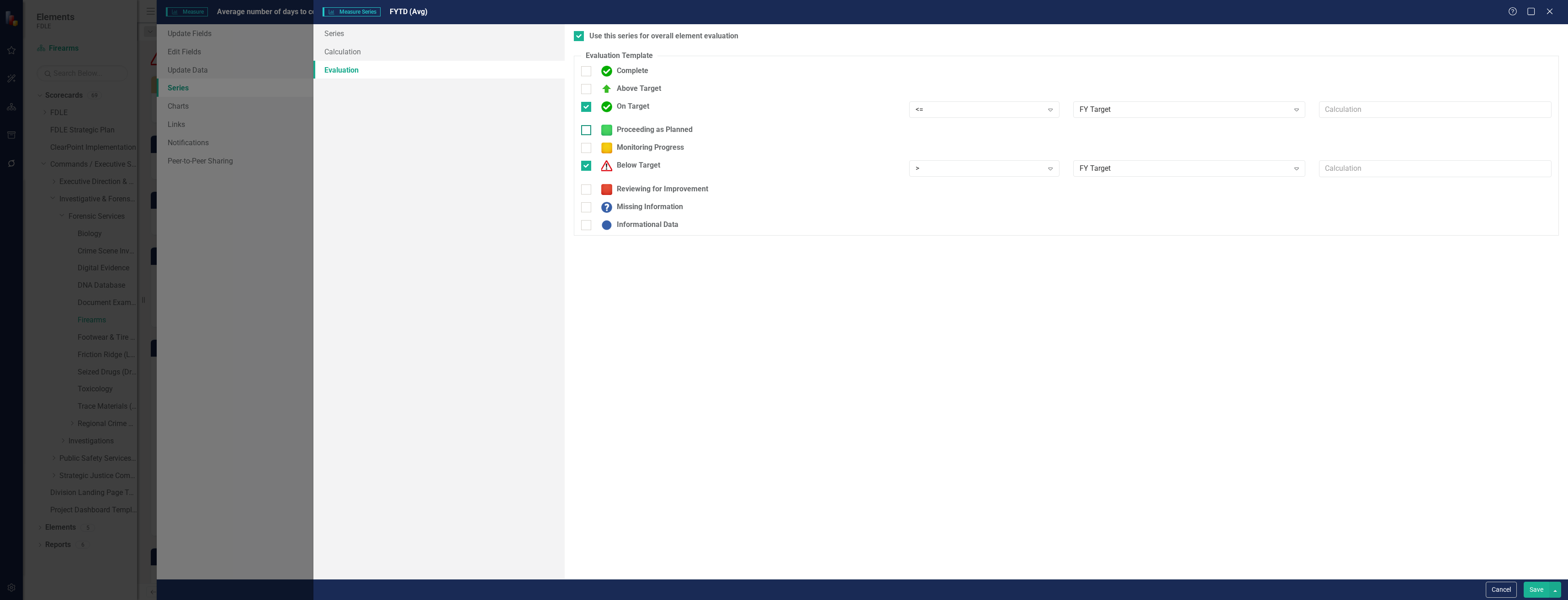
click at [646, 126] on div "Proceeding as Planned" at bounding box center [645, 130] width 96 height 11
click at [587, 126] on input "Proceeding as Planned" at bounding box center [584, 128] width 6 height 6
checkbox input "true"
click at [646, 201] on div "Reviewing for Improvement" at bounding box center [652, 195] width 112 height 11
click at [587, 197] on input "Reviewing for Improvement" at bounding box center [584, 193] width 6 height 6
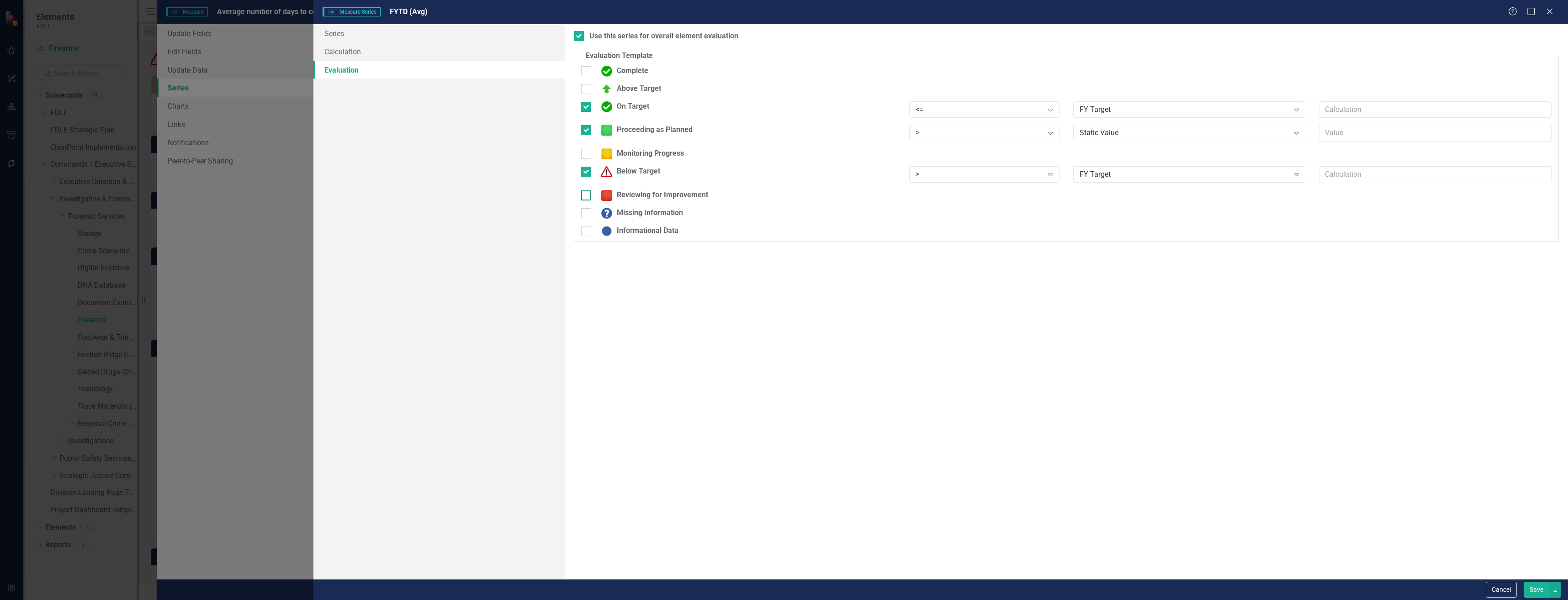
checkbox input "true"
click at [949, 139] on div "> Expand" at bounding box center [984, 132] width 150 height 16
click at [947, 191] on div "<=" at bounding box center [986, 195] width 136 height 11
click at [1118, 139] on div "Static Value Expand" at bounding box center [1189, 132] width 233 height 16
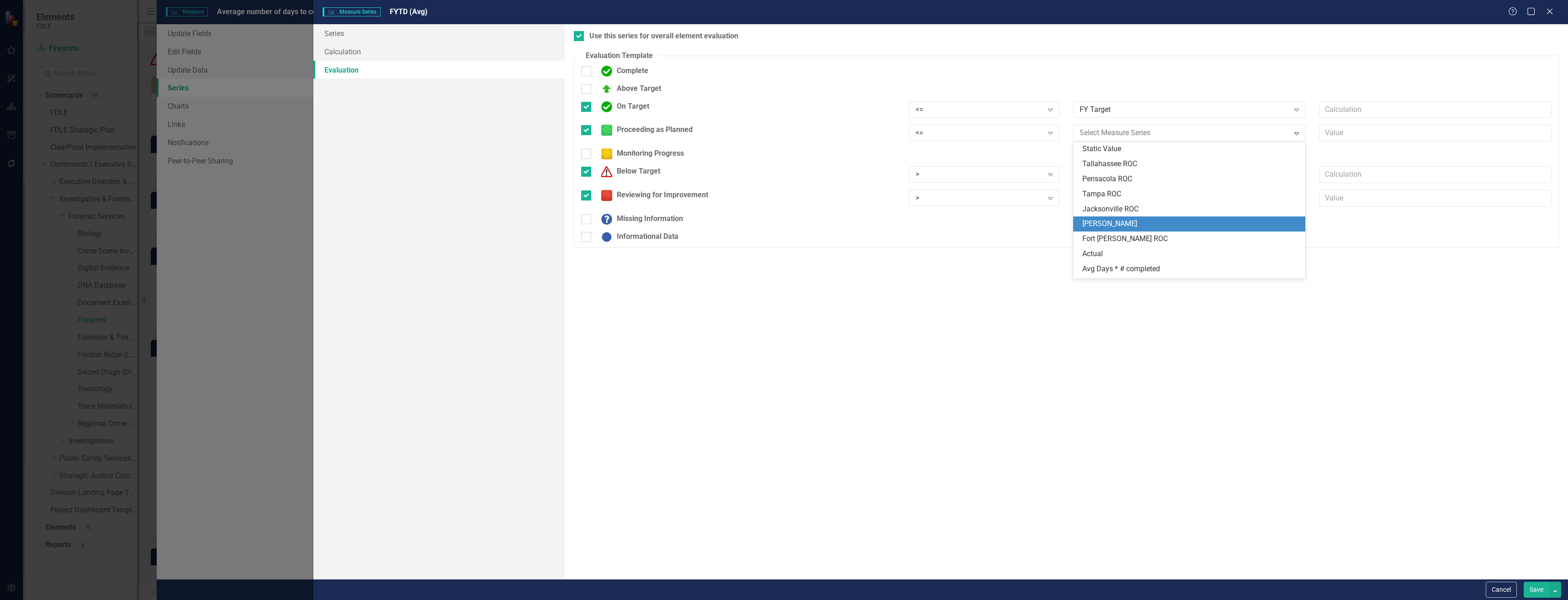
scroll to position [58, 0]
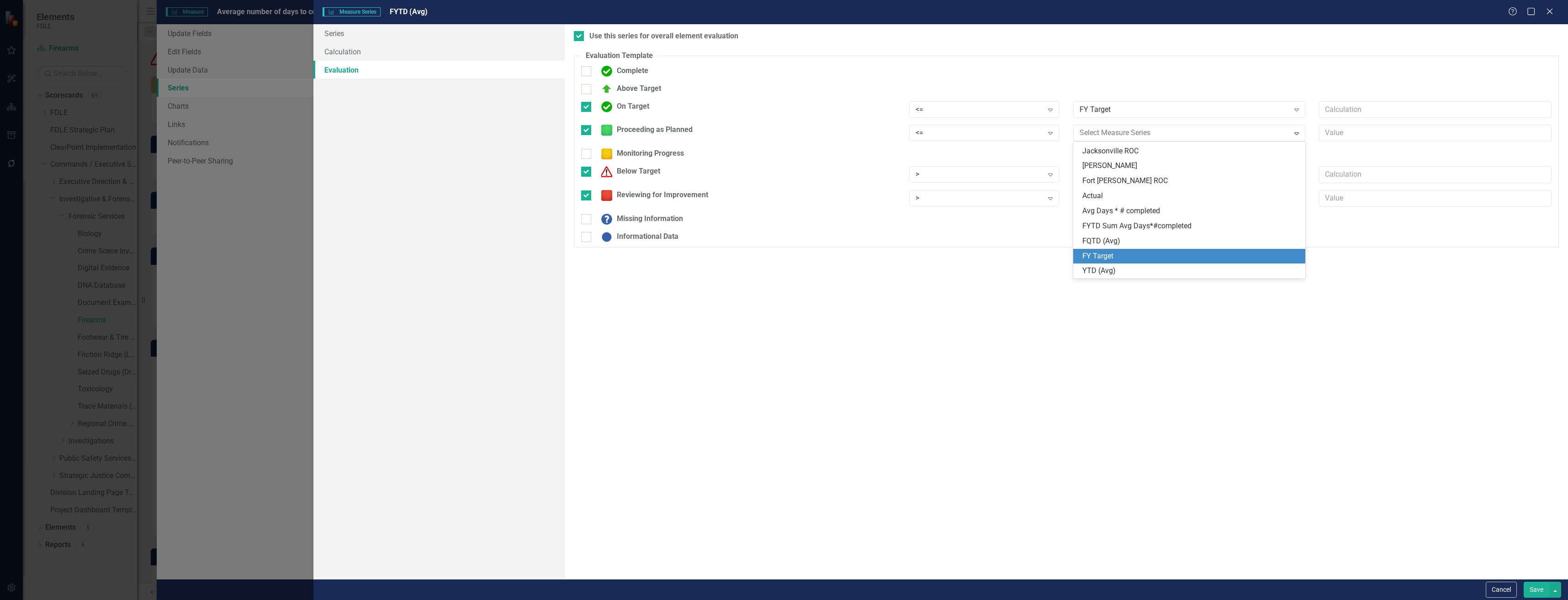
click at [1134, 257] on div "FY Target" at bounding box center [1191, 257] width 218 height 11
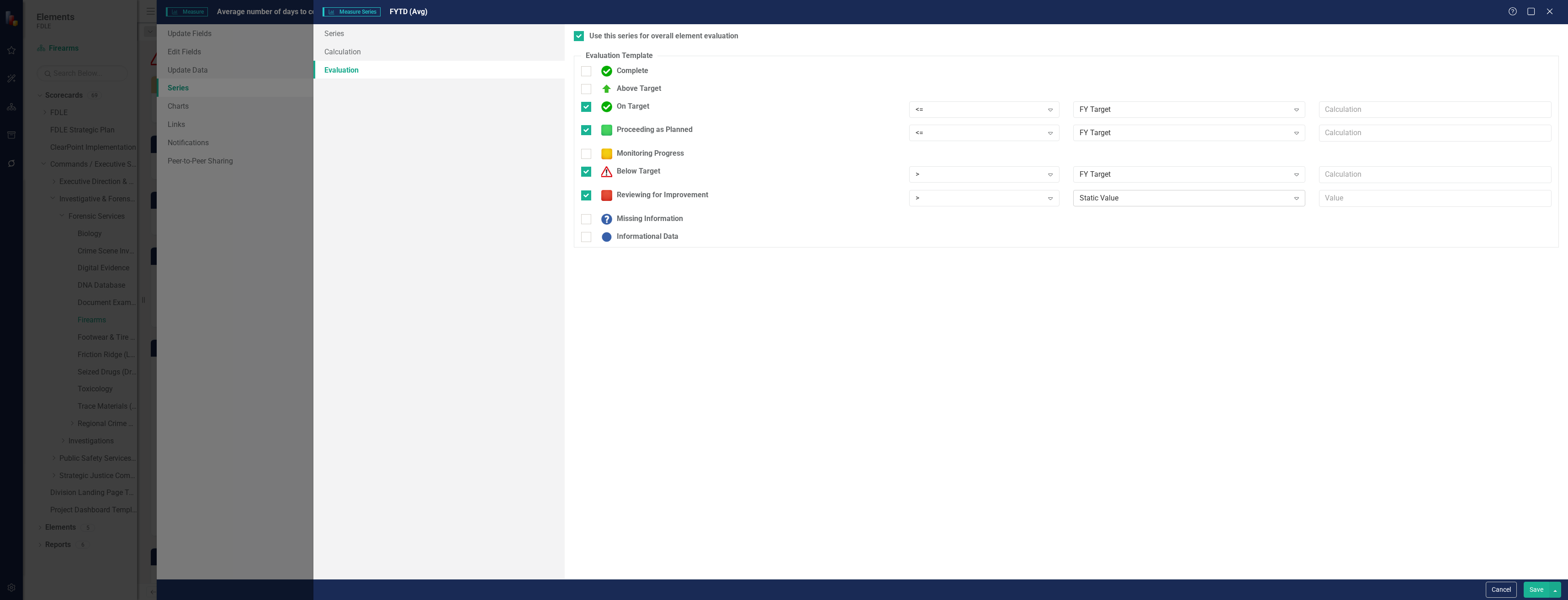
click at [1124, 197] on div "Static Value" at bounding box center [1185, 199] width 210 height 11
click at [642, 170] on div "Below Target" at bounding box center [629, 172] width 64 height 11
click at [587, 170] on input "Below Target" at bounding box center [584, 170] width 6 height 6
checkbox input "false"
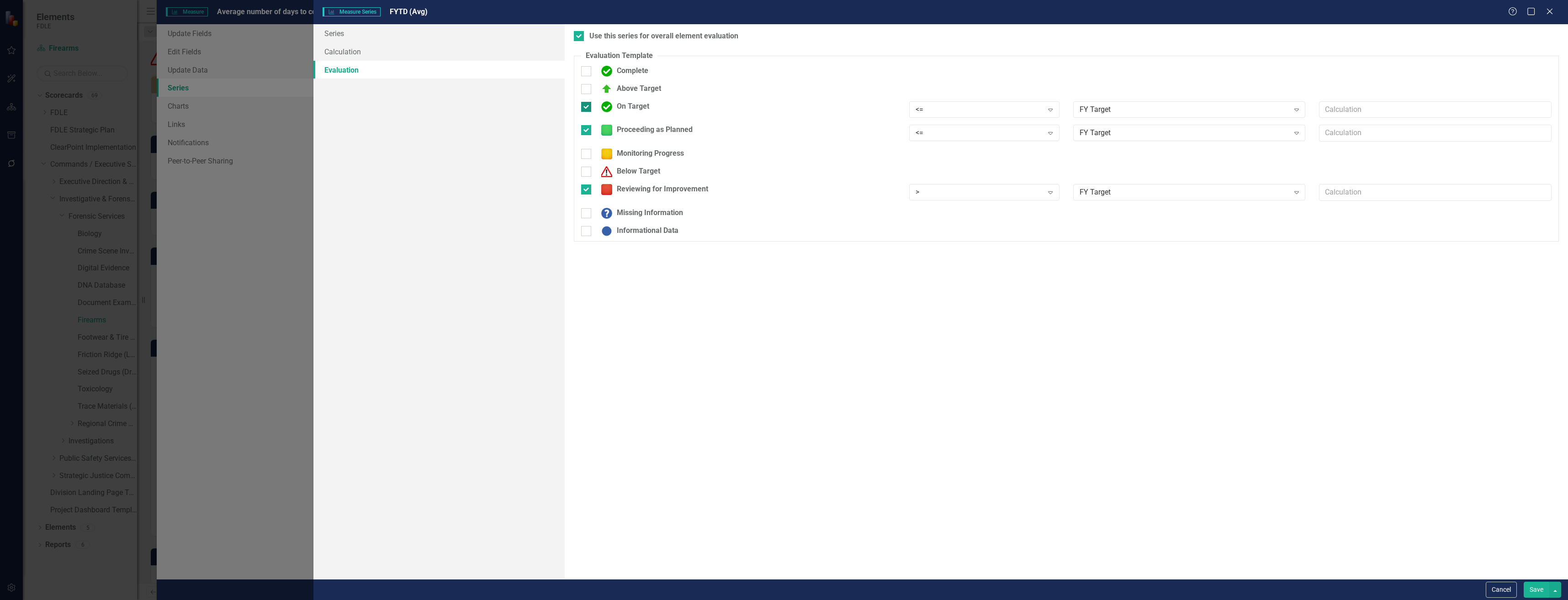
click at [643, 102] on div "On Target" at bounding box center [623, 107] width 53 height 11
click at [587, 102] on input "On Target" at bounding box center [584, 105] width 6 height 6
checkbox input "false"
click at [1532, 591] on button "Save" at bounding box center [1537, 590] width 26 height 16
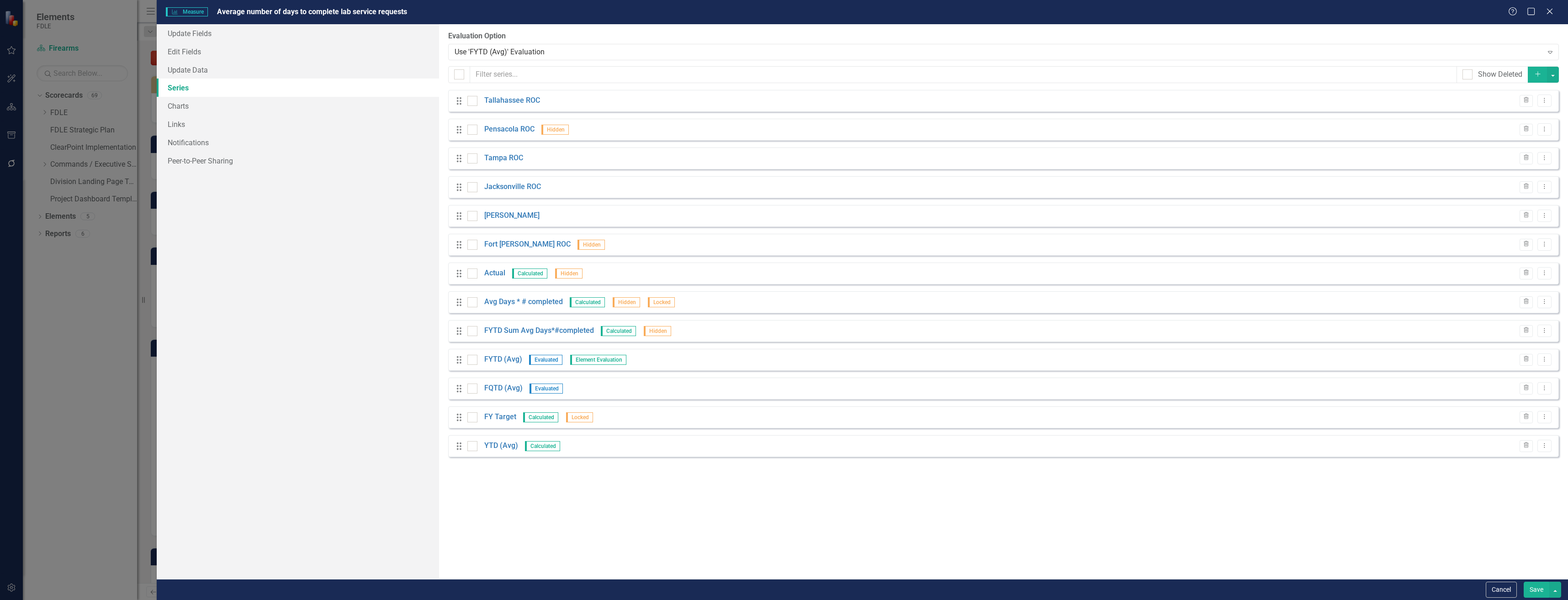
click at [1541, 591] on button "Save" at bounding box center [1537, 590] width 26 height 16
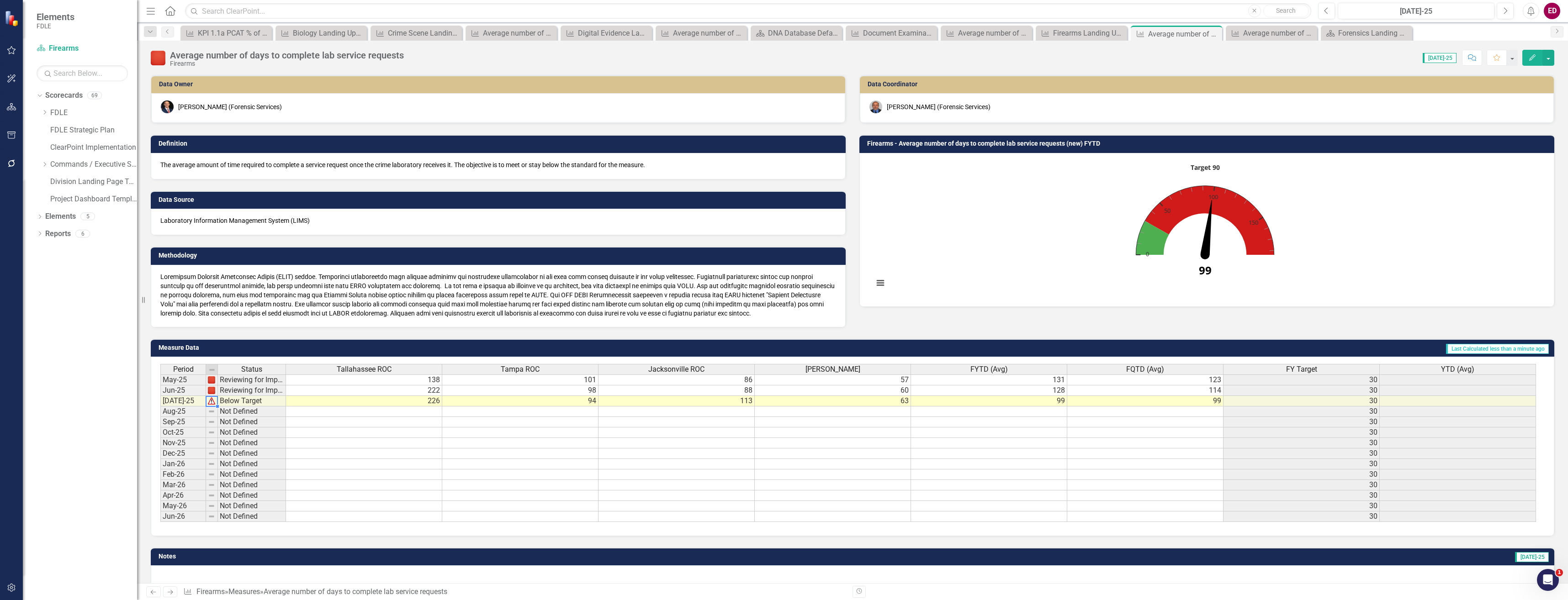
click at [214, 404] on img at bounding box center [211, 401] width 7 height 7
click at [210, 403] on img at bounding box center [211, 401] width 7 height 7
click at [210, 401] on img at bounding box center [211, 401] width 7 height 7
click at [215, 373] on img at bounding box center [212, 370] width 7 height 7
click at [211, 402] on td at bounding box center [212, 401] width 12 height 11
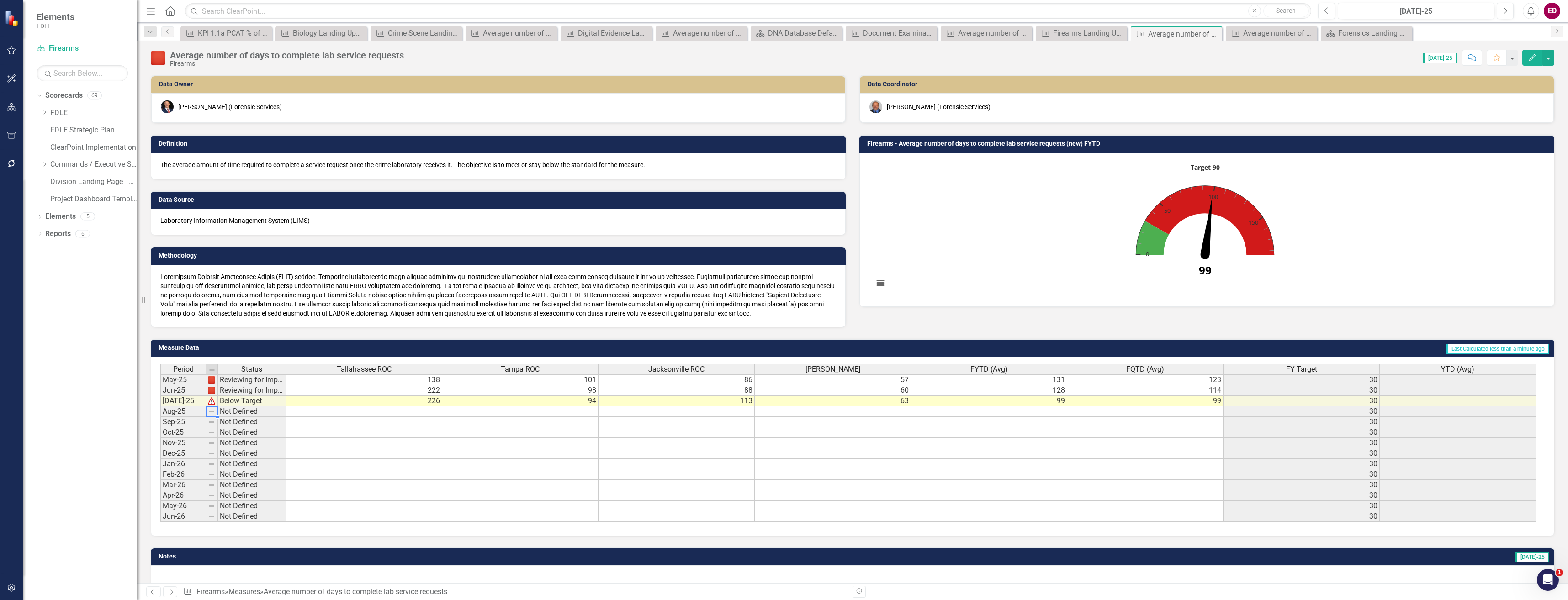
click at [207, 407] on td at bounding box center [212, 411] width 12 height 11
click at [212, 399] on img at bounding box center [211, 401] width 7 height 7
click at [46, 161] on icon "Dropdown" at bounding box center [45, 164] width 7 height 5
click at [54, 203] on div "Dropdown" at bounding box center [53, 199] width 7 height 7
click at [61, 215] on icon "Dropdown" at bounding box center [63, 216] width 7 height 5
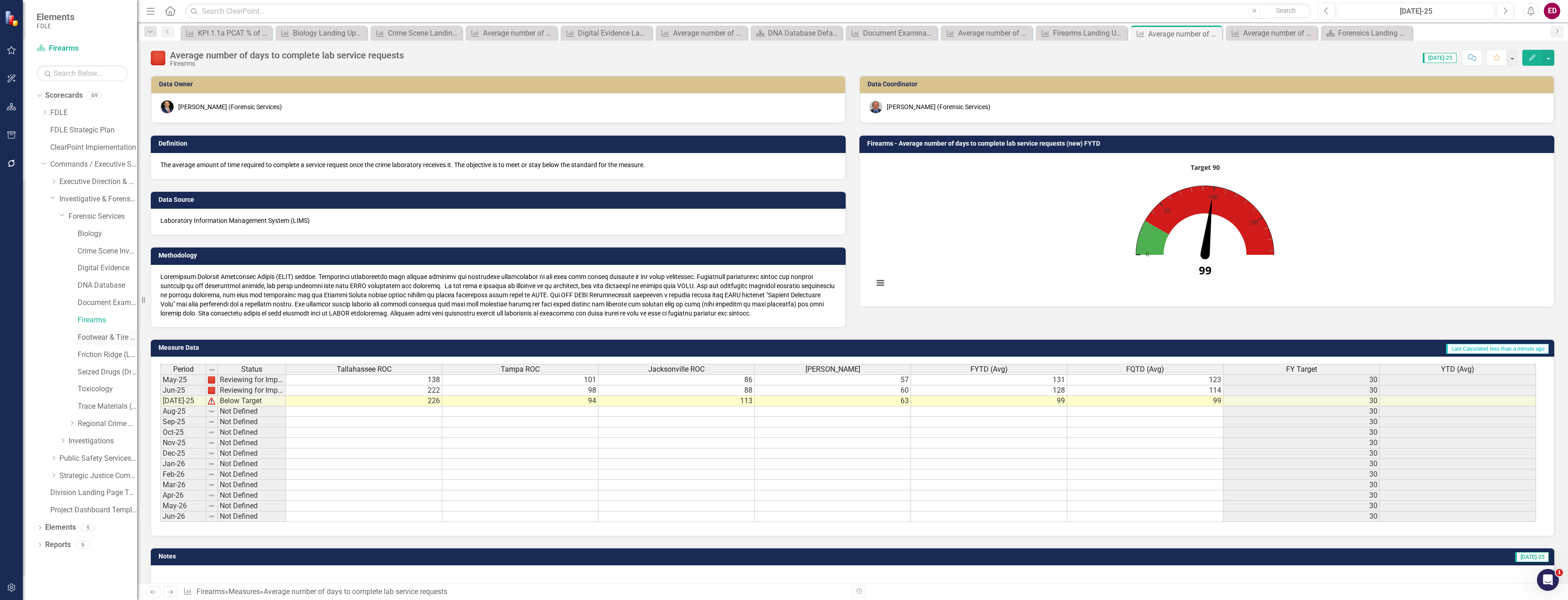
click at [120, 336] on link "Footwear & Tire (Impression Evidence)" at bounding box center [108, 338] width 60 height 11
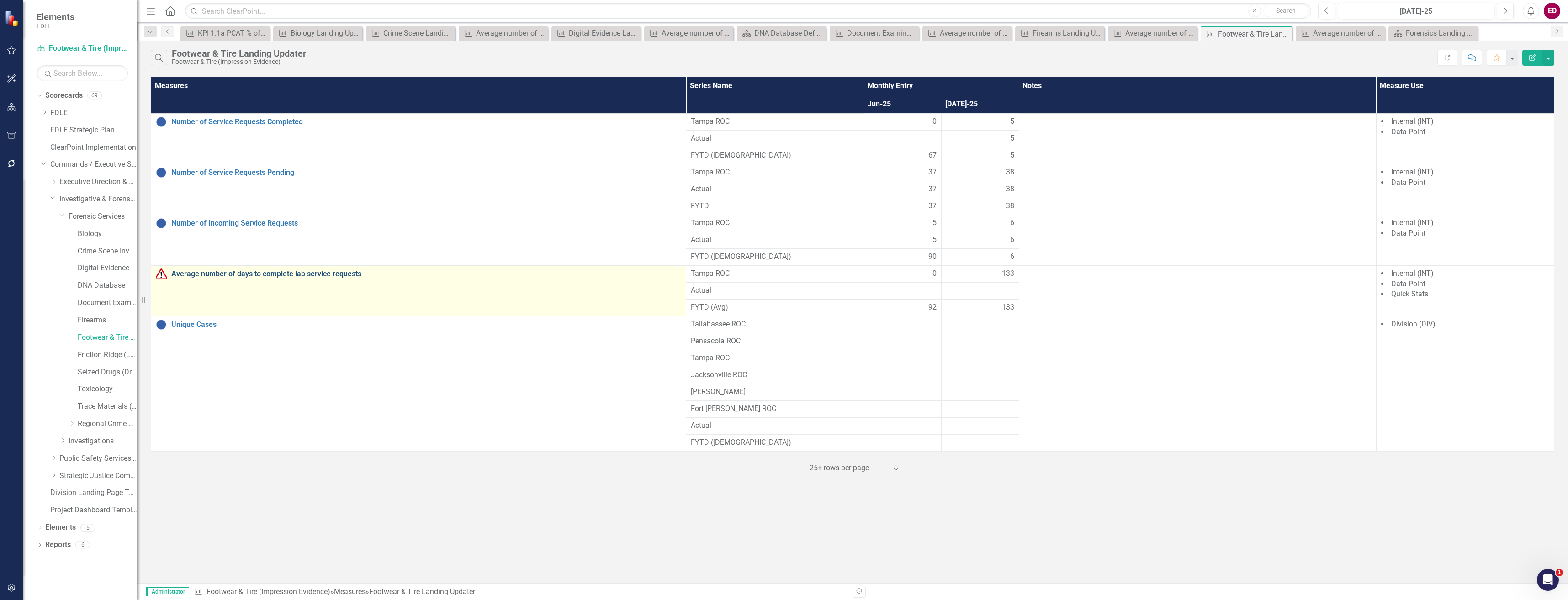
click at [270, 274] on link "Average number of days to complete lab service requests" at bounding box center [426, 274] width 510 height 8
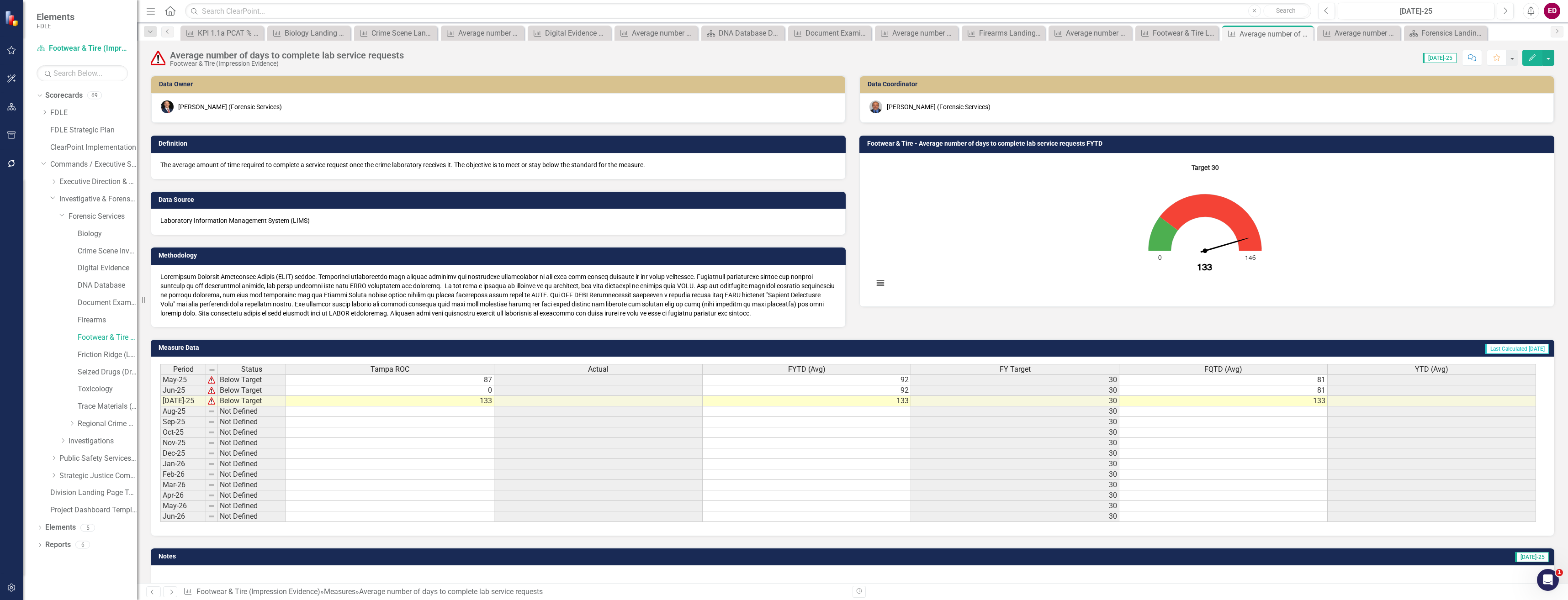
click at [1089, 183] on rect "Interactive chart" at bounding box center [1205, 228] width 672 height 137
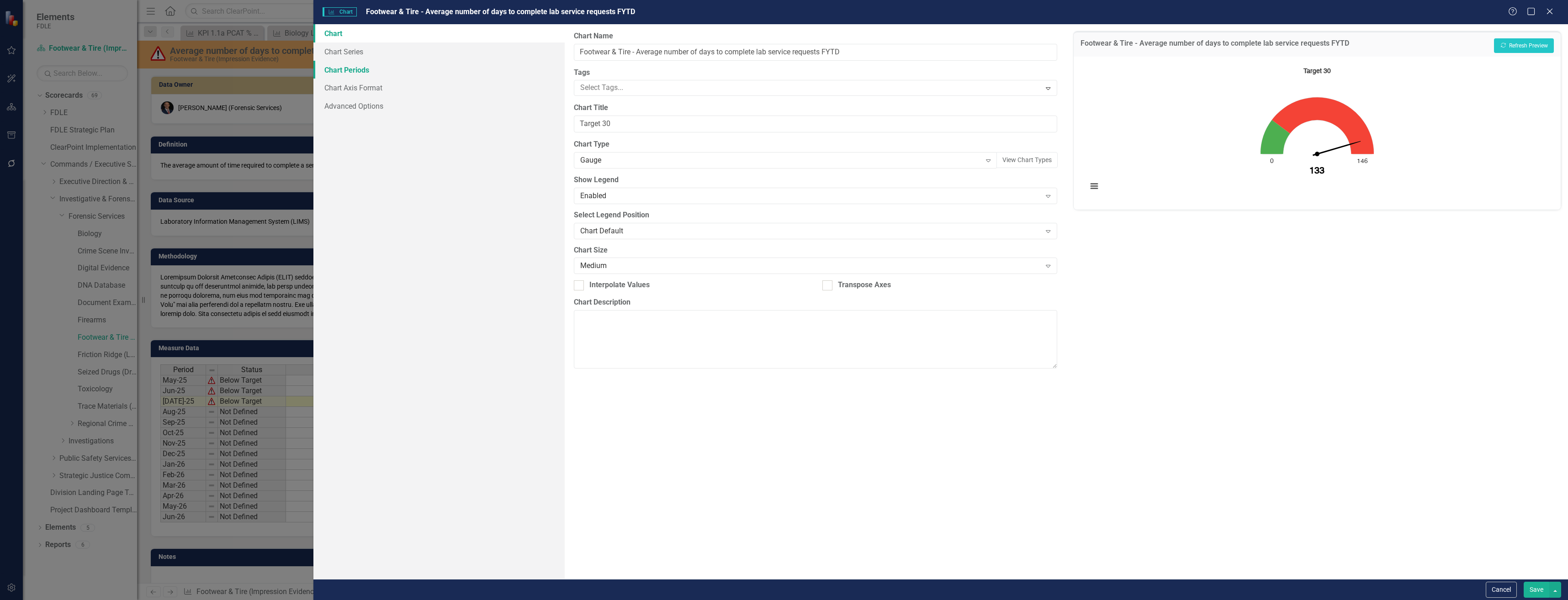
click at [374, 76] on link "Chart Periods" at bounding box center [439, 70] width 251 height 18
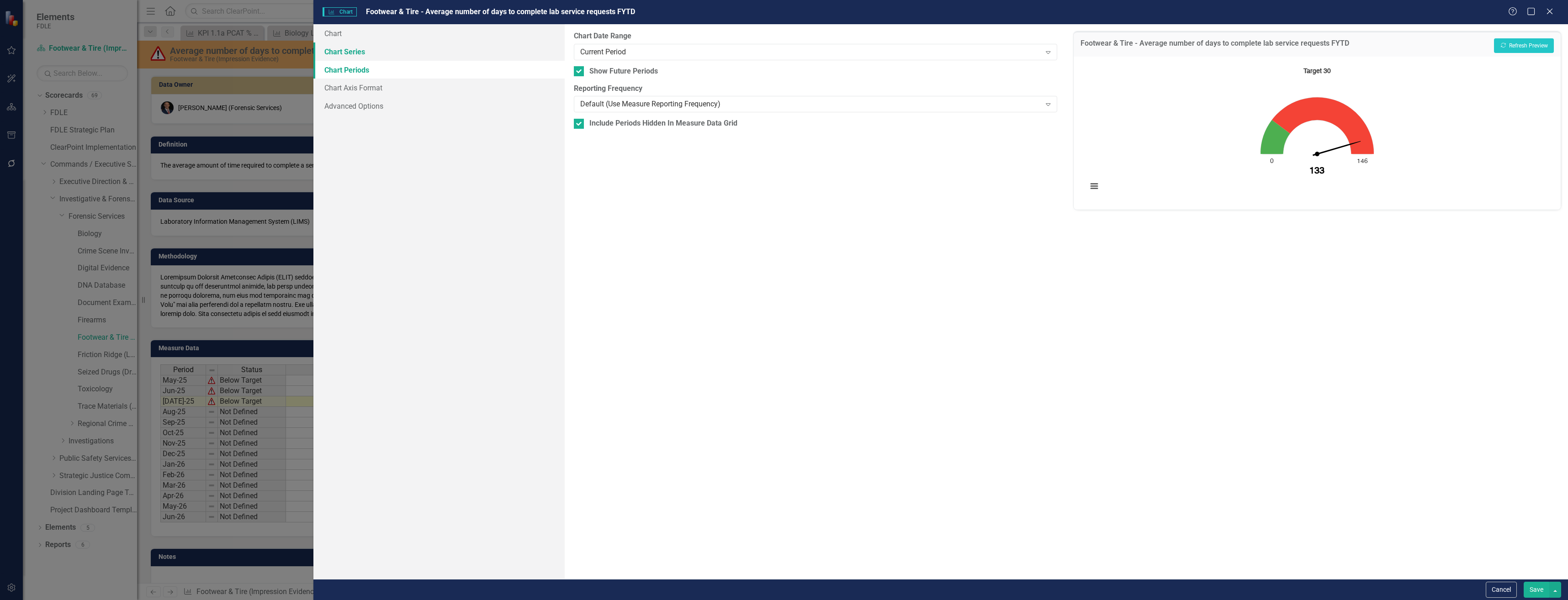
click at [381, 54] on link "Chart Series" at bounding box center [439, 51] width 251 height 18
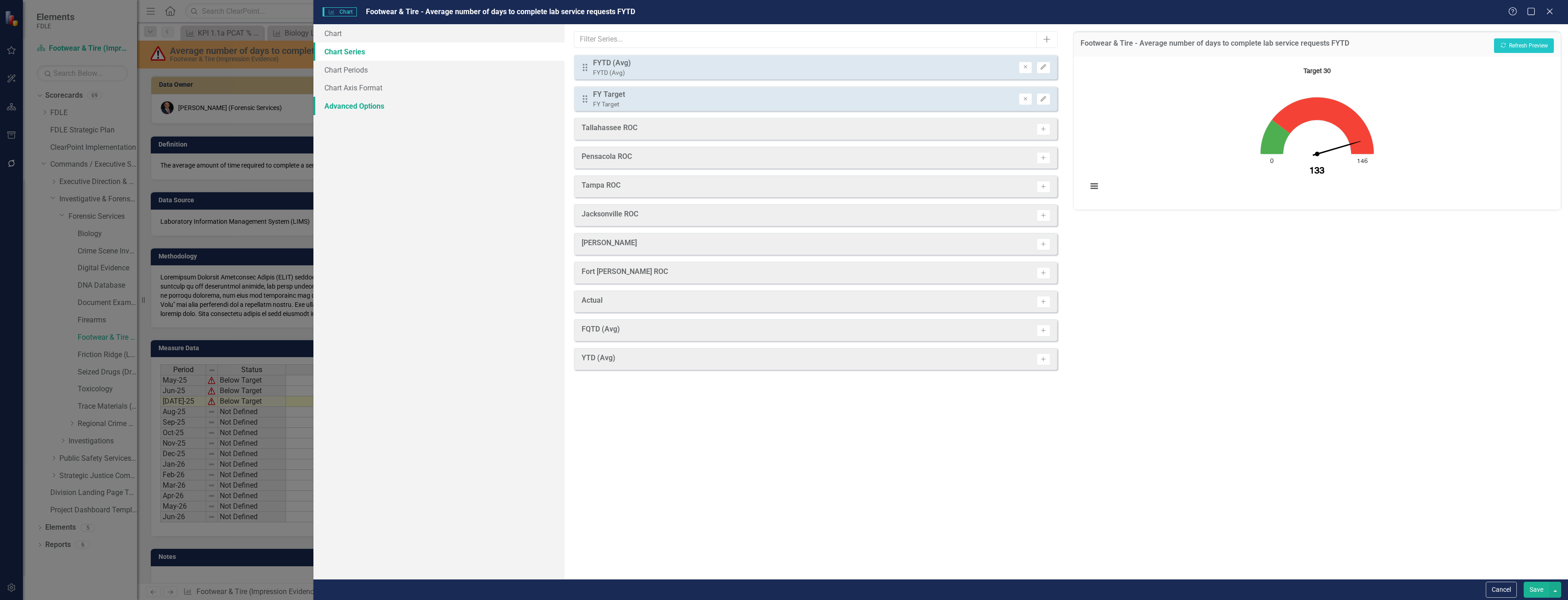
click at [408, 107] on link "Advanced Options" at bounding box center [439, 105] width 251 height 18
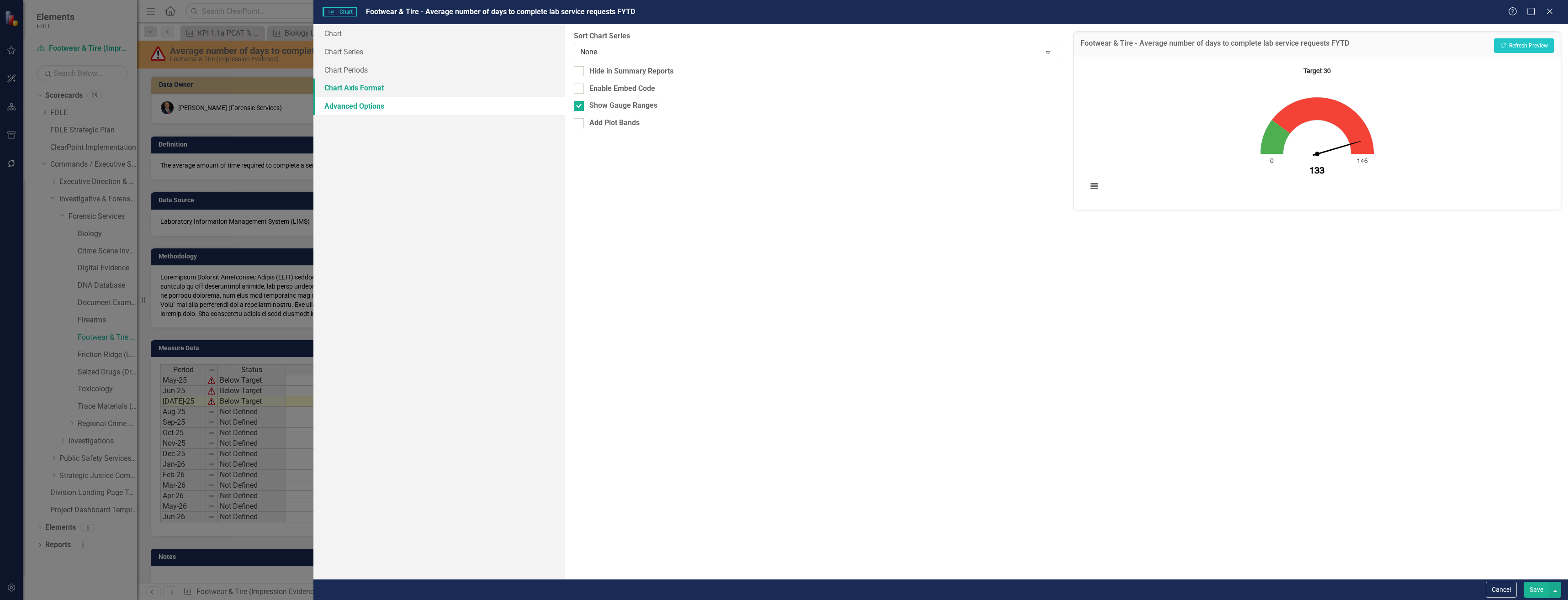
click at [408, 94] on link "Chart Axis Format" at bounding box center [439, 87] width 251 height 18
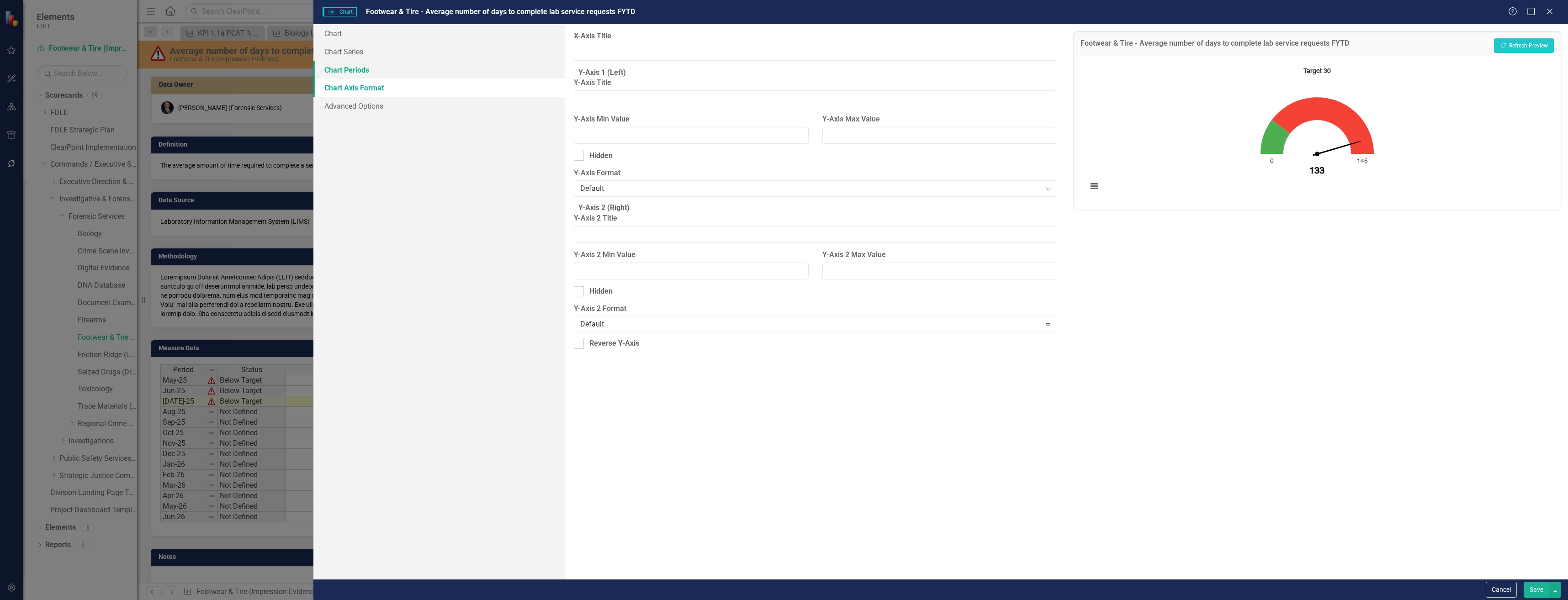
click at [411, 68] on link "Chart Periods" at bounding box center [439, 70] width 251 height 18
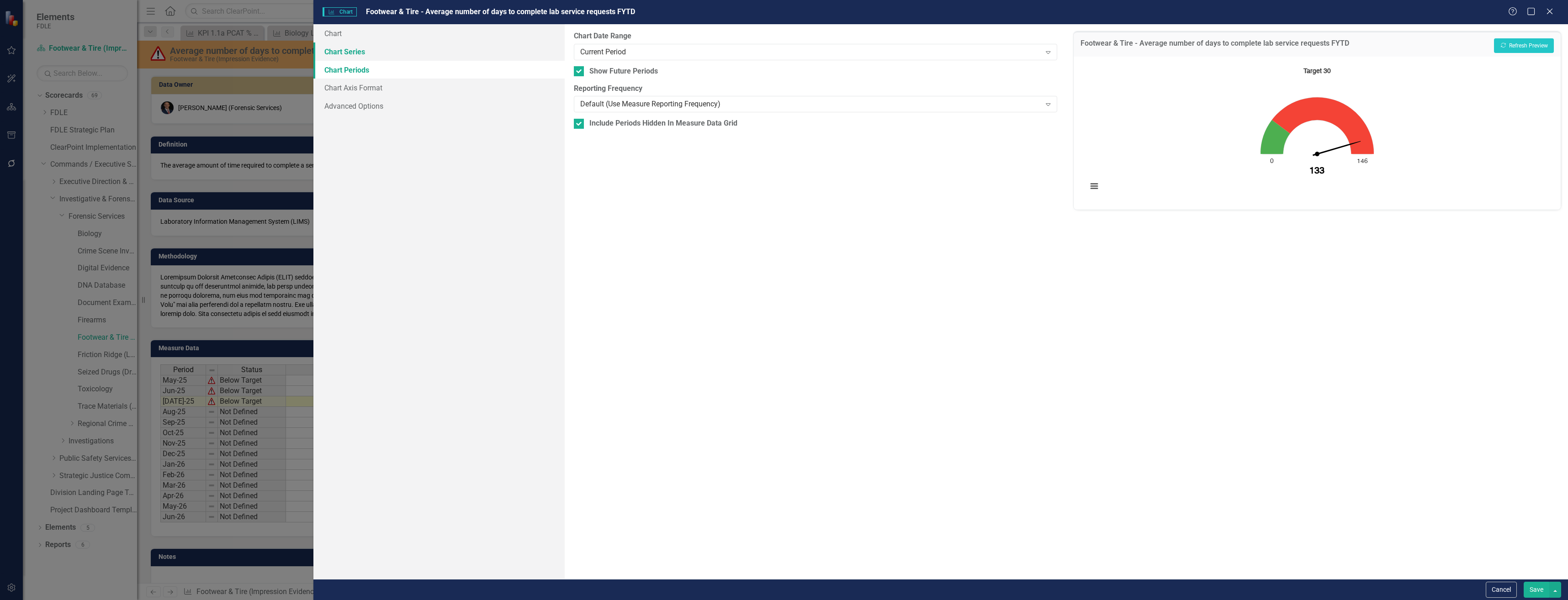
click at [415, 57] on link "Chart Series" at bounding box center [439, 51] width 251 height 18
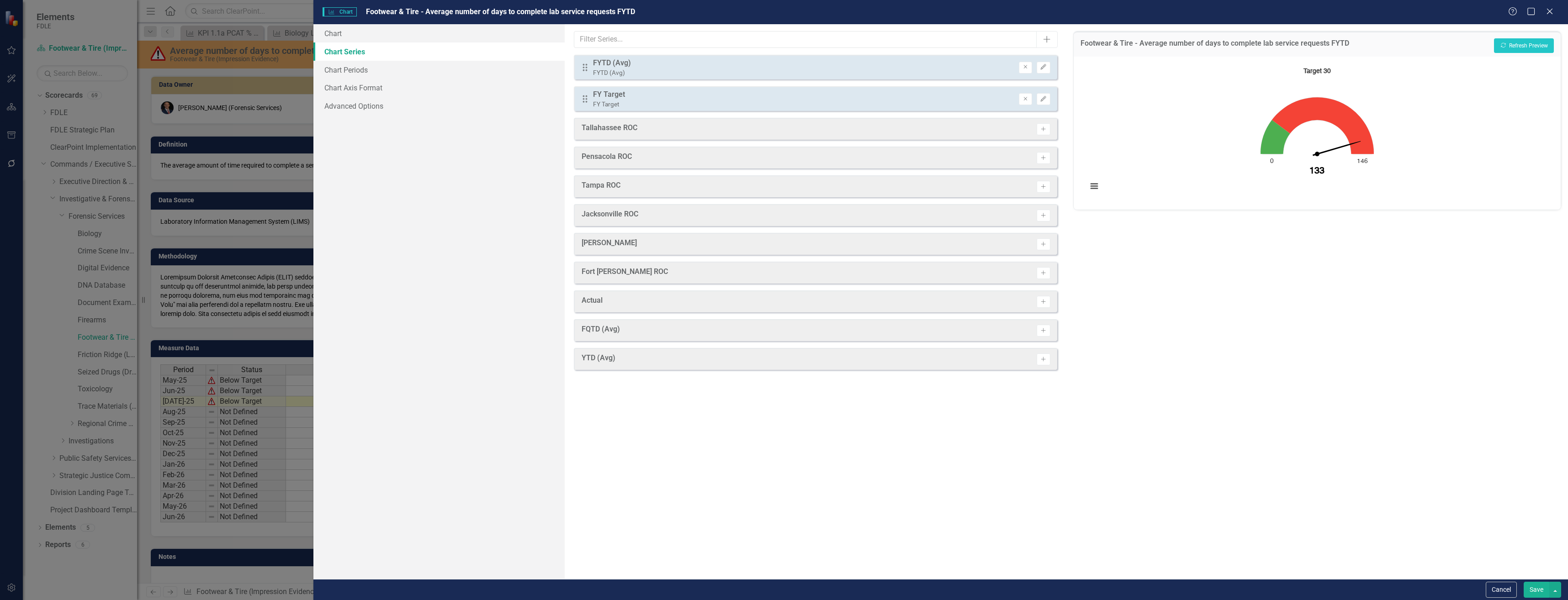
click at [421, 43] on link "Chart Series" at bounding box center [439, 51] width 251 height 18
click at [1494, 594] on button "Cancel" at bounding box center [1502, 590] width 31 height 16
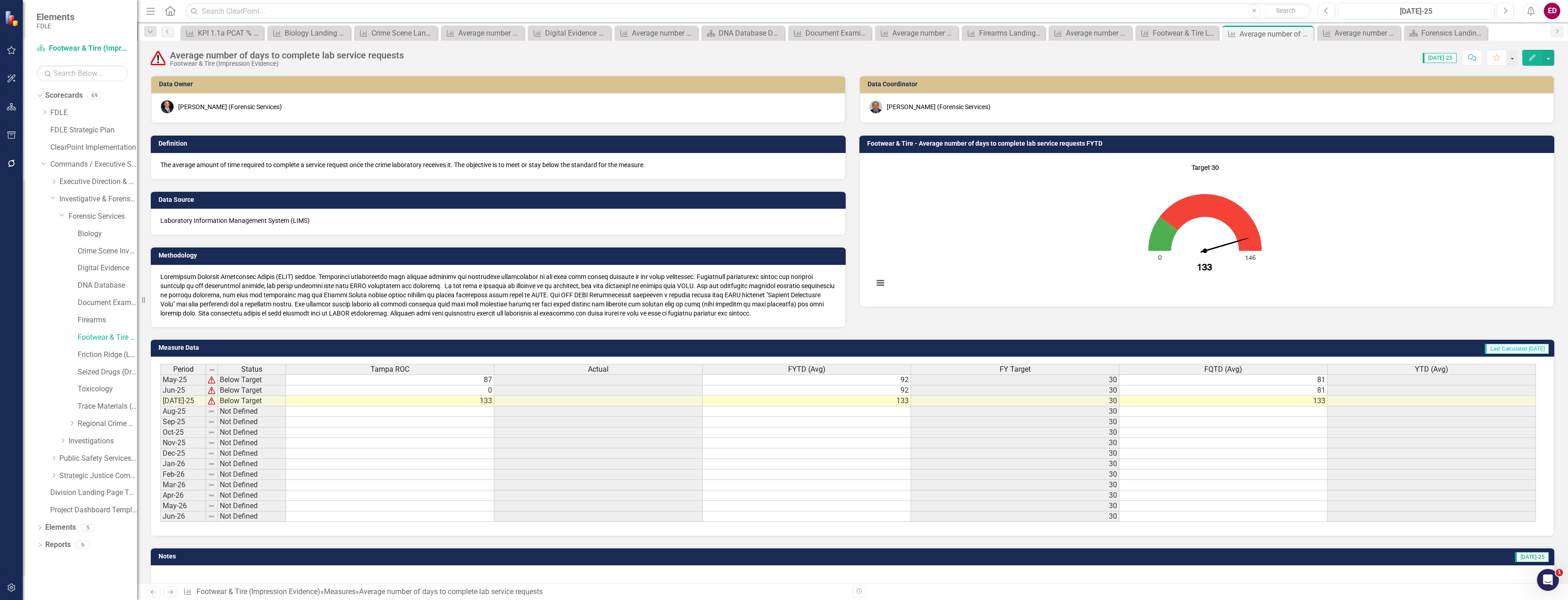
click at [1528, 54] on button "Edit" at bounding box center [1533, 58] width 20 height 16
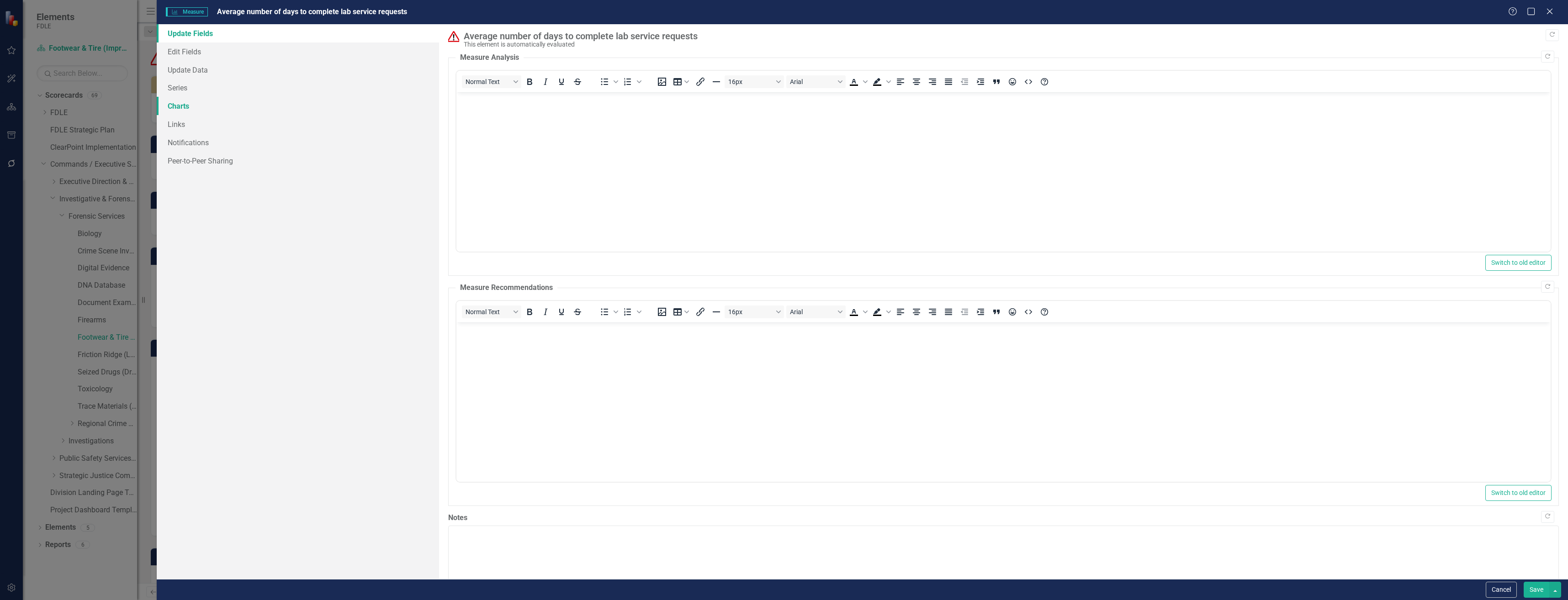
click at [206, 107] on link "Charts" at bounding box center [298, 105] width 283 height 18
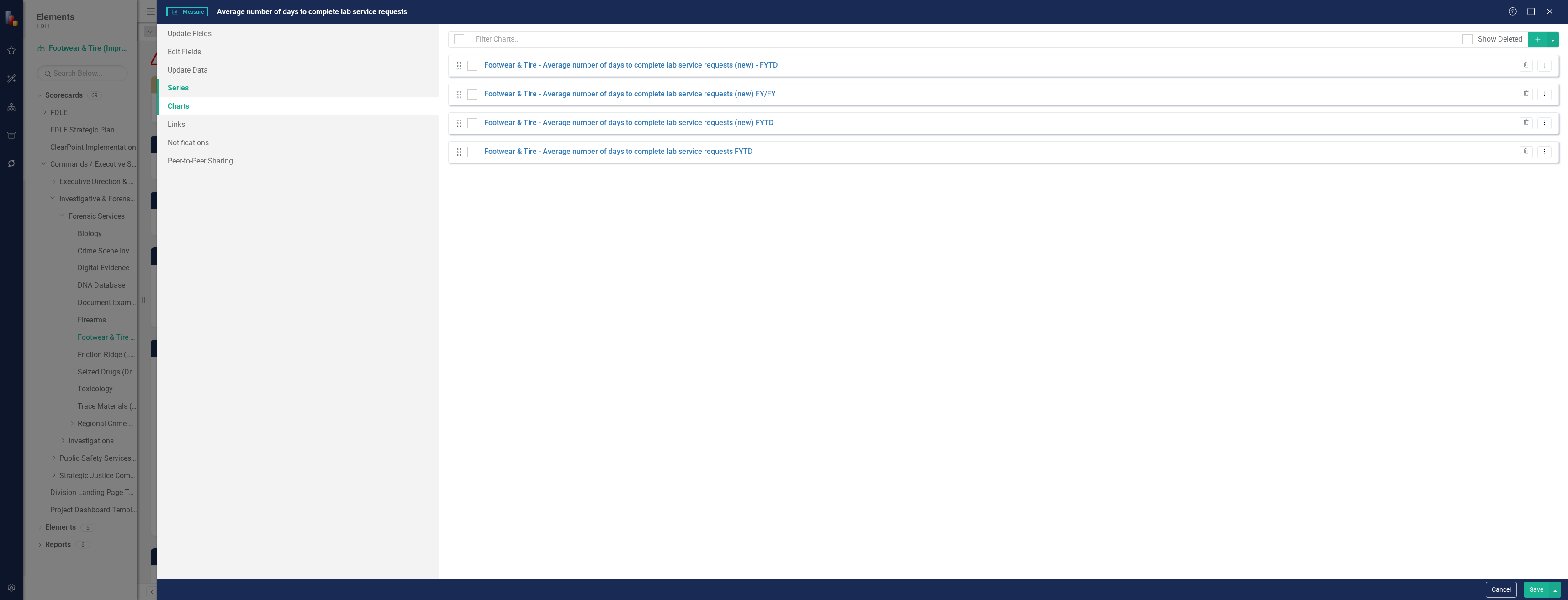
click at [210, 89] on link "Series" at bounding box center [298, 87] width 283 height 18
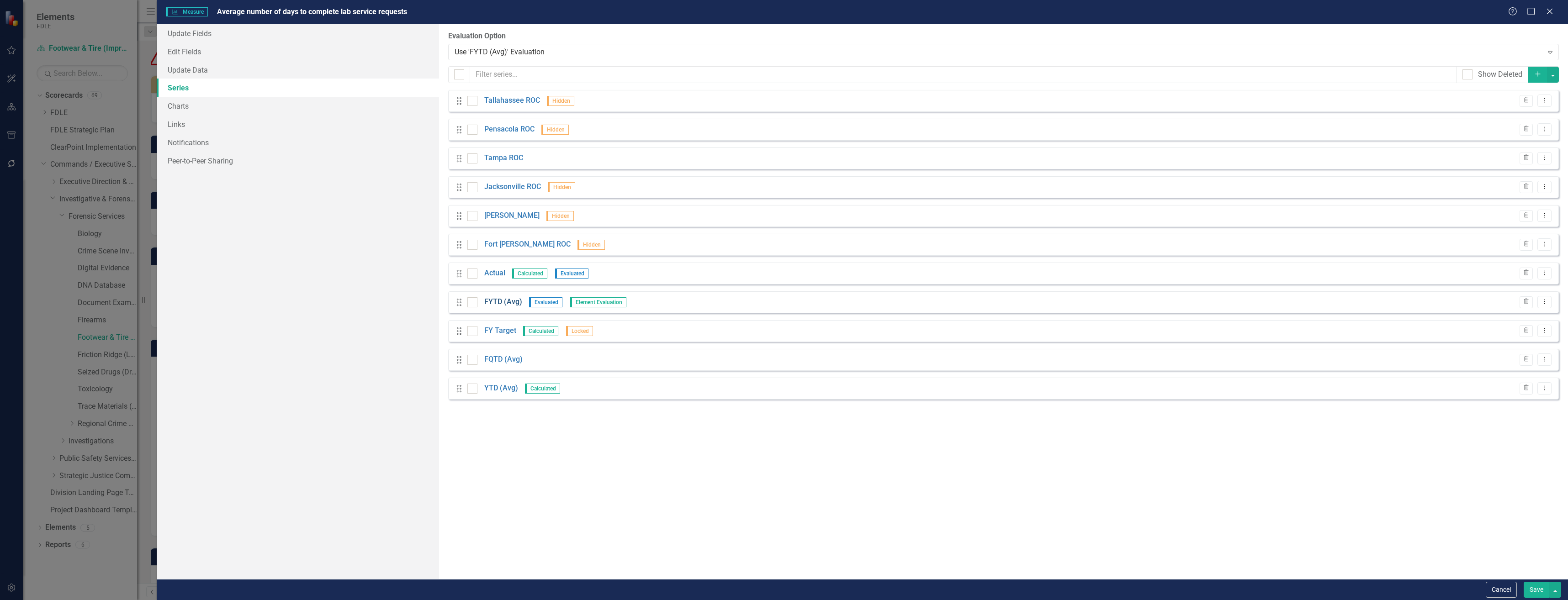
click at [508, 304] on link "FYTD (Avg)" at bounding box center [503, 302] width 38 height 11
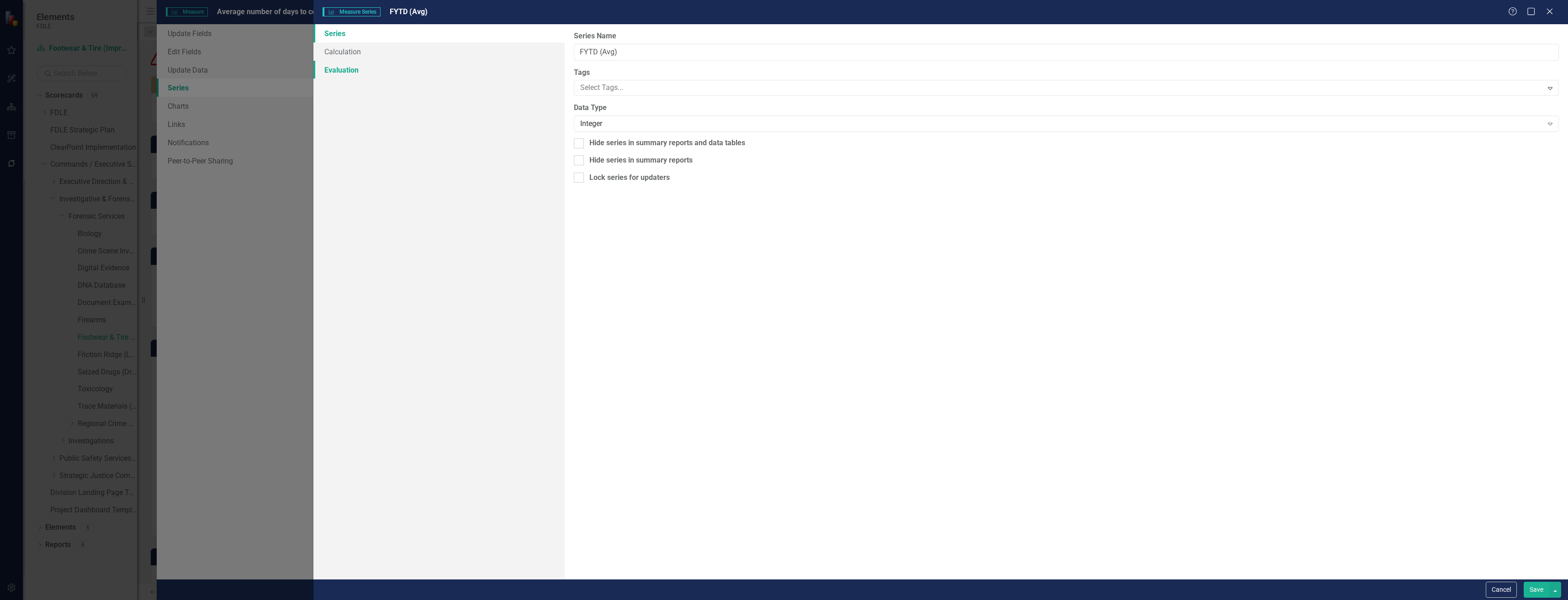
click at [354, 69] on link "Evaluation" at bounding box center [439, 70] width 251 height 18
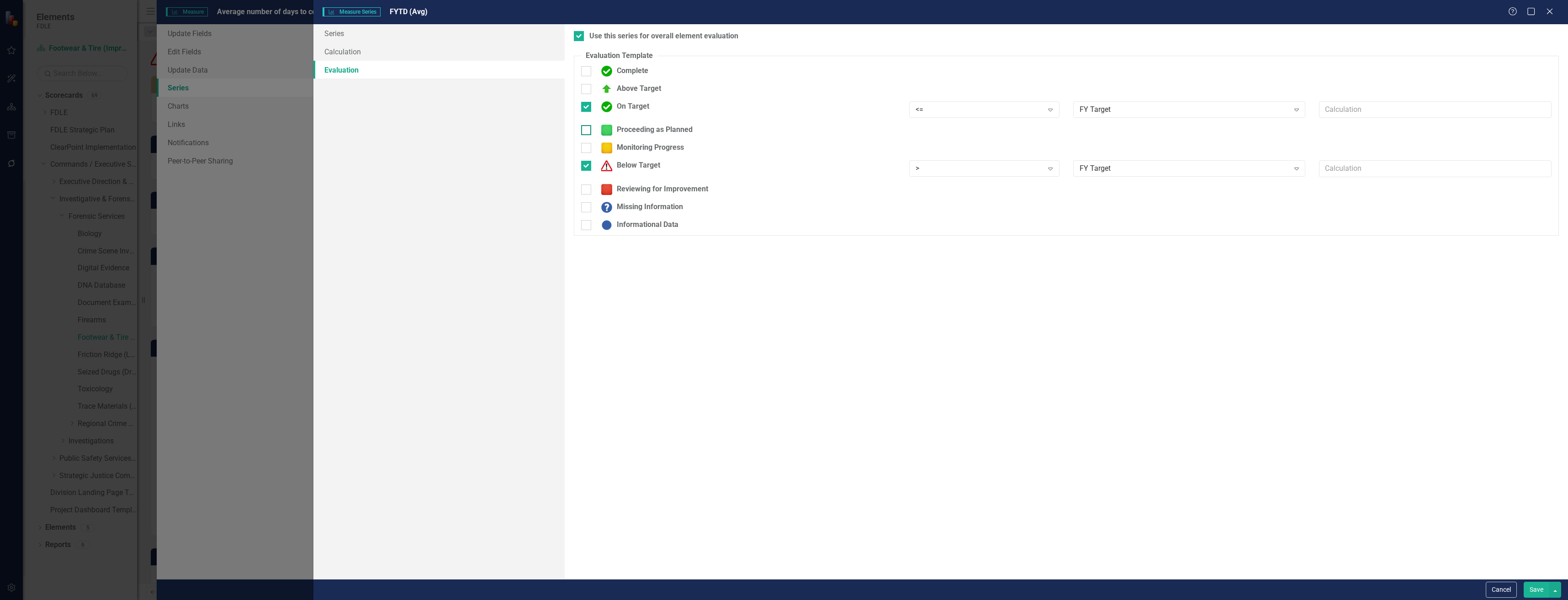
click at [618, 130] on div "Proceeding as Planned" at bounding box center [645, 130] width 96 height 11
click at [587, 130] on input "Proceeding as Planned" at bounding box center [584, 128] width 6 height 6
checkbox input "true"
click at [619, 191] on div "Reviewing for Improvement" at bounding box center [652, 195] width 112 height 11
click at [587, 191] on input "Reviewing for Improvement" at bounding box center [584, 193] width 6 height 6
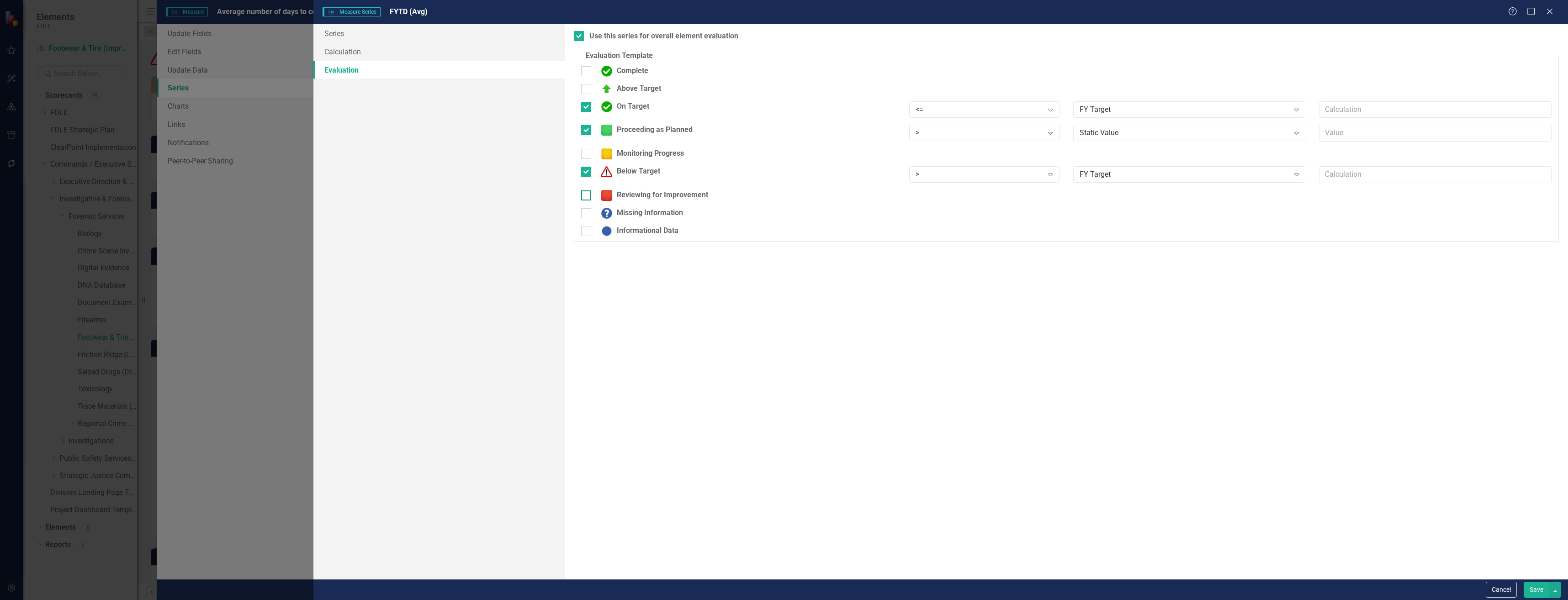
checkbox input "true"
click at [966, 129] on div ">" at bounding box center [979, 133] width 128 height 11
click at [985, 199] on div "<=" at bounding box center [986, 195] width 136 height 11
click at [1268, 128] on div "Static Value" at bounding box center [1185, 133] width 210 height 11
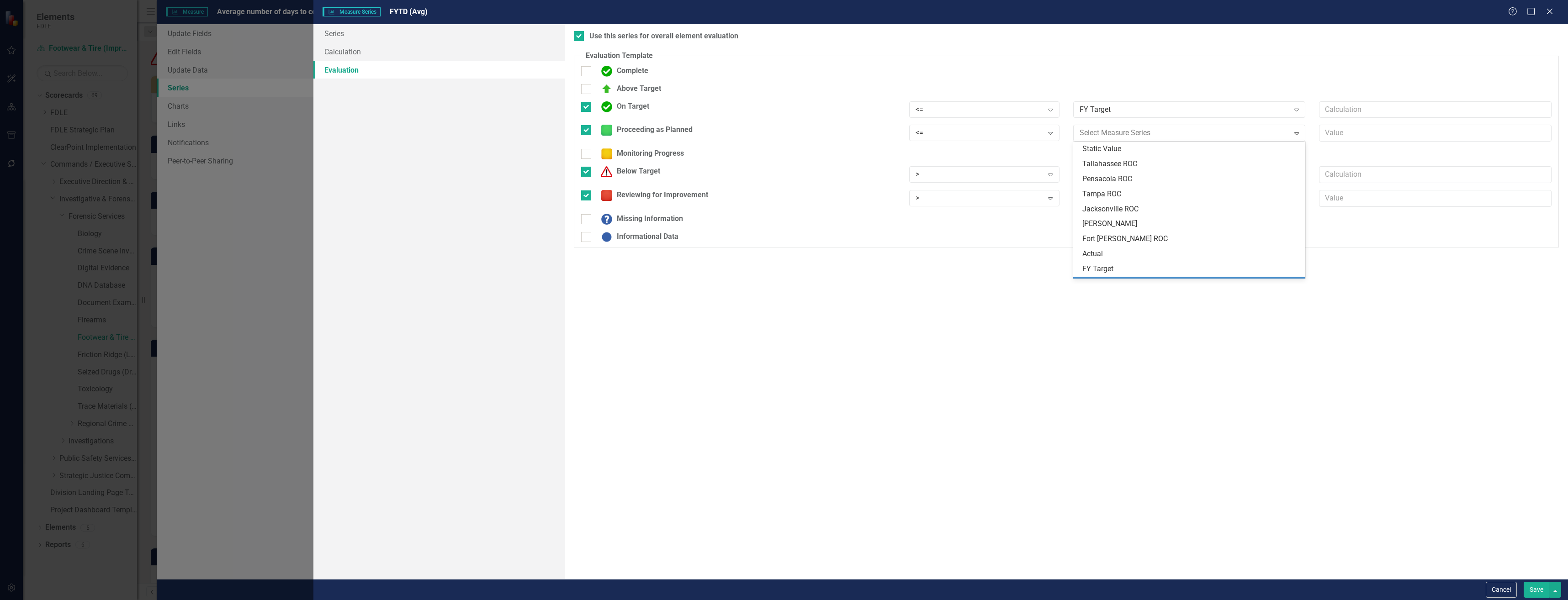
scroll to position [28, 0]
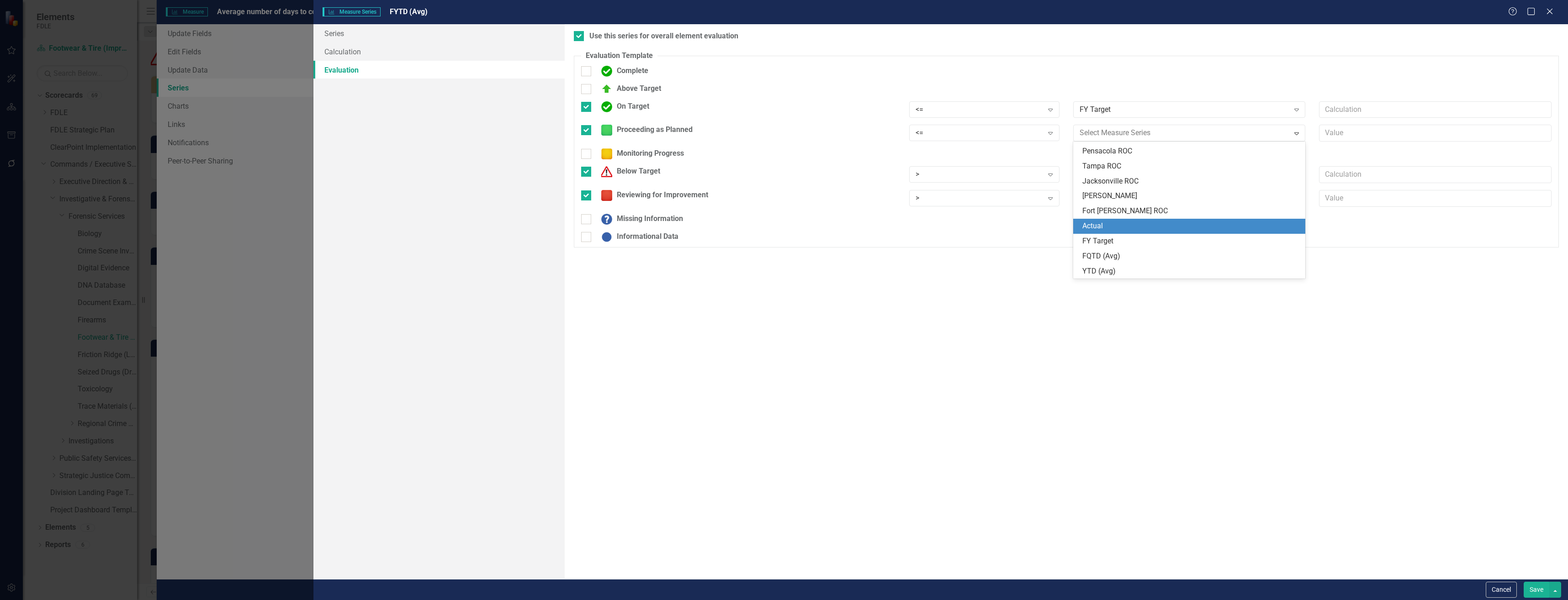
click at [1169, 231] on div "Actual" at bounding box center [1191, 226] width 218 height 11
click at [1169, 232] on div "Informational Data" at bounding box center [1066, 241] width 984 height 18
drag, startPoint x: 1169, startPoint y: 231, endPoint x: 1144, endPoint y: 135, distance: 99.2
click at [1144, 135] on div "Actual" at bounding box center [1185, 133] width 210 height 11
click at [1151, 240] on div "FY Target" at bounding box center [1191, 241] width 218 height 11
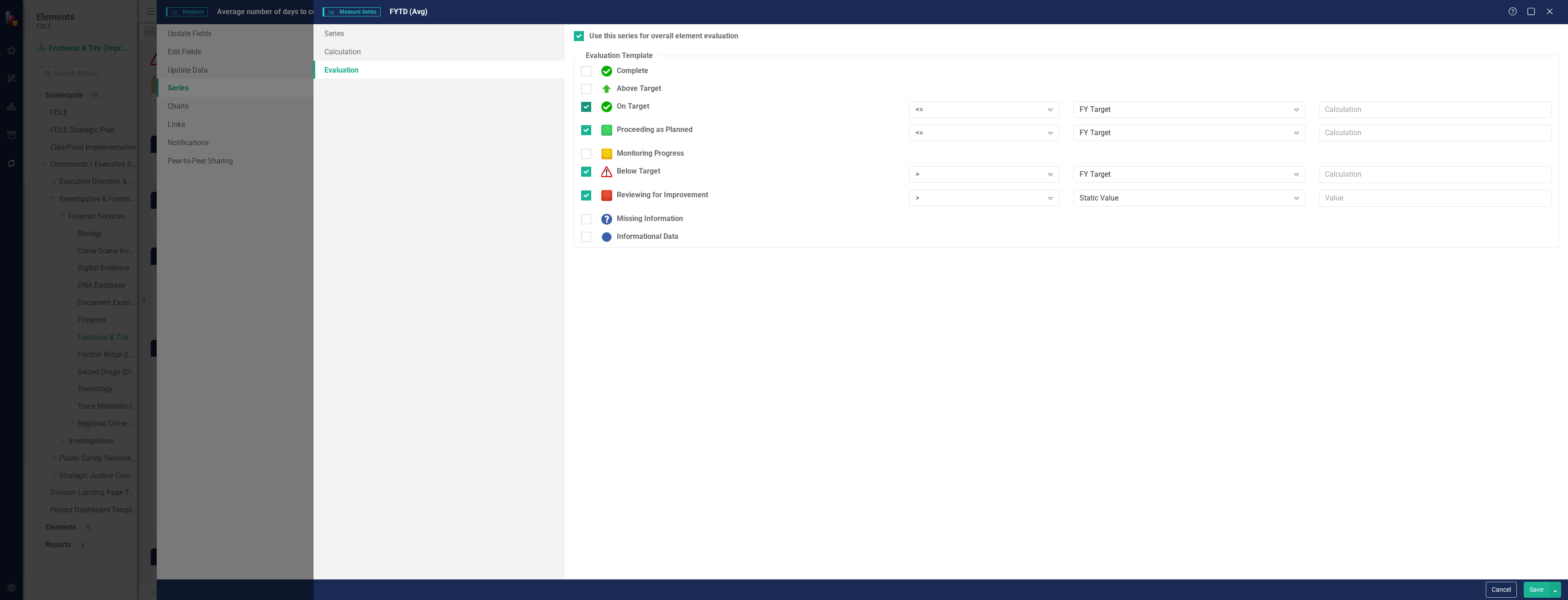
click at [621, 109] on div "On Target" at bounding box center [623, 107] width 53 height 11
click at [587, 107] on input "On Target" at bounding box center [584, 105] width 6 height 6
checkbox input "false"
click at [1000, 192] on div ">" at bounding box center [979, 193] width 128 height 11
click at [1118, 191] on div "Static Value" at bounding box center [1185, 193] width 210 height 11
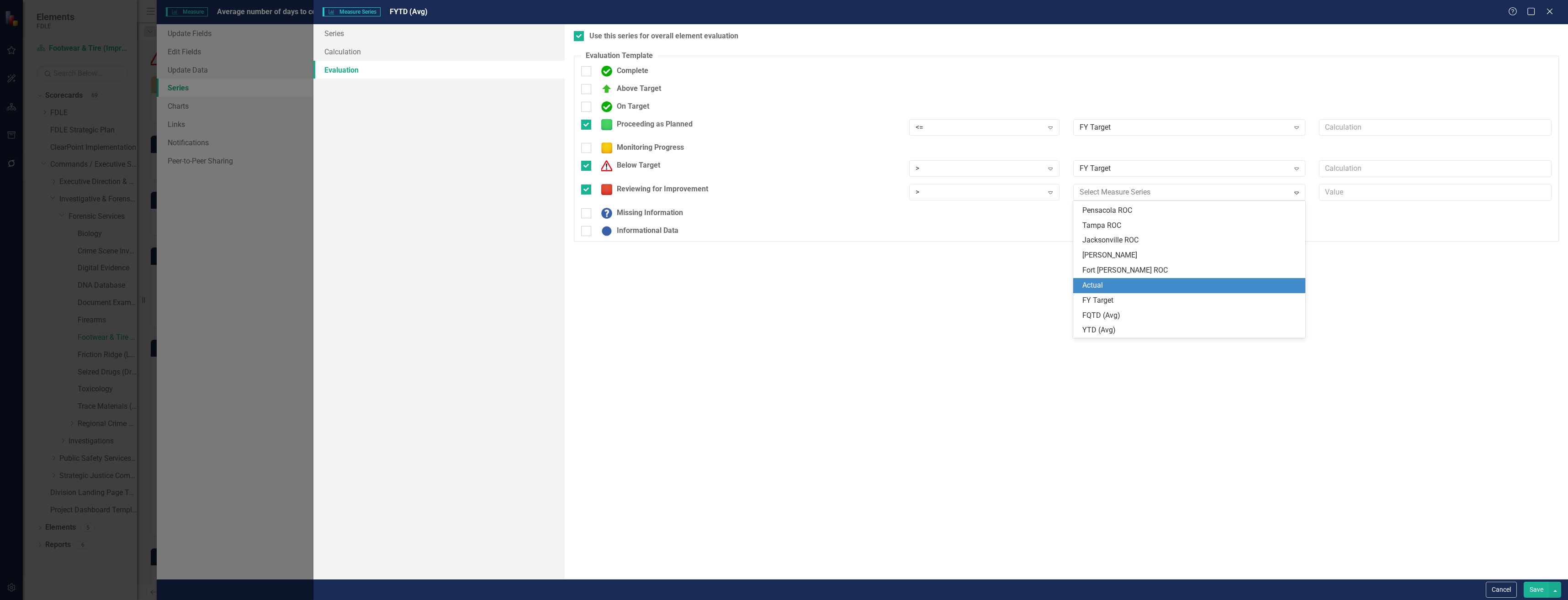
click at [1140, 291] on div "Actual" at bounding box center [1189, 286] width 233 height 15
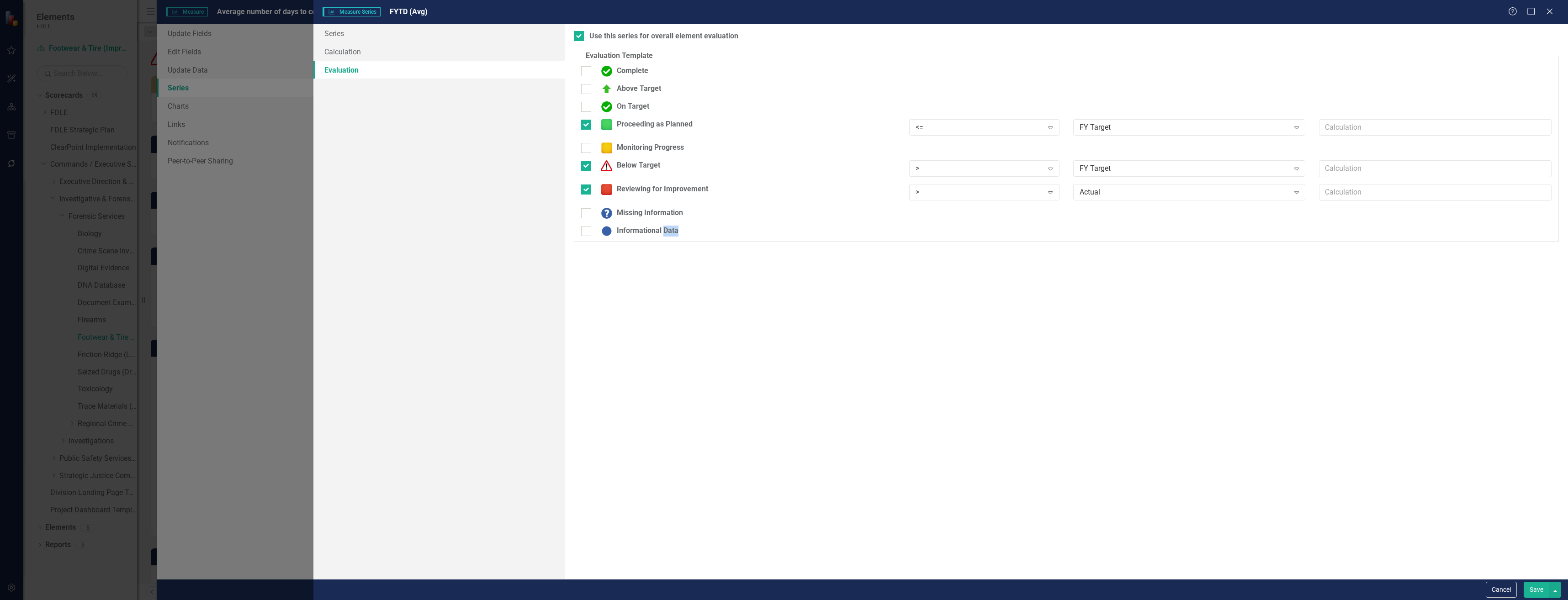
click at [1140, 291] on div "Use this series for overall element evaluation Evaluation Template You can defi…" at bounding box center [1066, 301] width 1003 height 555
drag, startPoint x: 1140, startPoint y: 291, endPoint x: 1127, endPoint y: 200, distance: 91.9
click at [1127, 200] on div "Actual Expand" at bounding box center [1189, 192] width 233 height 16
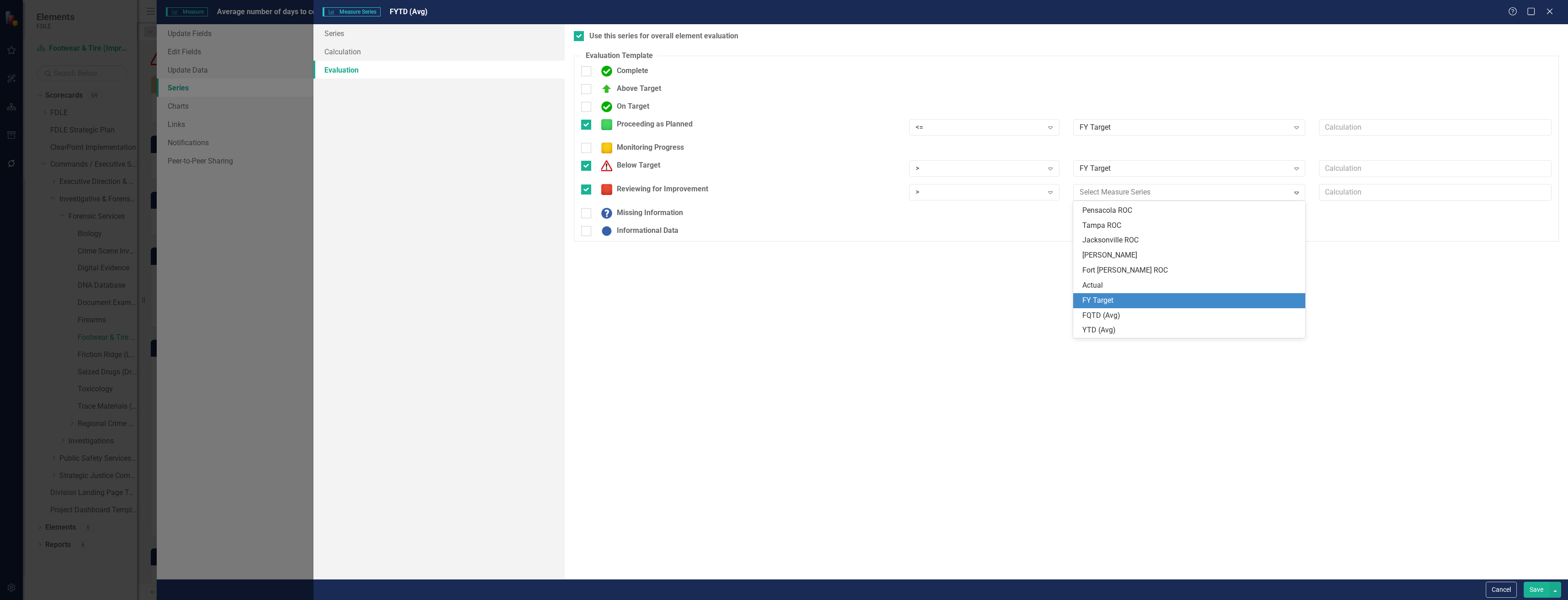
click at [1137, 295] on div "FY Target" at bounding box center [1191, 301] width 218 height 11
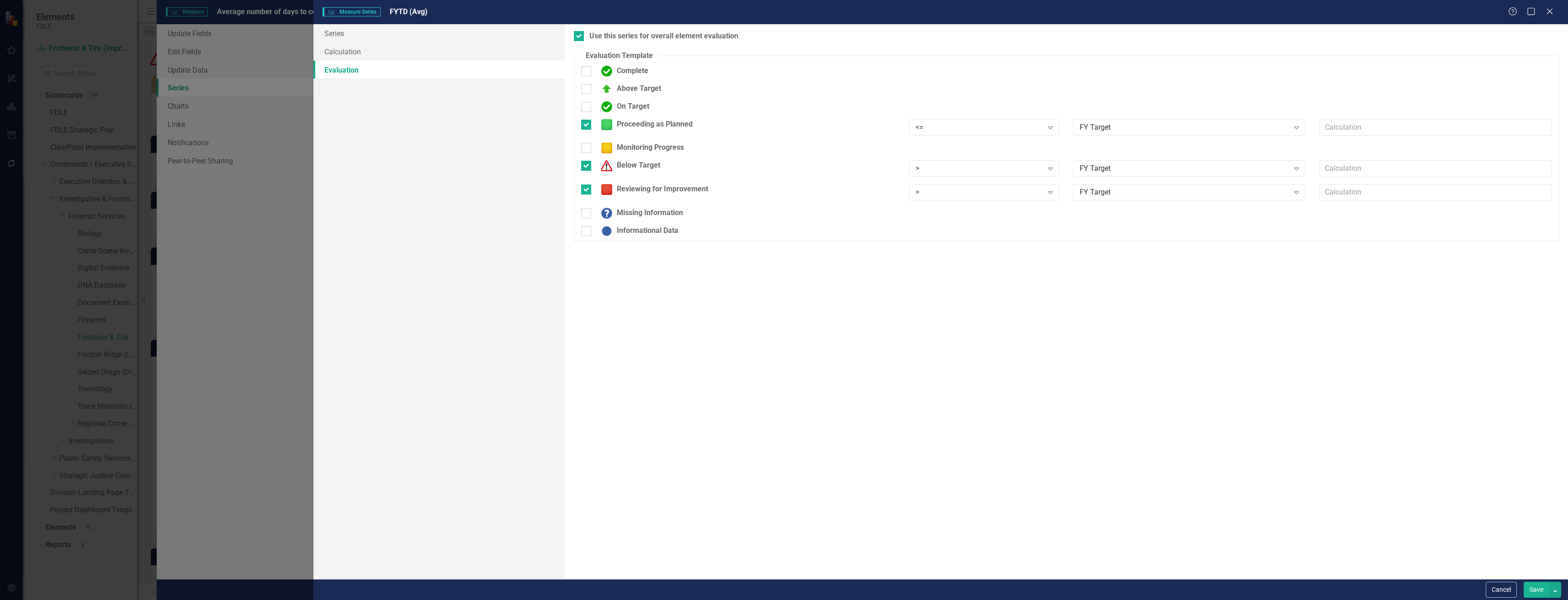
click at [619, 172] on div "Below Target" at bounding box center [738, 169] width 328 height 18
click at [623, 166] on div "Below Target" at bounding box center [629, 166] width 64 height 11
click at [587, 166] on input "Below Target" at bounding box center [584, 164] width 6 height 6
checkbox input "false"
click at [1548, 591] on button "Save" at bounding box center [1537, 590] width 26 height 16
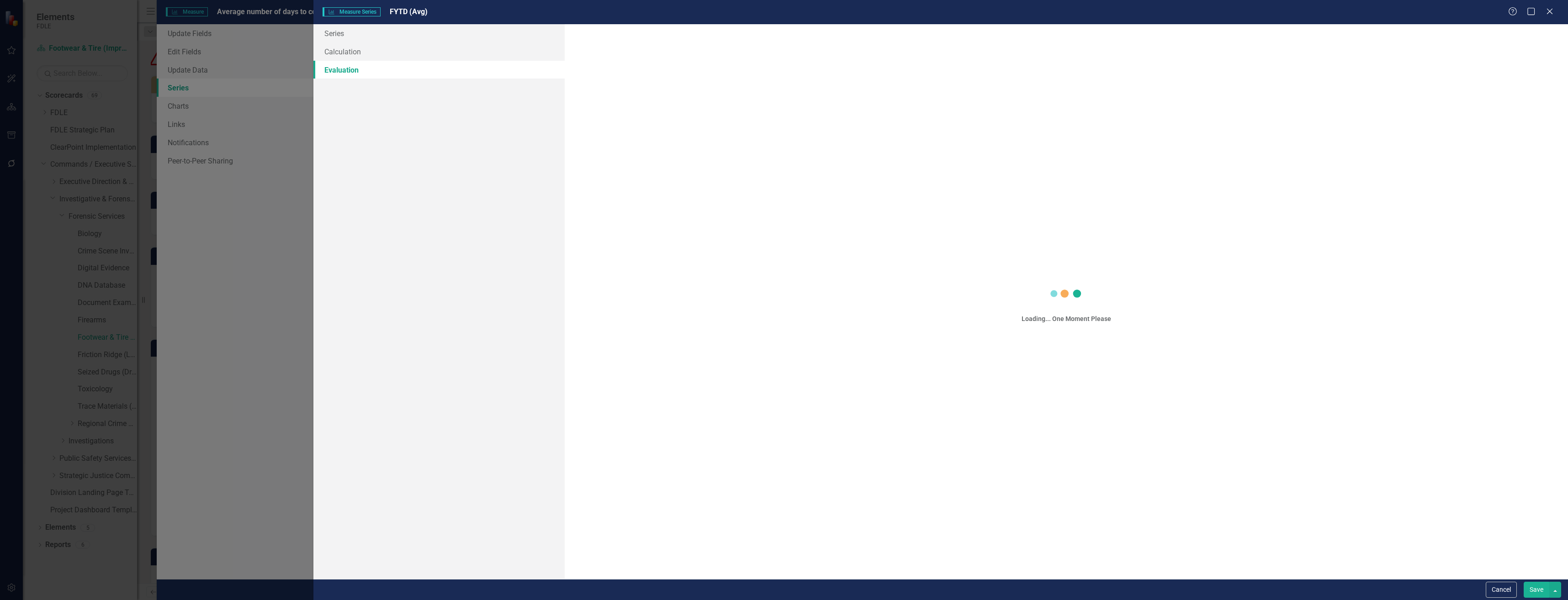
click at [1529, 586] on button "Save" at bounding box center [1537, 590] width 26 height 16
click at [1537, 591] on button "Save" at bounding box center [1537, 590] width 26 height 16
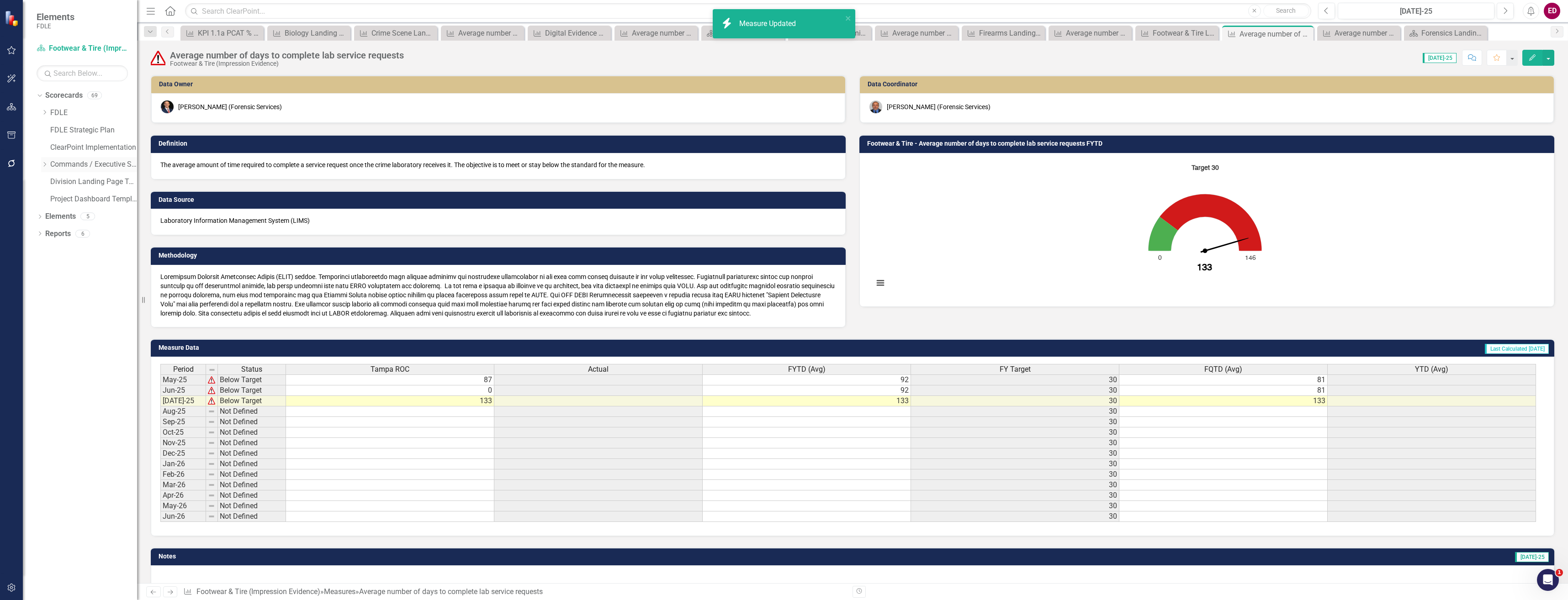
click at [43, 166] on icon "Dropdown" at bounding box center [45, 164] width 7 height 5
click at [43, 164] on icon "Dropdown" at bounding box center [45, 164] width 7 height 5
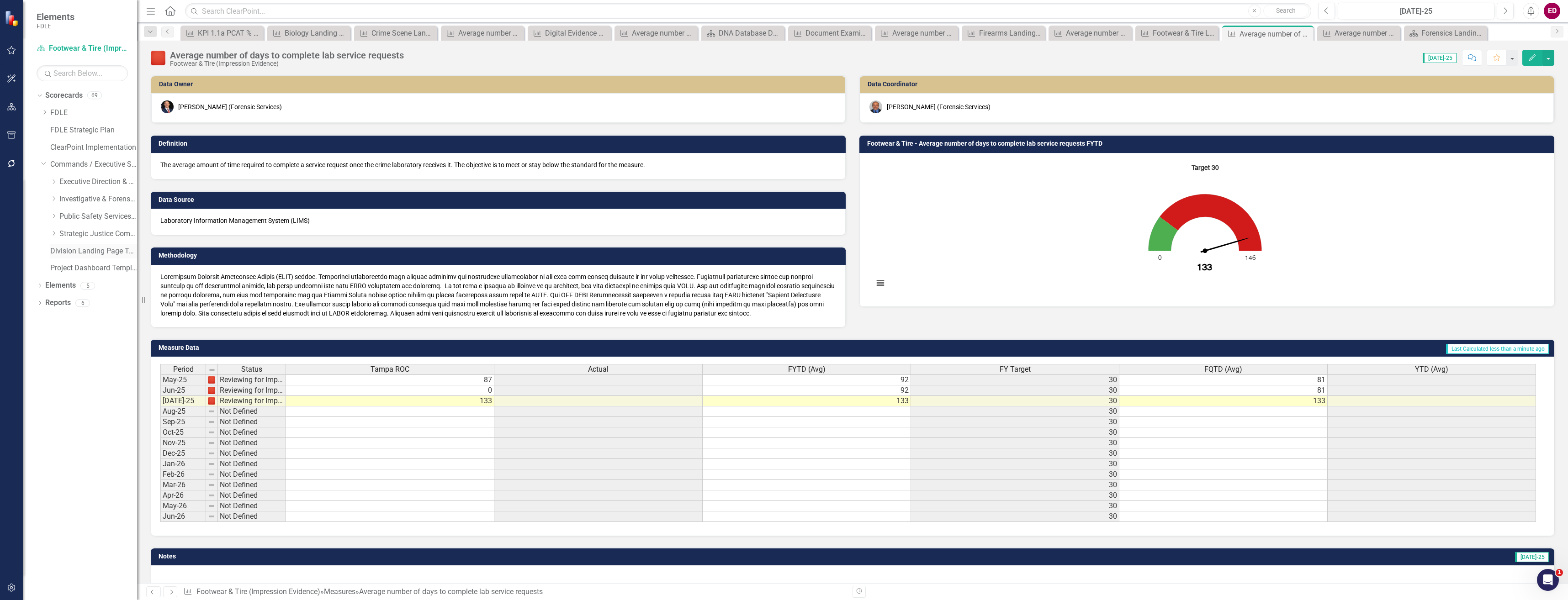
click at [60, 247] on link "Division Landing Page Template" at bounding box center [93, 251] width 87 height 11
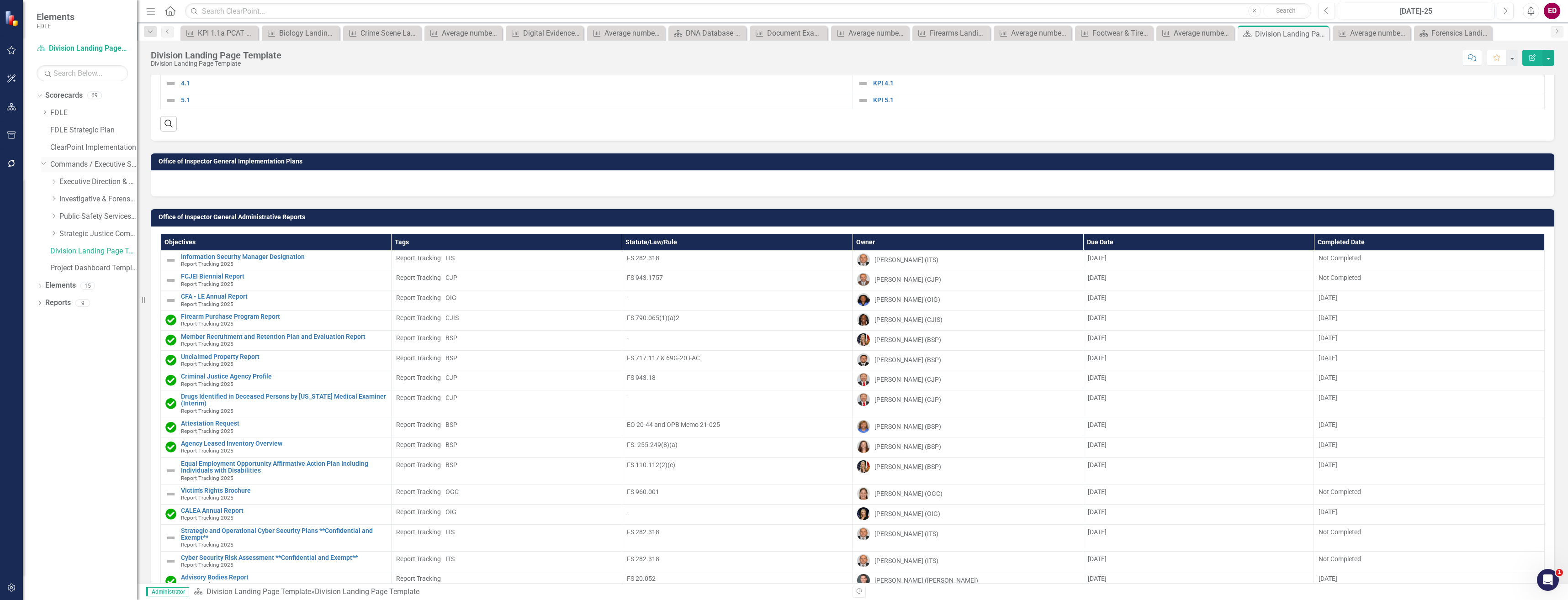
click at [46, 162] on icon "Dropdown" at bounding box center [44, 164] width 5 height 7
click at [46, 162] on icon "Dropdown" at bounding box center [45, 164] width 7 height 5
click at [51, 201] on icon "Dropdown" at bounding box center [53, 199] width 7 height 5
click at [62, 215] on icon "Dropdown" at bounding box center [63, 216] width 7 height 5
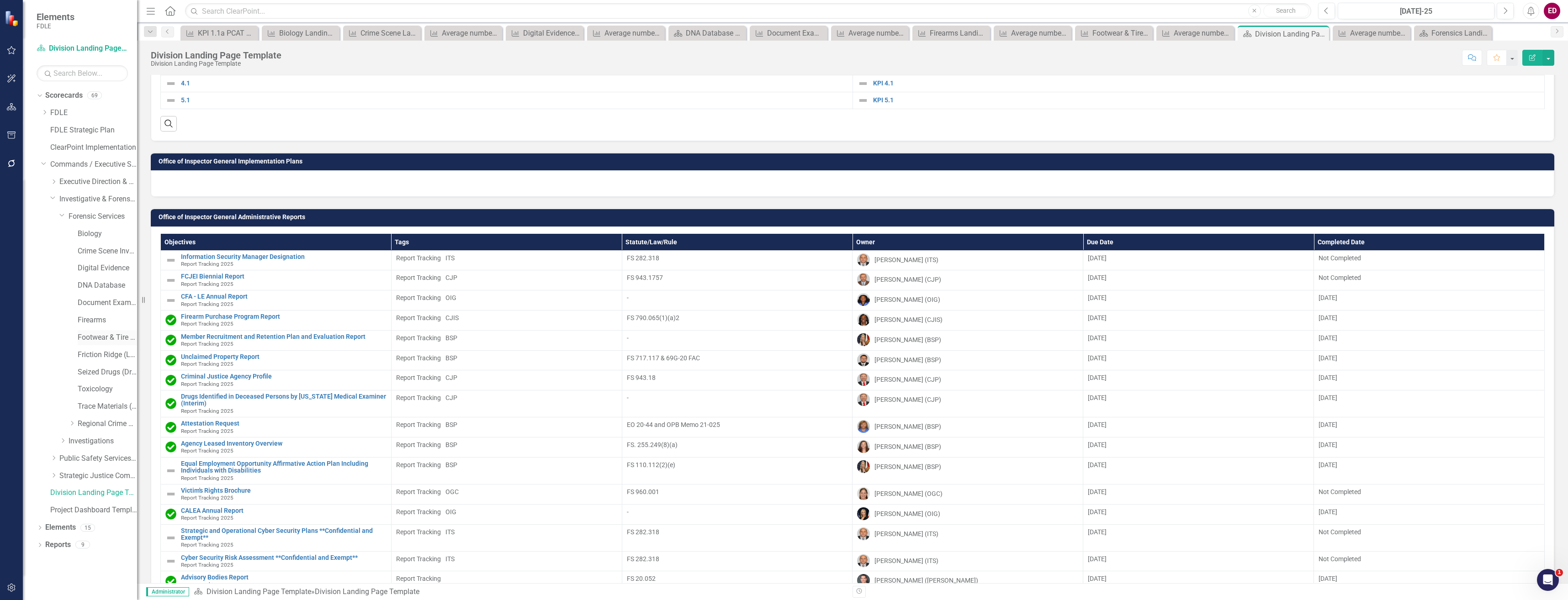
click at [107, 339] on link "Footwear & Tire (Impression Evidence)" at bounding box center [108, 338] width 60 height 11
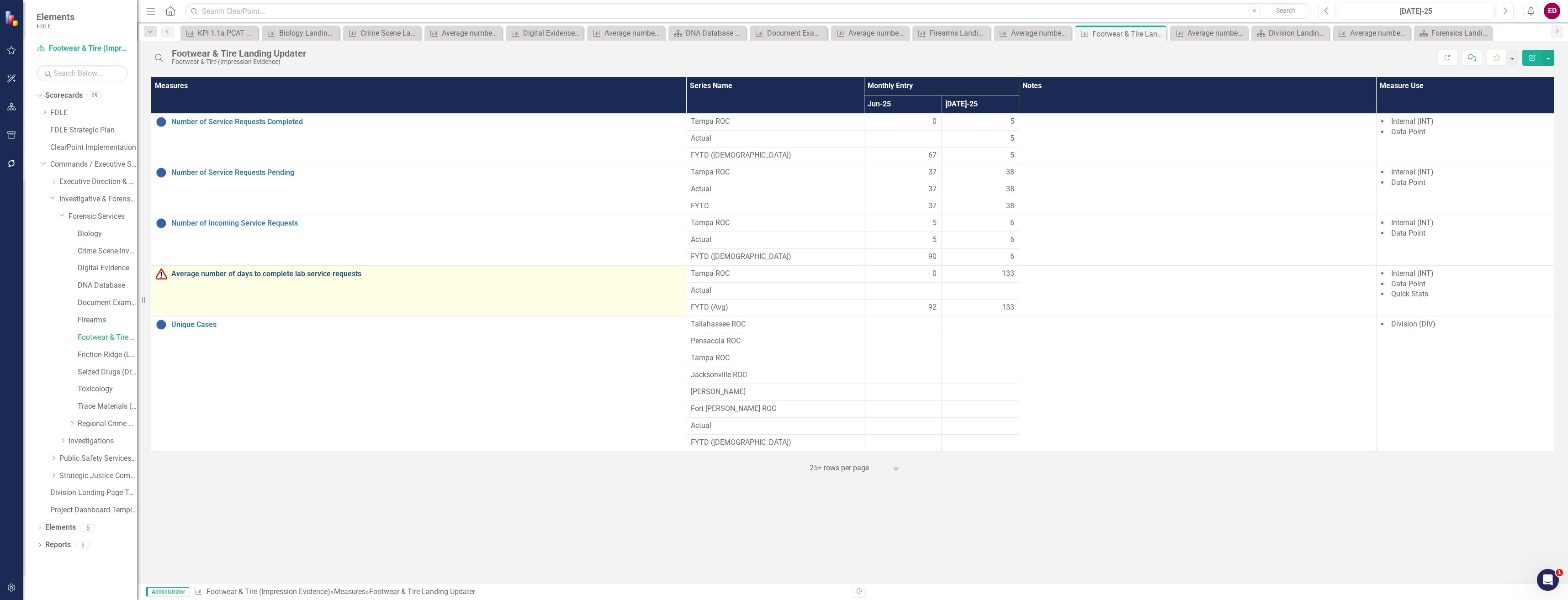
click at [289, 272] on link "Average number of days to complete lab service requests" at bounding box center [426, 274] width 510 height 8
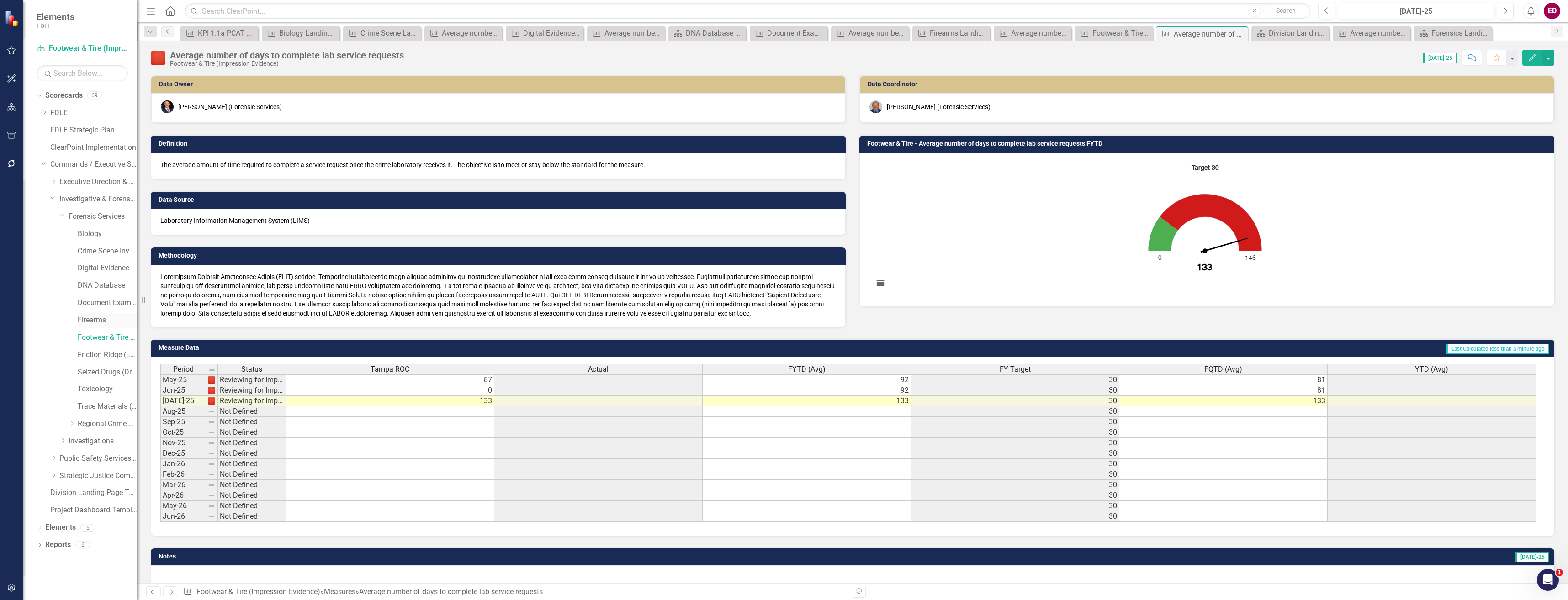
click at [108, 316] on link "Firearms" at bounding box center [108, 320] width 60 height 11
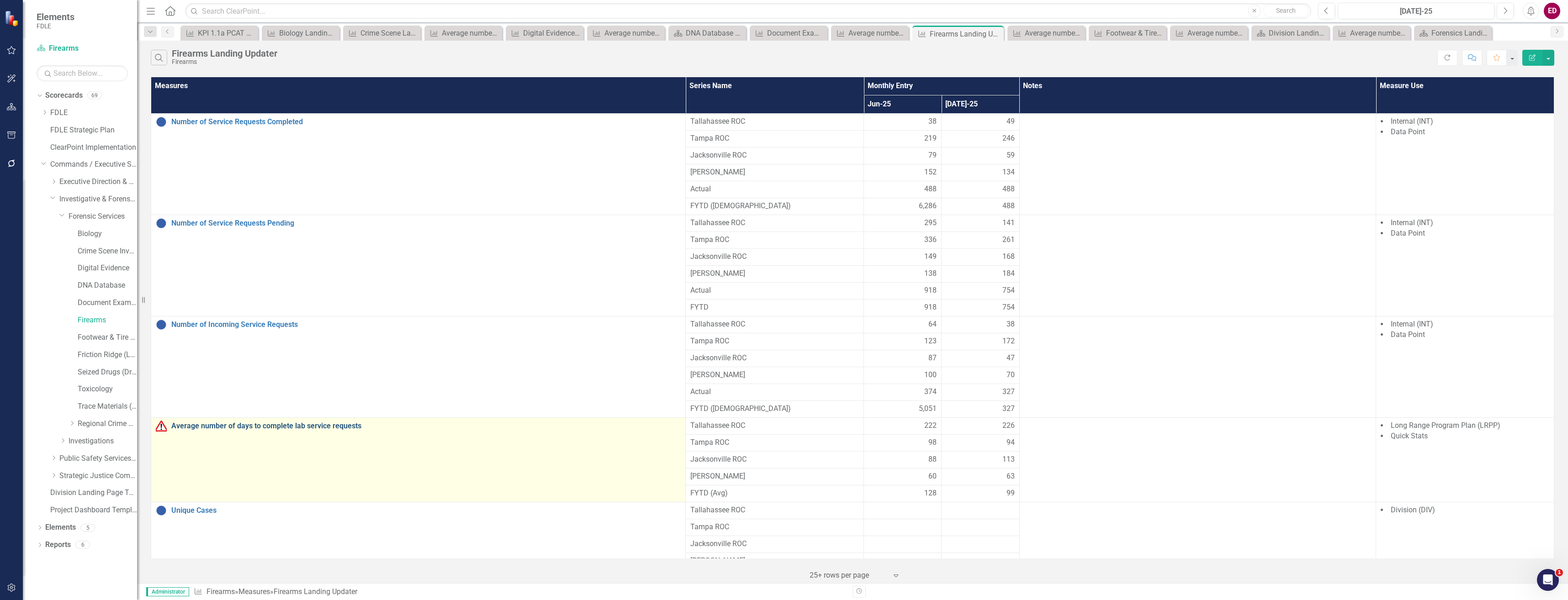
click at [247, 422] on link "Average number of days to complete lab service requests" at bounding box center [426, 426] width 510 height 8
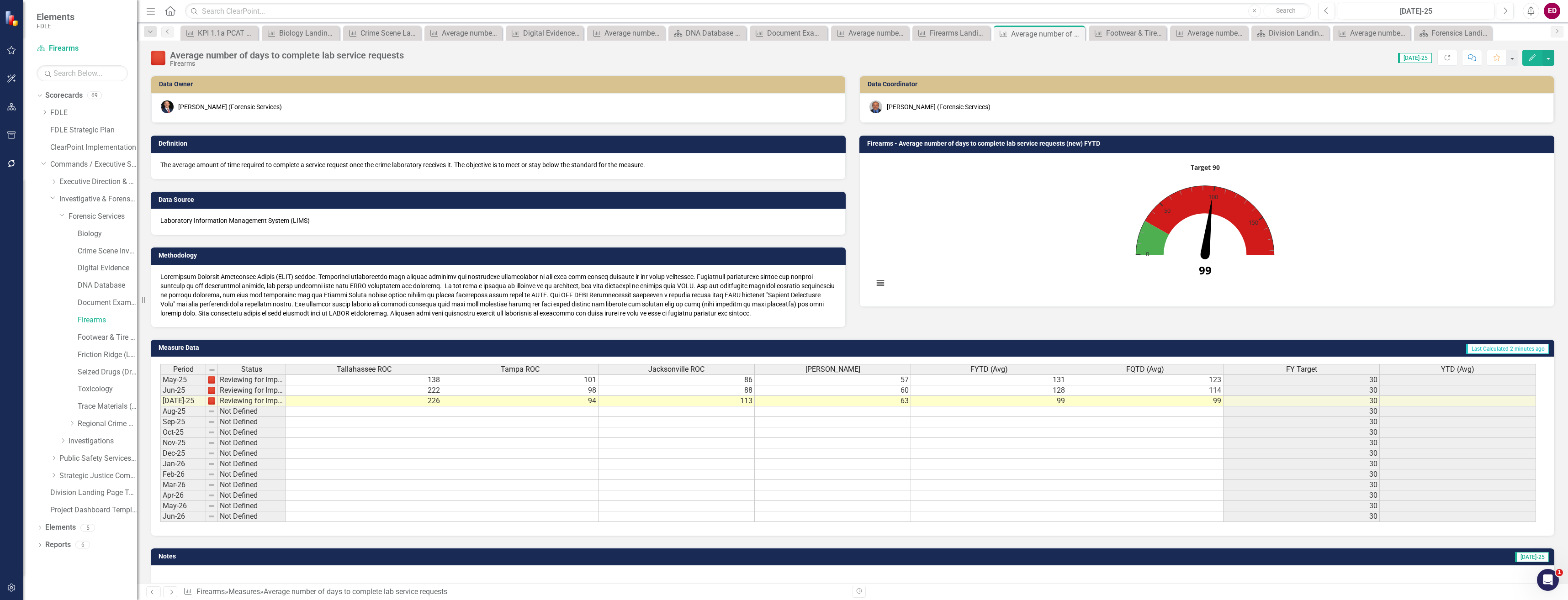
click at [1139, 172] on rect "Interactive chart" at bounding box center [1205, 228] width 672 height 137
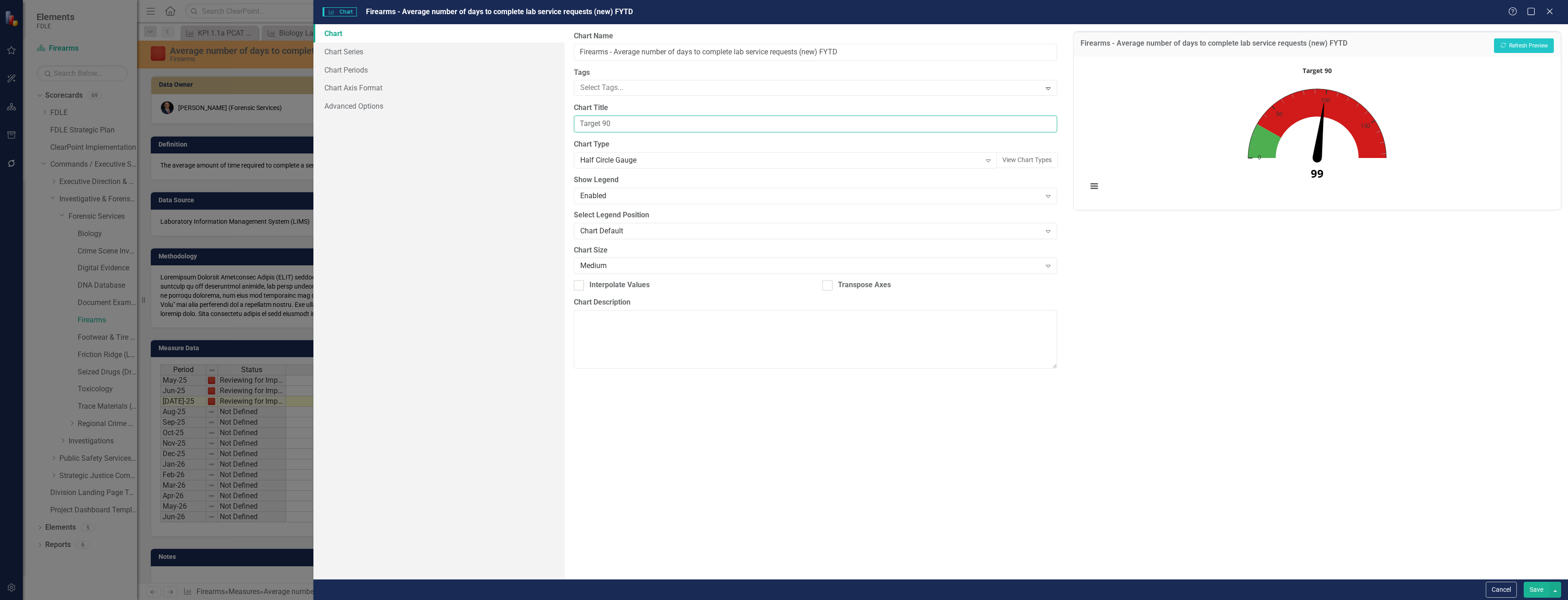
click at [609, 126] on input "Target 90" at bounding box center [815, 124] width 483 height 17
type input "Target 30"
click at [1088, 180] on button "View chart menu, Target 90" at bounding box center [1094, 186] width 13 height 13
click at [1536, 590] on button "Save" at bounding box center [1537, 590] width 26 height 16
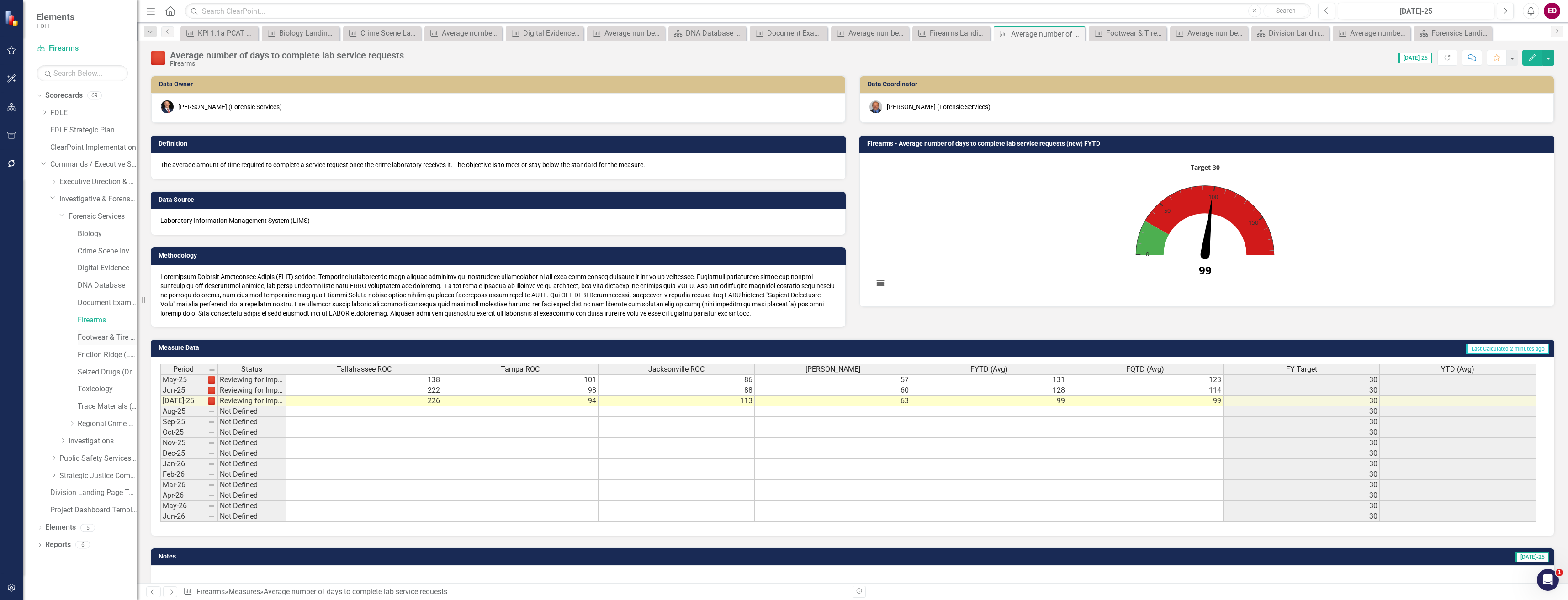
click at [115, 330] on div "Footwear & Tire (Impression Evidence)" at bounding box center [108, 338] width 60 height 15
click at [115, 341] on link "Footwear & Tire (Impression Evidence)" at bounding box center [108, 338] width 60 height 11
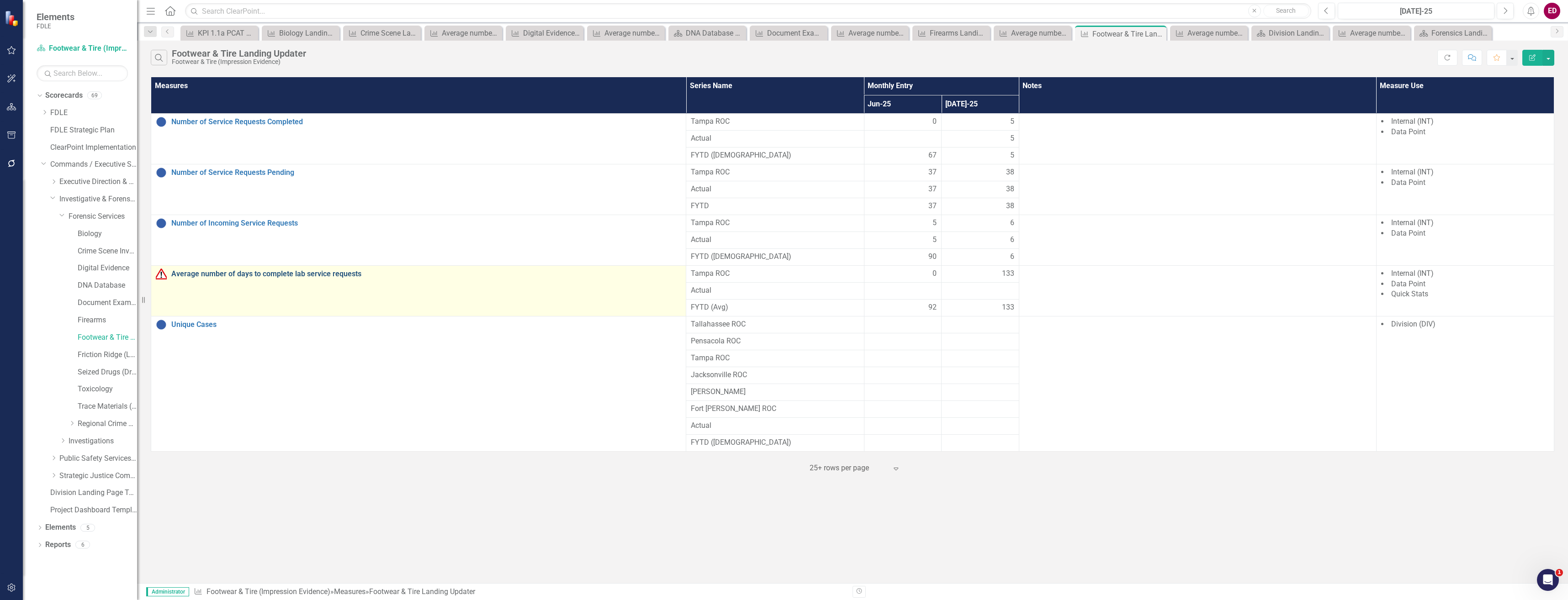
click at [216, 274] on link "Average number of days to complete lab service requests" at bounding box center [426, 274] width 510 height 8
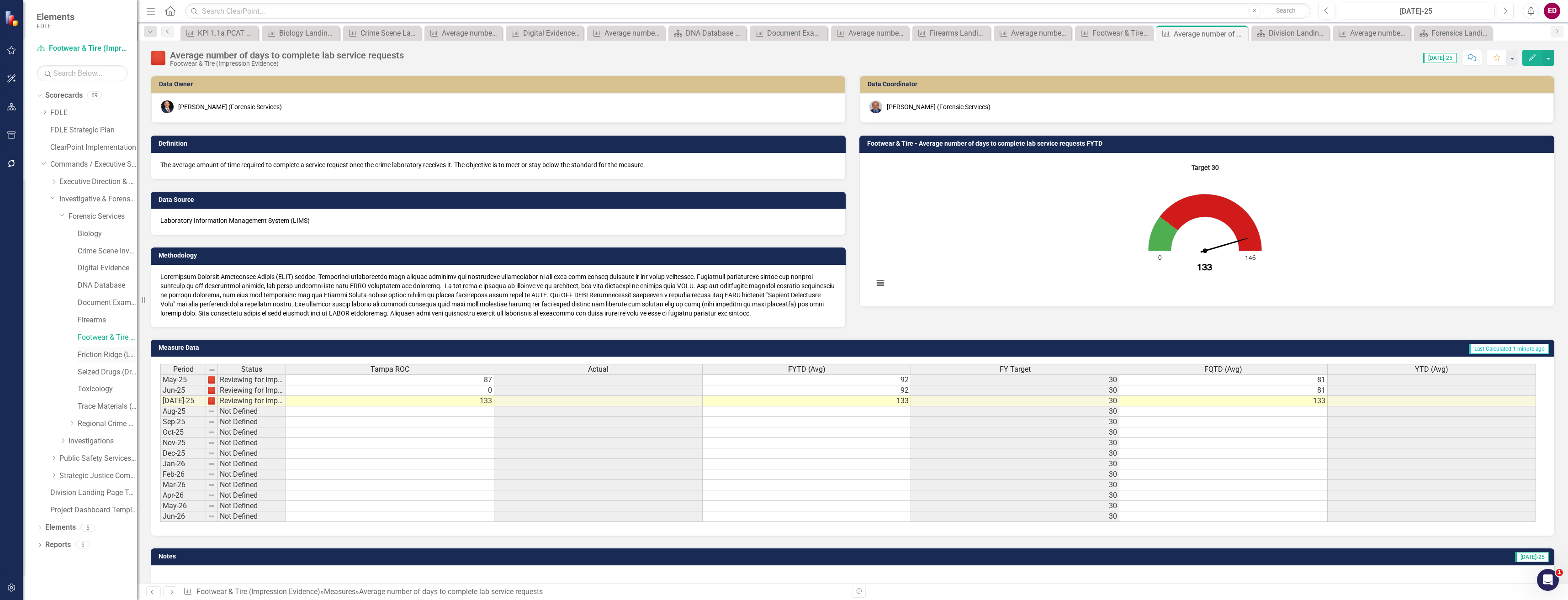
click at [103, 355] on link "Friction Ridge (Latent Prints)" at bounding box center [108, 355] width 60 height 11
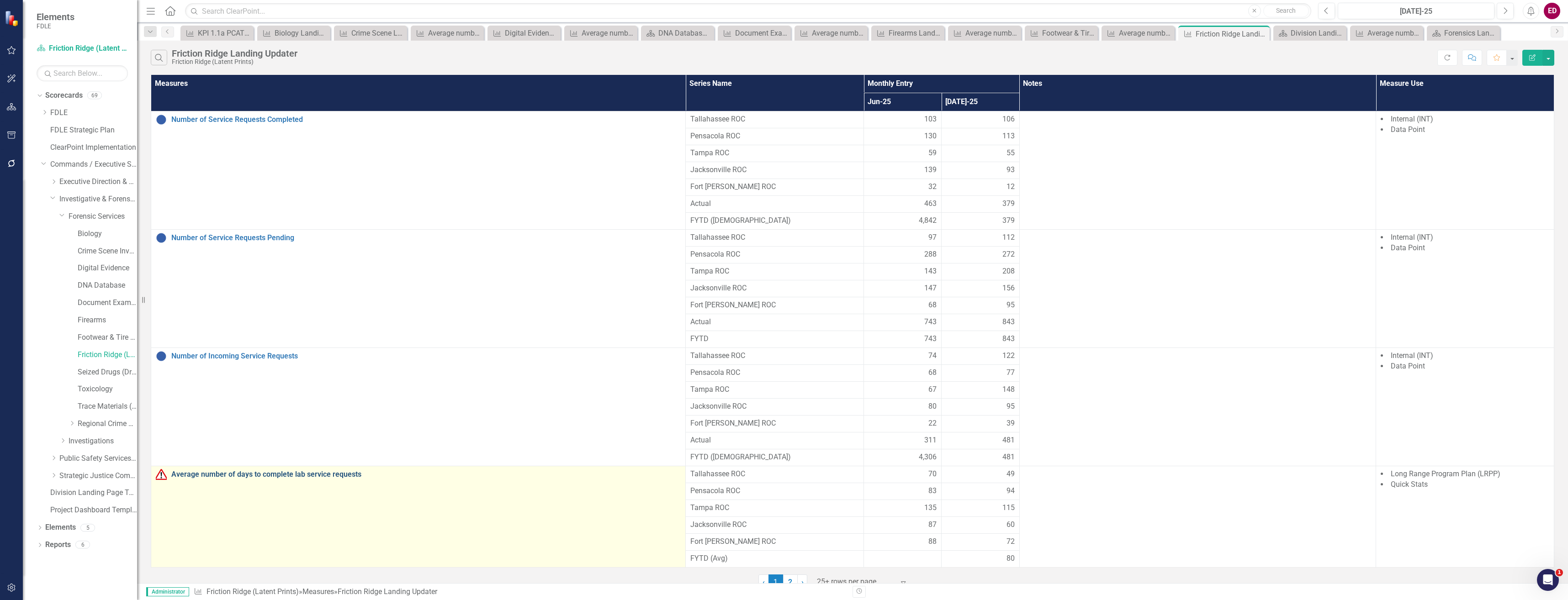
click at [285, 478] on link "Average number of days to complete lab service requests" at bounding box center [426, 474] width 510 height 8
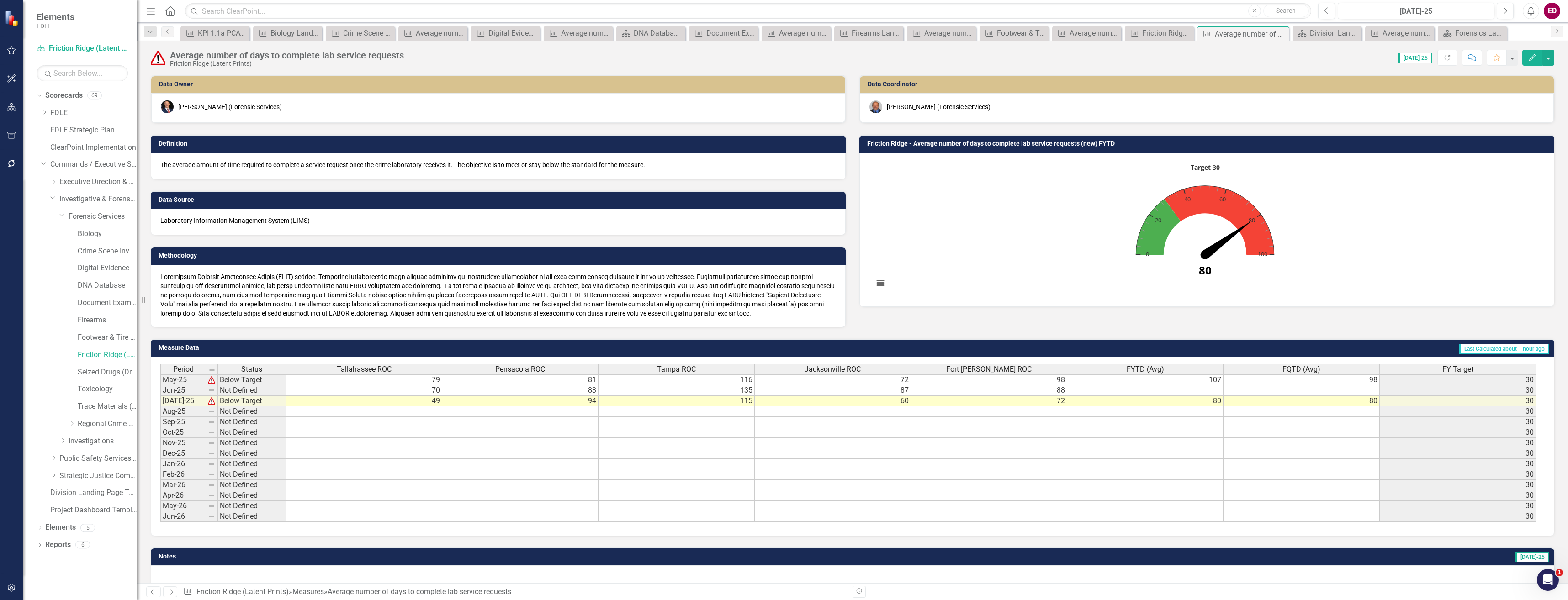
click at [1529, 52] on button "Edit" at bounding box center [1533, 58] width 20 height 16
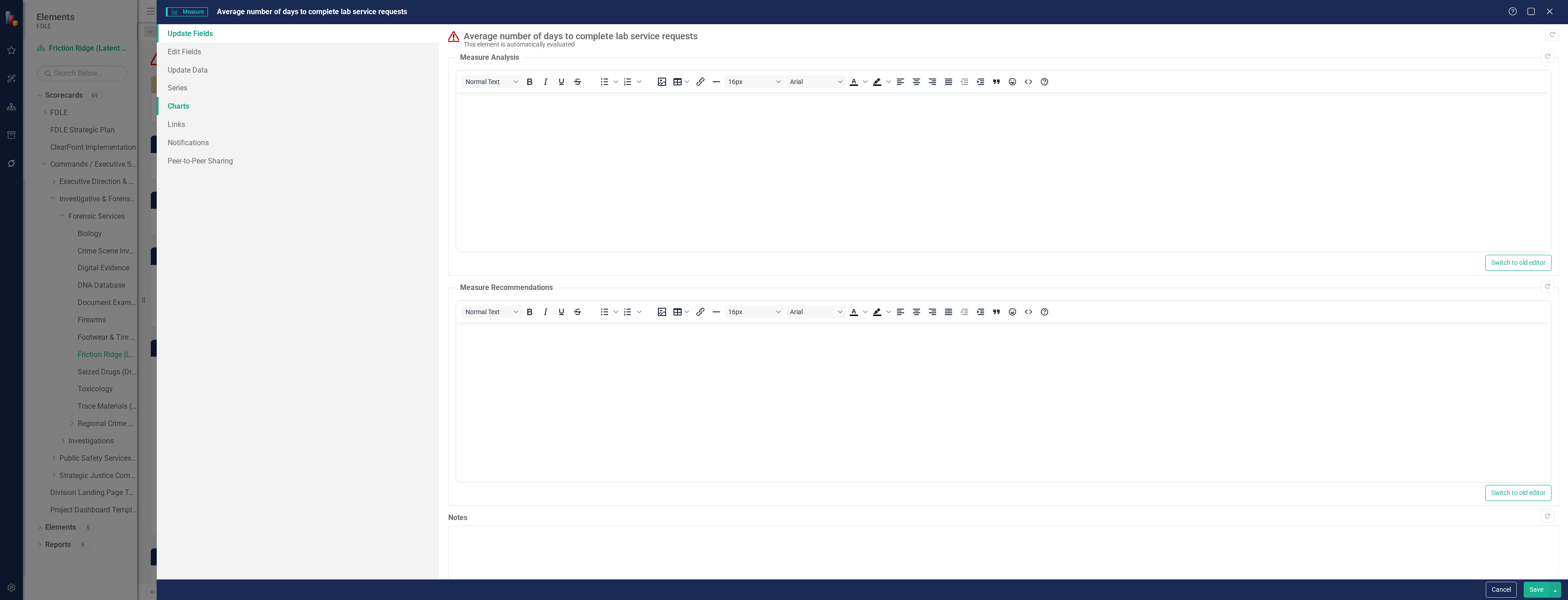
click at [272, 101] on link "Charts" at bounding box center [298, 105] width 283 height 18
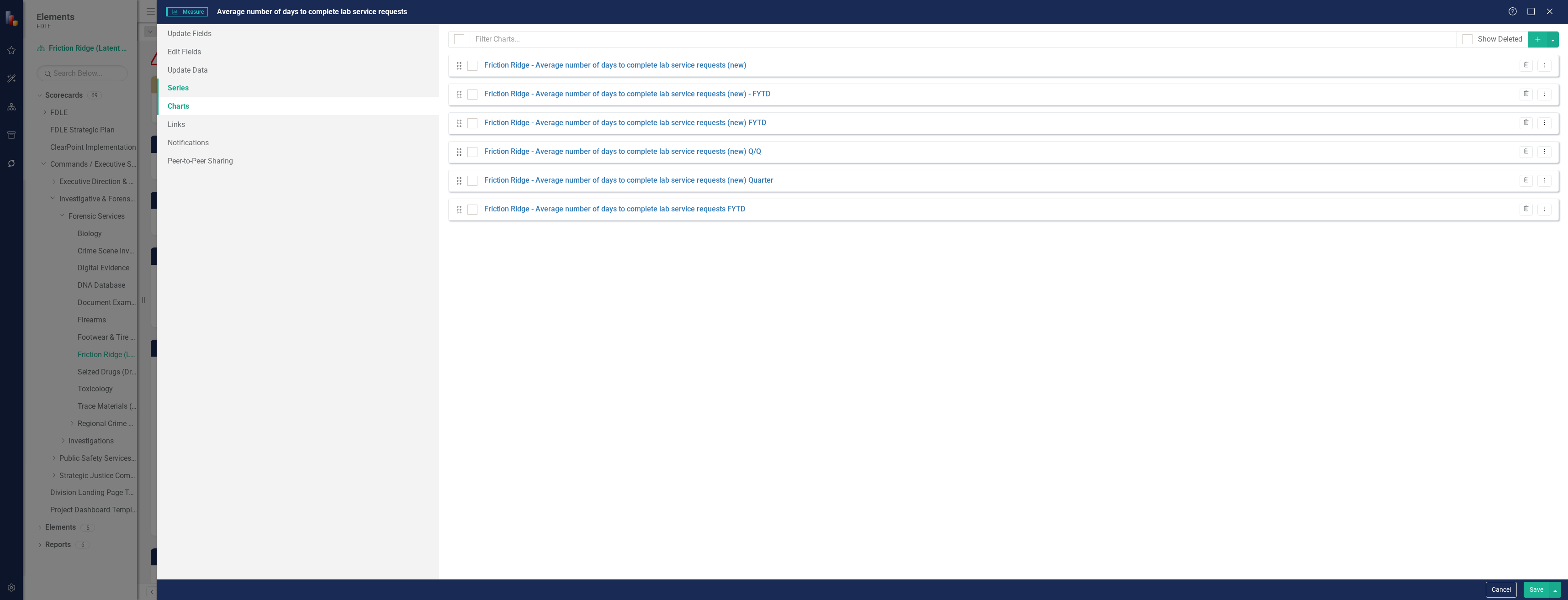
click at [283, 79] on link "Series" at bounding box center [298, 87] width 283 height 18
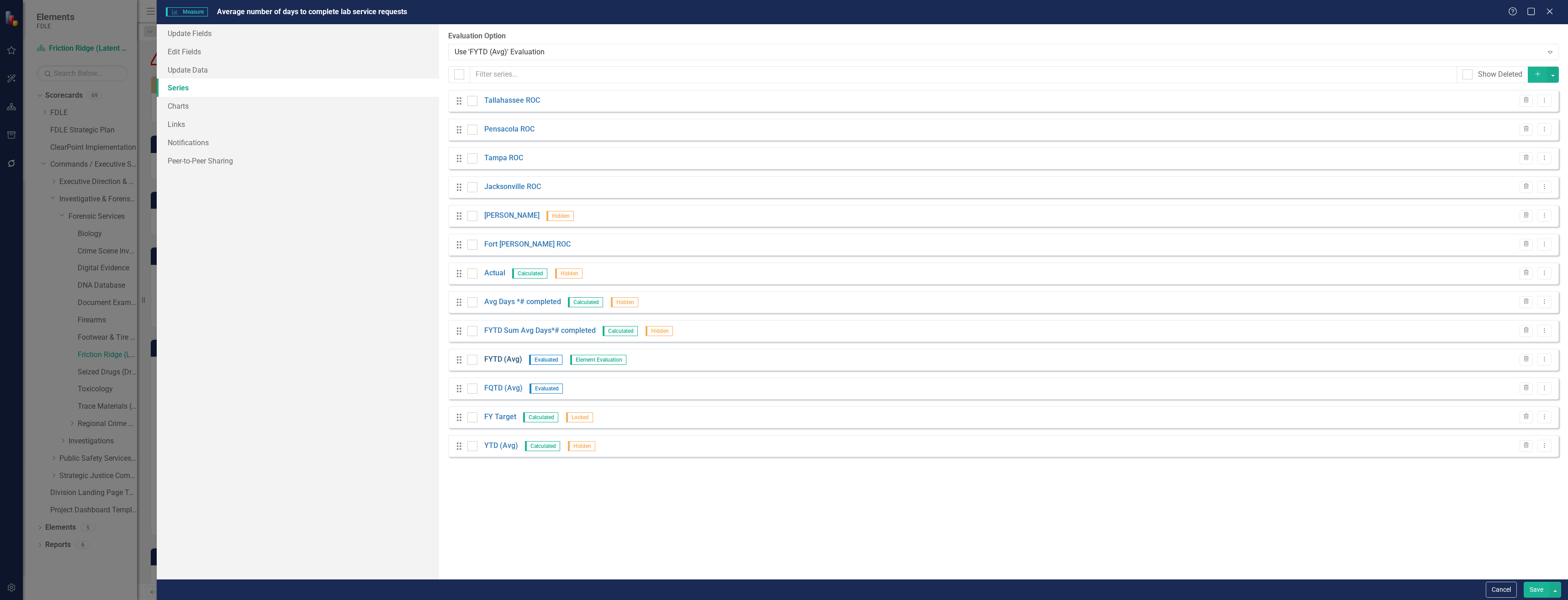
click at [497, 361] on link "FYTD (Avg)" at bounding box center [503, 359] width 38 height 11
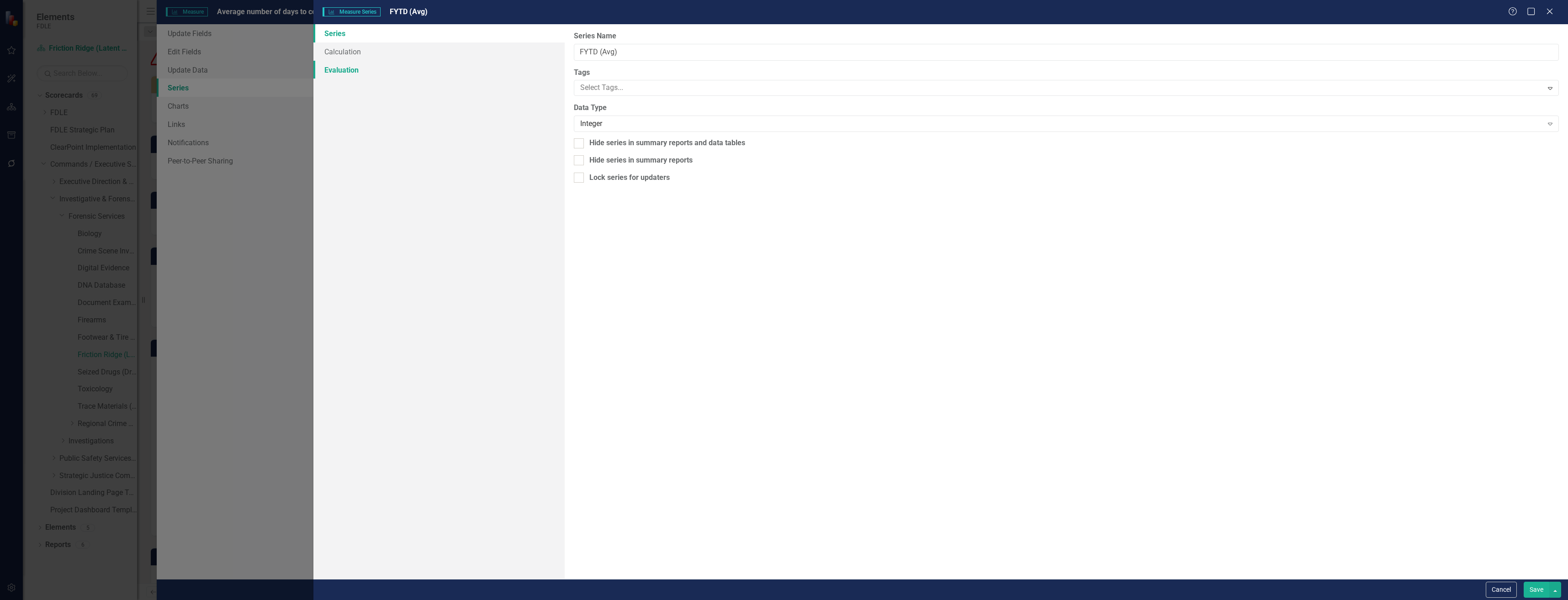
click at [387, 77] on link "Evaluation" at bounding box center [439, 70] width 251 height 18
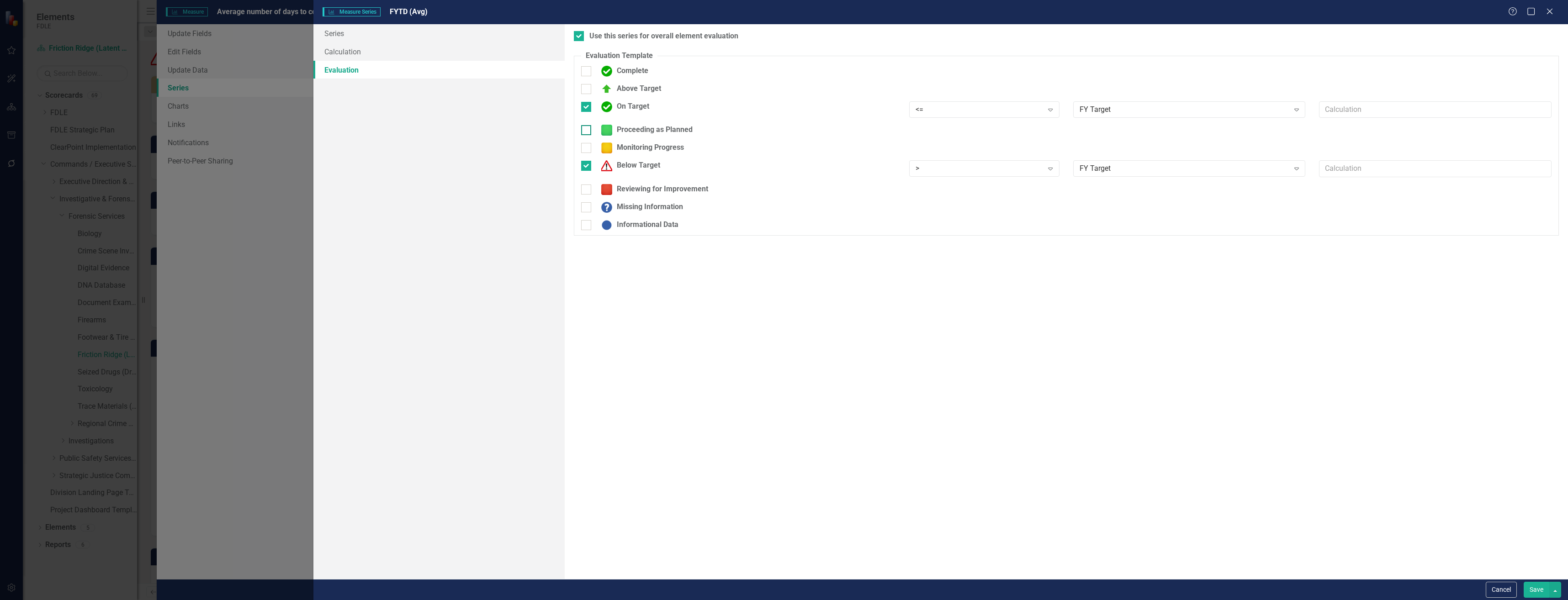
click at [617, 130] on div "Proceeding as Planned" at bounding box center [645, 130] width 96 height 11
click at [587, 130] on input "Proceeding as Planned" at bounding box center [584, 128] width 6 height 6
checkbox input "true"
click at [631, 201] on div "Reviewing for Improvement" at bounding box center [652, 195] width 112 height 11
click at [587, 197] on input "Reviewing for Improvement" at bounding box center [584, 193] width 6 height 6
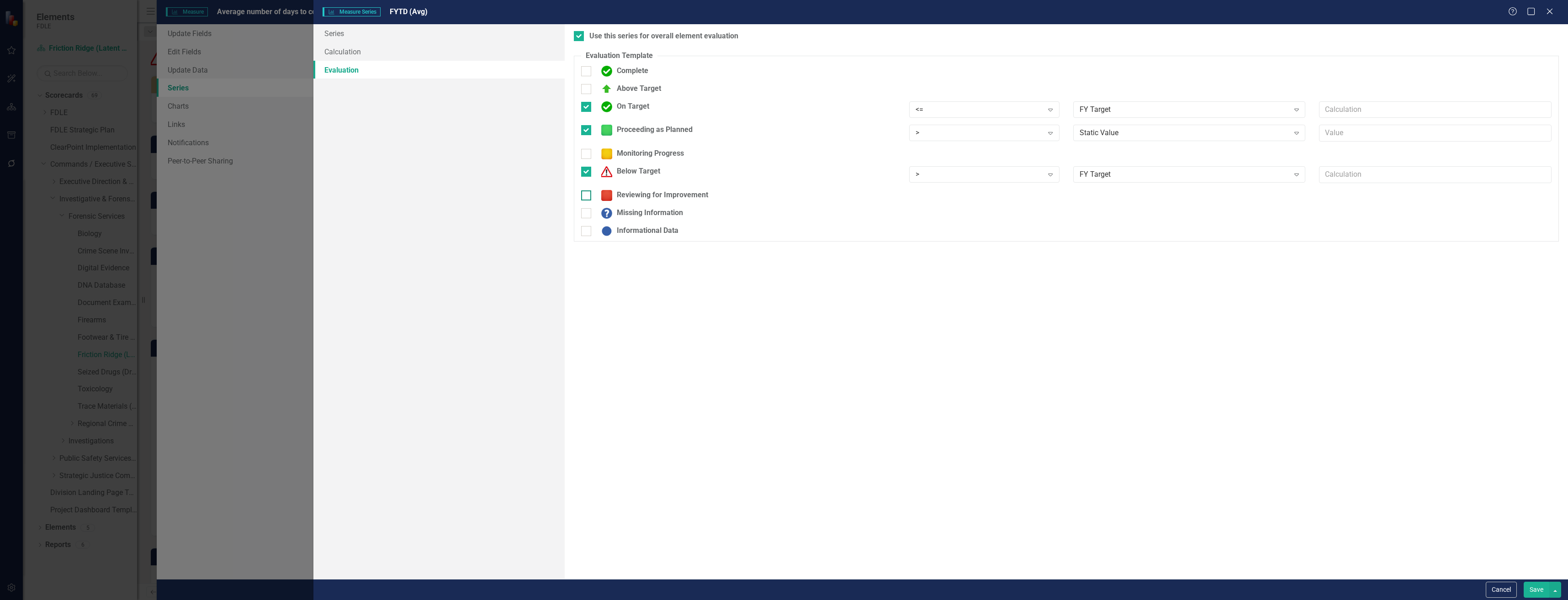
checkbox input "true"
click at [970, 138] on div ">" at bounding box center [979, 133] width 128 height 11
click at [979, 197] on div "<=" at bounding box center [986, 195] width 136 height 11
click at [1120, 130] on div "Static Value" at bounding box center [1185, 133] width 210 height 11
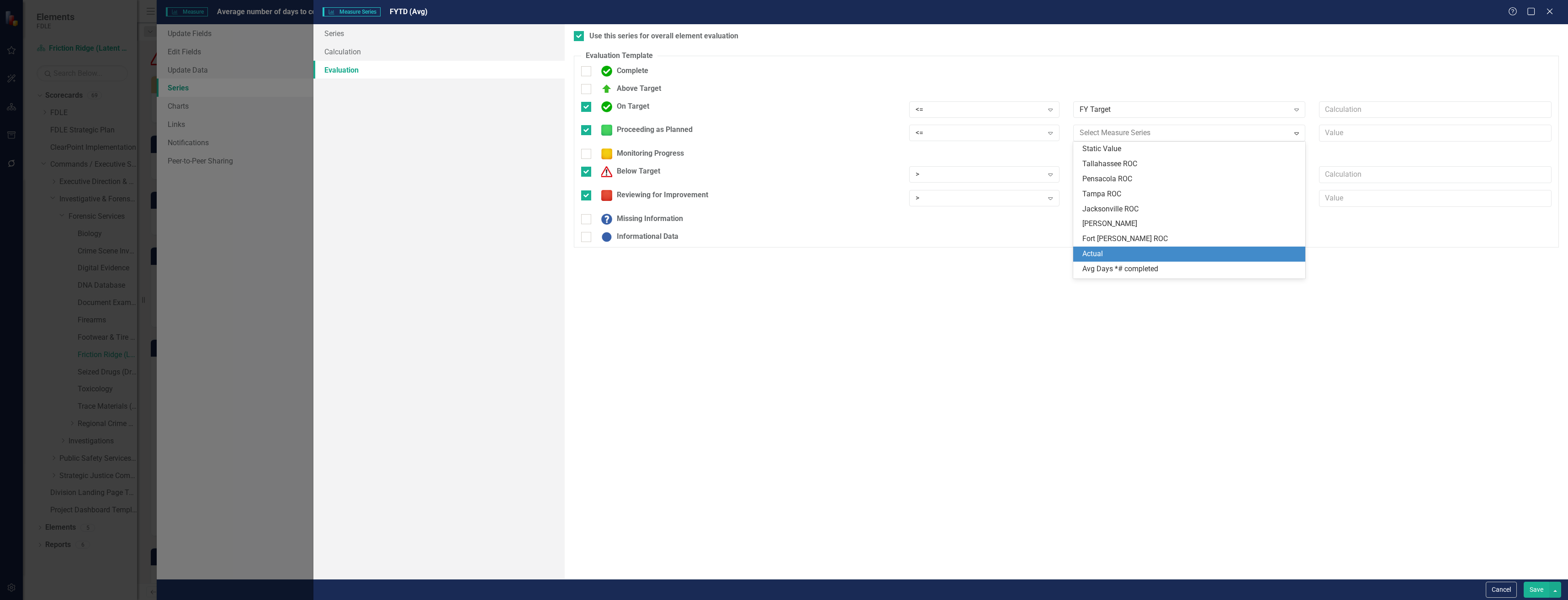
scroll to position [58, 0]
click at [1118, 255] on div "FY Target" at bounding box center [1191, 257] width 218 height 11
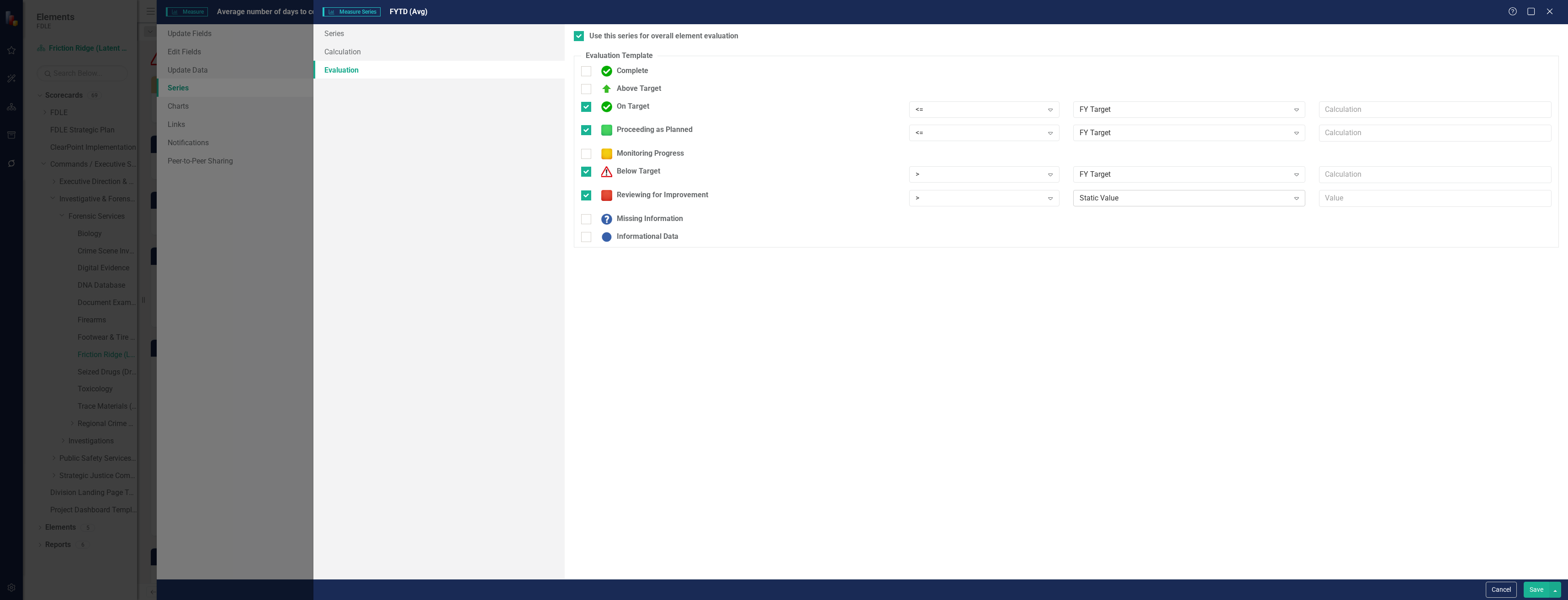
click at [1116, 192] on div "Static Value Expand" at bounding box center [1189, 198] width 233 height 16
click at [623, 168] on div "Below Target" at bounding box center [629, 172] width 64 height 11
click at [587, 168] on input "Below Target" at bounding box center [584, 170] width 6 height 6
checkbox input "false"
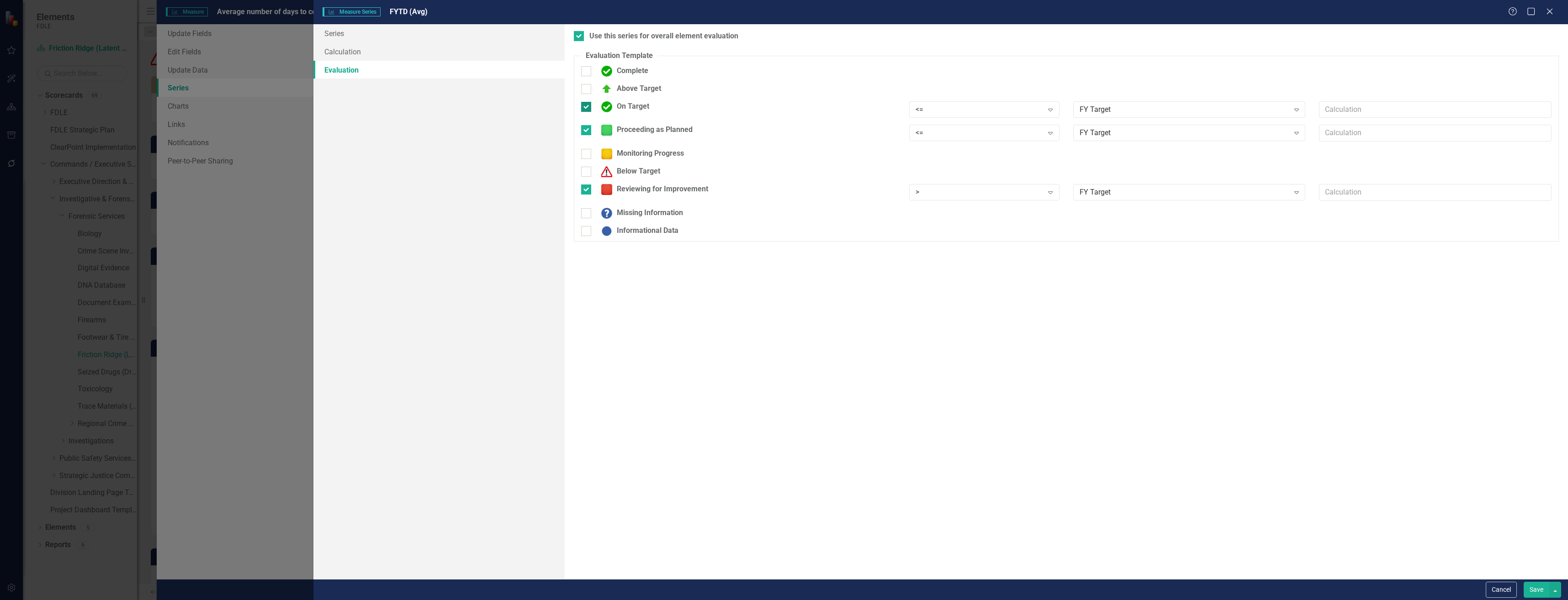
click at [632, 109] on div "On Target" at bounding box center [623, 107] width 53 height 11
click at [587, 107] on input "On Target" at bounding box center [584, 105] width 6 height 6
checkbox input "false"
click at [1540, 591] on button "Save" at bounding box center [1537, 590] width 26 height 16
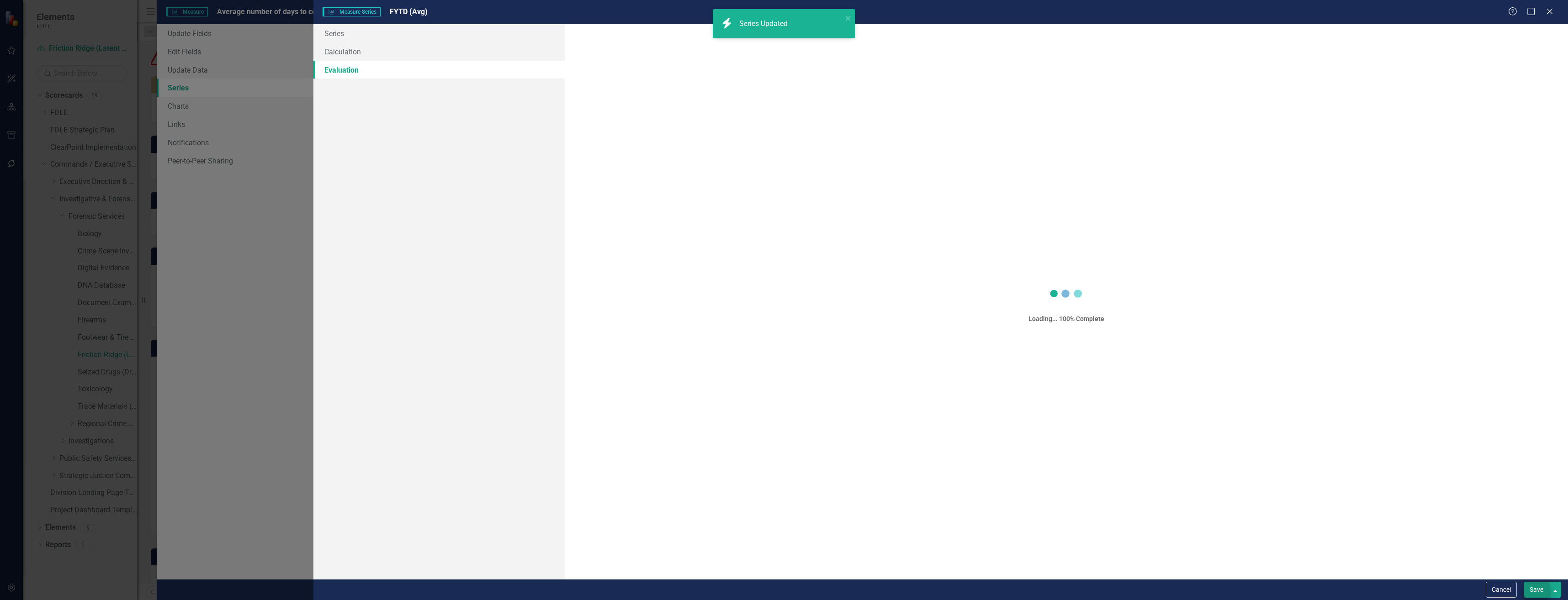
click at [1540, 591] on button "Save" at bounding box center [1537, 590] width 26 height 16
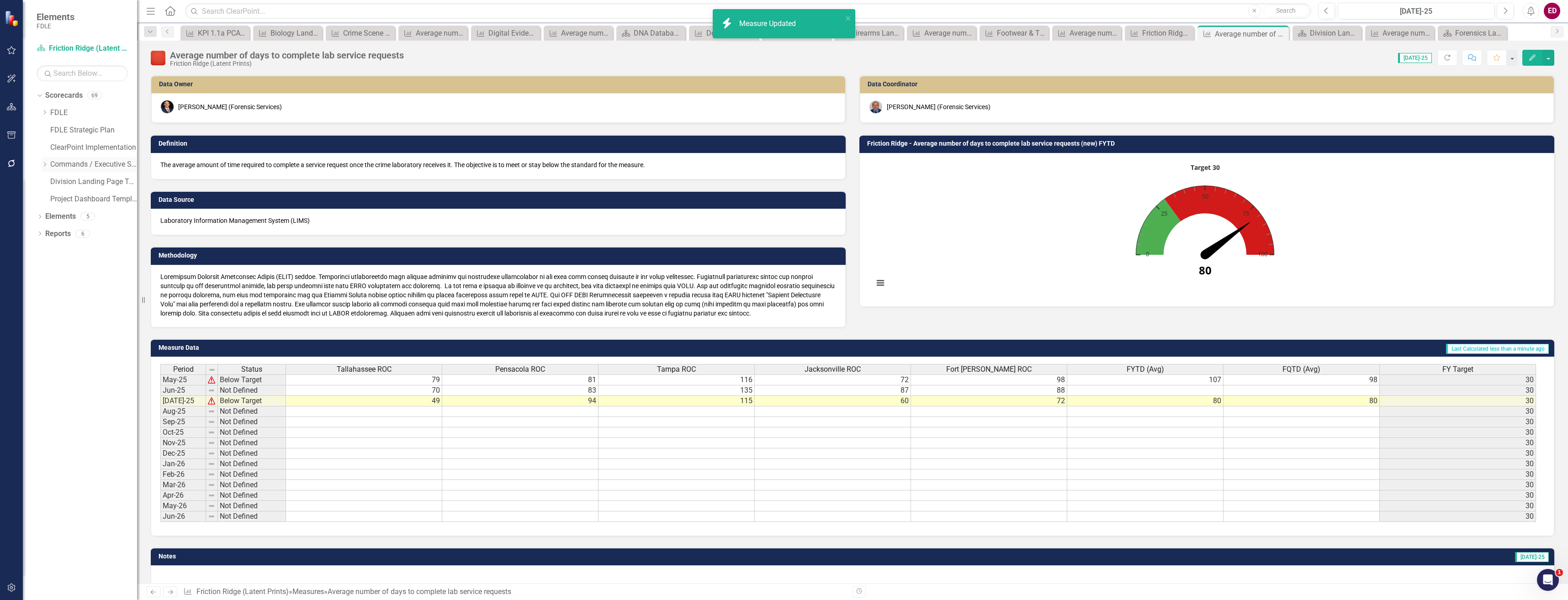
click at [43, 167] on div "Dropdown" at bounding box center [45, 164] width 7 height 7
click at [49, 206] on div "Dropdown Investigative & Forensic Services Command" at bounding box center [89, 201] width 96 height 18
click at [55, 195] on div "Dropdown" at bounding box center [53, 199] width 7 height 7
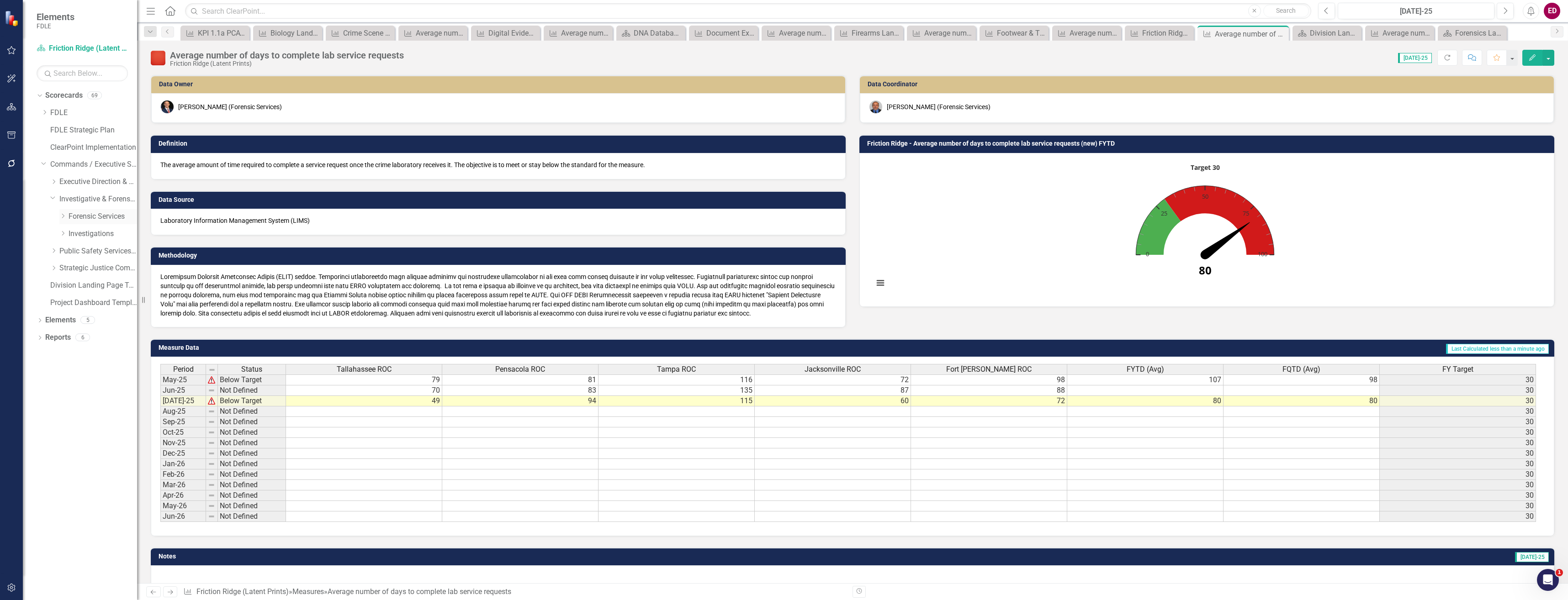
click at [62, 216] on icon "Dropdown" at bounding box center [63, 216] width 7 height 5
click at [114, 372] on link "Seized Drugs (Drug Chemistry)" at bounding box center [108, 372] width 60 height 11
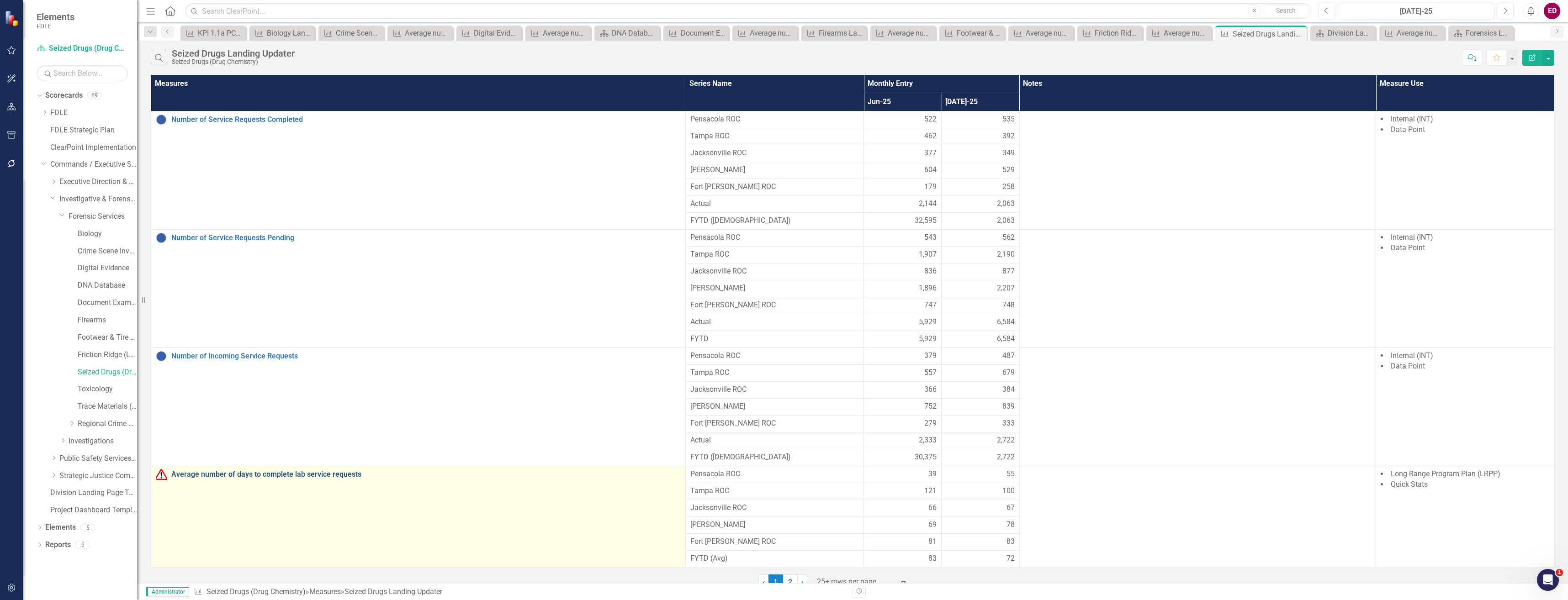
click at [236, 474] on link "Average number of days to complete lab service requests" at bounding box center [426, 474] width 510 height 8
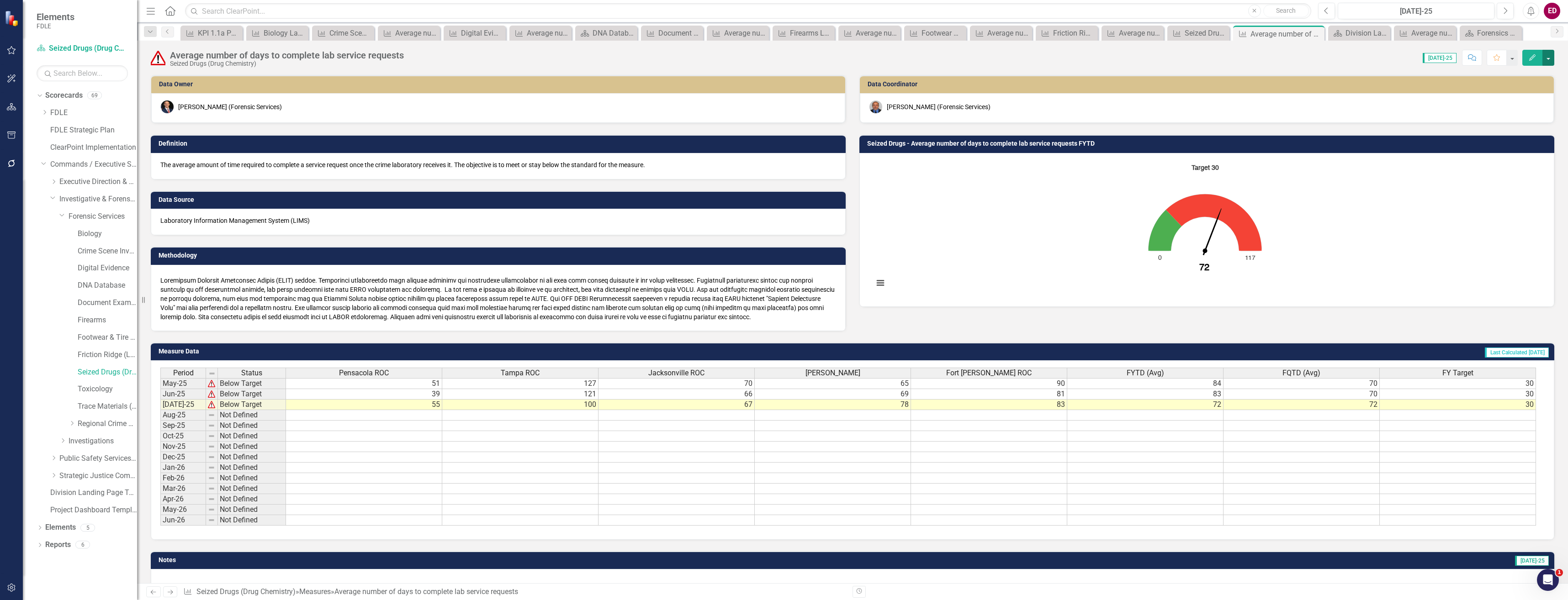
click at [1544, 55] on button "button" at bounding box center [1549, 58] width 12 height 16
click at [1535, 56] on icon "Edit" at bounding box center [1533, 57] width 8 height 6
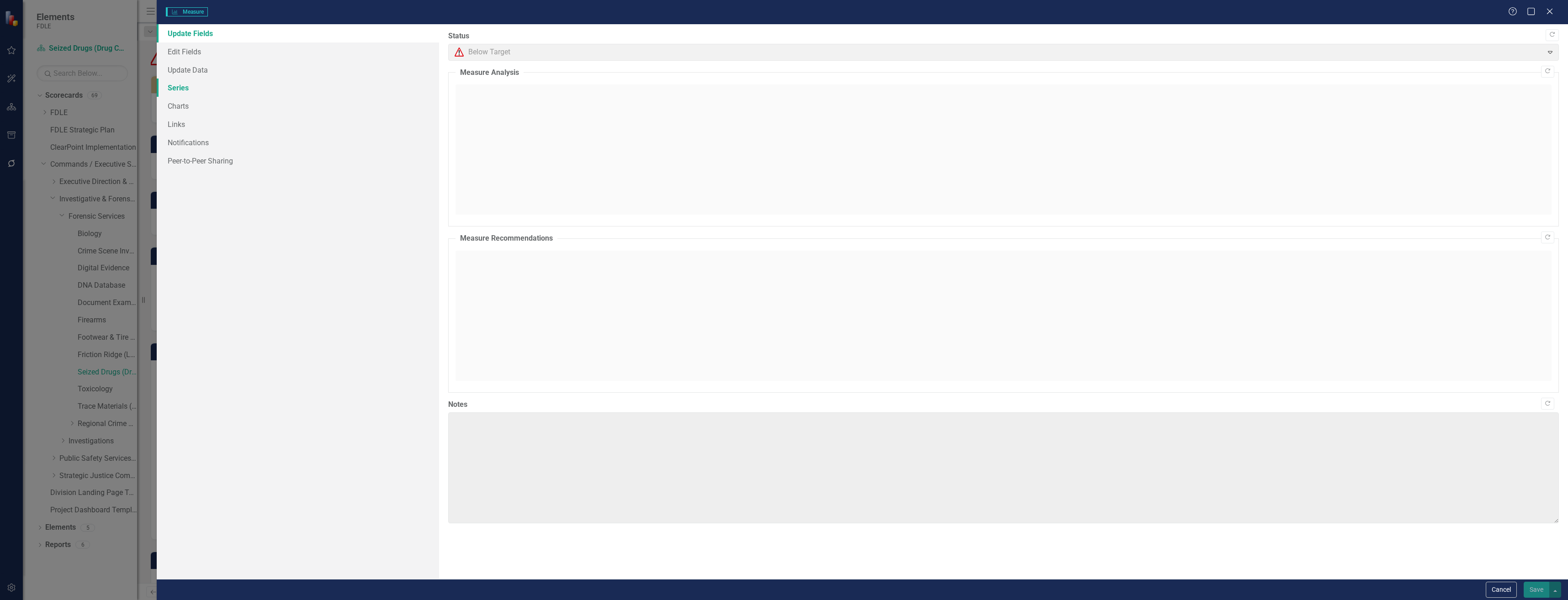
click at [388, 79] on link "Series" at bounding box center [298, 87] width 283 height 18
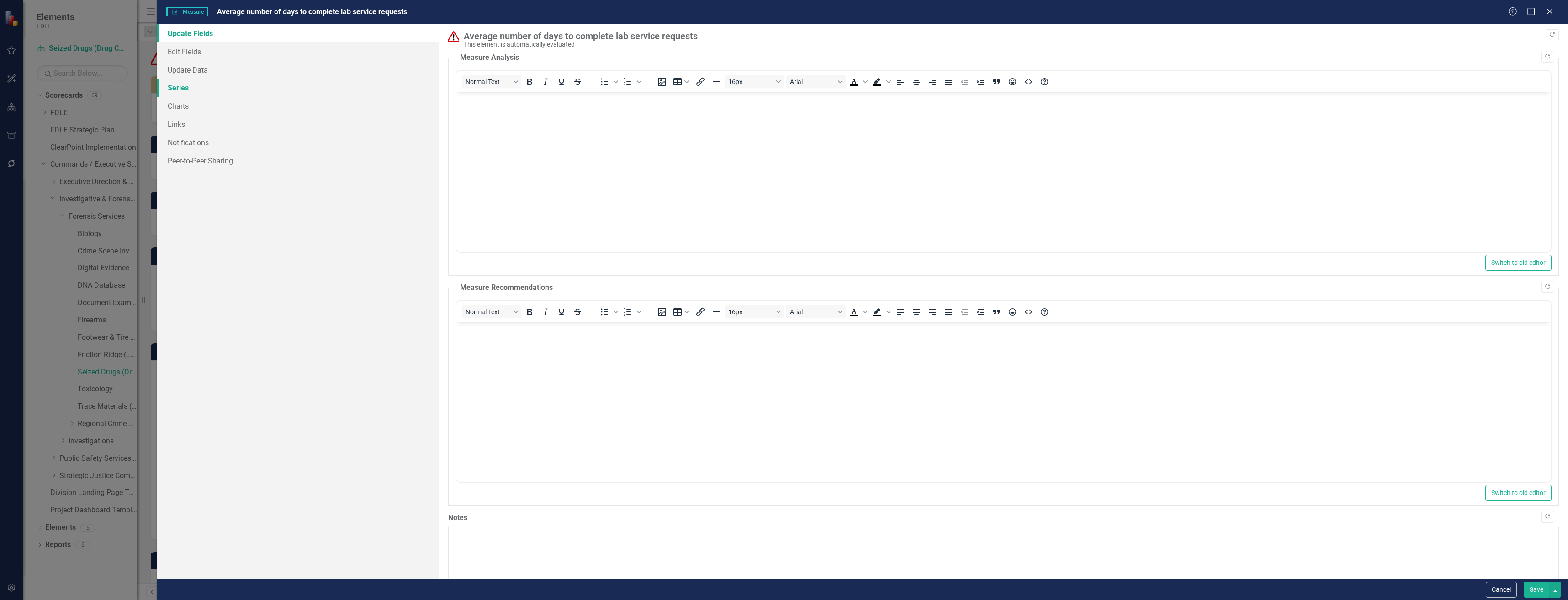
click at [387, 91] on link "Series" at bounding box center [298, 87] width 283 height 18
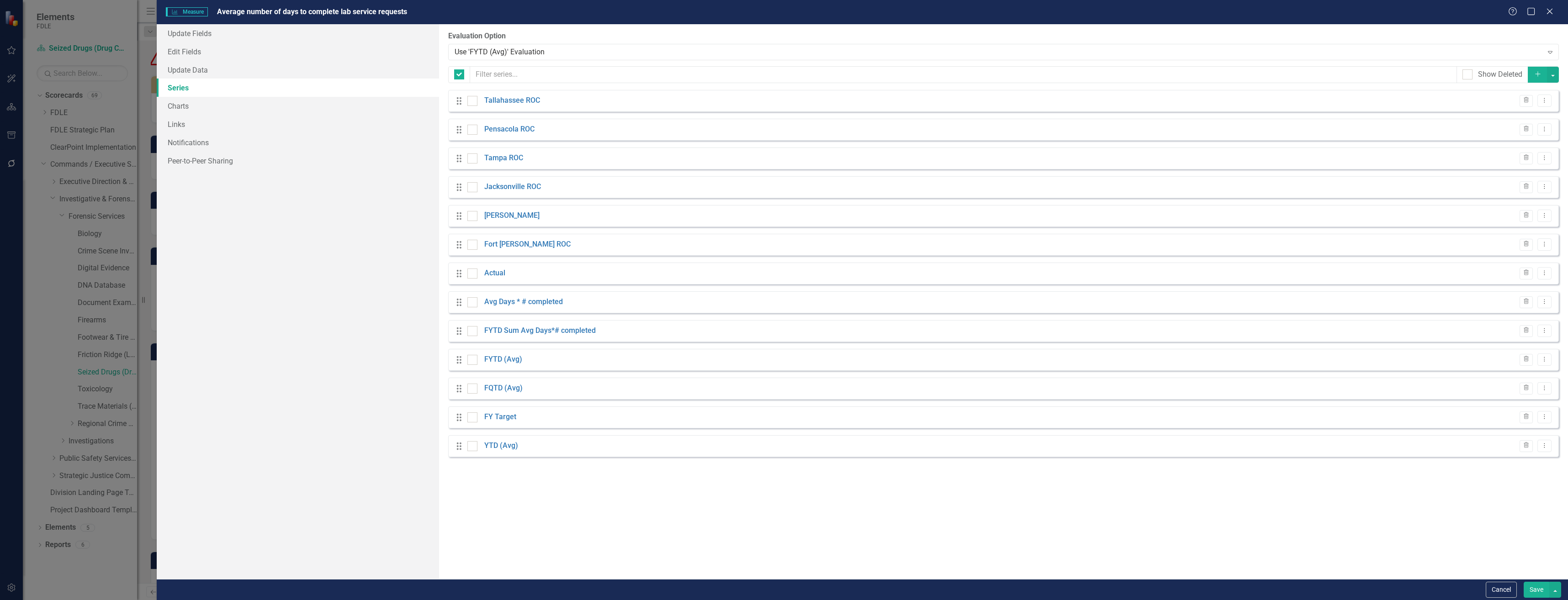
checkbox input "false"
click at [502, 358] on link "FYTD (Avg)" at bounding box center [503, 359] width 38 height 11
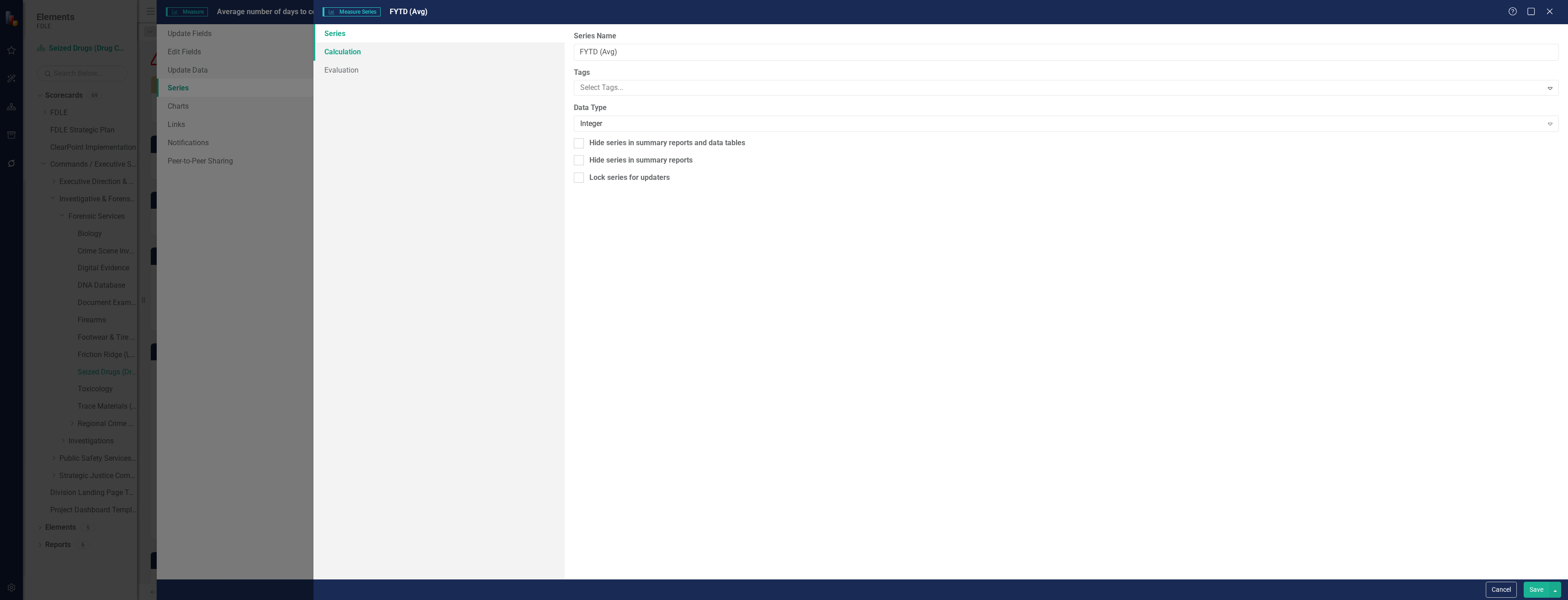
click at [467, 53] on link "Calculation" at bounding box center [439, 51] width 251 height 18
click at [479, 58] on link "Calculation" at bounding box center [439, 51] width 251 height 18
click at [481, 76] on link "Evaluation" at bounding box center [439, 70] width 251 height 18
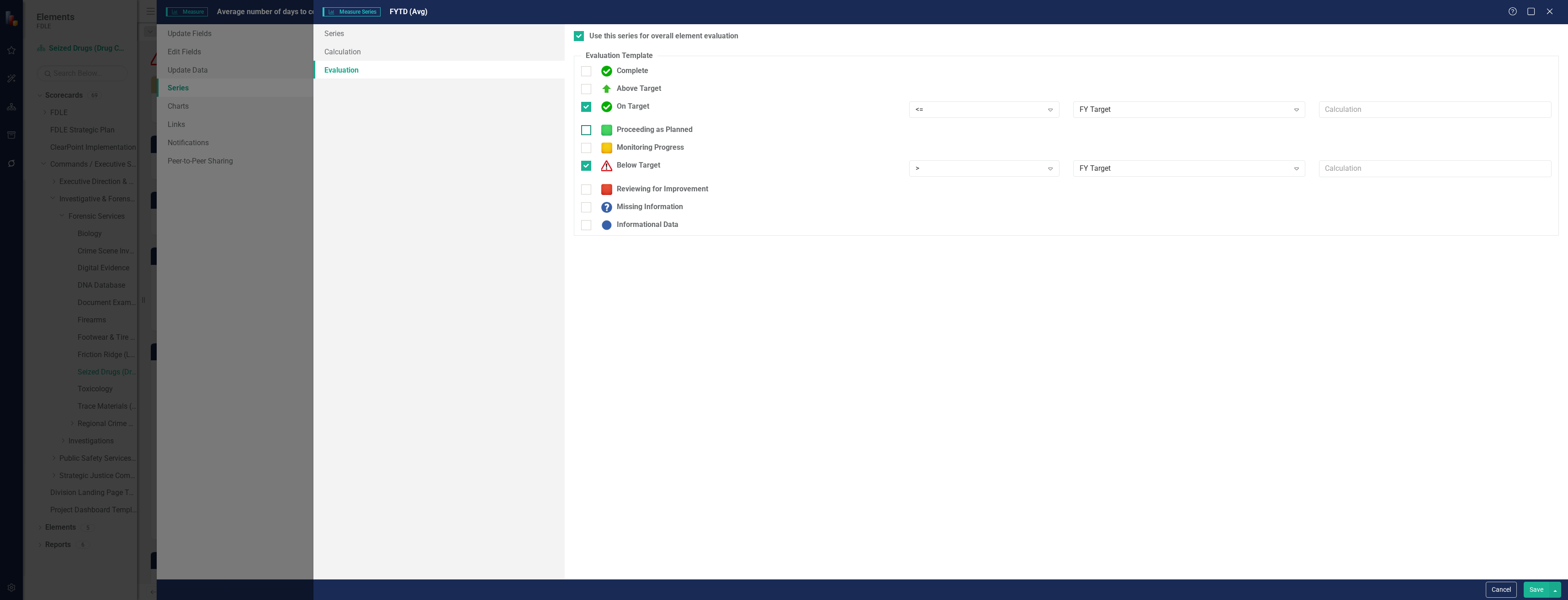
click at [620, 128] on div "Proceeding as Planned" at bounding box center [645, 130] width 96 height 11
click at [587, 128] on input "Proceeding as Planned" at bounding box center [584, 128] width 6 height 6
checkbox input "true"
click at [650, 191] on div "Reviewing for Improvement" at bounding box center [652, 195] width 112 height 11
click at [587, 191] on input "Reviewing for Improvement" at bounding box center [584, 193] width 6 height 6
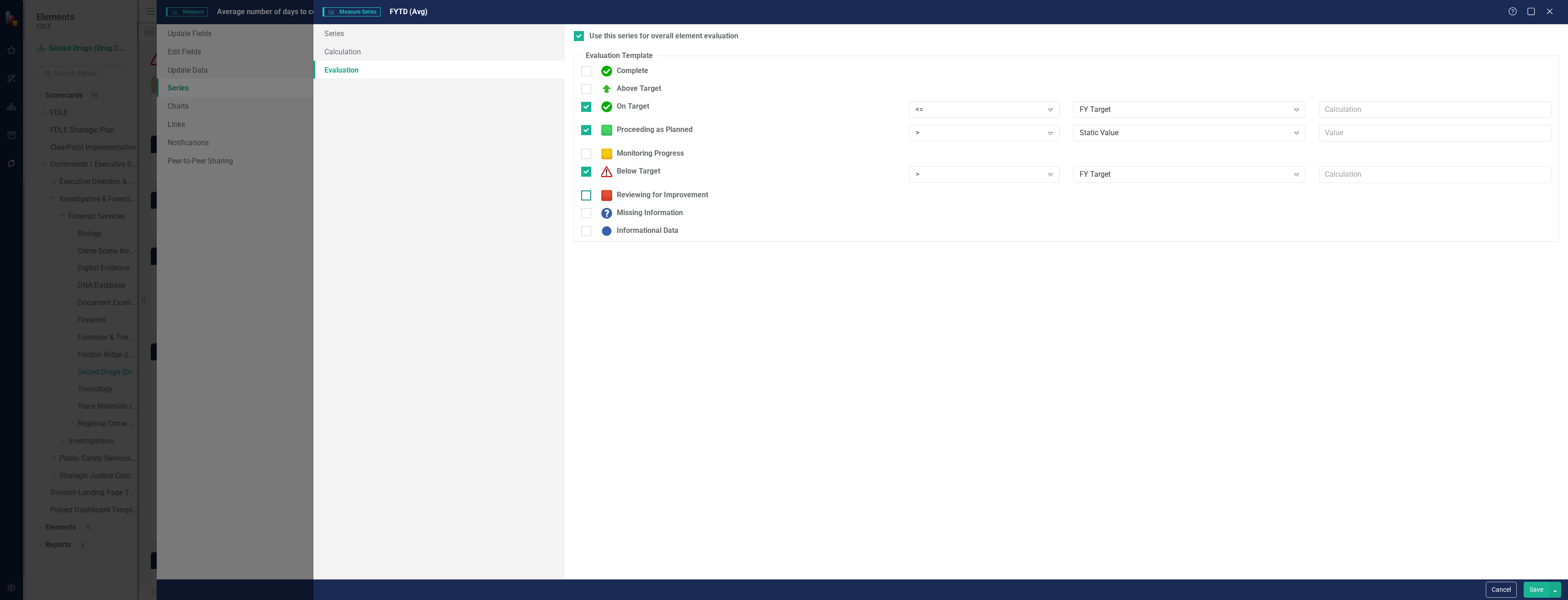
checkbox input "true"
click at [1133, 206] on div "Static Value Expand" at bounding box center [1189, 198] width 233 height 16
click at [1162, 130] on div "Static Value" at bounding box center [1185, 133] width 210 height 11
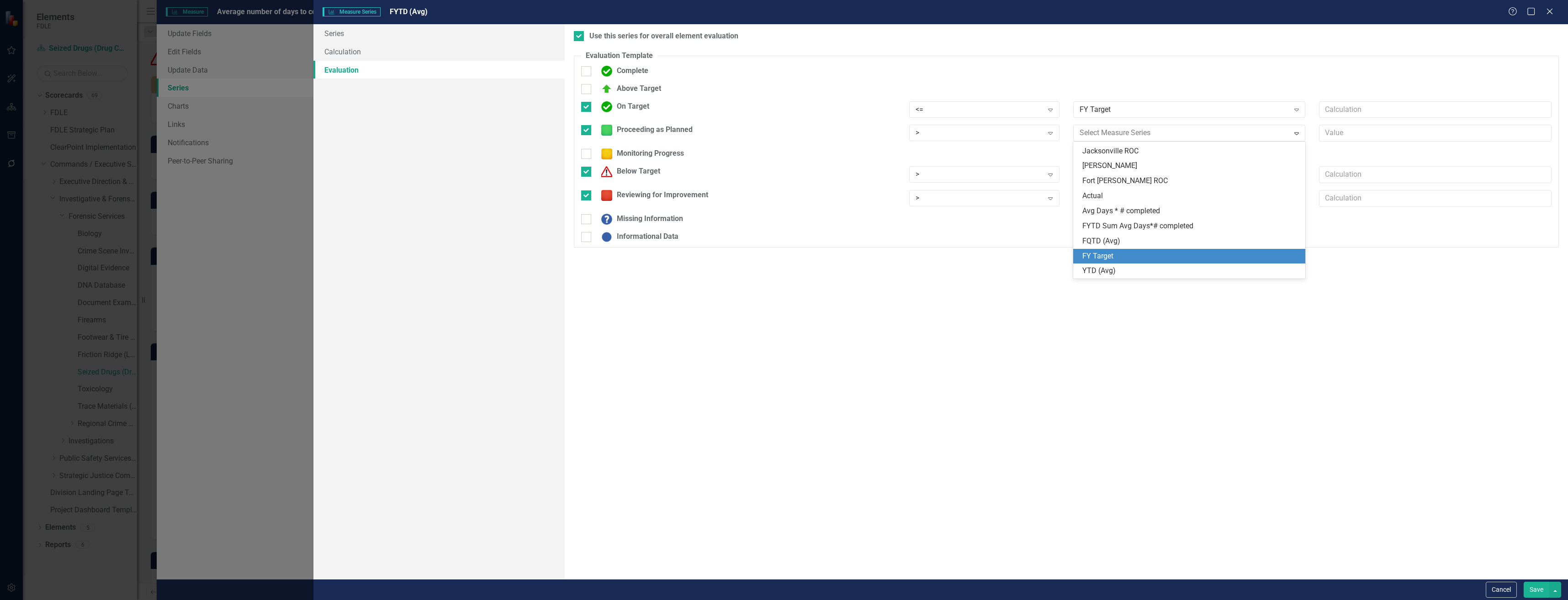
click at [1132, 251] on div "FY Target" at bounding box center [1191, 257] width 218 height 11
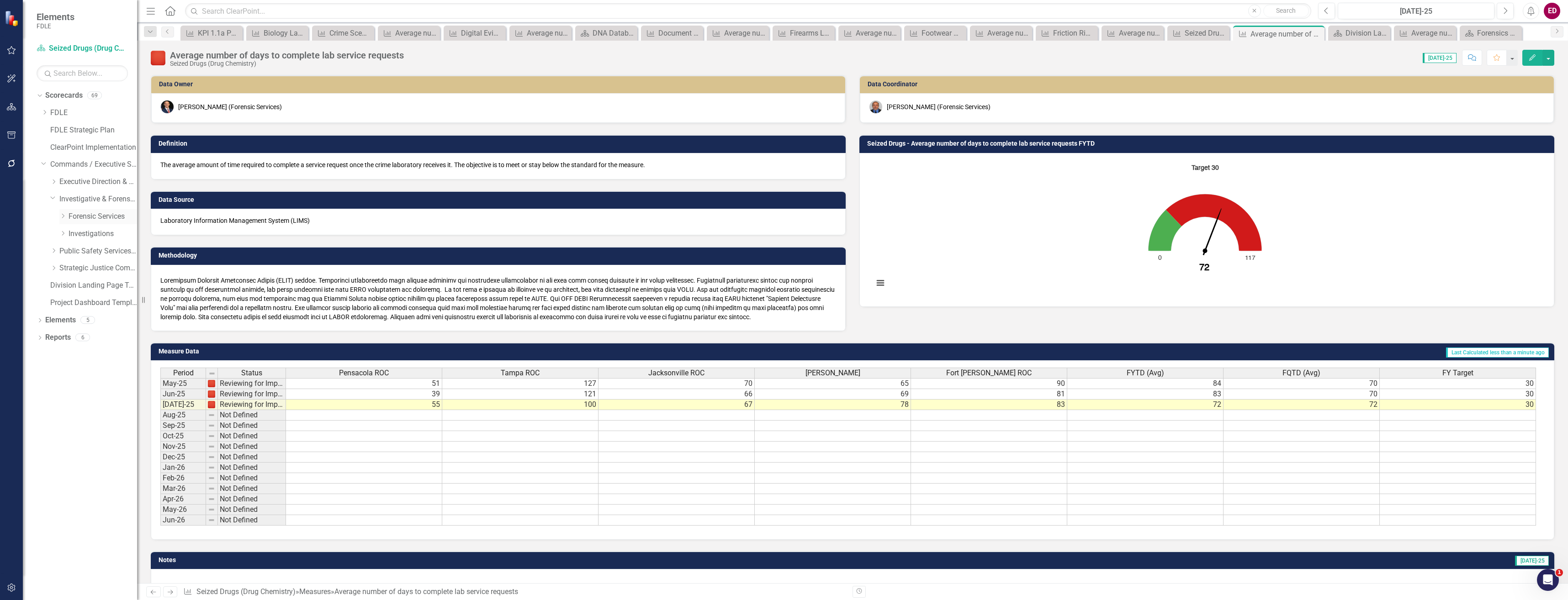
click at [62, 214] on icon "Dropdown" at bounding box center [63, 216] width 7 height 5
click at [107, 389] on link "Toxicology" at bounding box center [108, 389] width 60 height 11
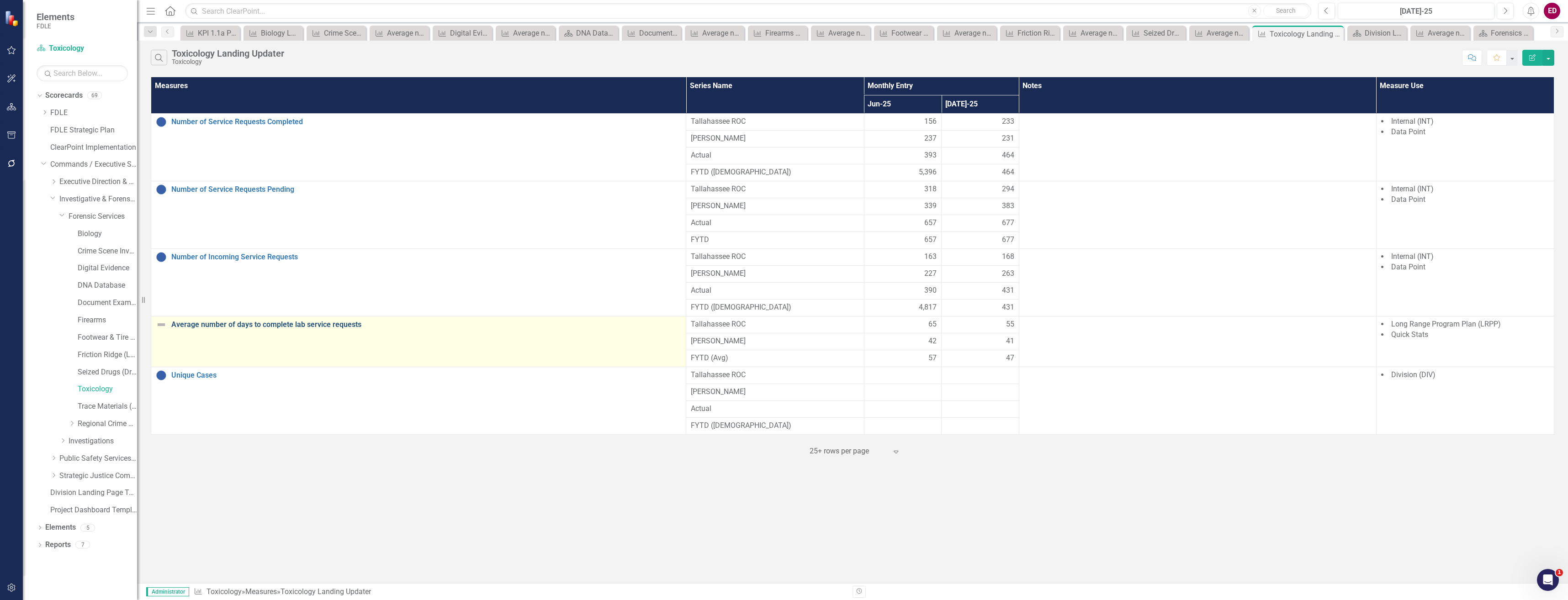
click at [267, 324] on link "Average number of days to complete lab service requests" at bounding box center [426, 324] width 510 height 8
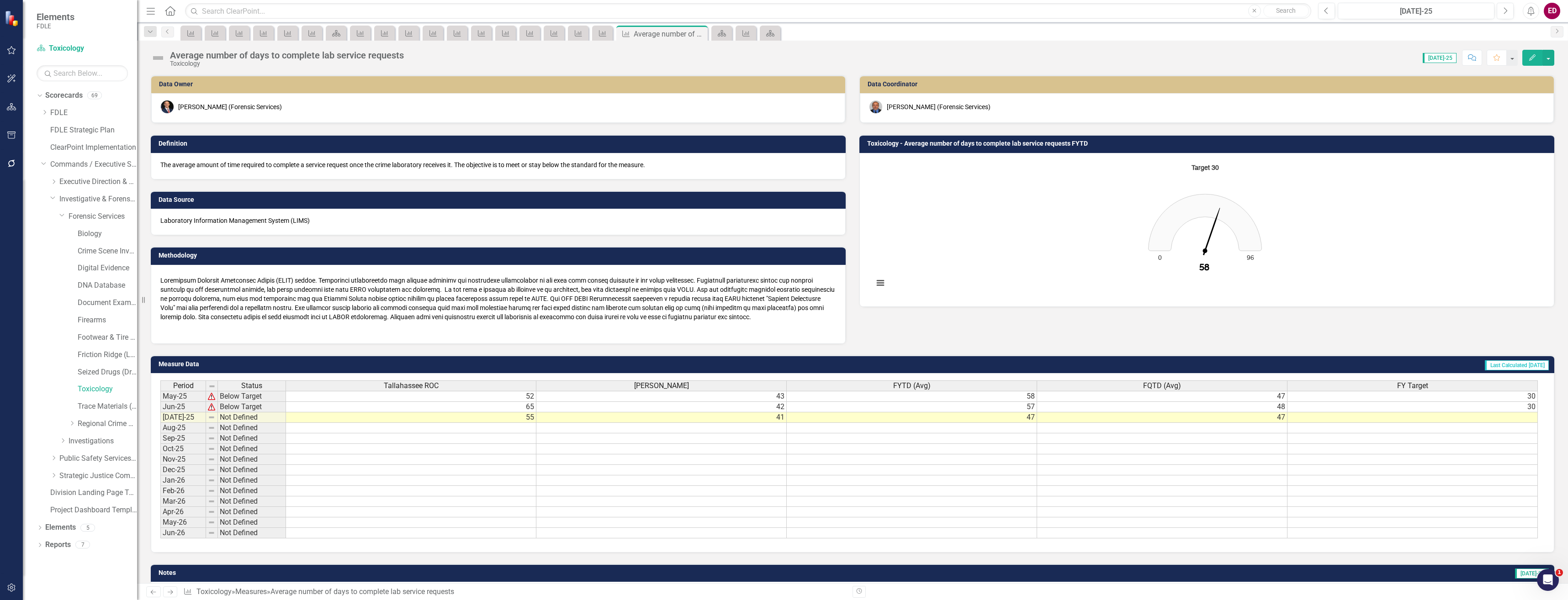
click at [1309, 415] on td at bounding box center [1412, 418] width 250 height 11
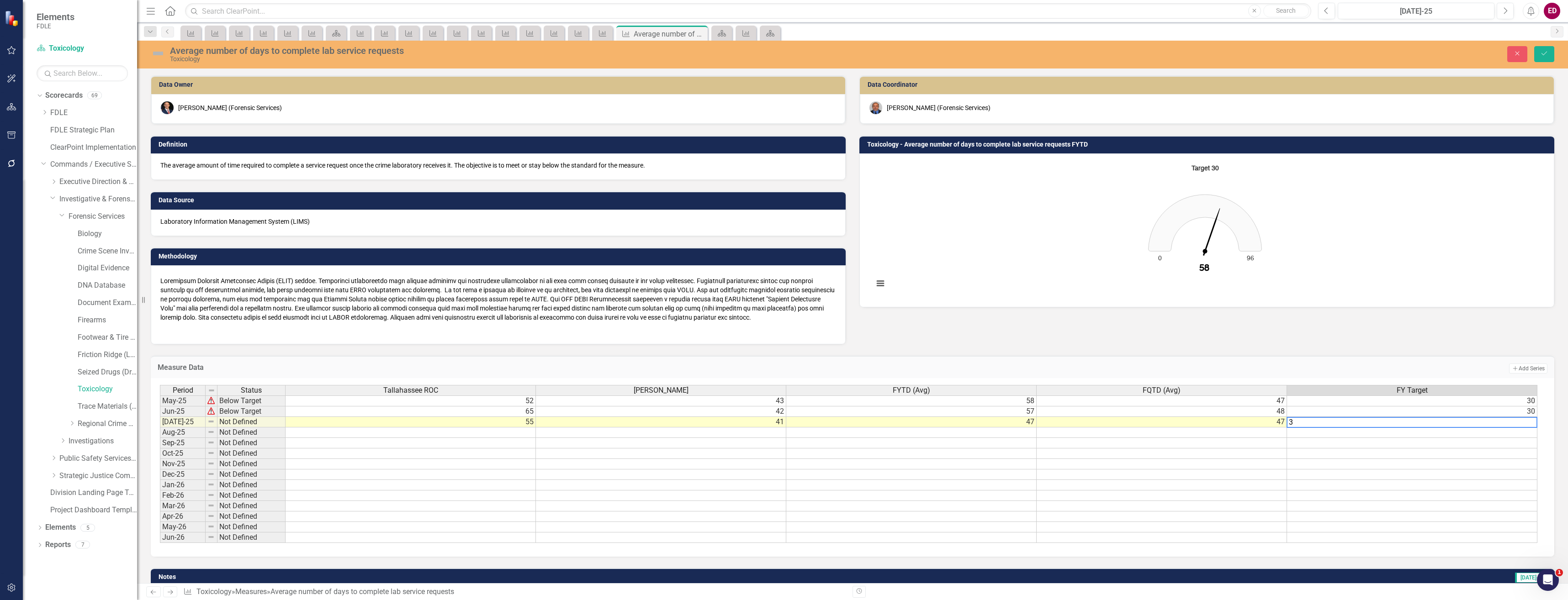
type textarea "30"
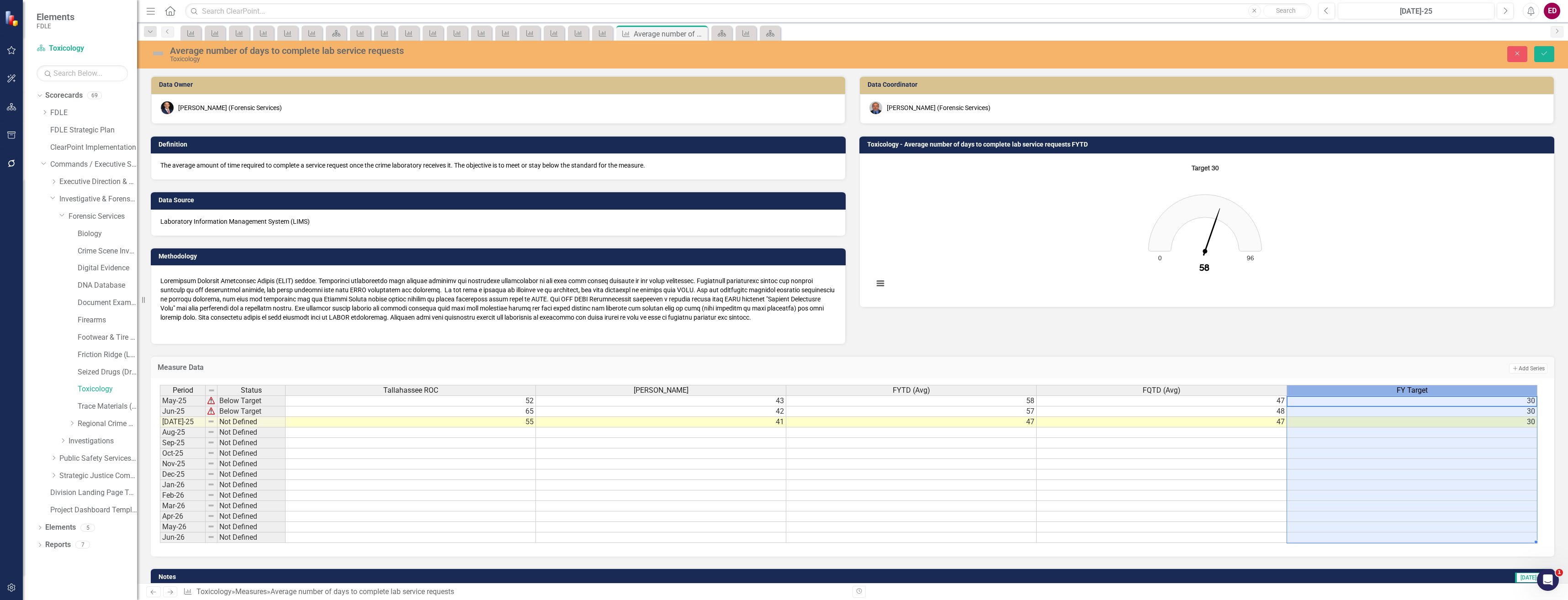
click at [1420, 389] on span "FY Target" at bounding box center [1412, 391] width 31 height 8
click at [1415, 389] on span "FY Target" at bounding box center [1412, 391] width 31 height 8
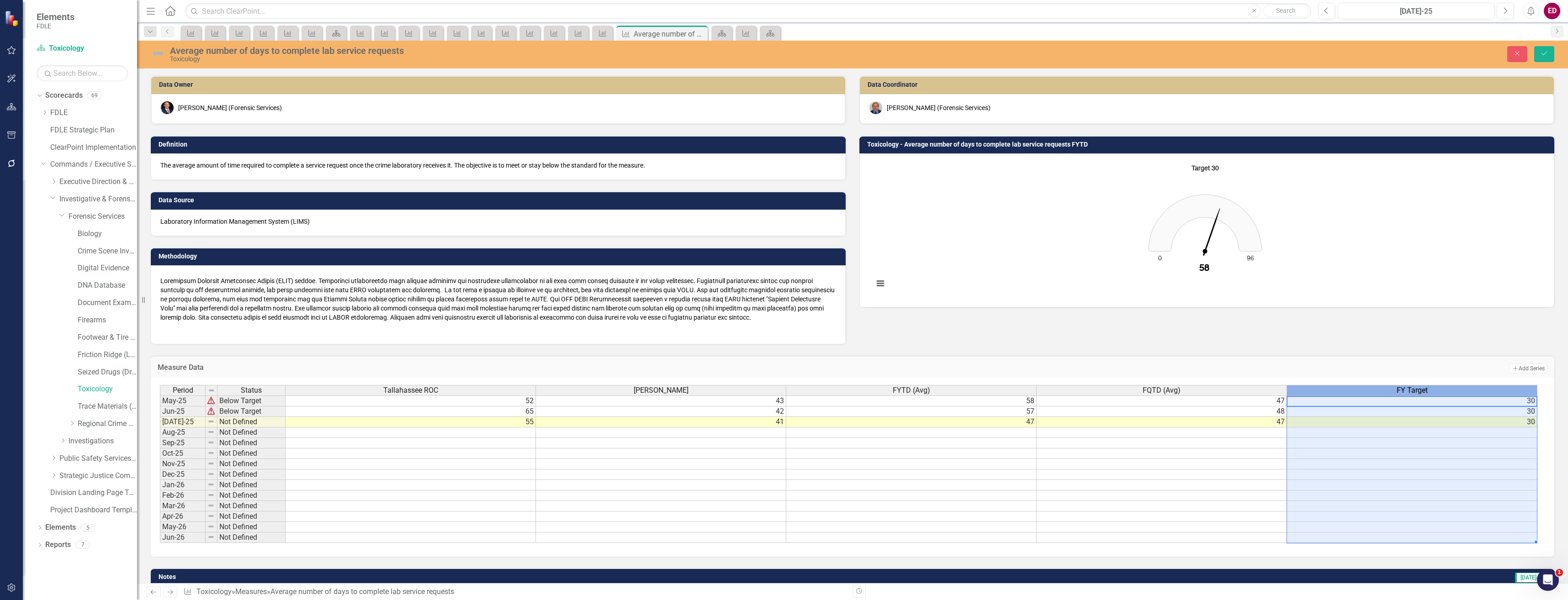
click at [1415, 389] on span "FY Target" at bounding box center [1412, 391] width 31 height 8
click at [1538, 54] on button "Save" at bounding box center [1544, 54] width 20 height 16
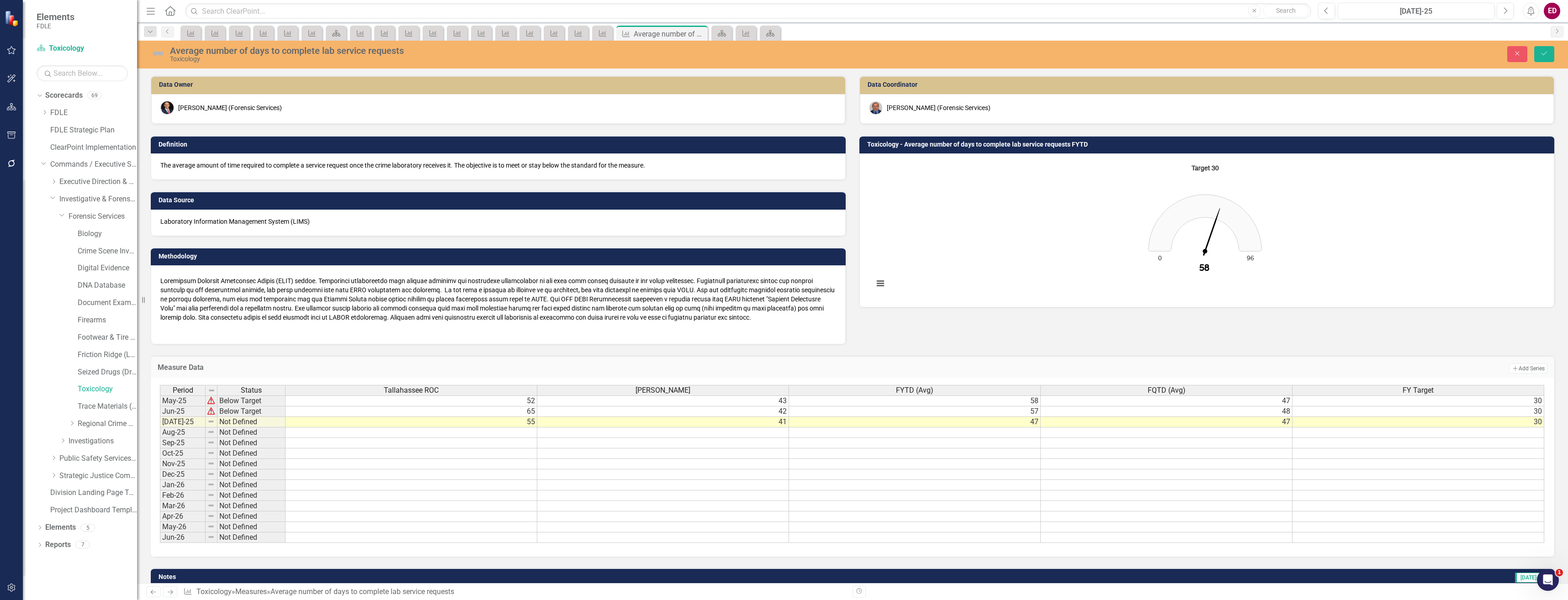
click at [1398, 382] on div "Period Status [GEOGRAPHIC_DATA] ROC [GEOGRAPHIC_DATA] ROC FYTD (Avg) FQTD (Avg)…" at bounding box center [853, 468] width 1404 height 178
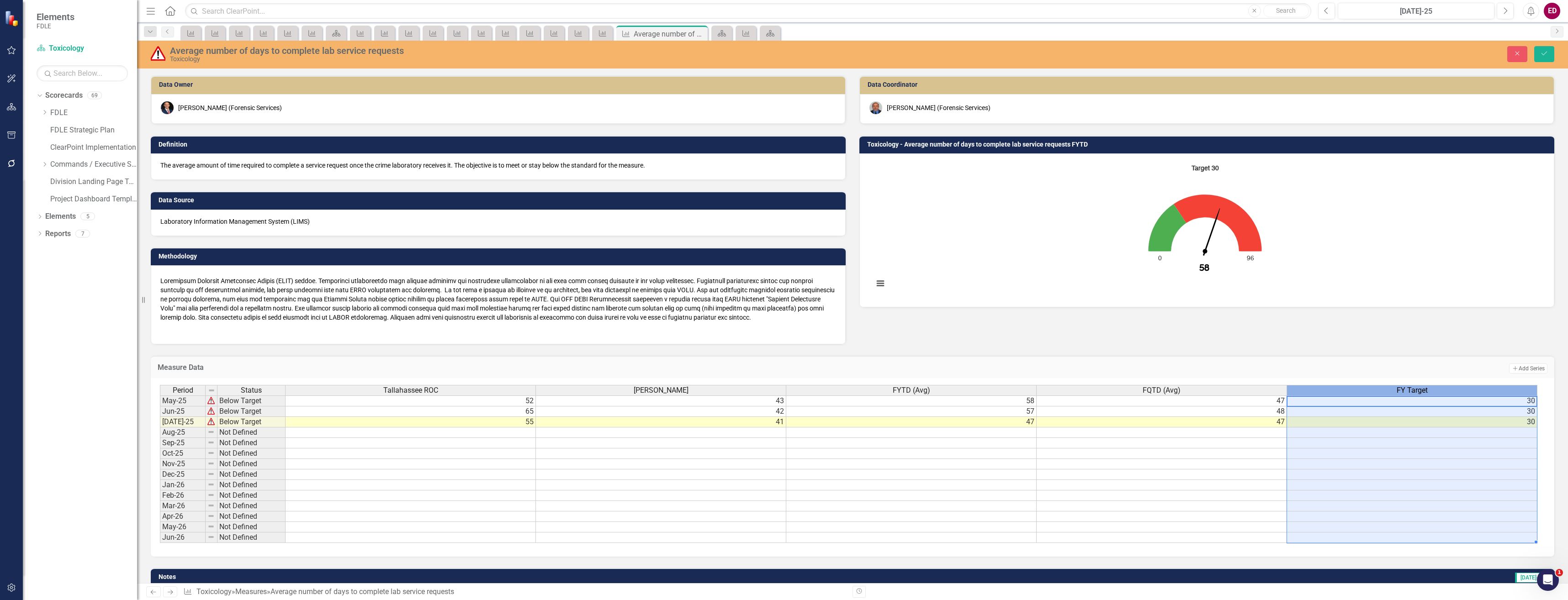
click at [1402, 386] on span "FY Target" at bounding box center [1412, 391] width 31 height 8
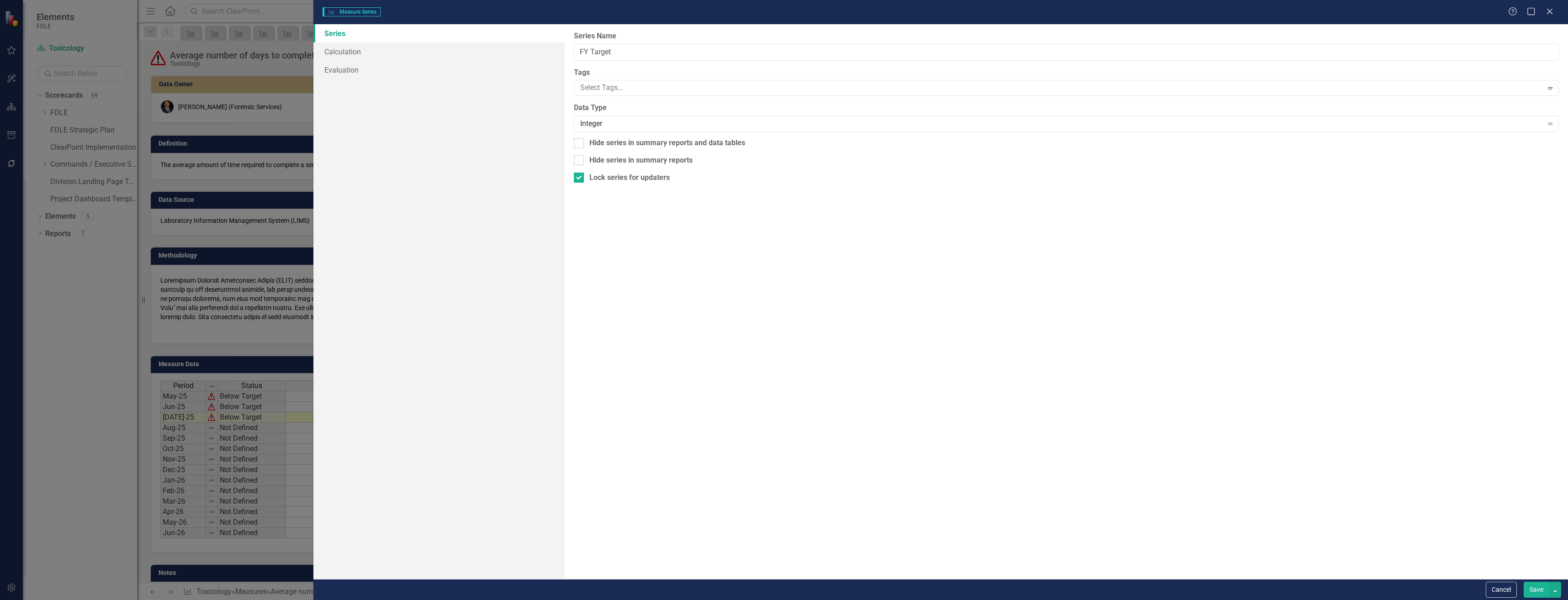
type input "FY Target"
checkbox input "true"
click at [518, 72] on link "Evaluation" at bounding box center [439, 70] width 251 height 18
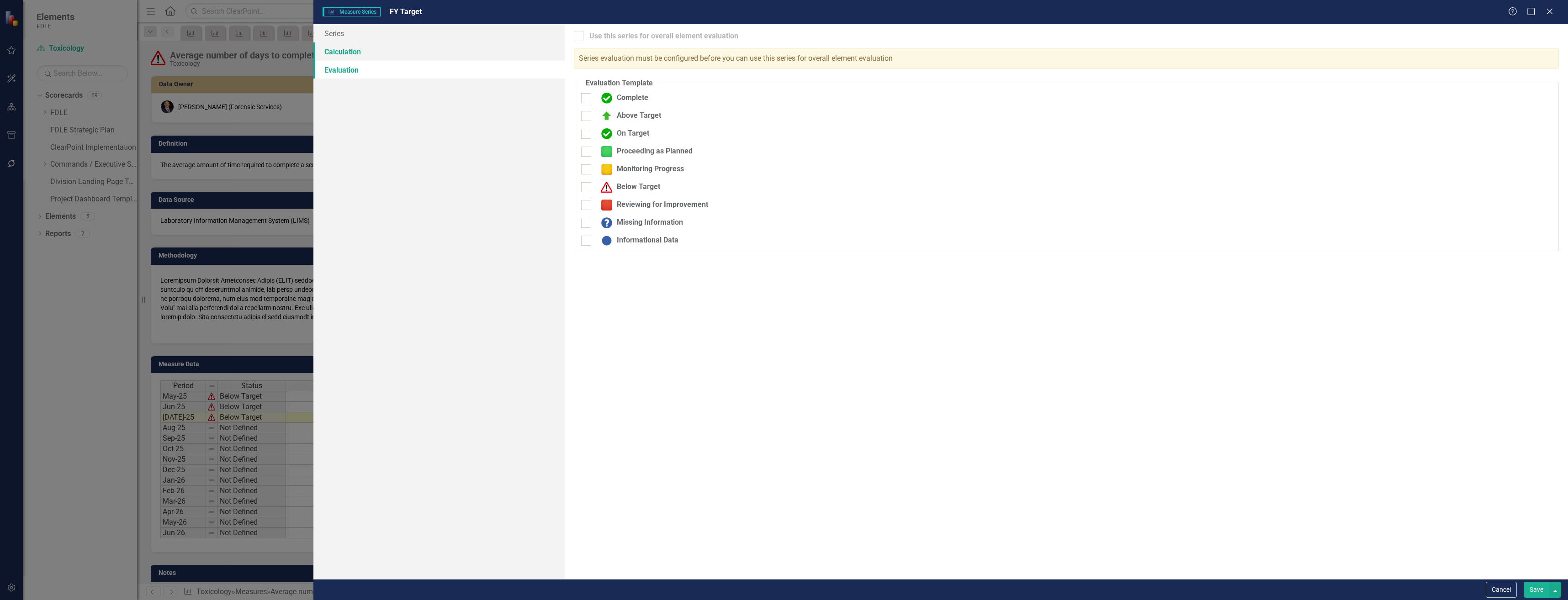
click at [515, 50] on link "Calculation" at bounding box center [439, 51] width 251 height 18
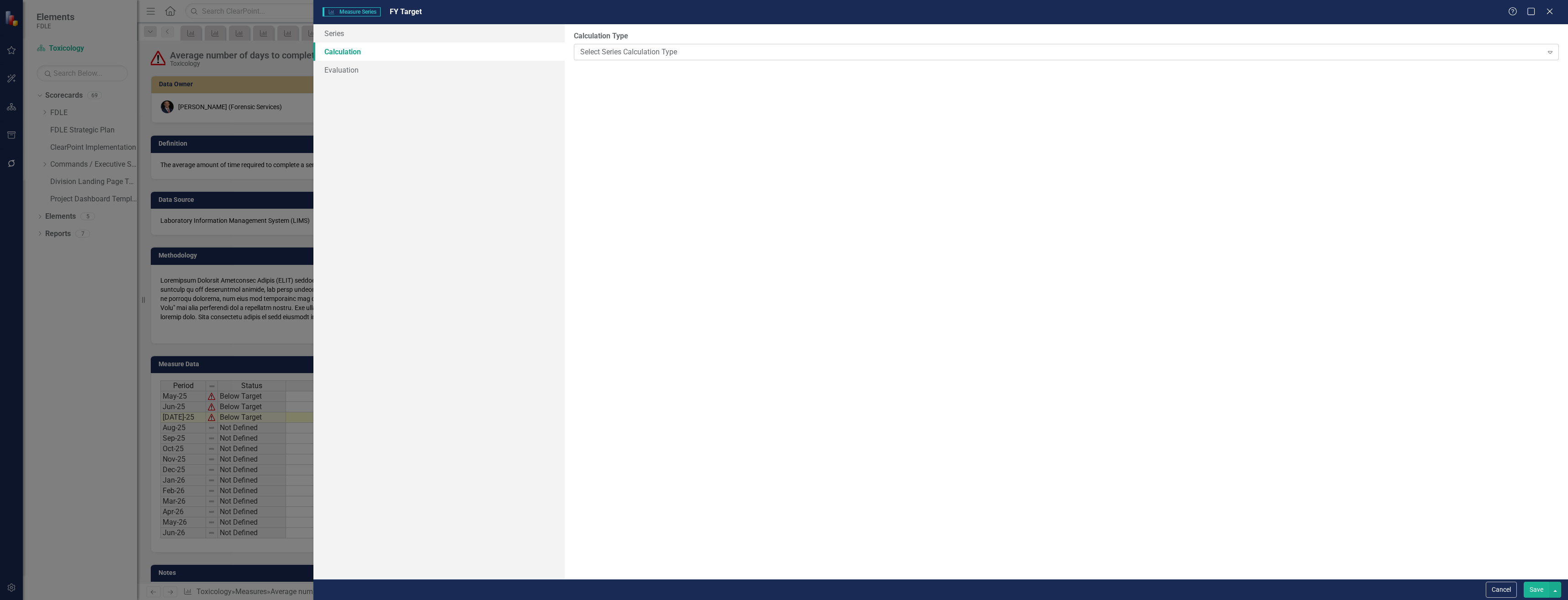
click at [714, 53] on div "Select Series Calculation Type" at bounding box center [1062, 52] width 963 height 11
click at [704, 599] on div "Default (No Calculation)" at bounding box center [786, 607] width 1554 height 11
click at [696, 51] on div "Default (No Calculation)" at bounding box center [1062, 52] width 963 height 11
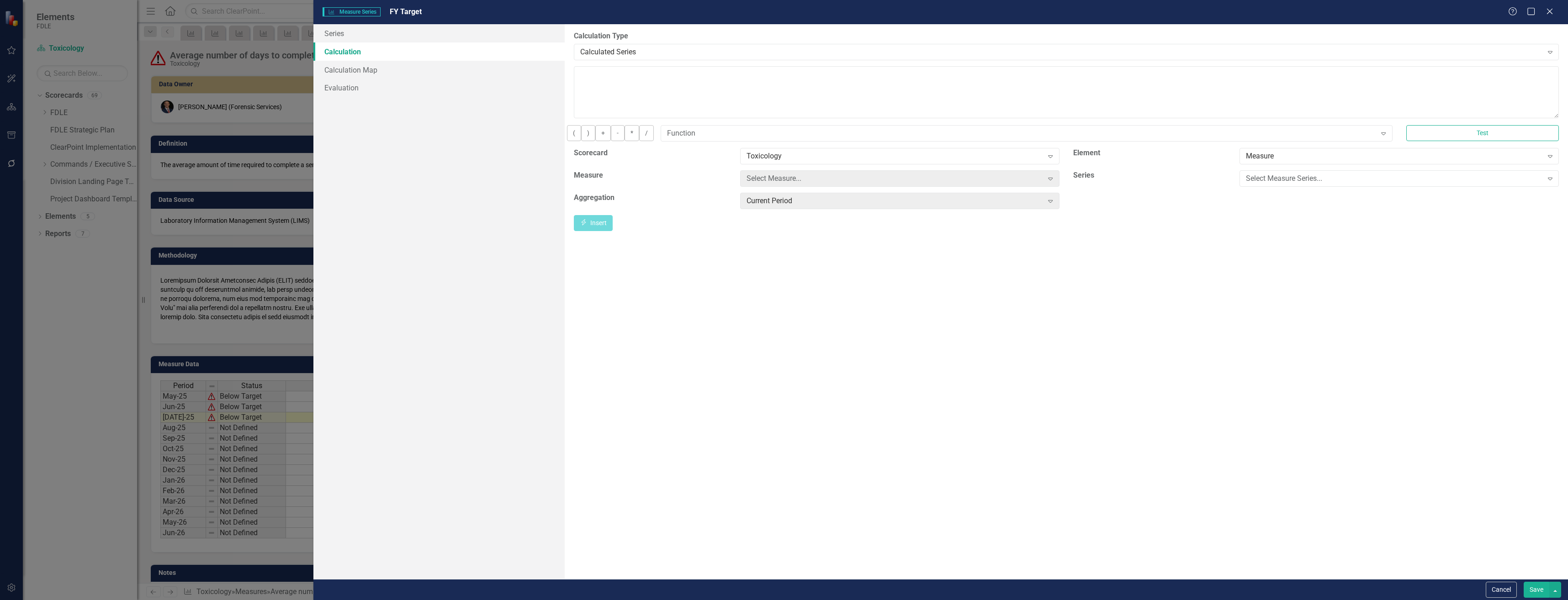
click at [665, 109] on textarea at bounding box center [1066, 92] width 985 height 52
type textarea "30"
click at [1544, 582] on button "Save" at bounding box center [1537, 590] width 26 height 16
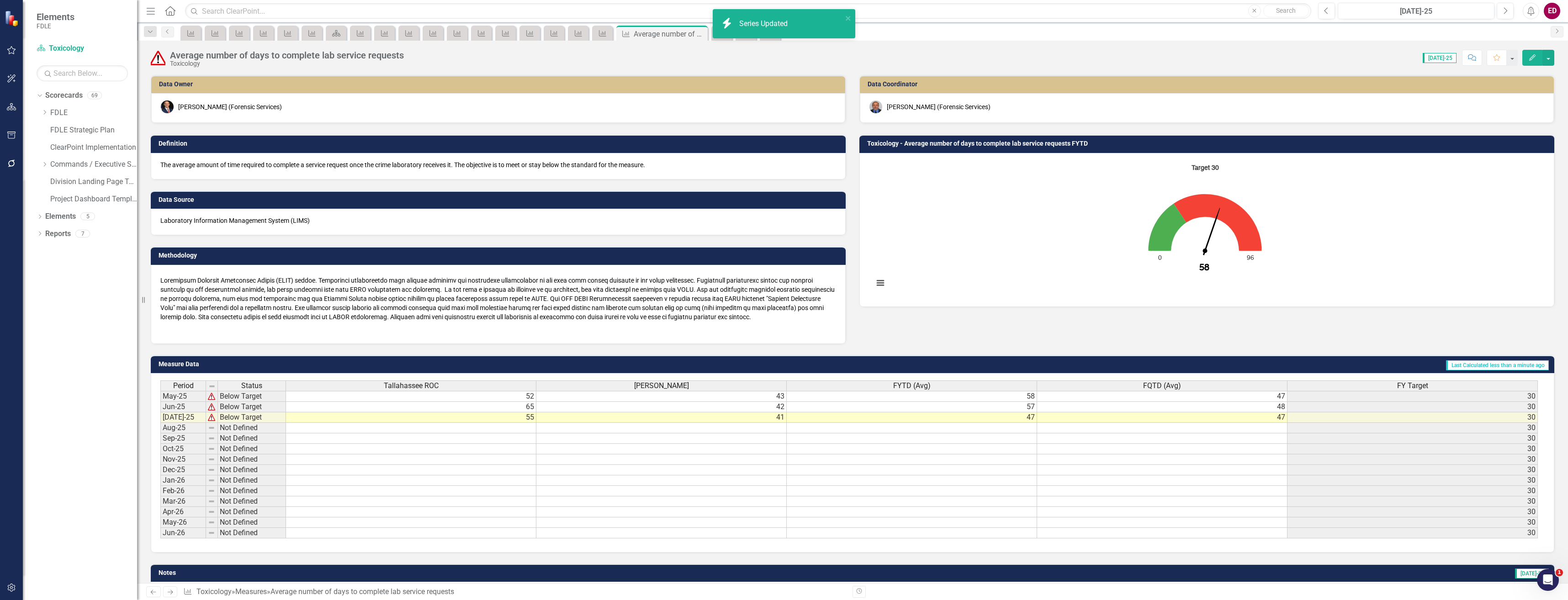
click at [1527, 51] on button "Edit" at bounding box center [1533, 58] width 20 height 16
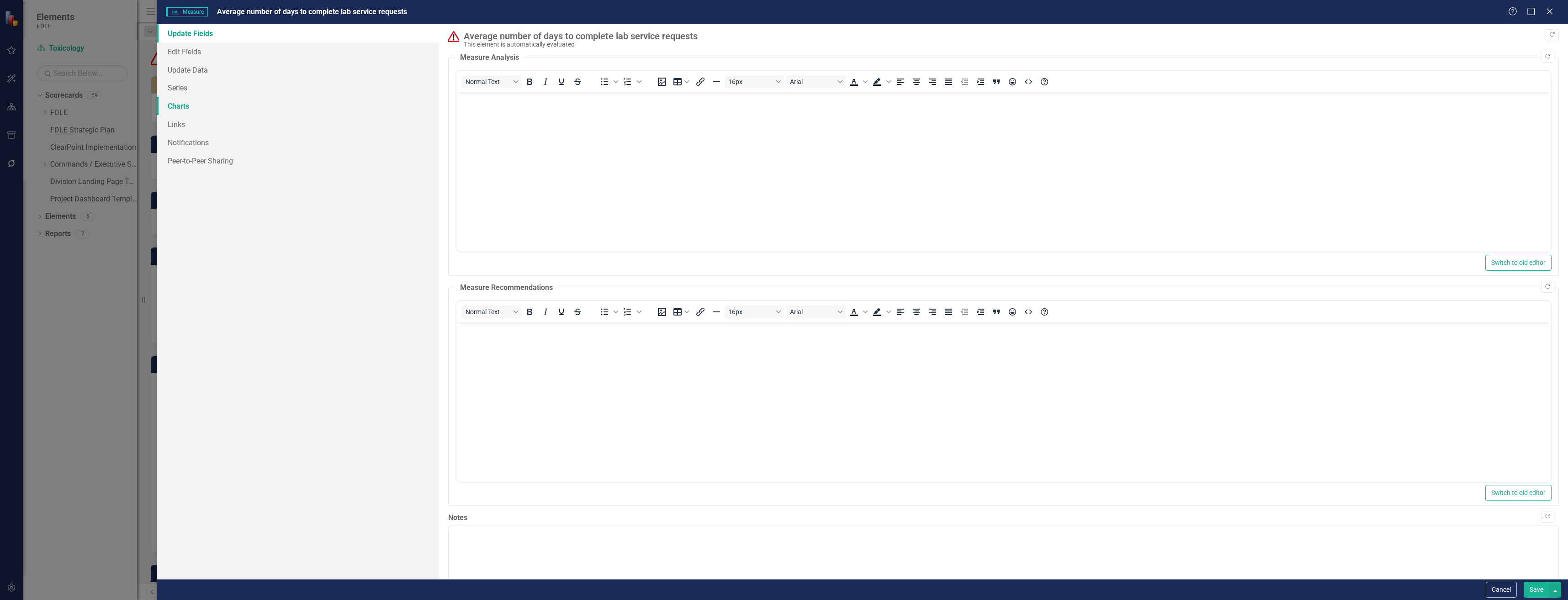
click at [337, 98] on link "Charts" at bounding box center [298, 105] width 283 height 18
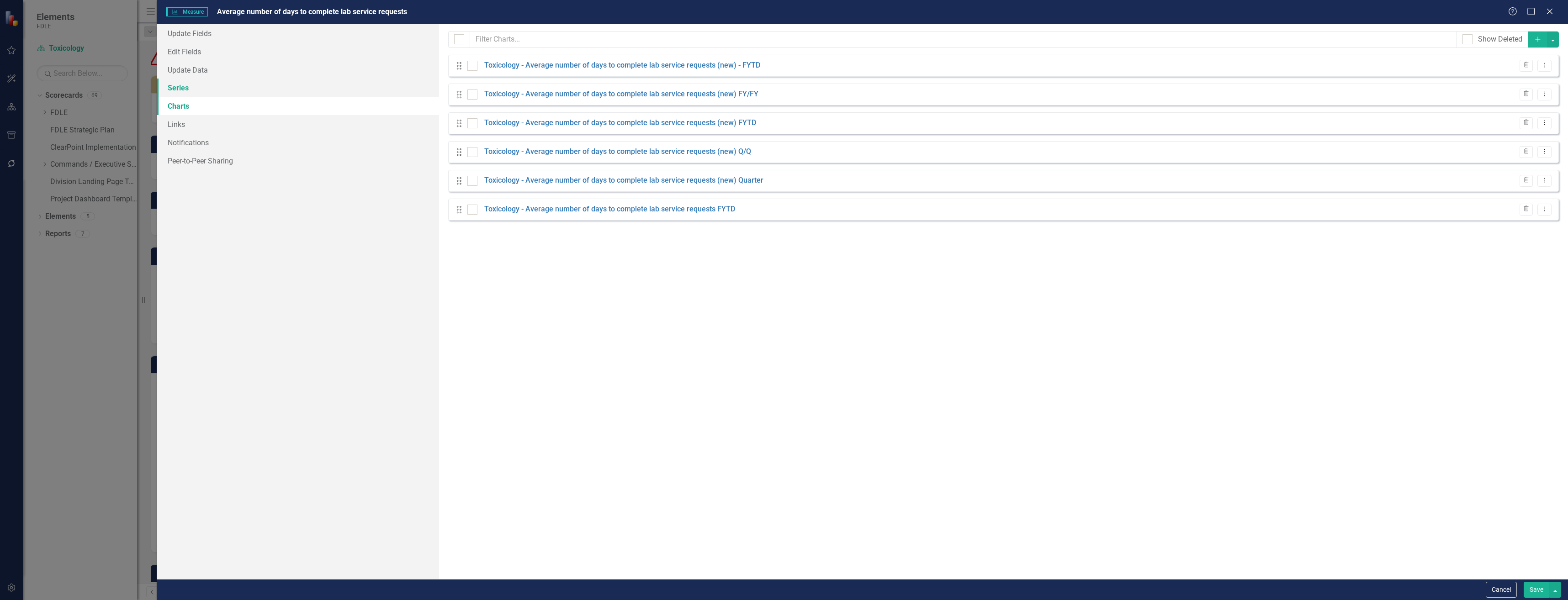
click at [343, 84] on link "Series" at bounding box center [298, 87] width 283 height 18
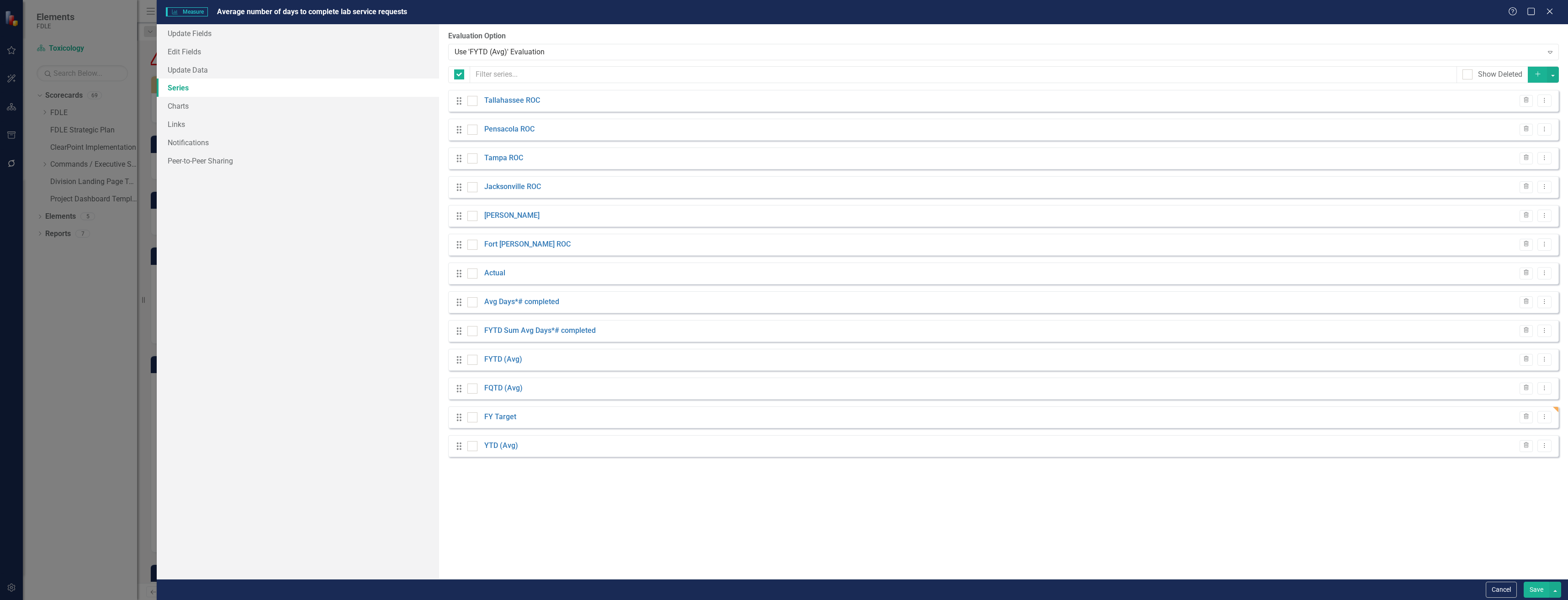
checkbox input "false"
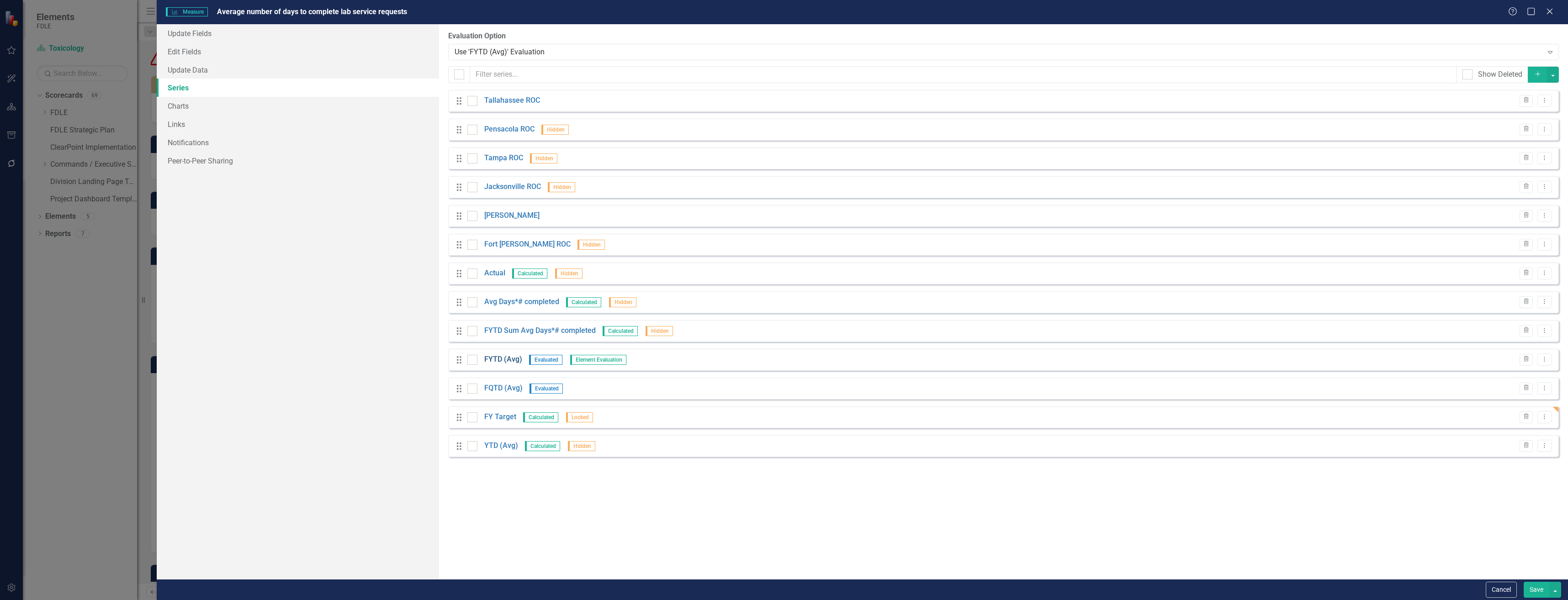
click at [513, 360] on link "FYTD (Avg)" at bounding box center [503, 359] width 38 height 11
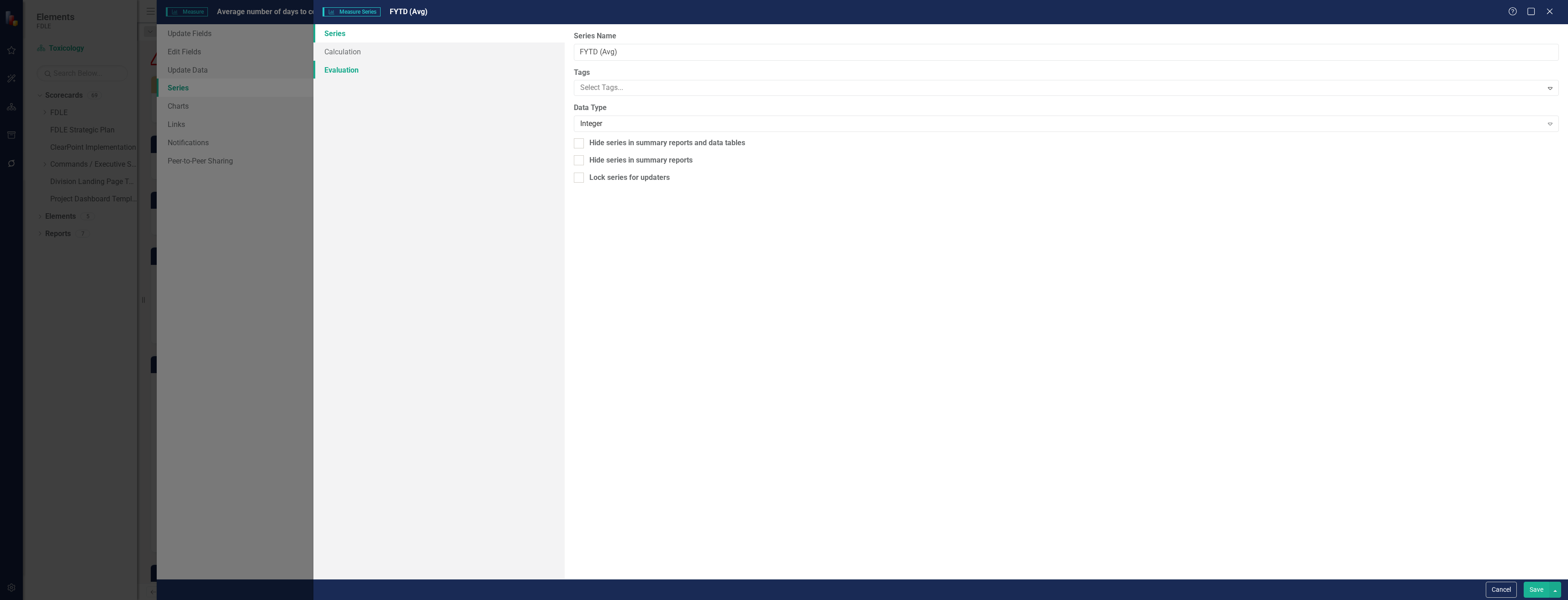
click at [396, 61] on link "Evaluation" at bounding box center [439, 70] width 251 height 18
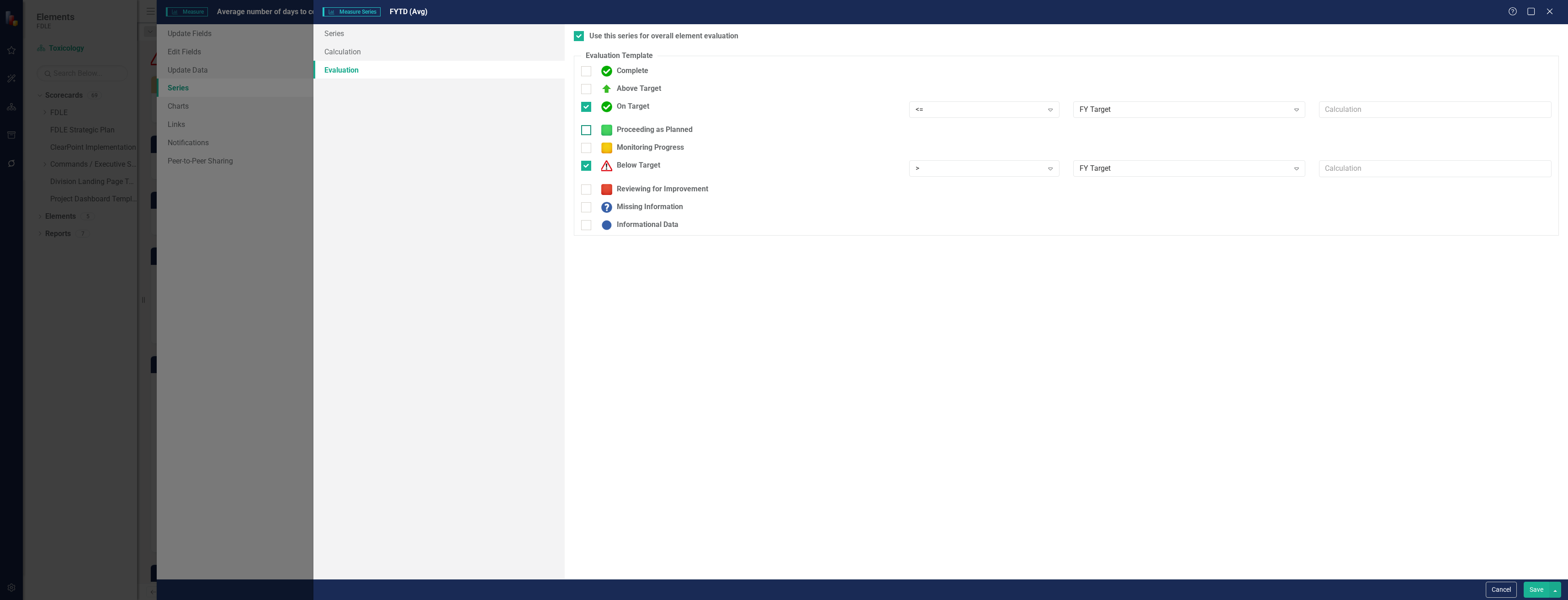
click at [646, 129] on div "Proceeding as Planned" at bounding box center [645, 130] width 96 height 11
click at [587, 129] on input "Proceeding as Planned" at bounding box center [584, 128] width 6 height 6
checkbox input "true"
click at [658, 201] on div "Reviewing for Improvement" at bounding box center [738, 199] width 328 height 18
click at [659, 198] on div "Reviewing for Improvement" at bounding box center [652, 195] width 112 height 11
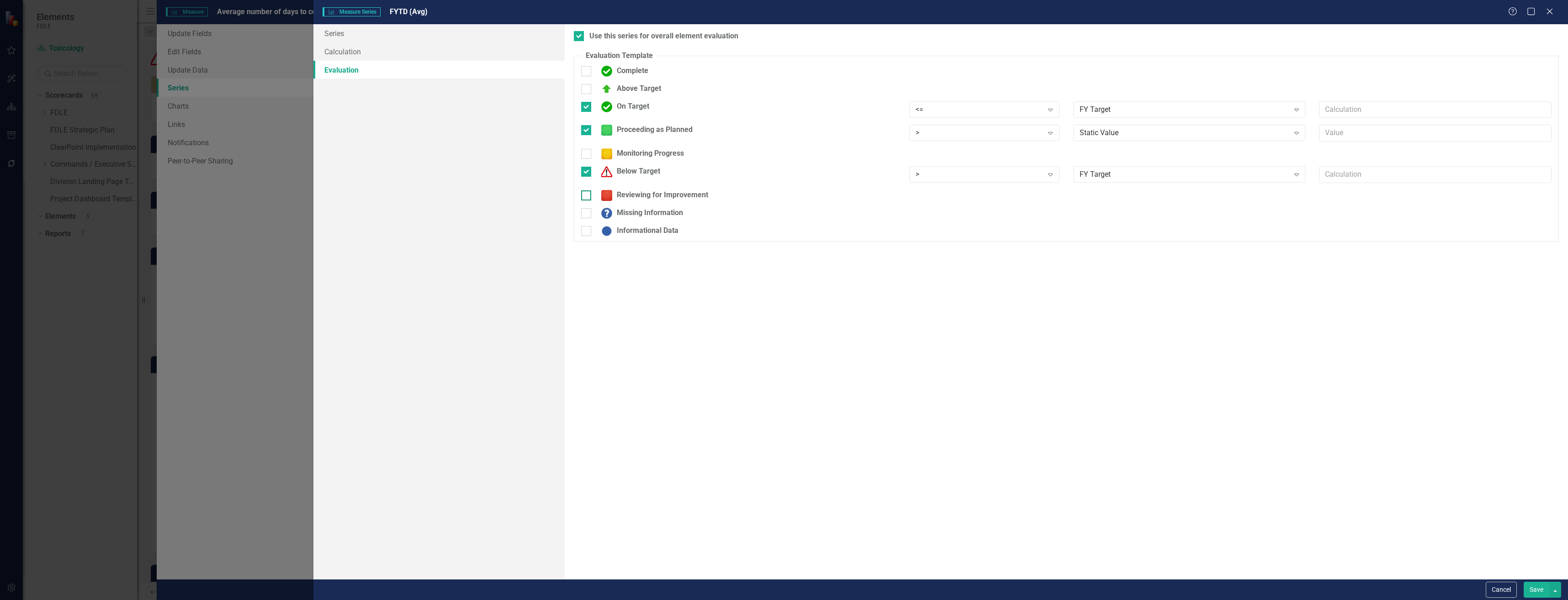
click at [587, 197] on input "Reviewing for Improvement" at bounding box center [584, 193] width 6 height 6
checkbox input "true"
click at [654, 171] on div "Below Target" at bounding box center [629, 172] width 64 height 11
click at [587, 171] on input "Below Target" at bounding box center [584, 170] width 6 height 6
click at [654, 171] on div "Below Target" at bounding box center [629, 172] width 64 height 11
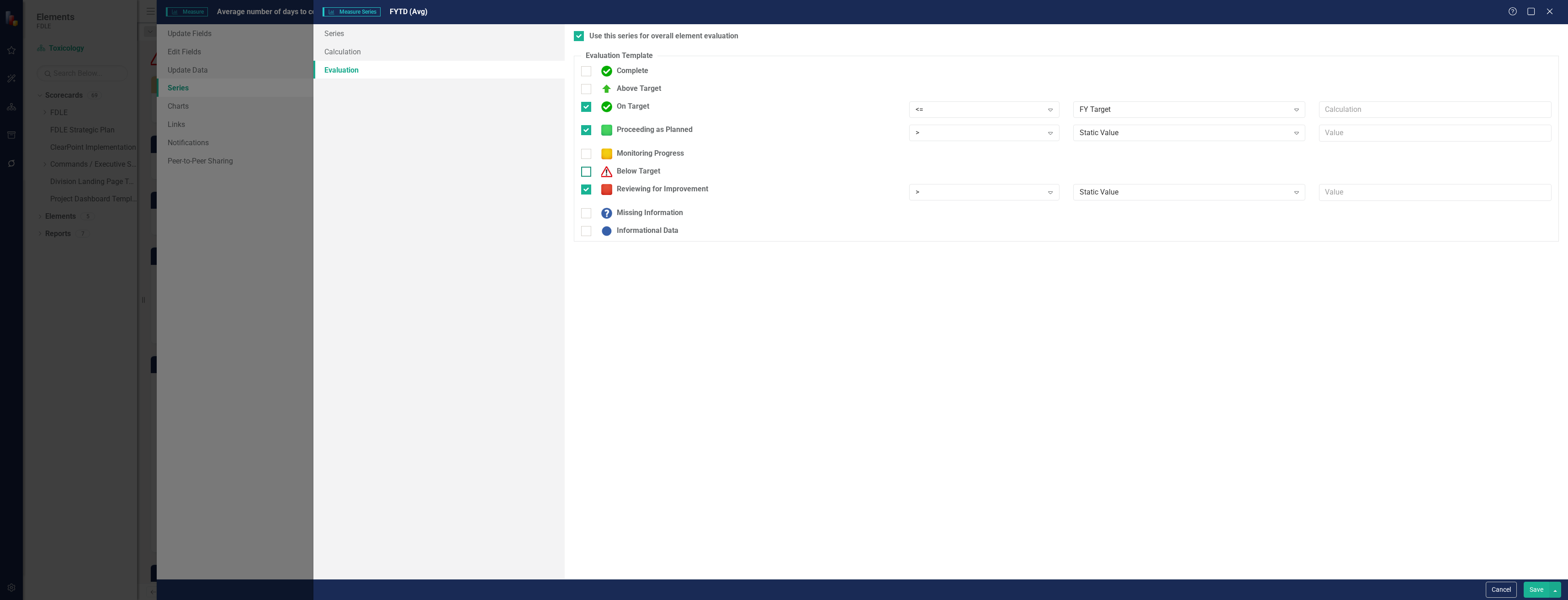
click at [587, 171] on input "Below Target" at bounding box center [584, 170] width 6 height 6
click at [979, 199] on div ">" at bounding box center [979, 199] width 128 height 11
click at [1130, 189] on div "FY Target Expand" at bounding box center [1189, 177] width 246 height 22
click at [1131, 198] on div "Static Value" at bounding box center [1185, 199] width 210 height 11
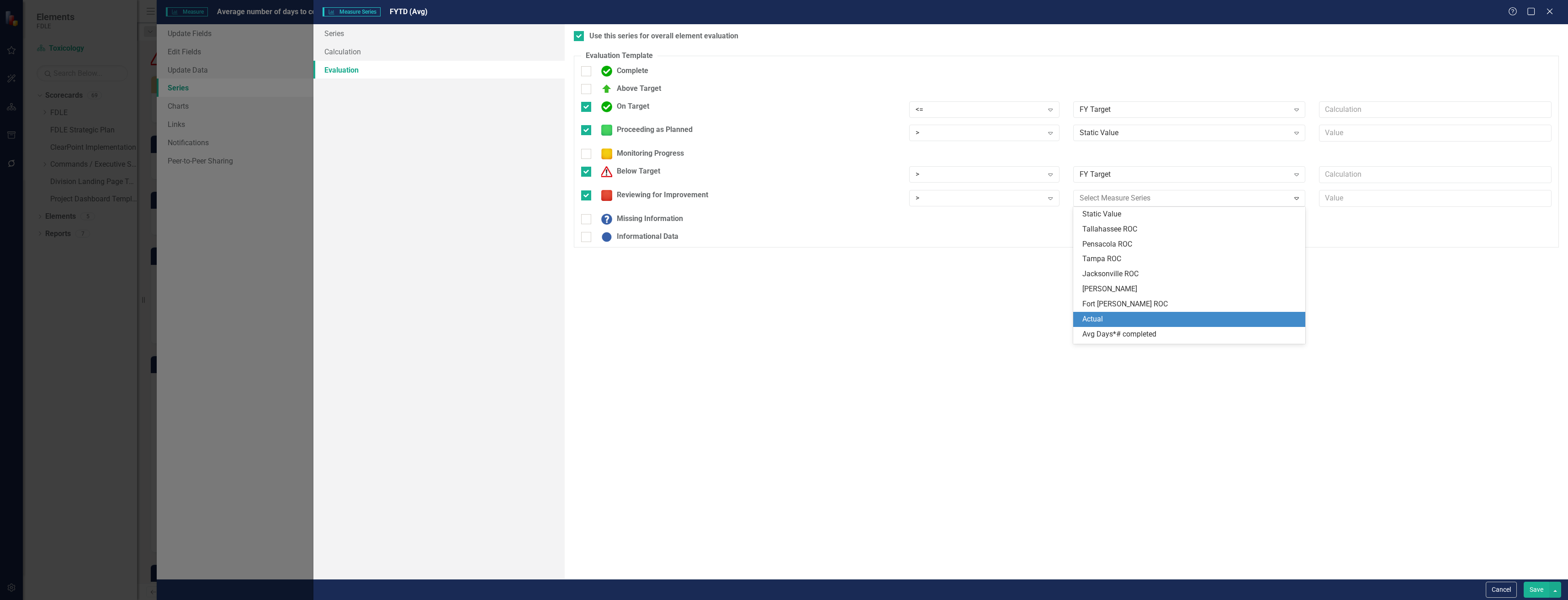
scroll to position [58, 0]
click at [1160, 317] on div "FY Target" at bounding box center [1191, 322] width 218 height 11
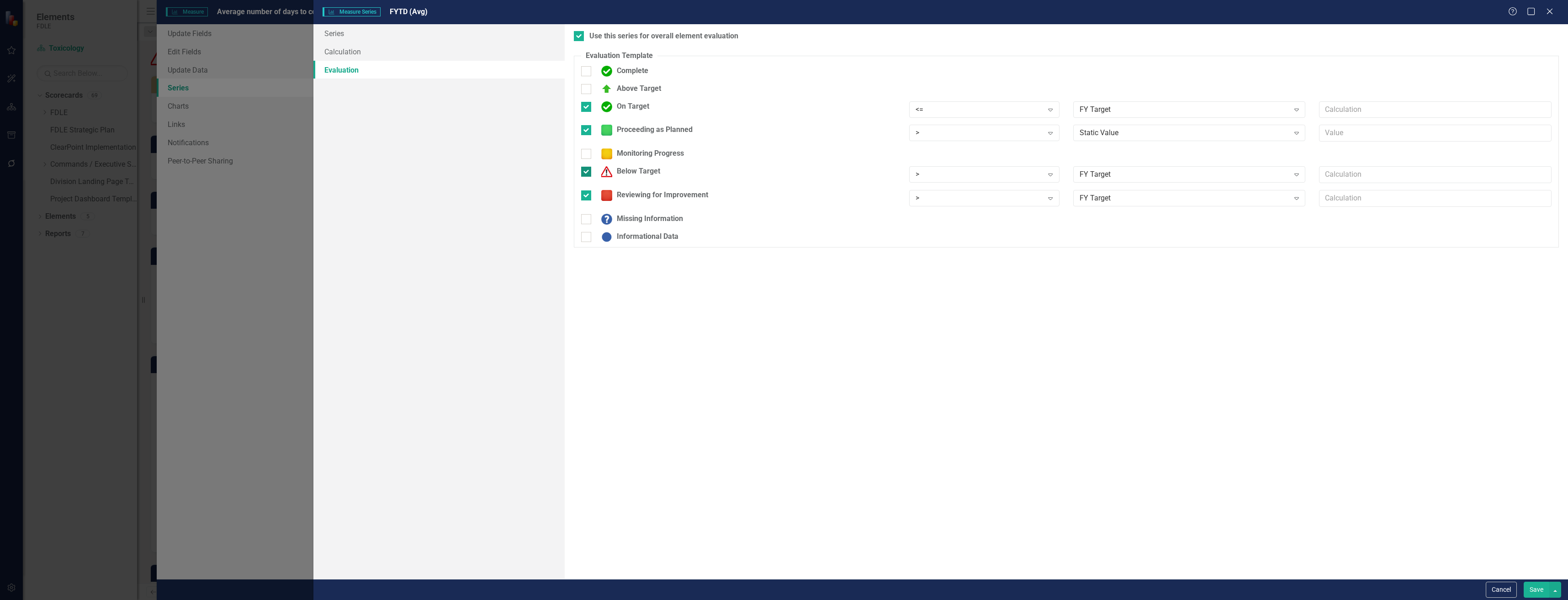
click at [582, 170] on input "Below Target" at bounding box center [584, 170] width 6 height 6
checkbox input "false"
click at [945, 133] on div ">" at bounding box center [979, 133] width 128 height 11
click at [981, 193] on div "<=" at bounding box center [986, 195] width 136 height 11
click at [1130, 123] on div "FY Target Expand" at bounding box center [1189, 112] width 246 height 22
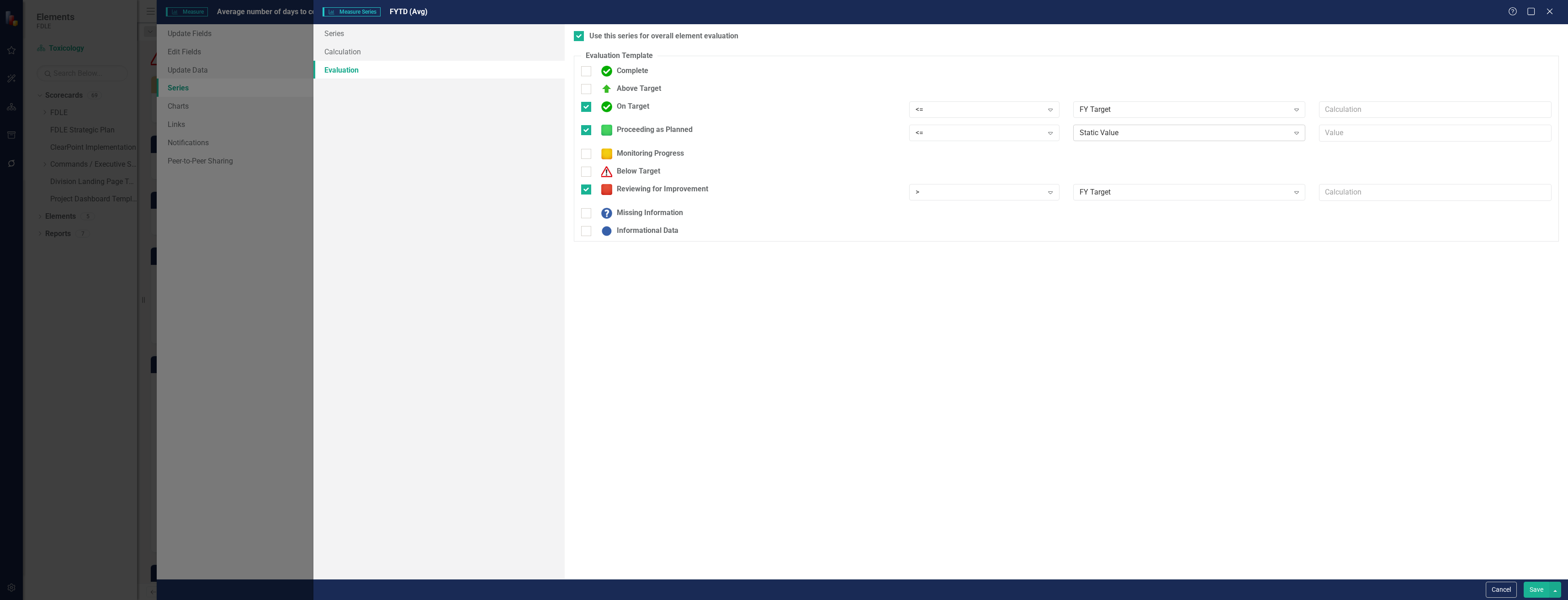
click at [1134, 137] on div "Static Value" at bounding box center [1185, 133] width 210 height 11
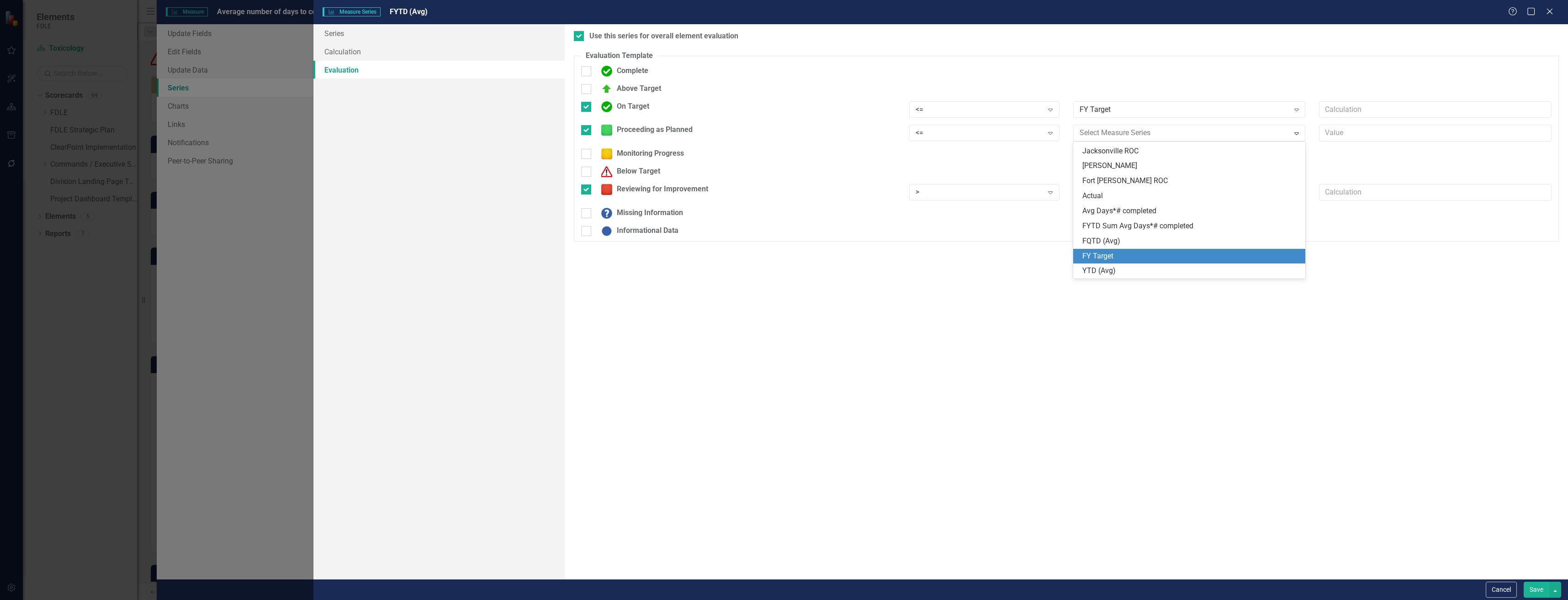
click at [1147, 255] on div "FY Target" at bounding box center [1191, 257] width 218 height 11
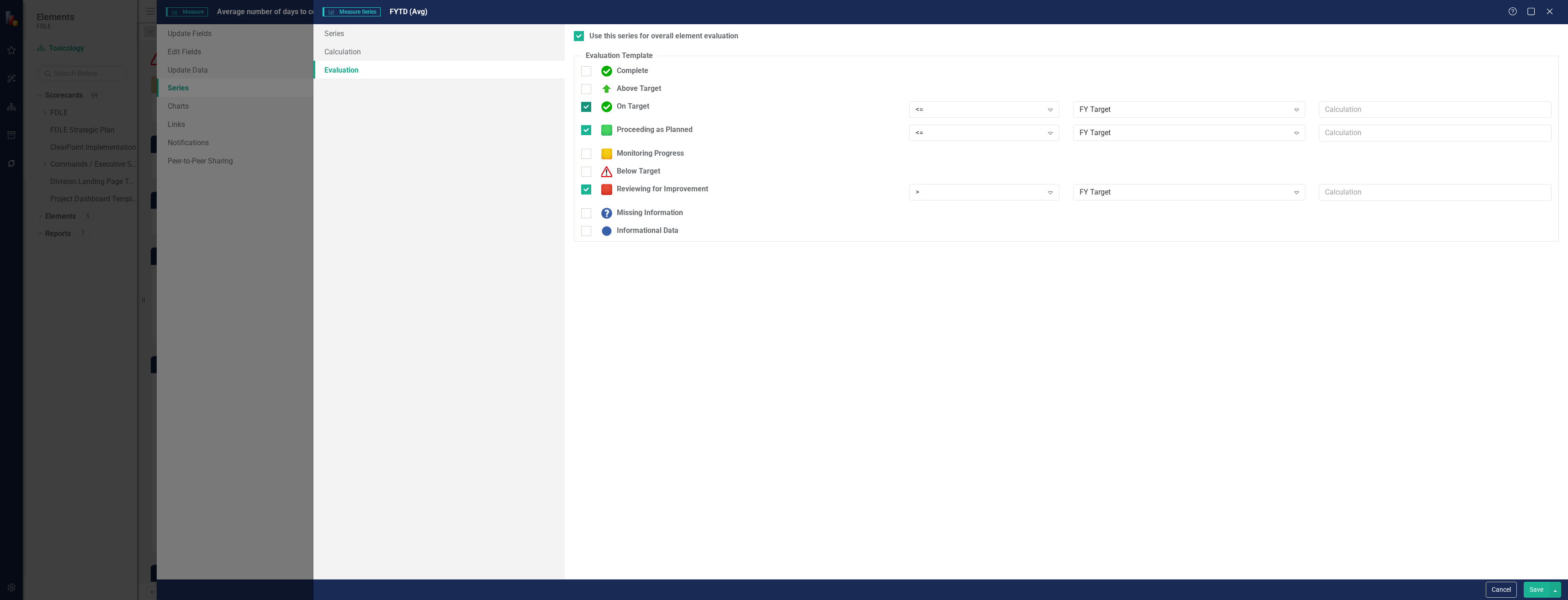
click at [618, 108] on div "On Target" at bounding box center [623, 107] width 53 height 11
click at [587, 107] on input "On Target" at bounding box center [584, 105] width 6 height 6
checkbox input "false"
click at [1543, 584] on button "Save" at bounding box center [1537, 590] width 26 height 16
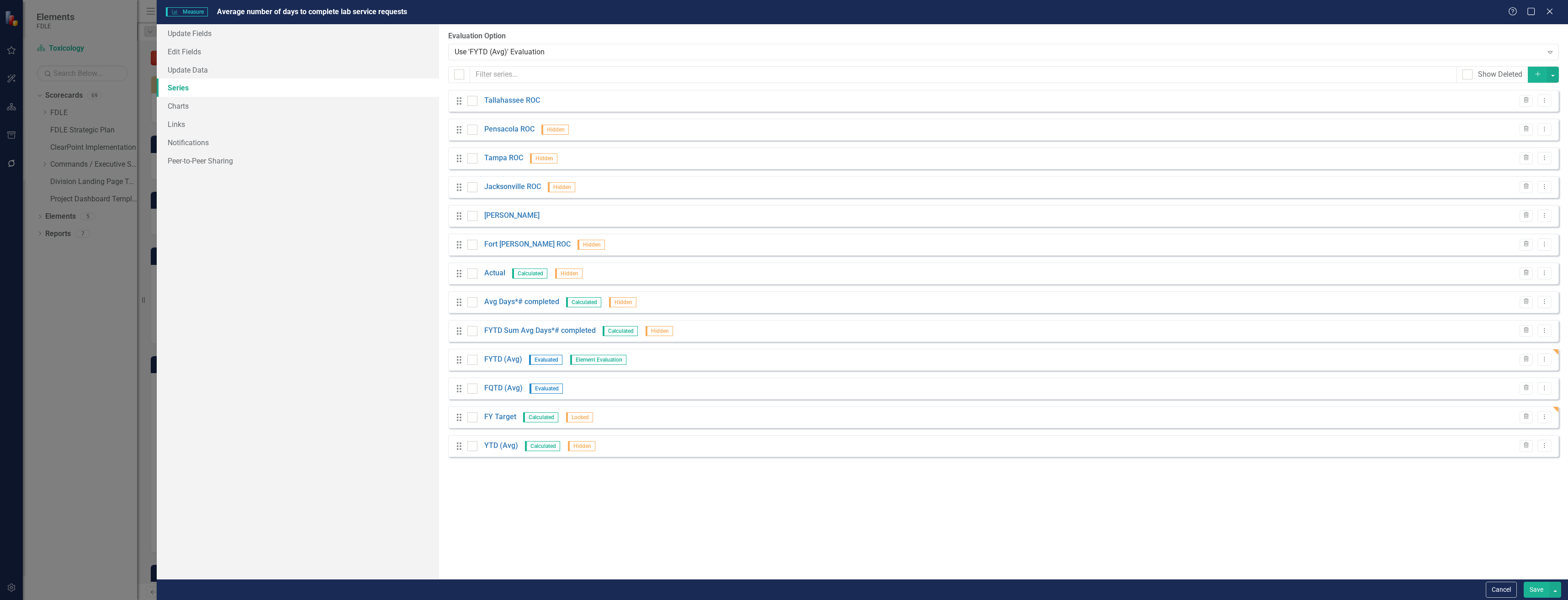
click at [1546, 582] on button "Save" at bounding box center [1537, 590] width 26 height 16
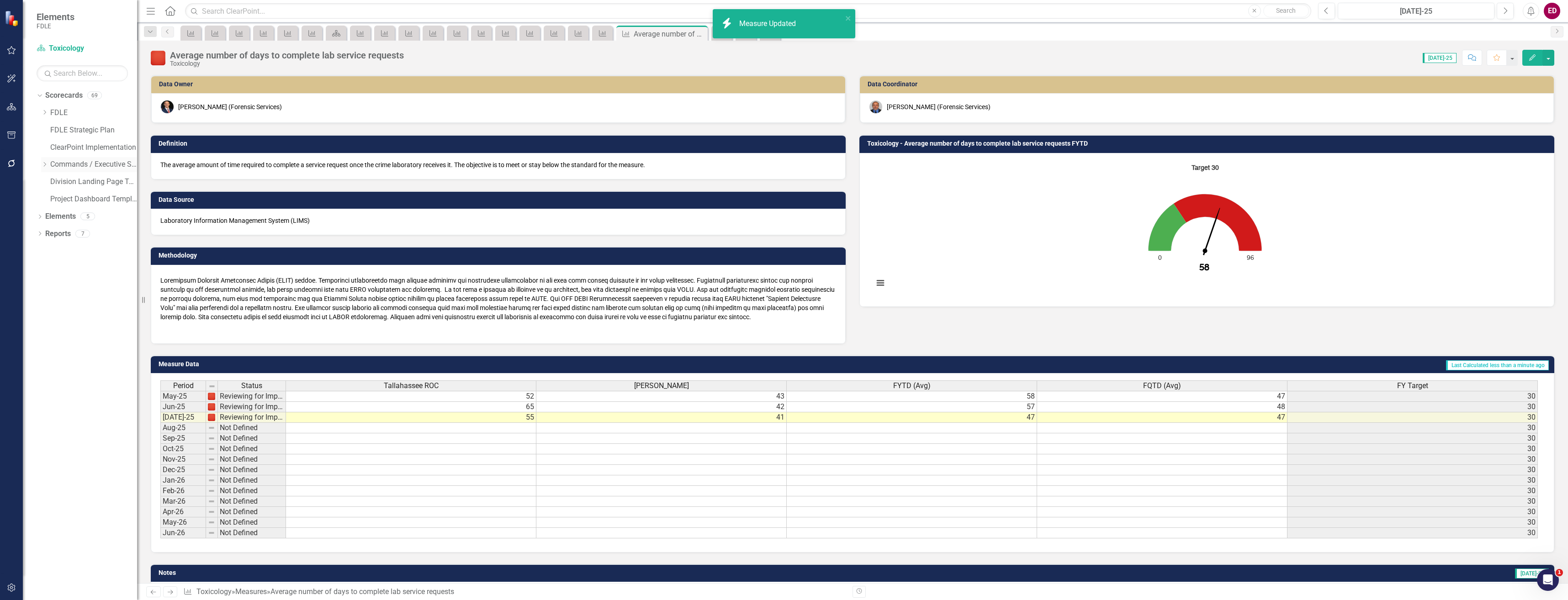
click at [47, 163] on icon "Dropdown" at bounding box center [45, 164] width 7 height 5
click at [51, 198] on icon "Dropdown" at bounding box center [53, 199] width 7 height 5
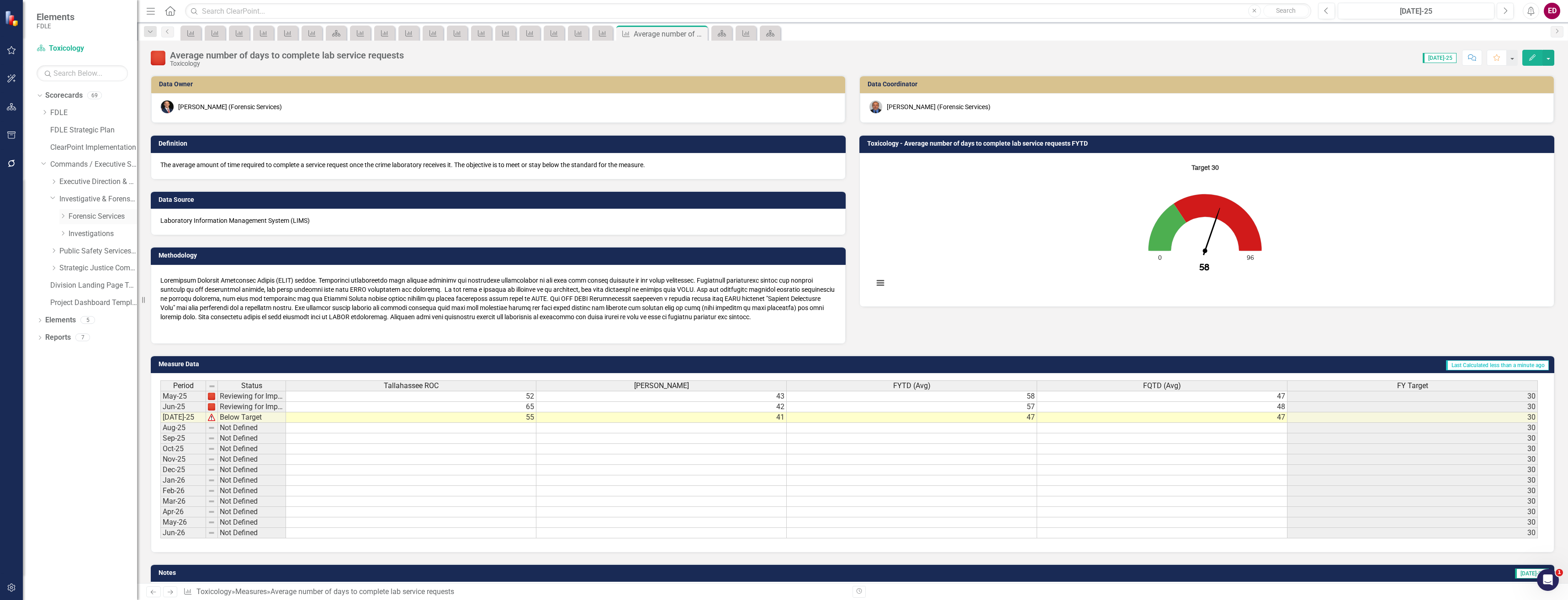
click at [63, 216] on icon "Dropdown" at bounding box center [63, 216] width 7 height 5
click at [103, 403] on link "Trace Materials (Trace Evidence)" at bounding box center [108, 407] width 60 height 11
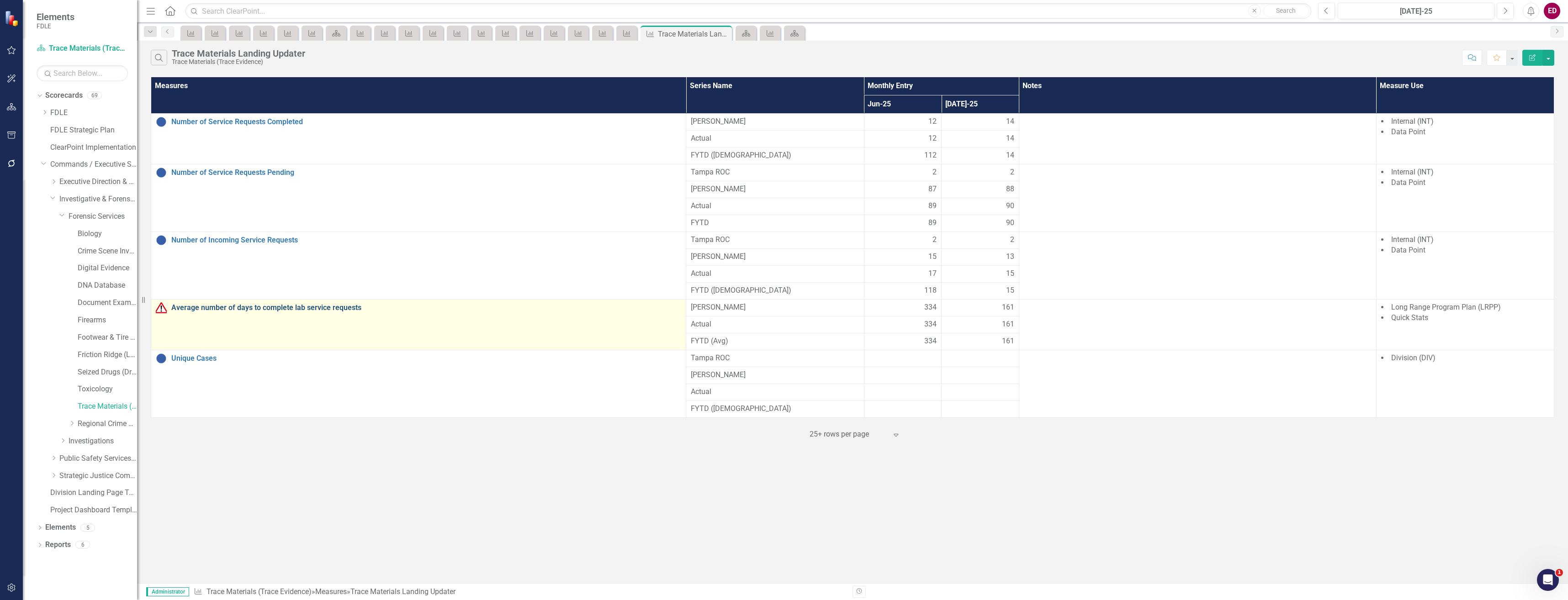
click at [237, 309] on link "Average number of days to complete lab service requests" at bounding box center [426, 307] width 510 height 8
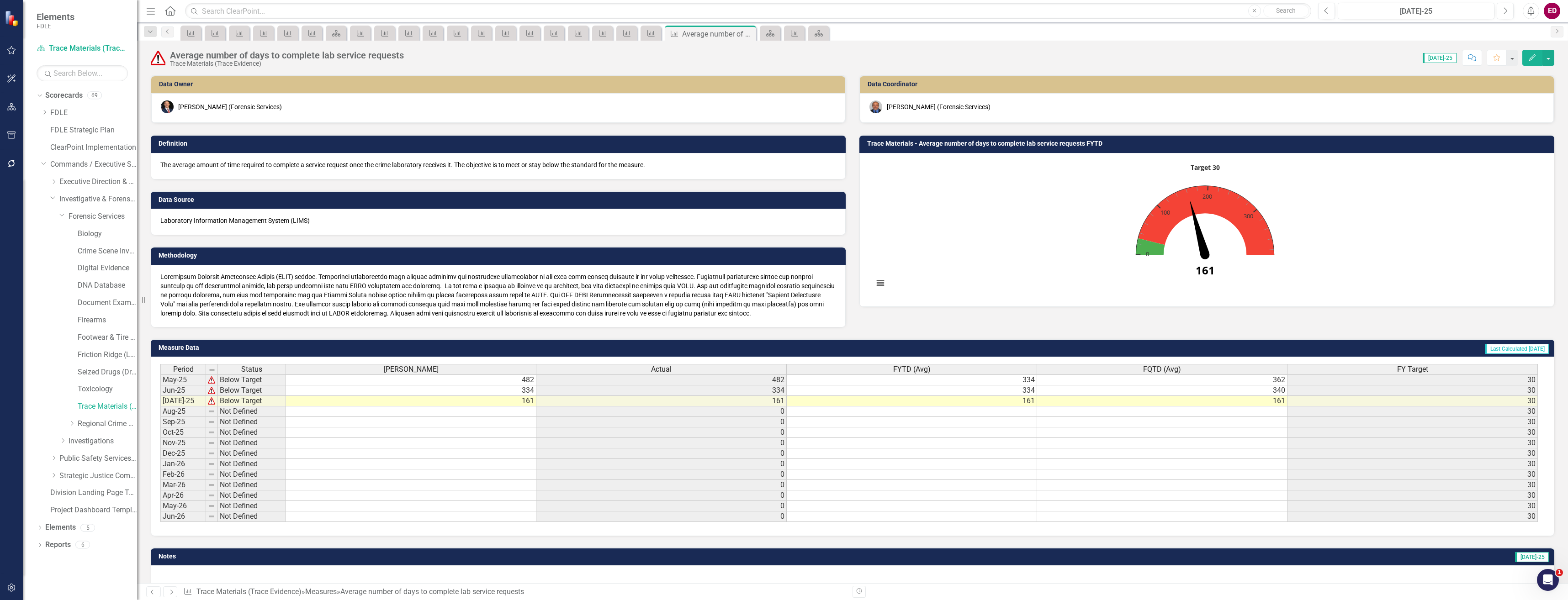
click at [1523, 61] on button "Edit" at bounding box center [1533, 58] width 20 height 16
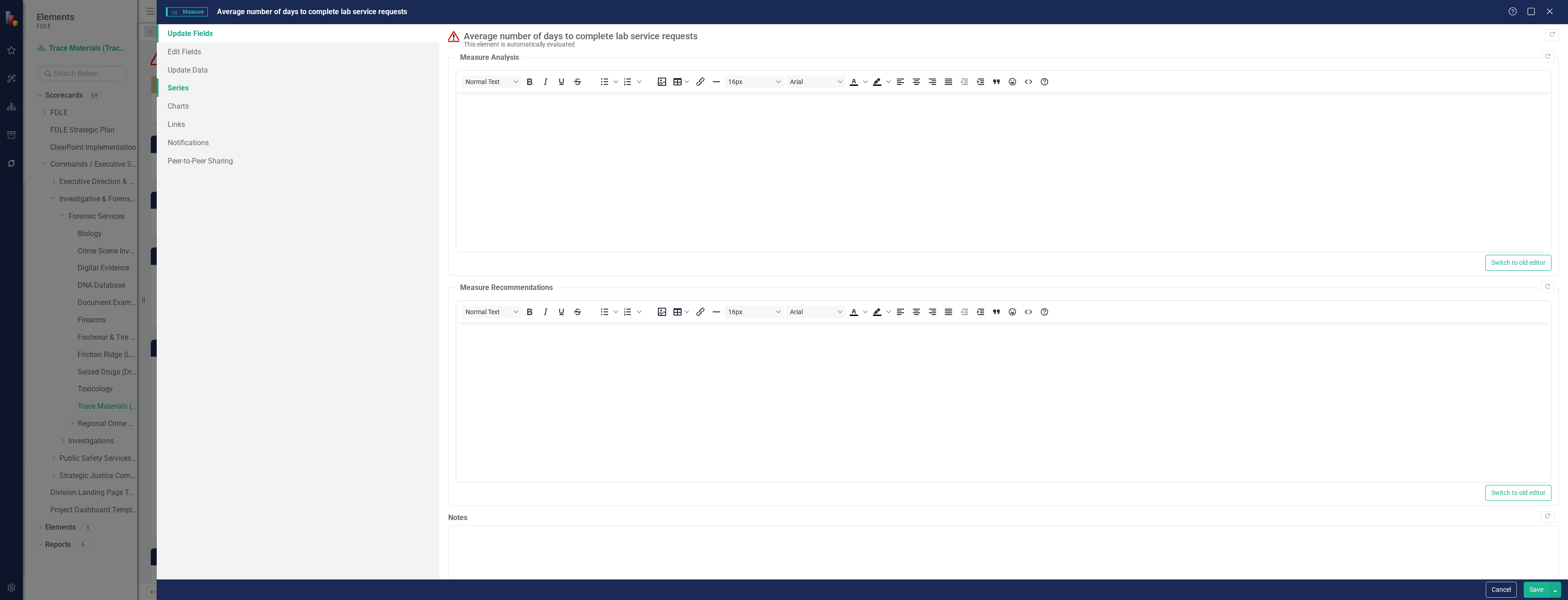
click at [293, 97] on link "Series" at bounding box center [298, 87] width 283 height 18
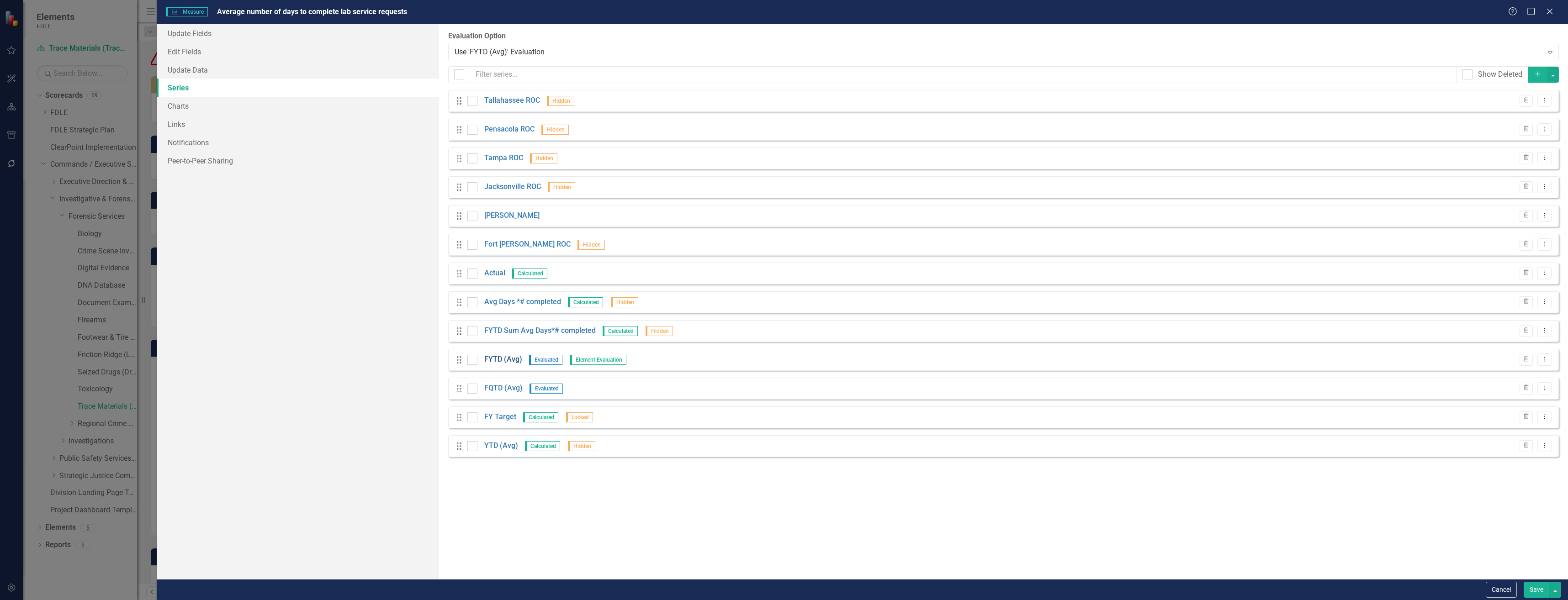
click at [509, 360] on link "FYTD (Avg)" at bounding box center [503, 359] width 38 height 11
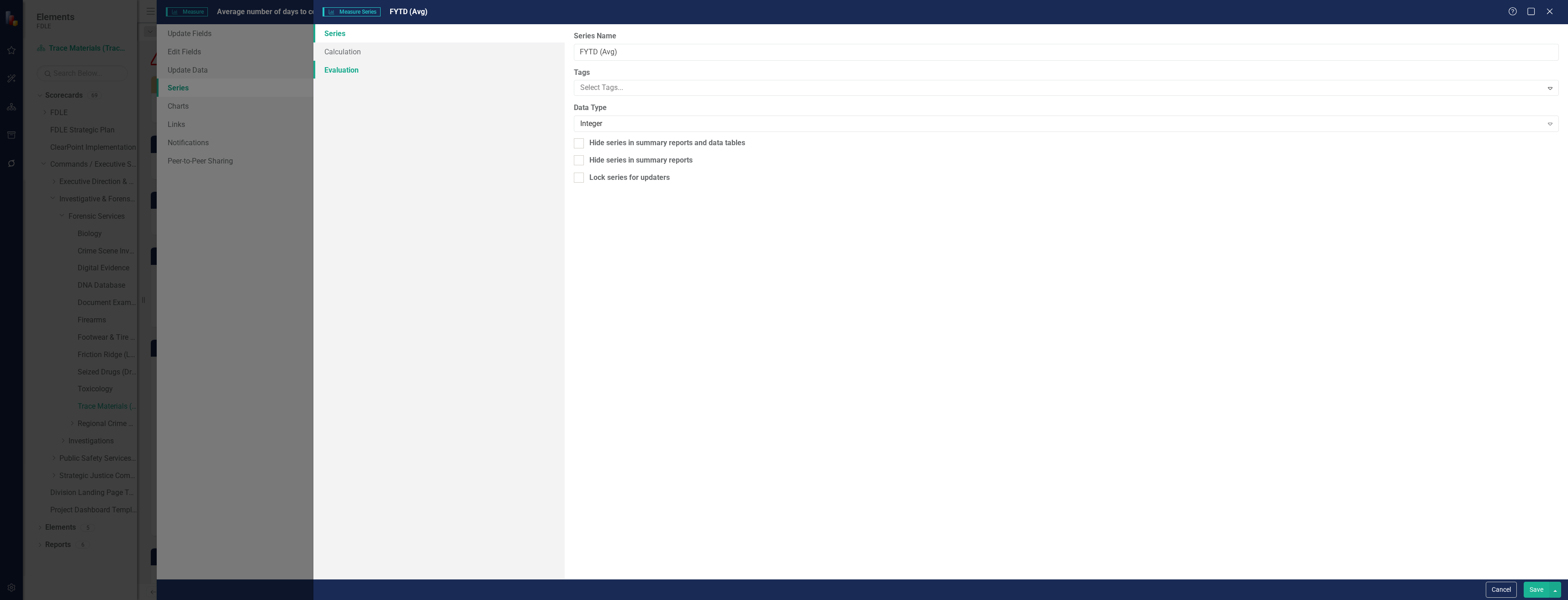
click at [483, 71] on link "Evaluation" at bounding box center [439, 70] width 251 height 18
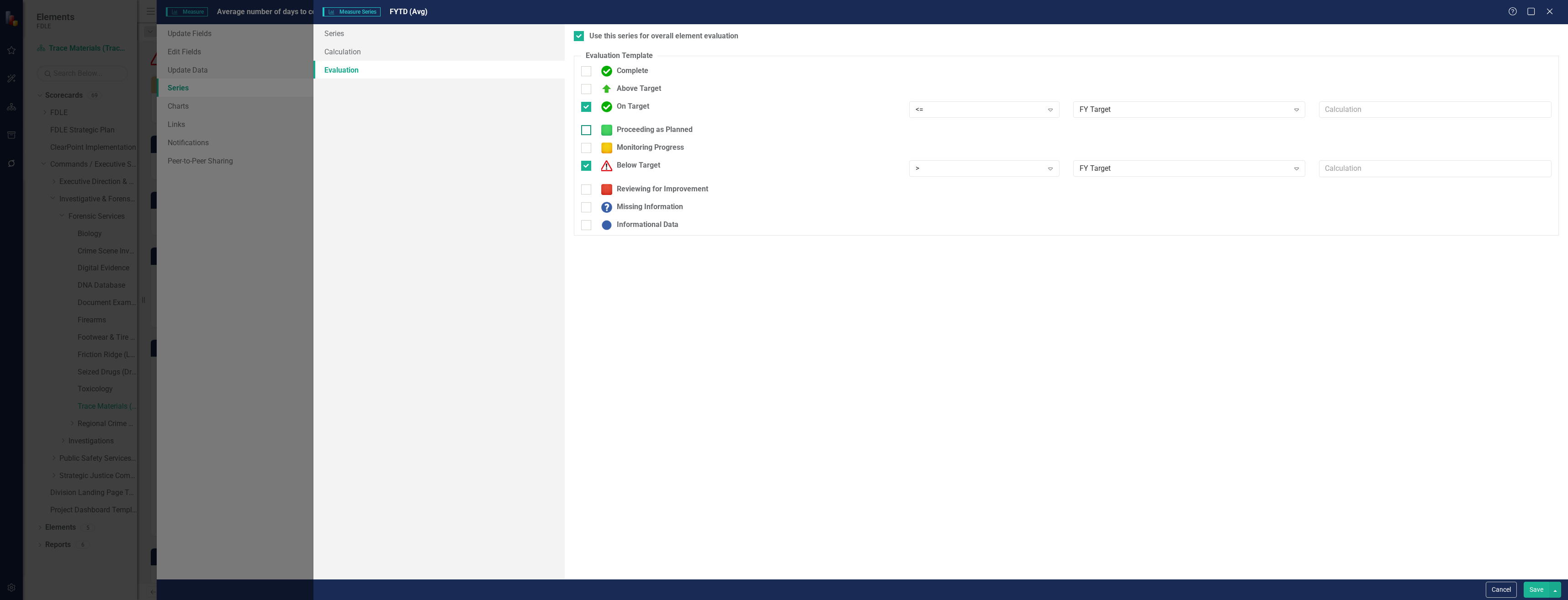
click at [650, 130] on div "Proceeding as Planned" at bounding box center [645, 130] width 96 height 11
click at [587, 130] on input "Proceeding as Planned" at bounding box center [584, 128] width 6 height 6
checkbox input "true"
click at [644, 191] on div "Reviewing for Improvement" at bounding box center [652, 195] width 112 height 11
click at [587, 191] on input "Reviewing for Improvement" at bounding box center [584, 193] width 6 height 6
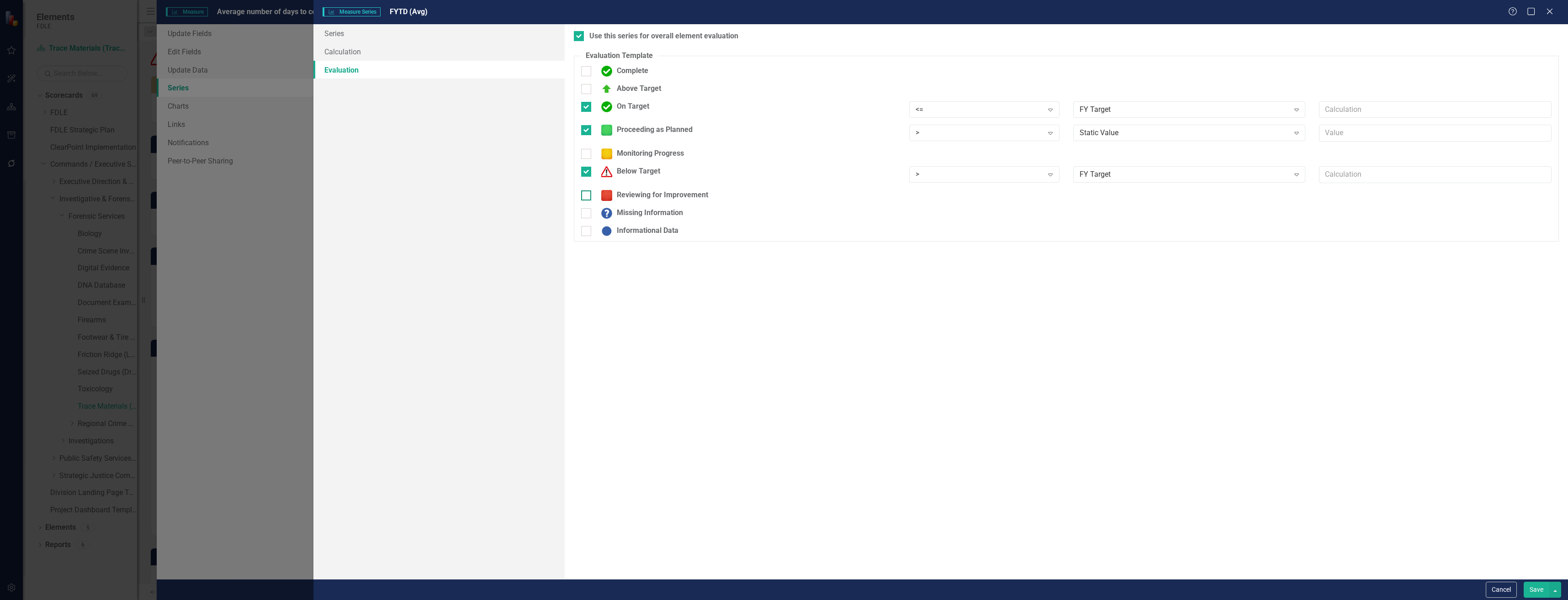
checkbox input "true"
click at [987, 126] on div "> Expand" at bounding box center [984, 132] width 150 height 16
click at [976, 197] on div "<=" at bounding box center [986, 195] width 136 height 11
click at [1119, 208] on div "Static Value Expand" at bounding box center [1189, 201] width 246 height 22
click at [1121, 202] on div "Static Value" at bounding box center [1185, 199] width 210 height 11
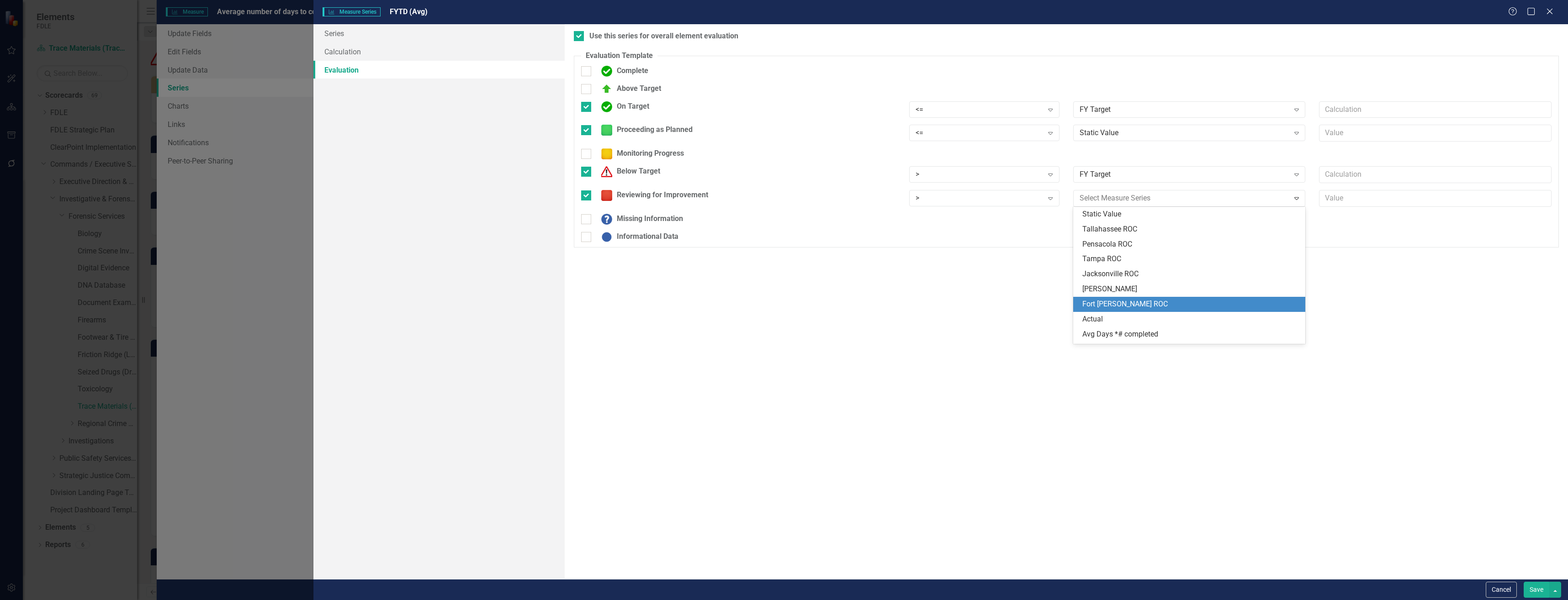
scroll to position [58, 0]
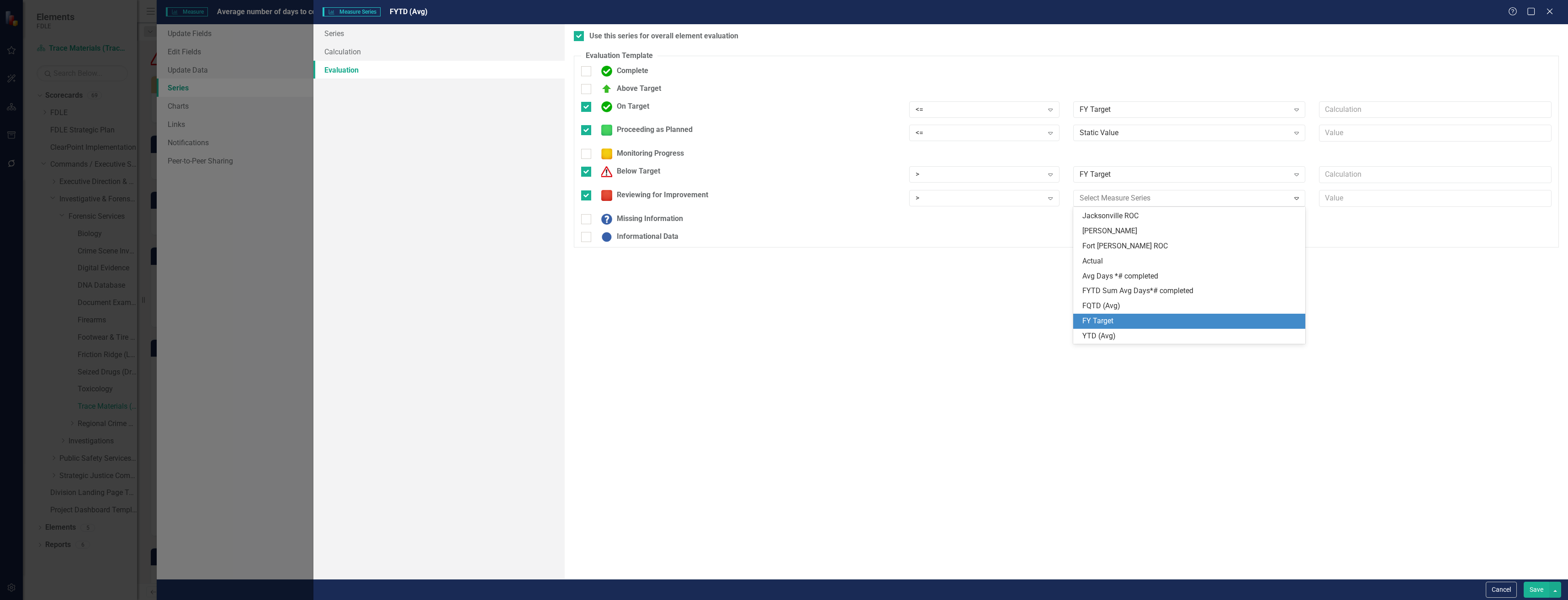
click at [1129, 317] on div "FY Target" at bounding box center [1191, 322] width 218 height 11
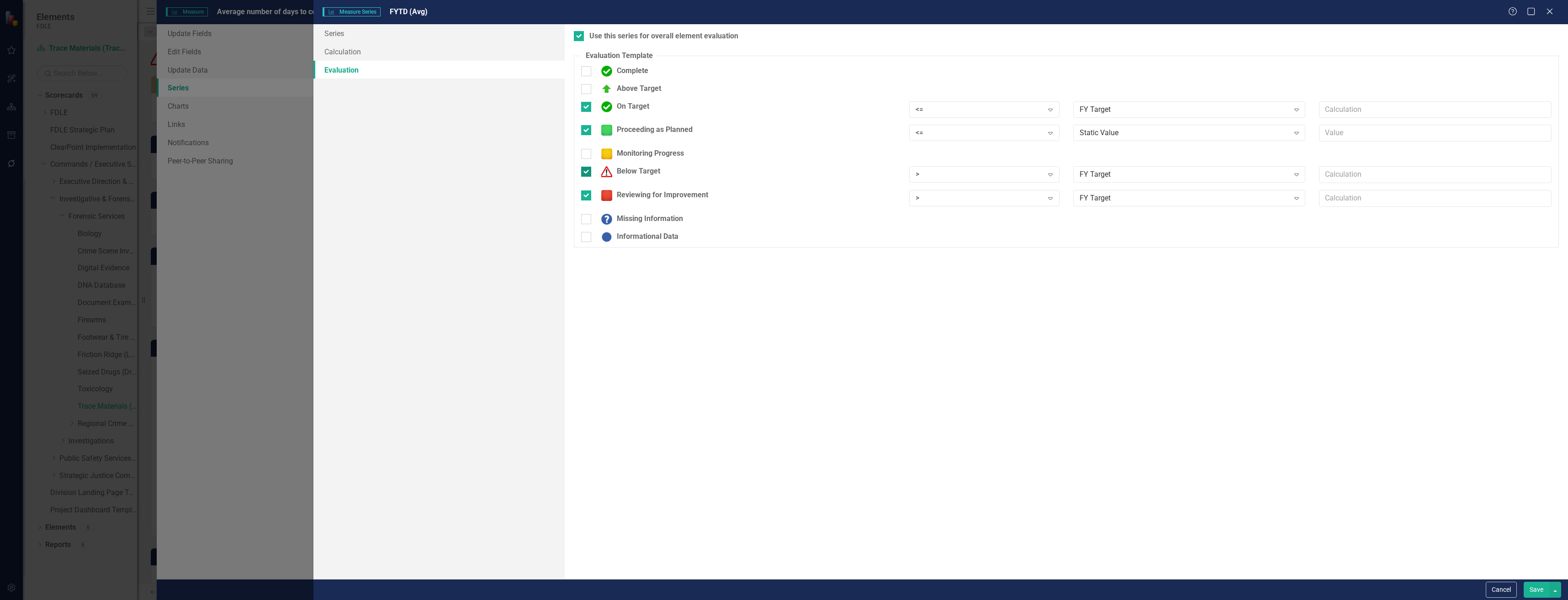
click at [636, 168] on div "Below Target" at bounding box center [629, 172] width 64 height 11
click at [587, 168] on input "Below Target" at bounding box center [584, 170] width 6 height 6
checkbox input "false"
click at [645, 107] on div "On Target" at bounding box center [623, 107] width 53 height 11
click at [587, 107] on input "On Target" at bounding box center [584, 105] width 6 height 6
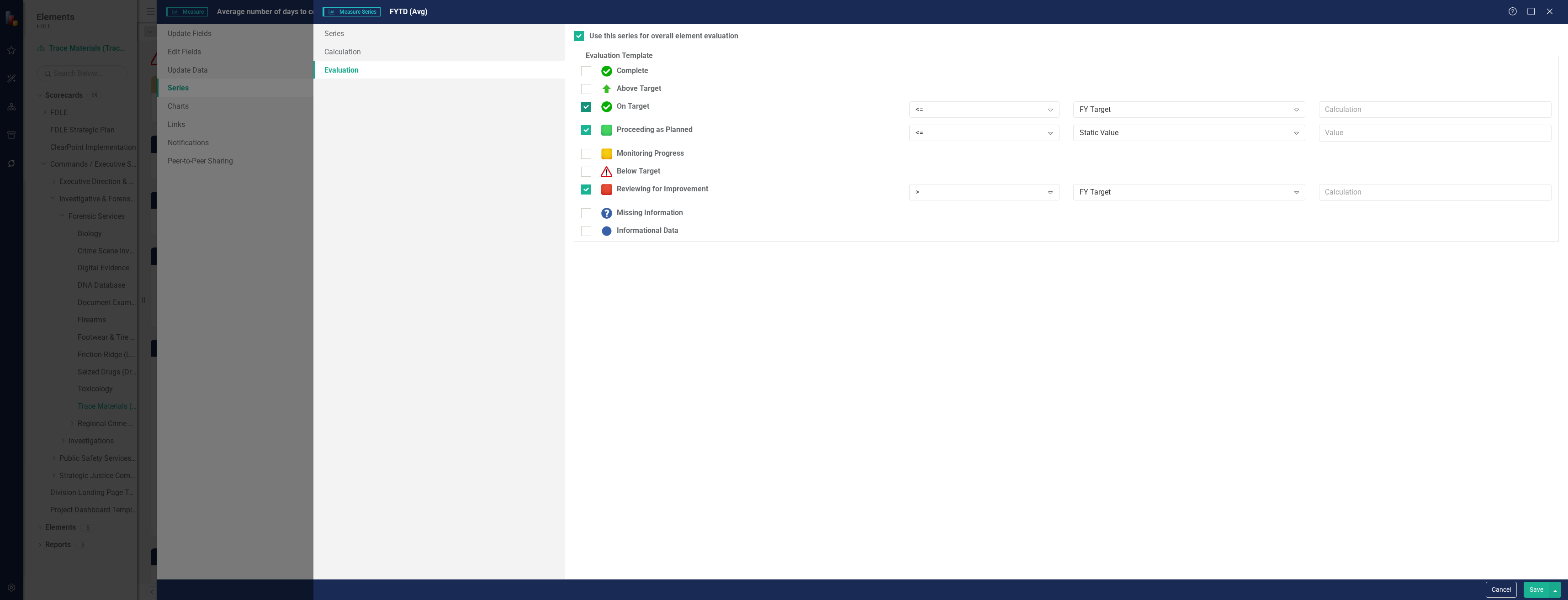
checkbox input "false"
click at [1103, 129] on div "Static Value" at bounding box center [1185, 127] width 210 height 11
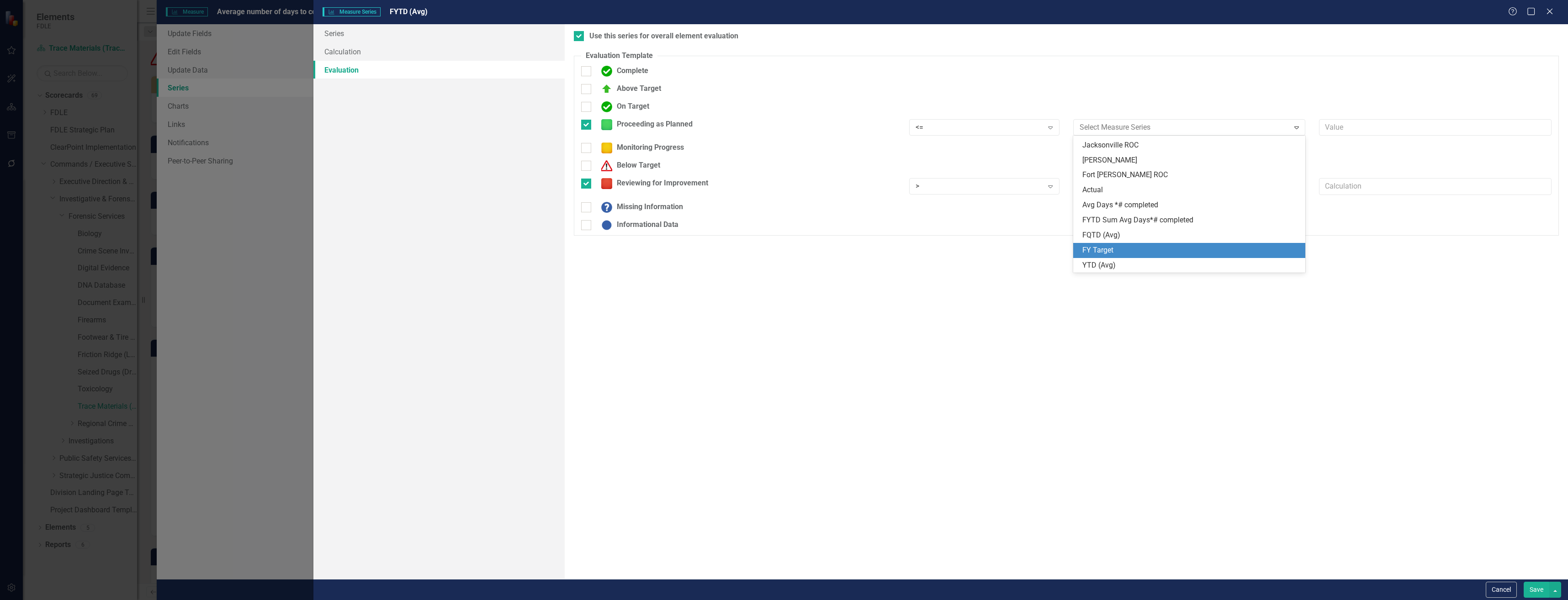
click at [1131, 248] on div "FY Target" at bounding box center [1191, 251] width 218 height 11
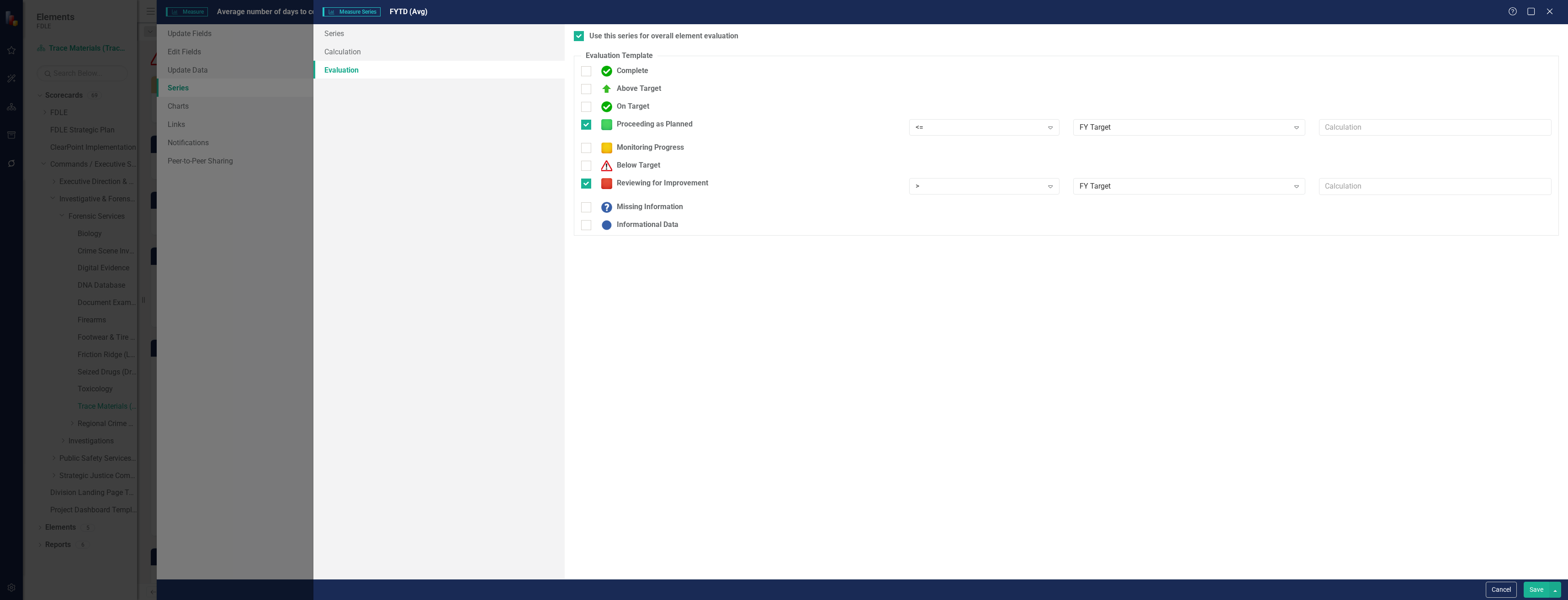
click at [1539, 591] on button "Save" at bounding box center [1537, 590] width 26 height 16
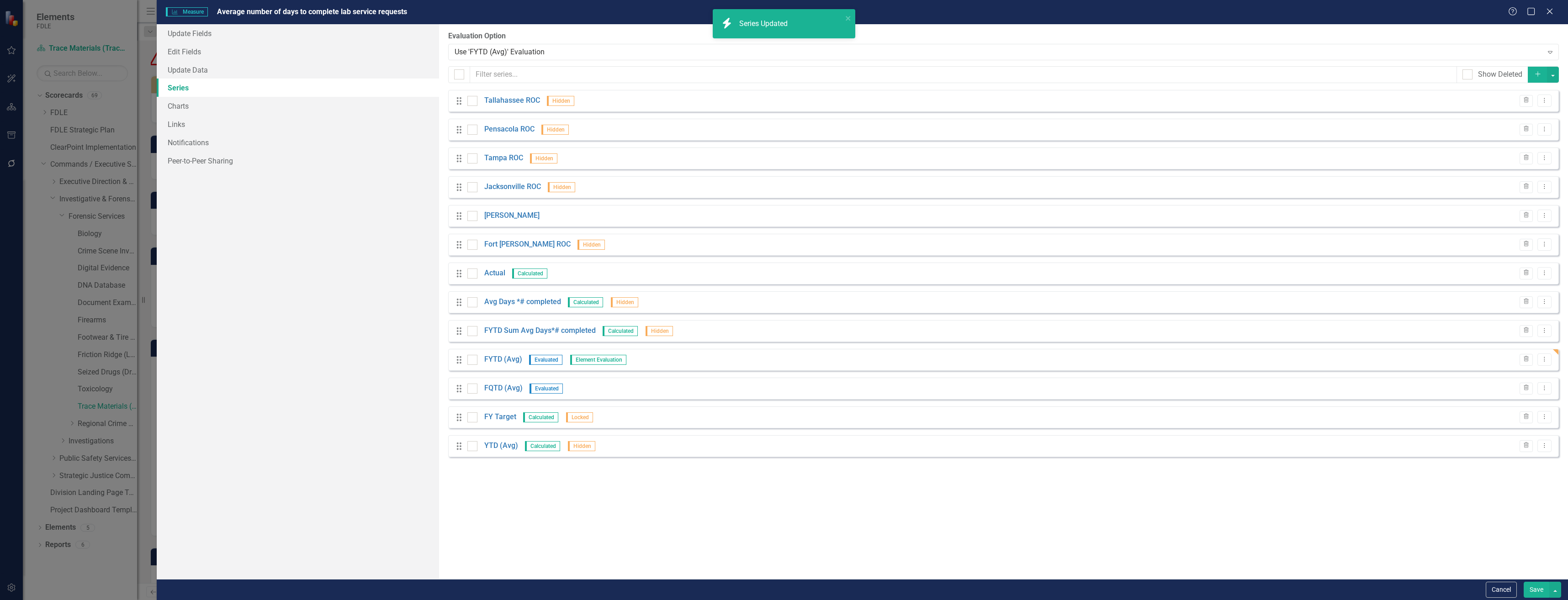
click at [1538, 589] on button "Save" at bounding box center [1537, 590] width 26 height 16
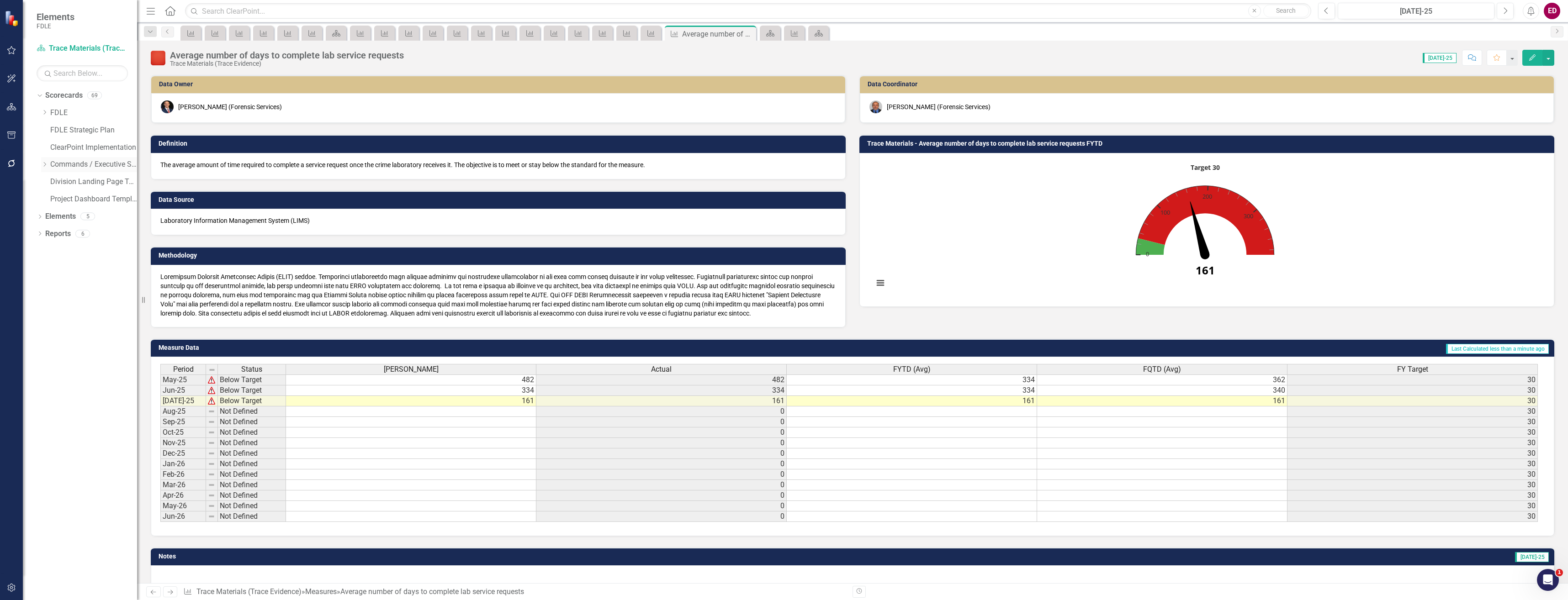
drag, startPoint x: 43, startPoint y: 159, endPoint x: 46, endPoint y: 166, distance: 7.6
click at [43, 159] on div "Dropdown Commands / Executive Support Branch" at bounding box center [89, 164] width 96 height 15
click at [47, 164] on icon "Dropdown" at bounding box center [45, 164] width 7 height 5
click at [55, 197] on icon "Dropdown" at bounding box center [53, 199] width 7 height 5
click at [60, 216] on icon "Dropdown" at bounding box center [63, 216] width 7 height 5
